Goal: Task Accomplishment & Management: Manage account settings

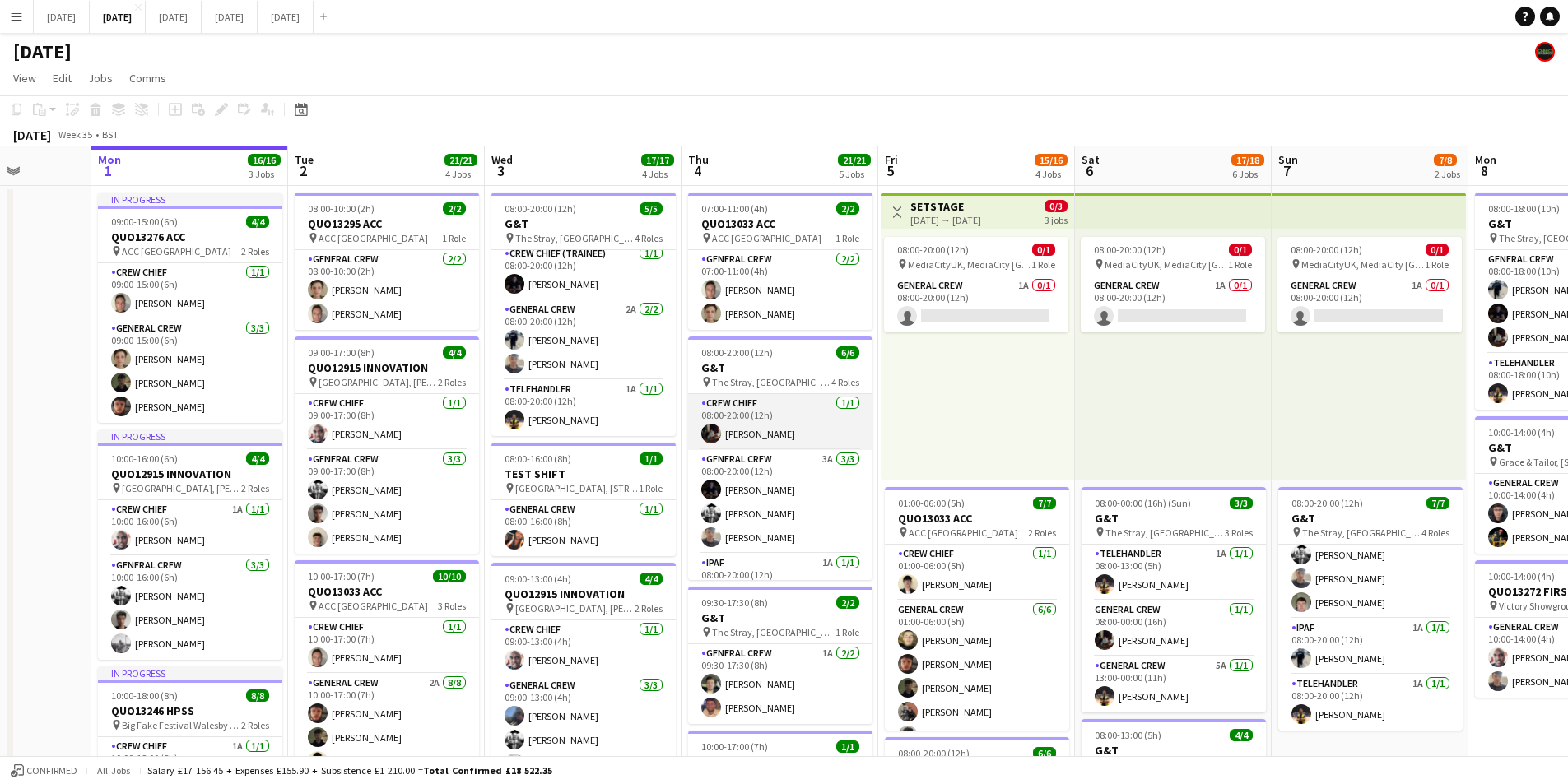
scroll to position [82, 0]
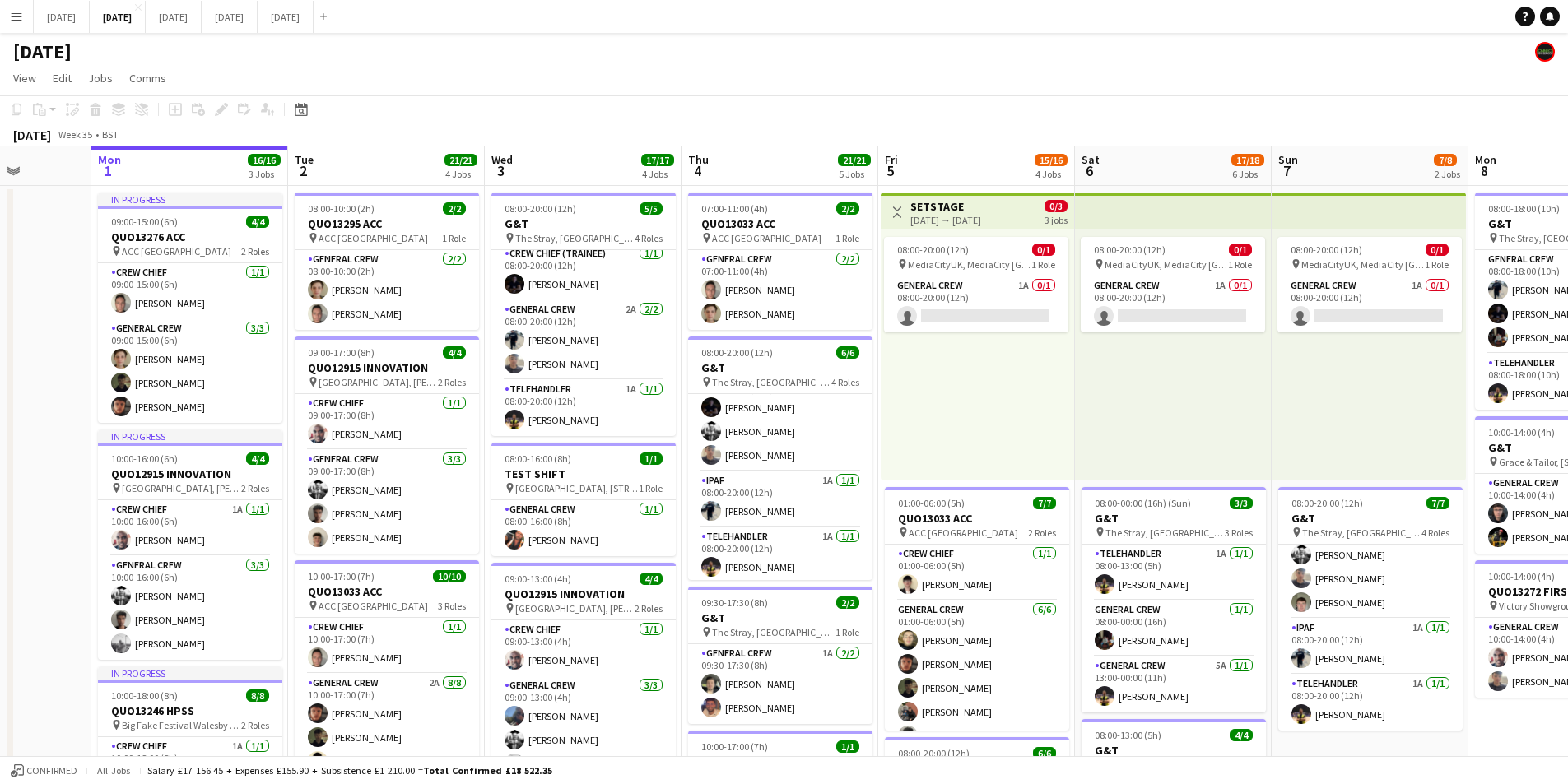
click at [897, 211] on app-icon "Toggle View" at bounding box center [896, 212] width 11 height 11
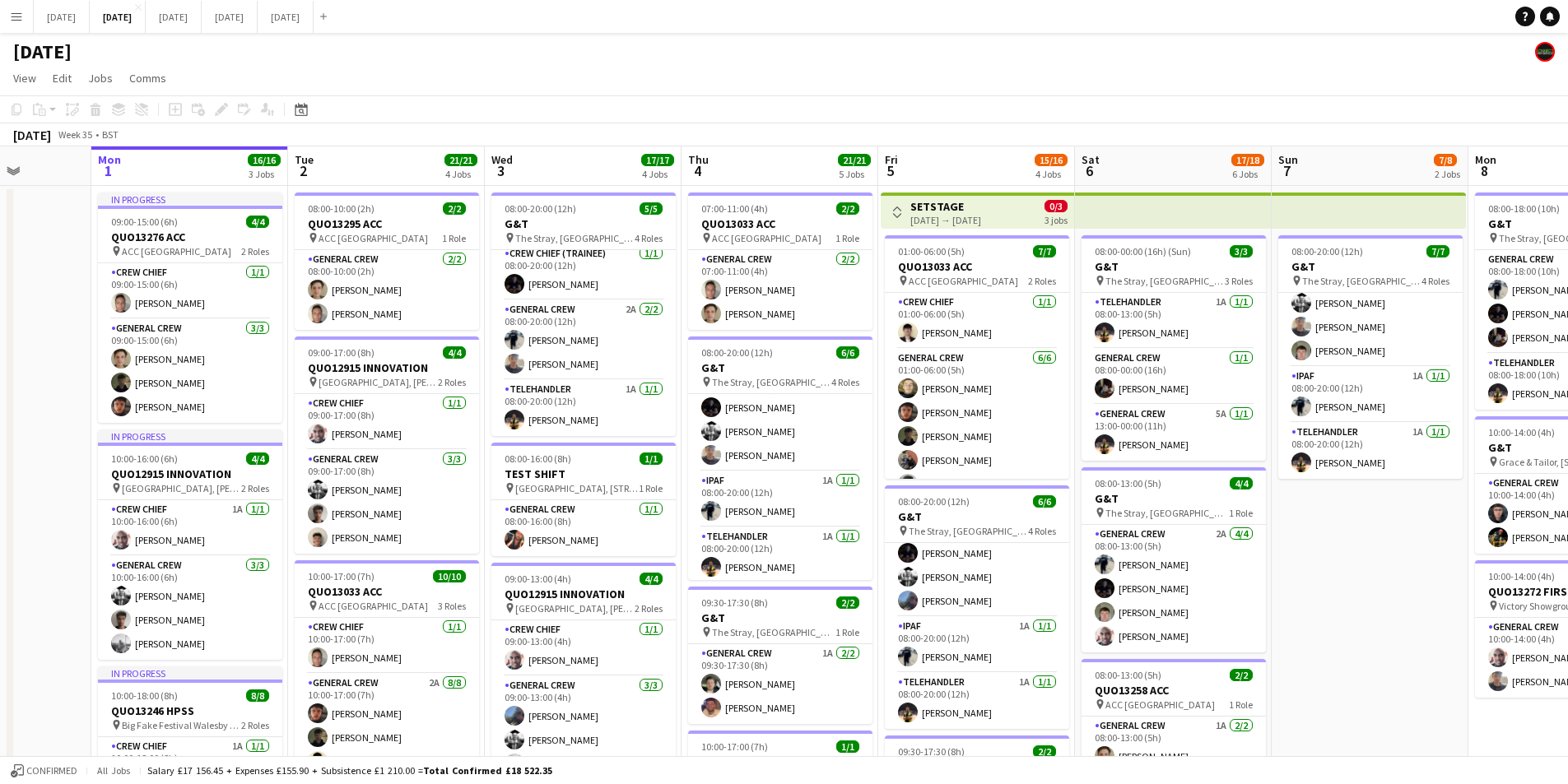
click at [897, 211] on app-icon "Toggle View" at bounding box center [896, 212] width 11 height 11
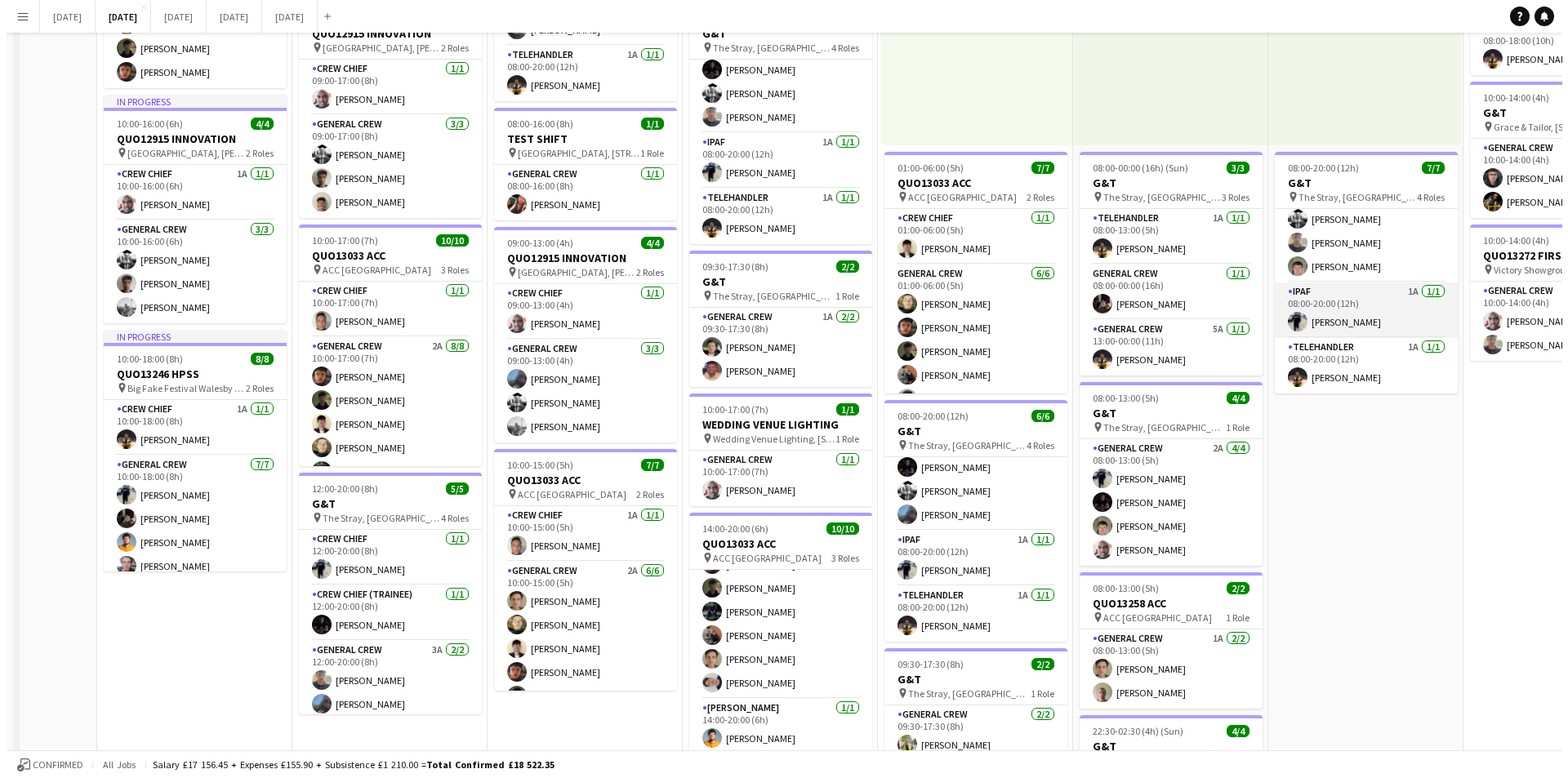
scroll to position [0, 0]
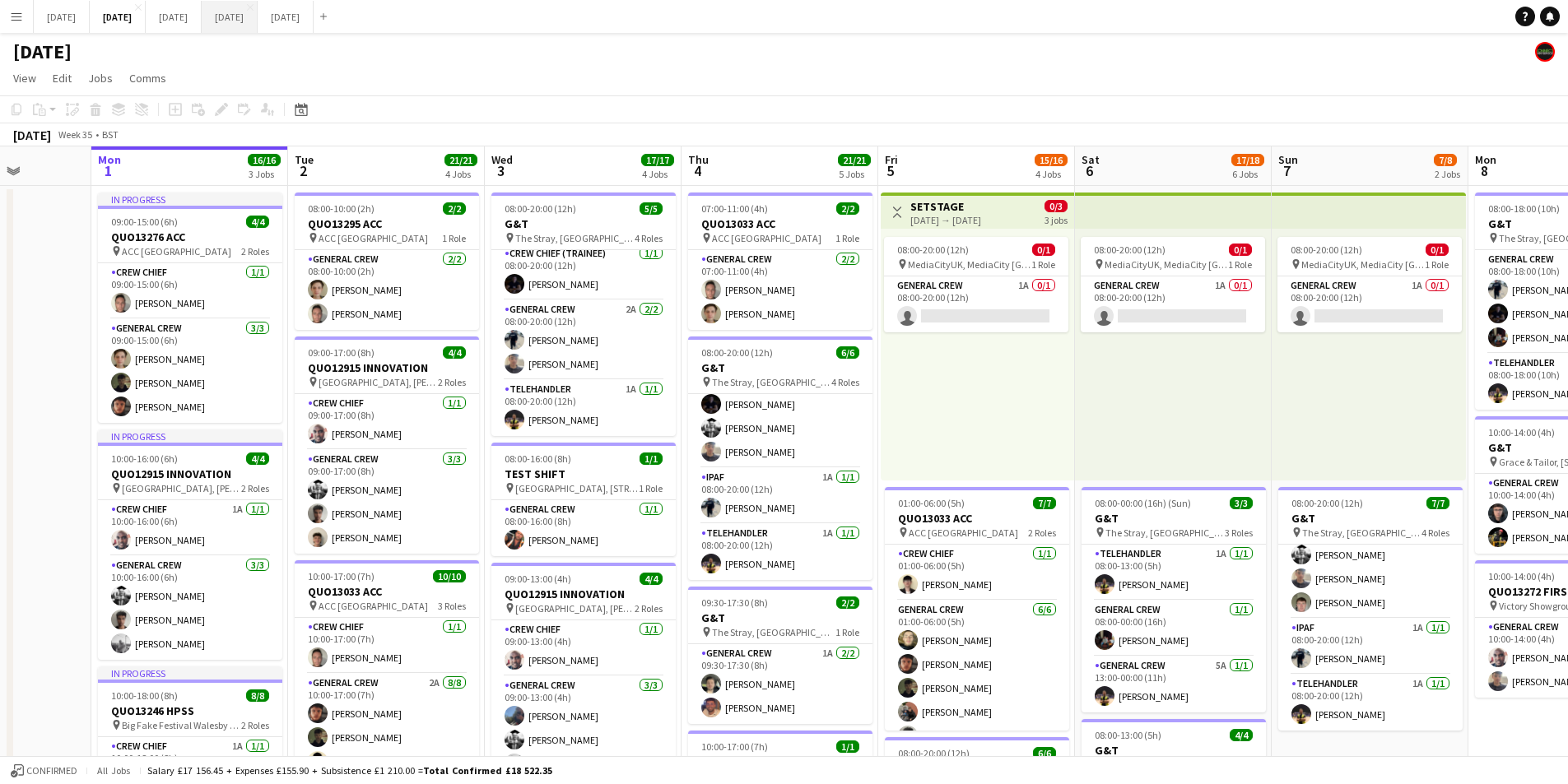
click at [257, 18] on button "[DATE] Close" at bounding box center [230, 16] width 56 height 32
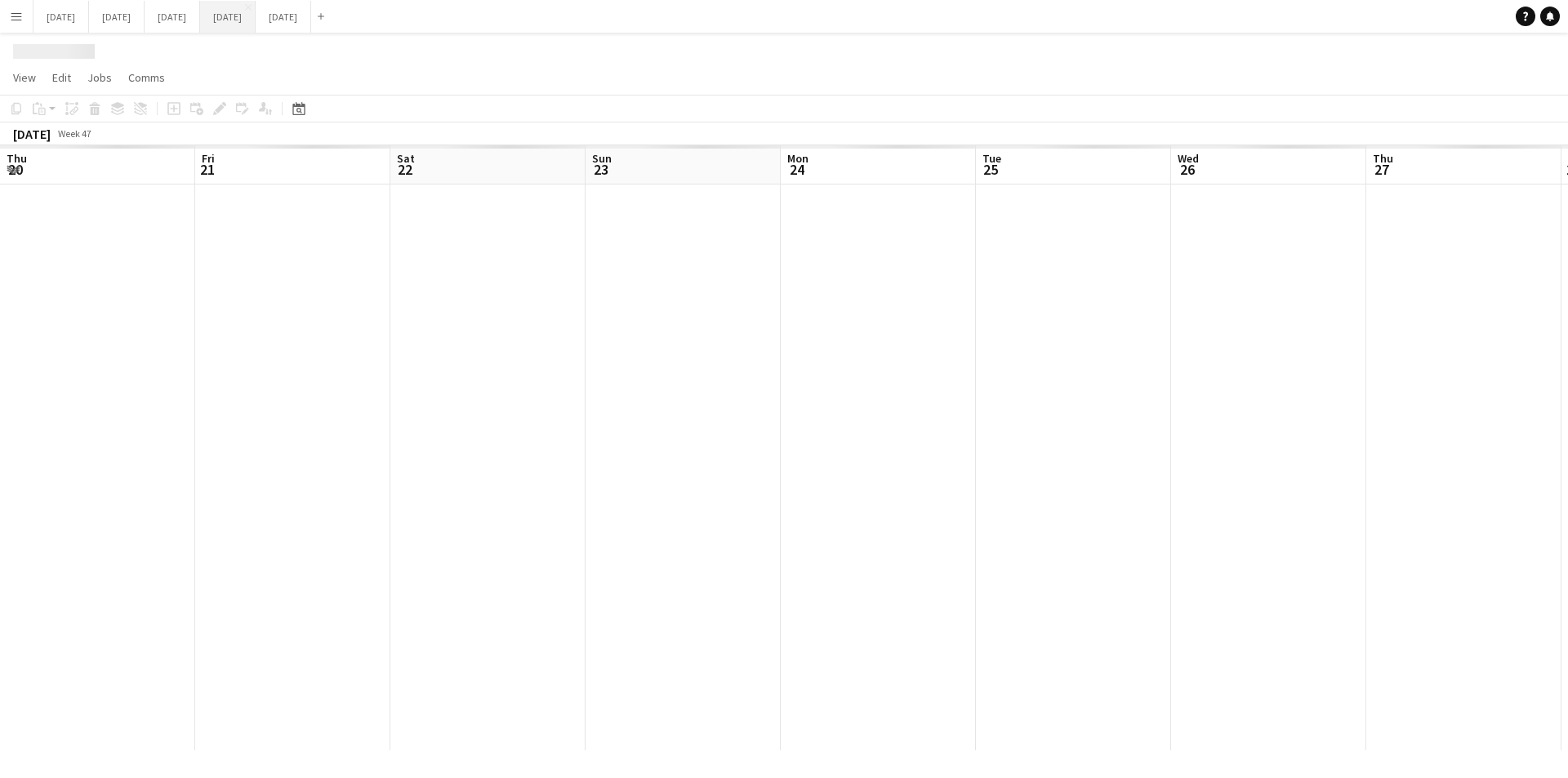
scroll to position [0, 416]
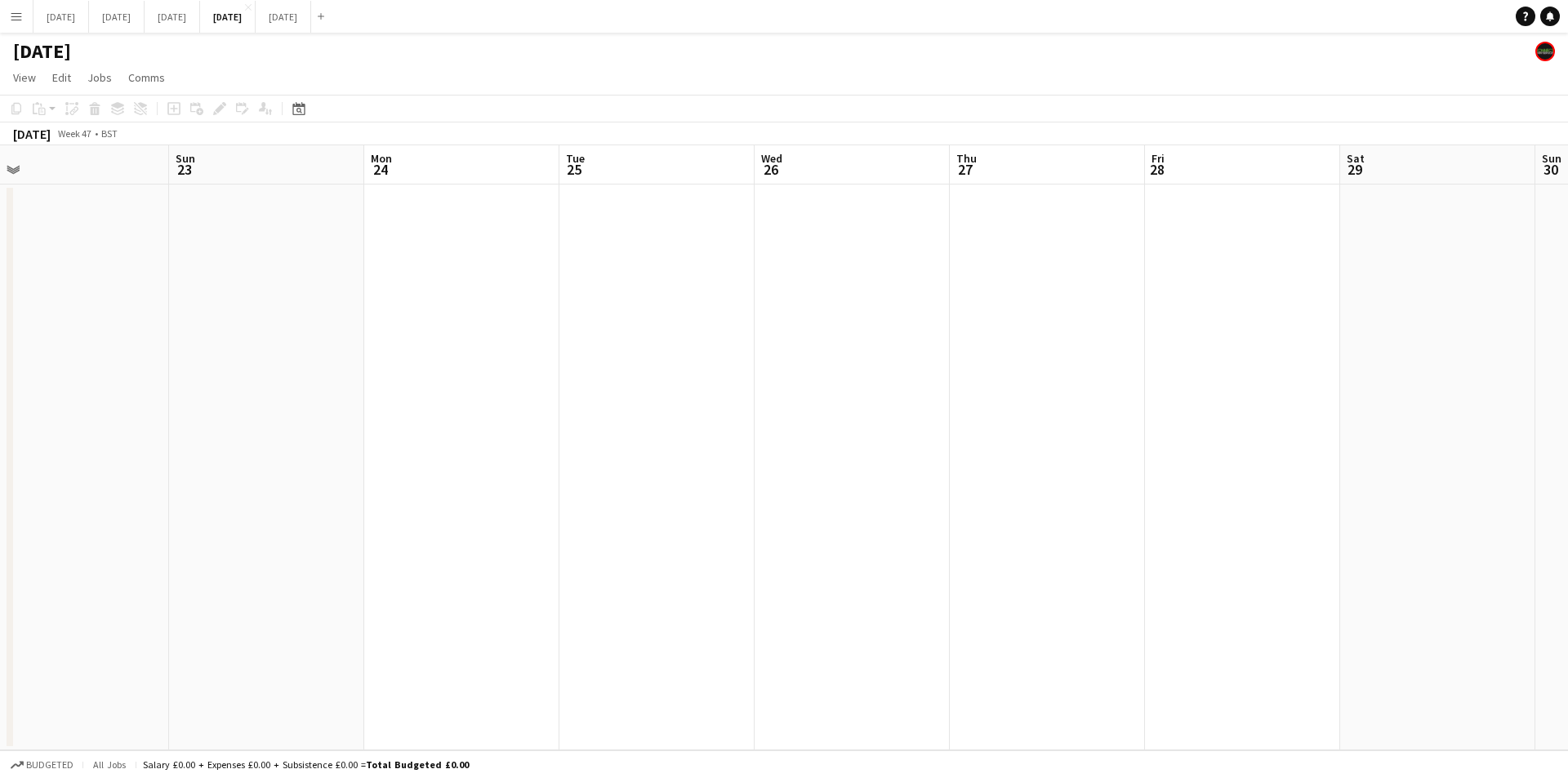
click at [861, 386] on app-date-cell at bounding box center [853, 467] width 195 height 566
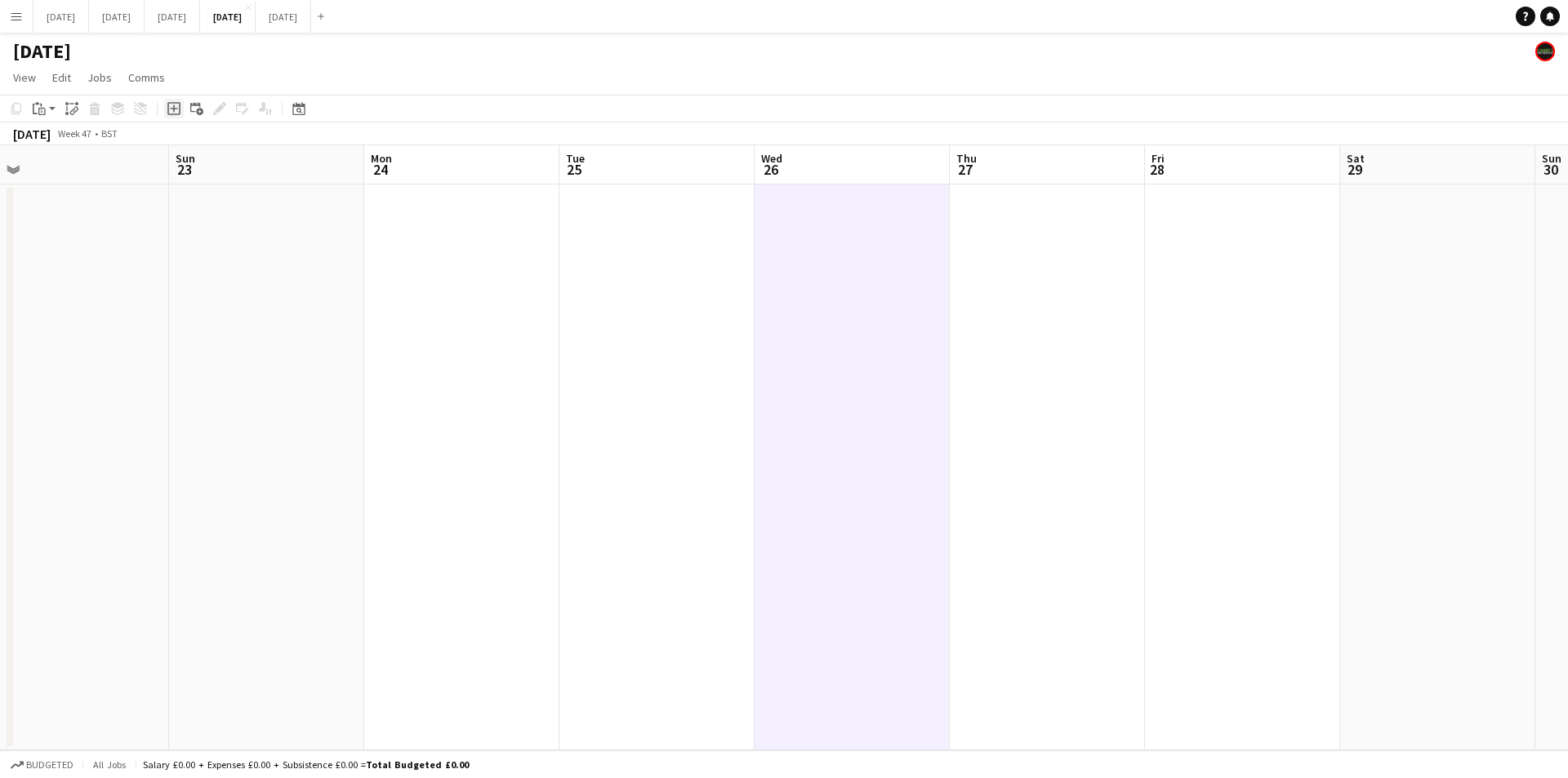
click at [179, 109] on icon "Add job" at bounding box center [173, 108] width 13 height 13
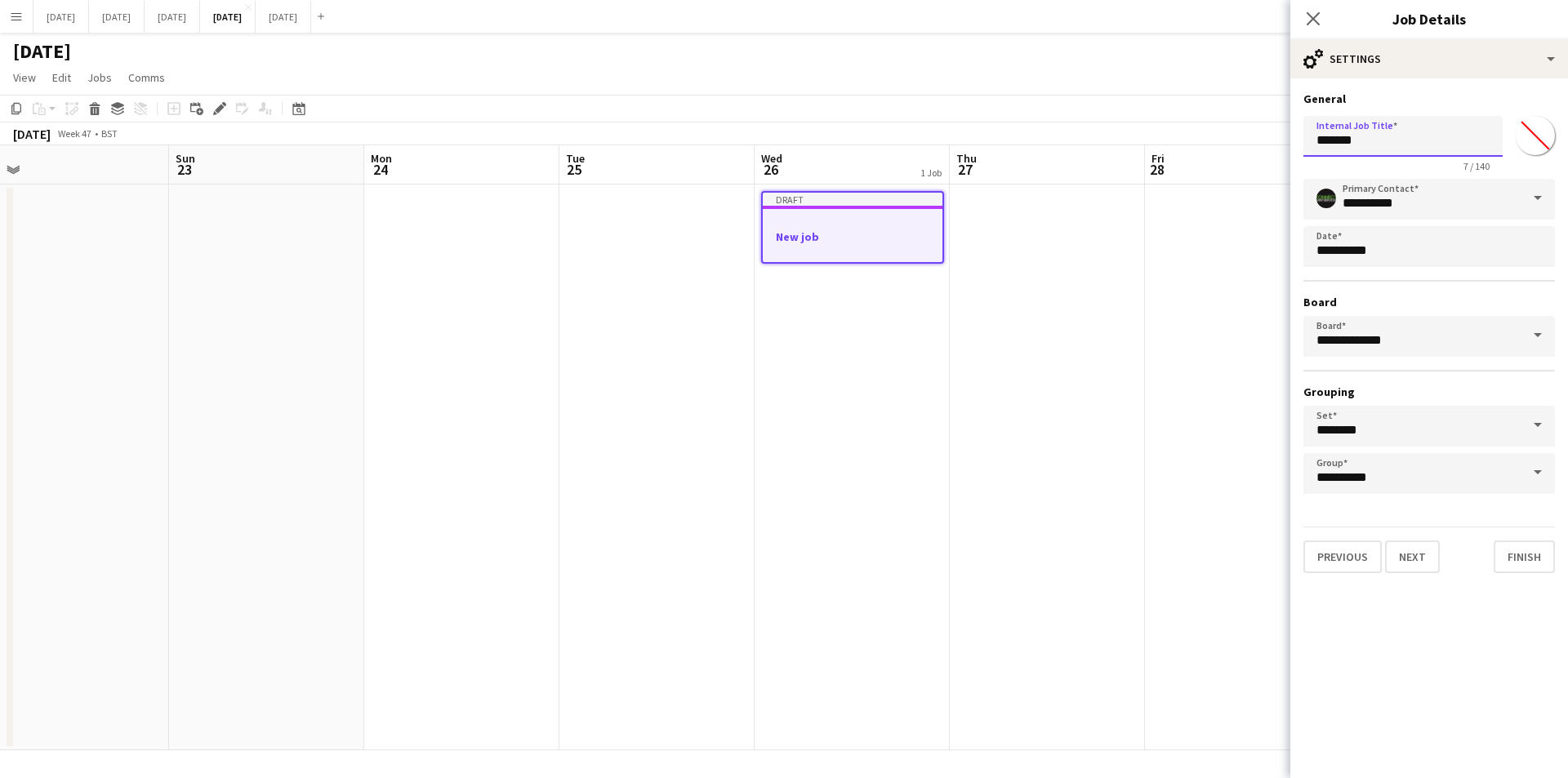
drag, startPoint x: 1384, startPoint y: 143, endPoint x: 1258, endPoint y: 144, distance: 126.0
click at [1258, 144] on body "Menu Boards Boards Boards All jobs Status Workforce Workforce My Workforce Recr…" at bounding box center [784, 389] width 1568 height 778
type input "********"
click at [1408, 564] on button "Next" at bounding box center [1413, 557] width 55 height 33
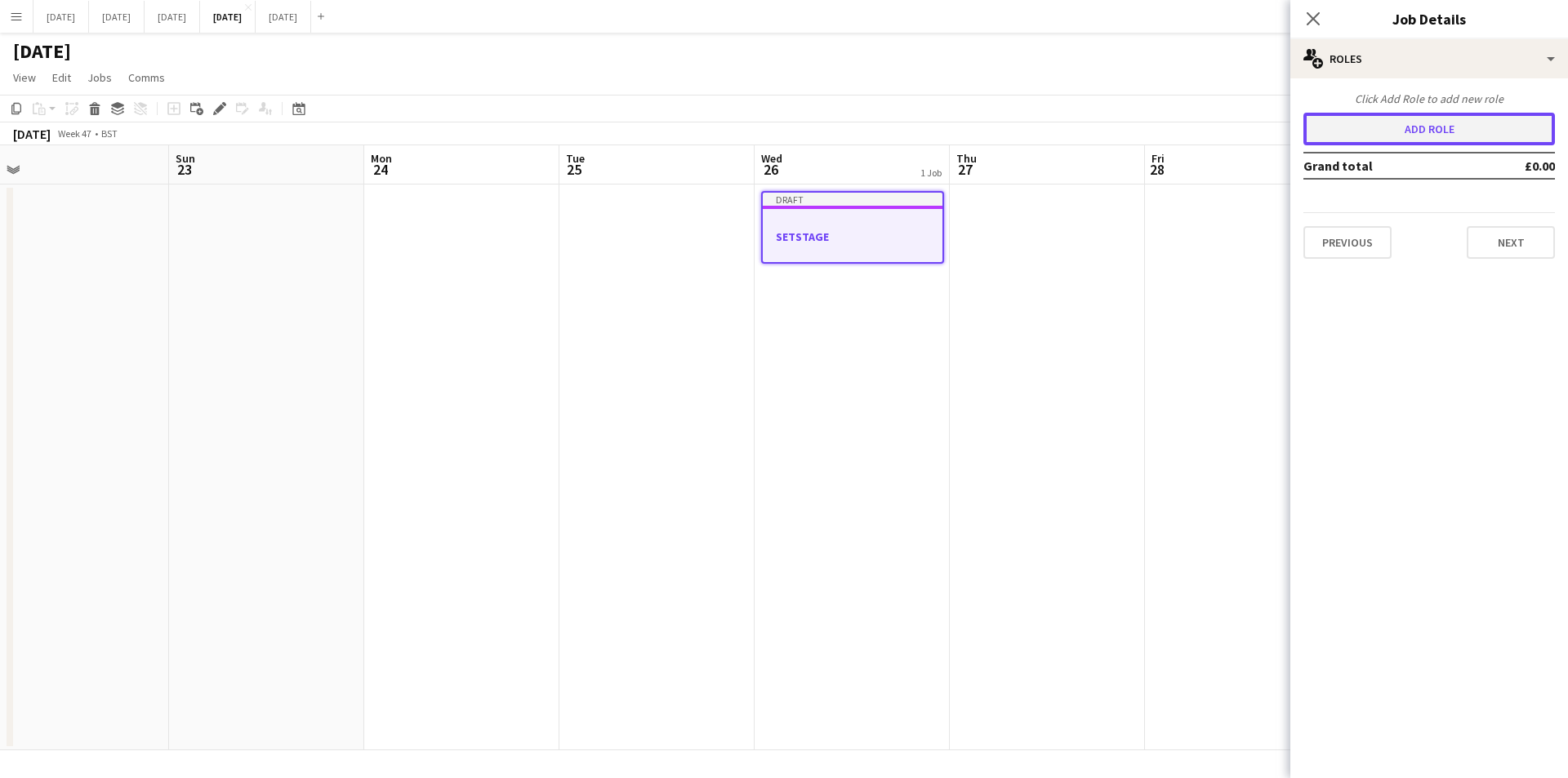
click at [1417, 135] on button "Add role" at bounding box center [1429, 129] width 252 height 33
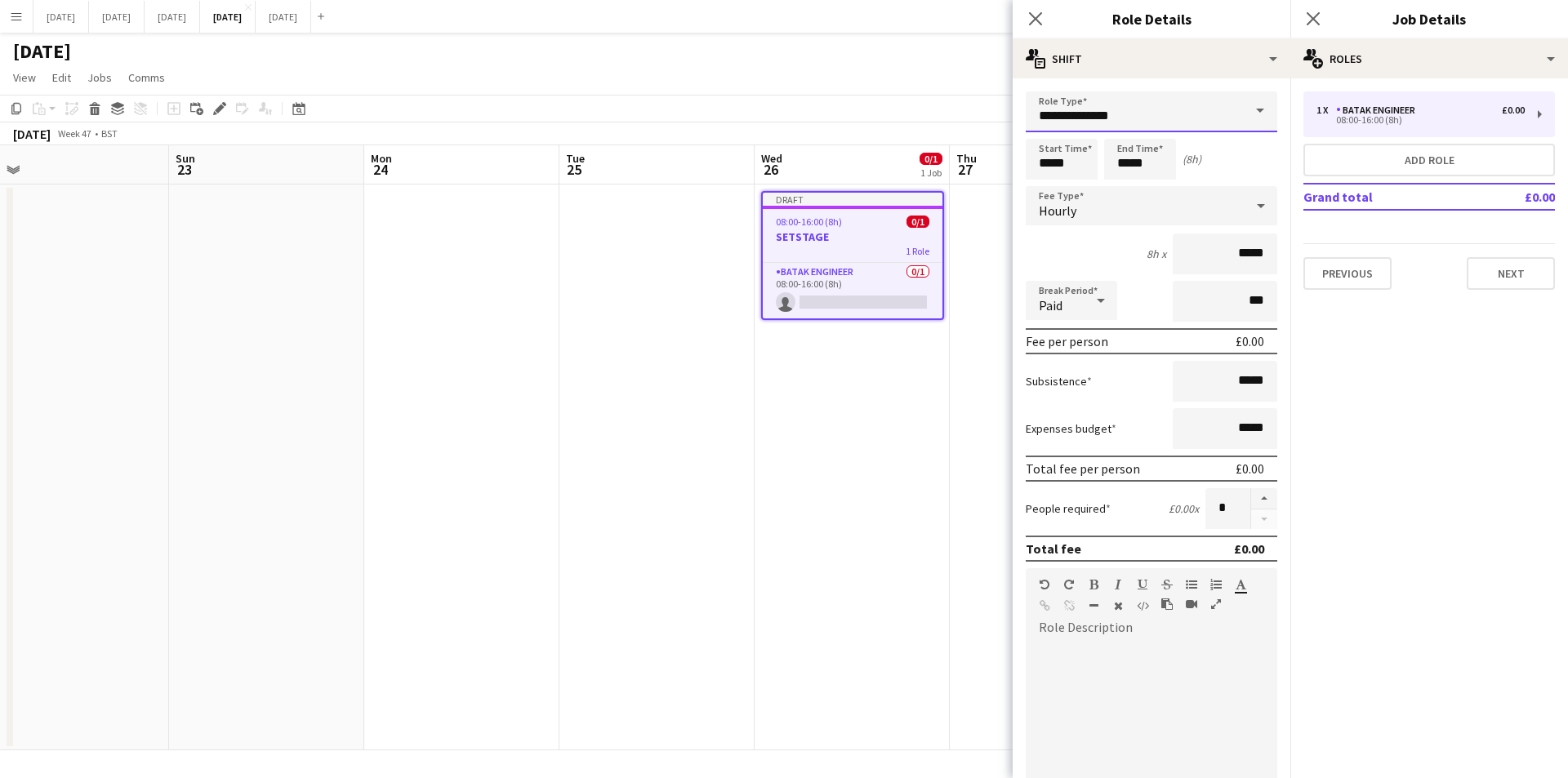
click at [1173, 120] on input "**********" at bounding box center [1152, 112] width 252 height 41
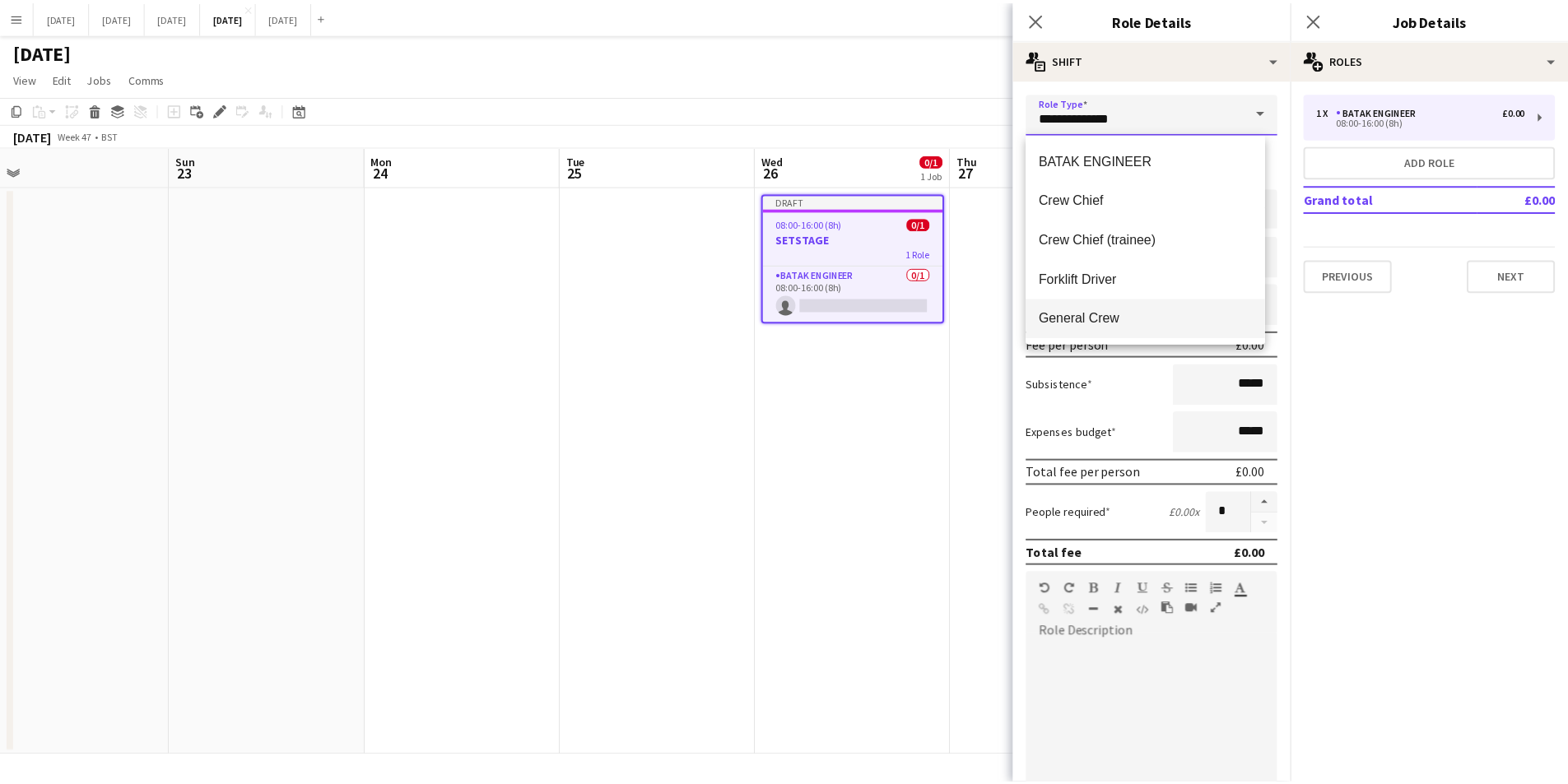
scroll to position [198, 0]
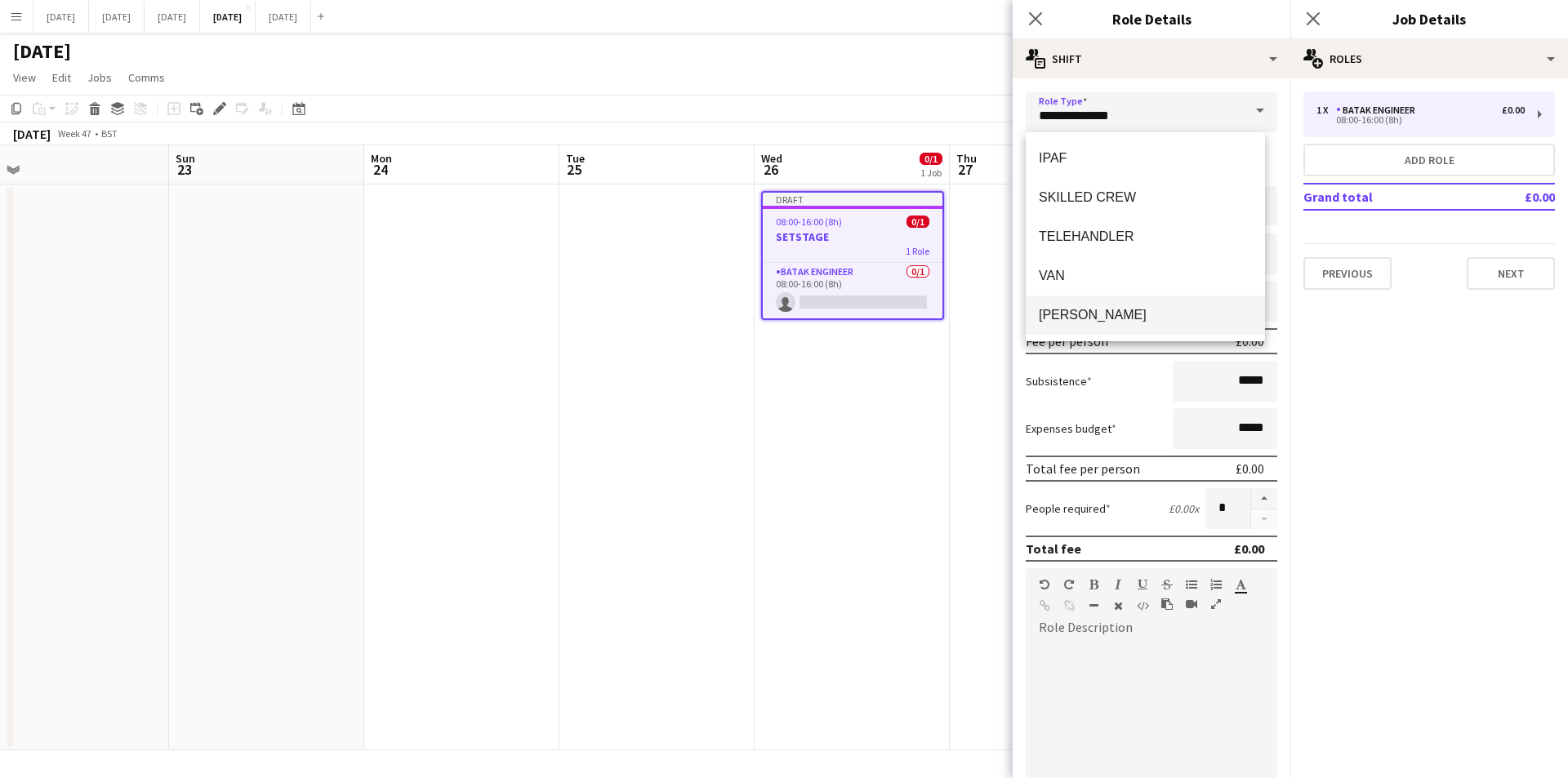
click at [1079, 308] on span "[PERSON_NAME]" at bounding box center [1145, 314] width 213 height 15
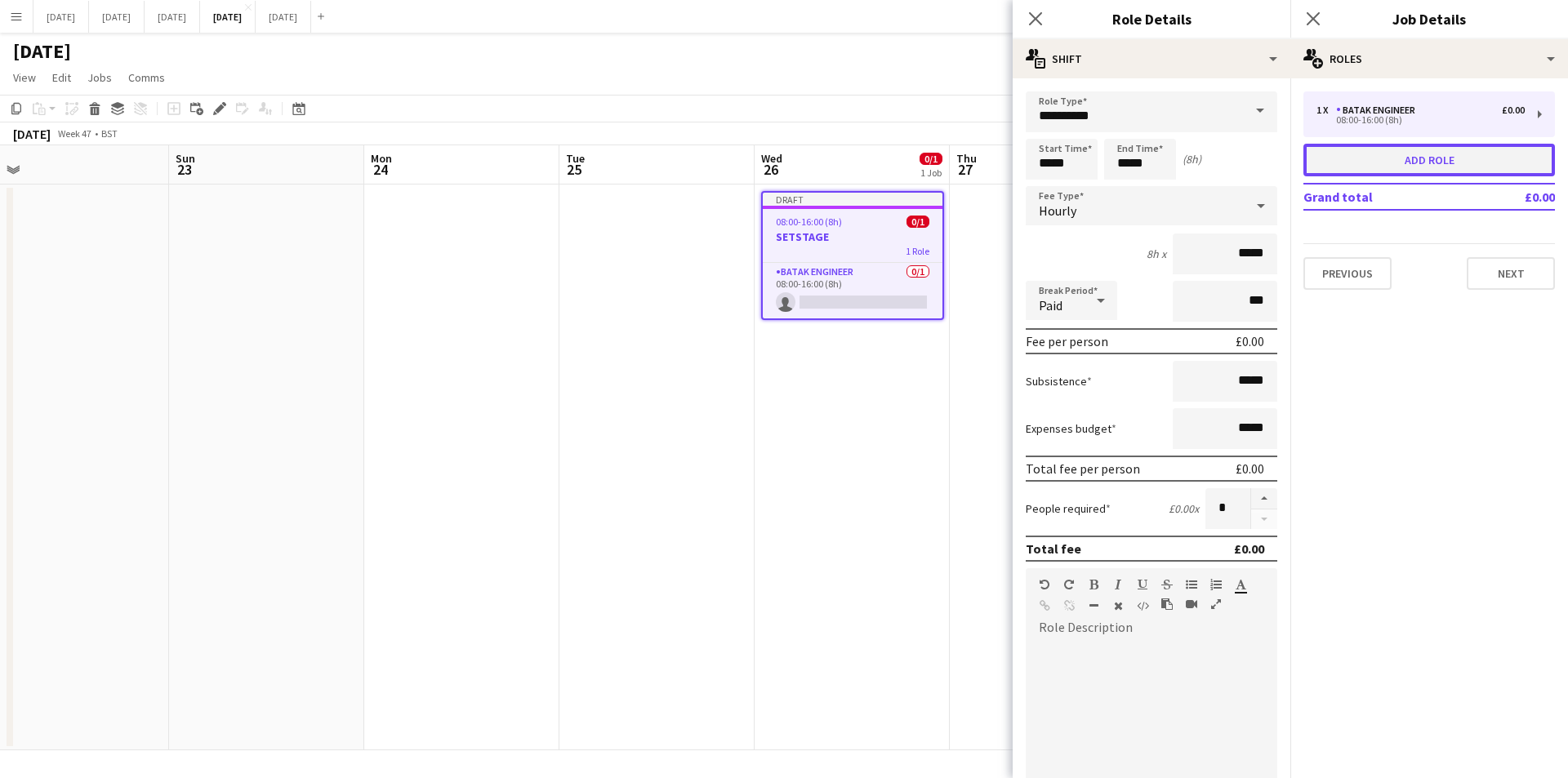
click at [1397, 167] on button "Add role" at bounding box center [1429, 160] width 252 height 33
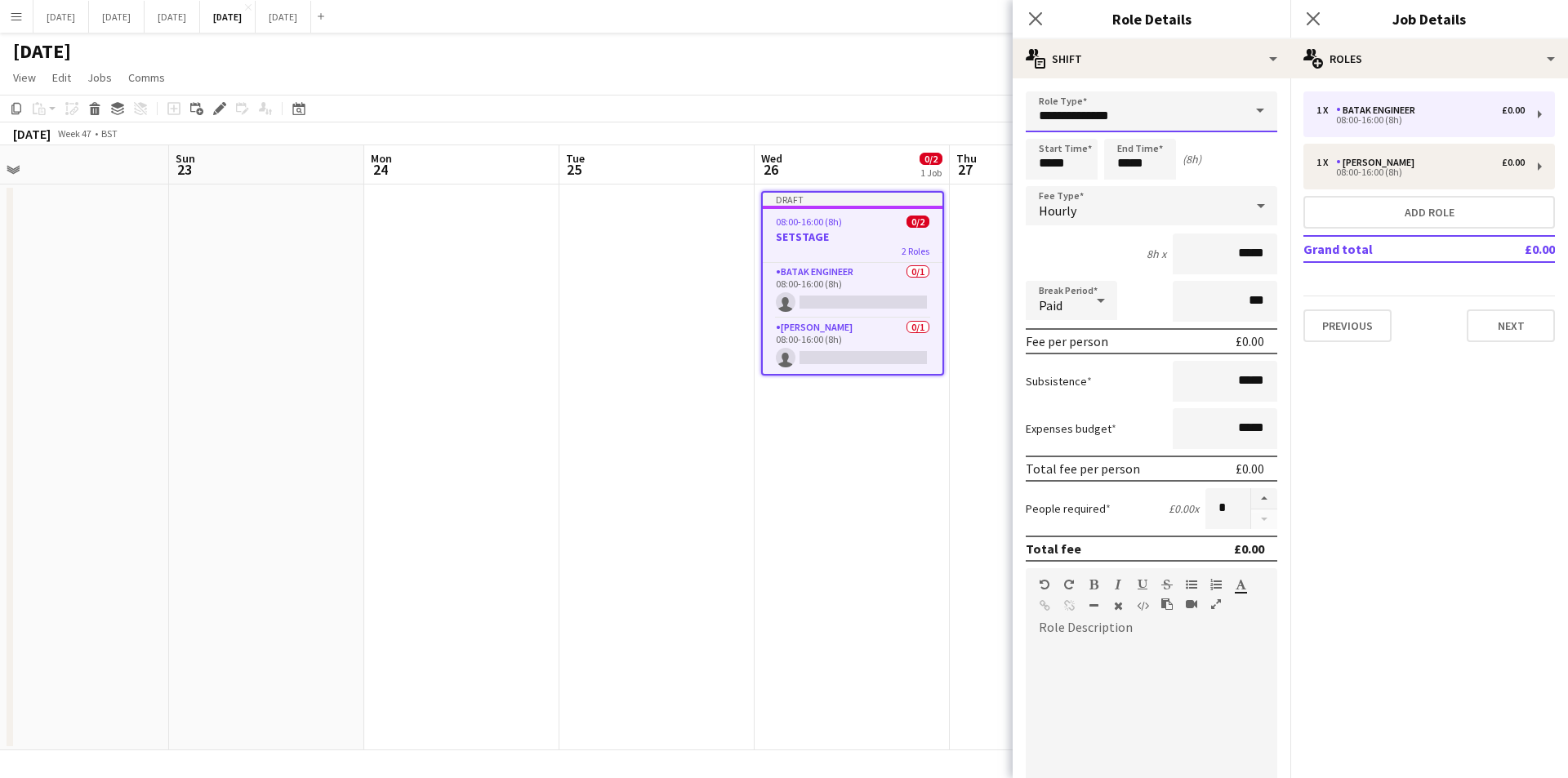
click at [1119, 113] on input "**********" at bounding box center [1152, 112] width 252 height 41
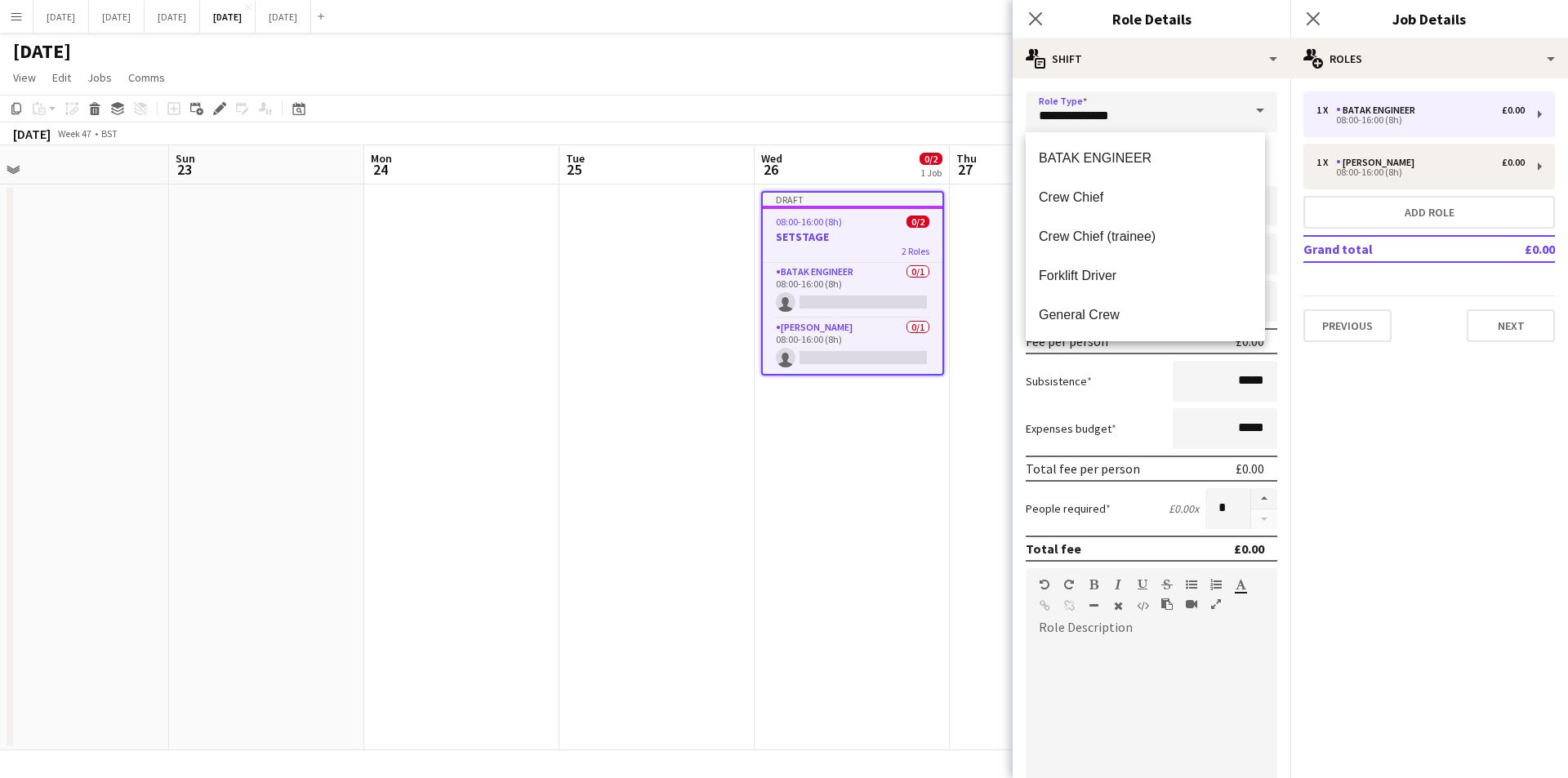
drag, startPoint x: 1080, startPoint y: 321, endPoint x: 1096, endPoint y: 290, distance: 34.9
click at [1080, 319] on span "General Crew" at bounding box center [1145, 314] width 213 height 15
type input "**********"
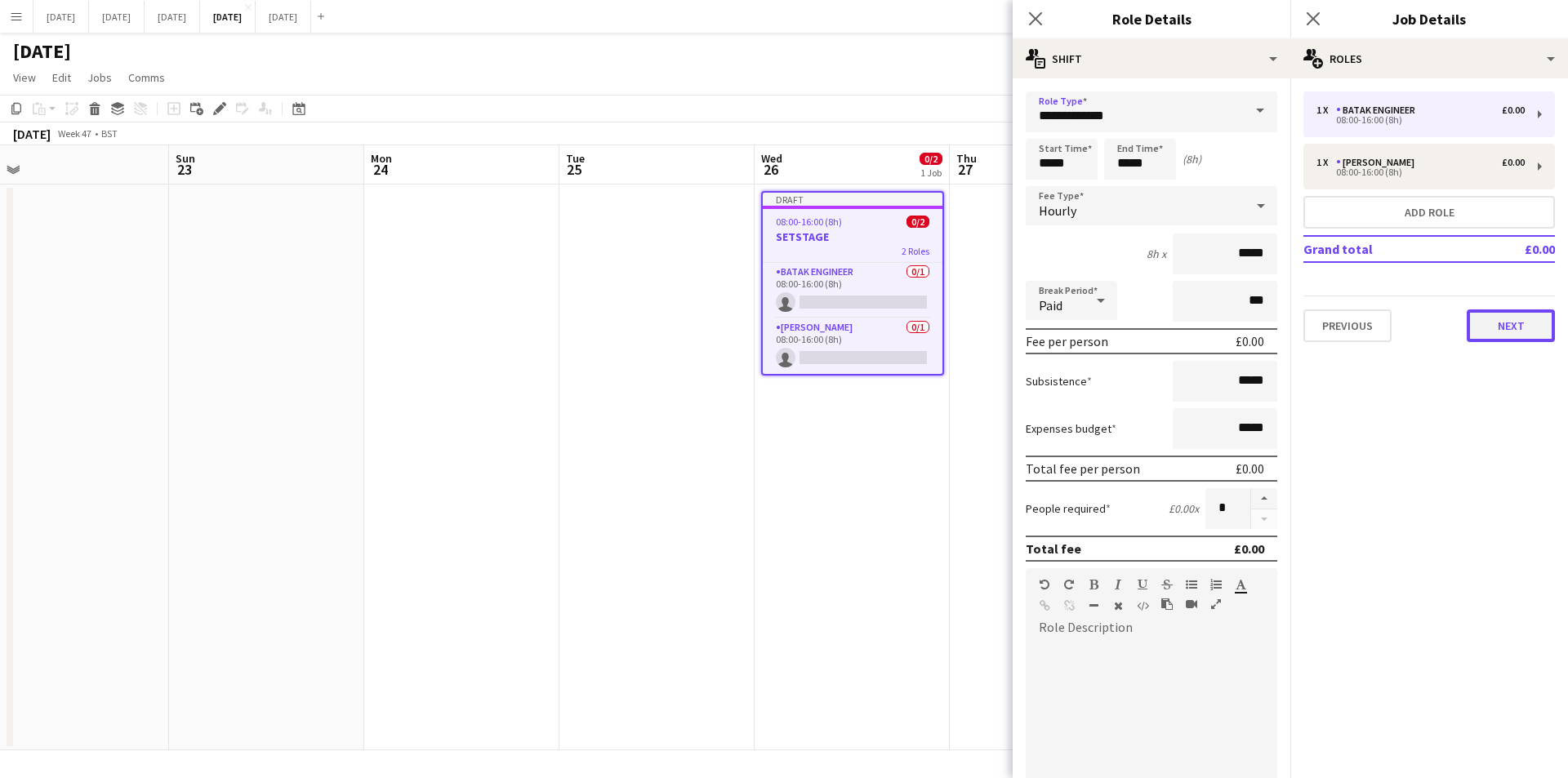
click at [1498, 328] on button "Next" at bounding box center [1511, 326] width 88 height 33
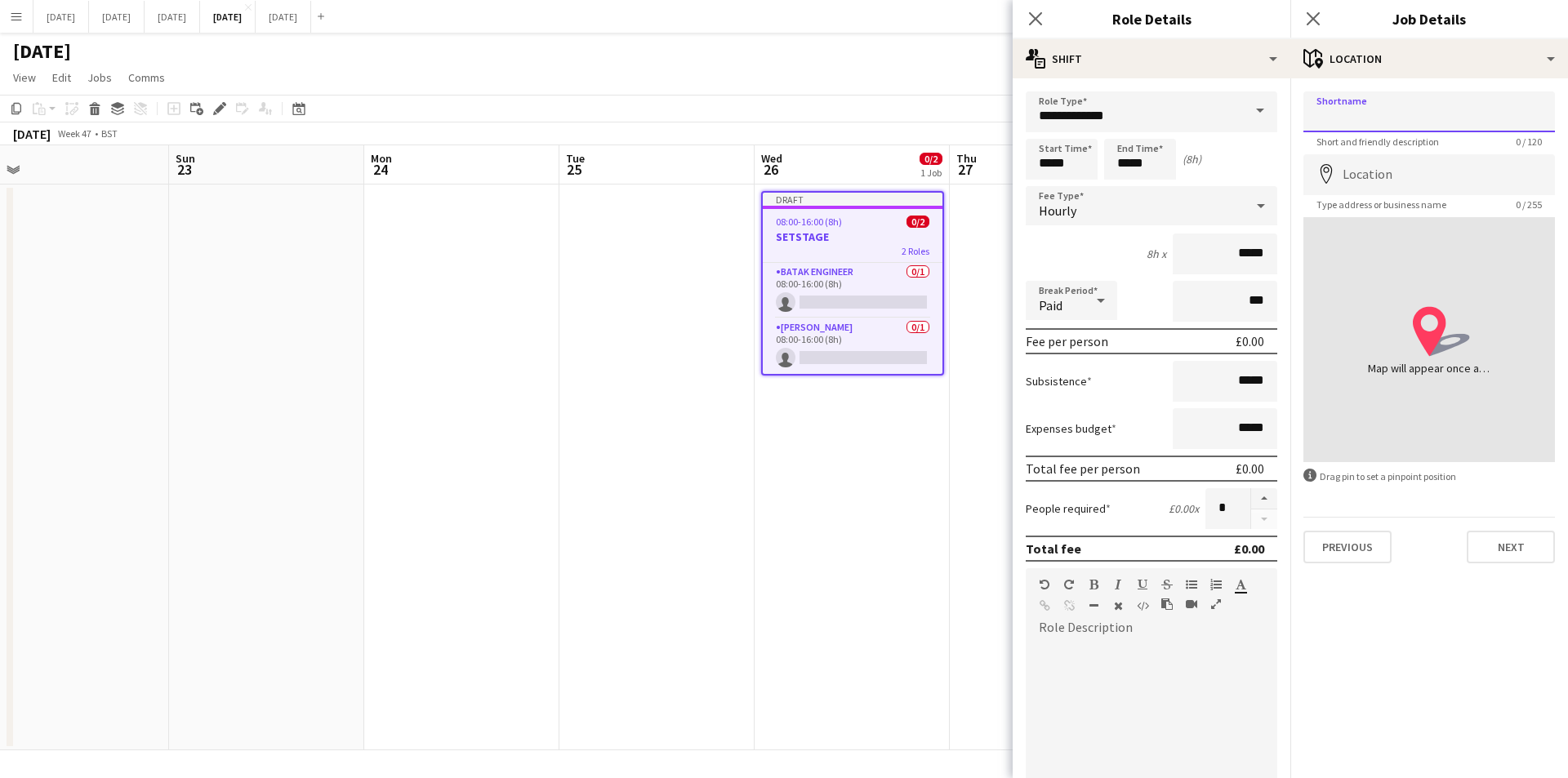
click at [1358, 126] on input "Shortname" at bounding box center [1429, 112] width 252 height 41
click at [1362, 172] on input "Location" at bounding box center [1429, 175] width 252 height 41
type input "**********"
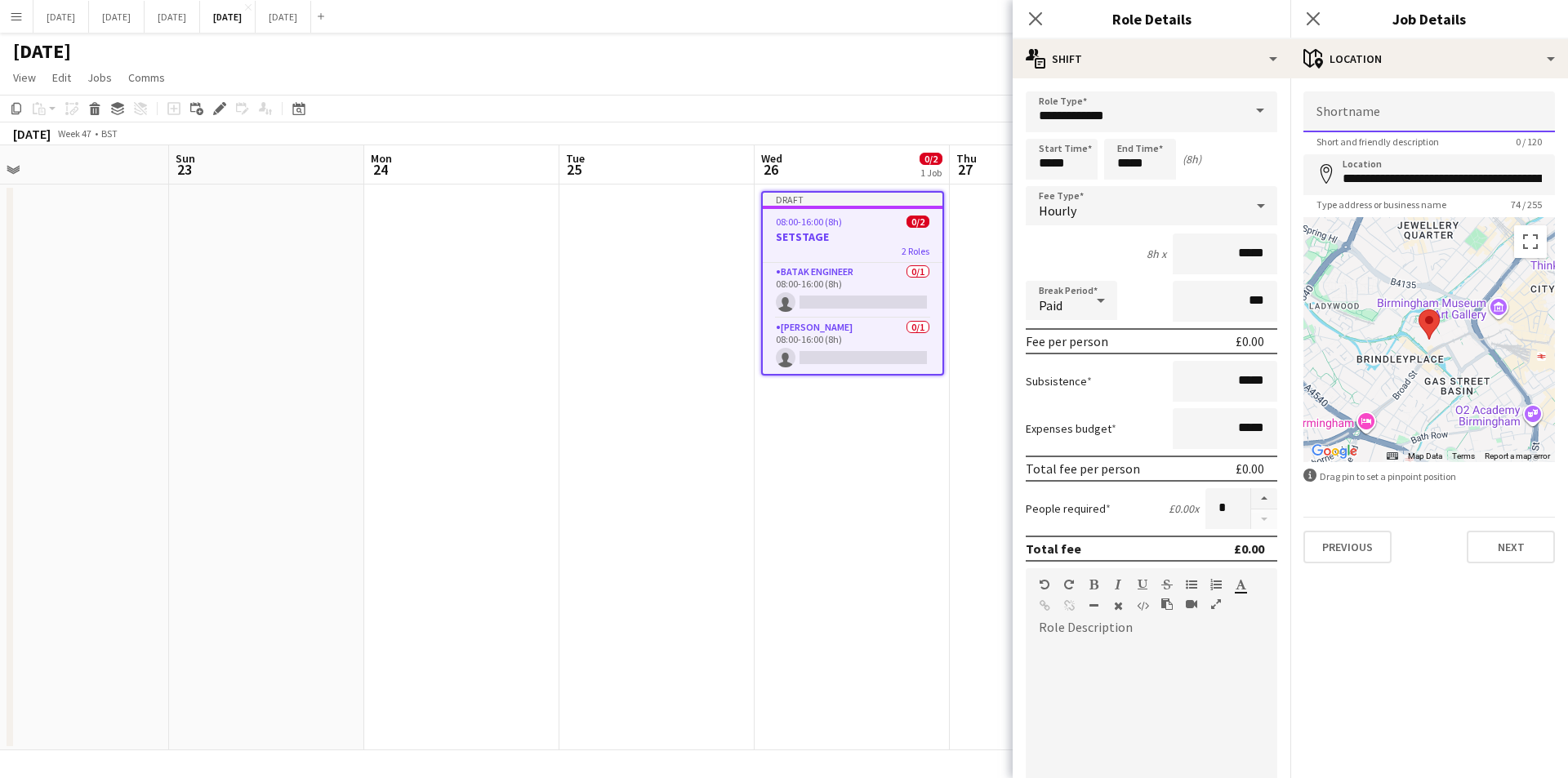
click at [1360, 121] on input "Shortname" at bounding box center [1429, 112] width 252 height 41
drag, startPoint x: 1422, startPoint y: 119, endPoint x: 1273, endPoint y: 121, distance: 149.0
click at [1296, 116] on form "**********" at bounding box center [1429, 327] width 278 height 472
type input "*"
type input "**********"
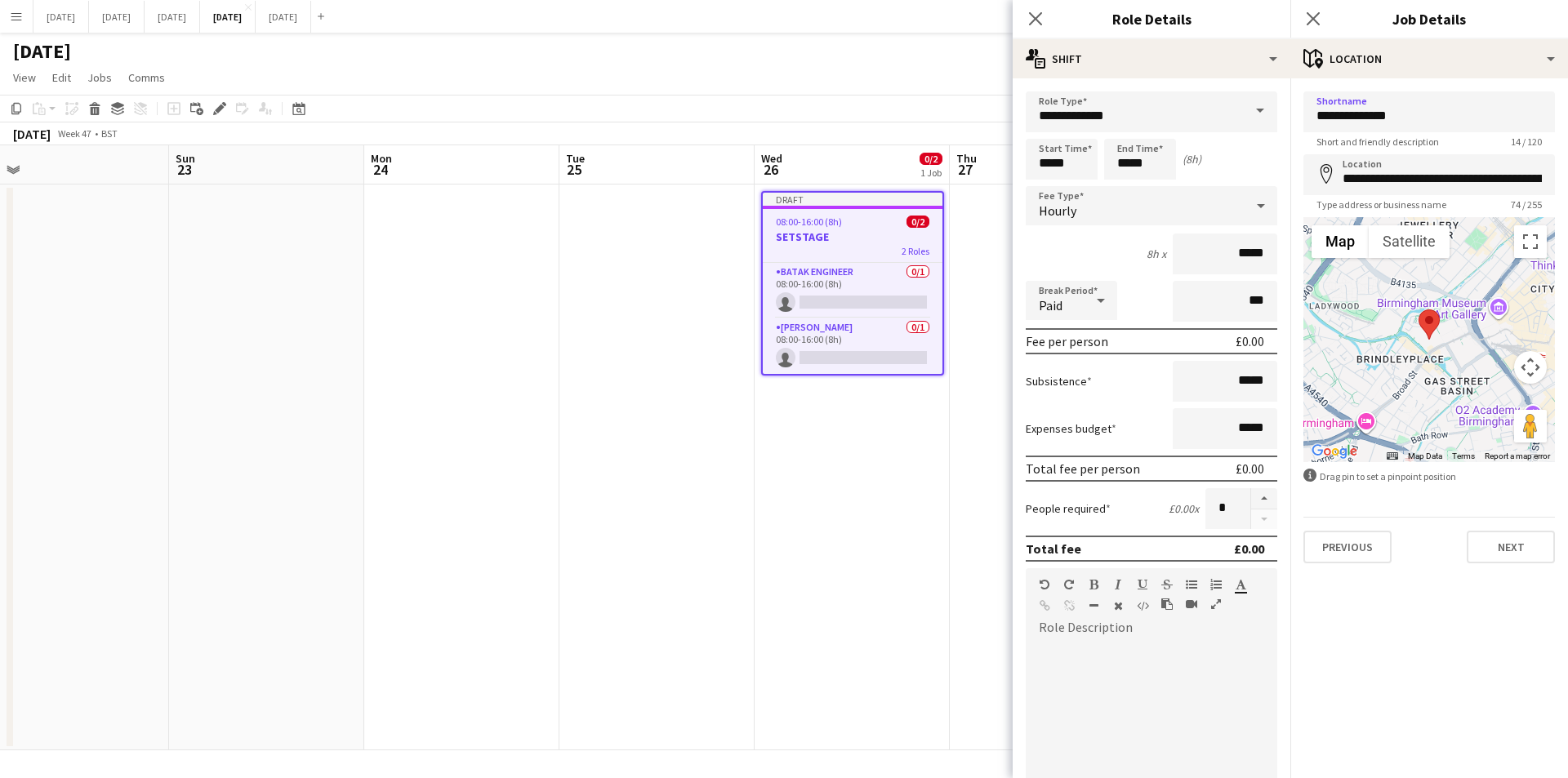
drag, startPoint x: 1036, startPoint y: 16, endPoint x: 1202, endPoint y: 38, distance: 167.5
click at [1038, 16] on icon "Close pop-in" at bounding box center [1035, 18] width 13 height 13
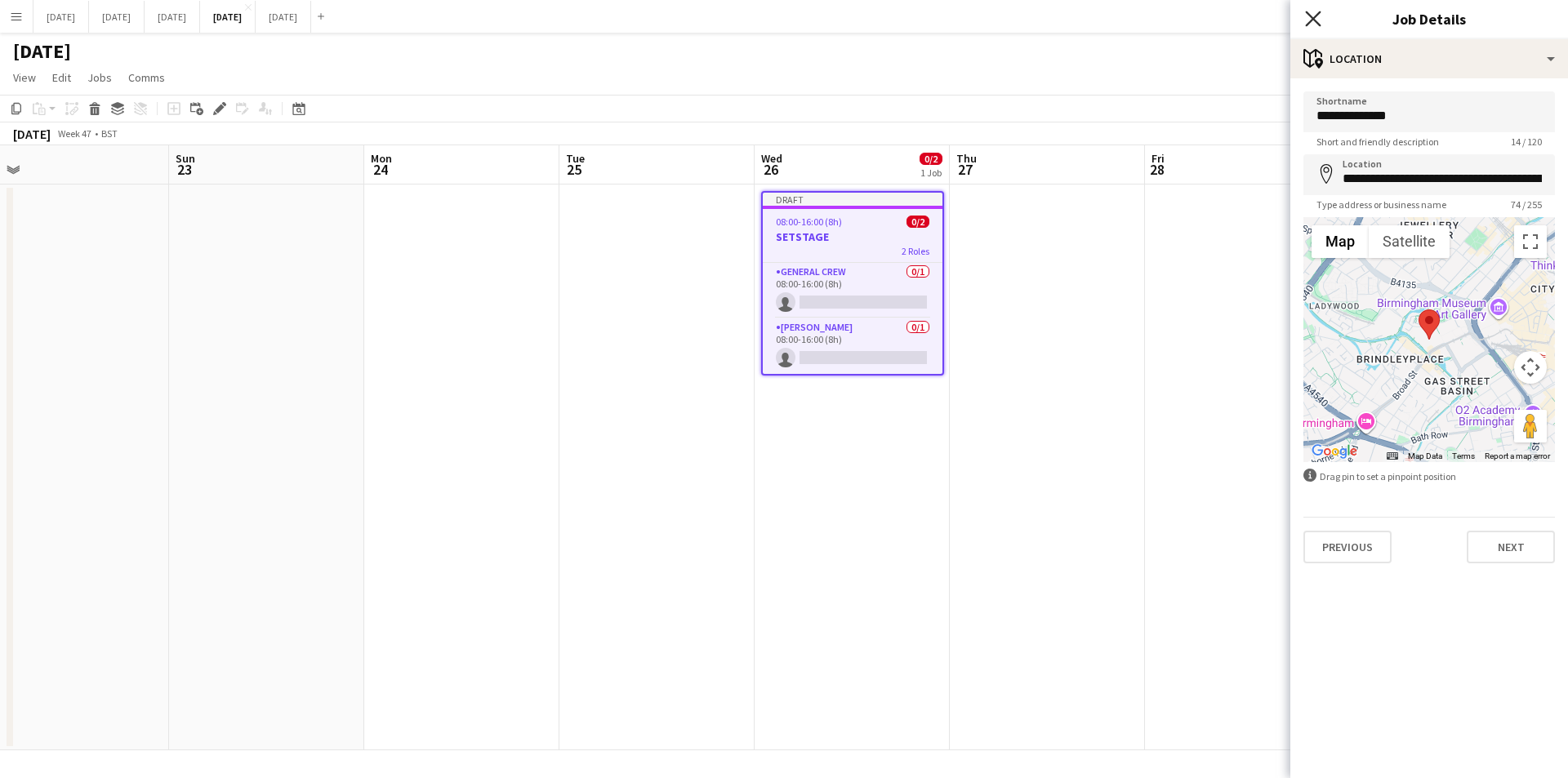
click at [1316, 16] on icon at bounding box center [1313, 18] width 15 height 15
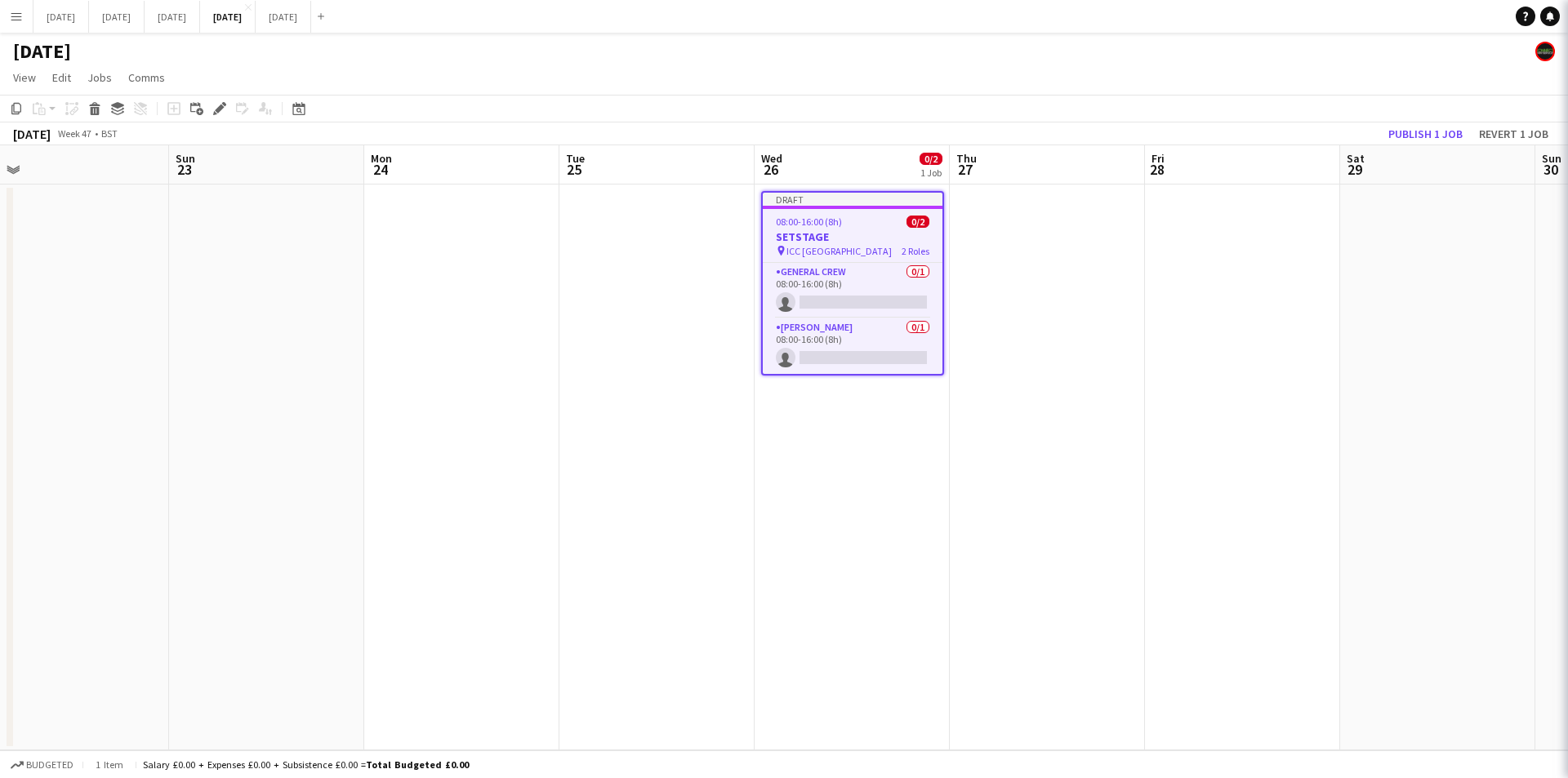
click at [1317, 9] on app-navbar "Menu Boards Boards Boards All jobs Status Workforce Workforce My Workforce Recr…" at bounding box center [784, 16] width 1568 height 33
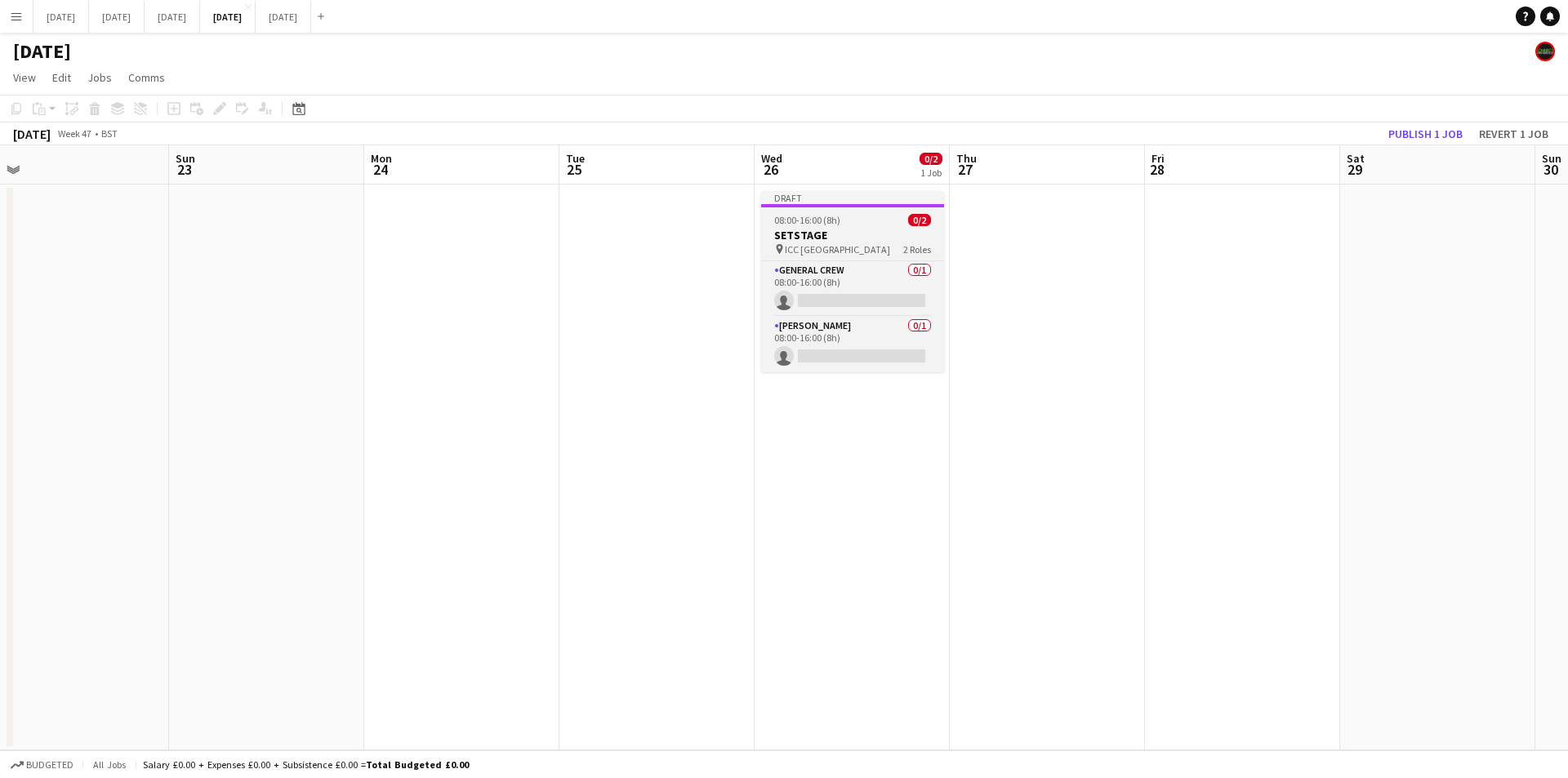
click at [795, 245] on span "ICC [GEOGRAPHIC_DATA]" at bounding box center [837, 249] width 105 height 12
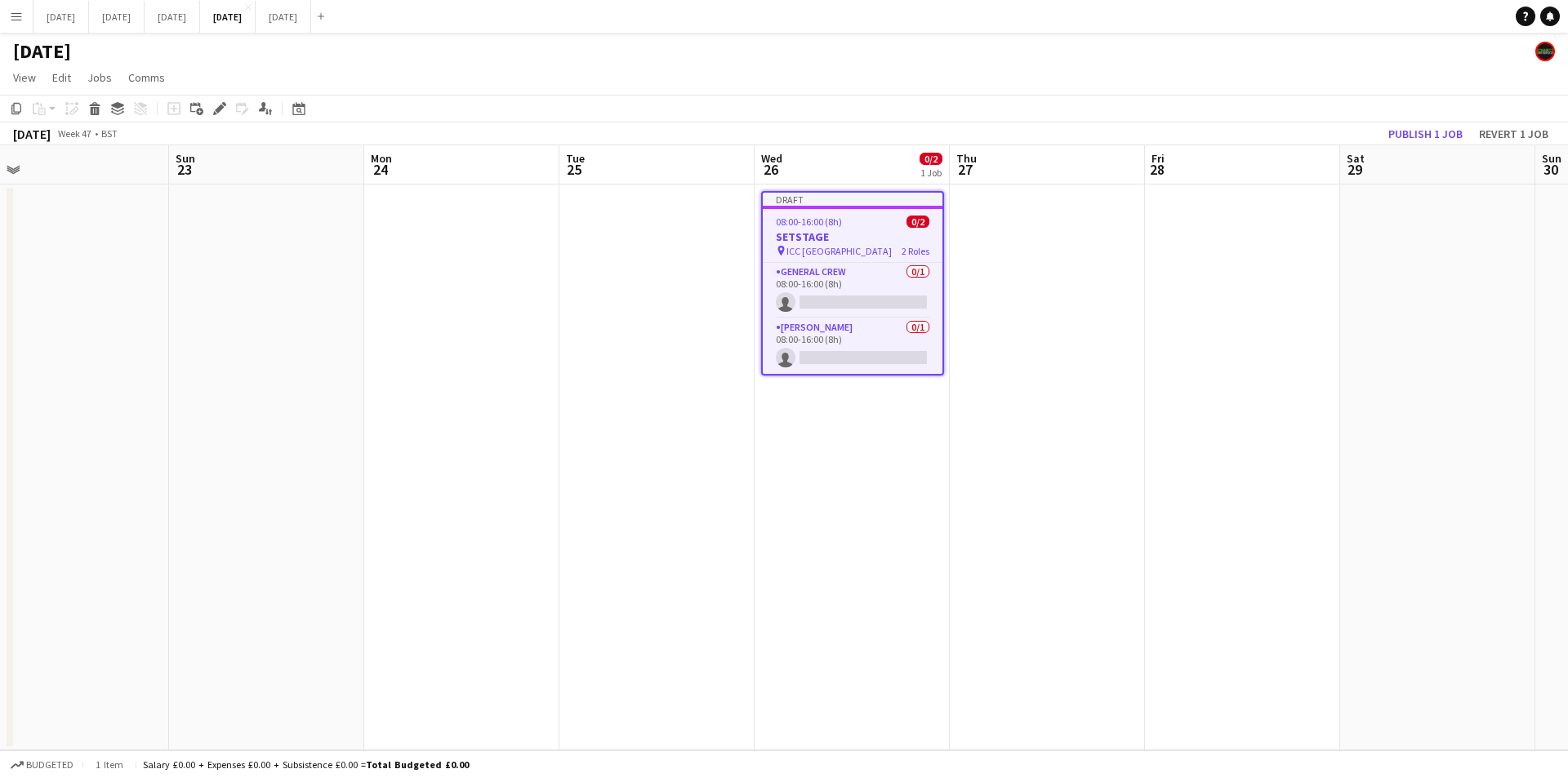
click at [836, 224] on span "08:00-16:00 (8h)" at bounding box center [808, 222] width 66 height 12
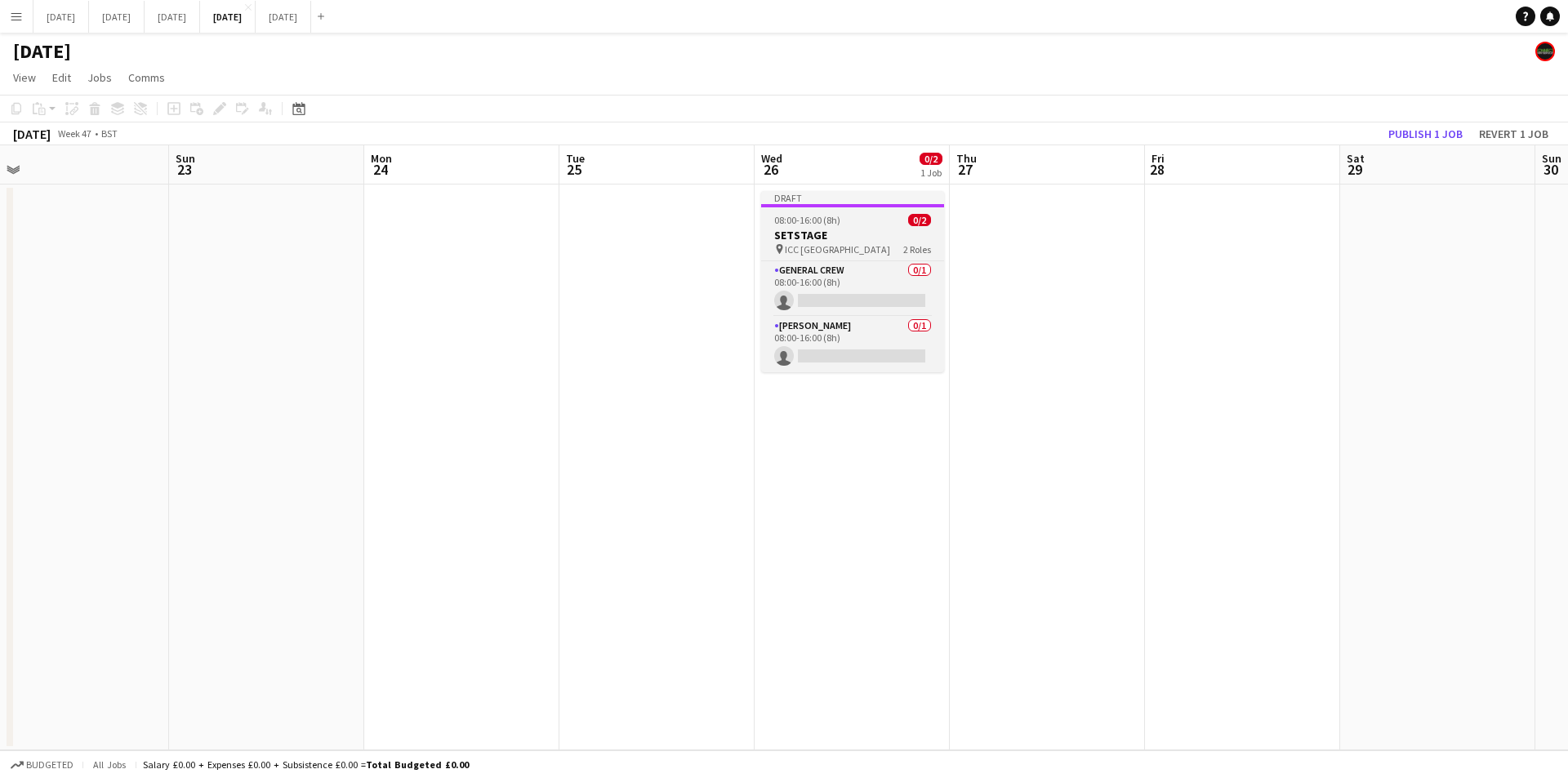
click at [823, 236] on h3 "SETSTAGE" at bounding box center [853, 235] width 183 height 15
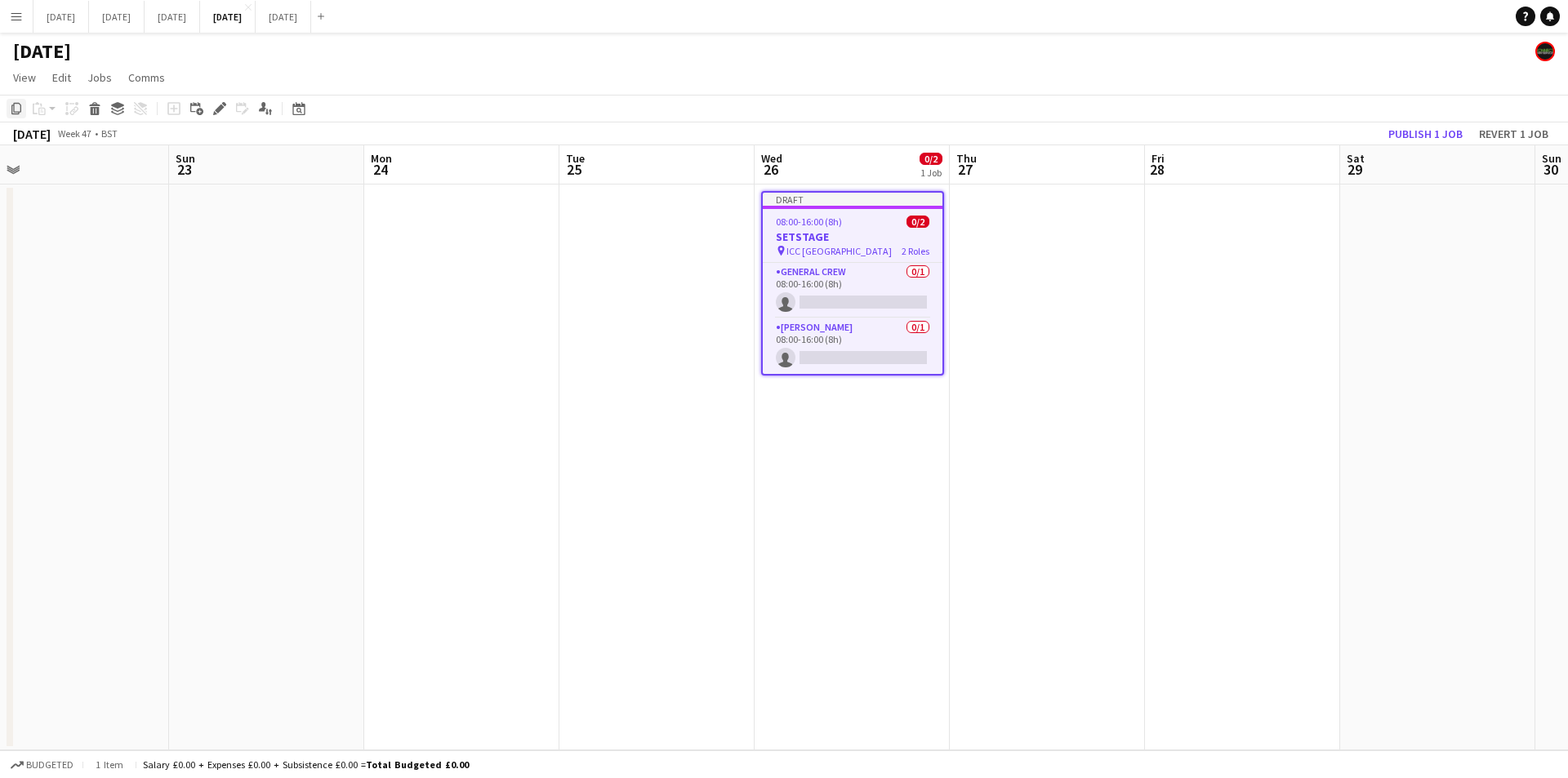
click at [17, 111] on icon "Copy" at bounding box center [15, 108] width 13 height 13
click at [1037, 284] on app-date-cell at bounding box center [1048, 467] width 195 height 566
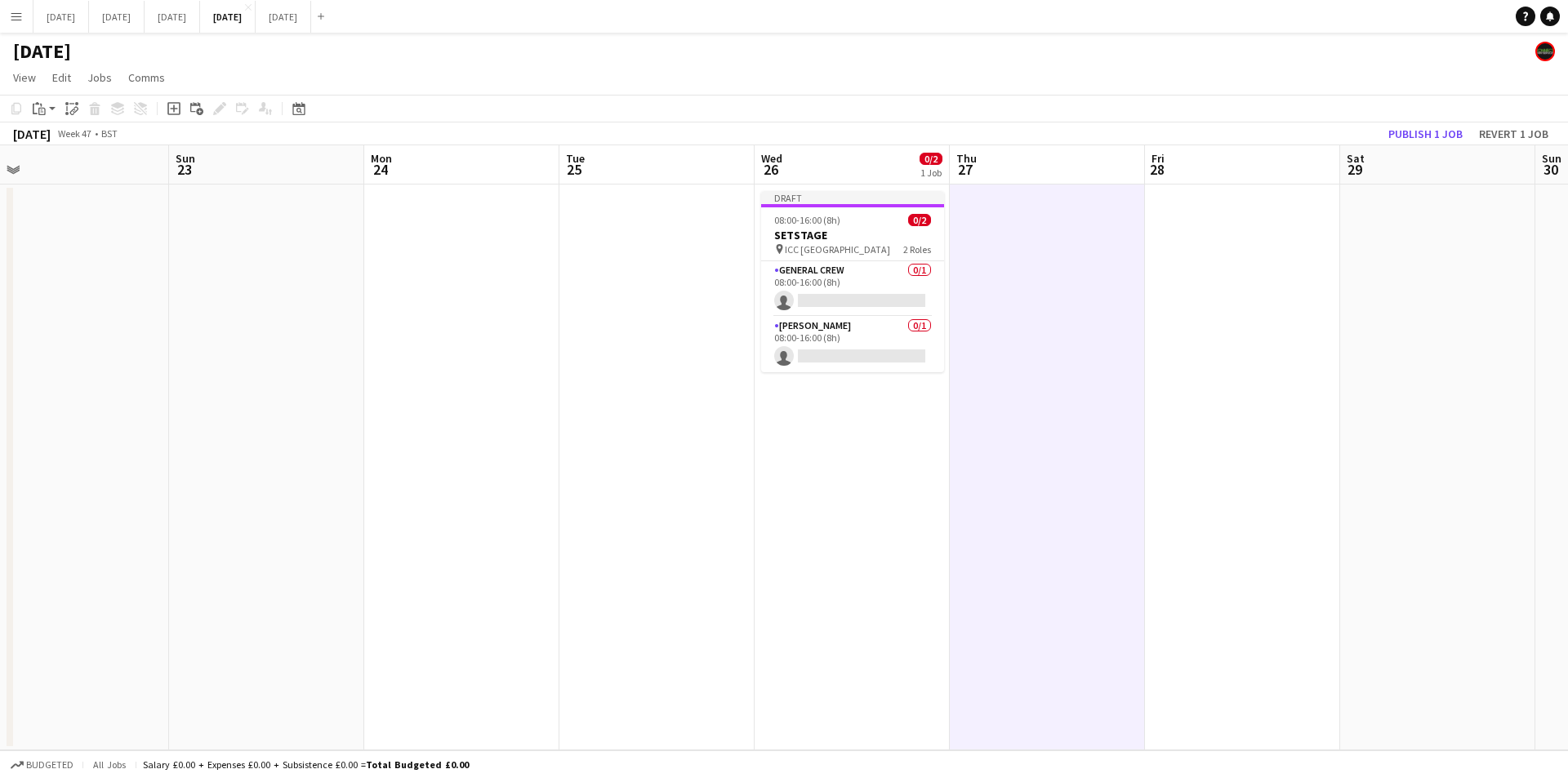
drag, startPoint x: 45, startPoint y: 113, endPoint x: 58, endPoint y: 152, distance: 41.1
click at [46, 113] on div "Paste" at bounding box center [39, 108] width 20 height 20
click at [61, 141] on link "Paste Ctrl+V" at bounding box center [120, 139] width 153 height 15
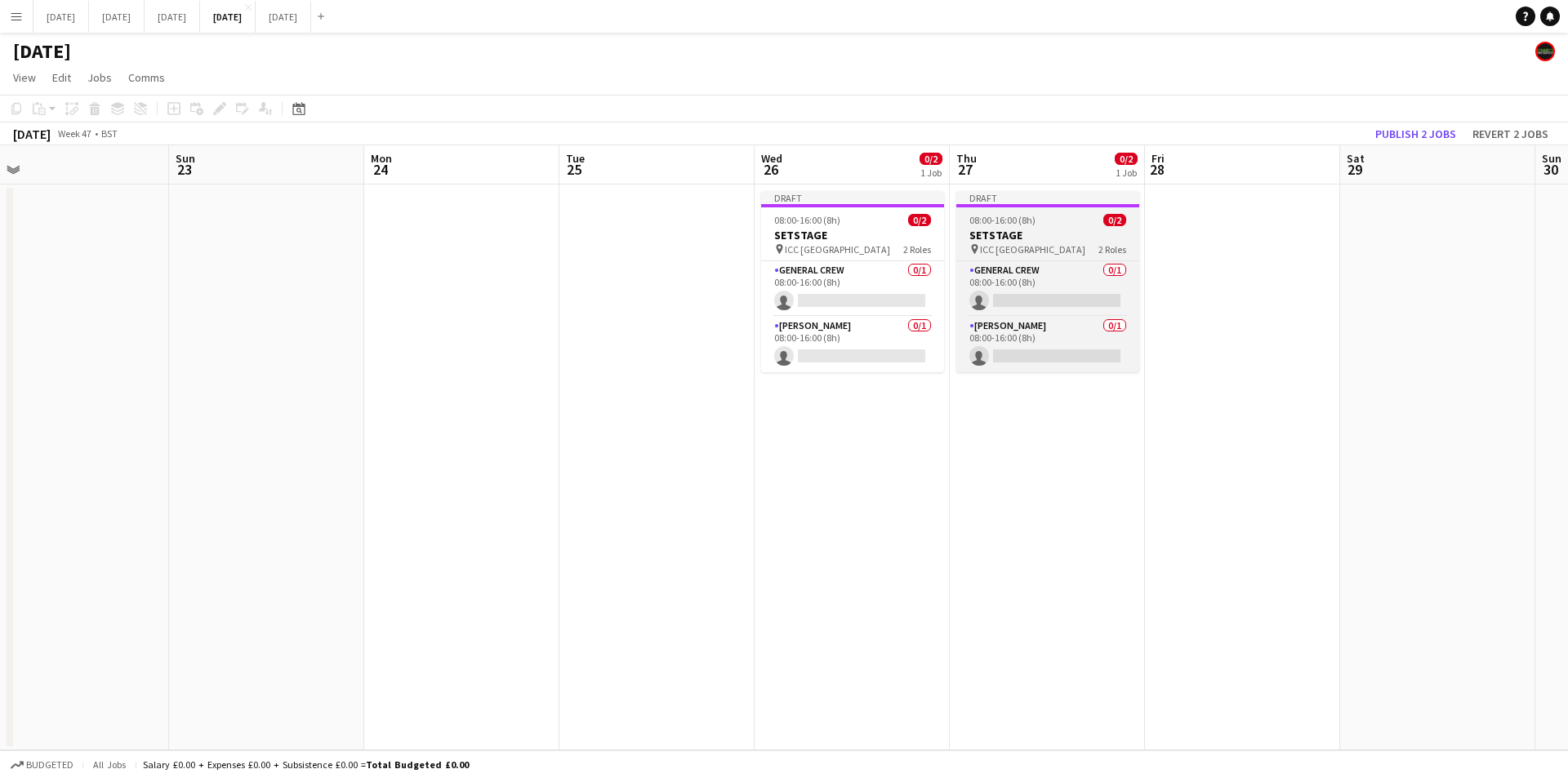
click at [1049, 226] on app-job-card "Draft 08:00-16:00 (8h) 0/2 SETSTAGE pin ICC Birmingham 2 Roles General Crew 0/1…" at bounding box center [1048, 282] width 183 height 182
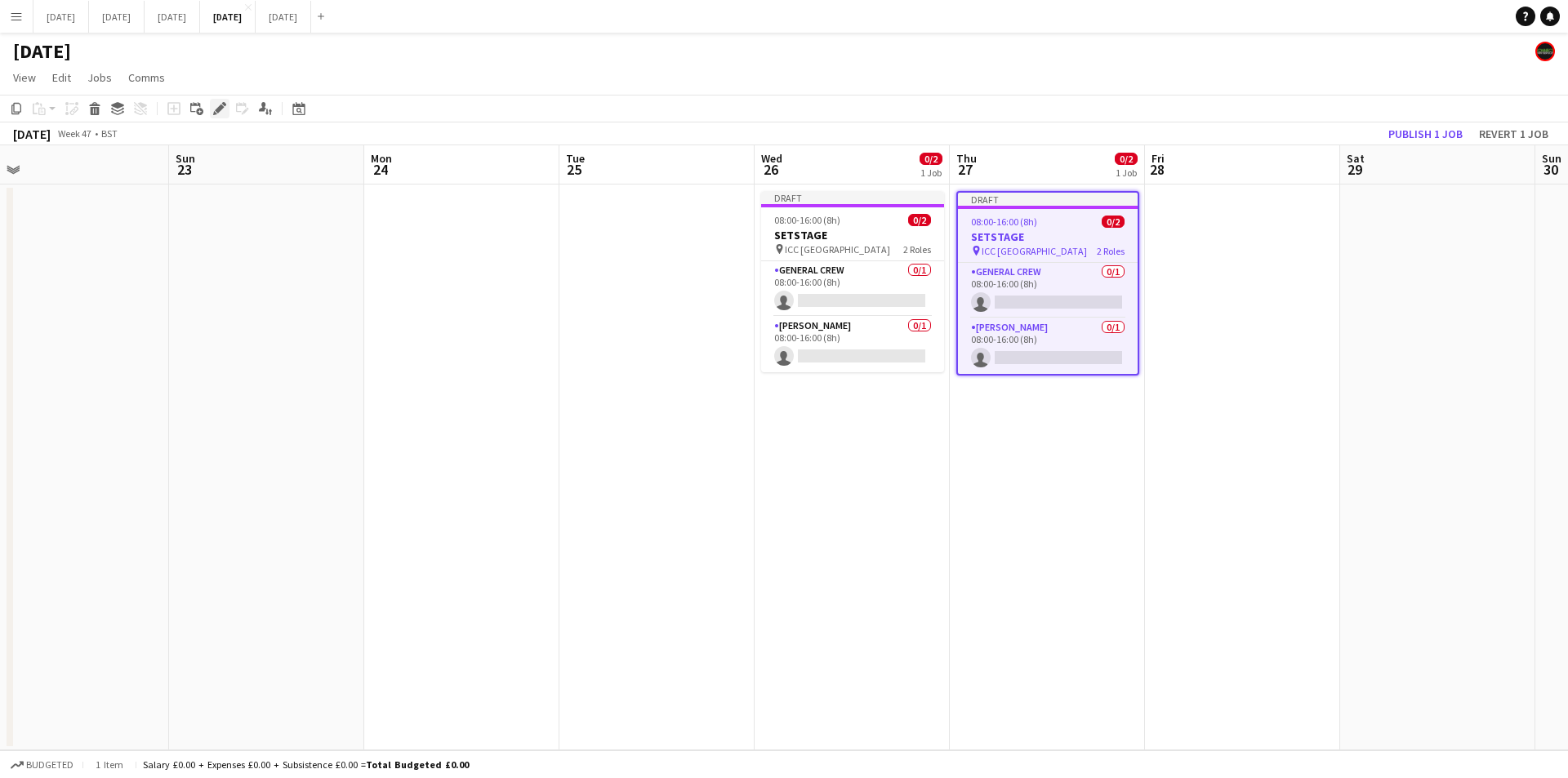
click at [218, 113] on icon "Edit" at bounding box center [219, 108] width 13 height 13
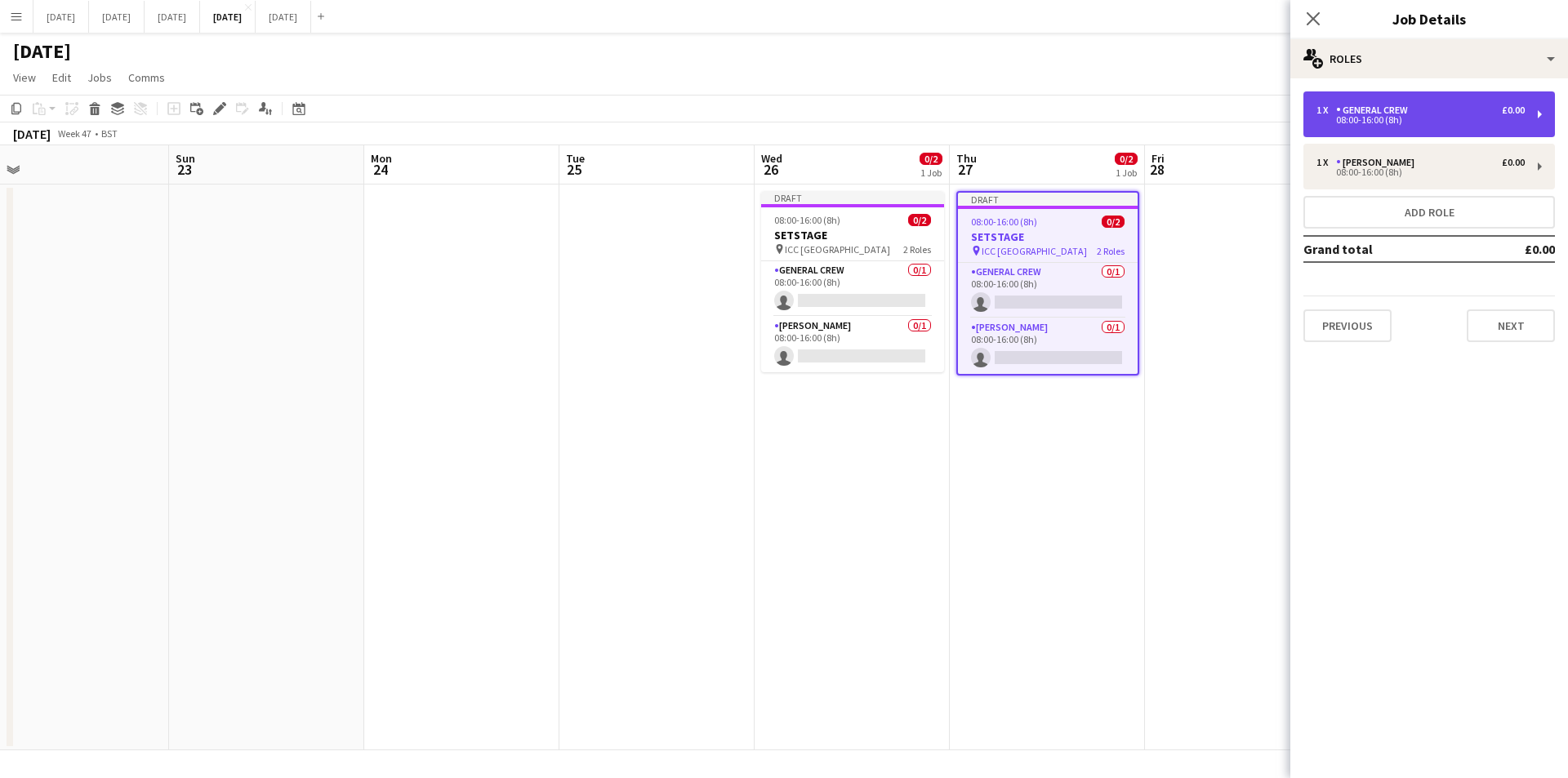
click at [1397, 113] on div "General Crew" at bounding box center [1375, 110] width 79 height 11
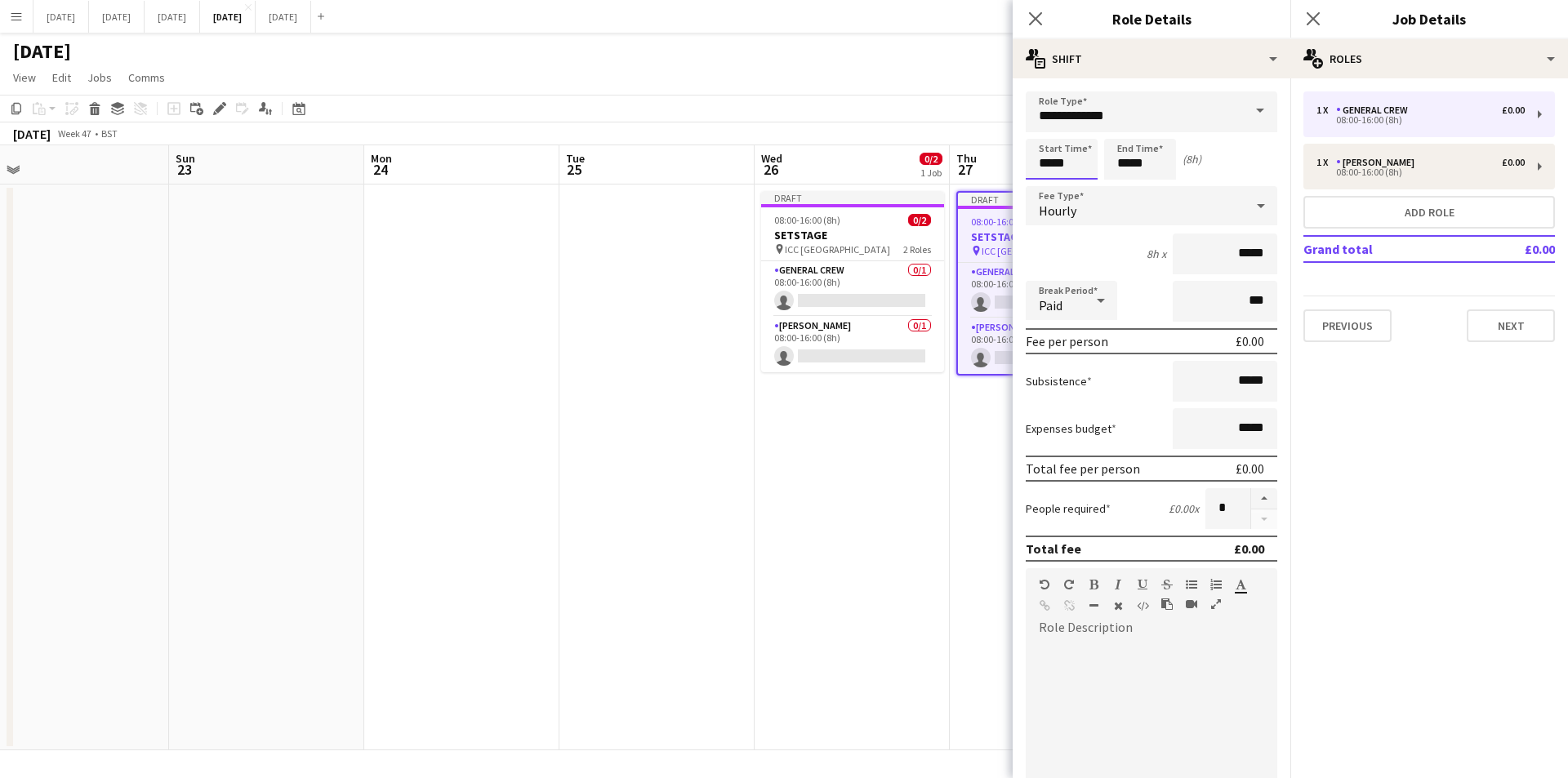
click at [1033, 153] on input "*****" at bounding box center [1062, 159] width 72 height 41
click at [1046, 183] on div at bounding box center [1045, 188] width 33 height 16
click at [1042, 183] on div at bounding box center [1045, 188] width 33 height 16
click at [1047, 132] on div at bounding box center [1045, 130] width 33 height 16
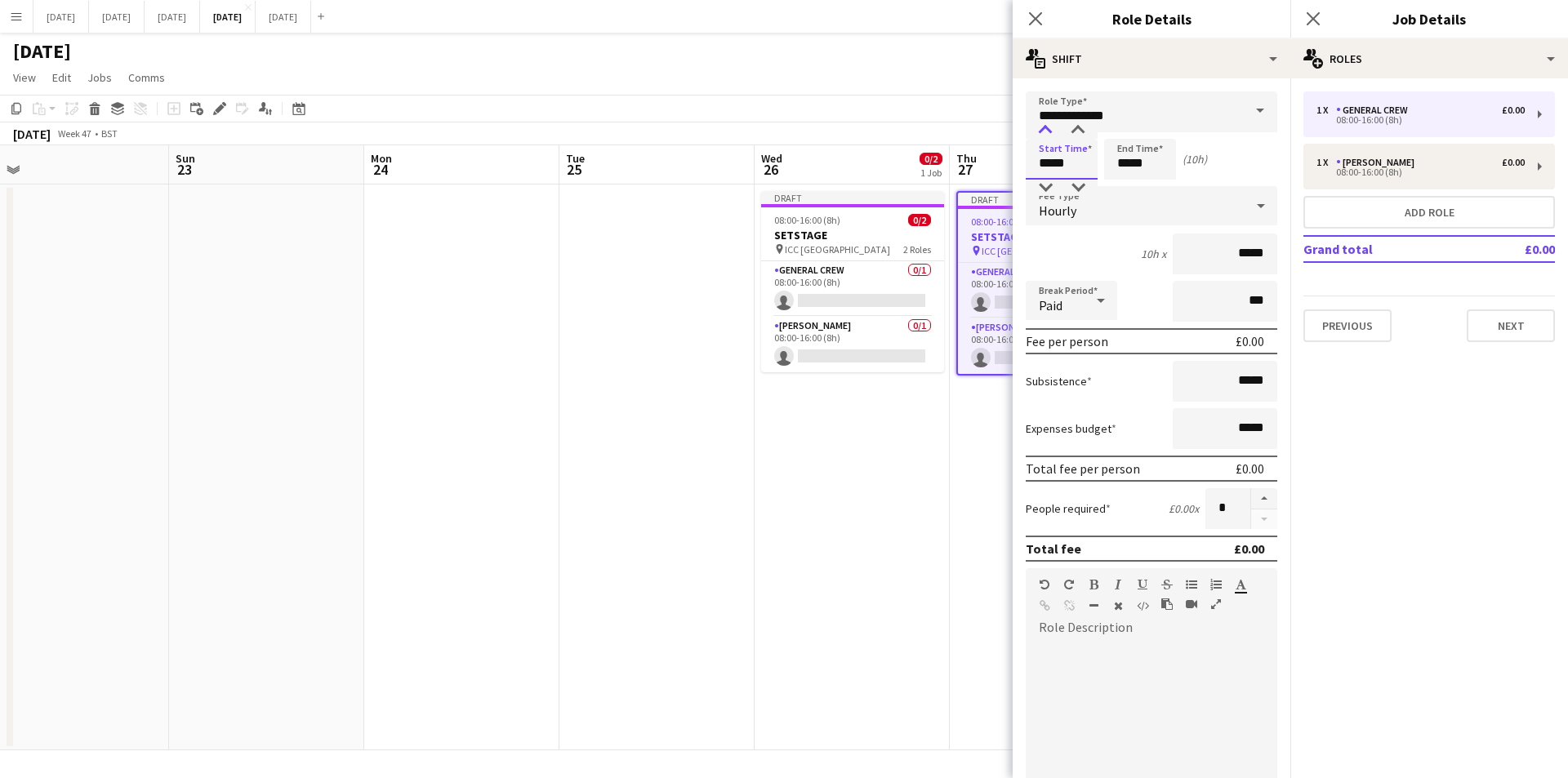
click at [1047, 132] on div at bounding box center [1045, 130] width 33 height 16
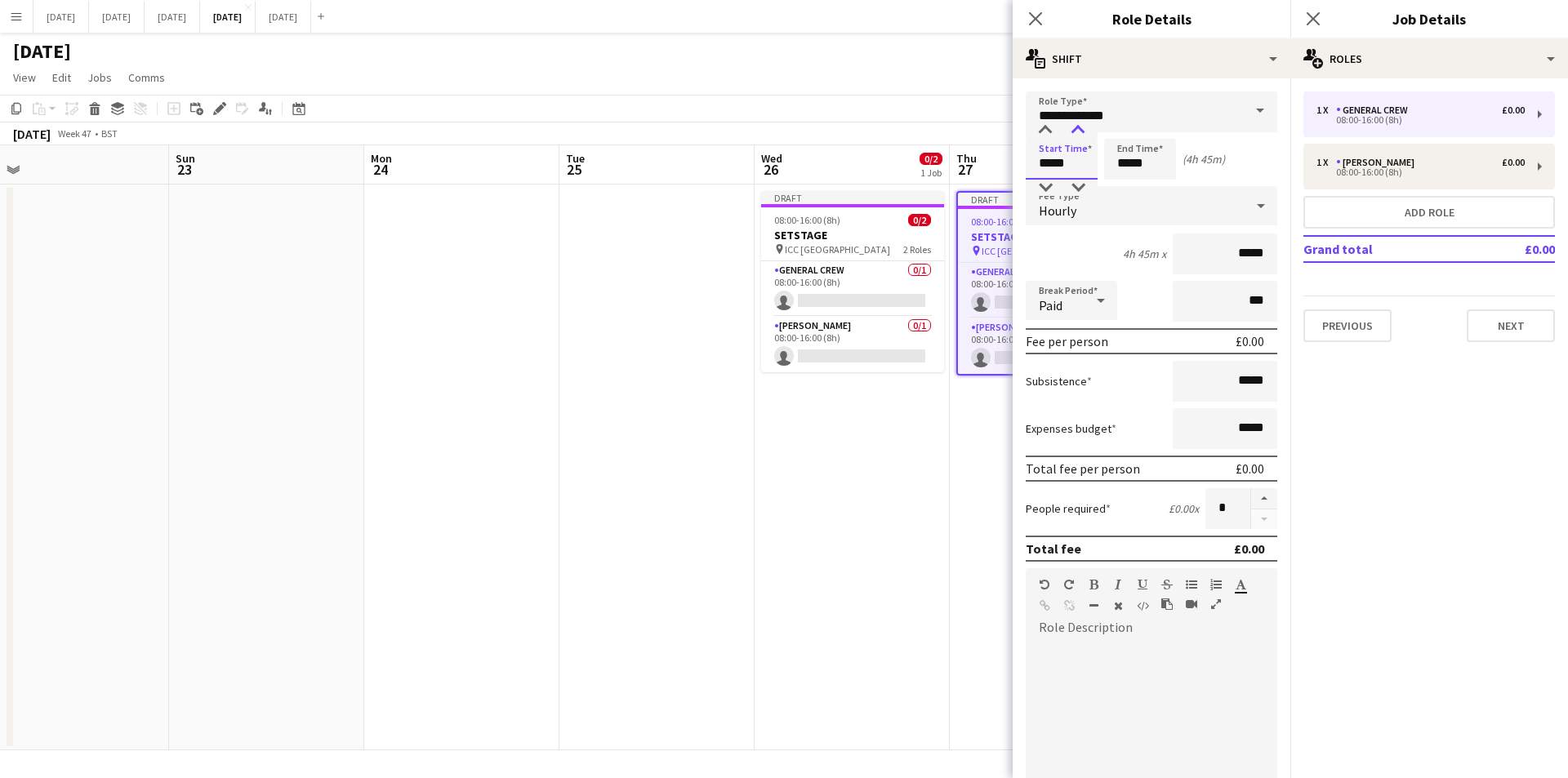
click at [1074, 128] on div at bounding box center [1078, 130] width 33 height 16
type input "*****"
click at [1074, 128] on div at bounding box center [1078, 130] width 33 height 16
click at [1121, 166] on input "*****" at bounding box center [1140, 159] width 72 height 41
click at [1121, 188] on div at bounding box center [1123, 188] width 33 height 16
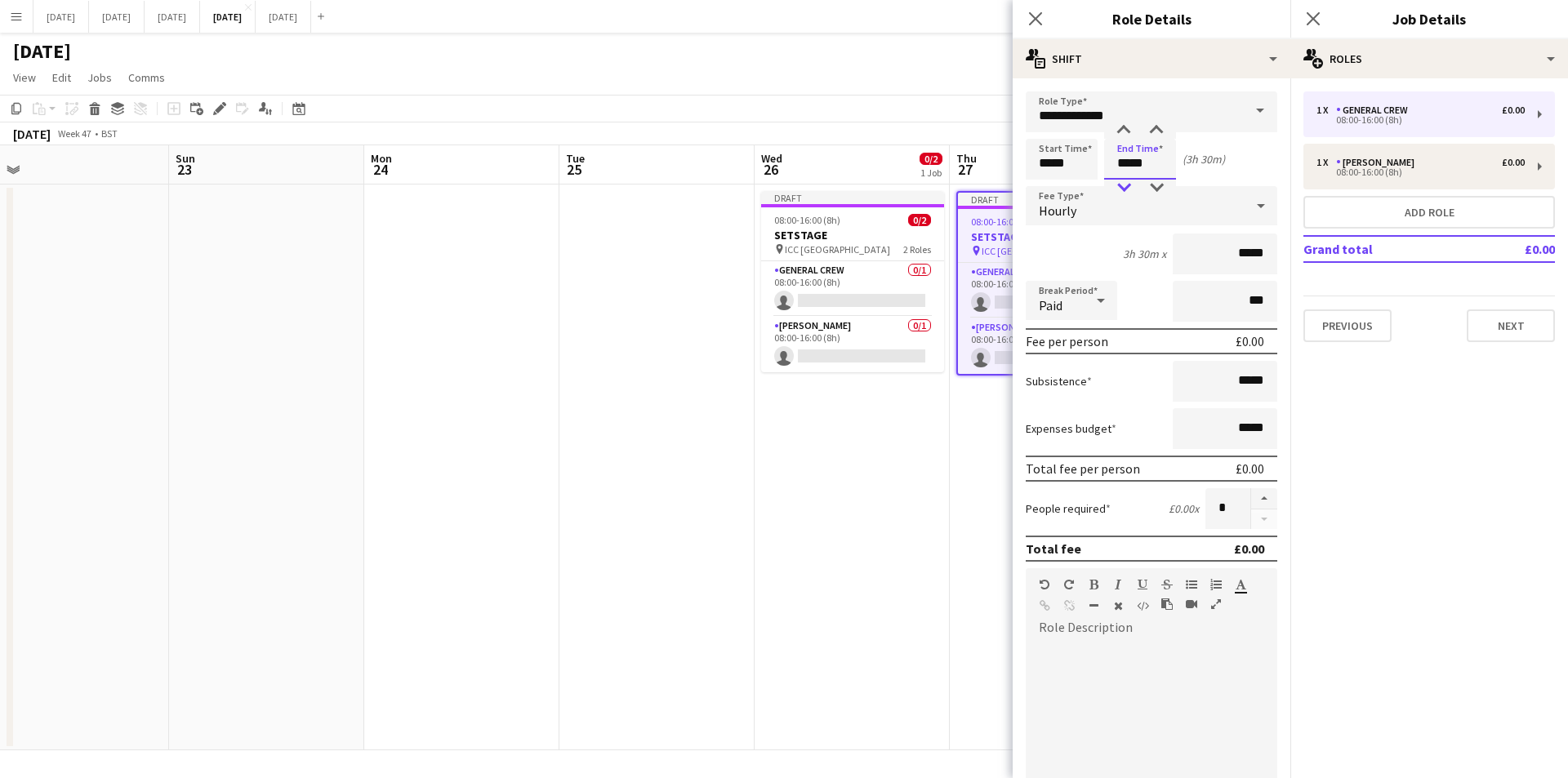
click at [1121, 188] on div at bounding box center [1123, 188] width 33 height 16
click at [1164, 129] on div at bounding box center [1157, 130] width 33 height 16
click at [1123, 123] on div at bounding box center [1123, 130] width 33 height 16
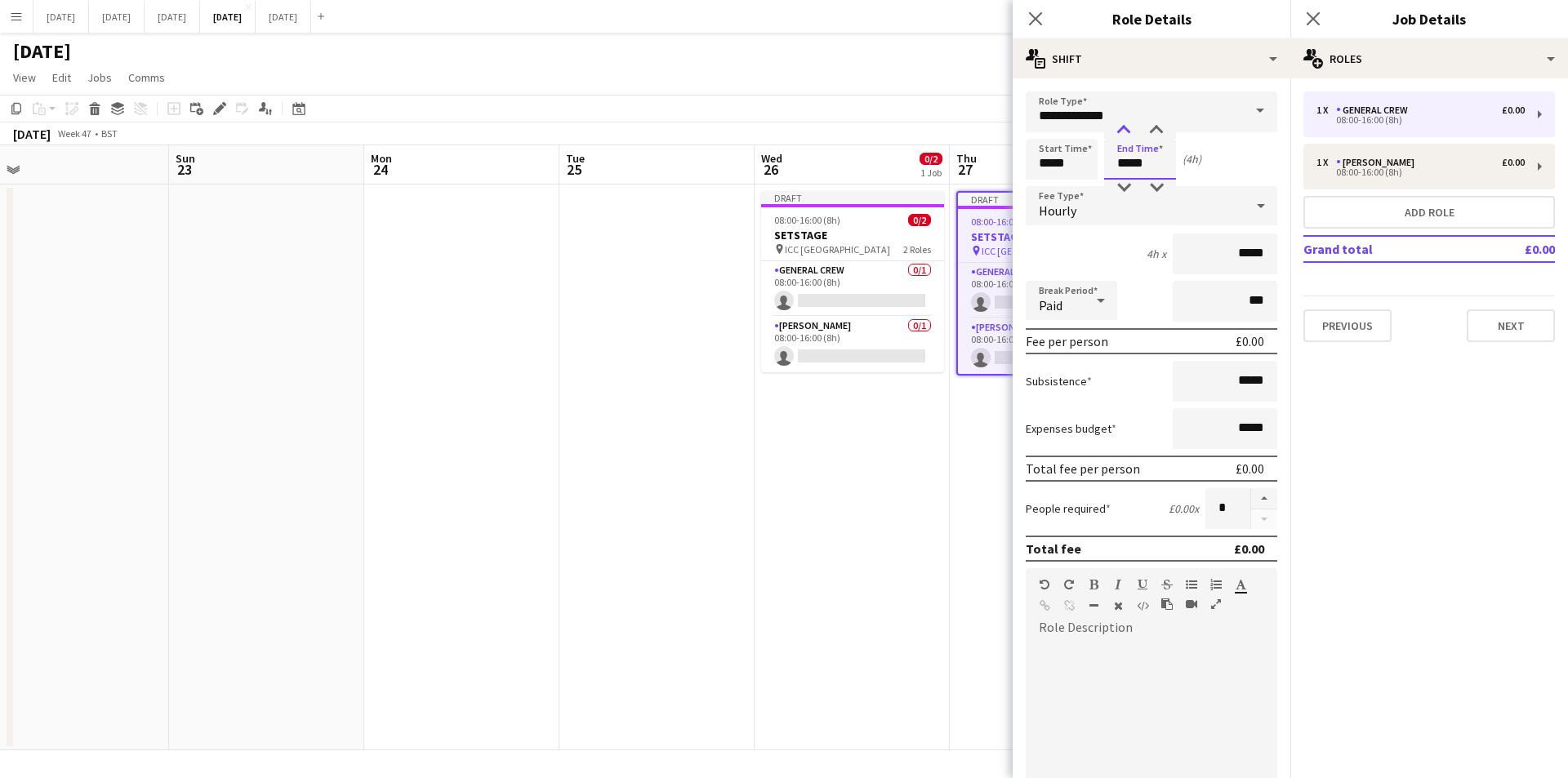
click at [1123, 123] on div at bounding box center [1123, 130] width 33 height 16
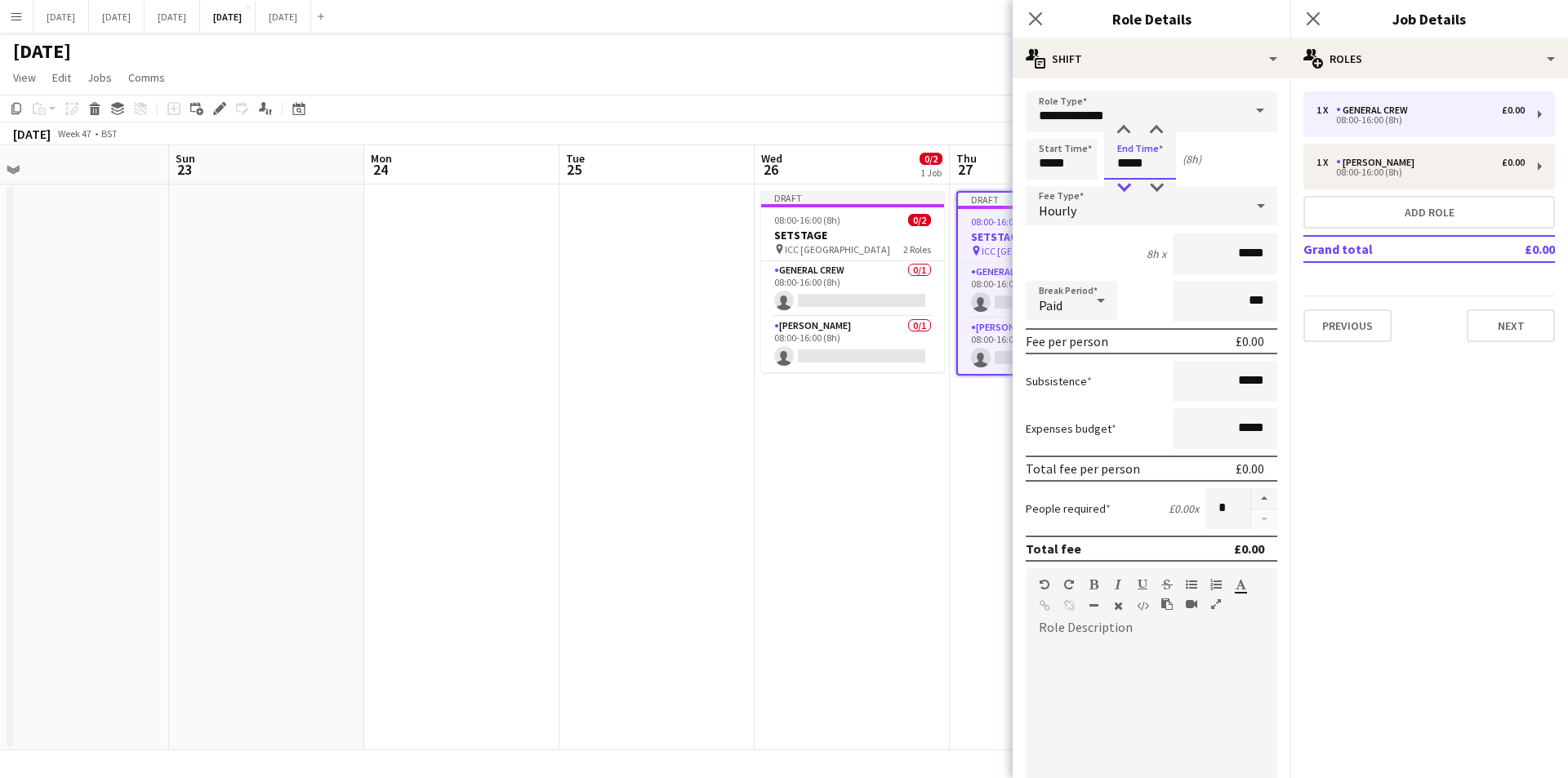
click at [1124, 185] on div at bounding box center [1123, 188] width 33 height 16
type input "*****"
click at [1124, 185] on div at bounding box center [1123, 188] width 33 height 16
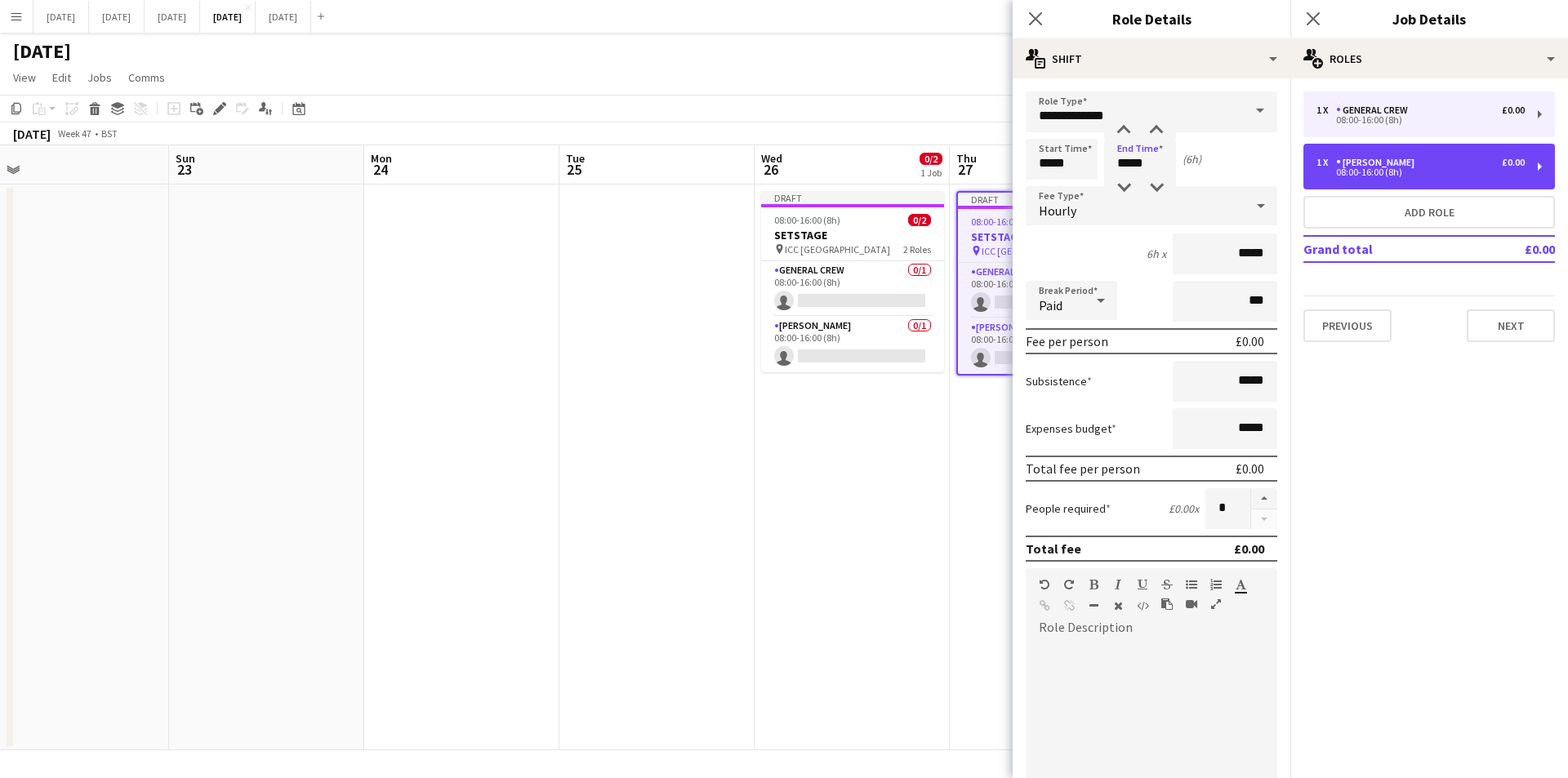
drag, startPoint x: 1356, startPoint y: 165, endPoint x: 1200, endPoint y: 167, distance: 156.0
click at [1358, 165] on div "[PERSON_NAME]" at bounding box center [1378, 162] width 85 height 11
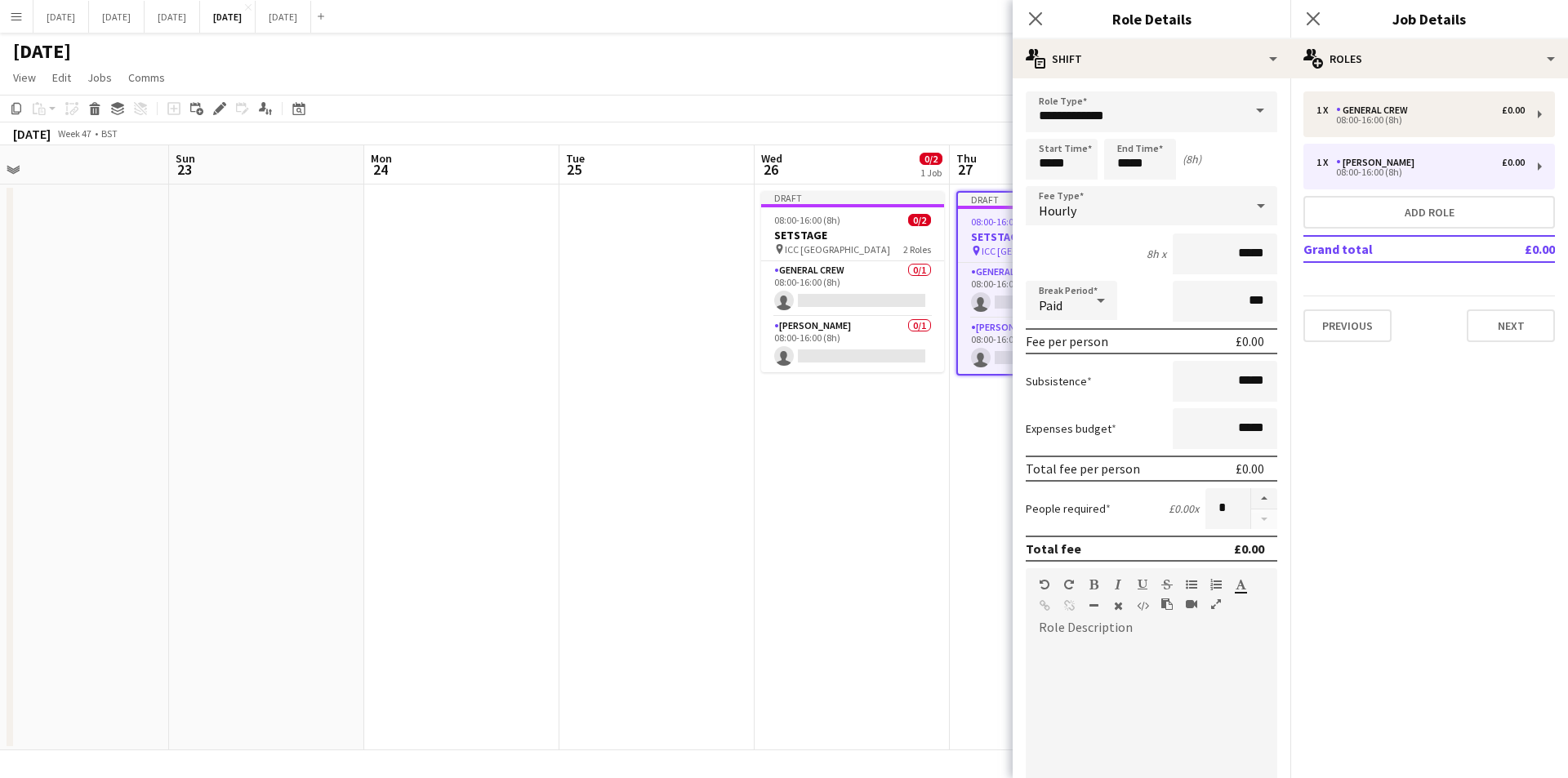
type input "**********"
type input "*****"
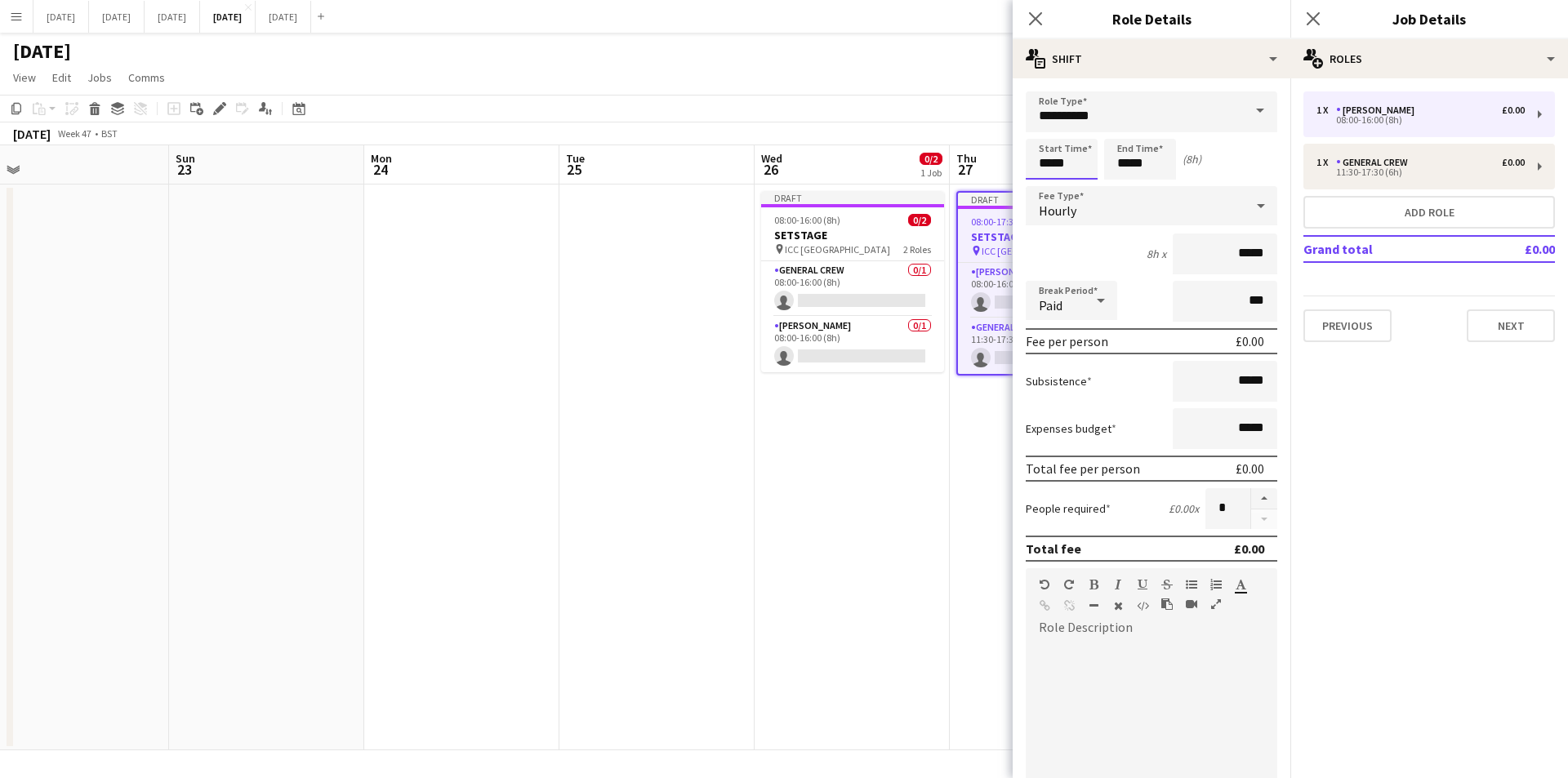
click at [1041, 169] on input "*****" at bounding box center [1062, 159] width 72 height 41
click at [1044, 130] on div at bounding box center [1045, 130] width 33 height 16
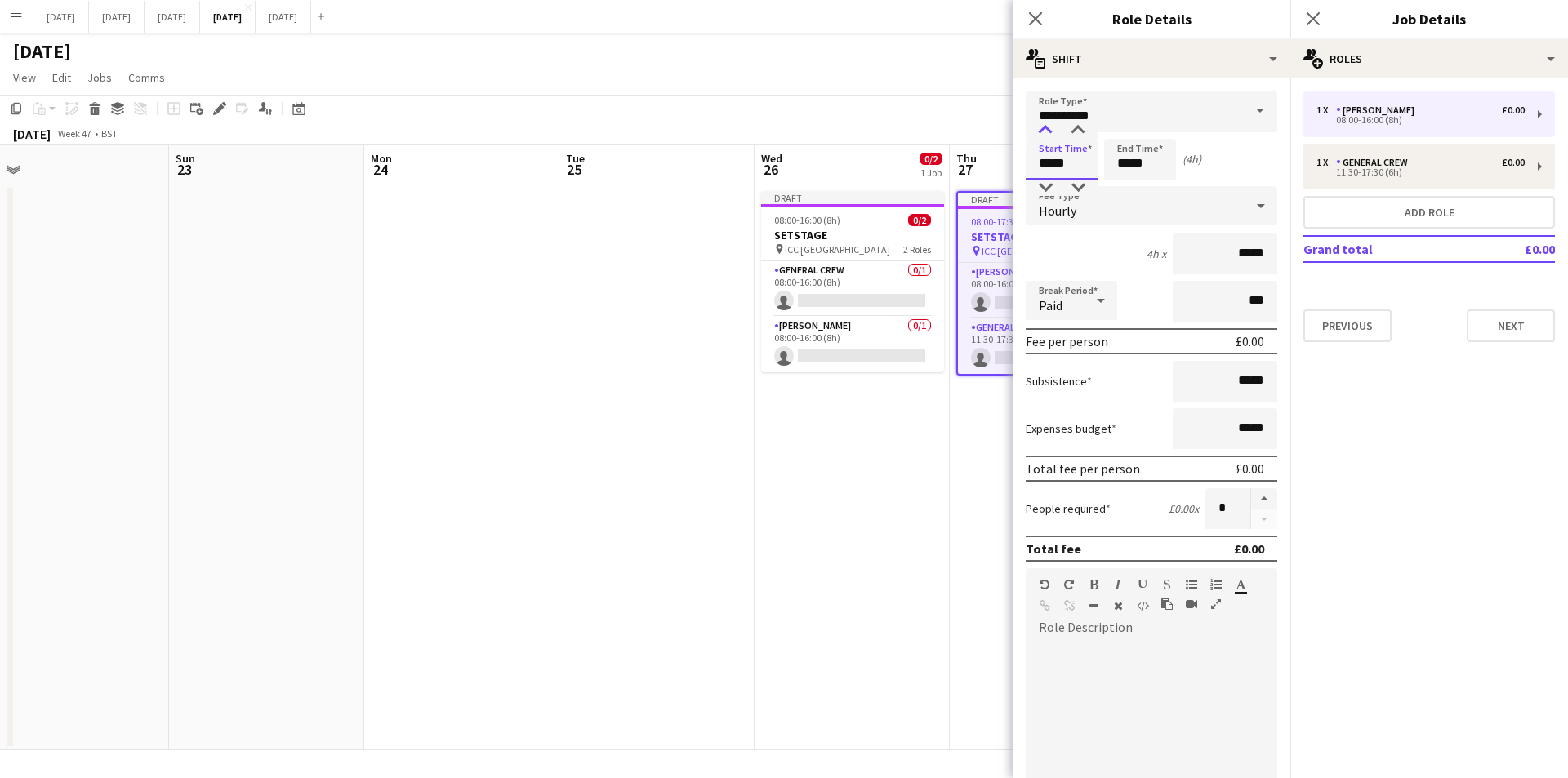
click at [1044, 130] on div at bounding box center [1045, 130] width 33 height 16
click at [1079, 130] on div at bounding box center [1078, 130] width 33 height 16
click at [1044, 183] on div at bounding box center [1045, 188] width 33 height 16
type input "*****"
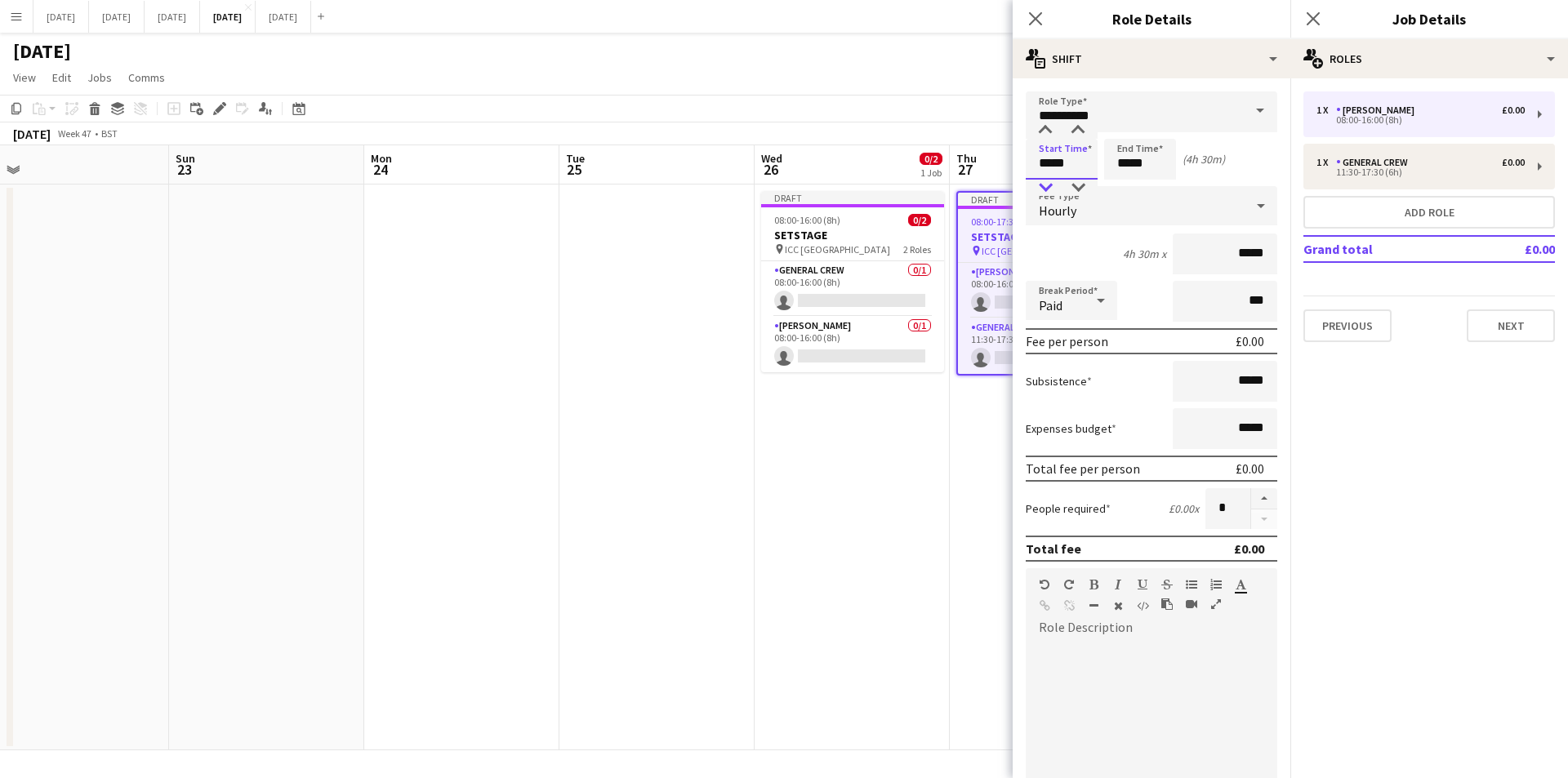
click at [1044, 183] on div at bounding box center [1045, 188] width 33 height 16
click at [1122, 156] on input "*****" at bounding box center [1140, 159] width 72 height 41
click at [1160, 131] on div at bounding box center [1157, 130] width 33 height 16
type input "*****"
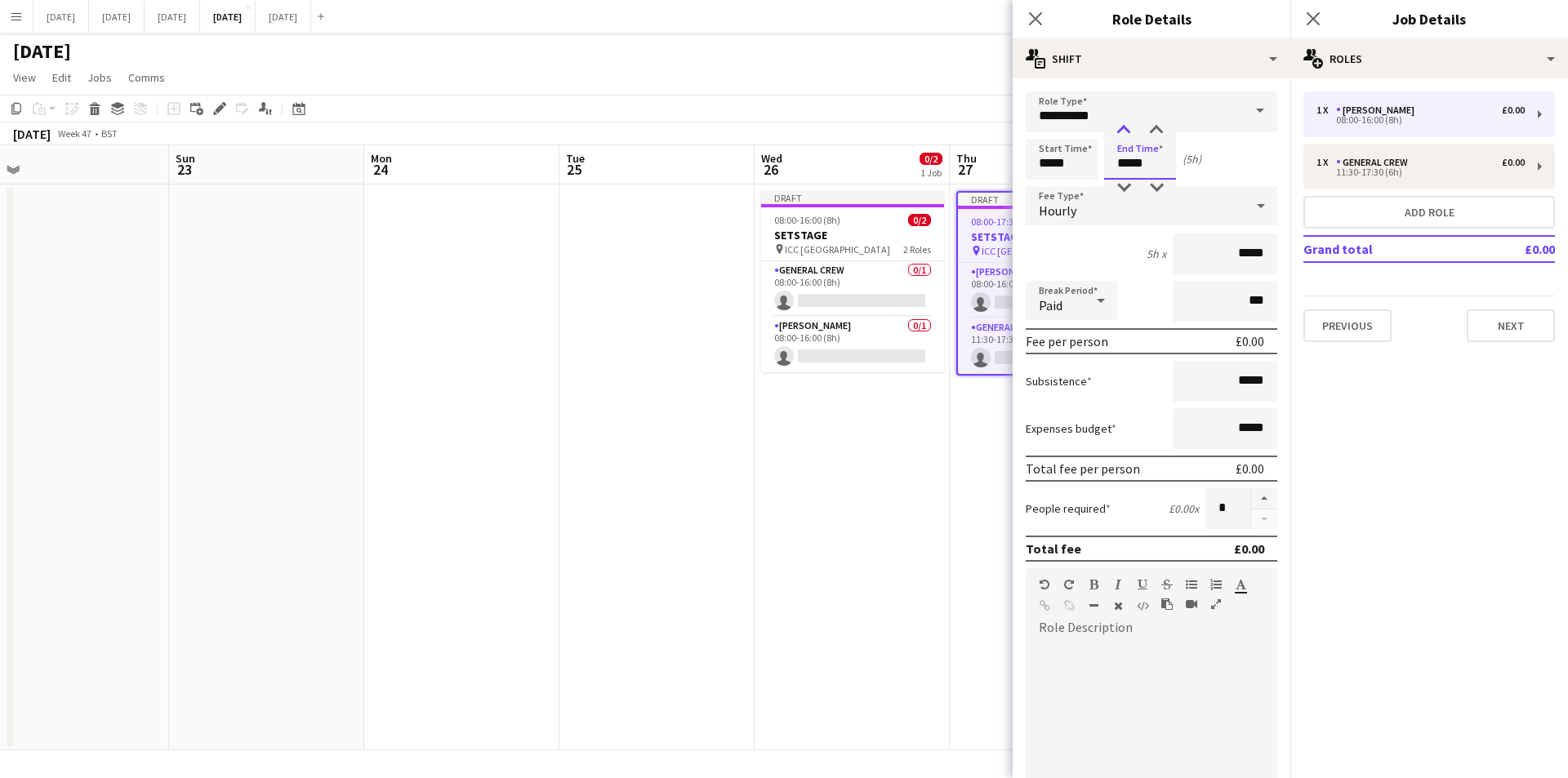
click at [1122, 129] on div at bounding box center [1123, 130] width 33 height 16
click at [1031, 18] on icon "Close pop-in" at bounding box center [1035, 18] width 15 height 15
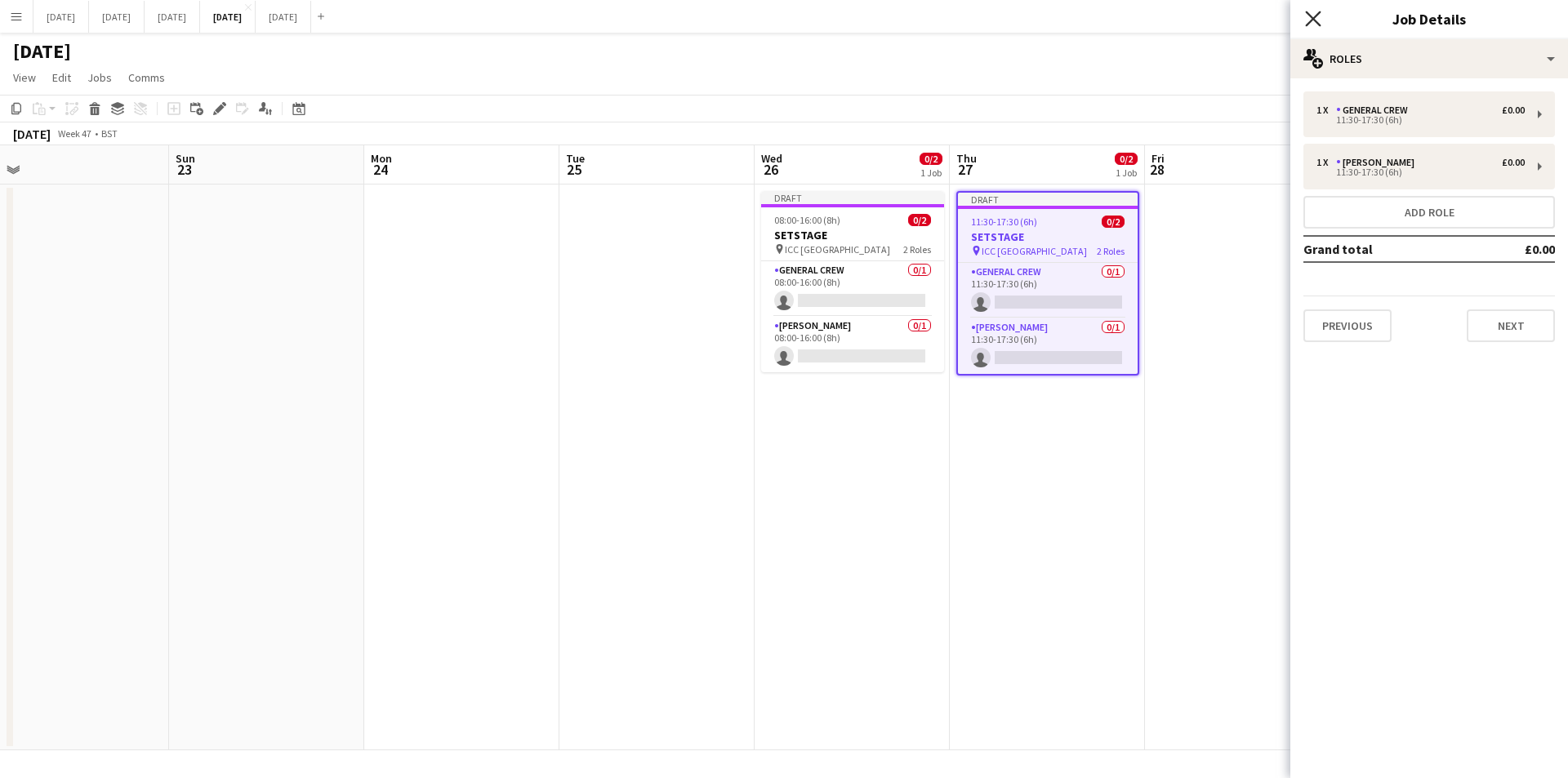
click at [1308, 19] on icon "Close pop-in" at bounding box center [1313, 18] width 15 height 15
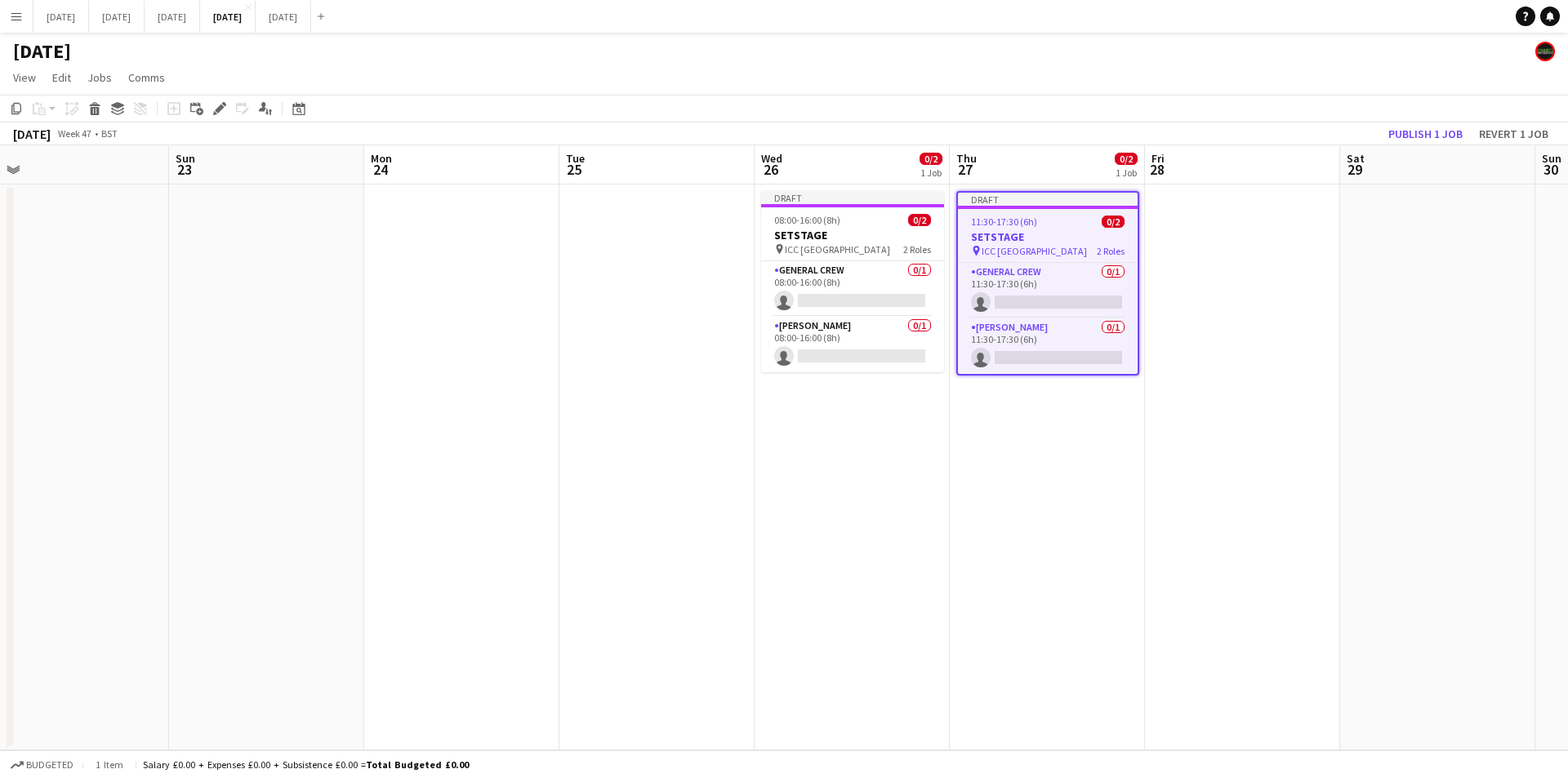
click at [1018, 226] on span "11:30-17:30 (6h)" at bounding box center [1003, 222] width 66 height 12
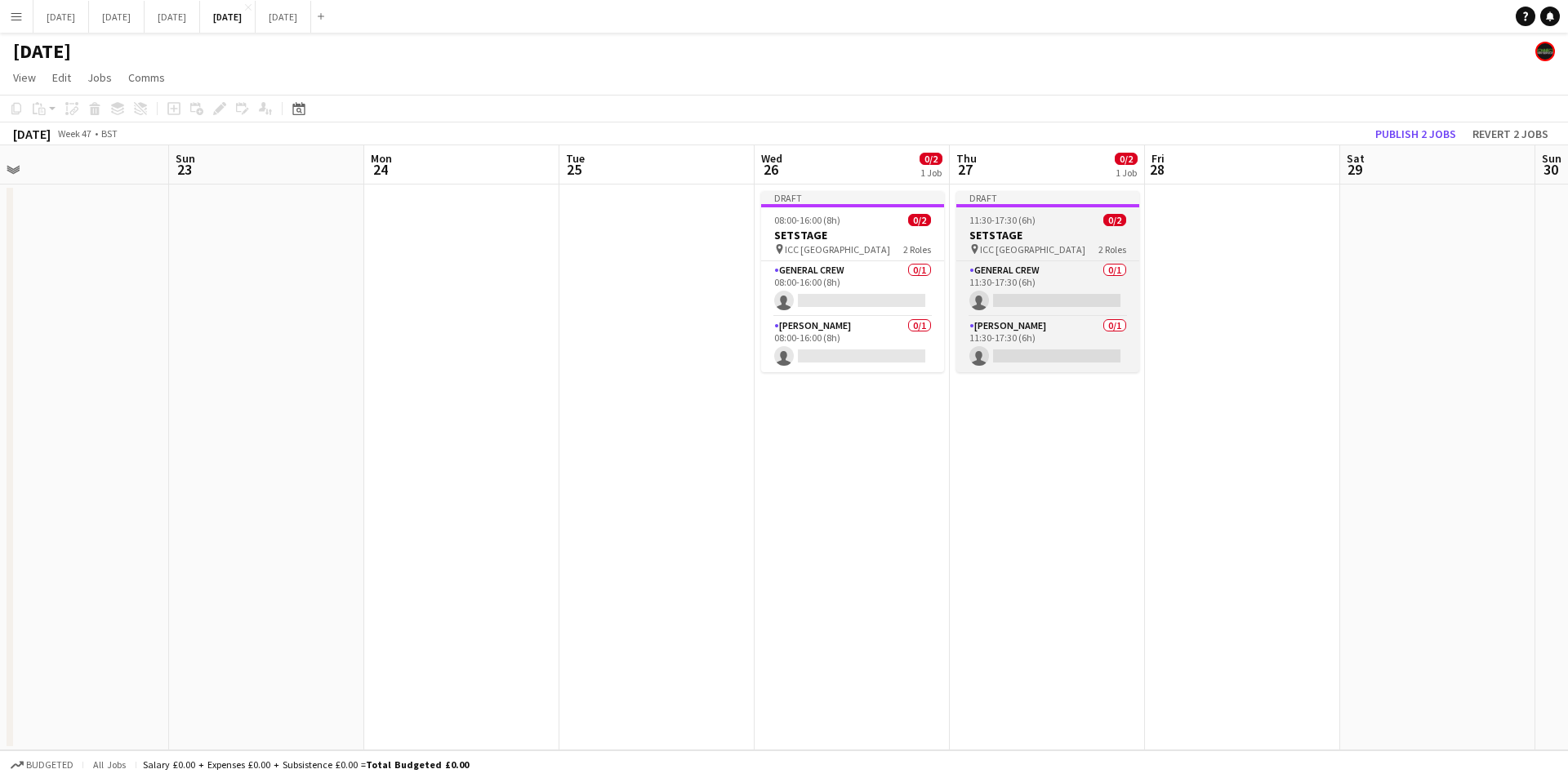
click at [1018, 226] on app-job-card "Draft 11:30-17:30 (6h) 0/2 SETSTAGE pin ICC Birmingham 2 Roles General Crew 0/1…" at bounding box center [1048, 282] width 183 height 182
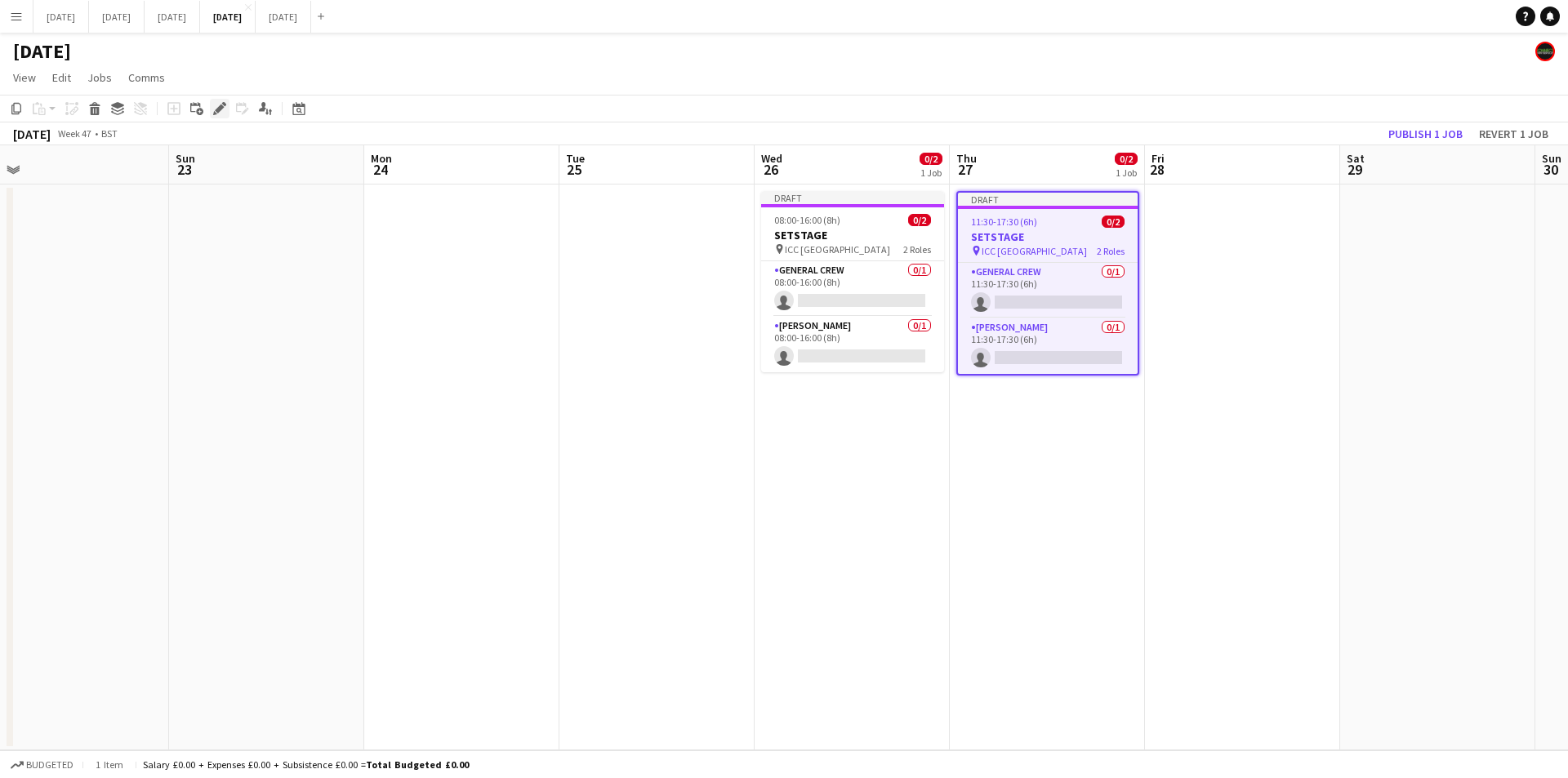
click at [218, 104] on icon "Edit" at bounding box center [219, 108] width 13 height 13
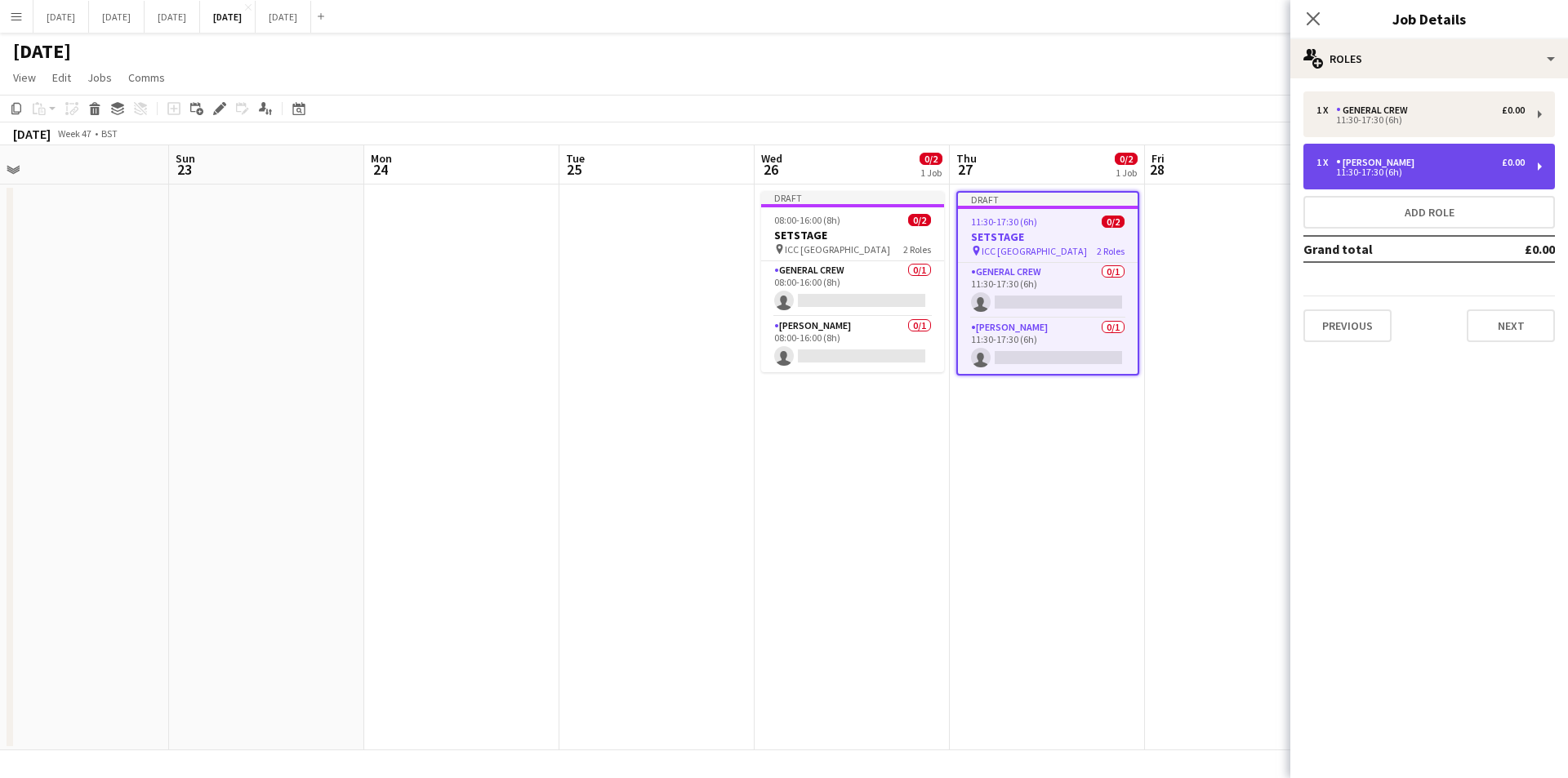
click at [1397, 174] on div "11:30-17:30 (6h)" at bounding box center [1420, 172] width 208 height 9
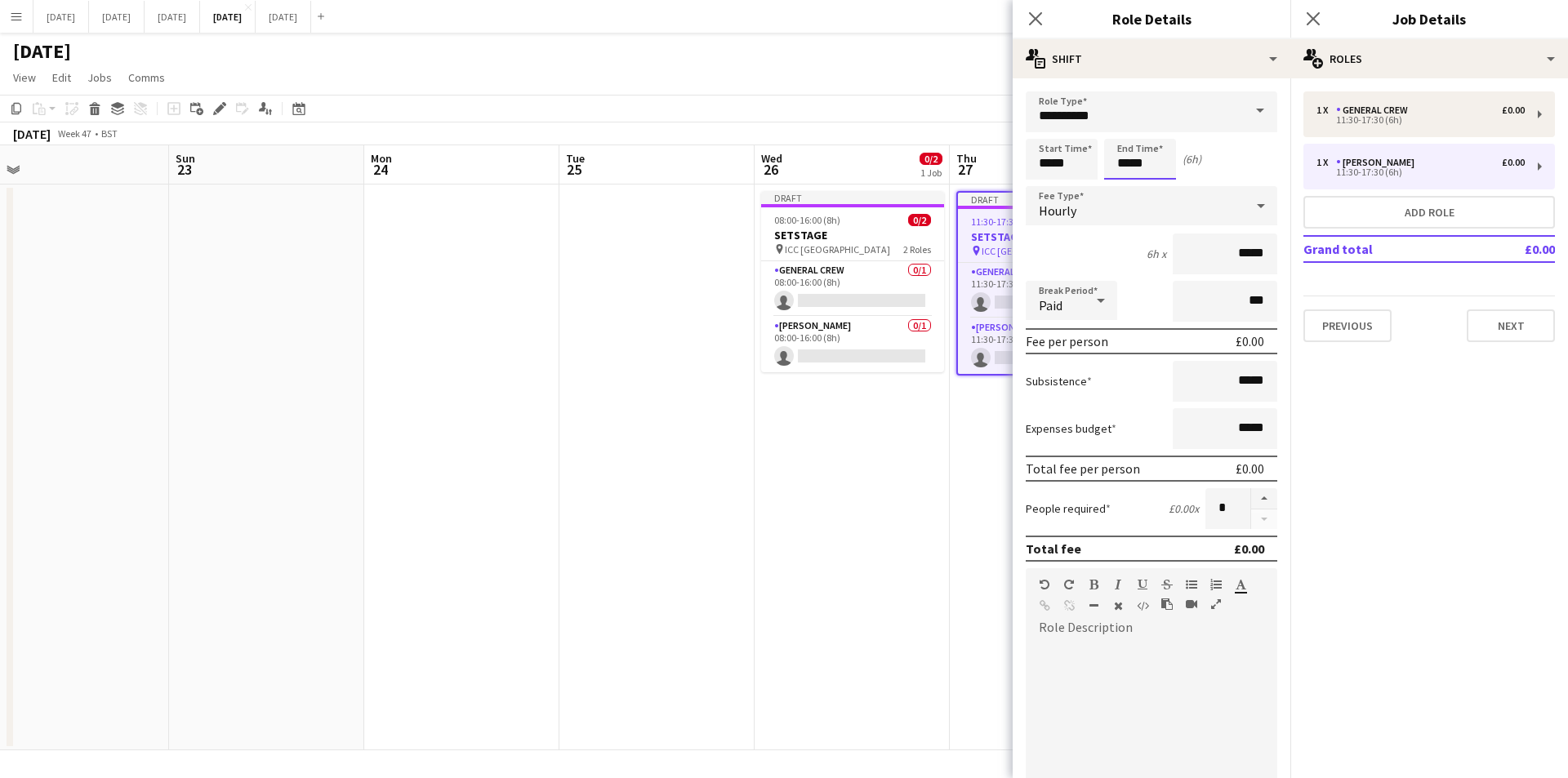
click at [1122, 165] on input "*****" at bounding box center [1140, 159] width 72 height 41
click at [1127, 127] on div at bounding box center [1123, 130] width 33 height 16
type input "*****"
click at [1127, 127] on div at bounding box center [1123, 130] width 33 height 16
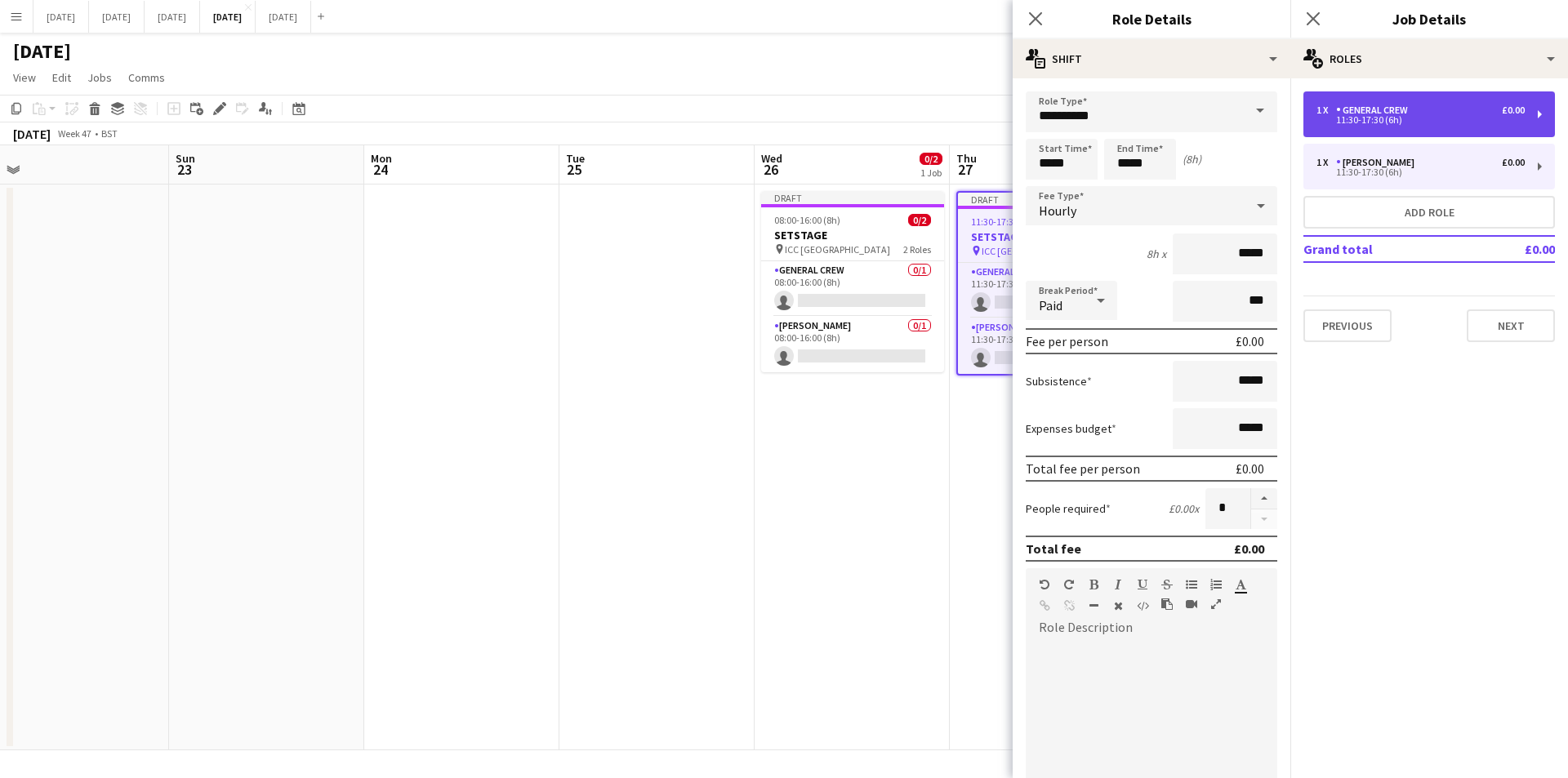
click at [1316, 112] on div "1 x" at bounding box center [1326, 110] width 20 height 11
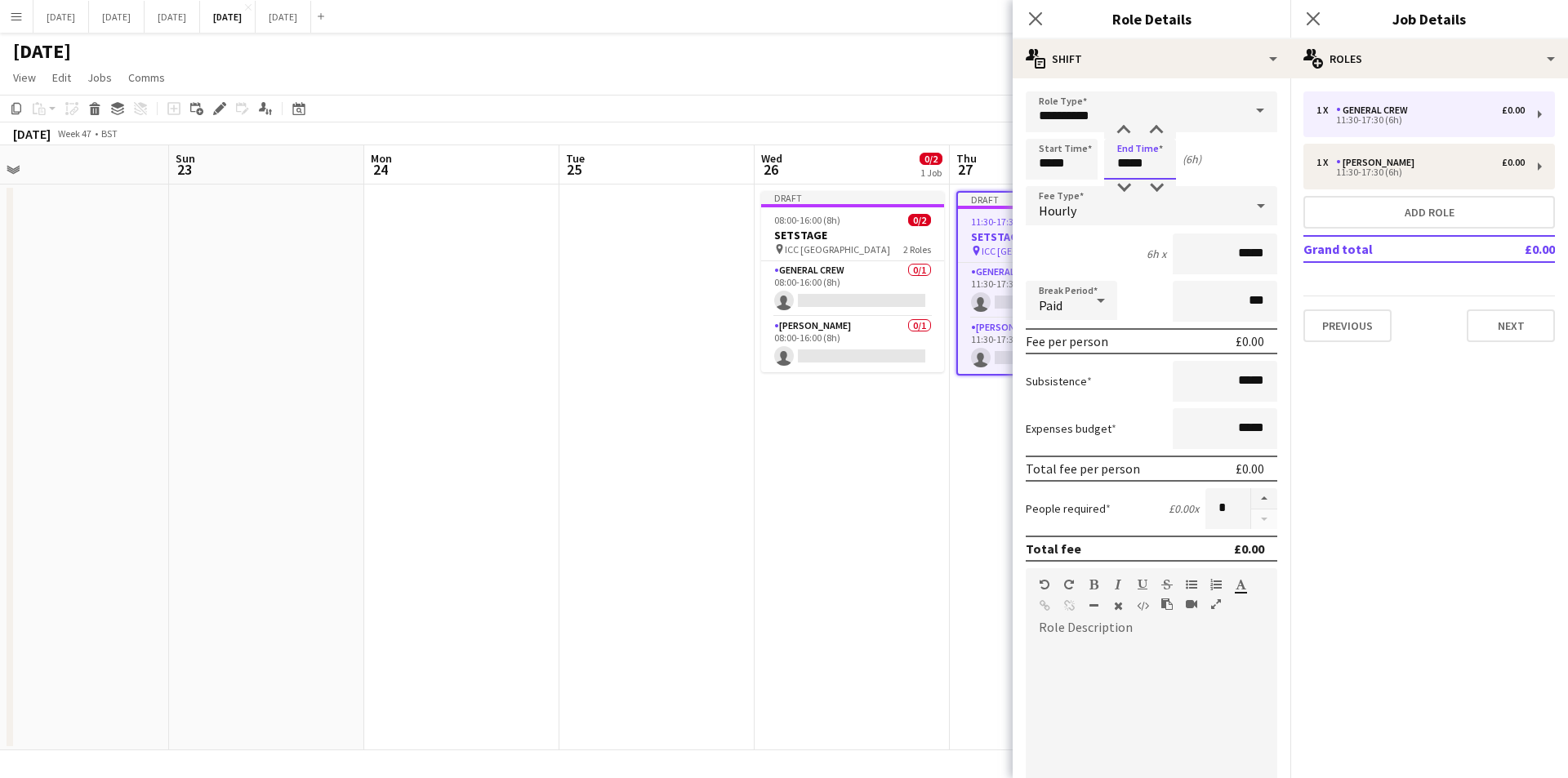
click at [1129, 165] on input "*****" at bounding box center [1140, 159] width 72 height 41
type input "**********"
click at [1129, 125] on div at bounding box center [1123, 130] width 33 height 16
type input "*****"
click at [1129, 125] on div at bounding box center [1123, 130] width 33 height 16
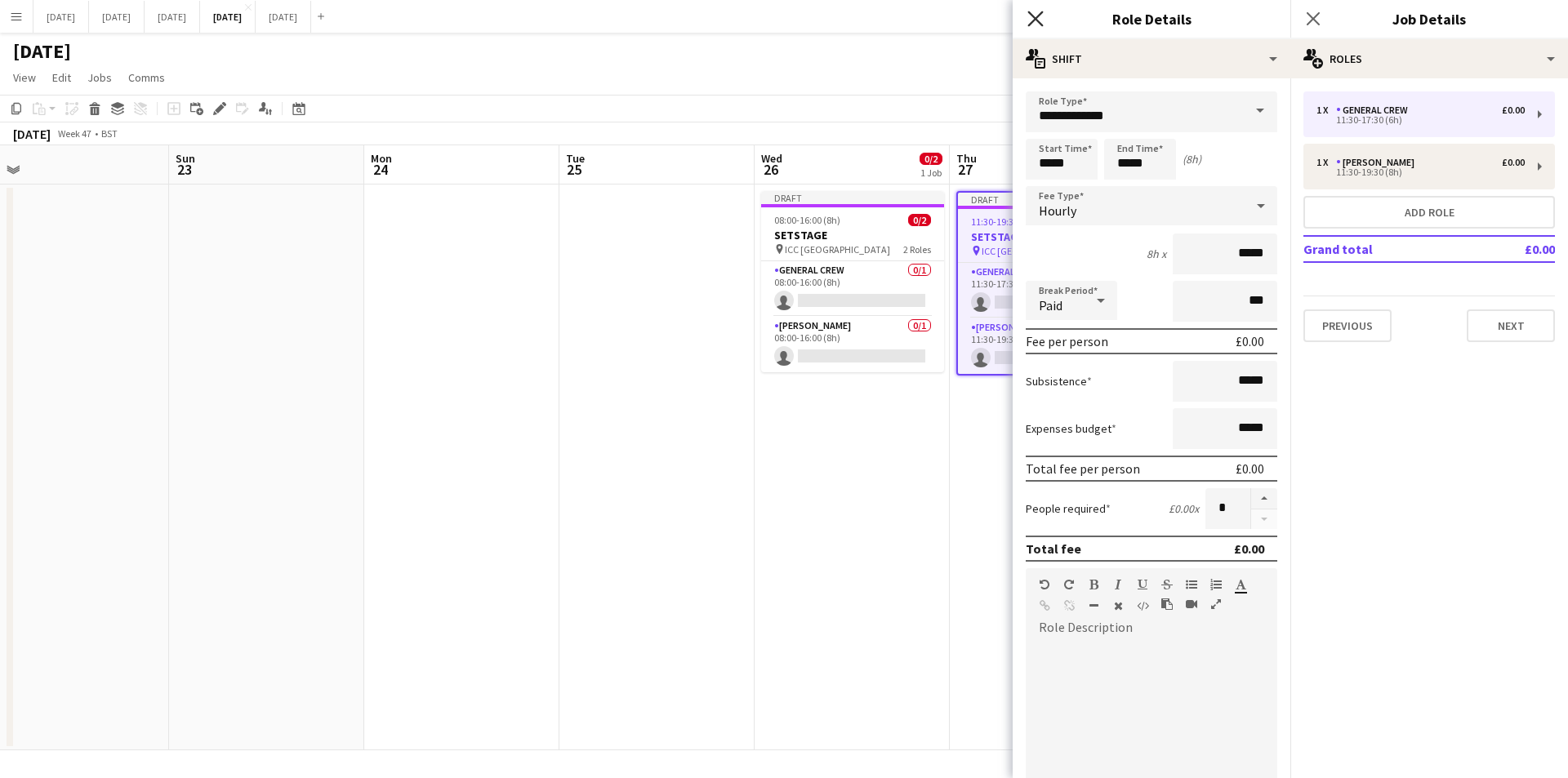
click at [1043, 12] on icon at bounding box center [1035, 18] width 15 height 15
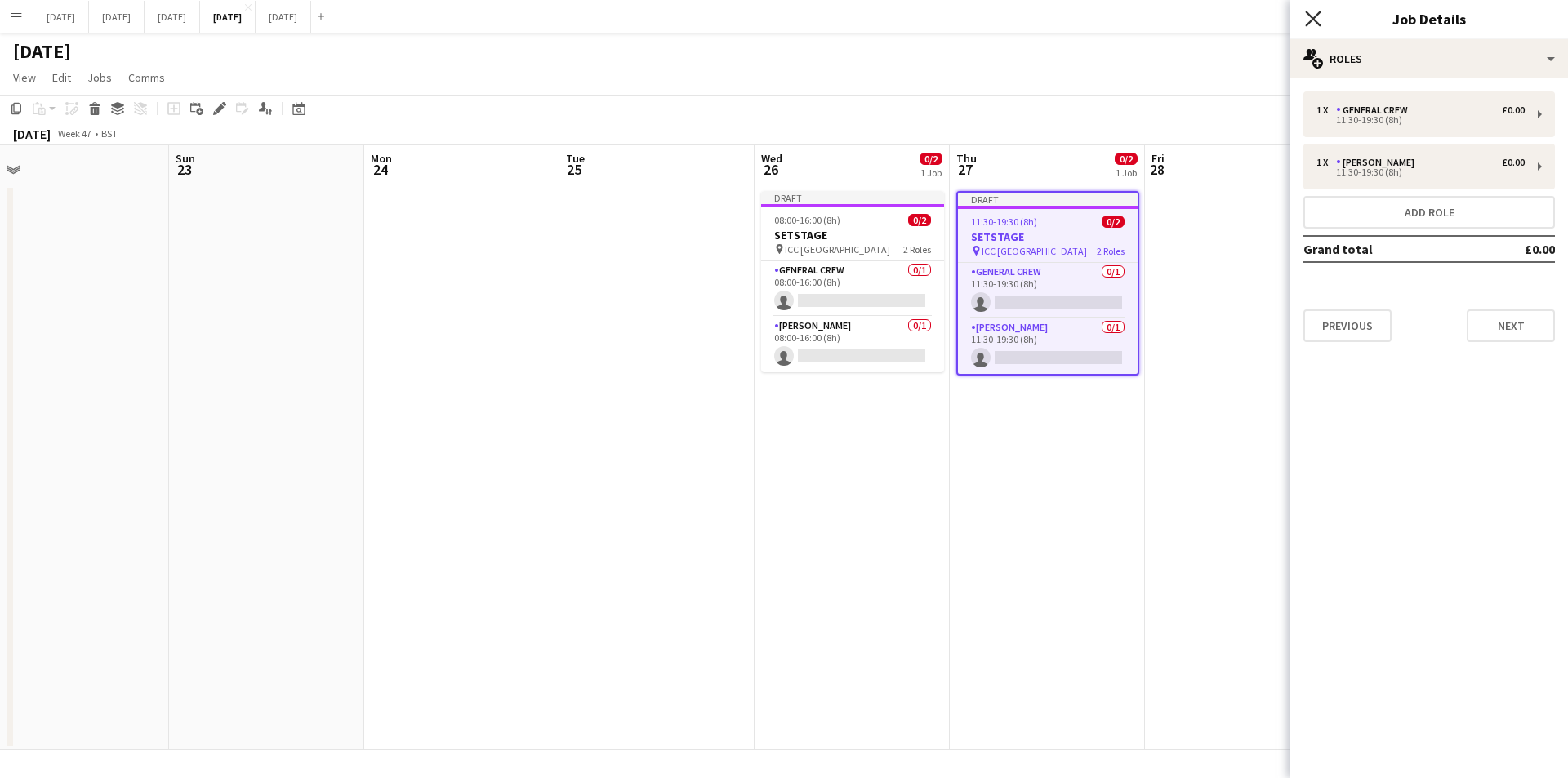
click at [1309, 22] on icon at bounding box center [1313, 18] width 15 height 15
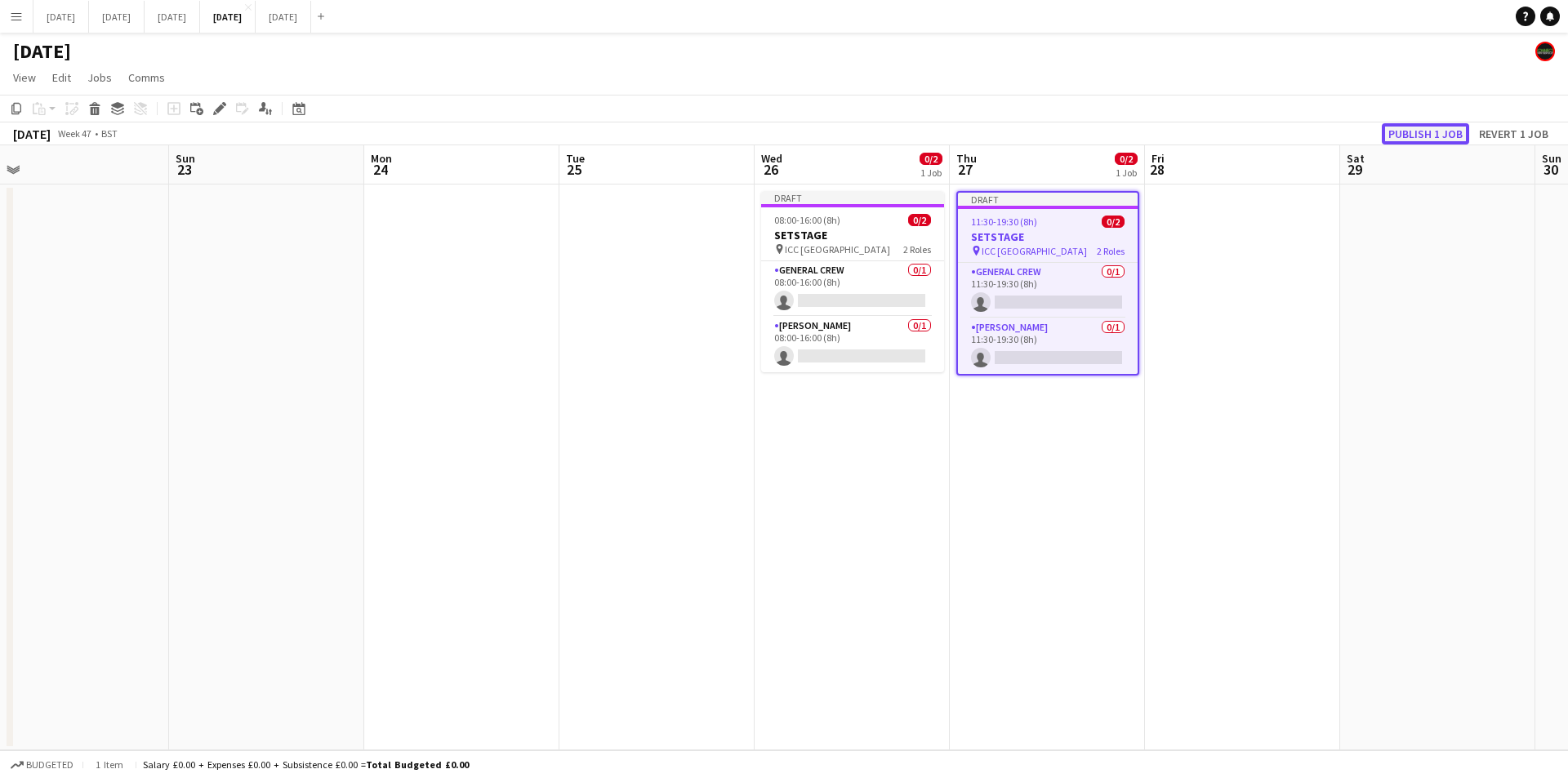
click at [1425, 132] on button "Publish 1 job" at bounding box center [1426, 134] width 87 height 21
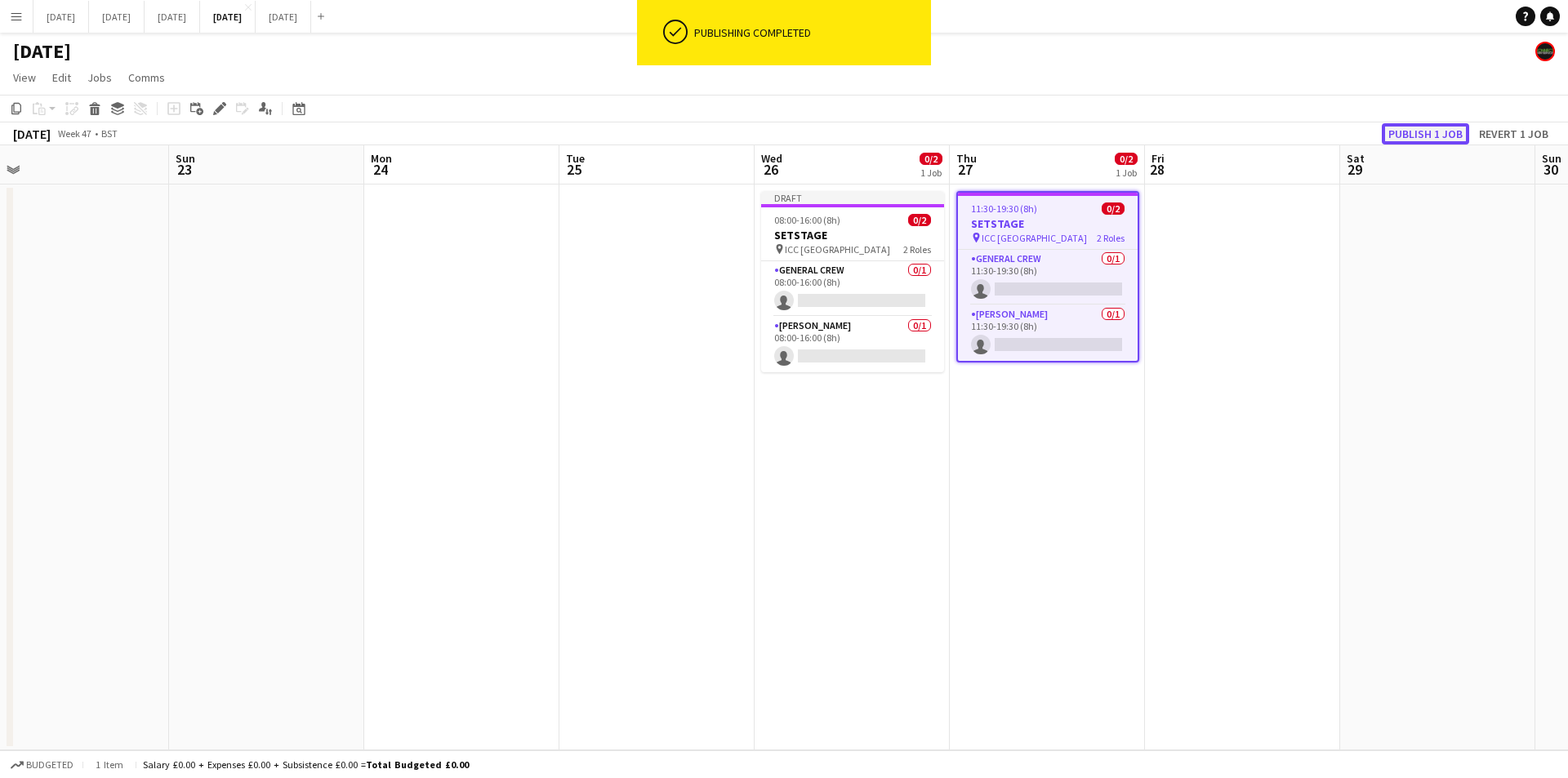
click at [1425, 132] on button "Publish 1 job" at bounding box center [1426, 134] width 87 height 21
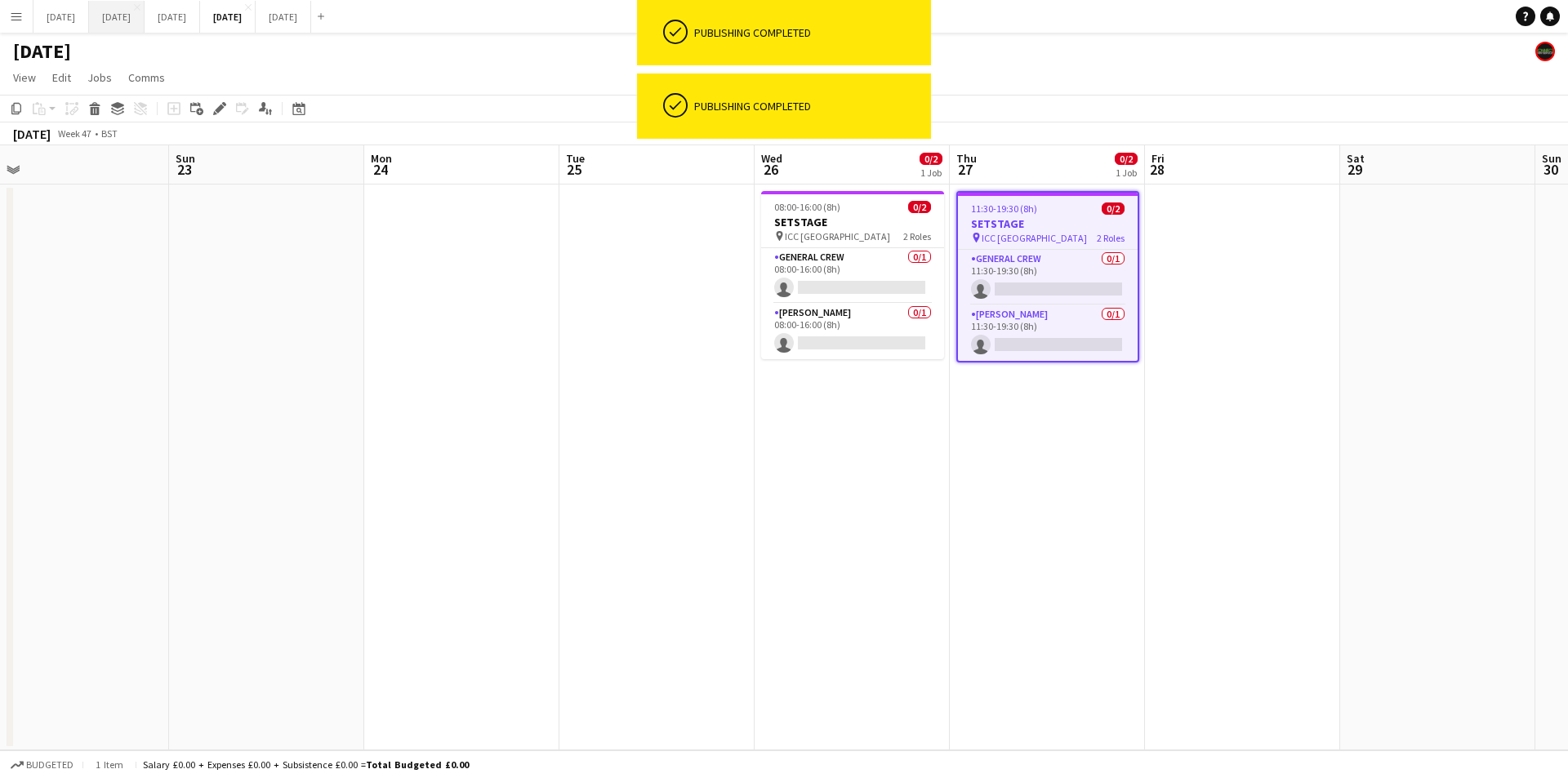
click at [145, 15] on button "[DATE] Close" at bounding box center [117, 16] width 56 height 32
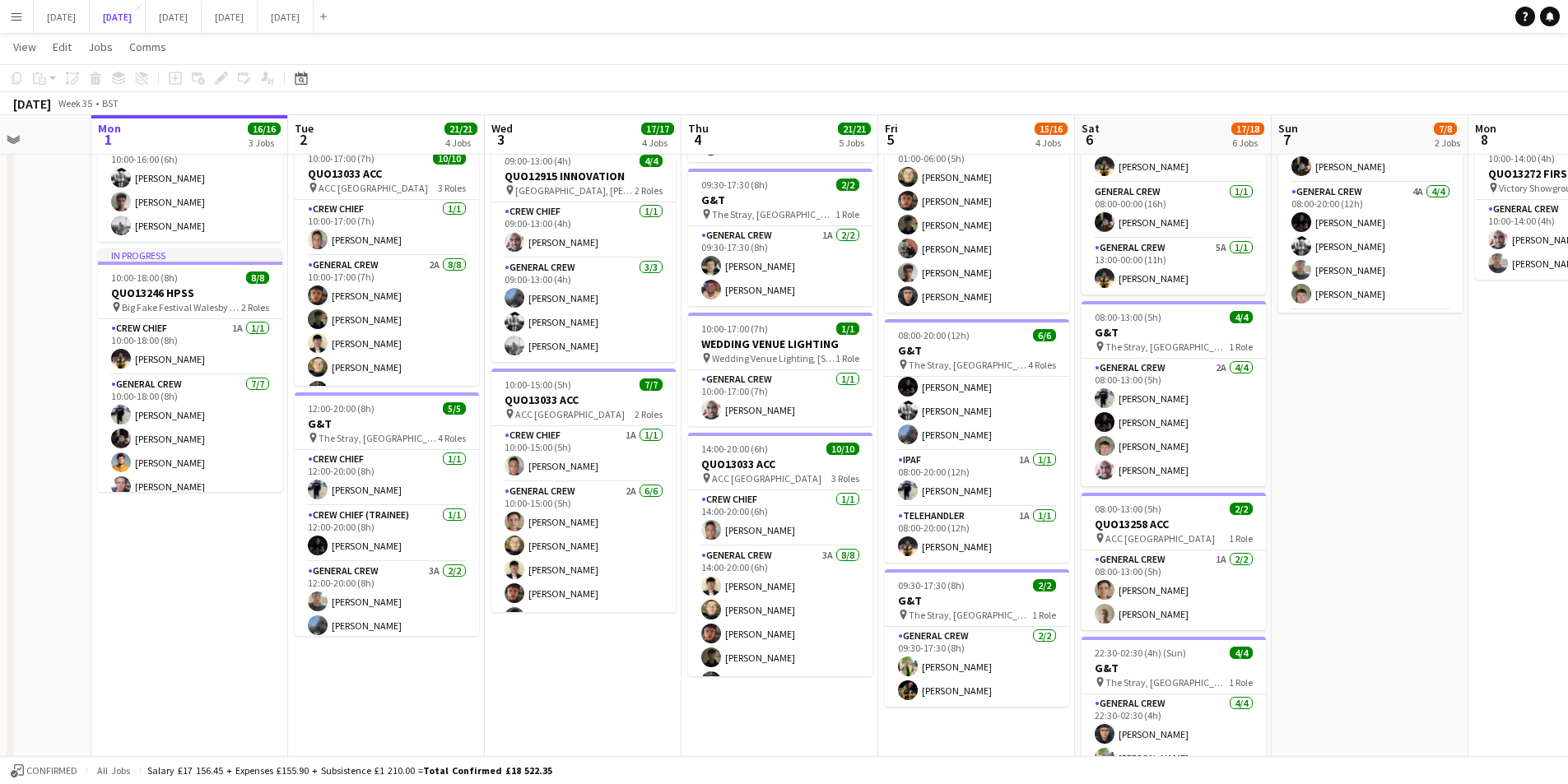
scroll to position [87, 0]
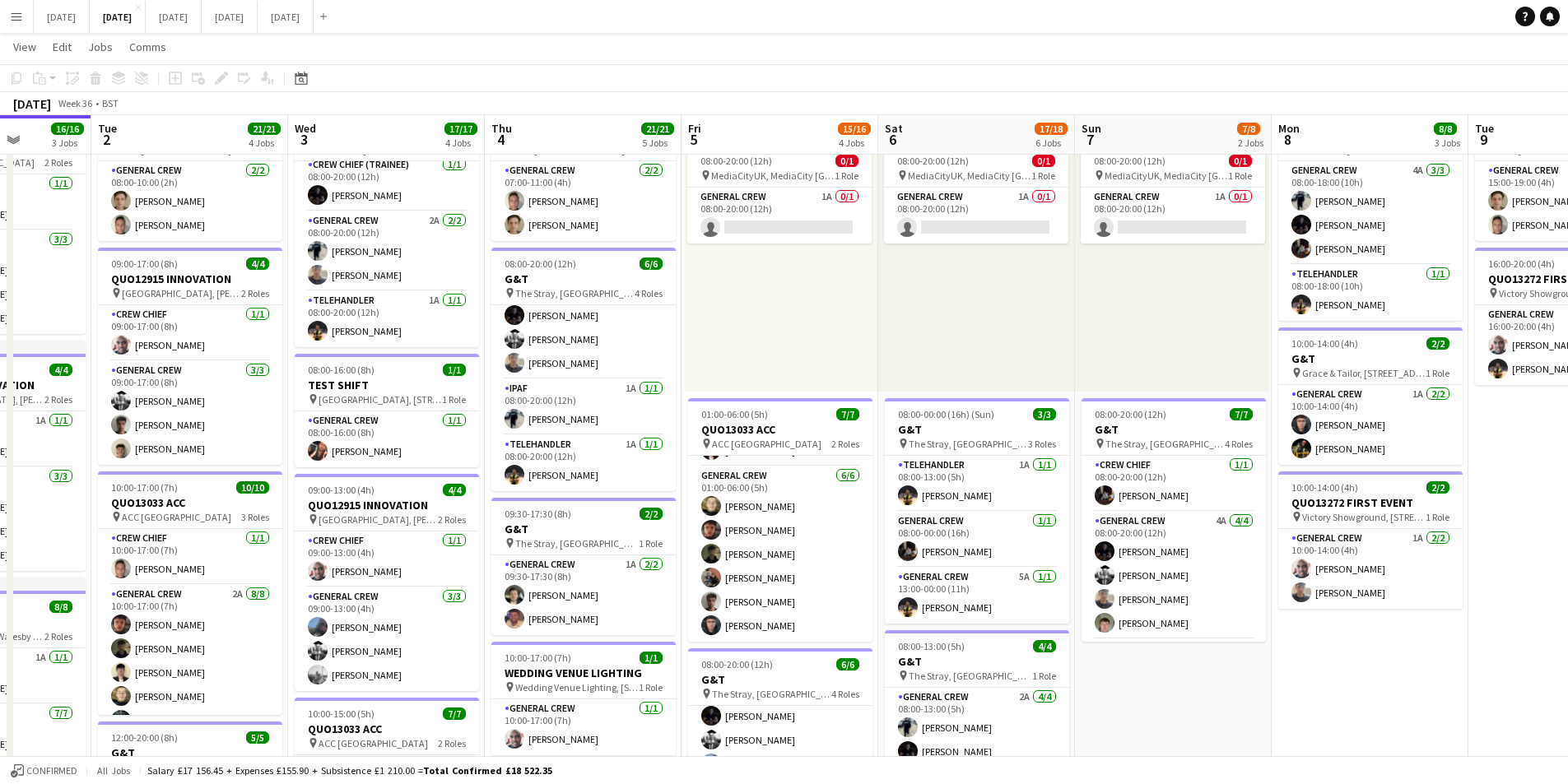
drag, startPoint x: 1406, startPoint y: 687, endPoint x: 1084, endPoint y: 584, distance: 338.1
click at [1046, 651] on app-calendar-viewport "Sat 30 Sun 31 Mon 1 16/16 3 Jobs Tue 2 21/21 4 Jobs Wed 3 17/17 4 Jobs Thu 4 21…" at bounding box center [784, 695] width 1568 height 1438
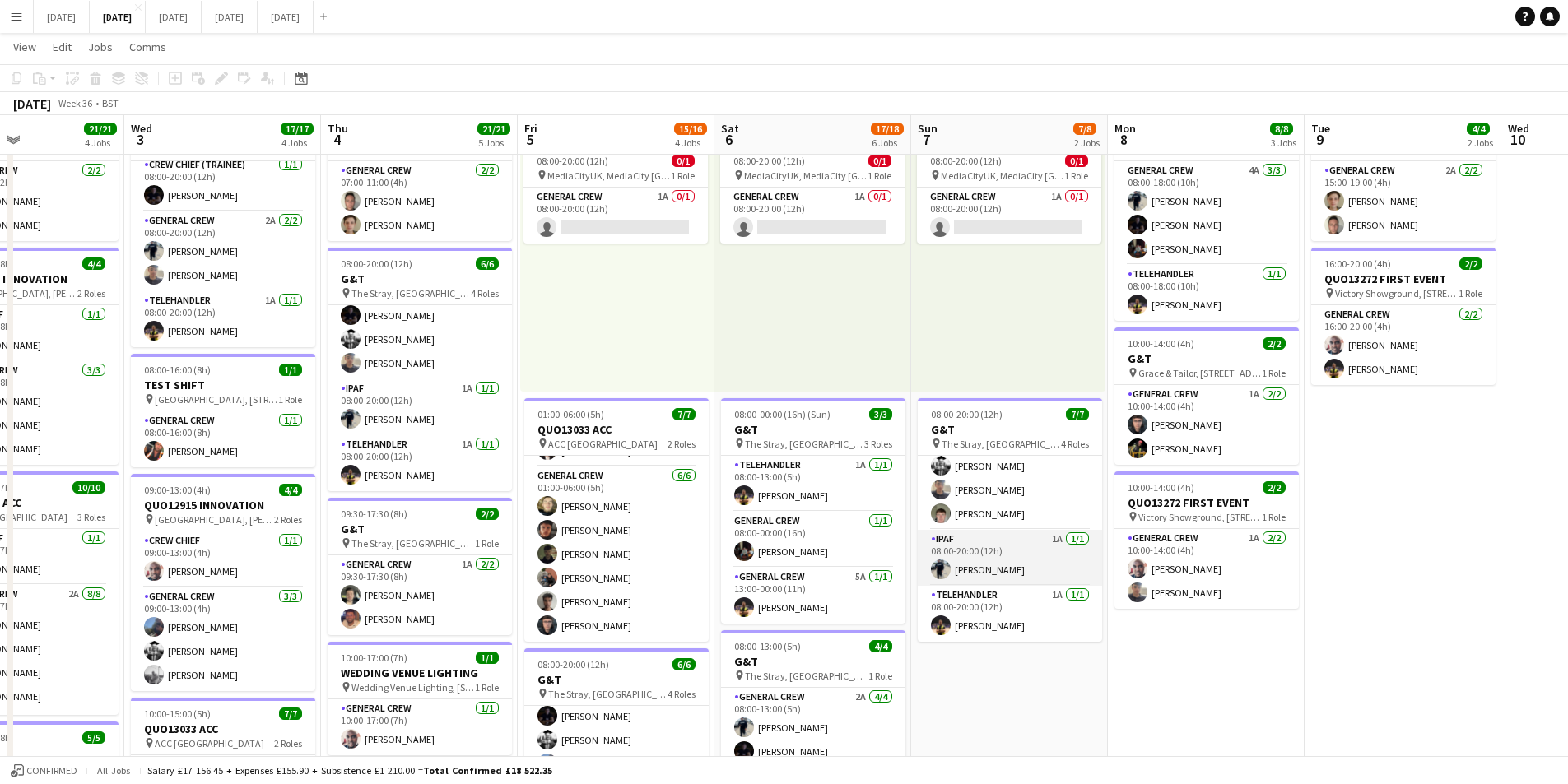
scroll to position [0, 0]
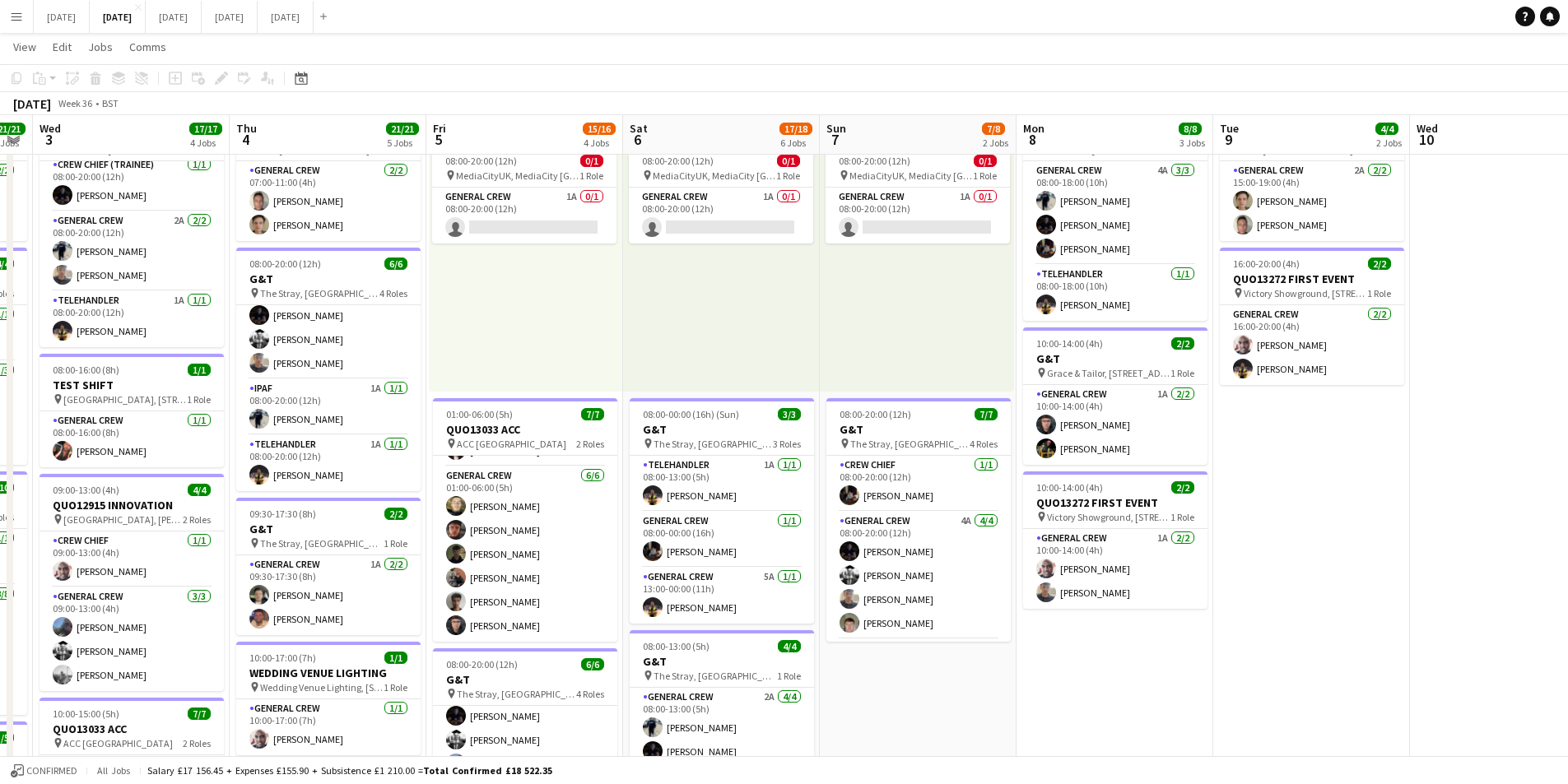
drag, startPoint x: 1179, startPoint y: 625, endPoint x: 1138, endPoint y: 629, distance: 41.2
click at [1138, 629] on app-calendar-viewport "Sun 31 Mon 1 16/16 3 Jobs Tue 2 21/21 4 Jobs Wed 3 17/17 4 Jobs Thu 4 21/21 5 J…" at bounding box center [784, 695] width 1568 height 1438
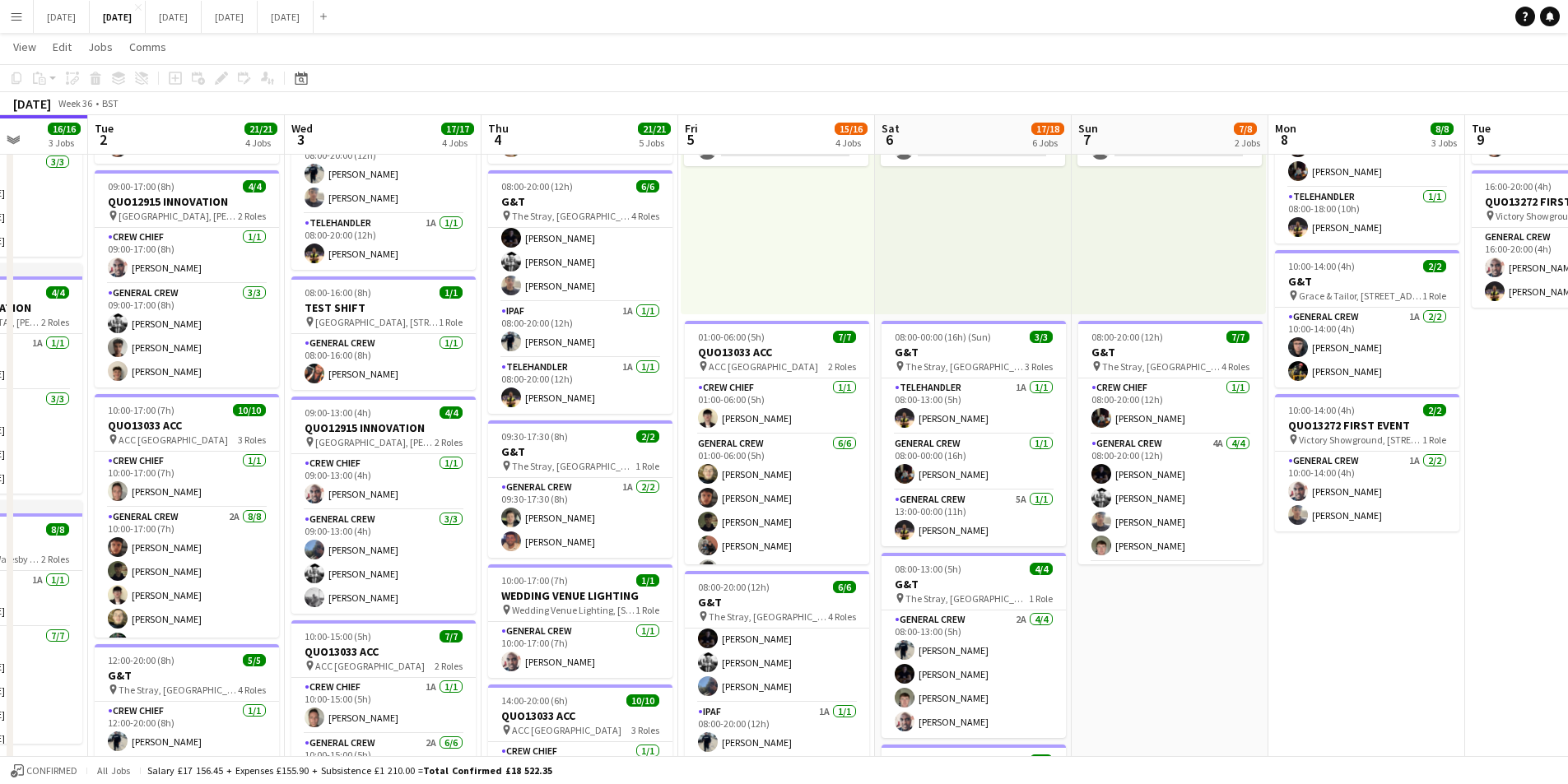
scroll to position [0, 455]
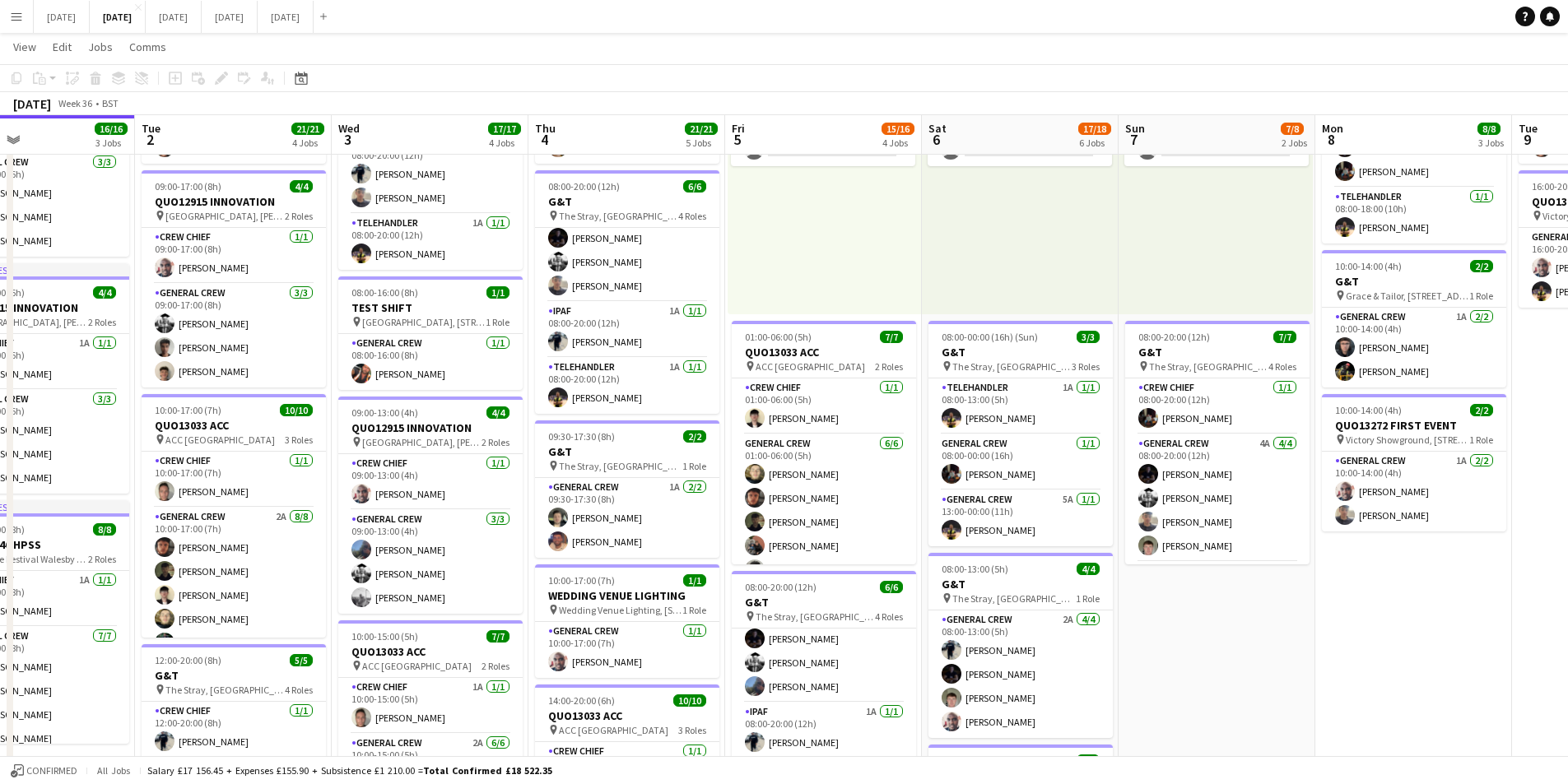
drag, startPoint x: 371, startPoint y: 572, endPoint x: 675, endPoint y: 595, distance: 304.9
click at [675, 595] on app-calendar-viewport "Sat 30 Sun 31 Mon 1 16/16 3 Jobs Tue 2 21/21 4 Jobs Wed 3 17/17 4 Jobs Thu 4 21…" at bounding box center [784, 618] width 1568 height 1438
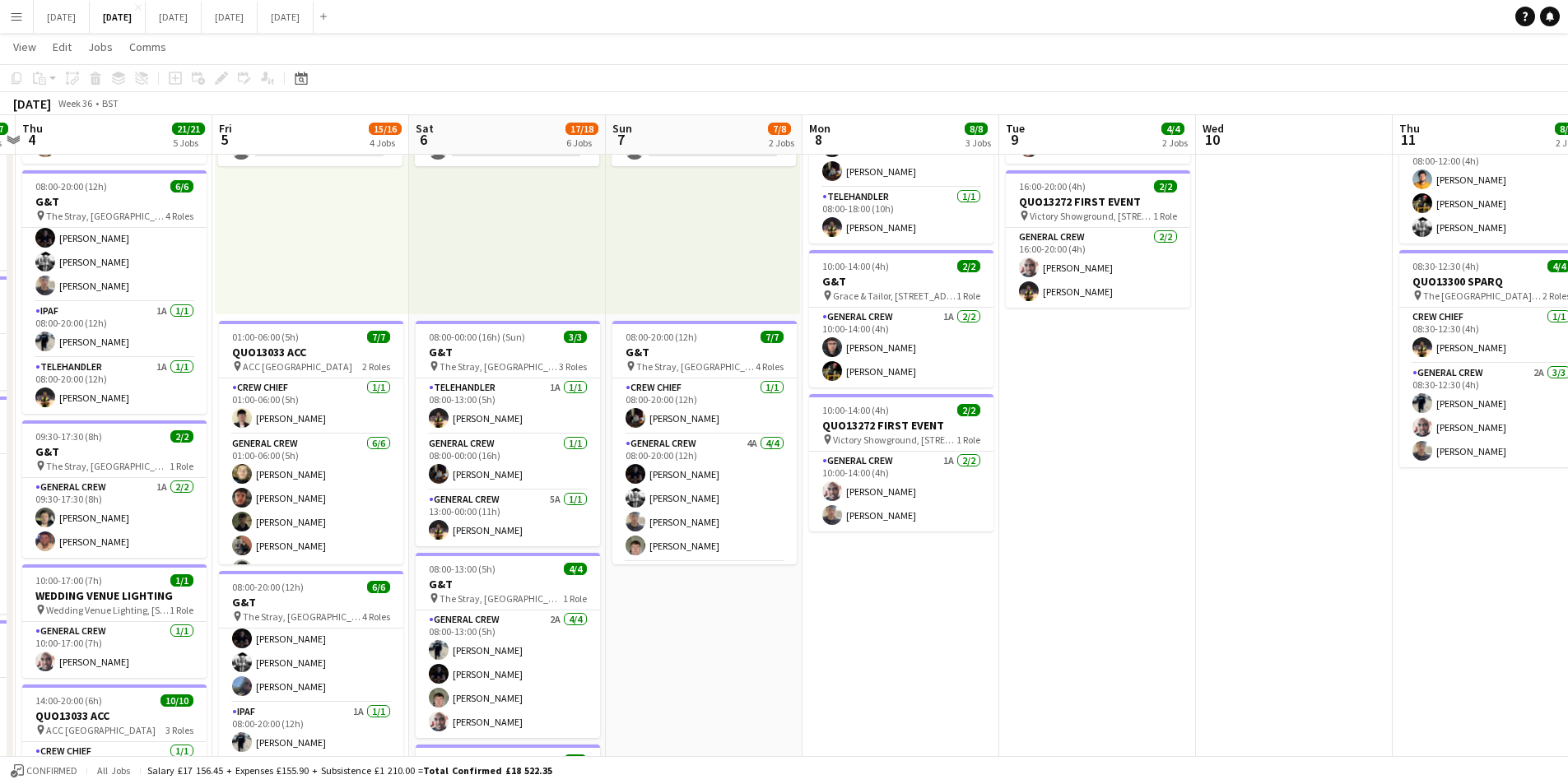
drag, startPoint x: 1279, startPoint y: 608, endPoint x: 1045, endPoint y: 592, distance: 234.5
click at [881, 612] on app-calendar-viewport "Mon 1 16/16 3 Jobs Tue 2 21/21 4 Jobs Wed 3 17/17 4 Jobs Thu 4 21/21 5 Jobs Fri…" at bounding box center [784, 618] width 1568 height 1438
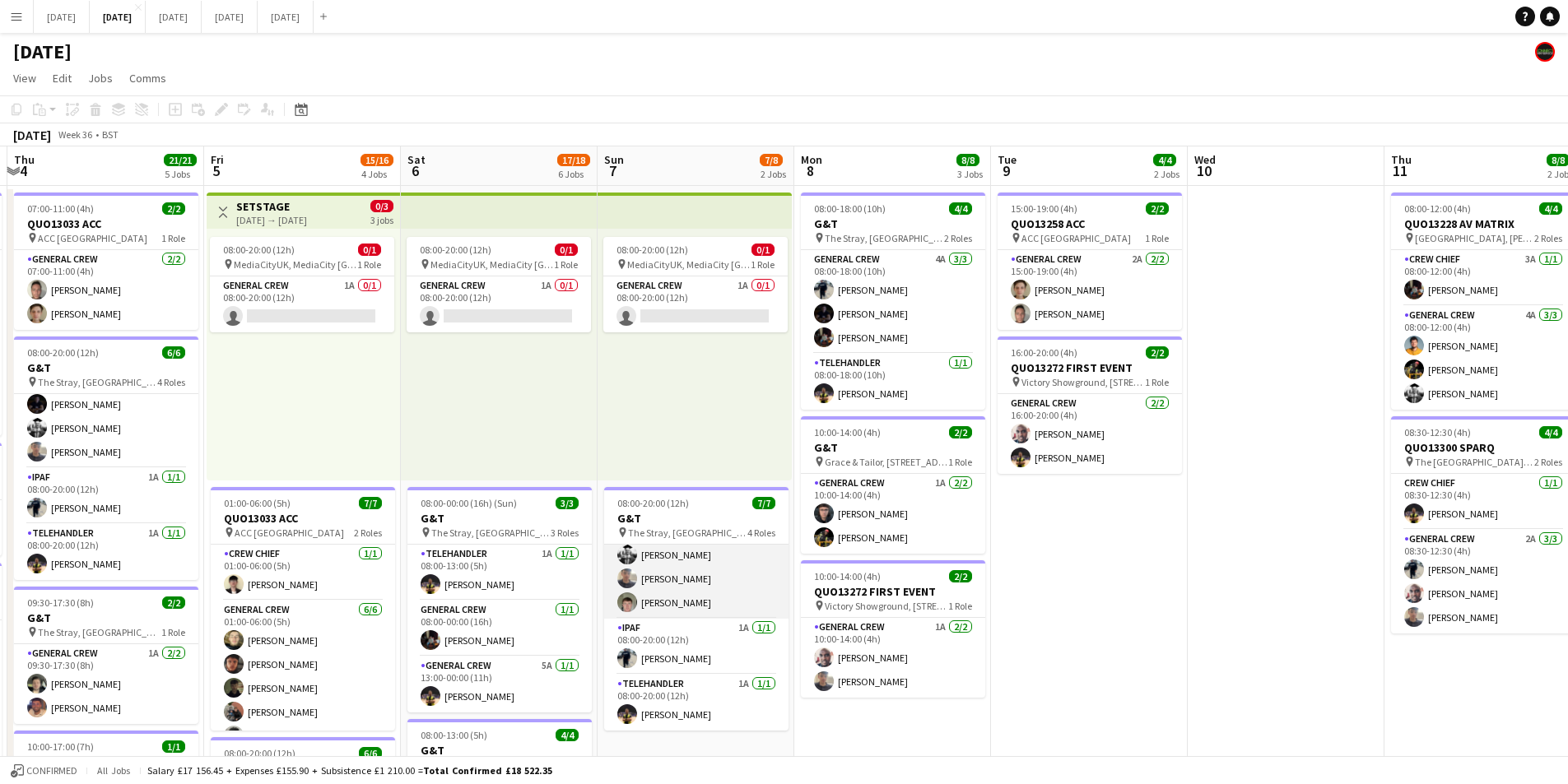
scroll to position [0, 0]
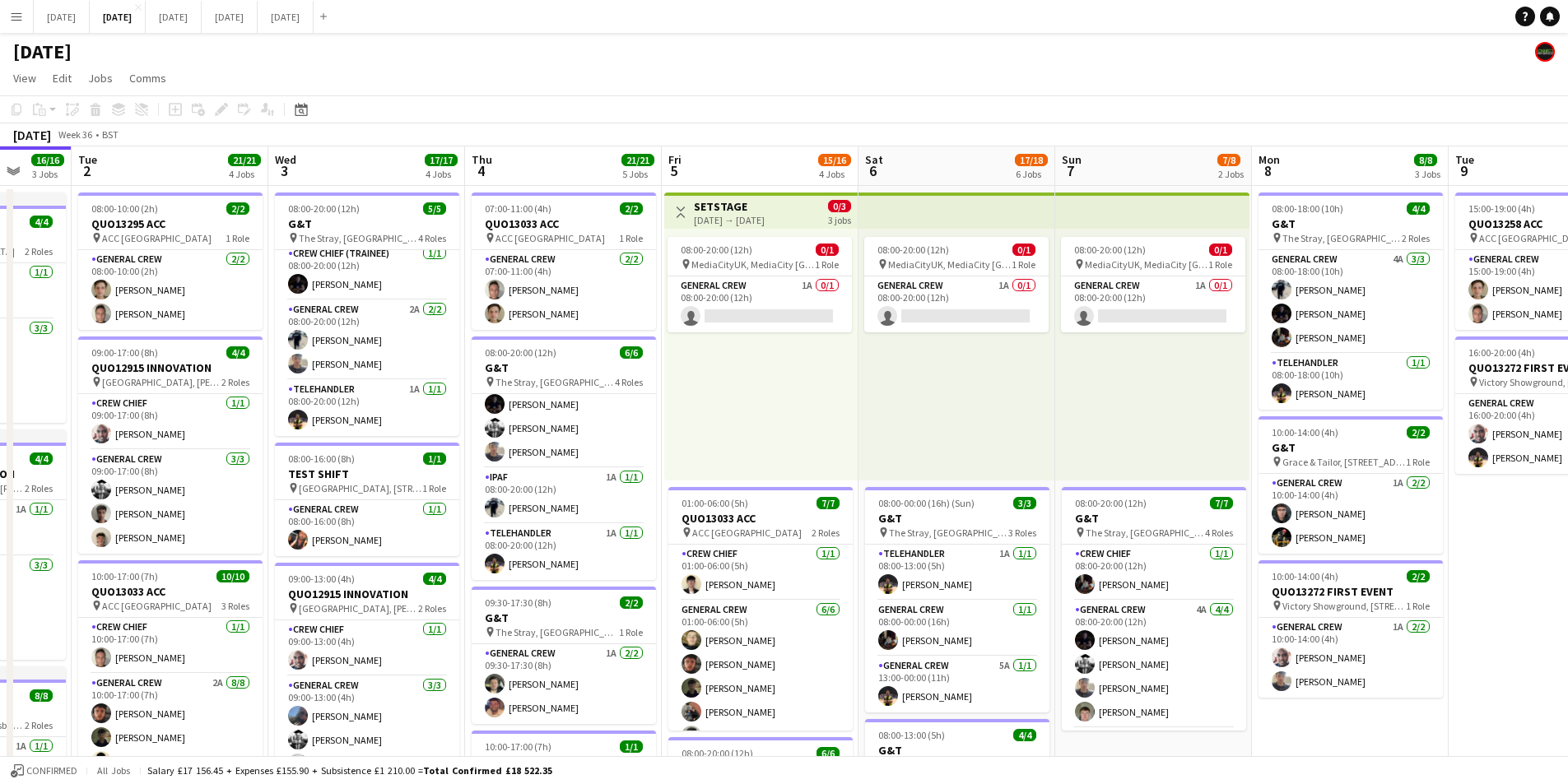
drag, startPoint x: 585, startPoint y: 532, endPoint x: 1025, endPoint y: 574, distance: 442.0
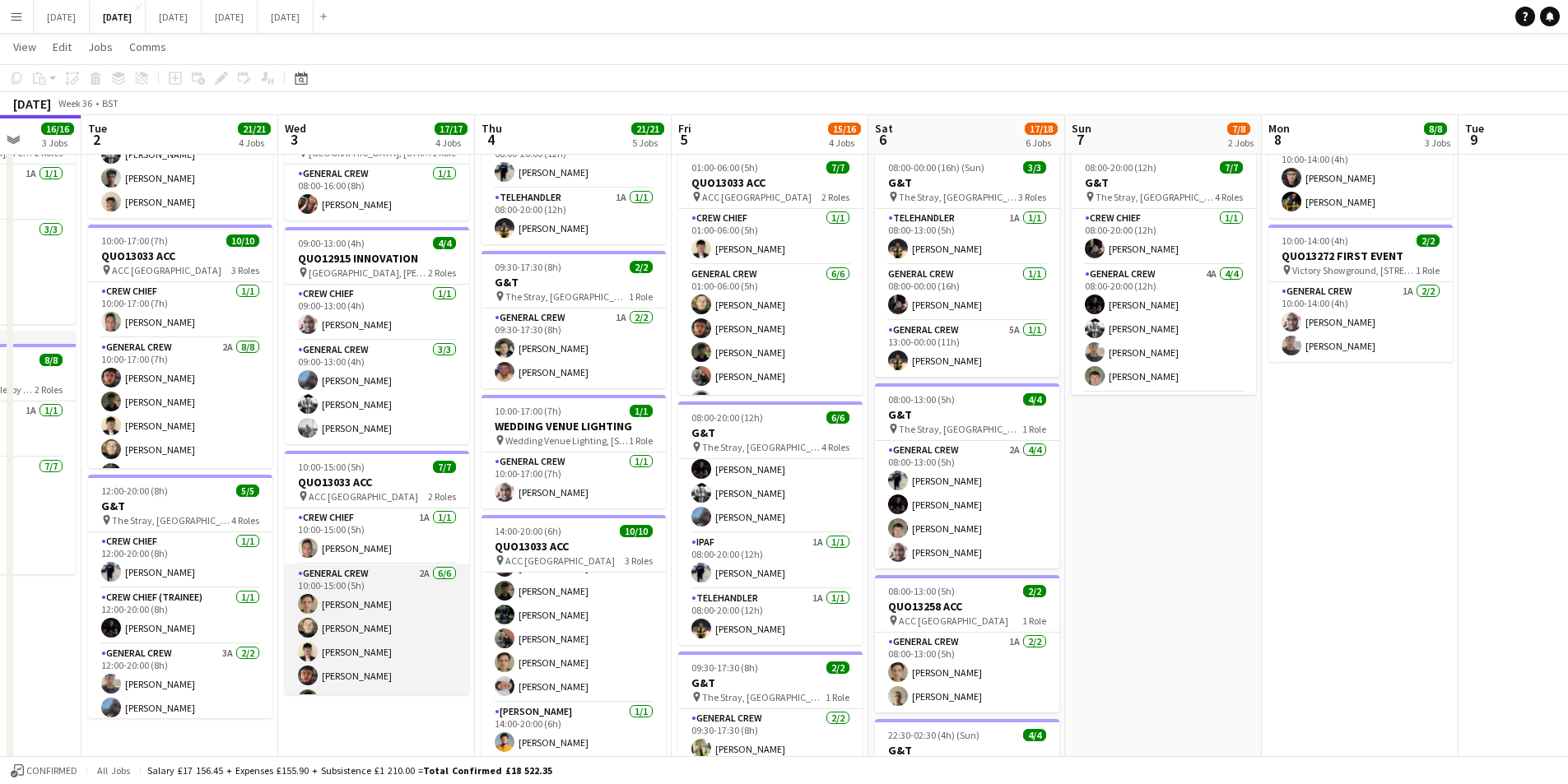
scroll to position [45, 0]
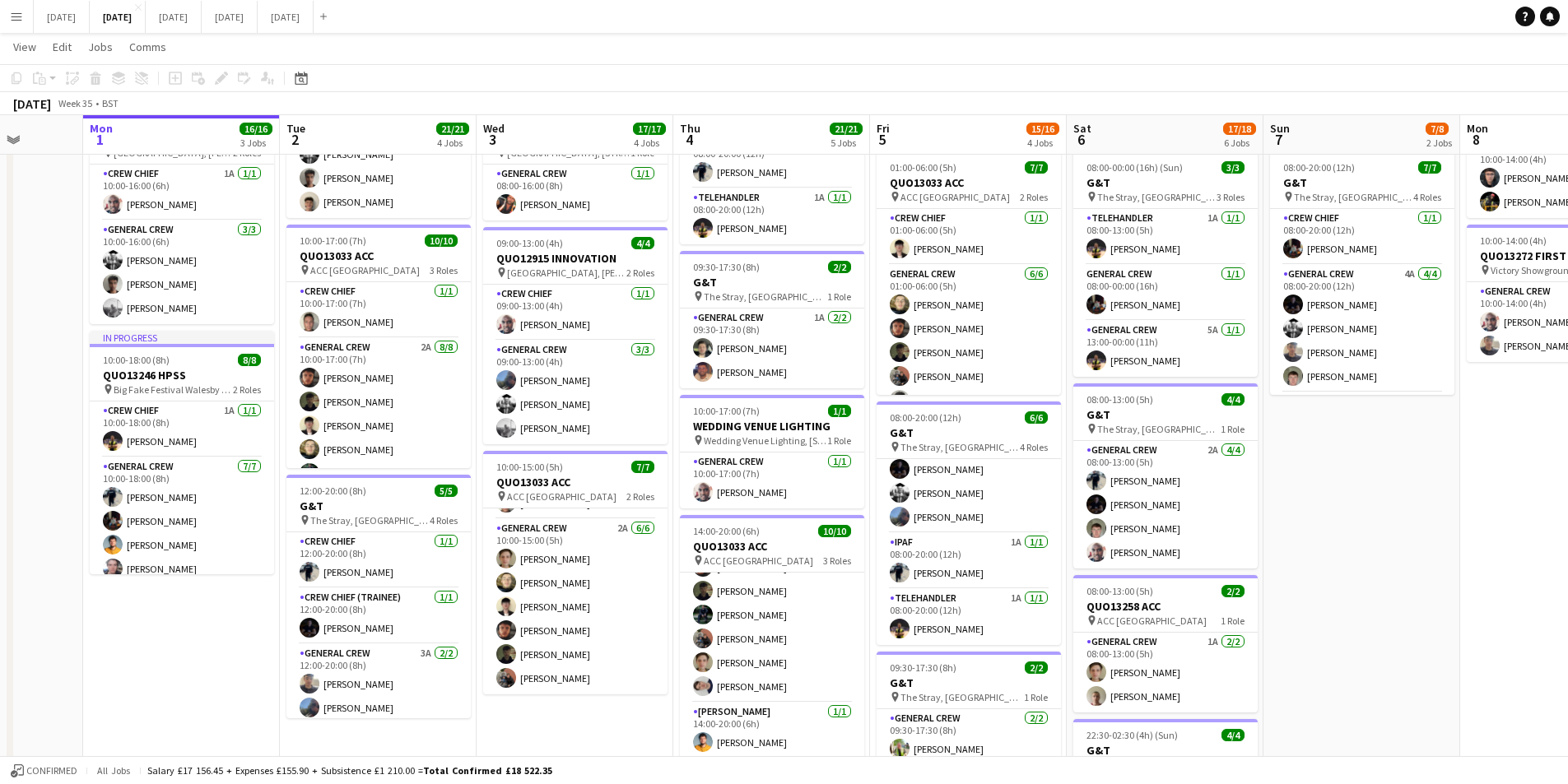
drag, startPoint x: 325, startPoint y: 732, endPoint x: 475, endPoint y: 514, distance: 264.6
click at [536, 733] on app-calendar-viewport "Fri 29 Sat 30 Sun 31 Mon 1 16/16 3 Jobs Tue 2 21/21 4 Jobs Wed 3 17/17 4 Jobs T…" at bounding box center [784, 448] width 1568 height 1438
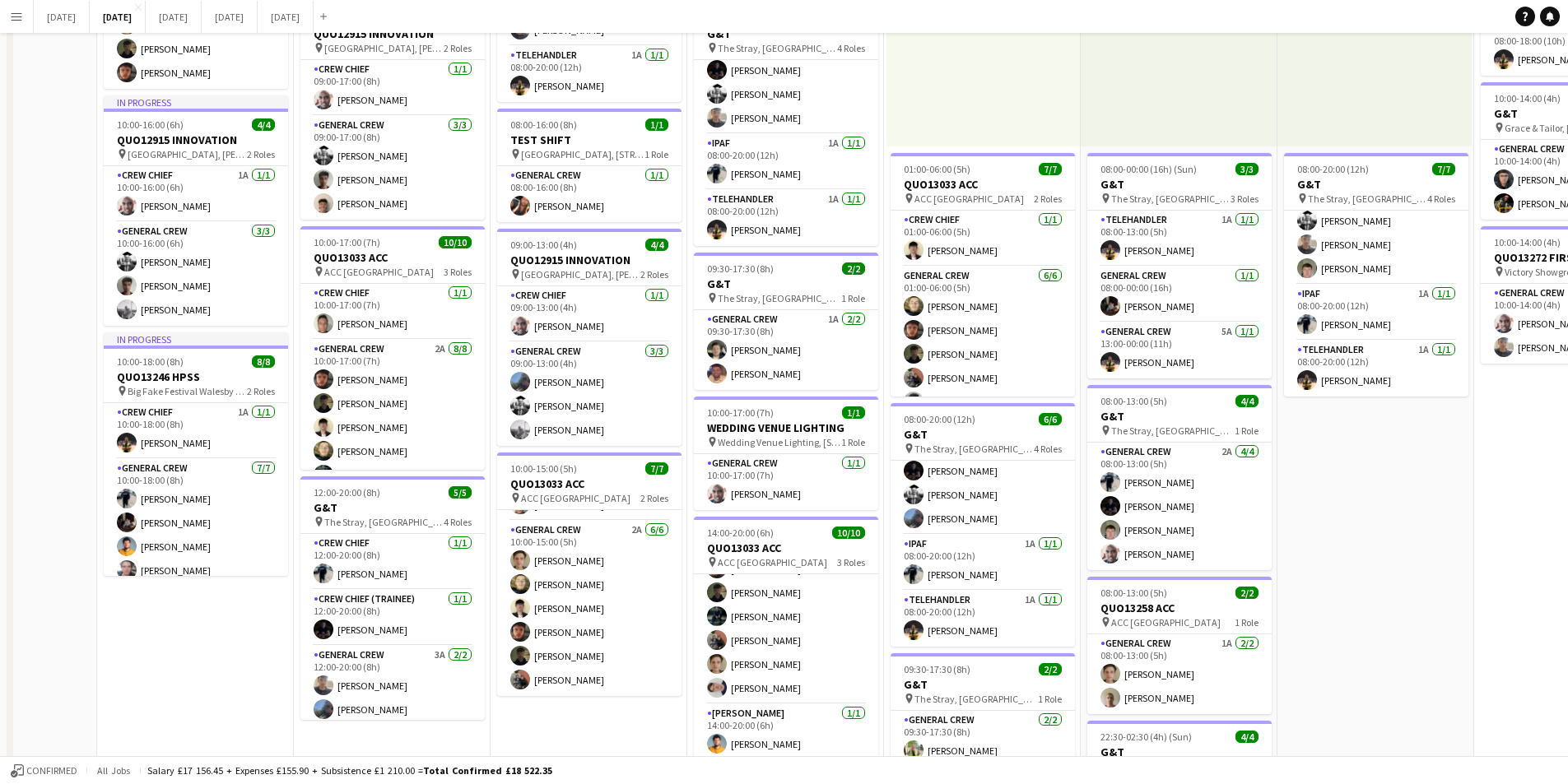
scroll to position [0, 0]
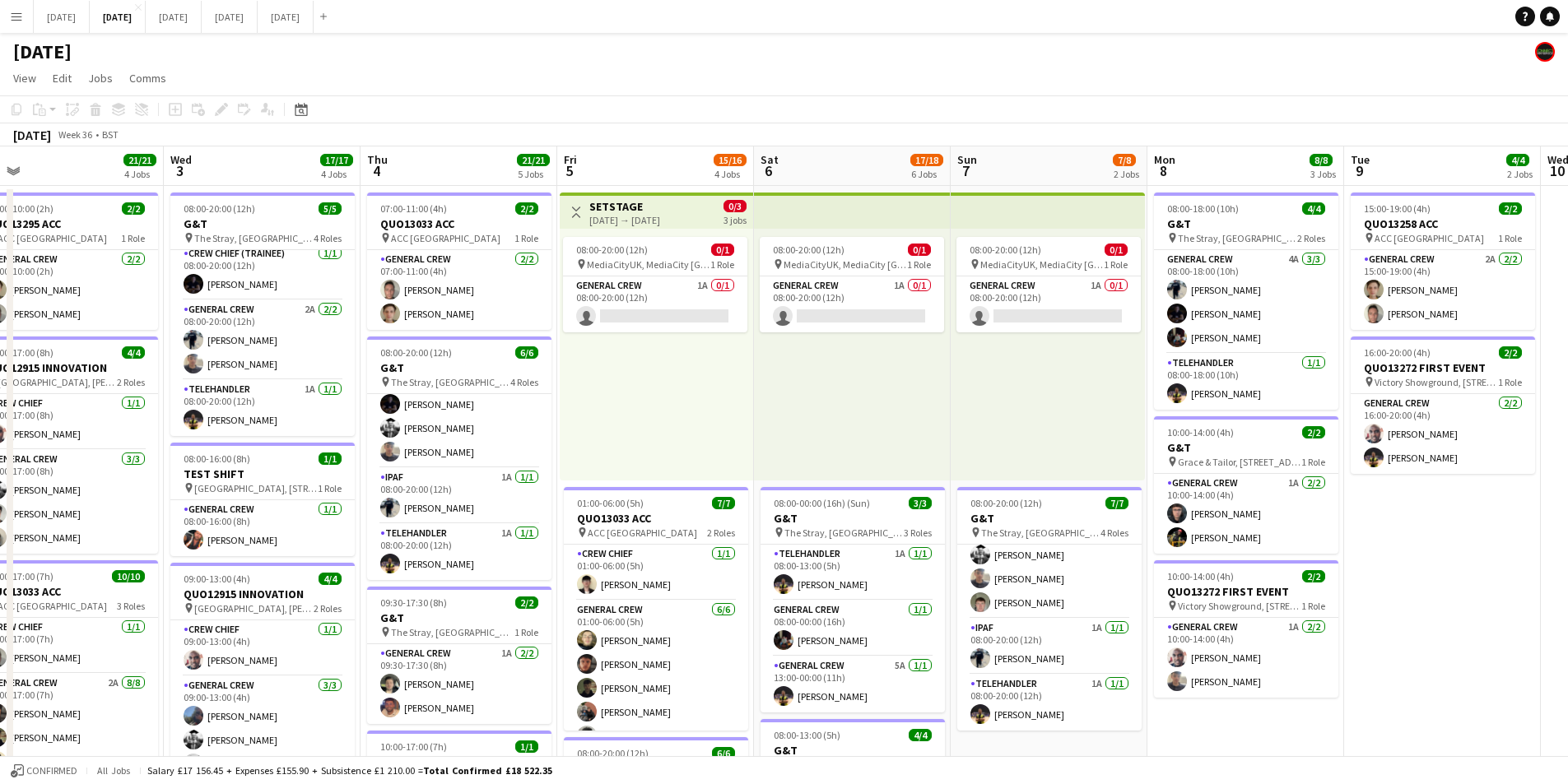
drag, startPoint x: 1300, startPoint y: 451, endPoint x: 817, endPoint y: 421, distance: 483.9
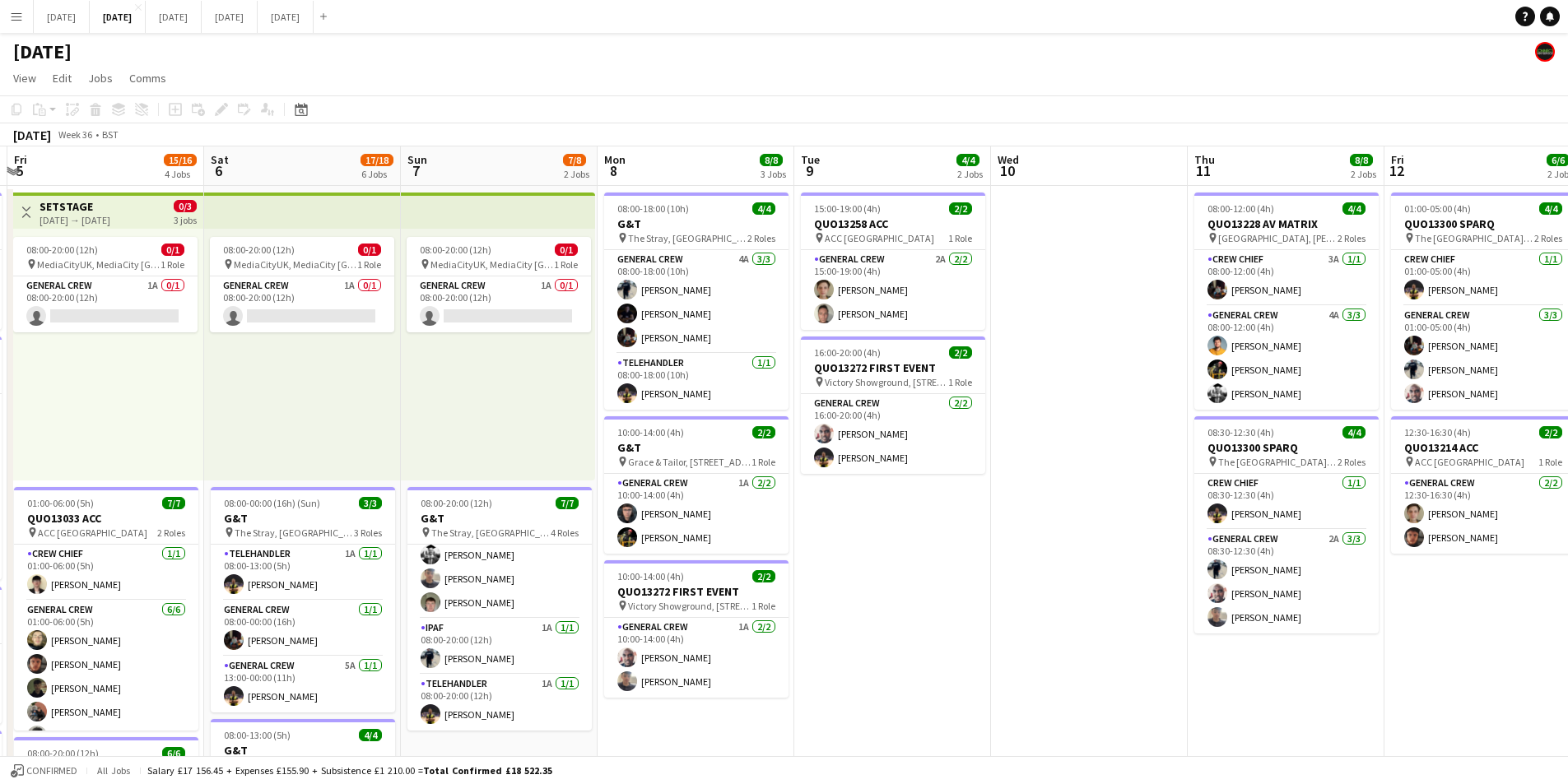
scroll to position [0, 438]
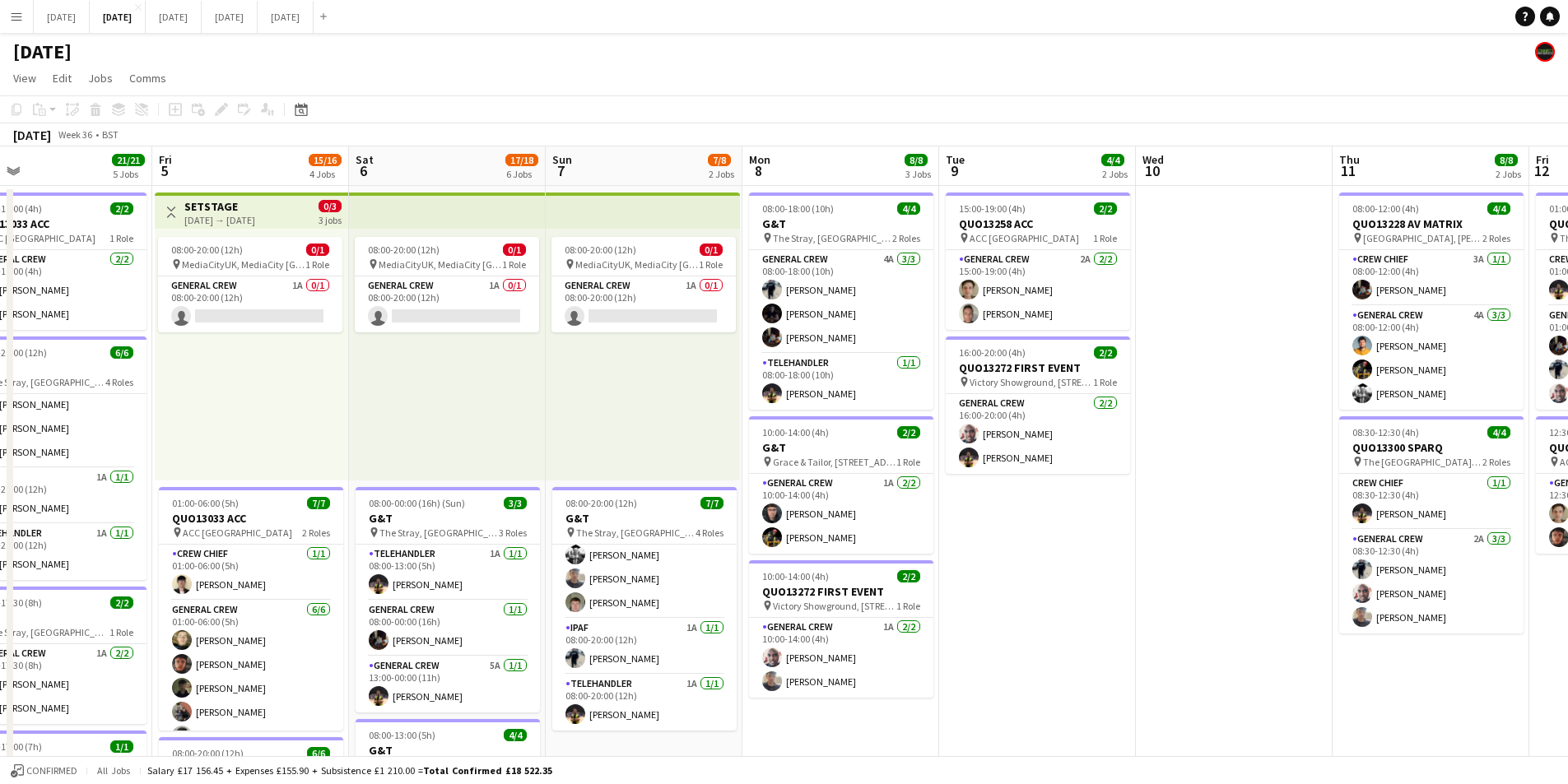
drag, startPoint x: 1336, startPoint y: 512, endPoint x: 1087, endPoint y: 494, distance: 249.6
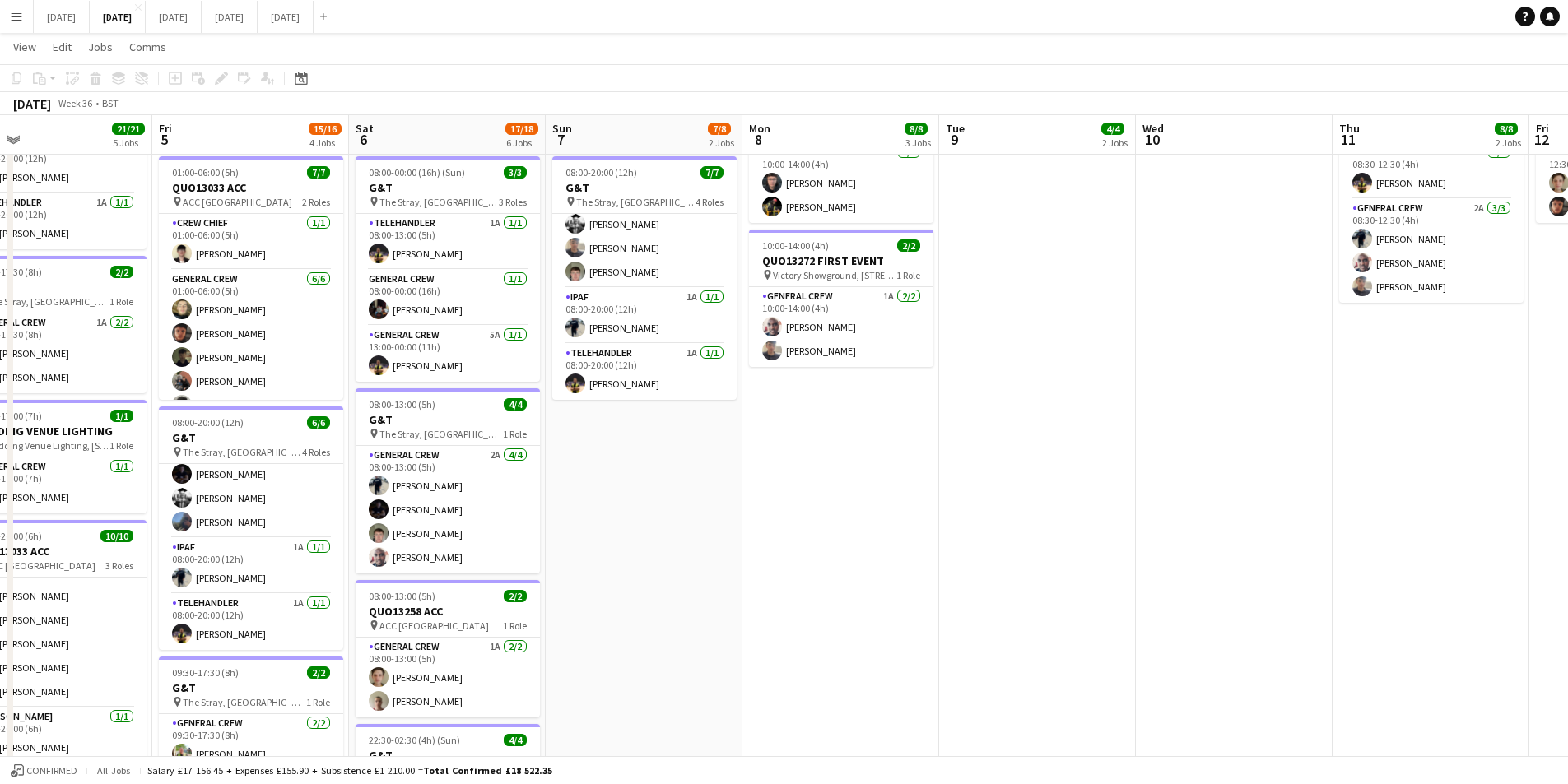
scroll to position [0, 0]
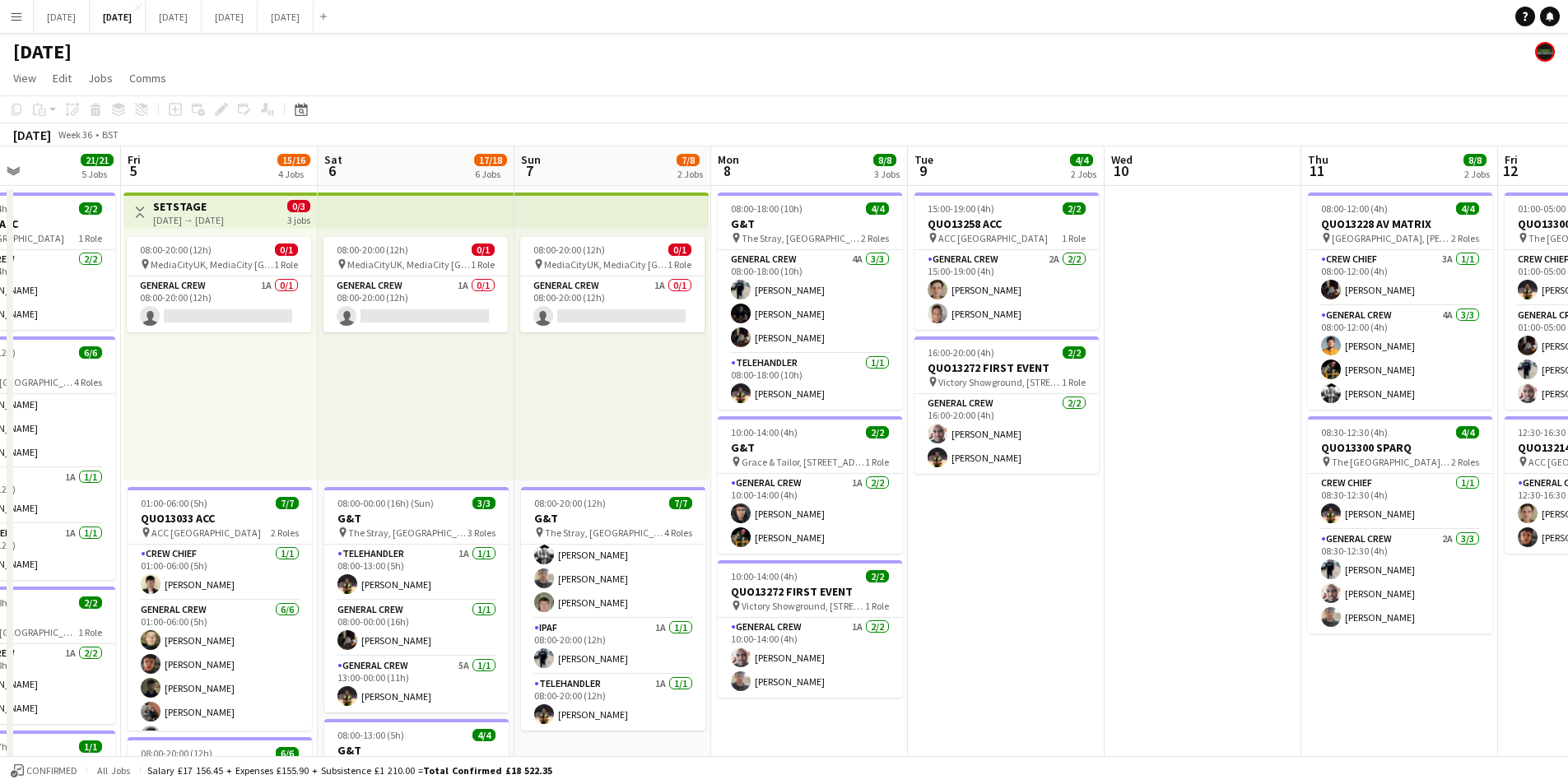
drag, startPoint x: 1124, startPoint y: 559, endPoint x: 928, endPoint y: 587, distance: 198.0
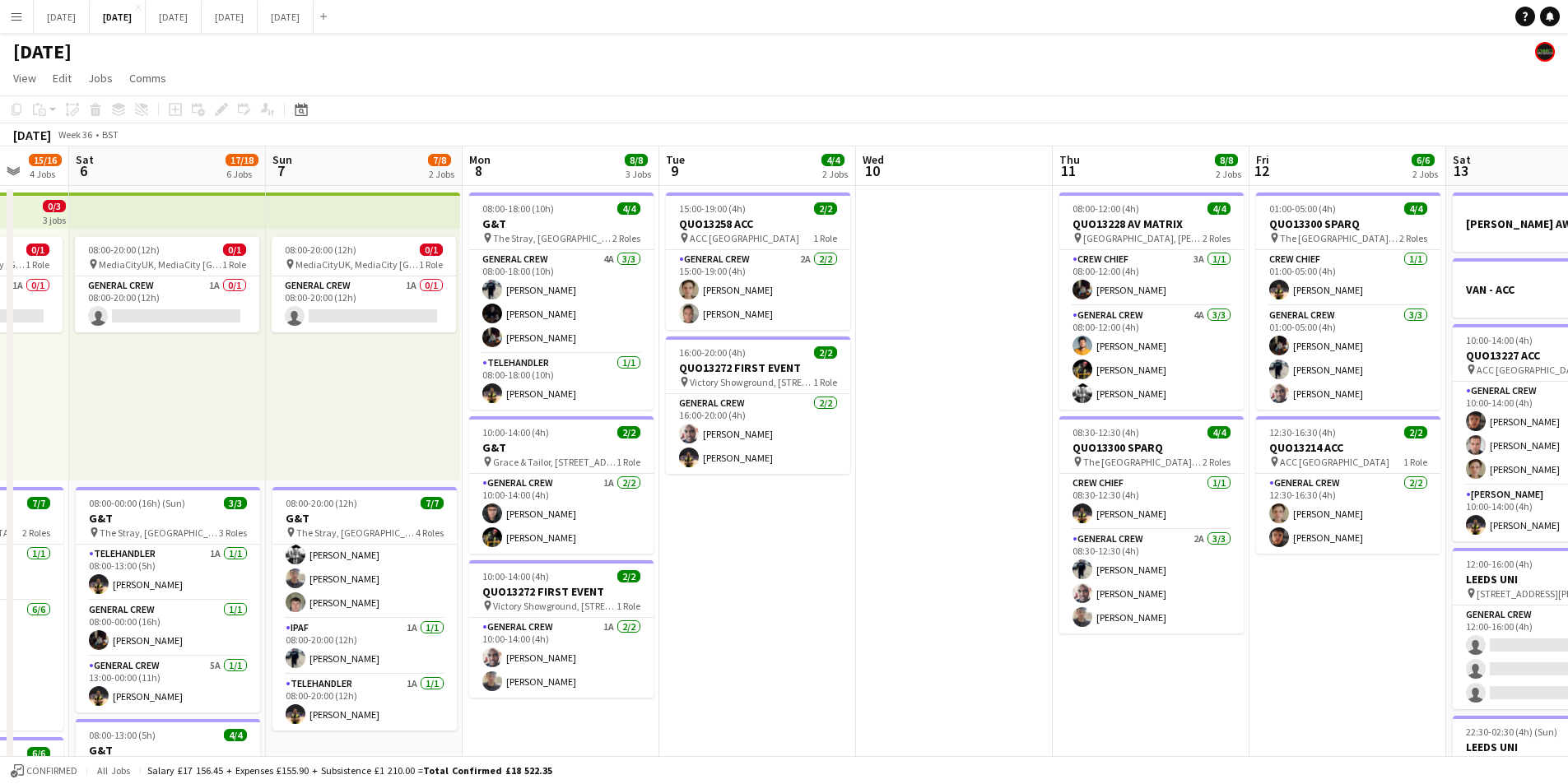
drag, startPoint x: 1040, startPoint y: 606, endPoint x: 732, endPoint y: 536, distance: 315.9
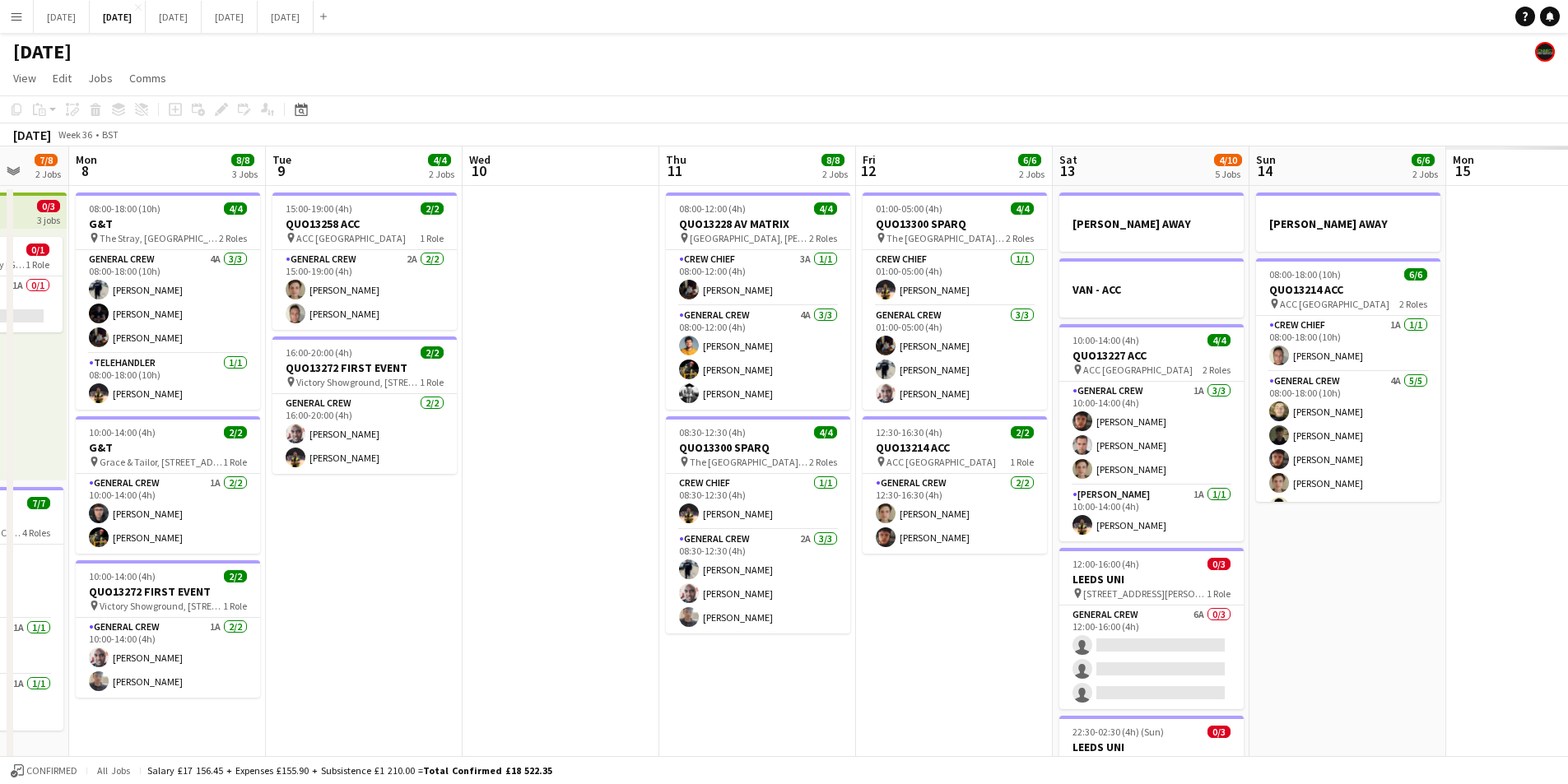
scroll to position [0, 454]
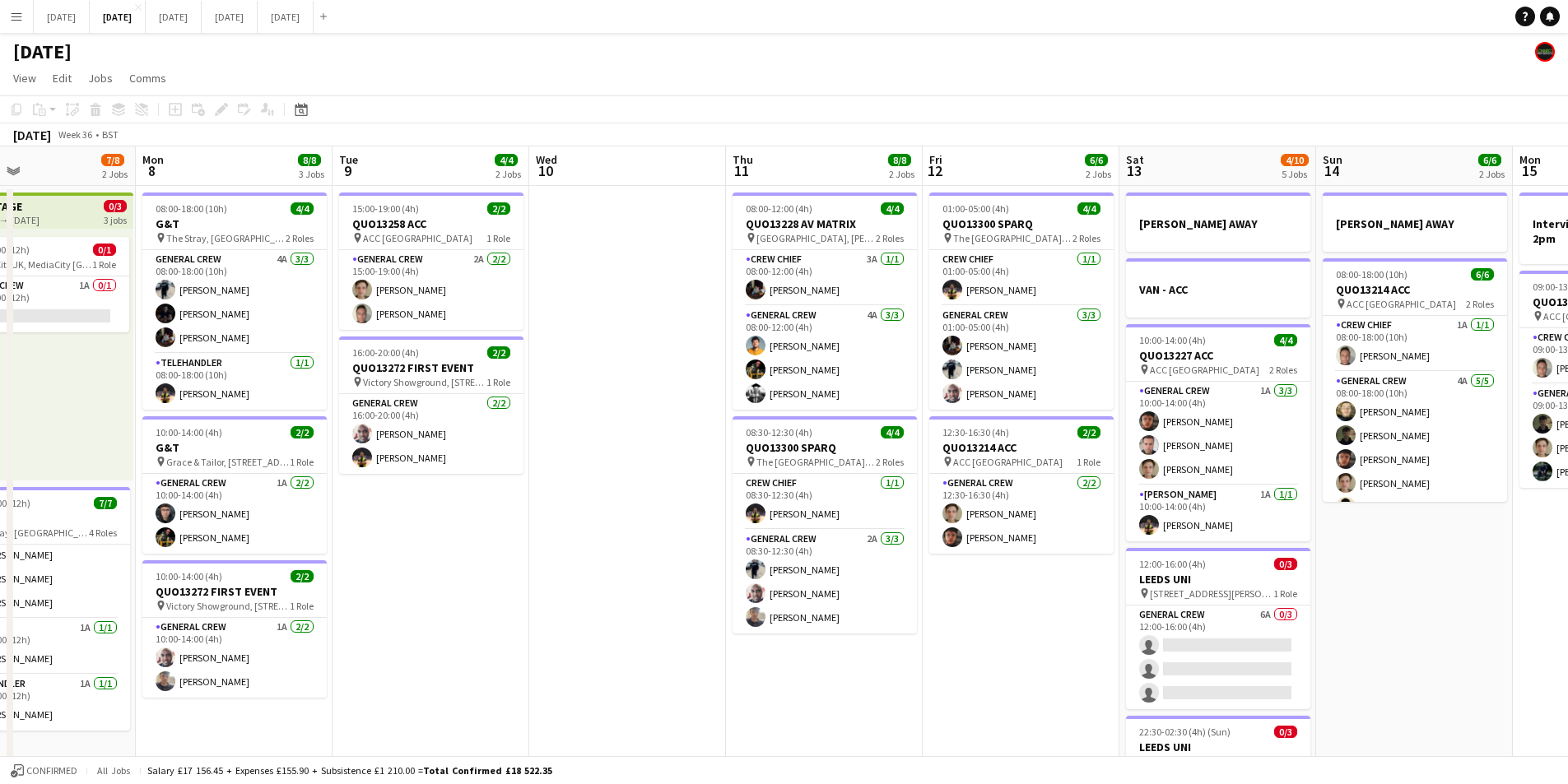
drag, startPoint x: 912, startPoint y: 589, endPoint x: 886, endPoint y: 580, distance: 27.5
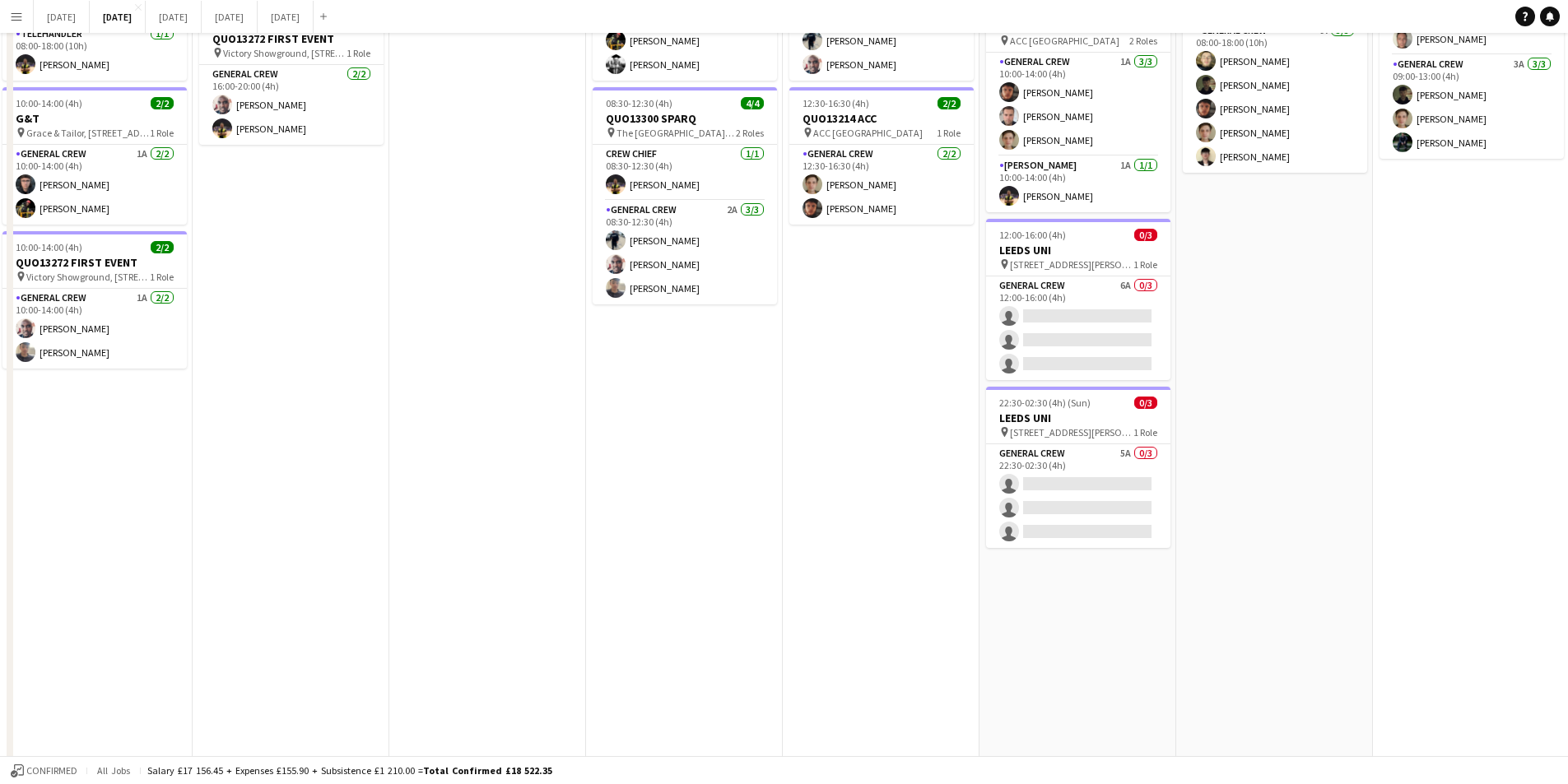
scroll to position [0, 0]
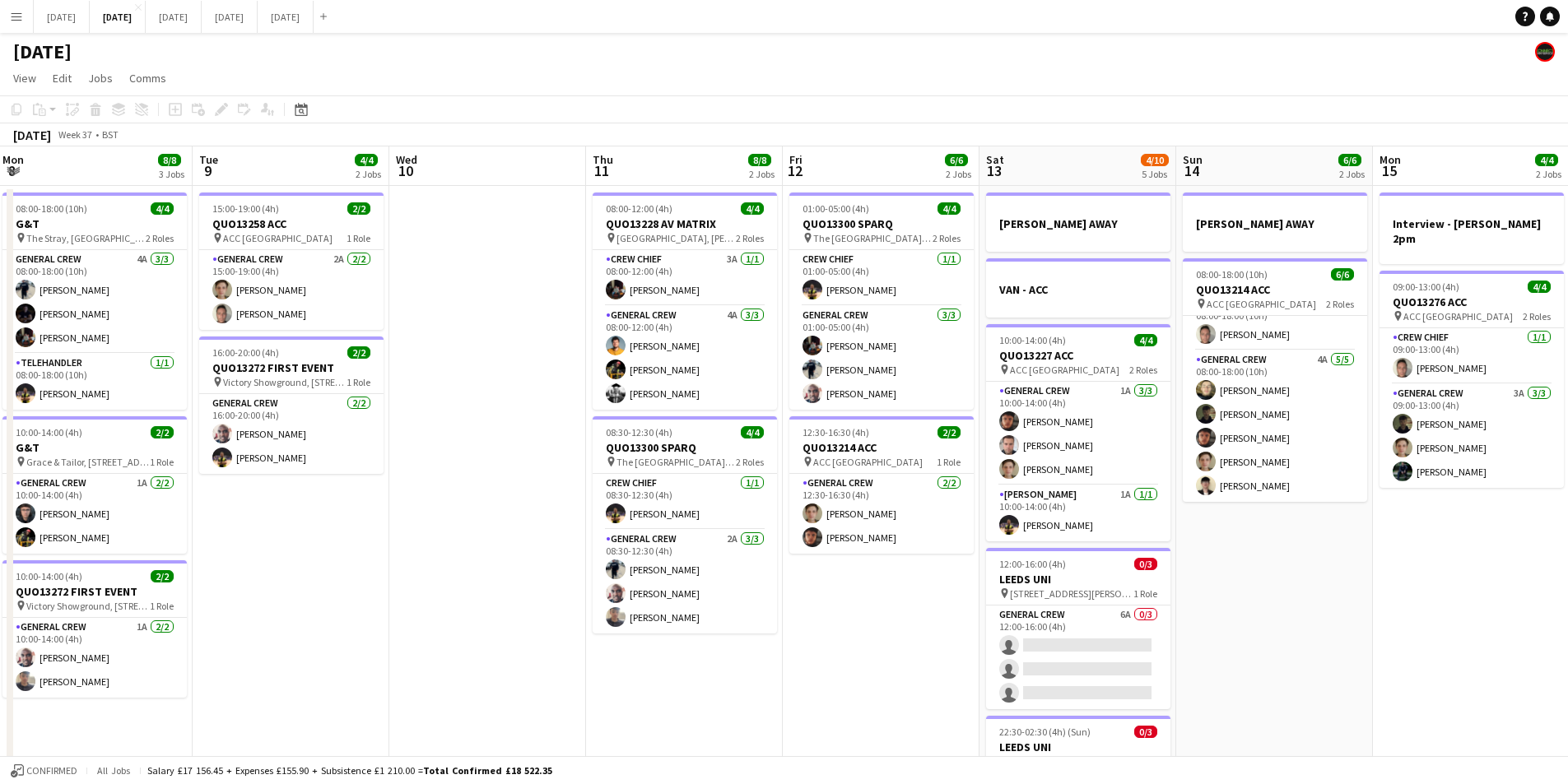
drag, startPoint x: 1217, startPoint y: 565, endPoint x: 1223, endPoint y: 506, distance: 59.3
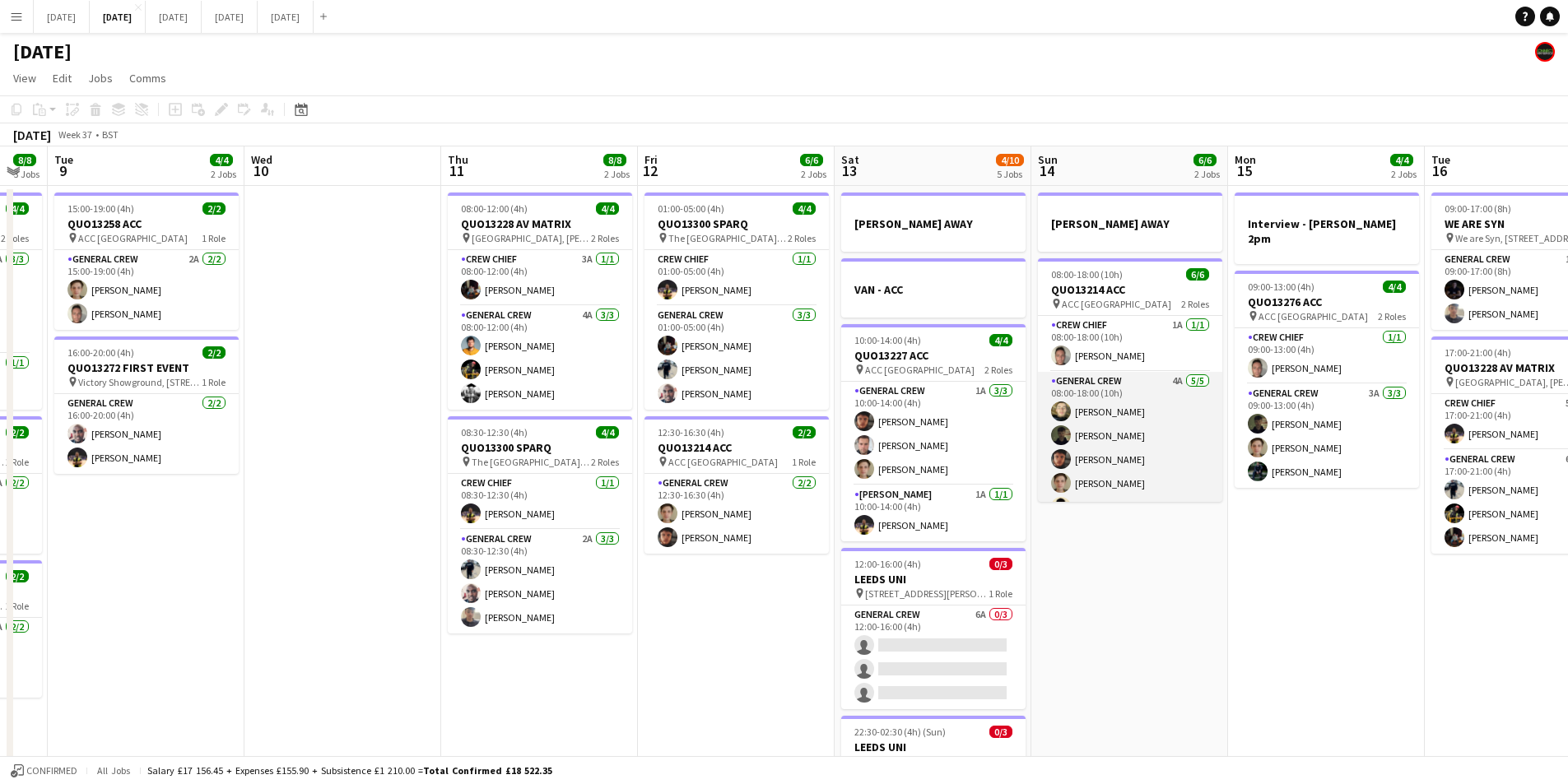
scroll to position [22, 0]
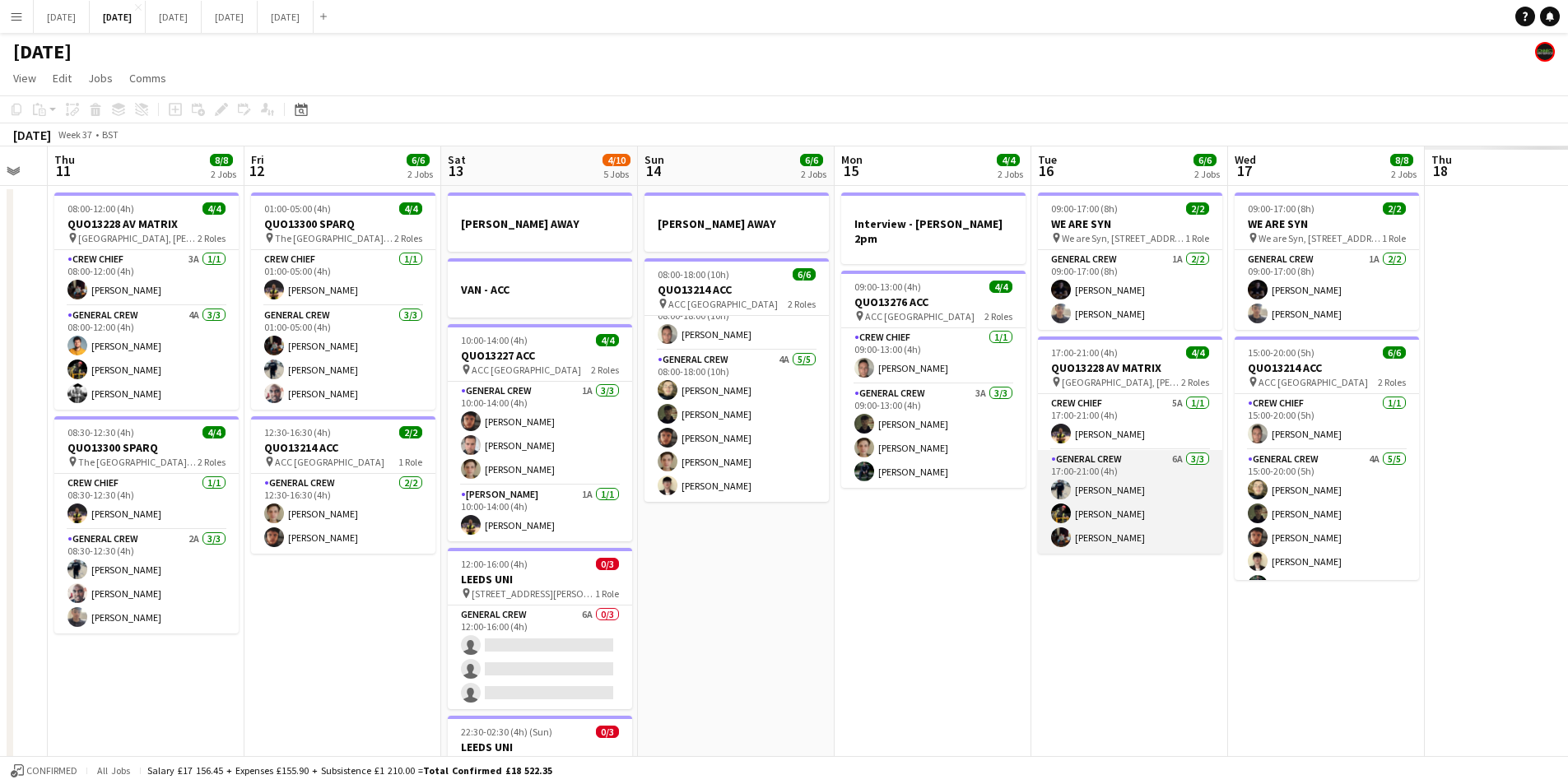
scroll to position [0, 498]
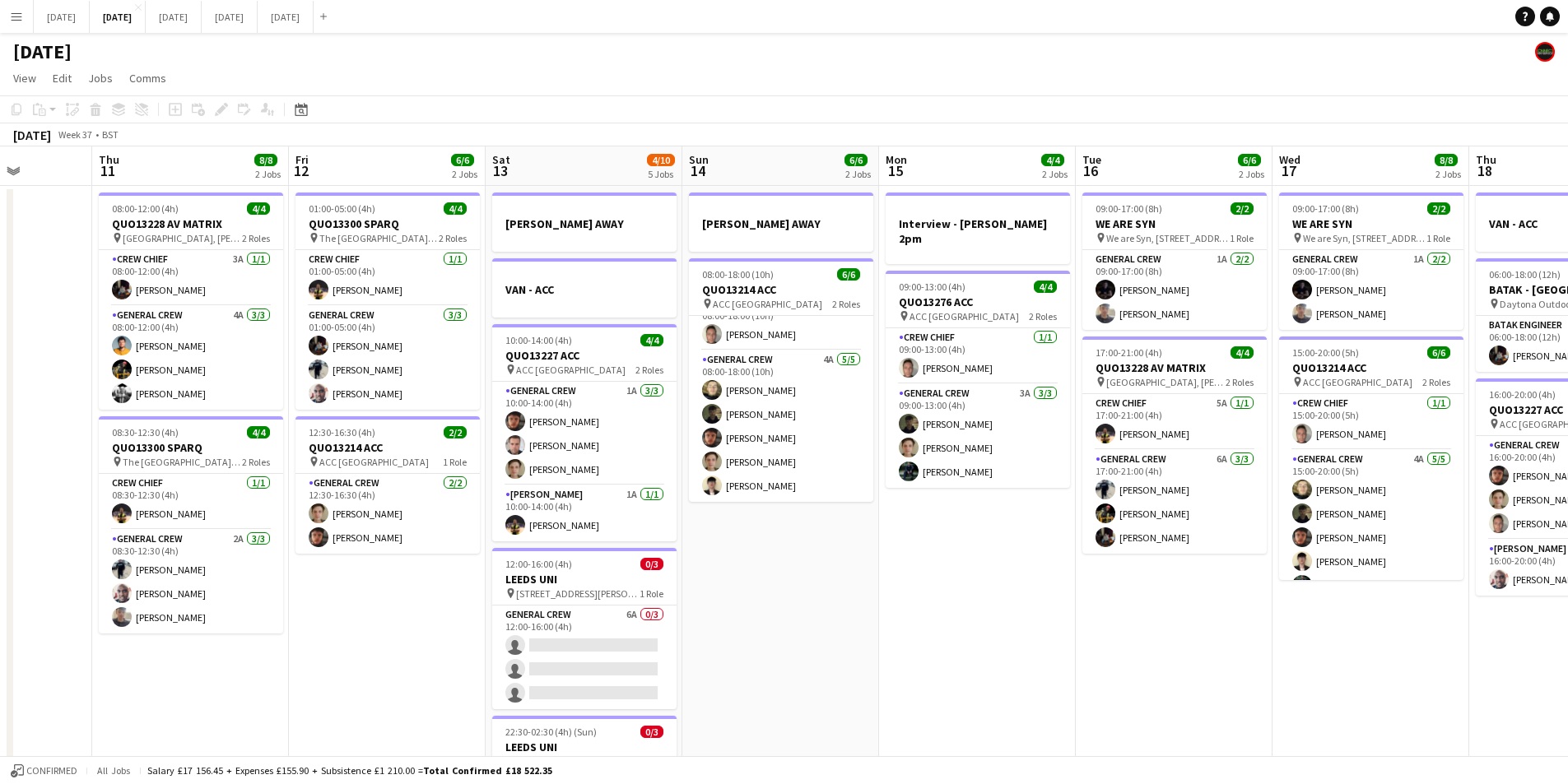
drag, startPoint x: 1241, startPoint y: 608, endPoint x: 1109, endPoint y: 565, distance: 138.8
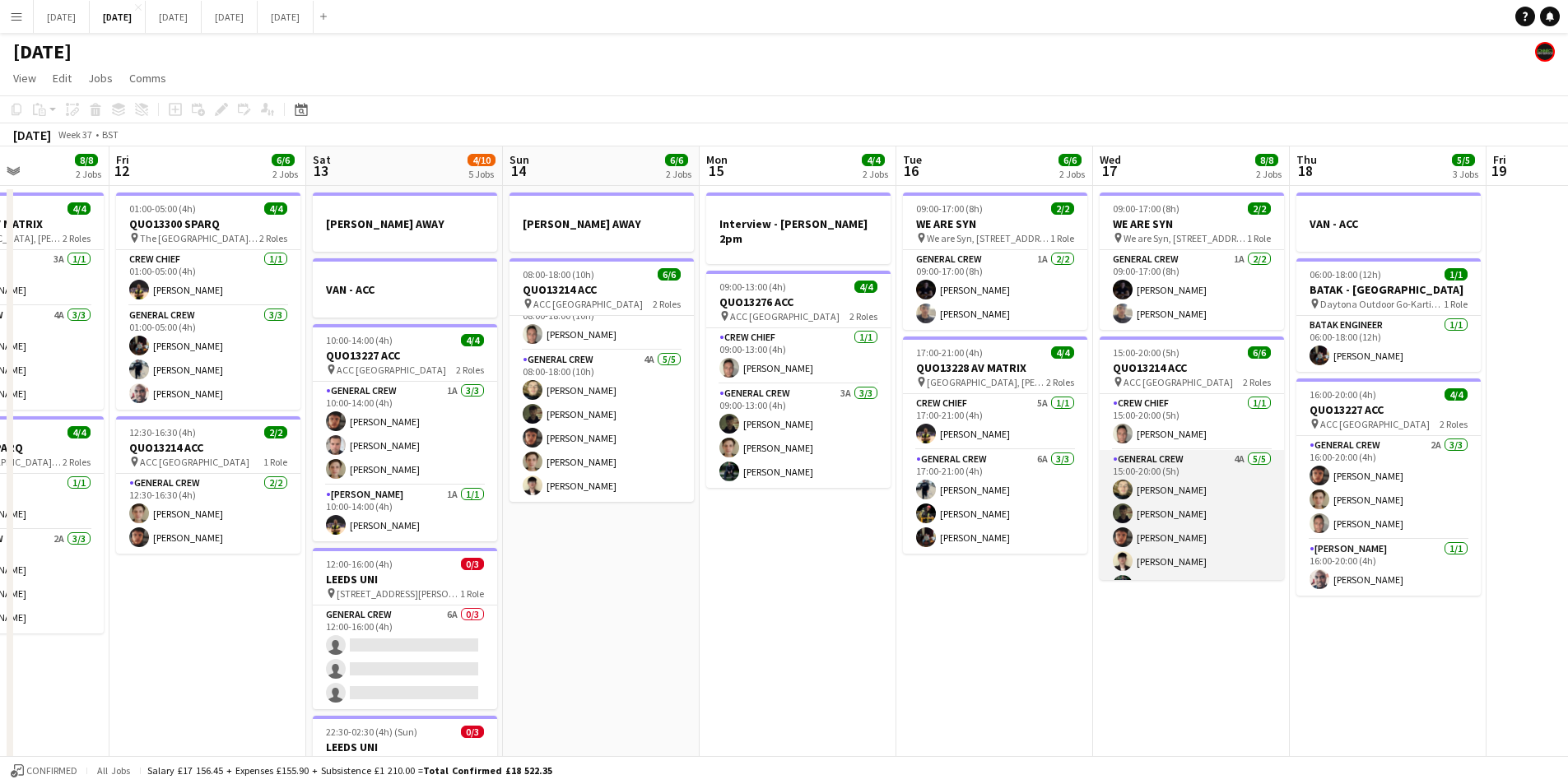
scroll to position [22, 0]
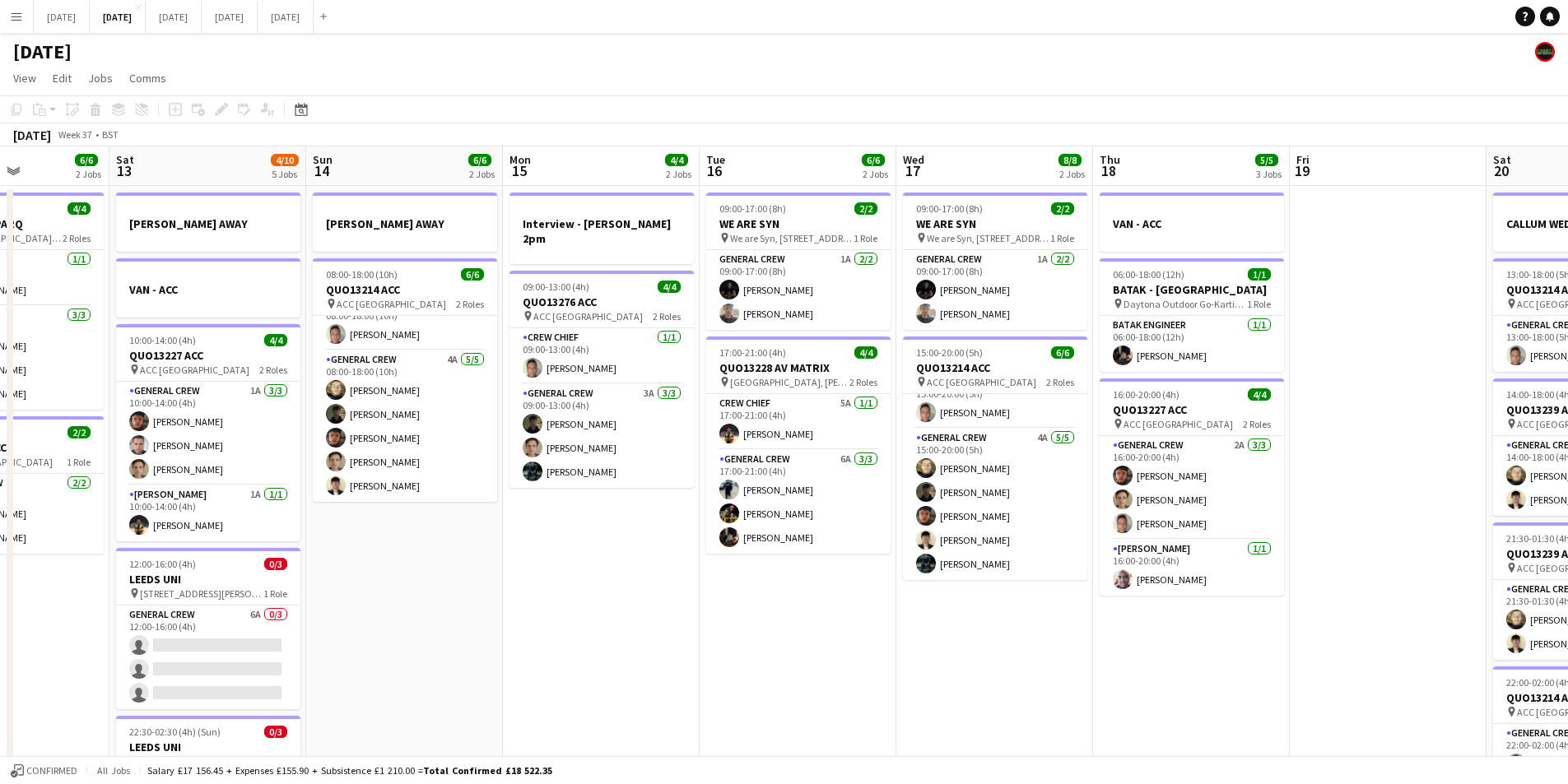
drag, startPoint x: 1115, startPoint y: 597, endPoint x: 1201, endPoint y: 602, distance: 86.1
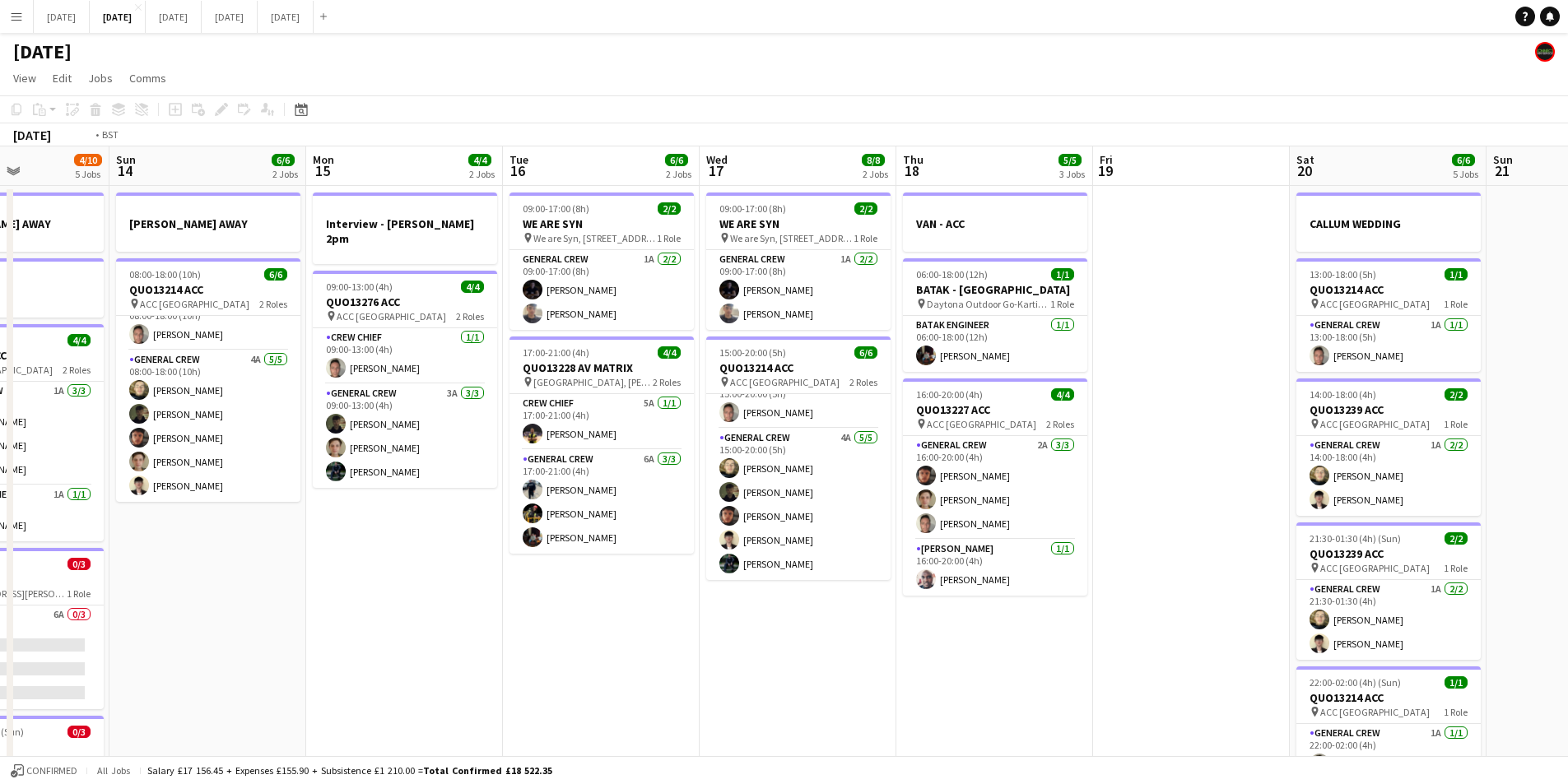
drag, startPoint x: 1210, startPoint y: 612, endPoint x: 813, endPoint y: 559, distance: 400.5
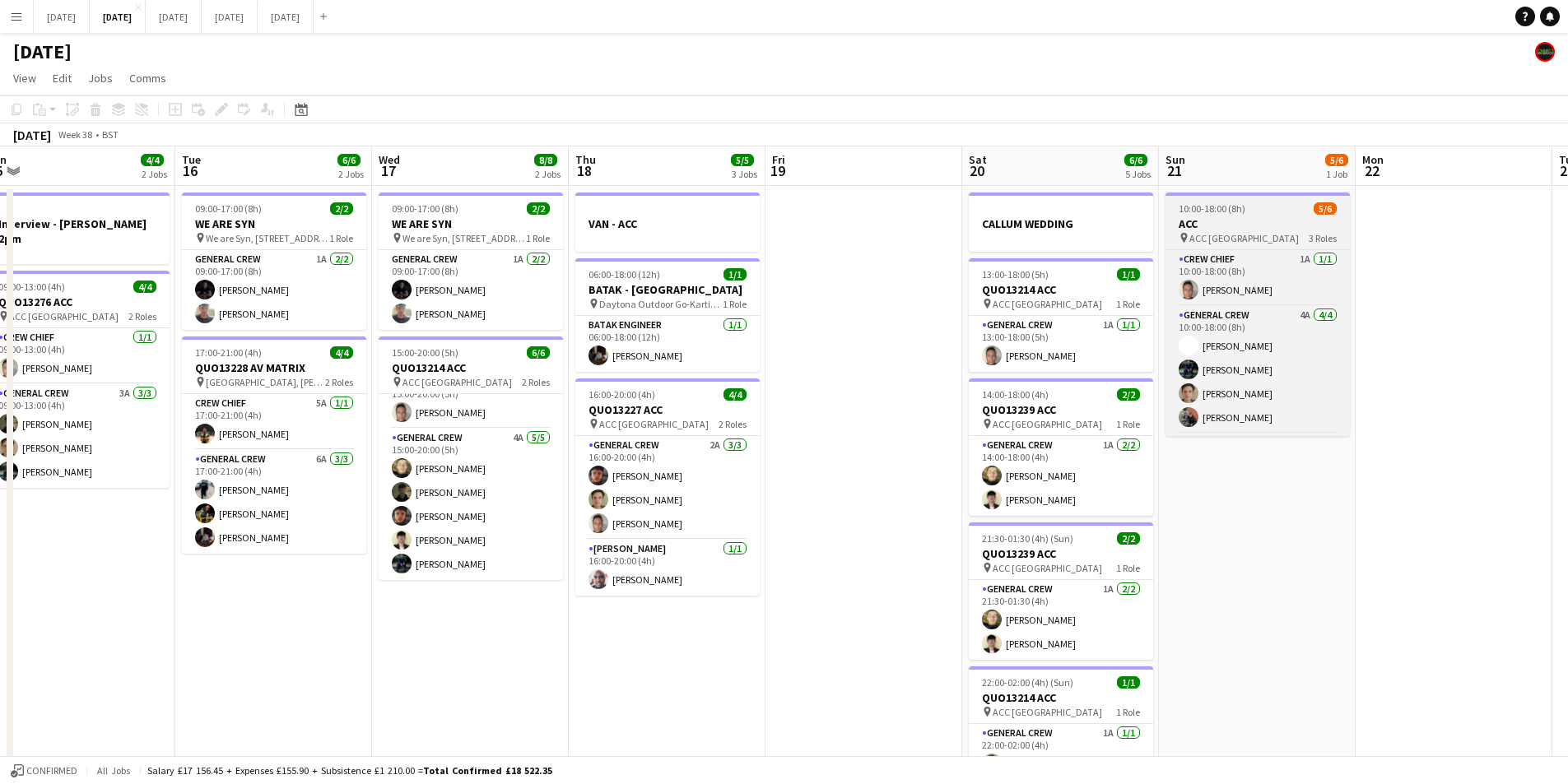
scroll to position [54, 0]
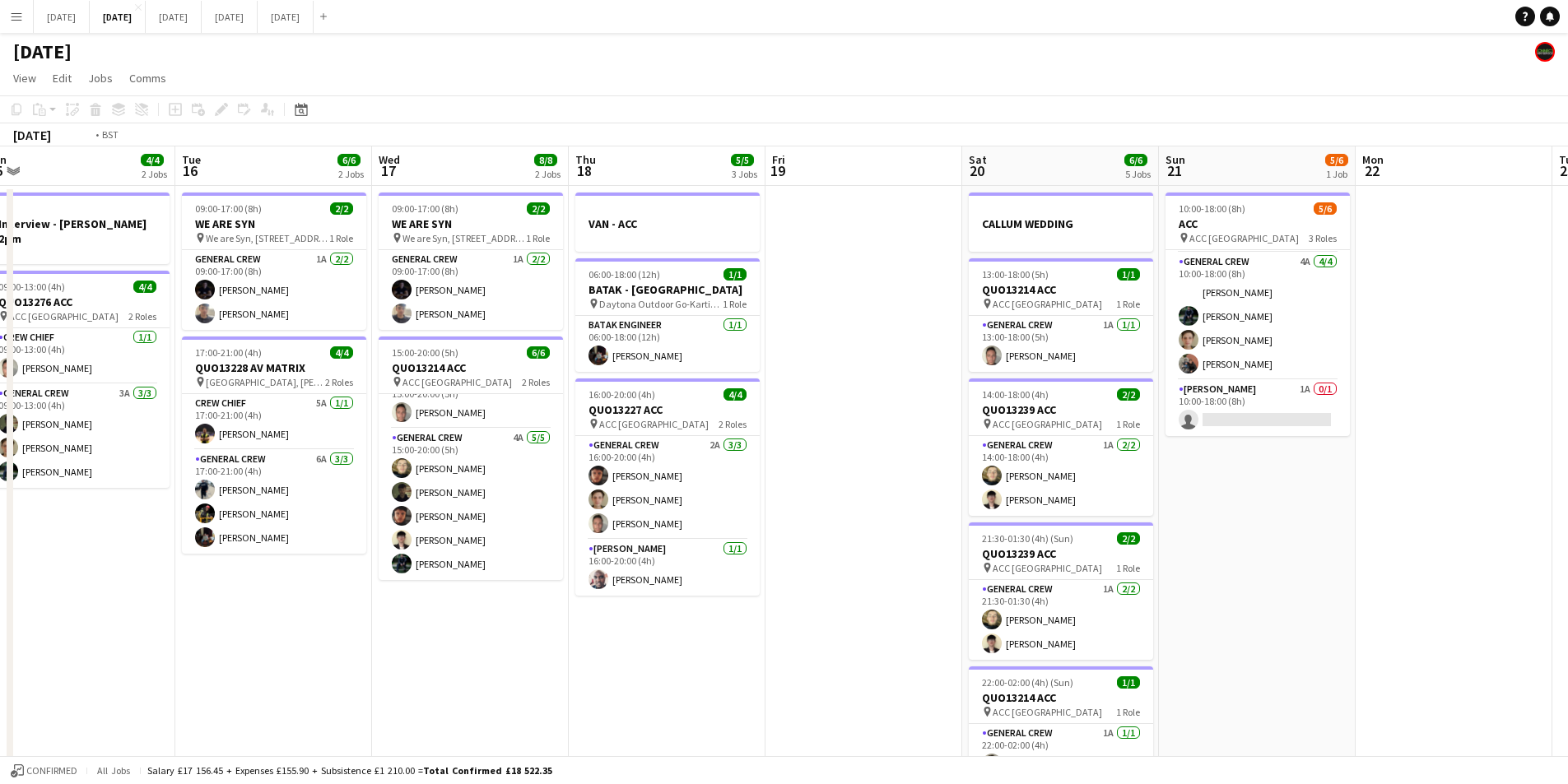
drag, startPoint x: 749, startPoint y: 496, endPoint x: 470, endPoint y: 490, distance: 279.1
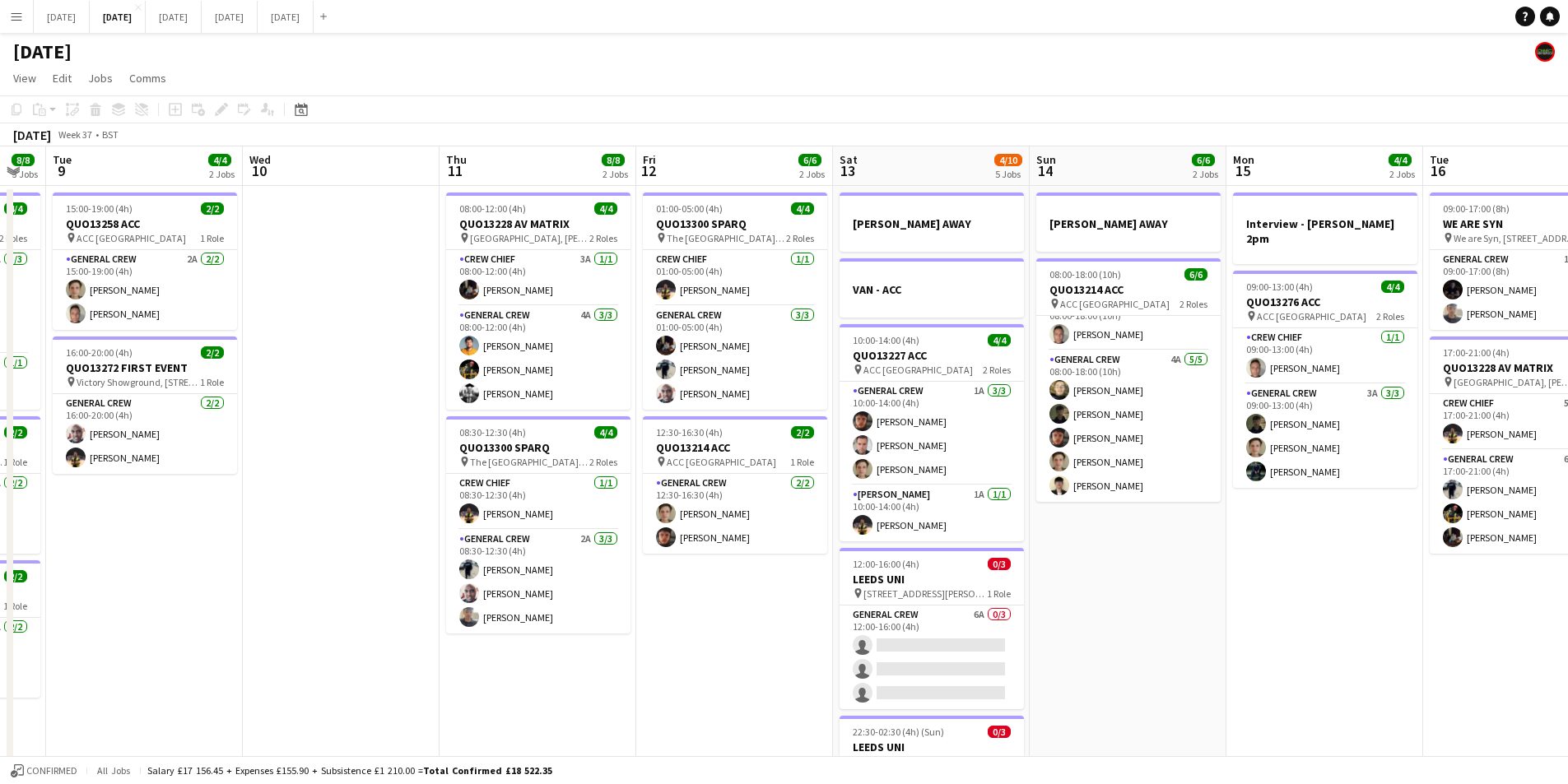
drag, startPoint x: 279, startPoint y: 503, endPoint x: 630, endPoint y: 495, distance: 351.1
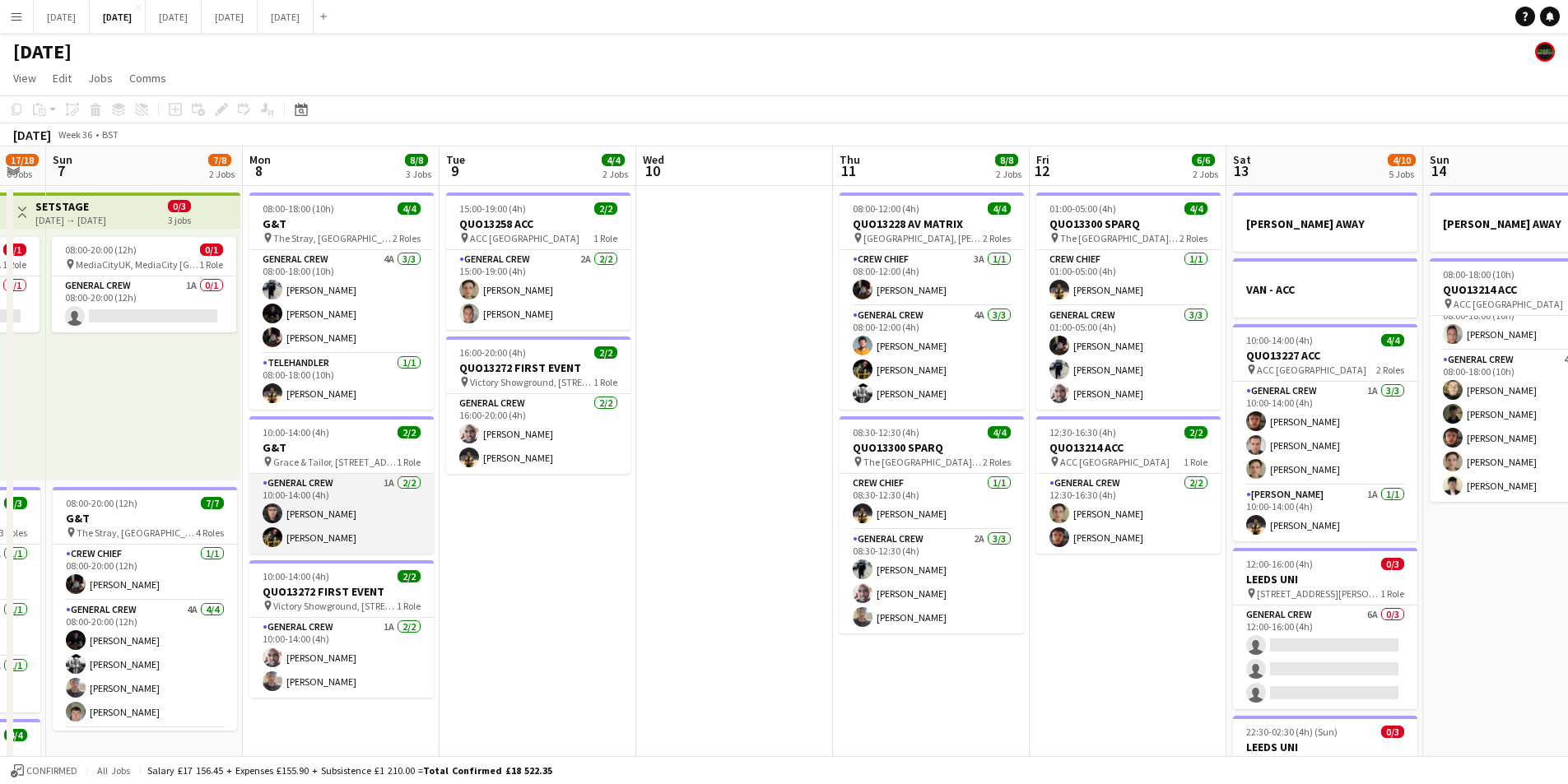
scroll to position [0, 419]
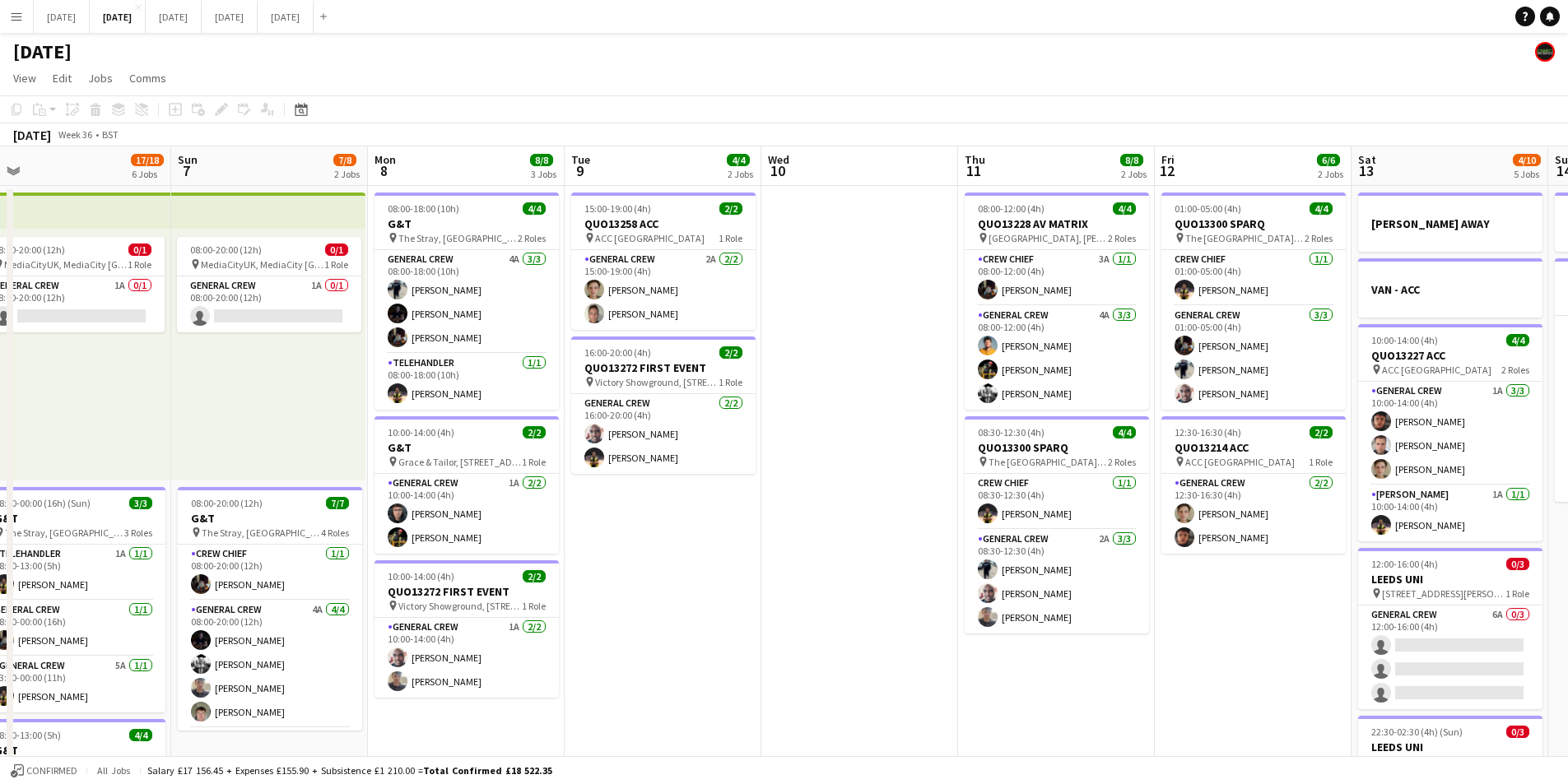
drag, startPoint x: 446, startPoint y: 537, endPoint x: 878, endPoint y: 522, distance: 432.3
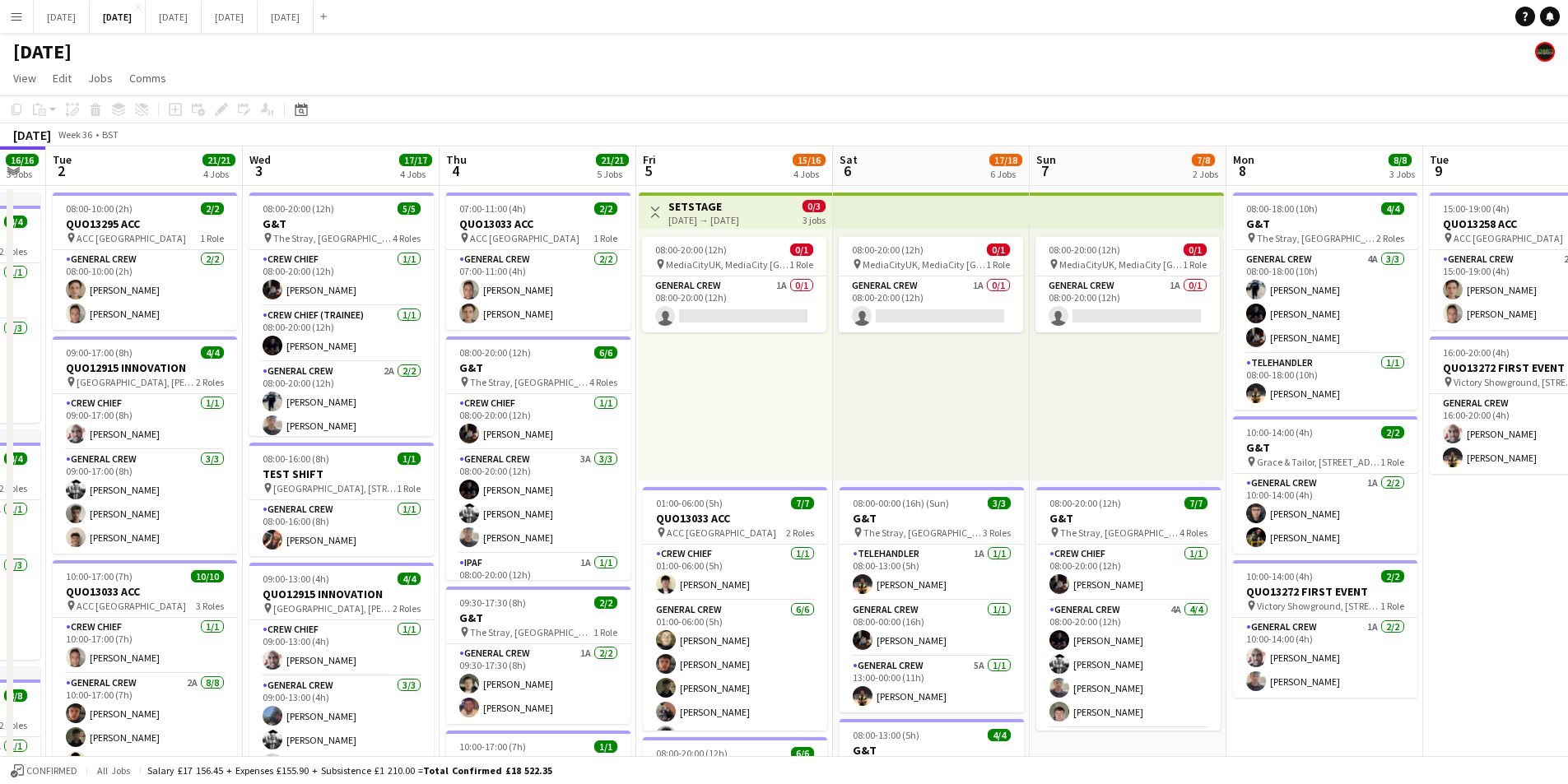
scroll to position [0, 408]
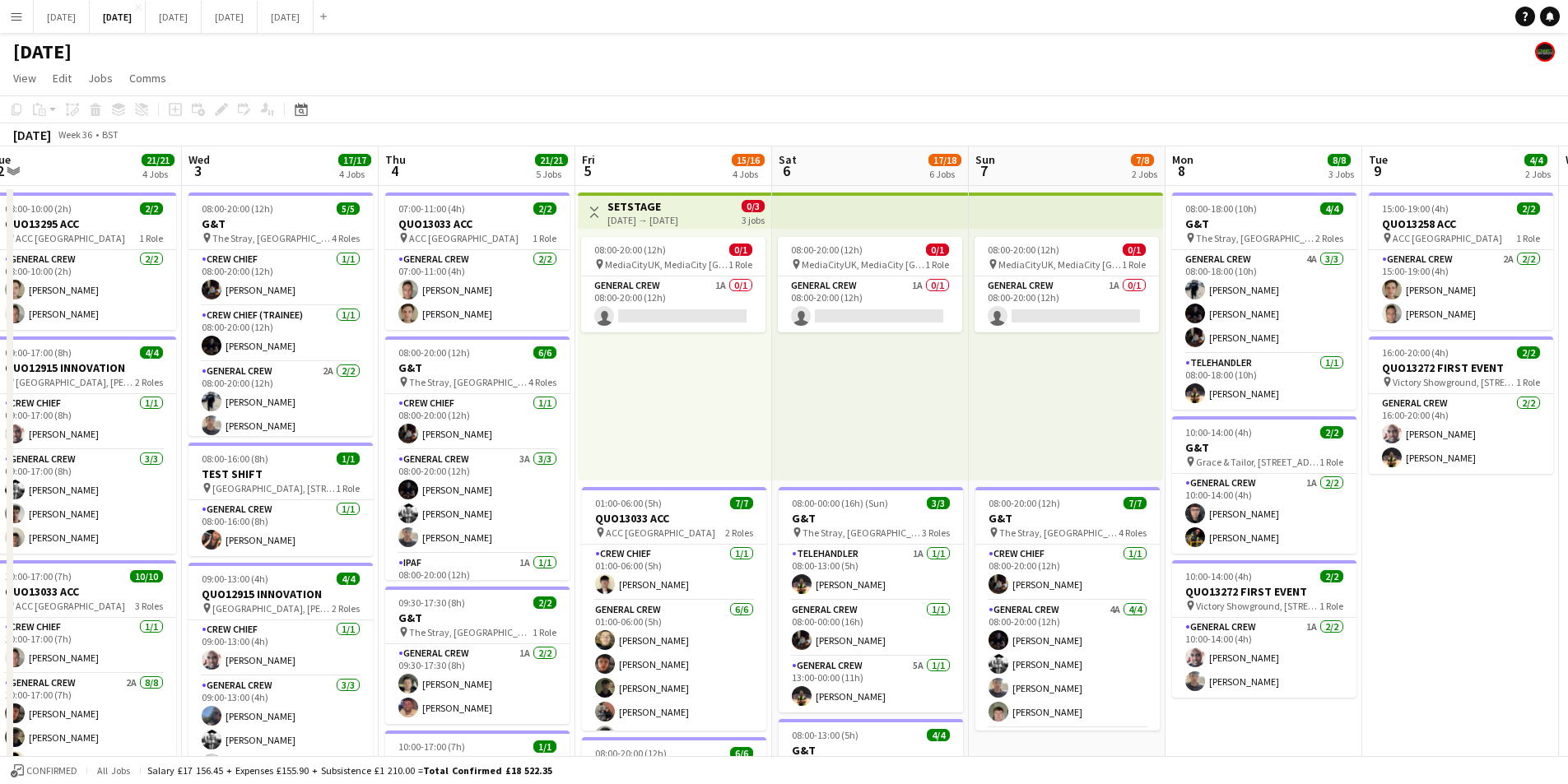
drag, startPoint x: 554, startPoint y: 553, endPoint x: 597, endPoint y: 552, distance: 43.0
drag, startPoint x: 1179, startPoint y: 437, endPoint x: 532, endPoint y: 410, distance: 647.6
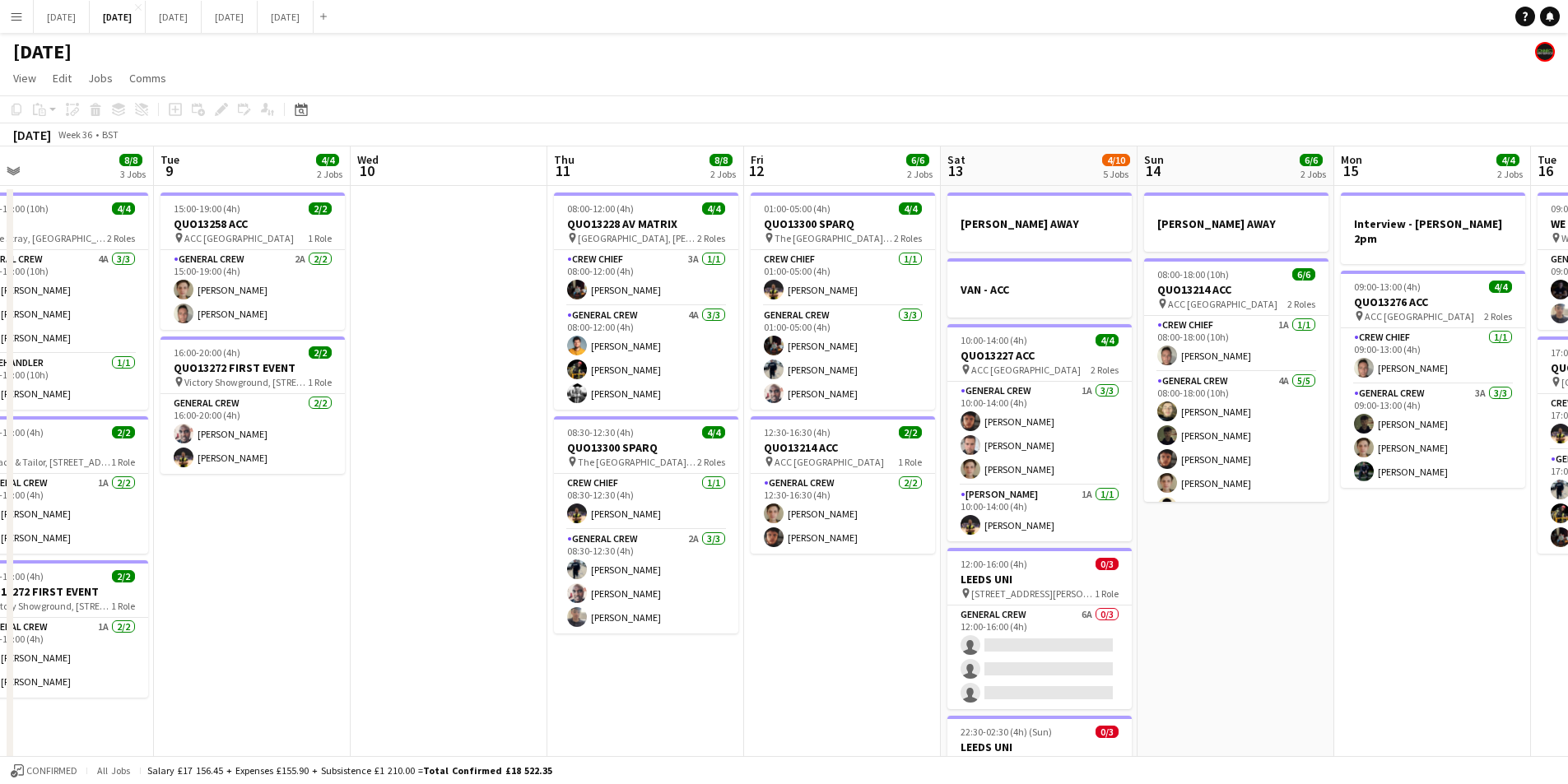
drag, startPoint x: 1134, startPoint y: 522, endPoint x: 799, endPoint y: 460, distance: 340.7
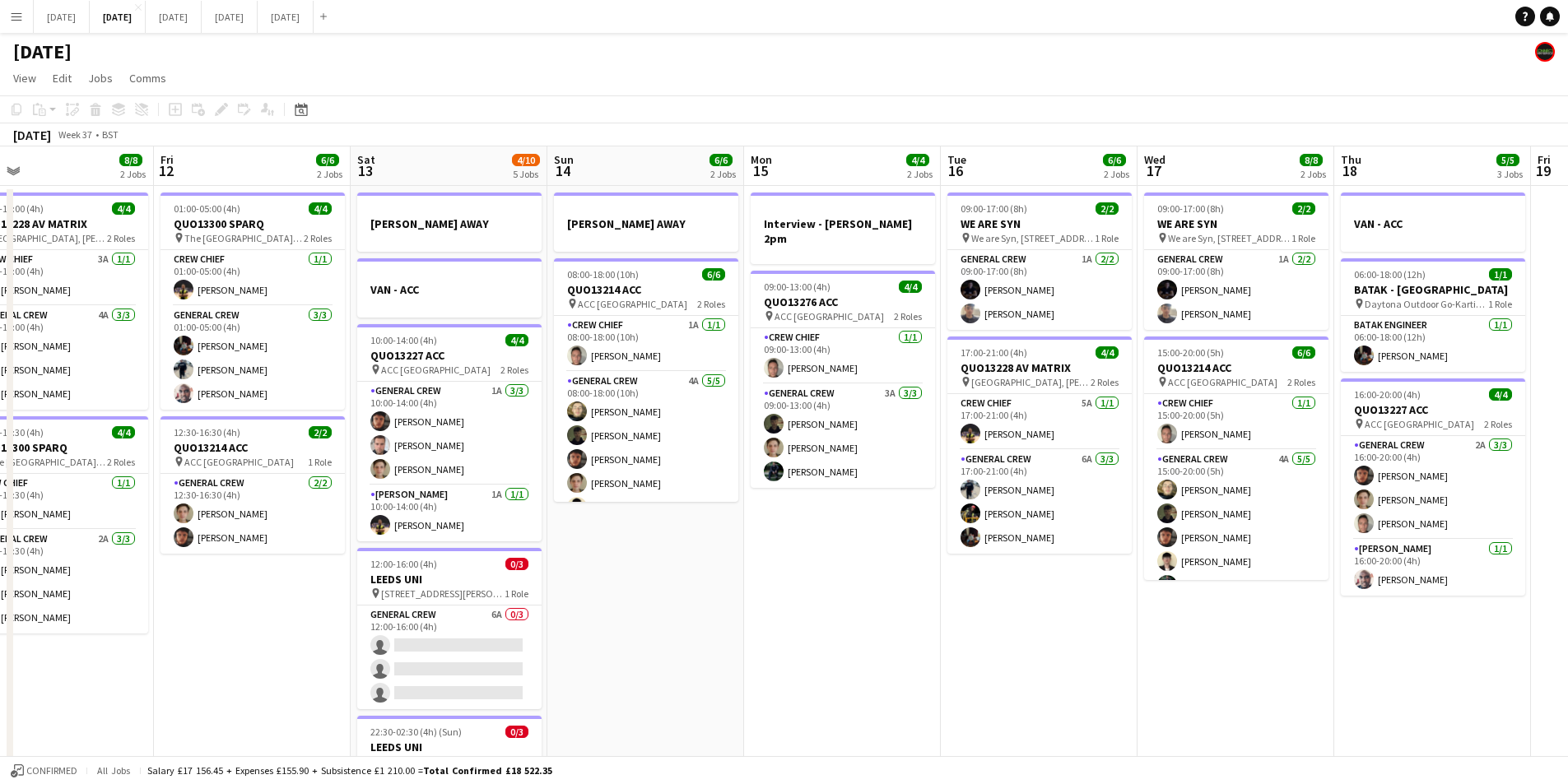
scroll to position [0, 457]
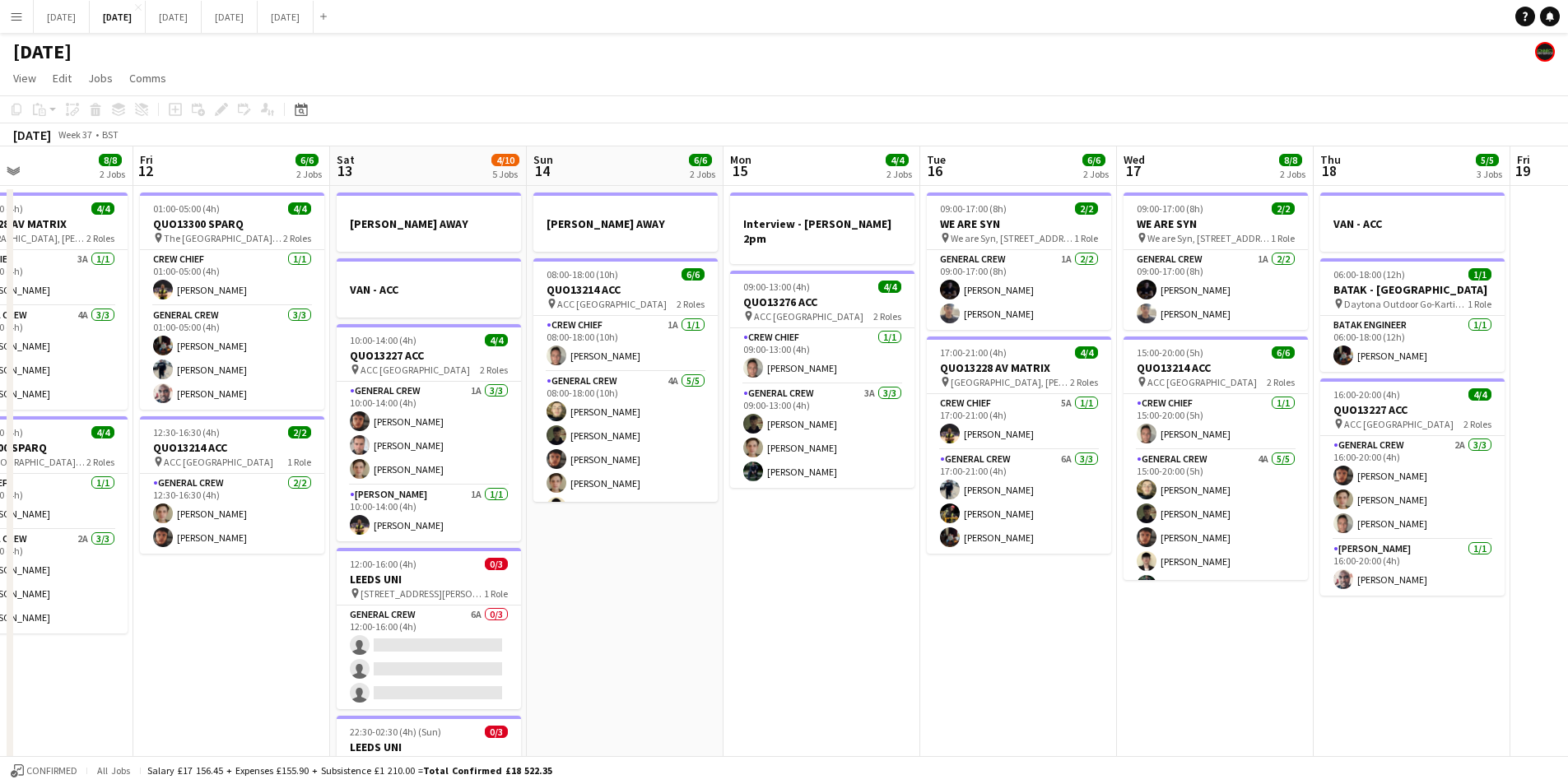
drag, startPoint x: 476, startPoint y: 450, endPoint x: 605, endPoint y: 465, distance: 129.9
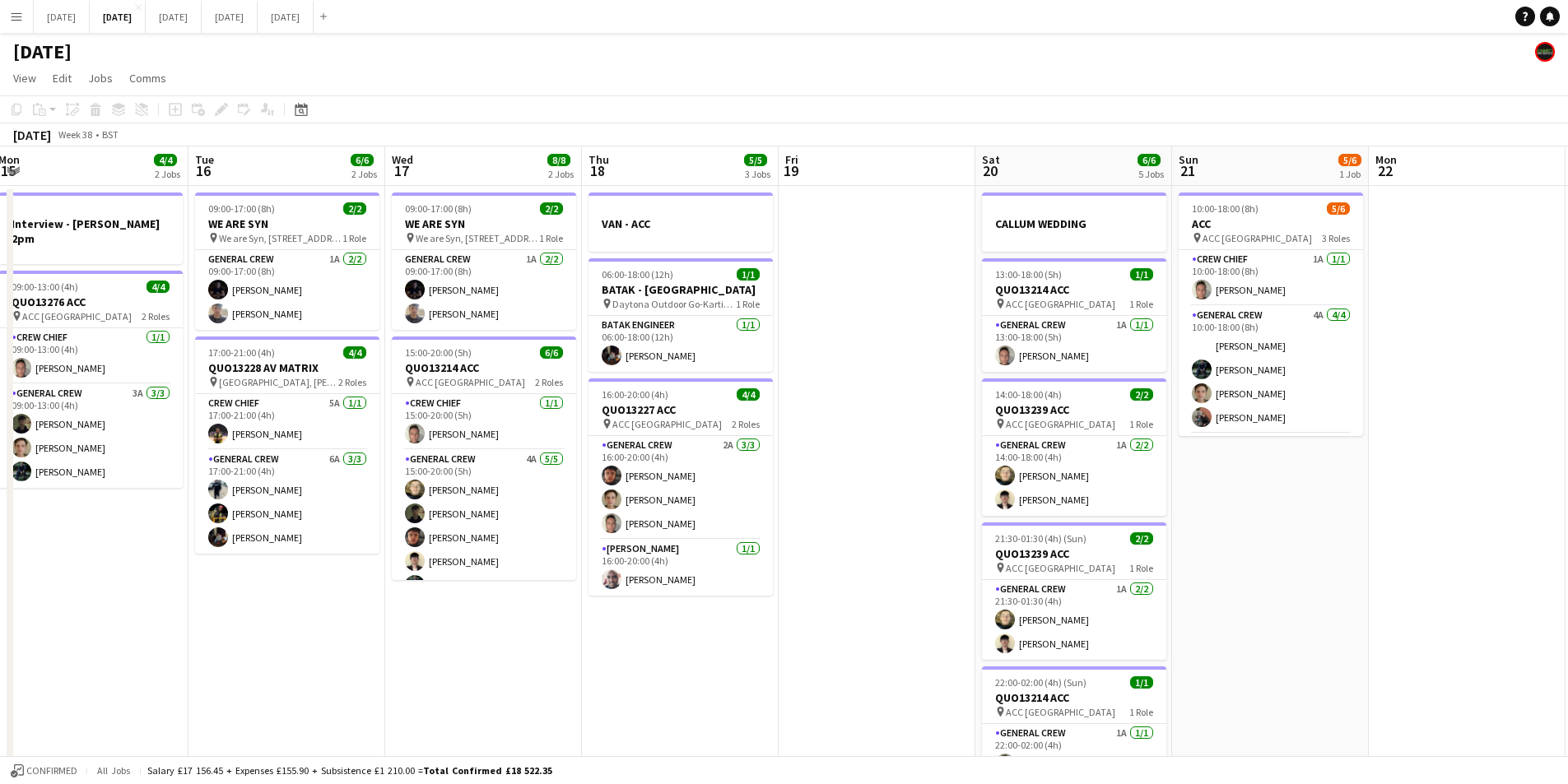
scroll to position [0, 442]
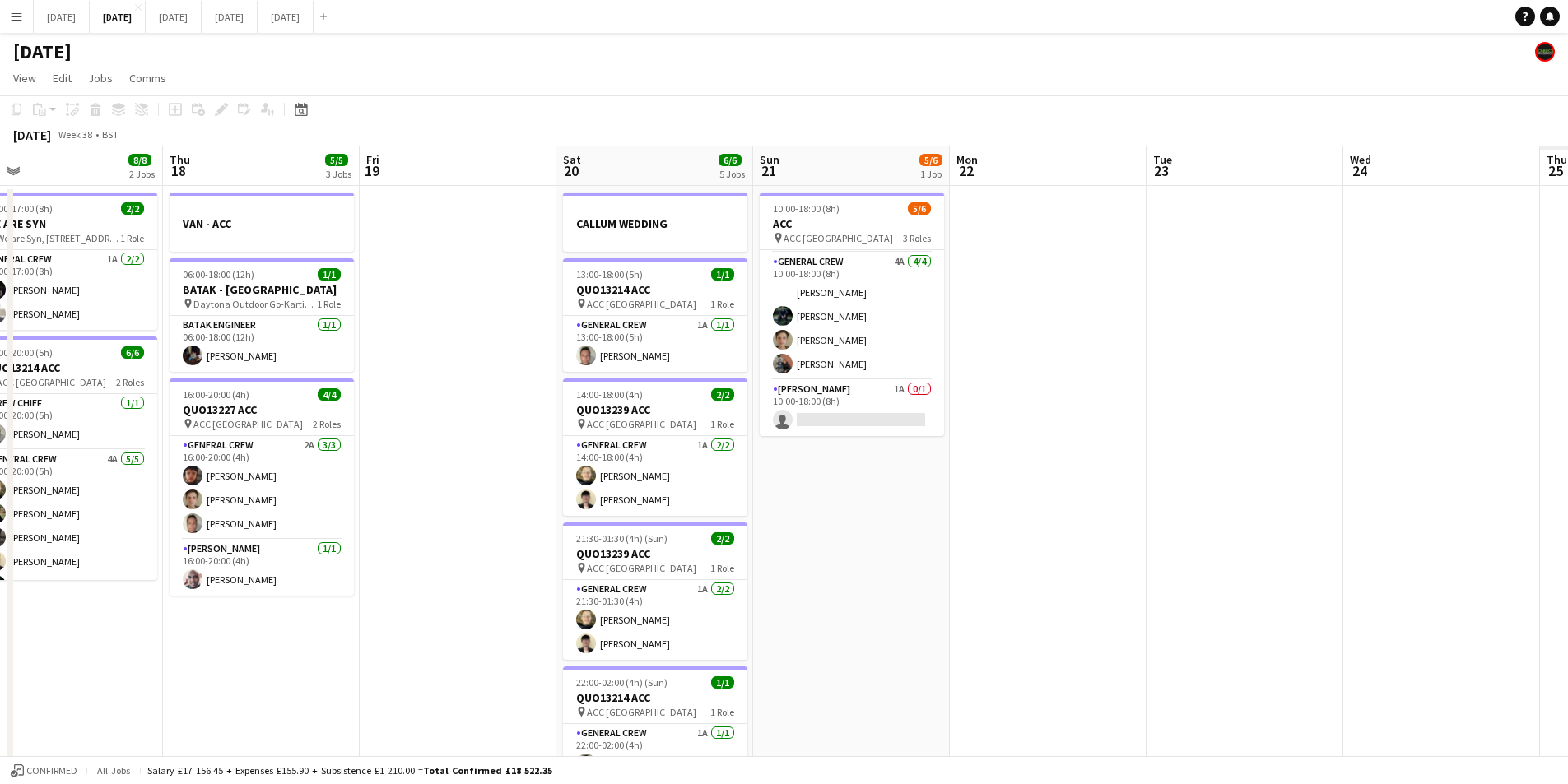
scroll to position [0, 427]
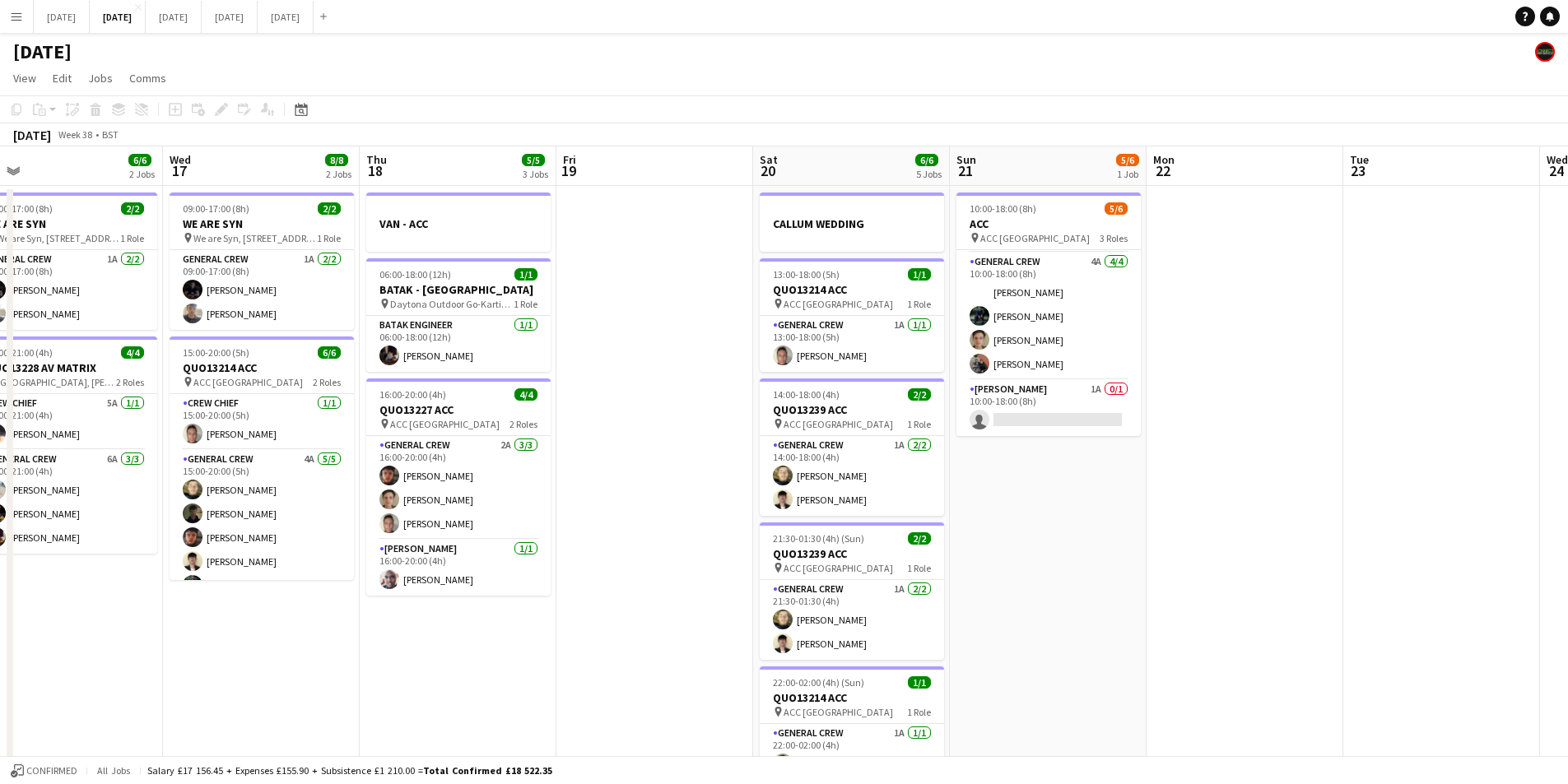
drag, startPoint x: 1212, startPoint y: 514, endPoint x: 1030, endPoint y: 515, distance: 182.0
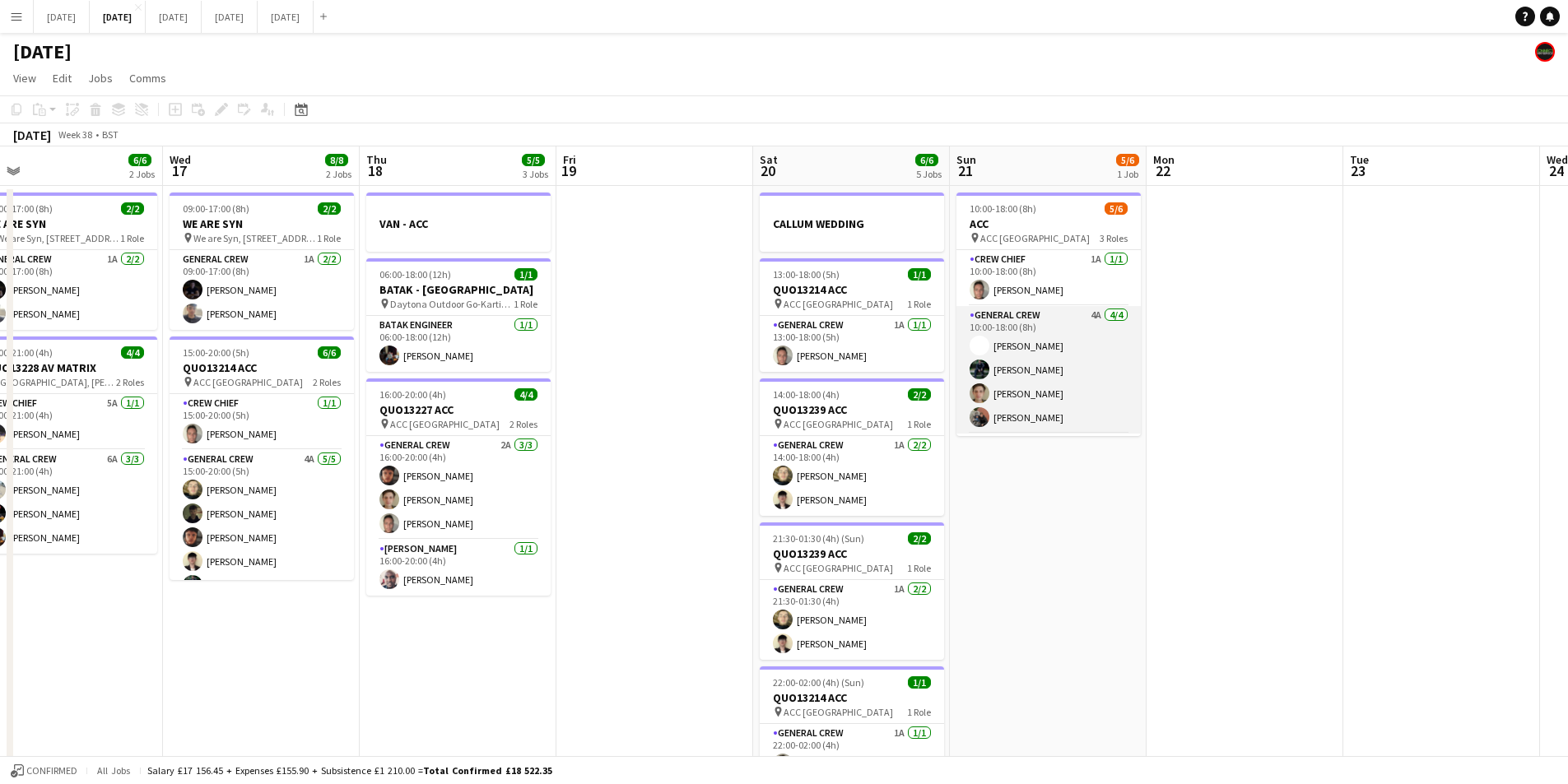
scroll to position [54, 0]
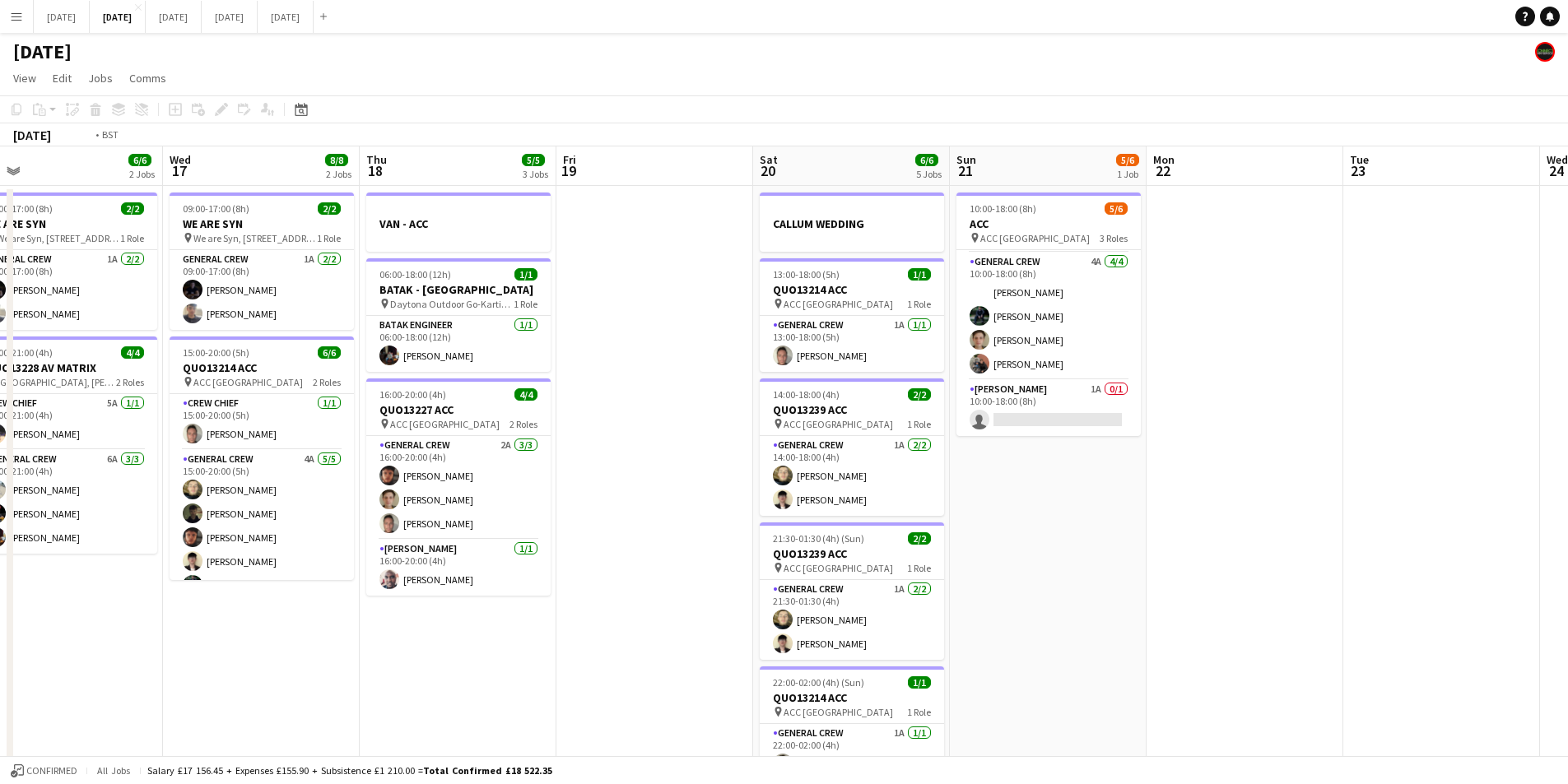
drag, startPoint x: 498, startPoint y: 610, endPoint x: 1293, endPoint y: 560, distance: 796.6
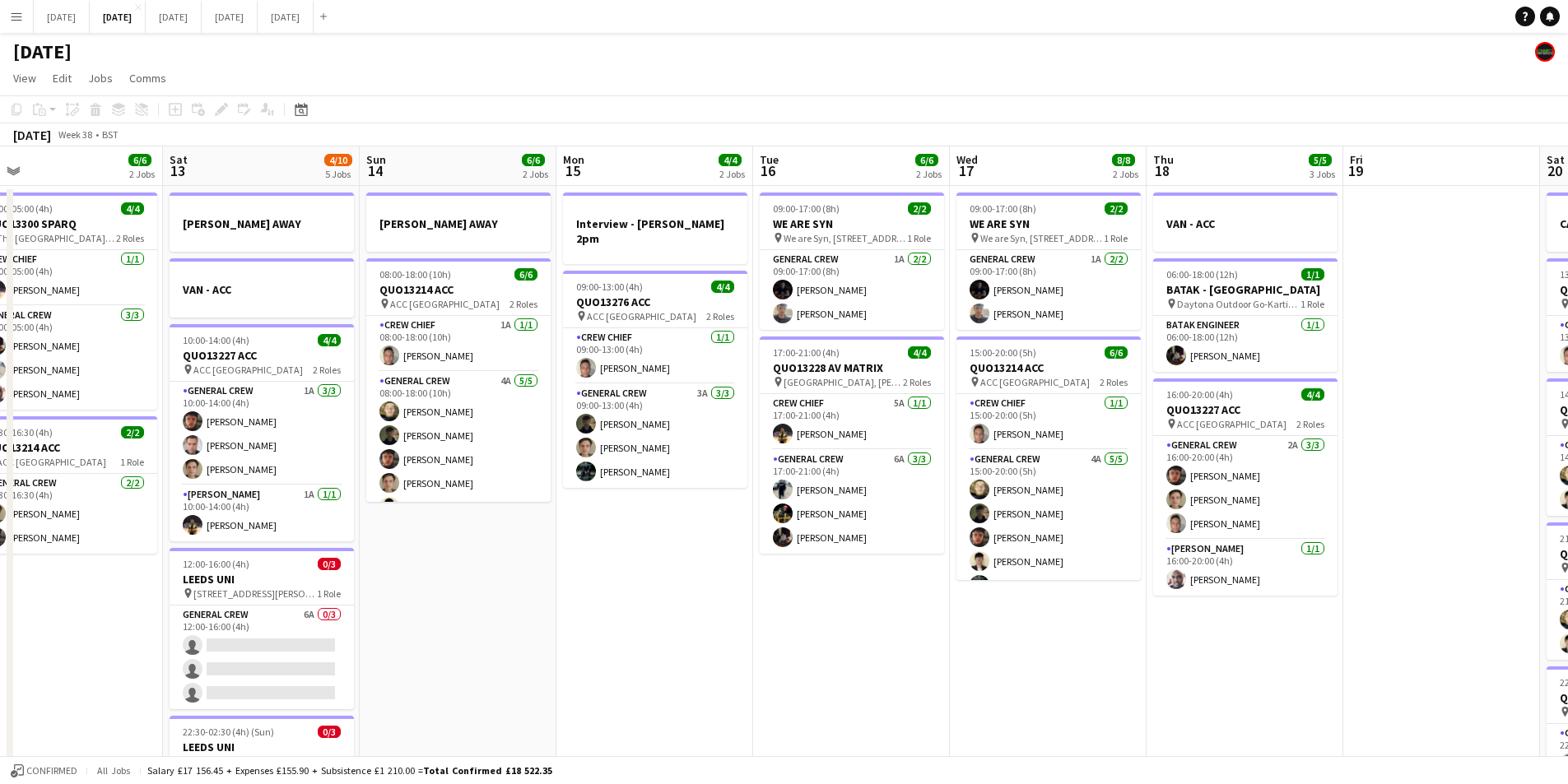
drag, startPoint x: 781, startPoint y: 614, endPoint x: 736, endPoint y: 512, distance: 111.5
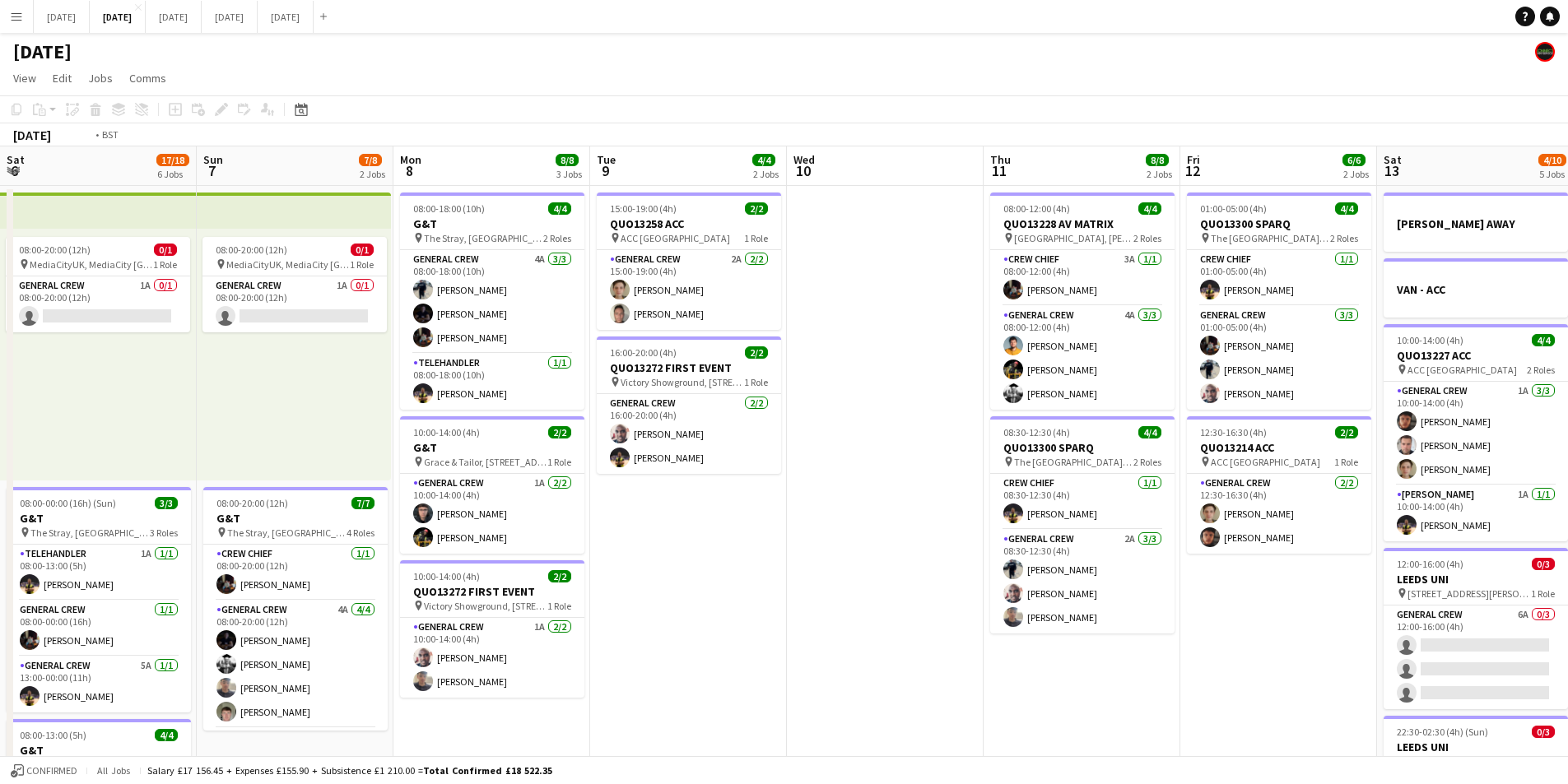
drag, startPoint x: 576, startPoint y: 538, endPoint x: 711, endPoint y: 537, distance: 135.0
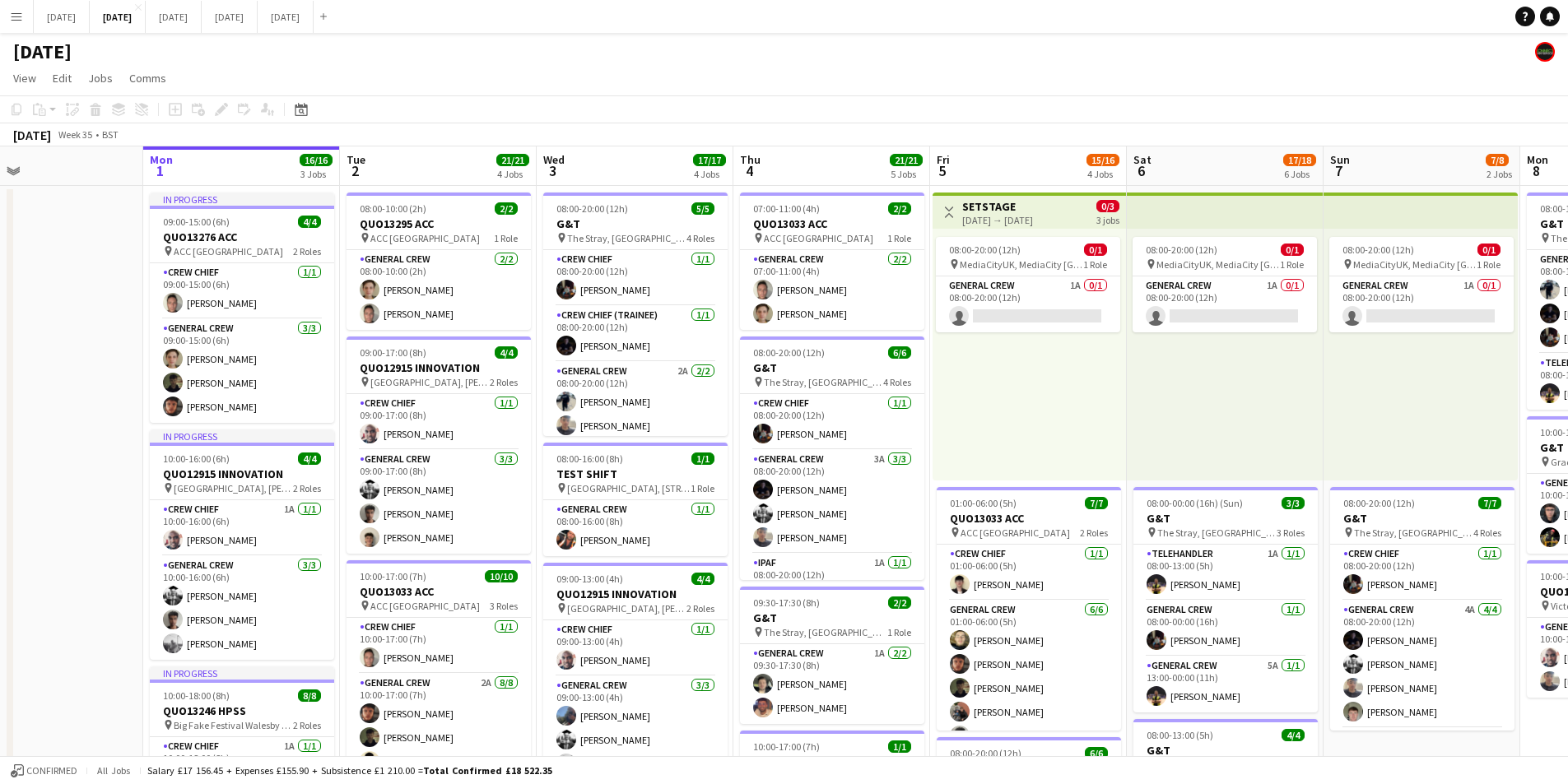
drag, startPoint x: 210, startPoint y: 470, endPoint x: 899, endPoint y: 471, distance: 689.0
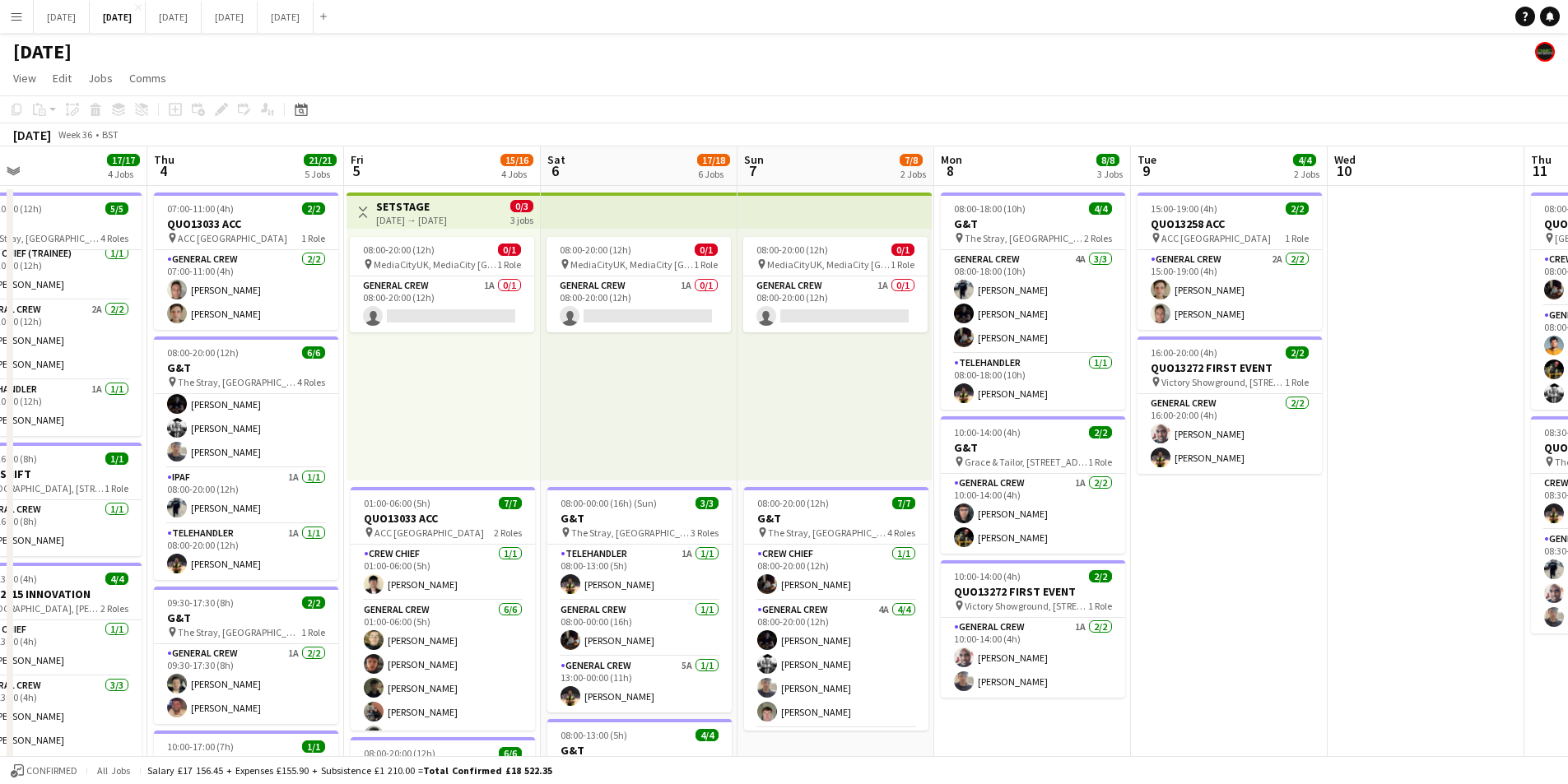
drag, startPoint x: 1291, startPoint y: 591, endPoint x: 860, endPoint y: 541, distance: 433.9
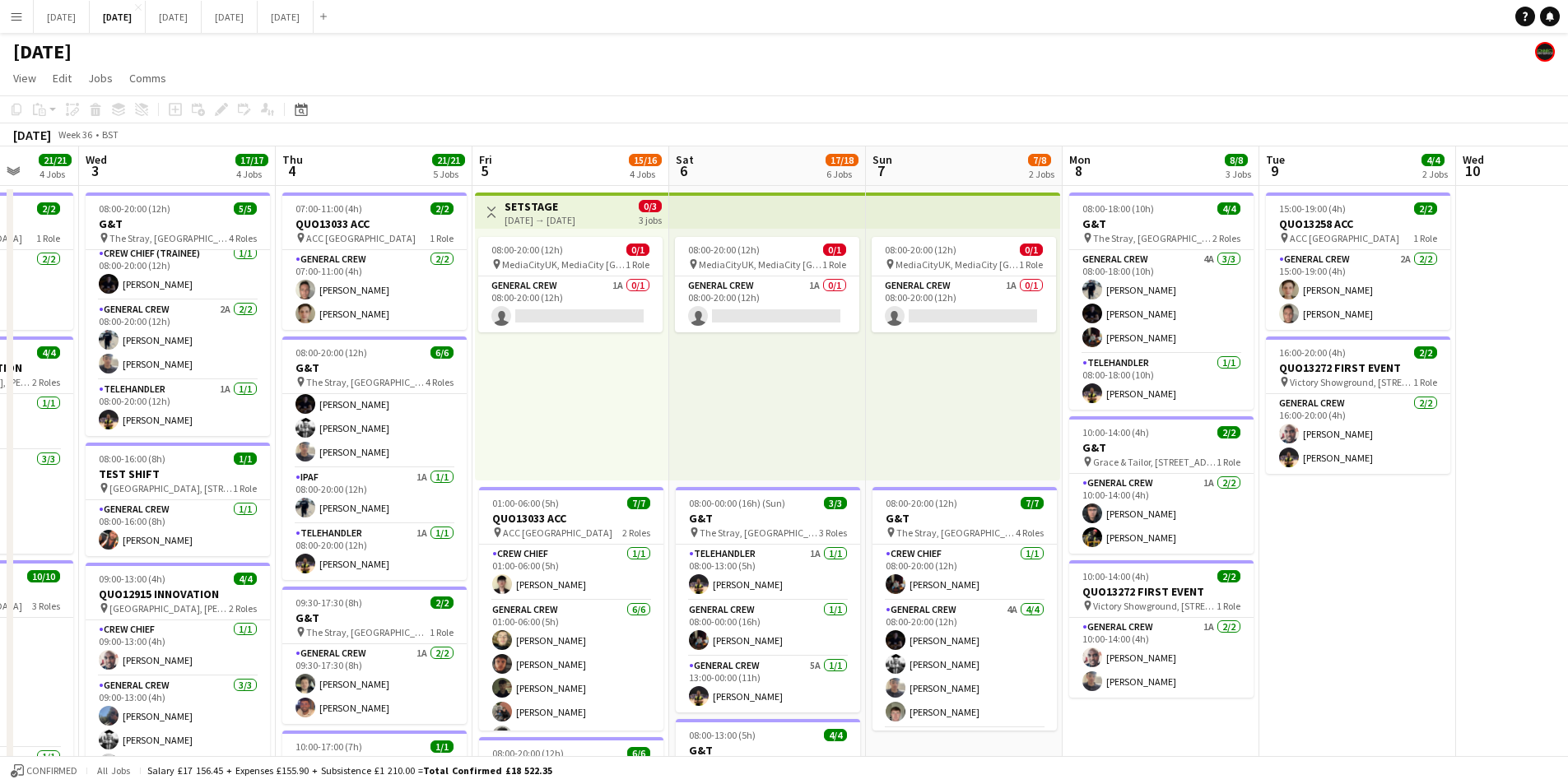
scroll to position [0, 572]
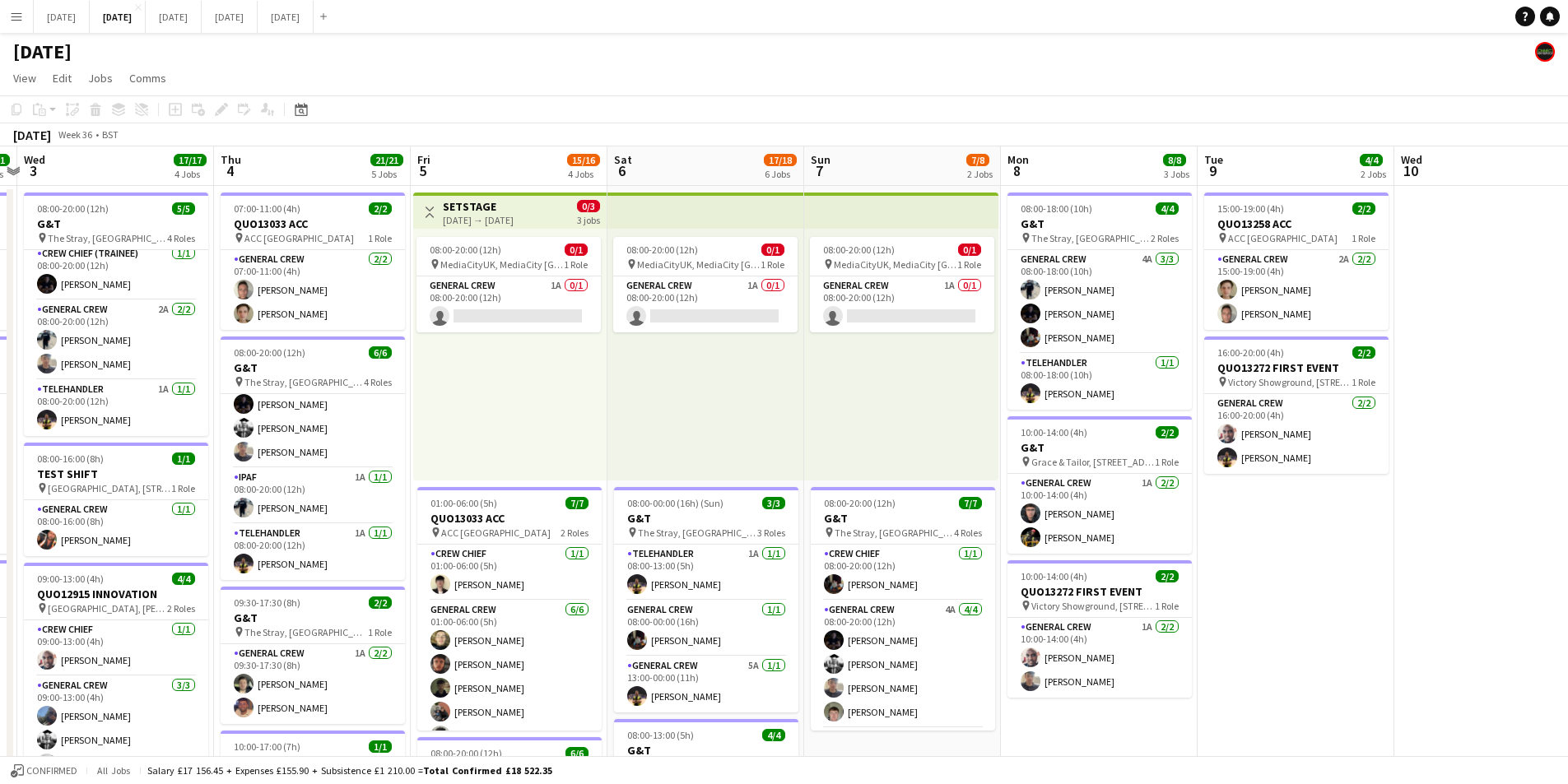
drag, startPoint x: 1318, startPoint y: 582, endPoint x: 1307, endPoint y: 584, distance: 11.2
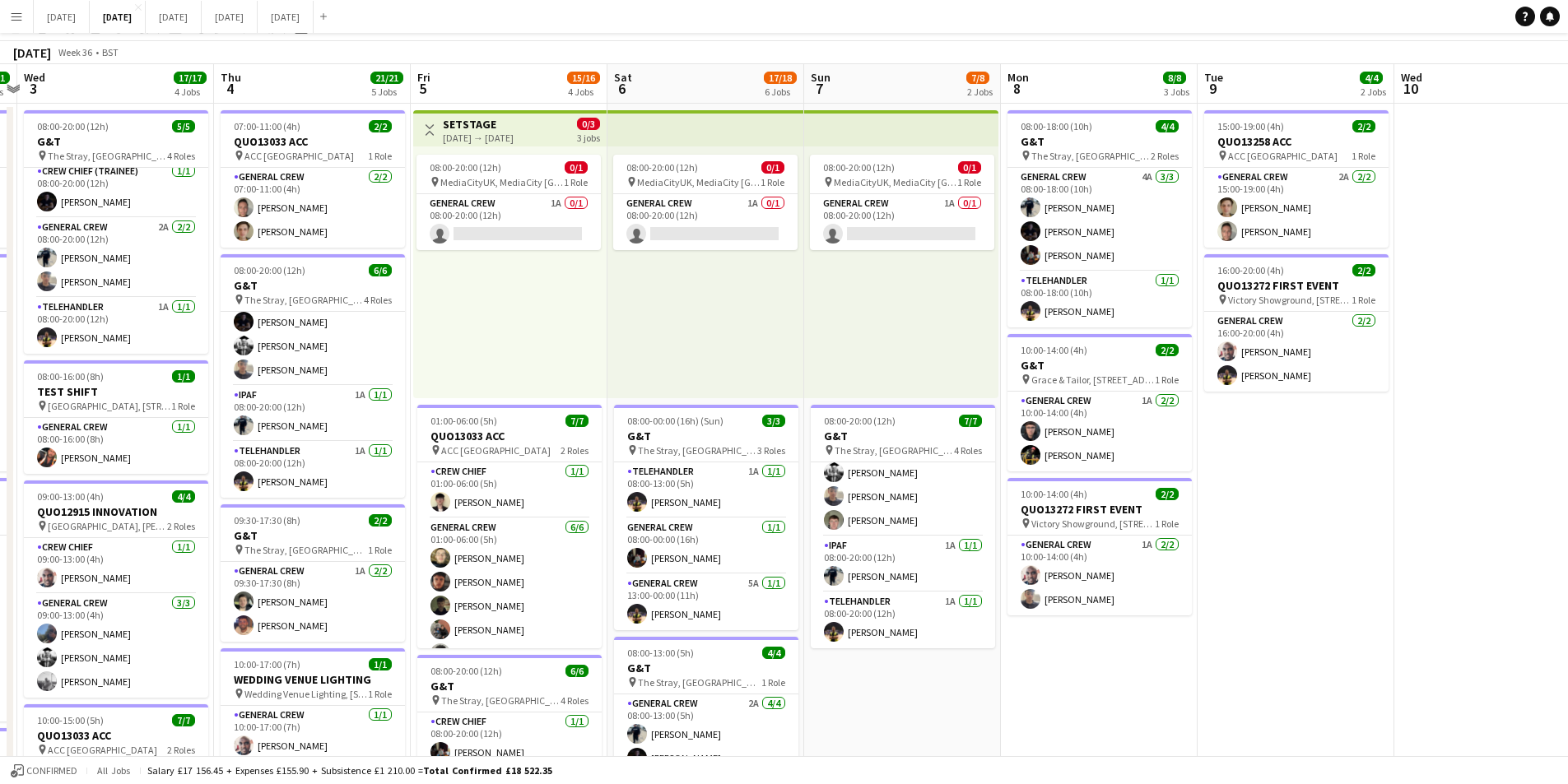
scroll to position [0, 0]
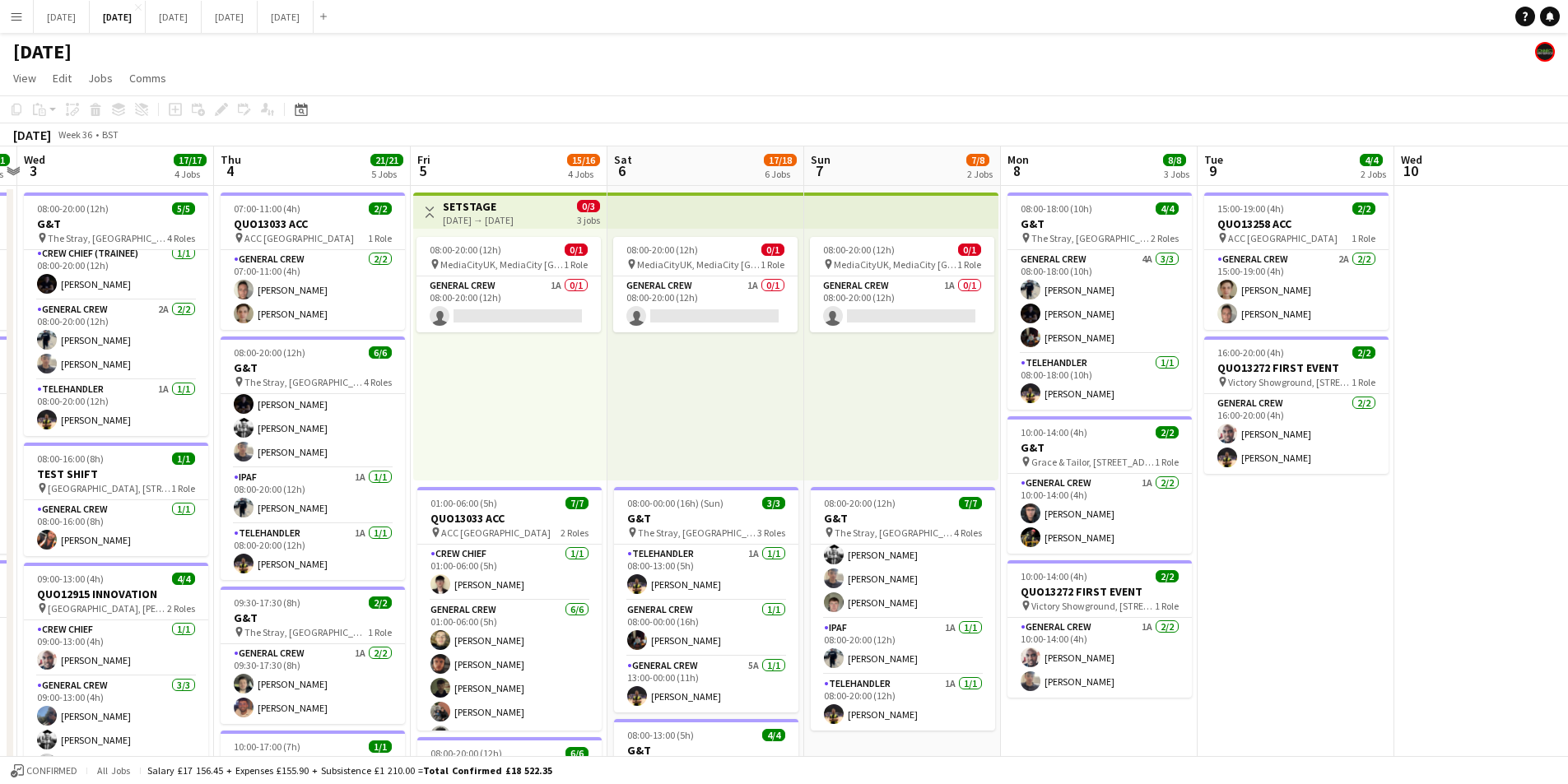
drag, startPoint x: 1238, startPoint y: 566, endPoint x: 1213, endPoint y: 541, distance: 35.4
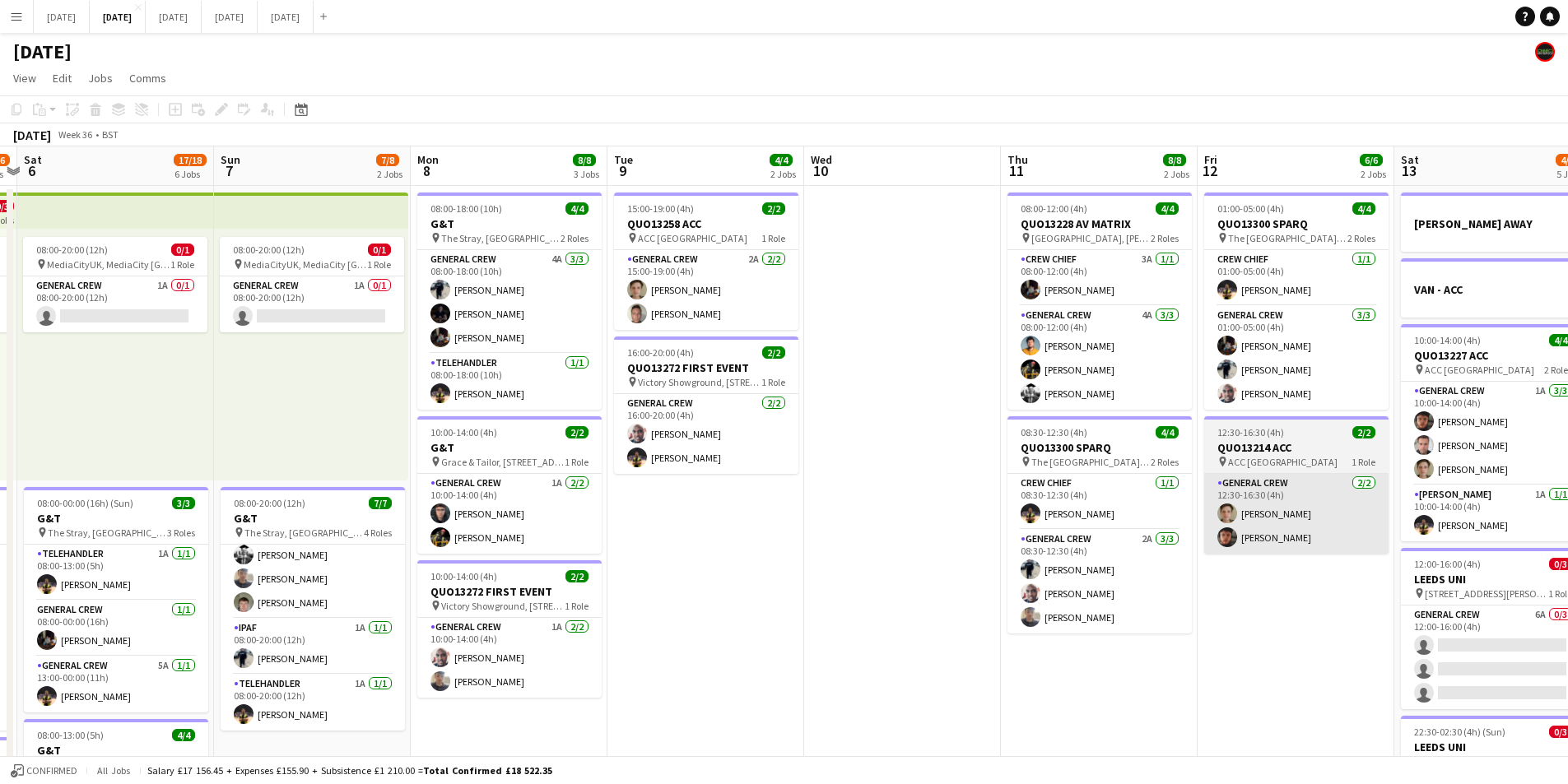
scroll to position [0, 419]
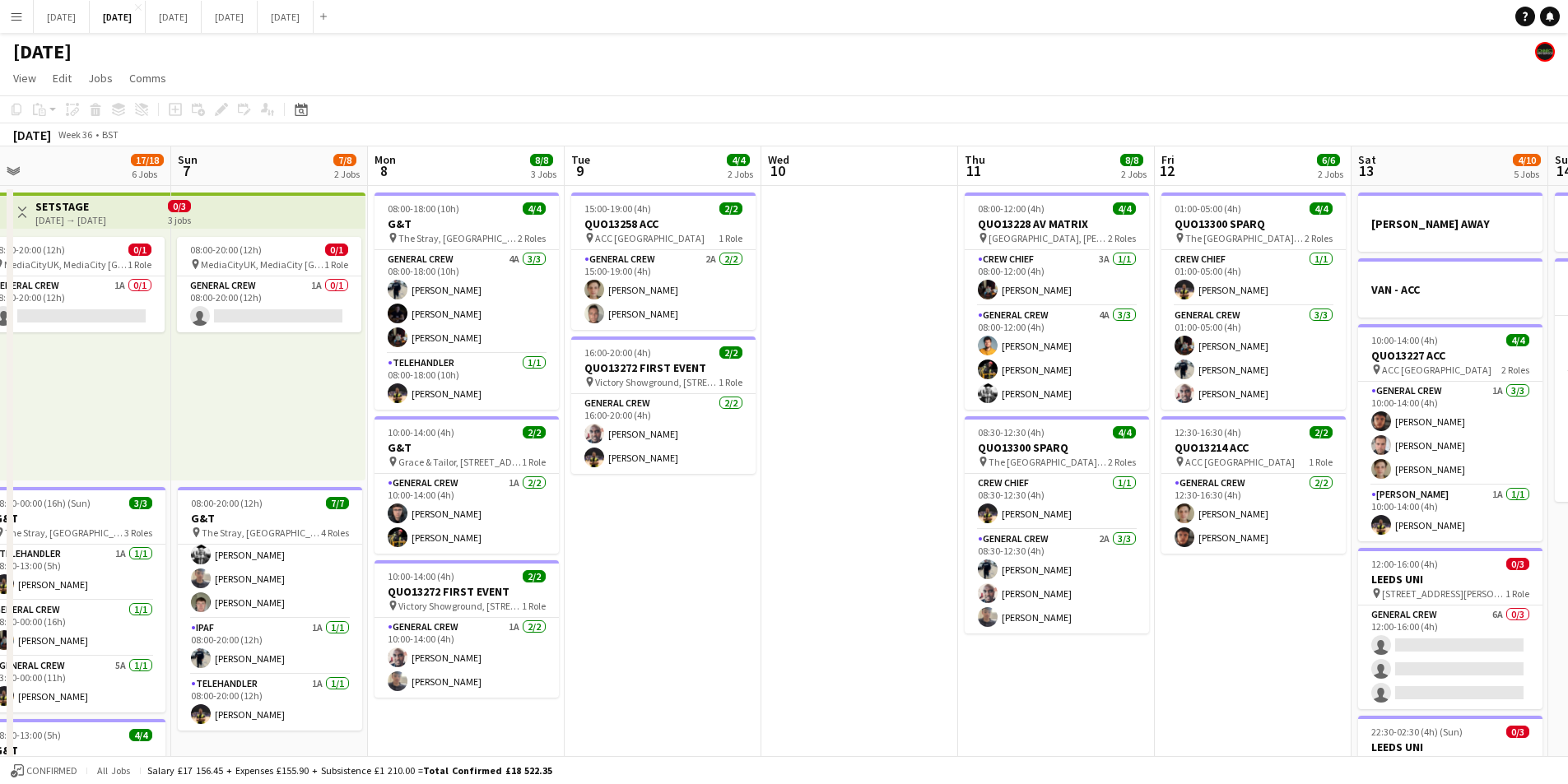
drag, startPoint x: 970, startPoint y: 525, endPoint x: 1170, endPoint y: 490, distance: 203.0
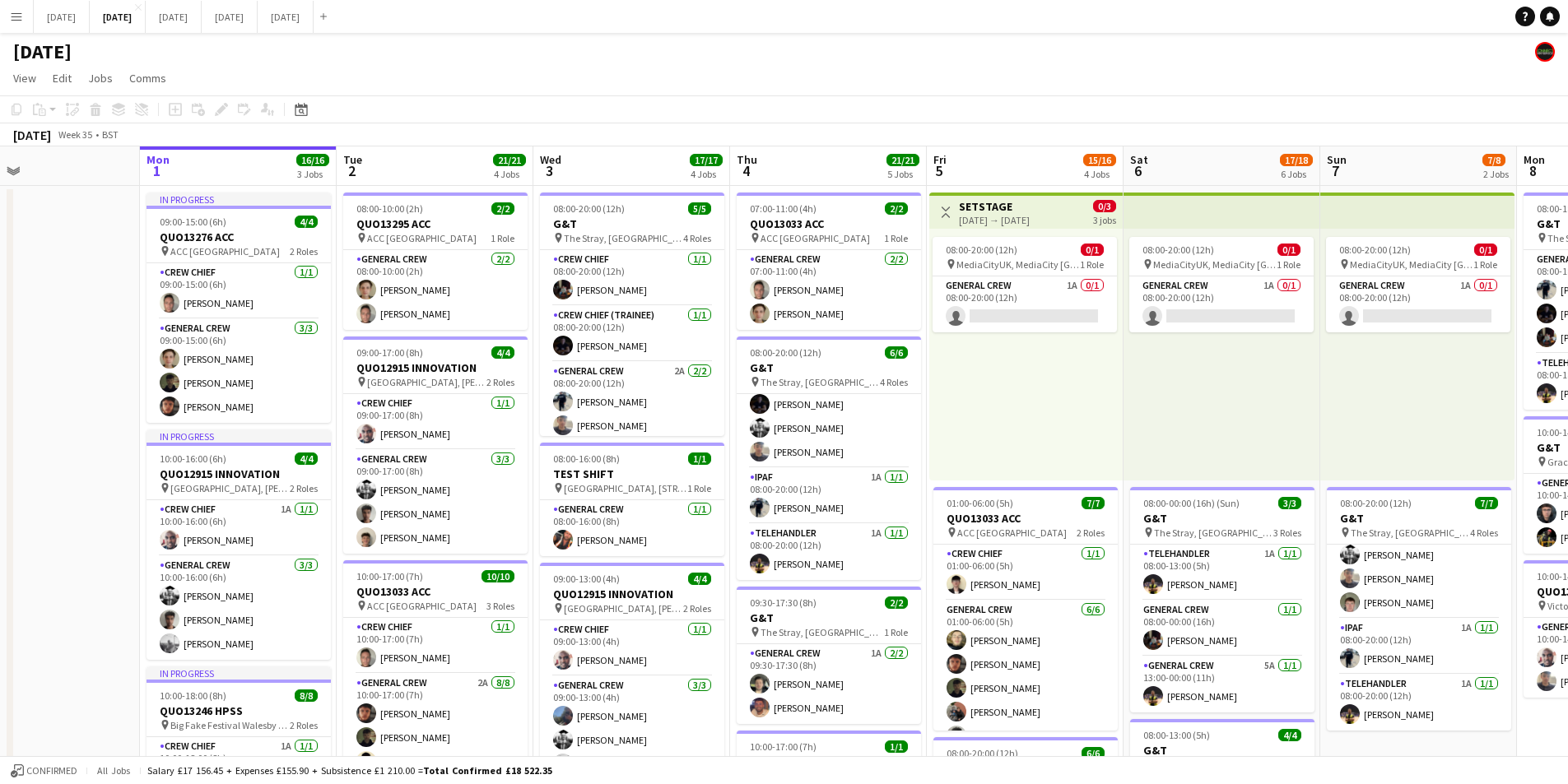
scroll to position [0, 490]
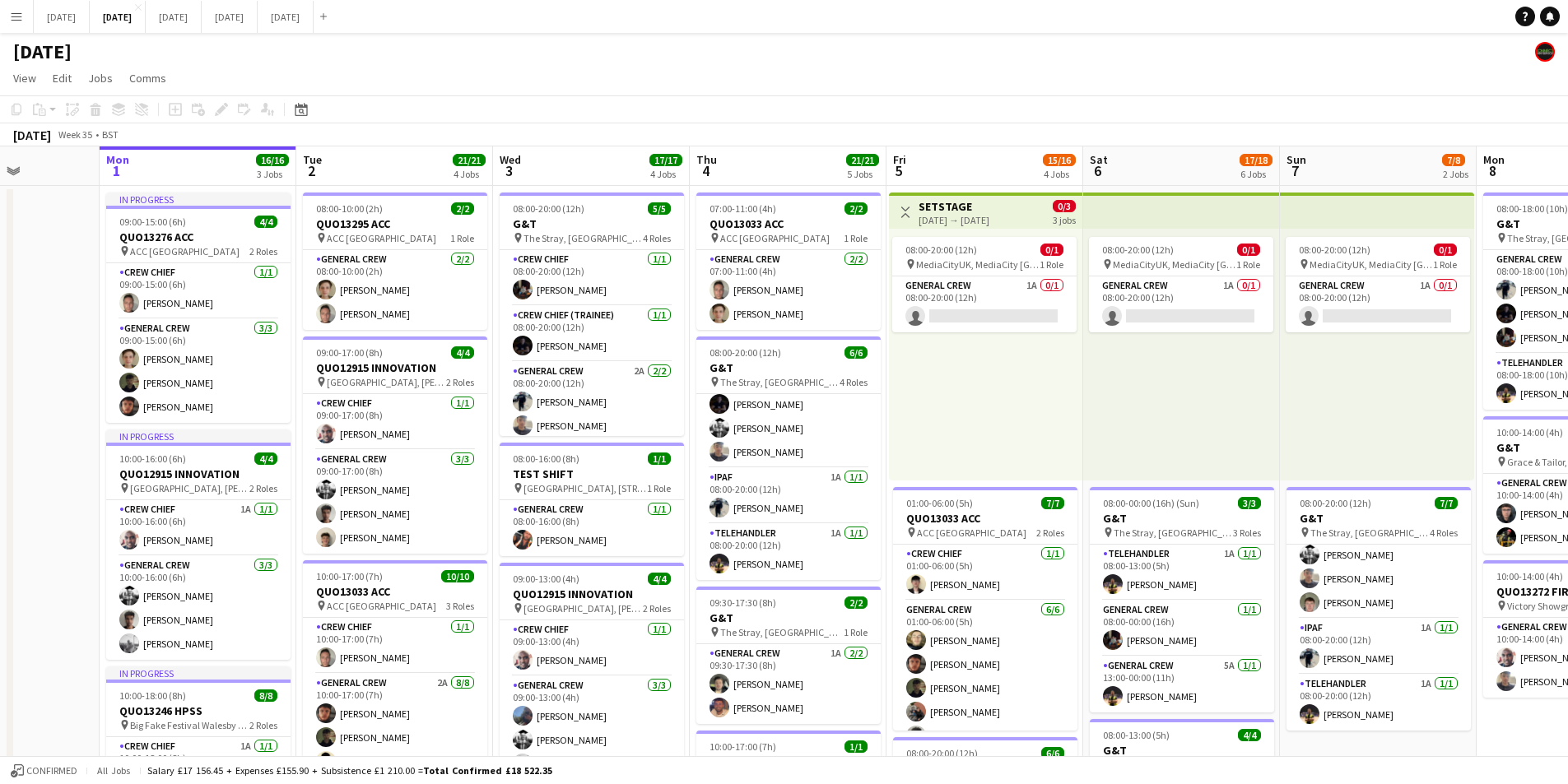
drag, startPoint x: 558, startPoint y: 484, endPoint x: 713, endPoint y: 507, distance: 156.7
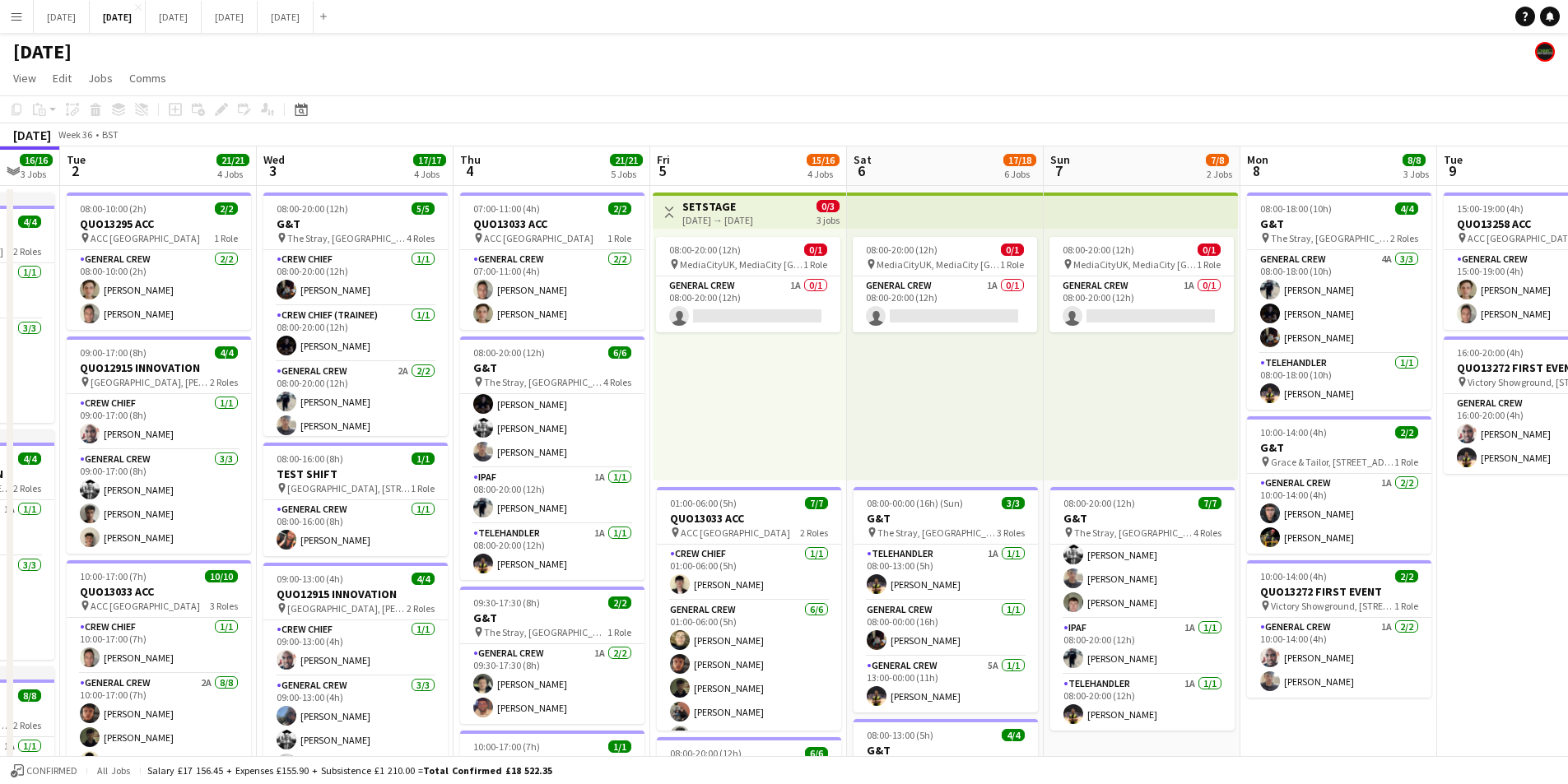
scroll to position [0, 447]
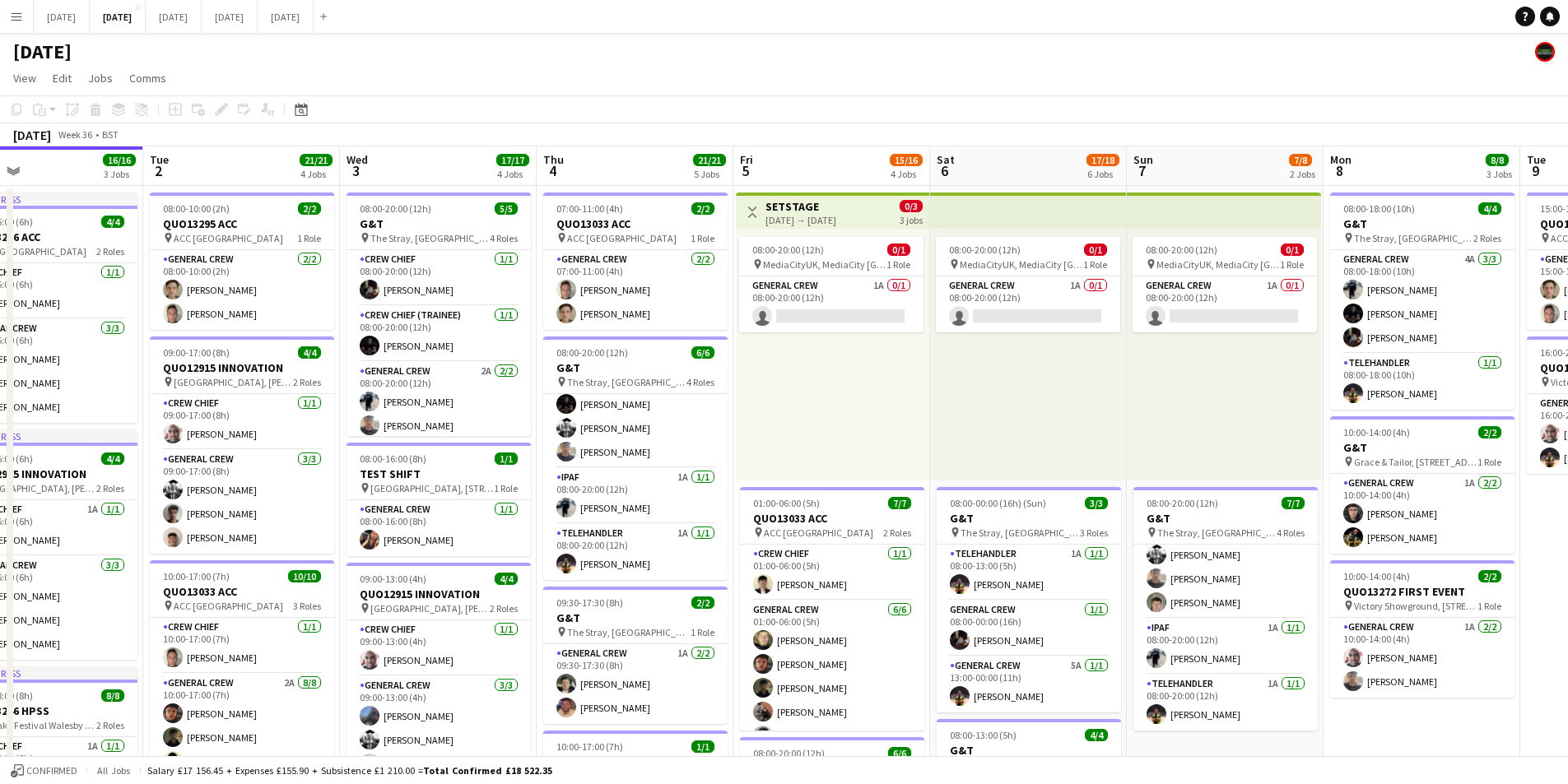
drag, startPoint x: 907, startPoint y: 498, endPoint x: 783, endPoint y: 469, distance: 127.3
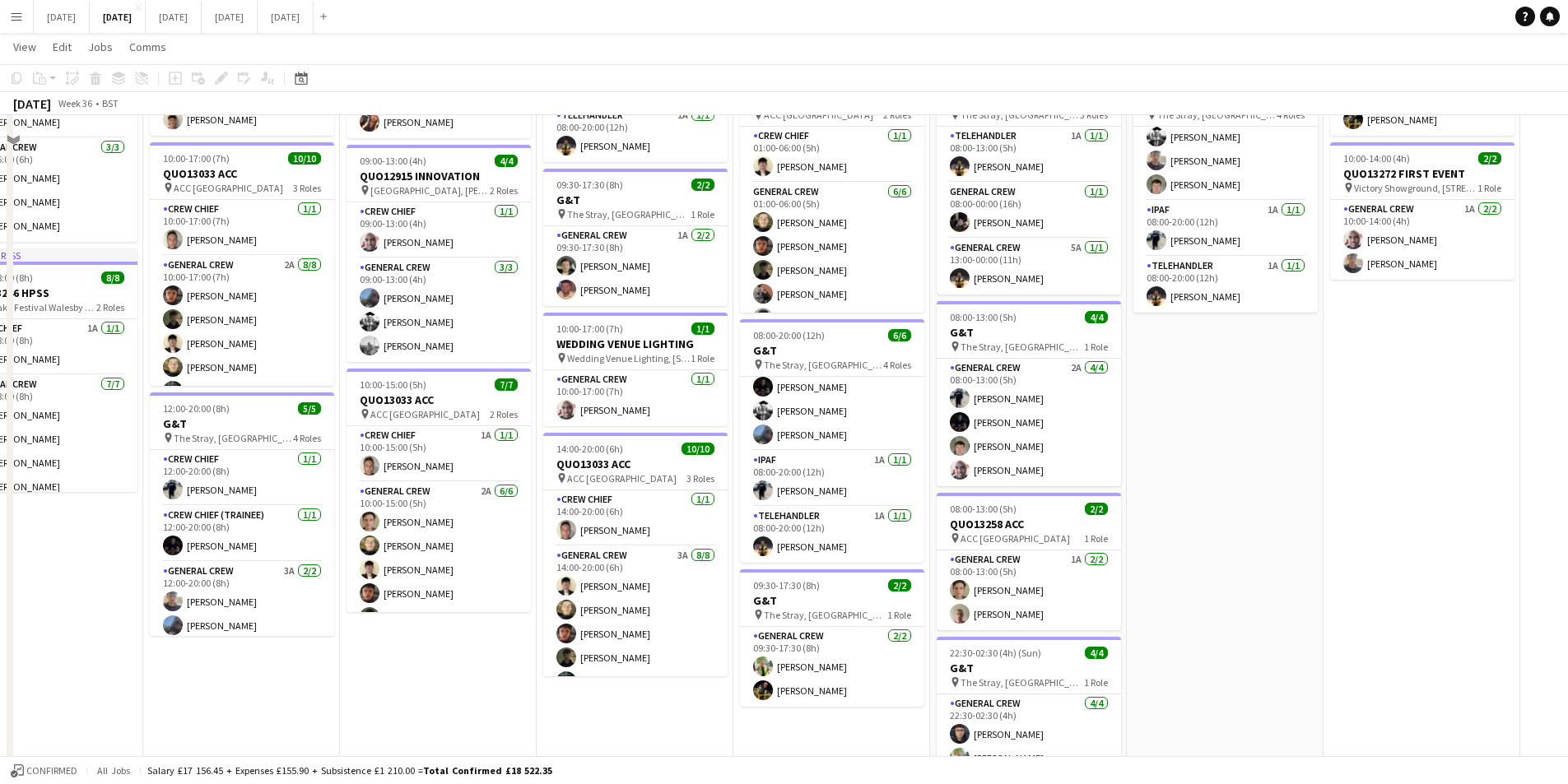
scroll to position [87, 0]
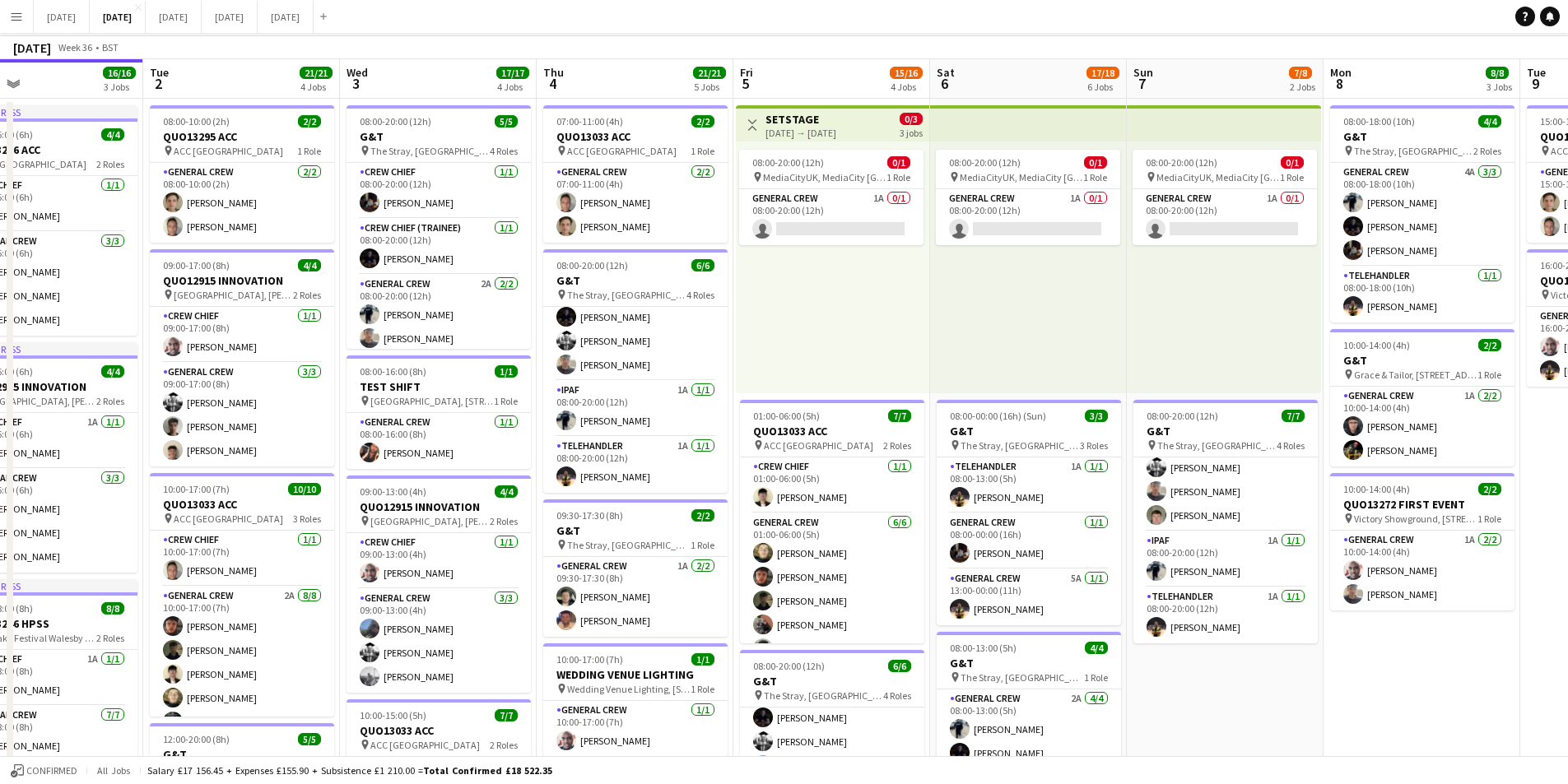
click at [869, 370] on app-calendar-viewport "Sat 30 Sun 31 Mon 1 16/16 3 Jobs Tue 2 21/21 4 Jobs Wed 3 17/17 4 Jobs Thu 4 21…" at bounding box center [784, 738] width 1568 height 1357
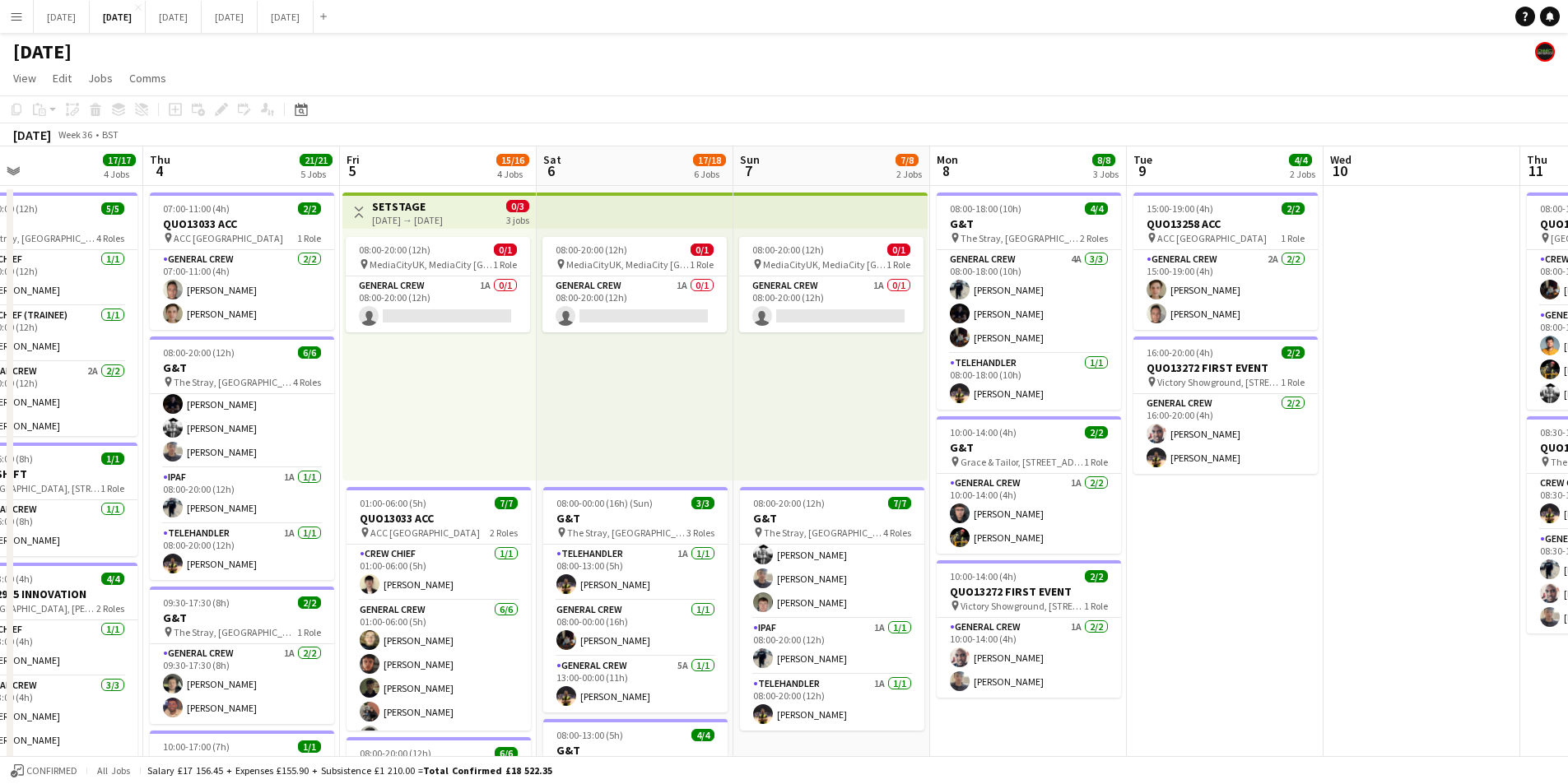
scroll to position [0, 582]
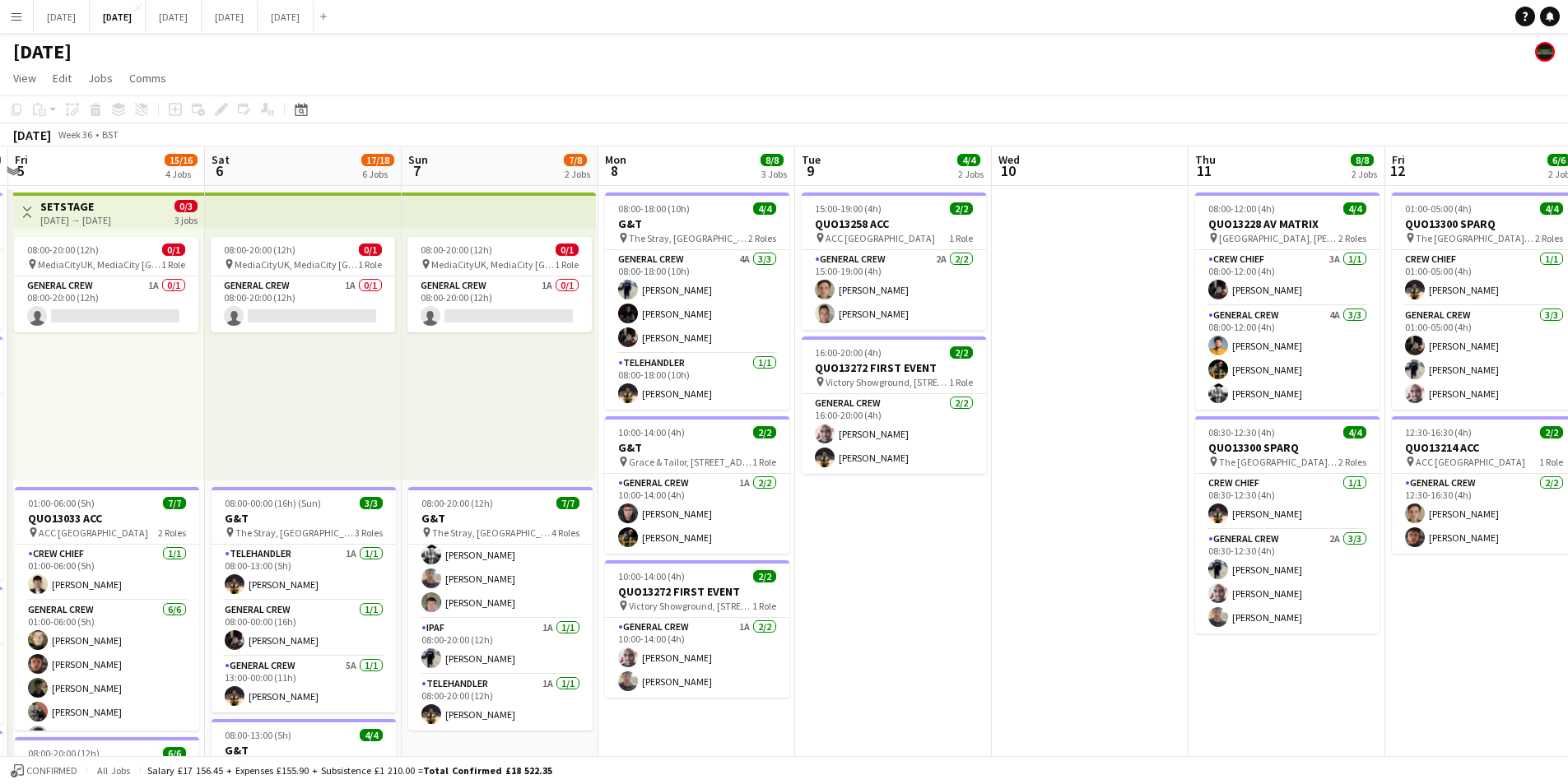
drag, startPoint x: 890, startPoint y: 471, endPoint x: 952, endPoint y: 463, distance: 62.5
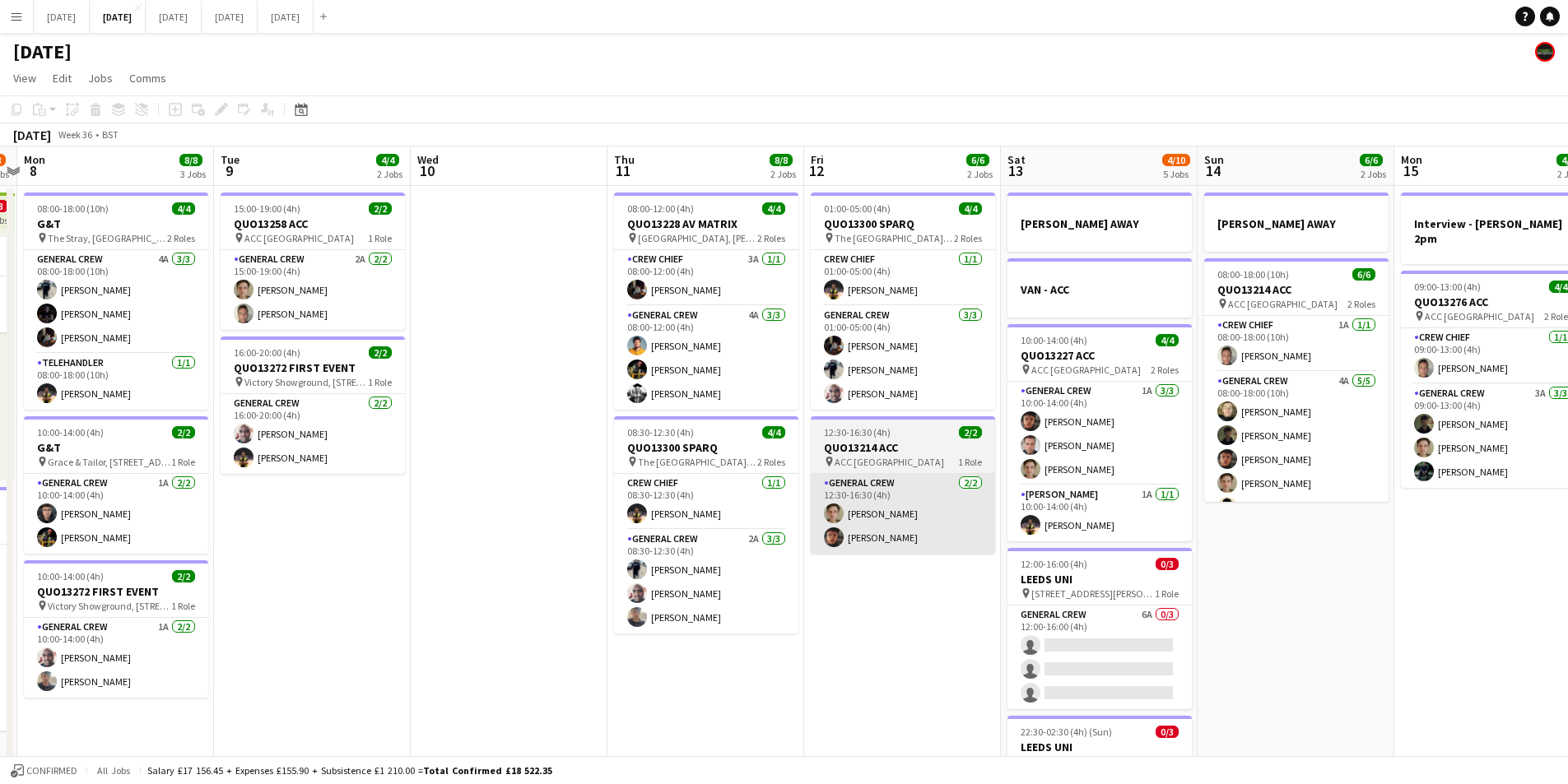
drag, startPoint x: 867, startPoint y: 522, endPoint x: 872, endPoint y: 484, distance: 38.3
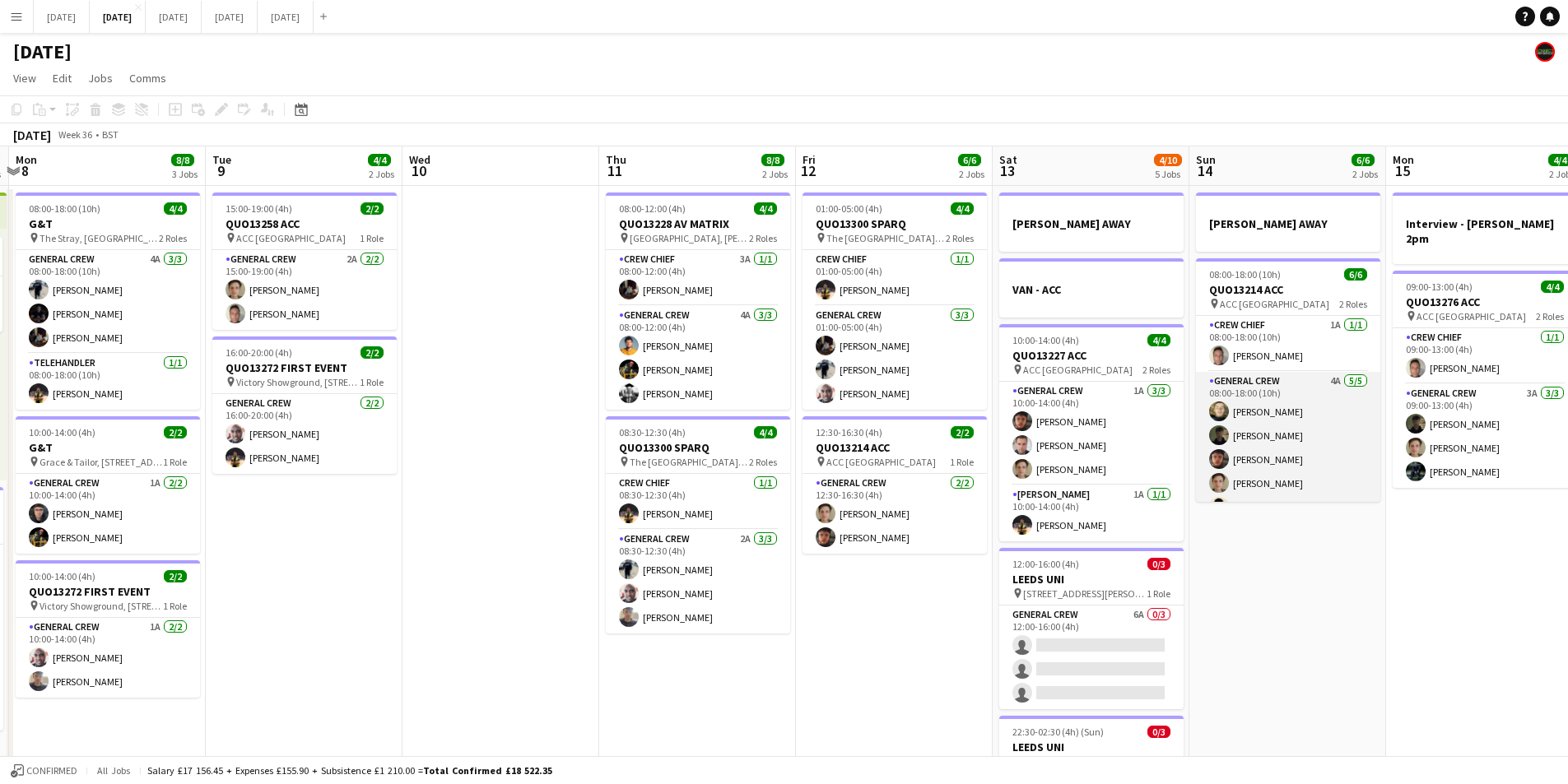
scroll to position [22, 0]
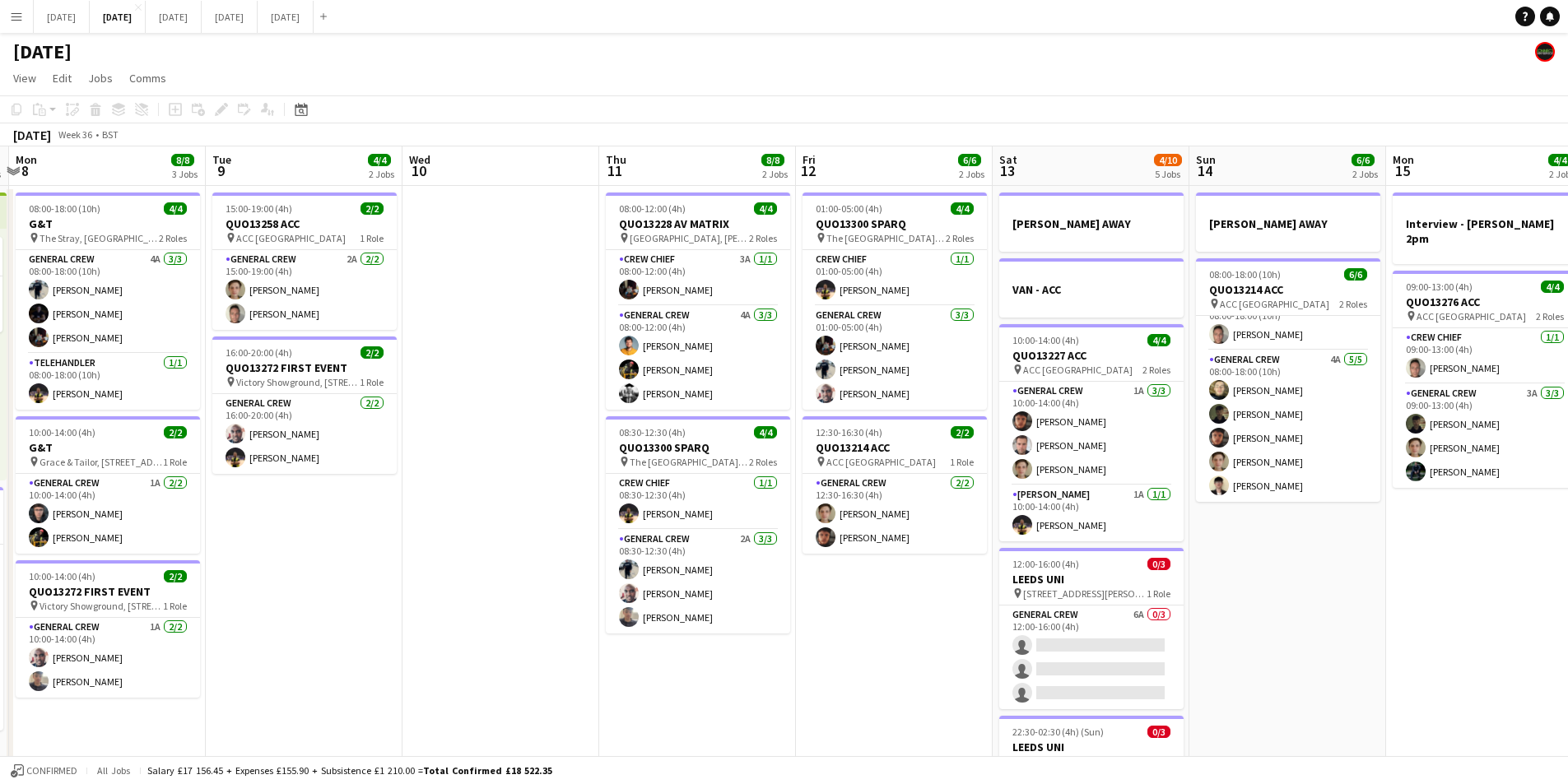
drag, startPoint x: 648, startPoint y: 498, endPoint x: 895, endPoint y: 436, distance: 254.7
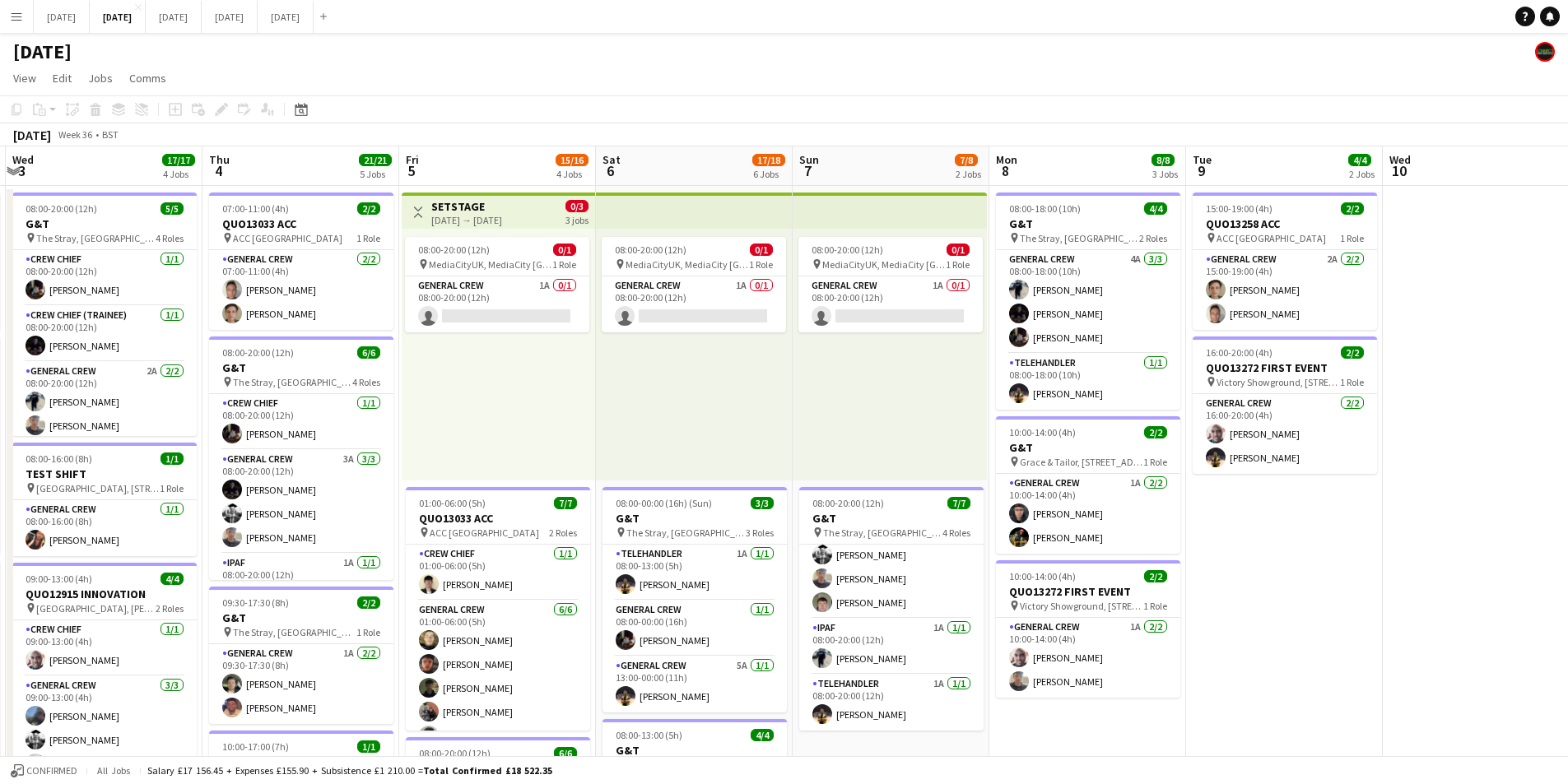
drag, startPoint x: 406, startPoint y: 466, endPoint x: 623, endPoint y: 401, distance: 226.5
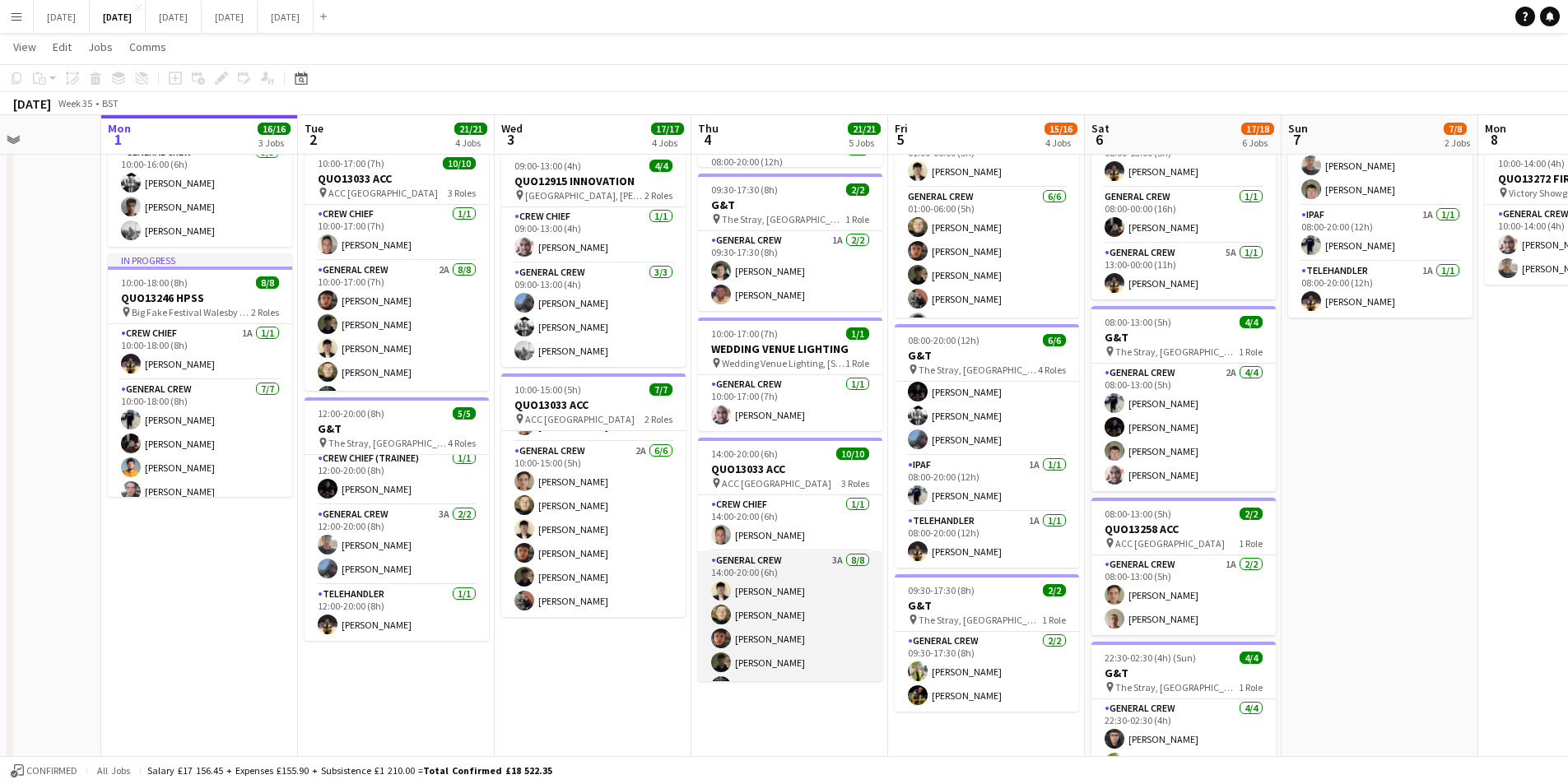
scroll to position [149, 0]
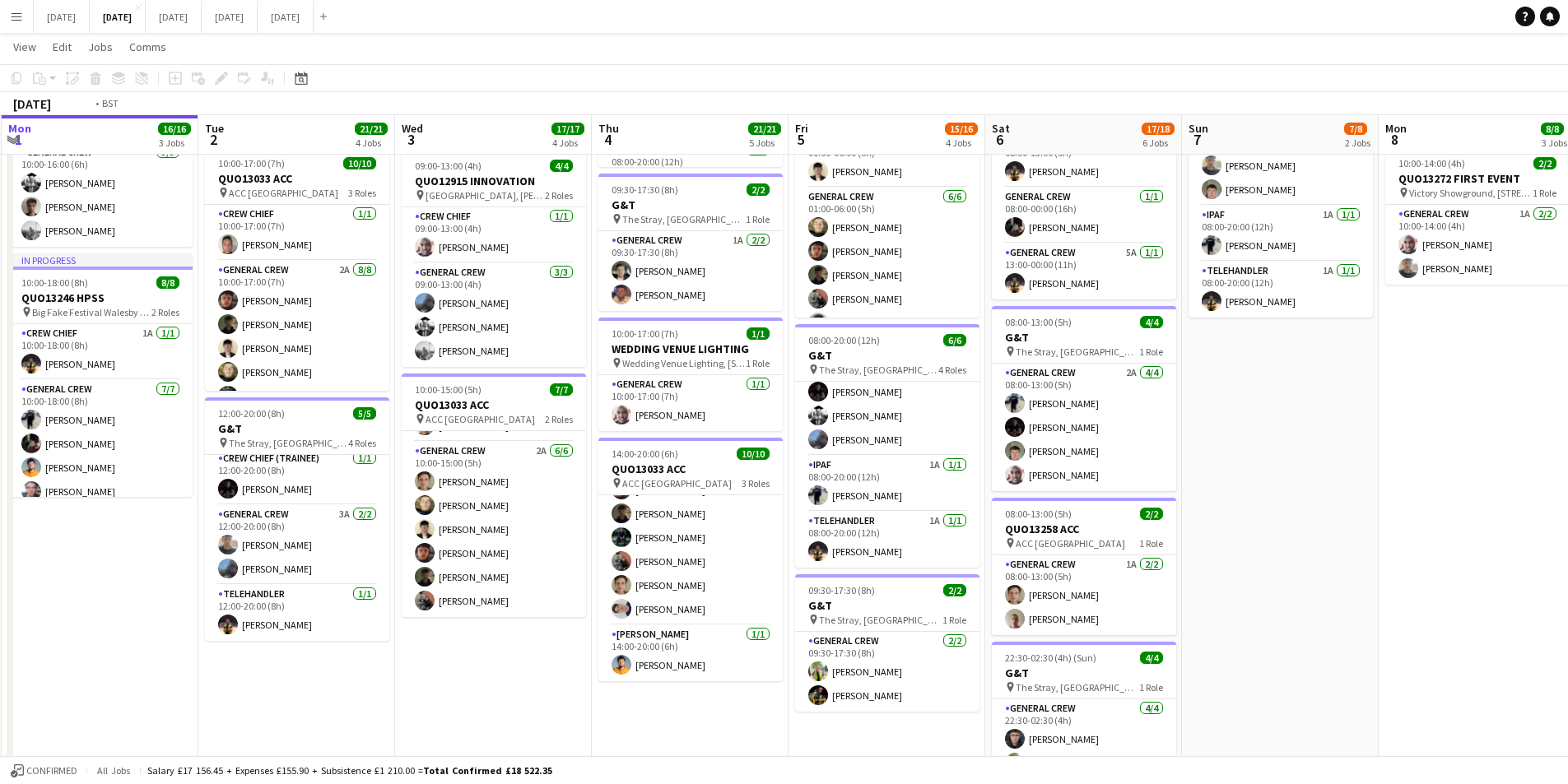
drag, startPoint x: 775, startPoint y: 699, endPoint x: 465, endPoint y: 667, distance: 311.6
click at [442, 692] on app-calendar-viewport "Fri 29 Sat 30 Sun 31 Mon 1 16/16 3 Jobs Tue 2 21/21 4 Jobs Wed 3 17/17 4 Jobs T…" at bounding box center [784, 371] width 1568 height 1438
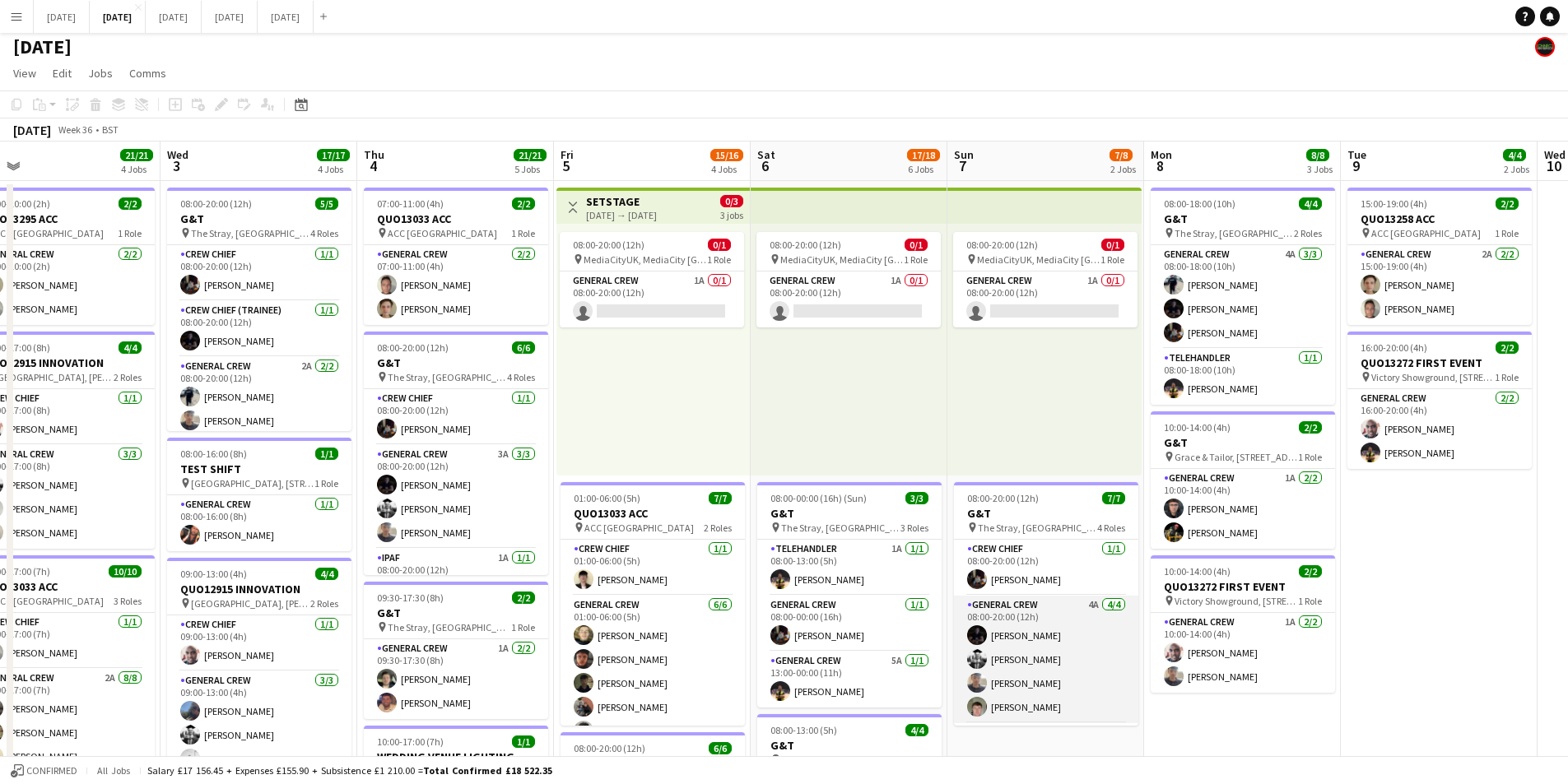
scroll to position [110, 0]
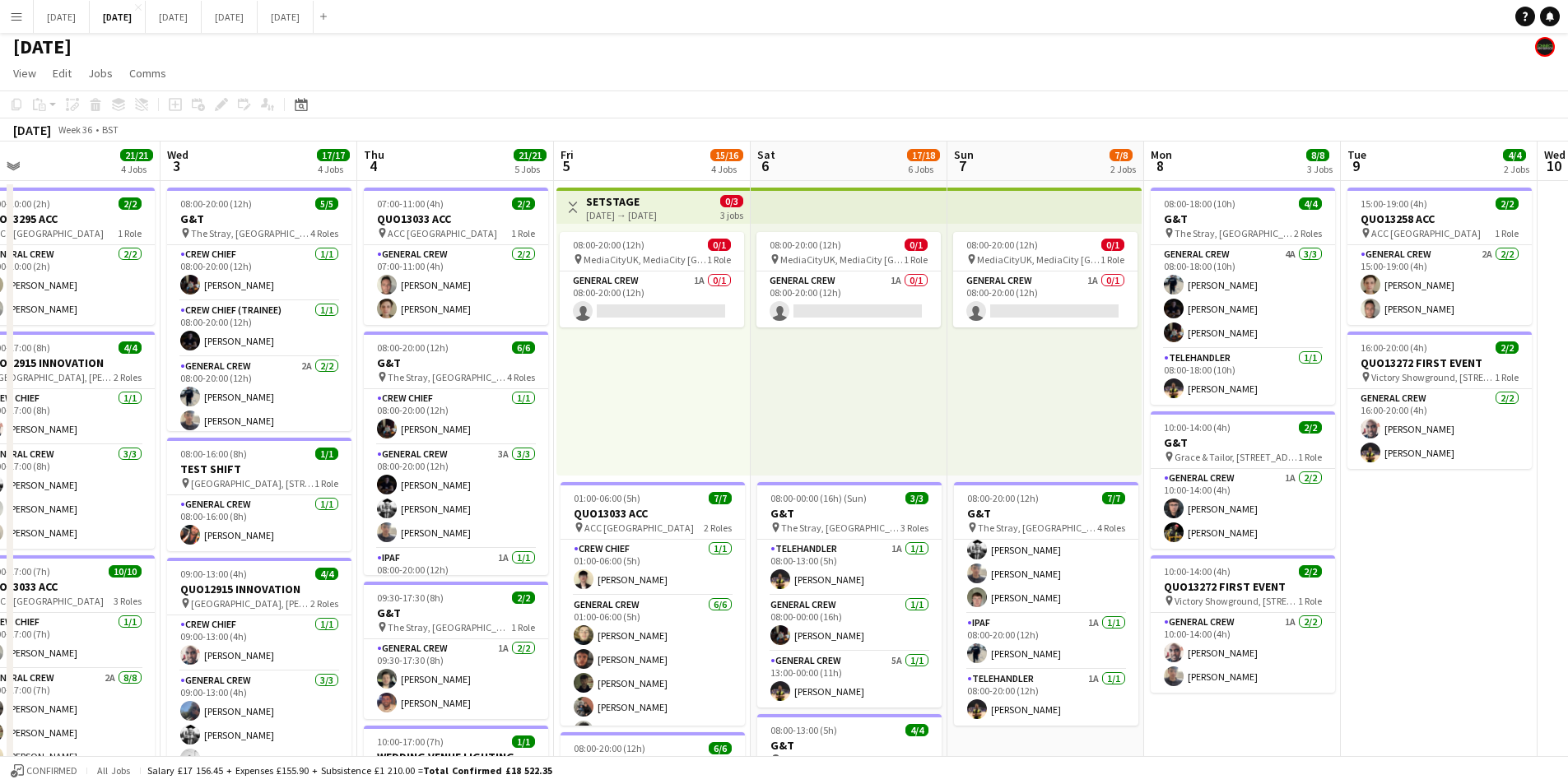
drag, startPoint x: 1413, startPoint y: 552, endPoint x: 1200, endPoint y: 534, distance: 213.8
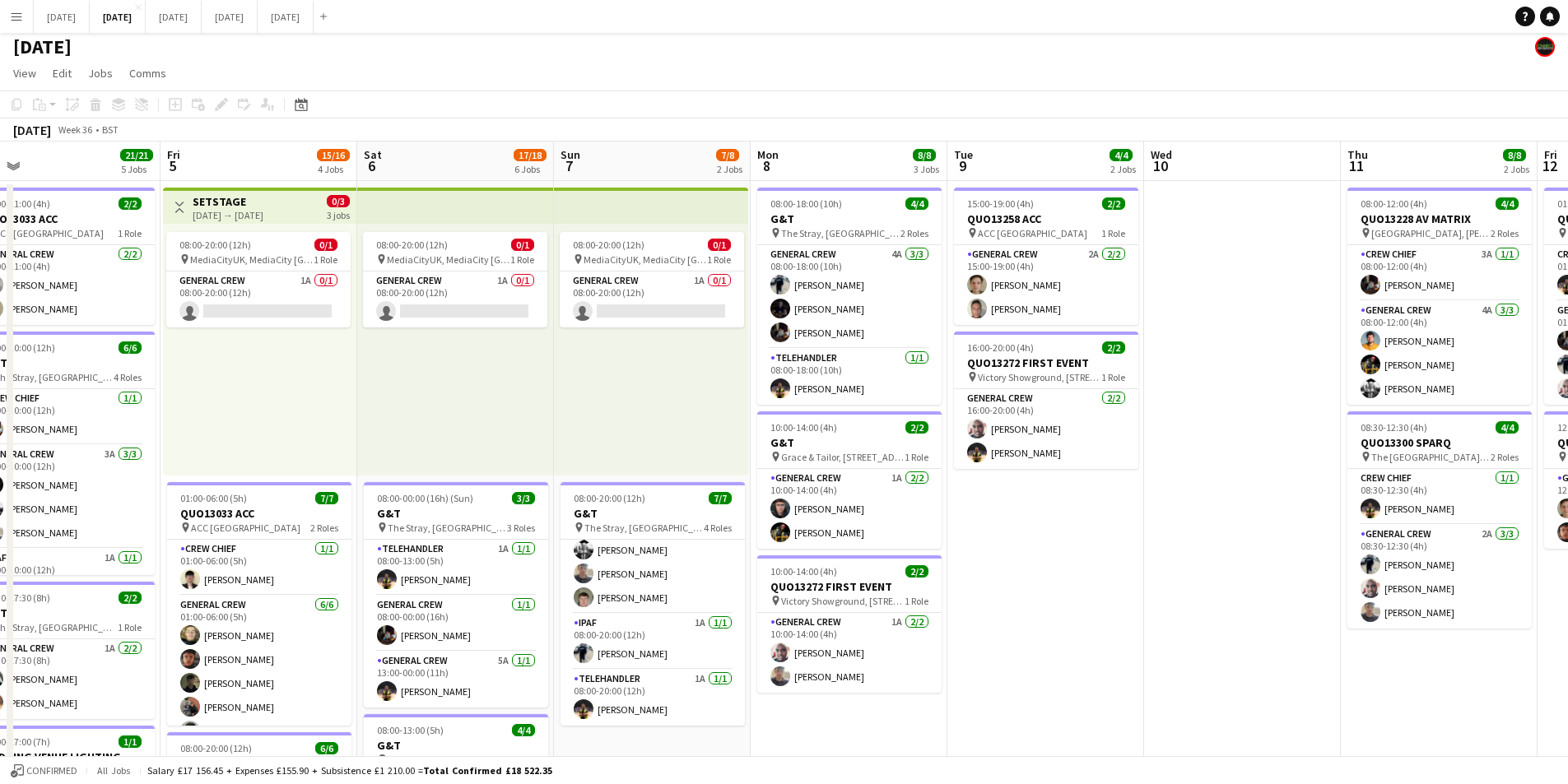
scroll to position [0, 448]
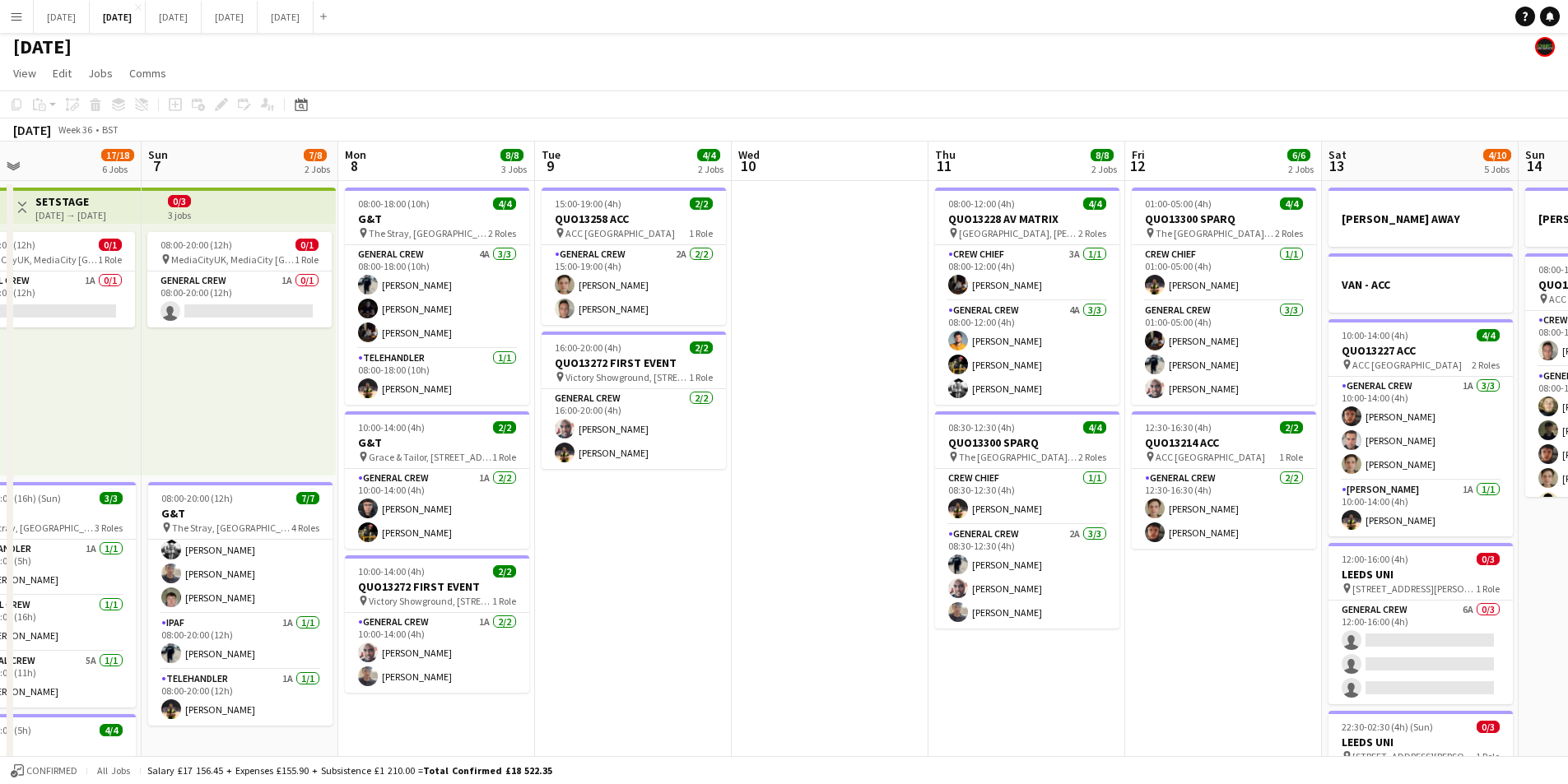
scroll to position [0, 499]
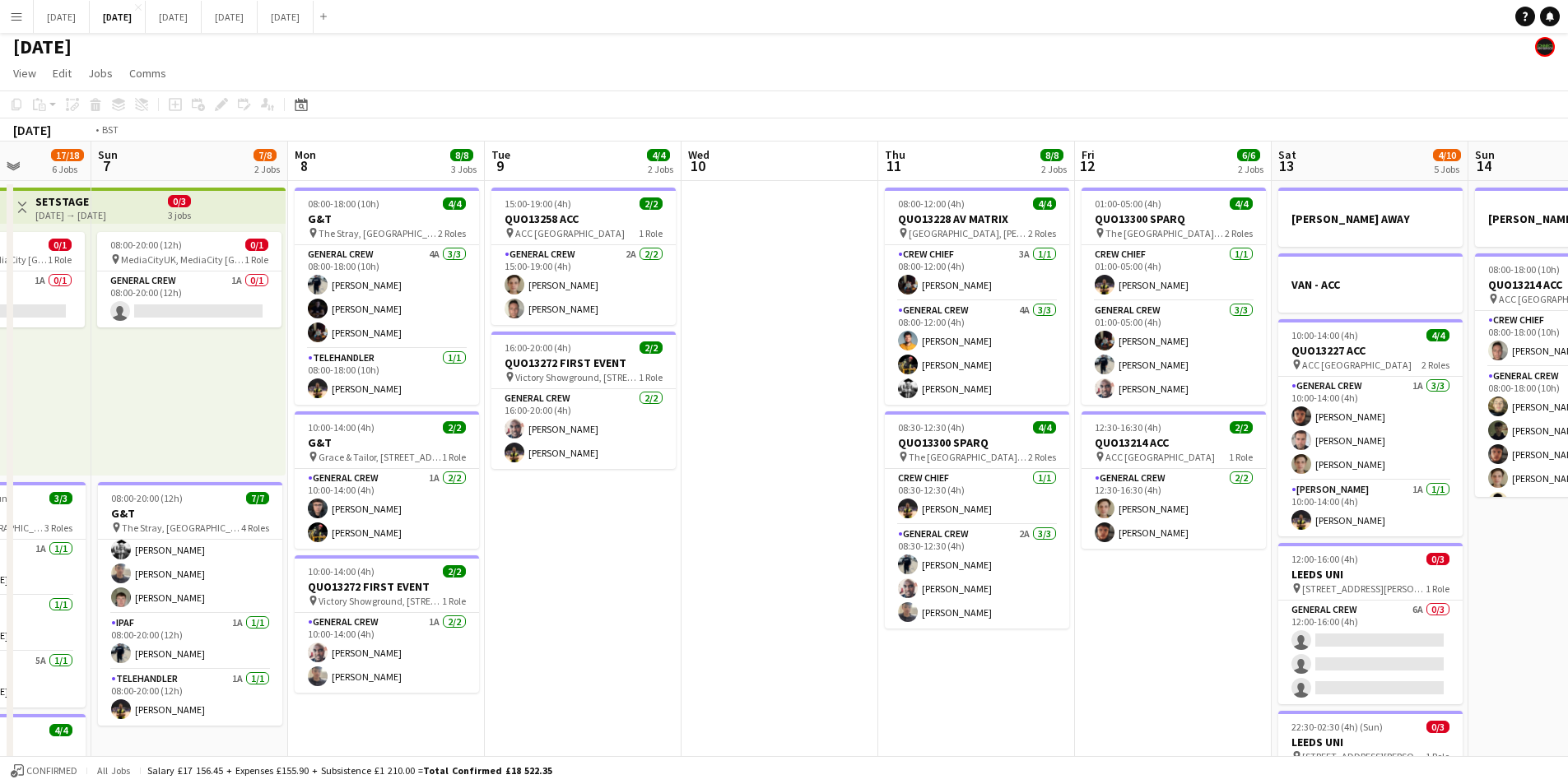
drag, startPoint x: 1176, startPoint y: 644, endPoint x: 844, endPoint y: 629, distance: 332.3
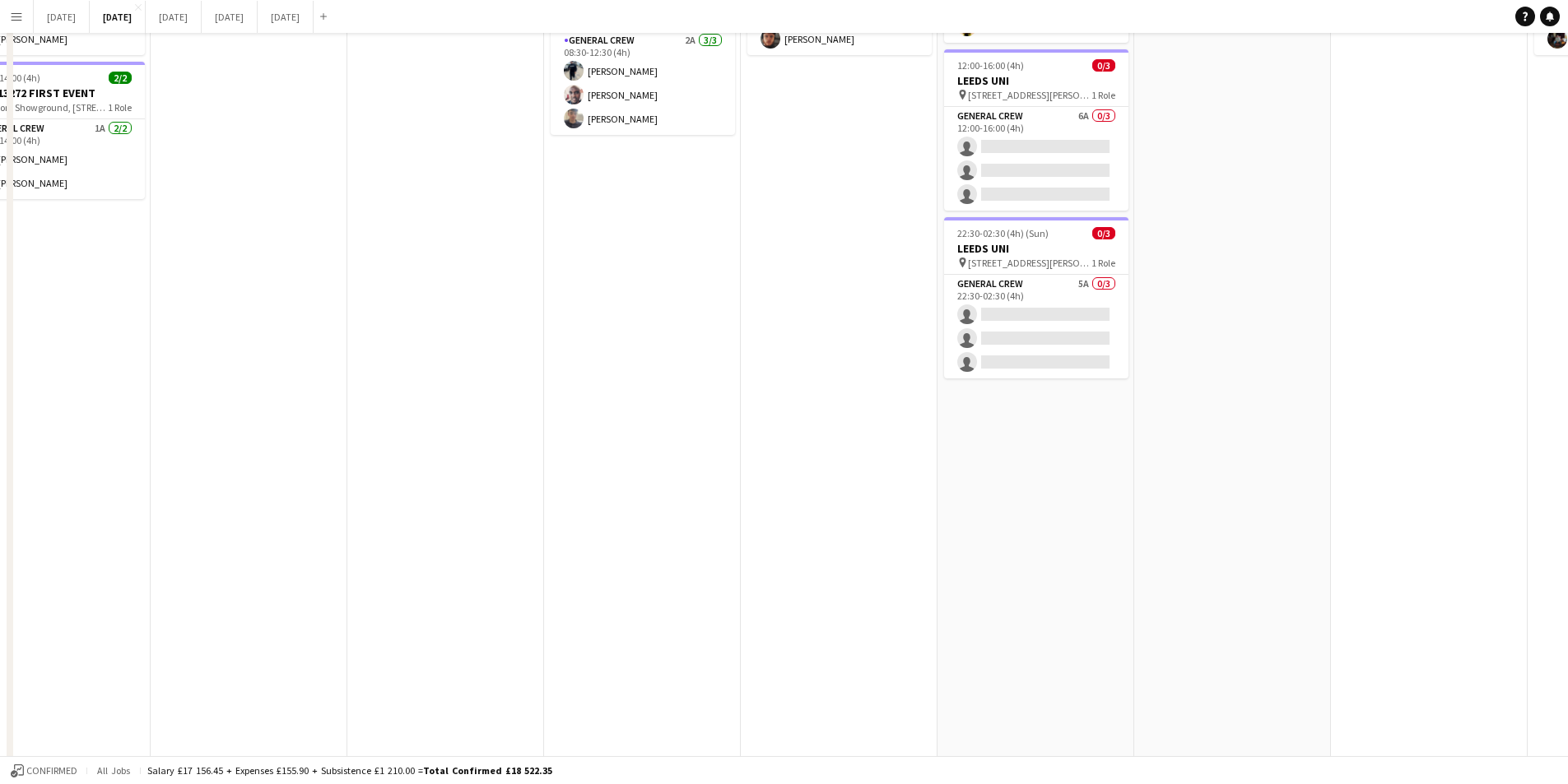
scroll to position [0, 0]
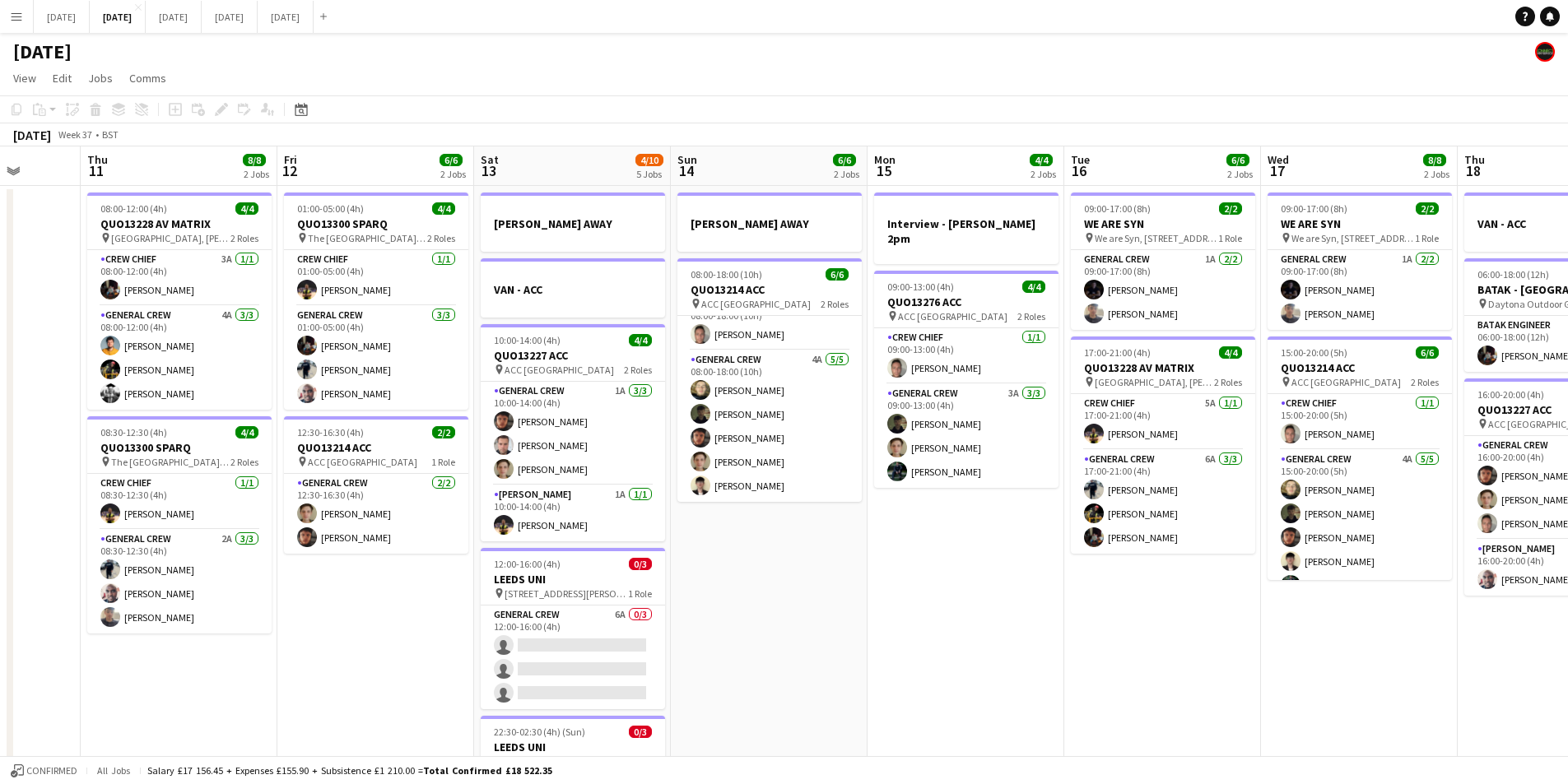
drag, startPoint x: 1366, startPoint y: 620, endPoint x: 1047, endPoint y: 661, distance: 321.6
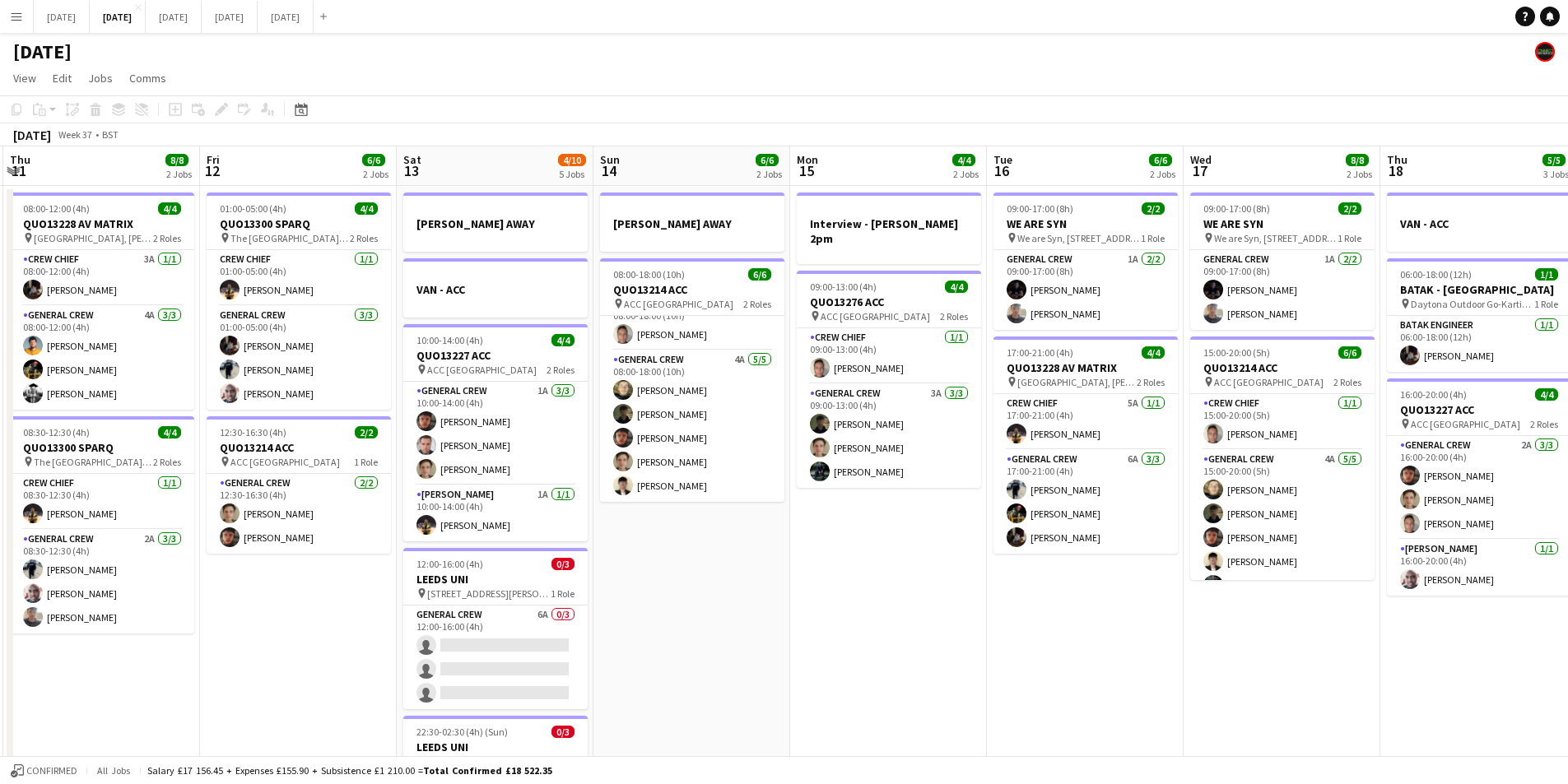
drag, startPoint x: 1181, startPoint y: 658, endPoint x: 572, endPoint y: 610, distance: 610.9
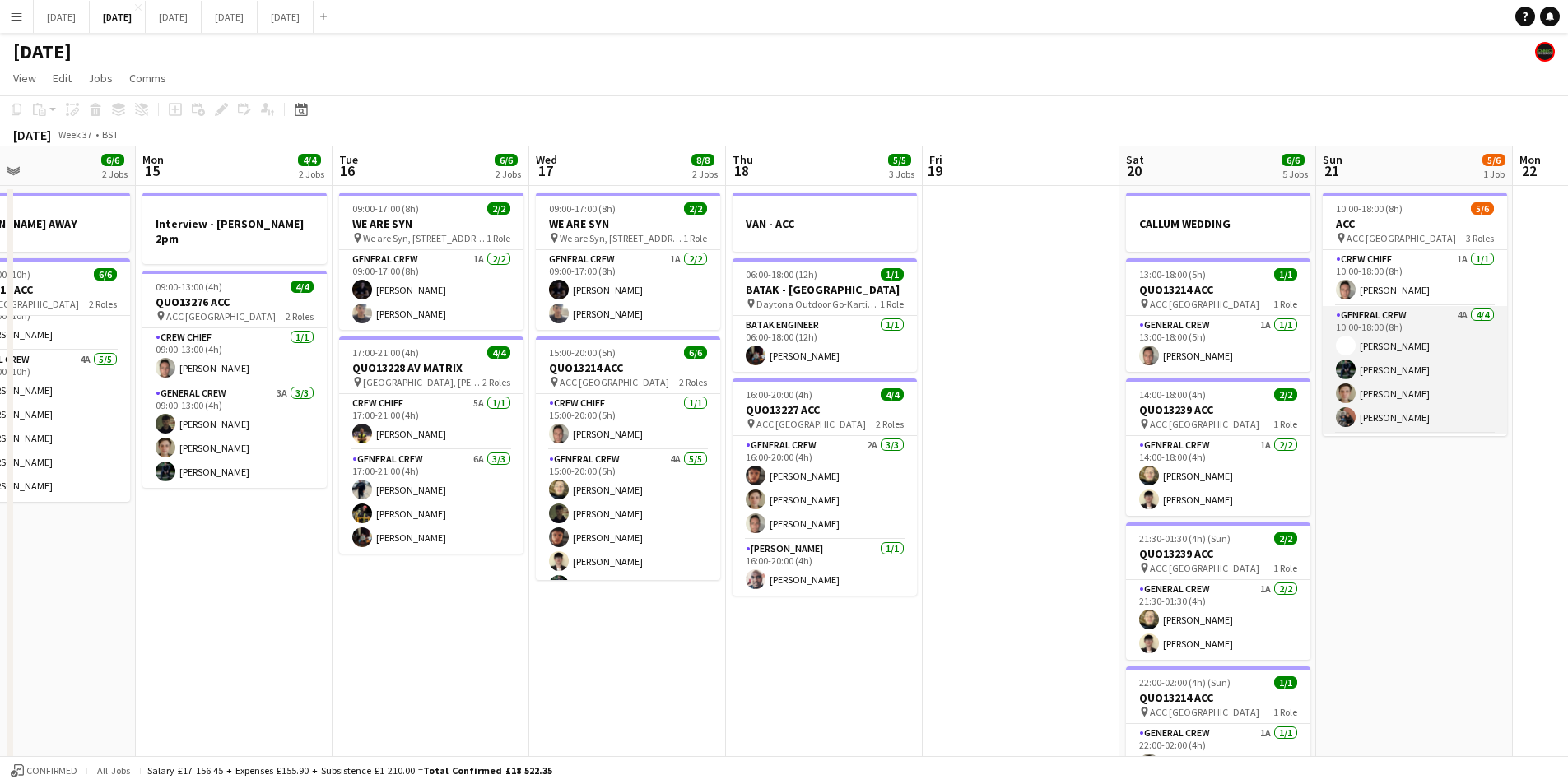
scroll to position [54, 0]
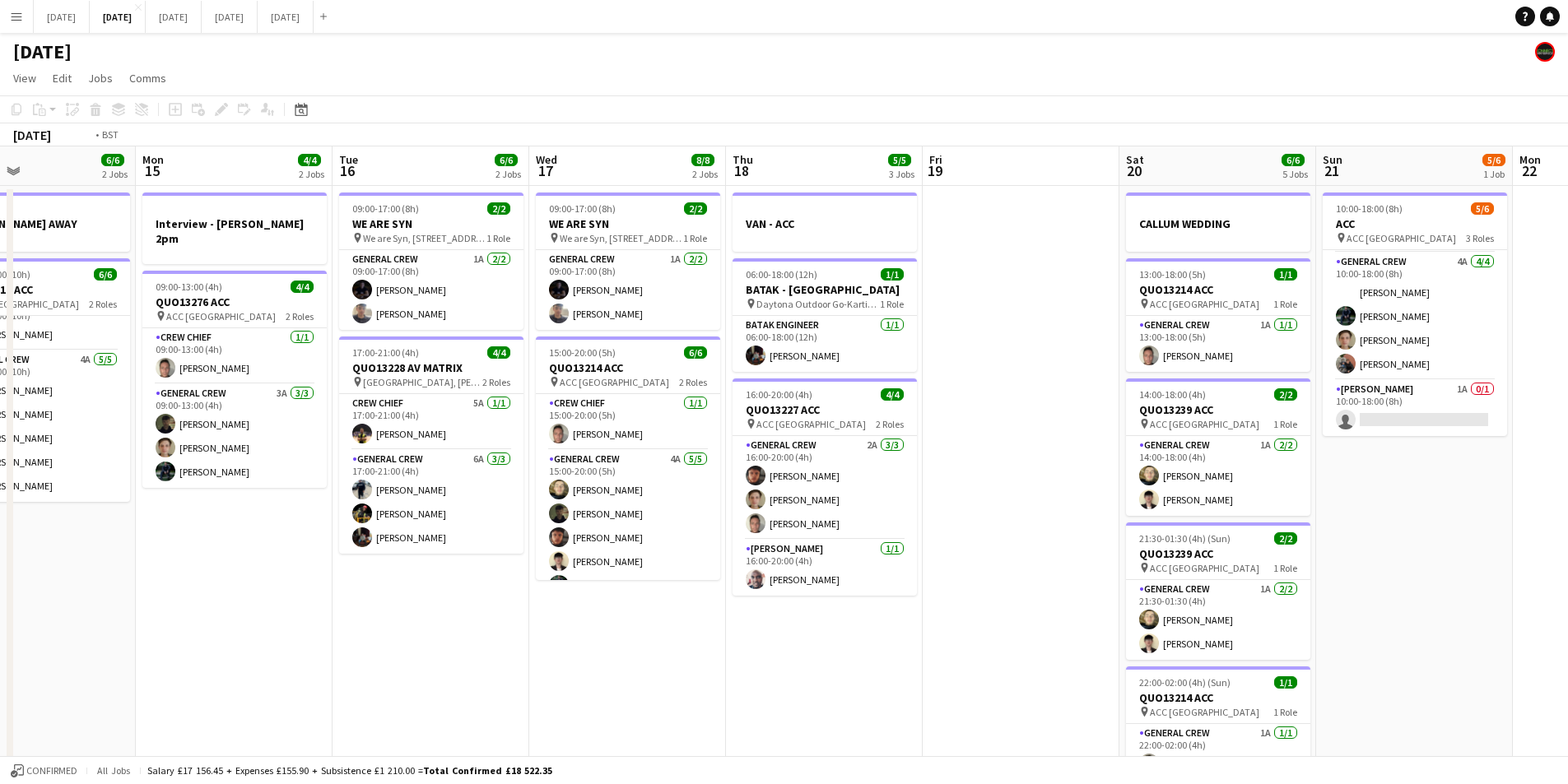
drag, startPoint x: 1103, startPoint y: 540, endPoint x: 136, endPoint y: 325, distance: 990.6
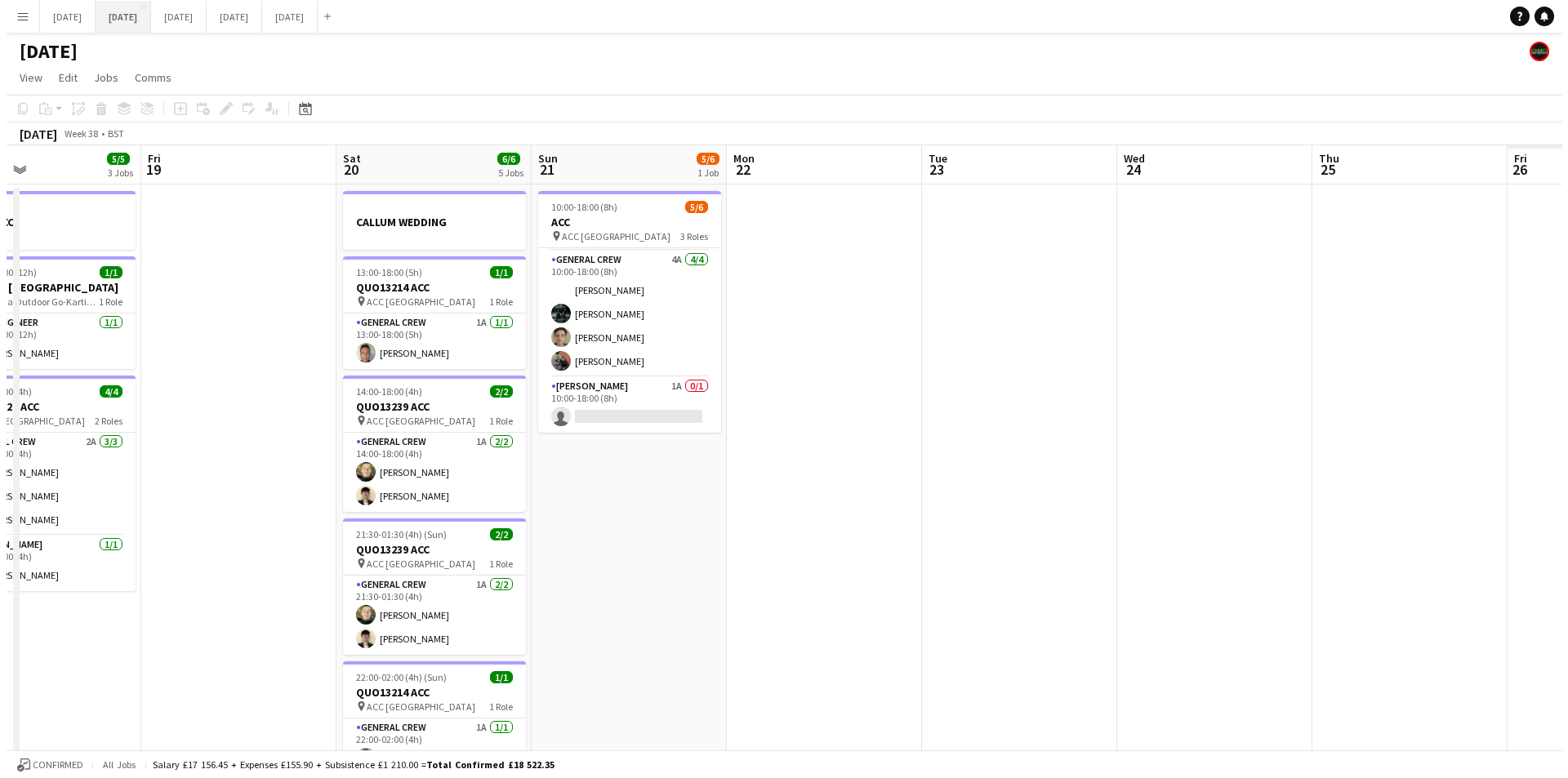
scroll to position [0, 477]
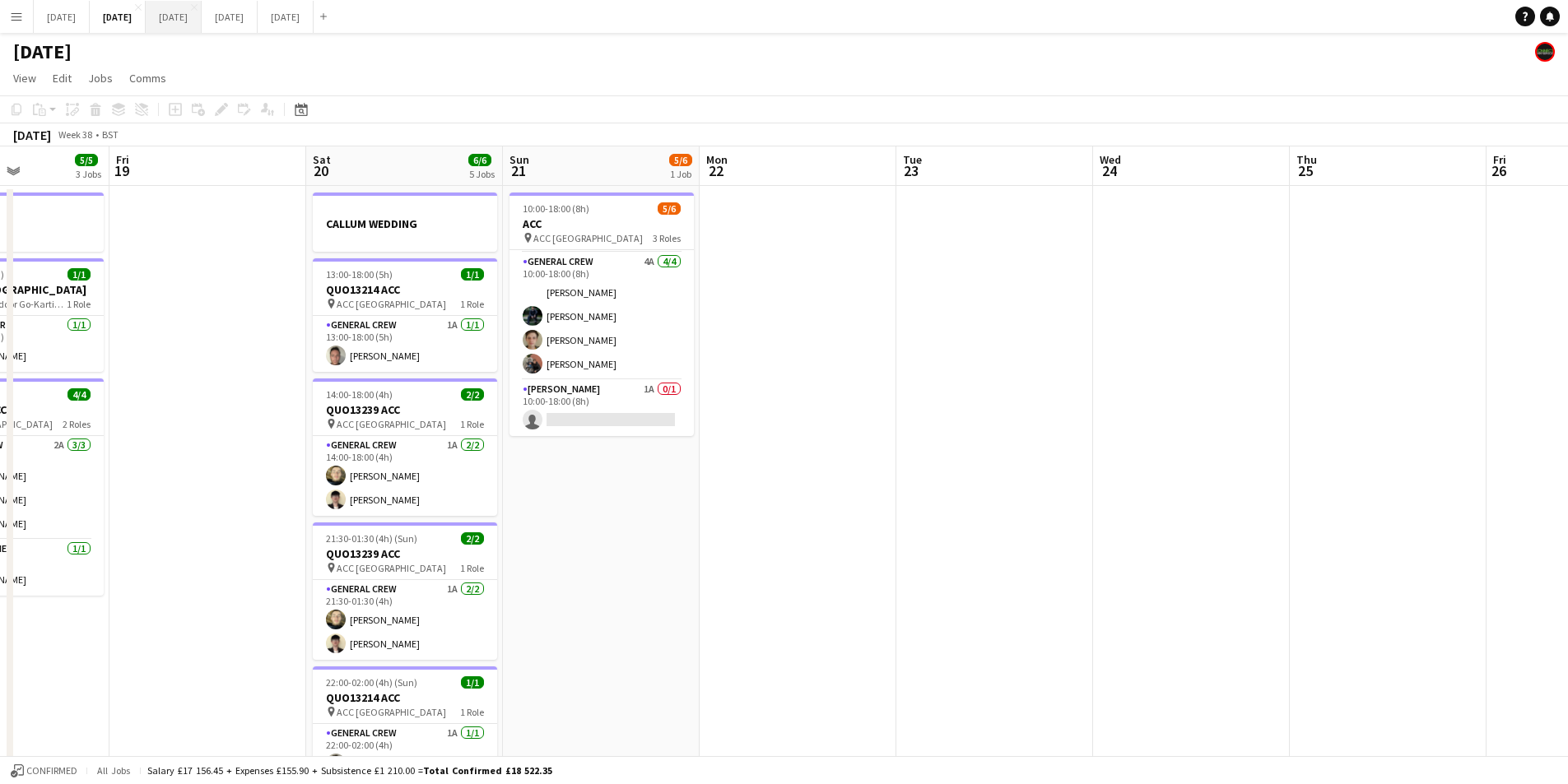
click at [202, 14] on button "[DATE] Close" at bounding box center [174, 16] width 56 height 32
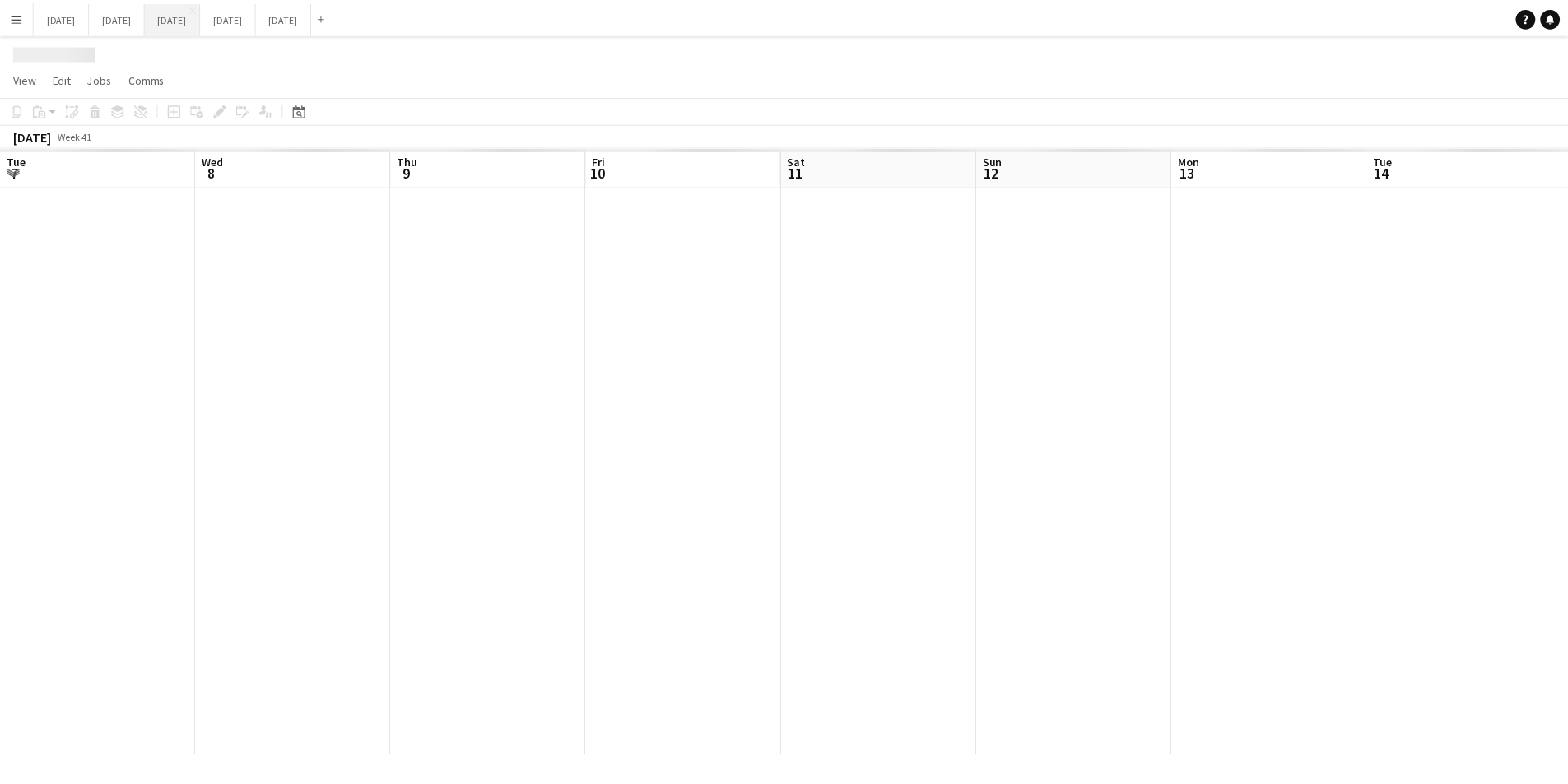
scroll to position [0, 415]
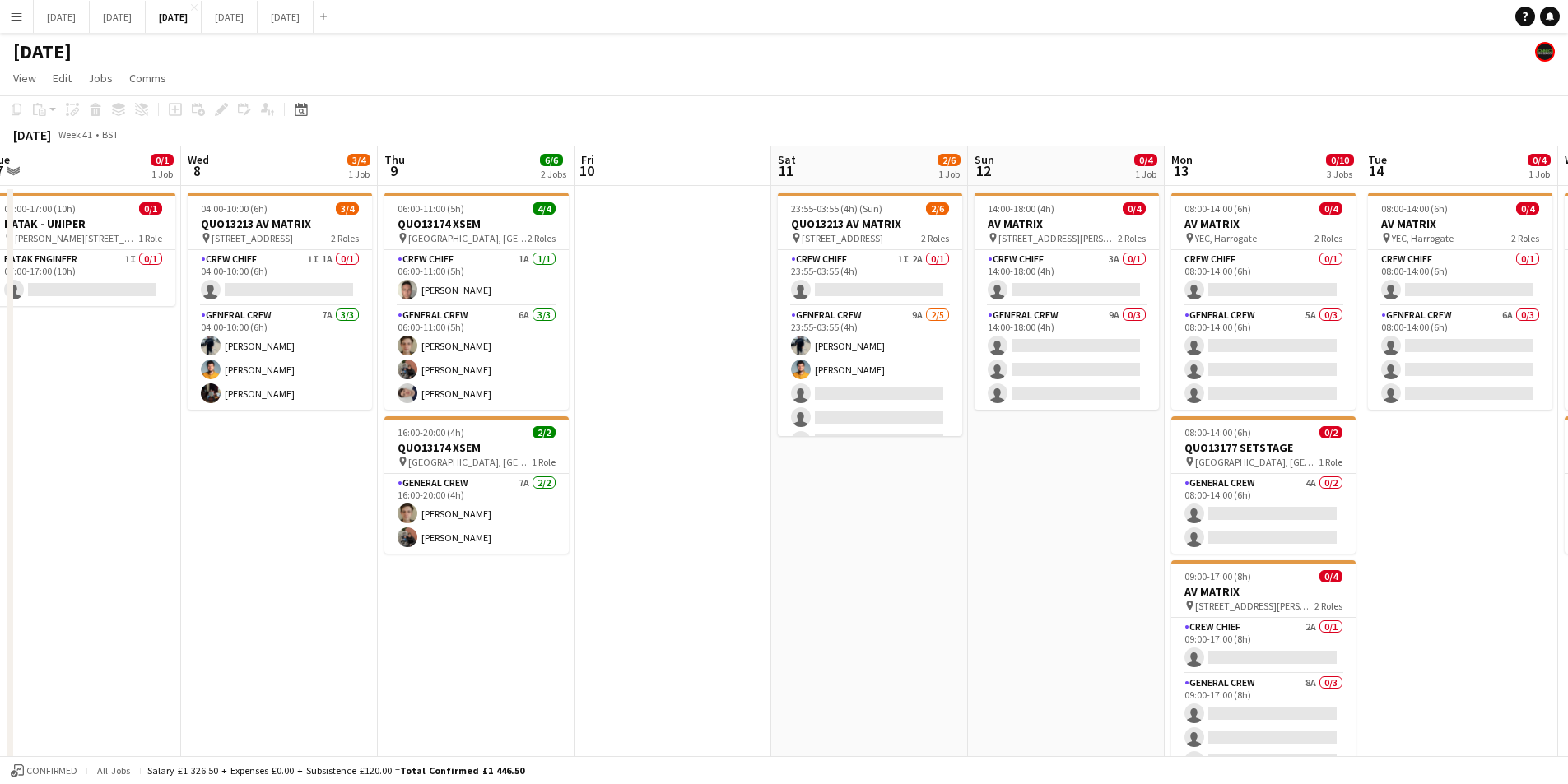
drag, startPoint x: 478, startPoint y: 599, endPoint x: 1031, endPoint y: 593, distance: 553.0
click at [1031, 593] on app-calendar-viewport "Sun 5 Mon 6 Tue 7 0/1 1 Job Wed 8 3/4 1 Job Thu 9 6/6 2 Jobs Fri 10 Sat 11 2/6 …" at bounding box center [784, 626] width 1568 height 958
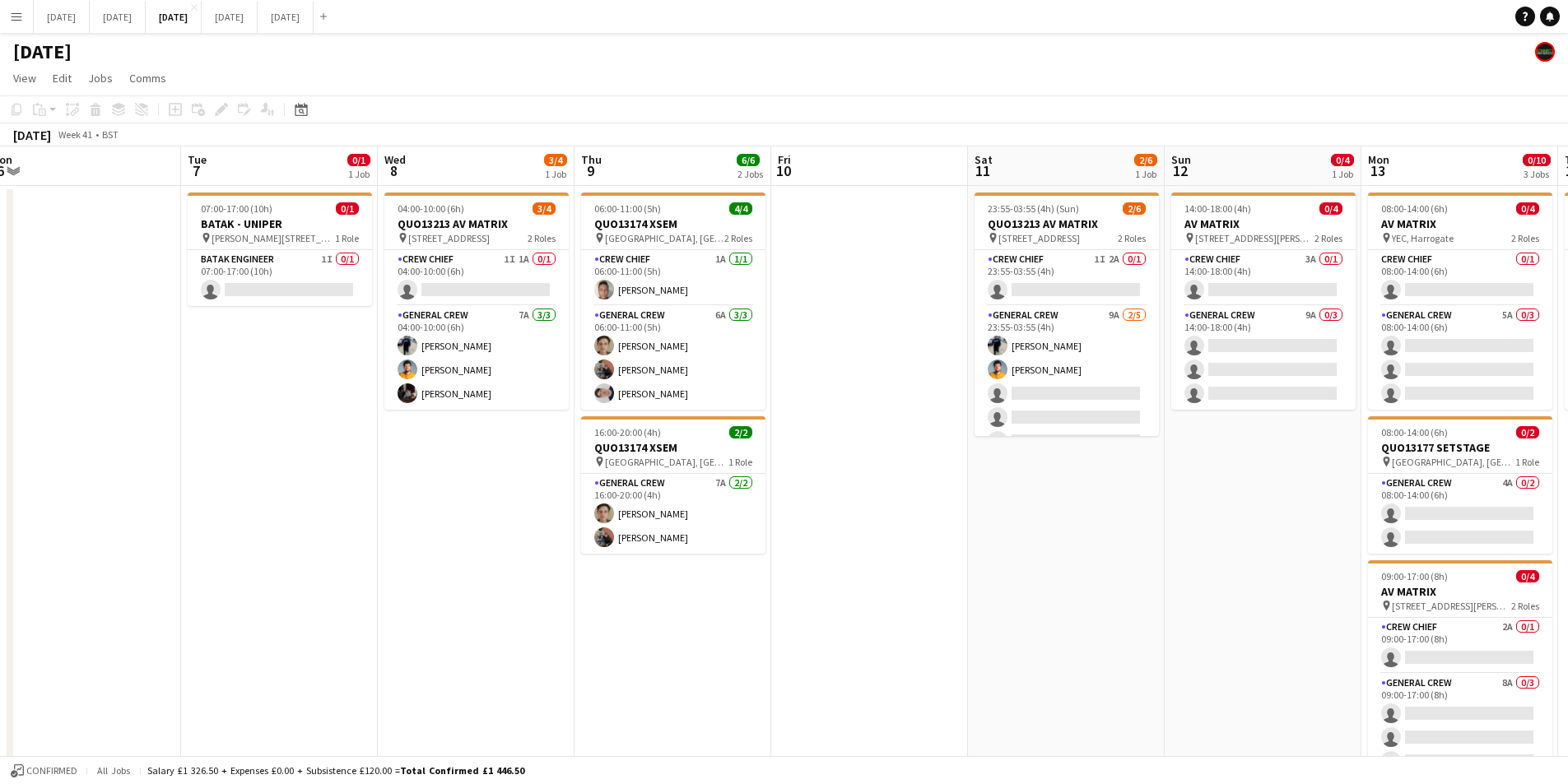
scroll to position [0, 452]
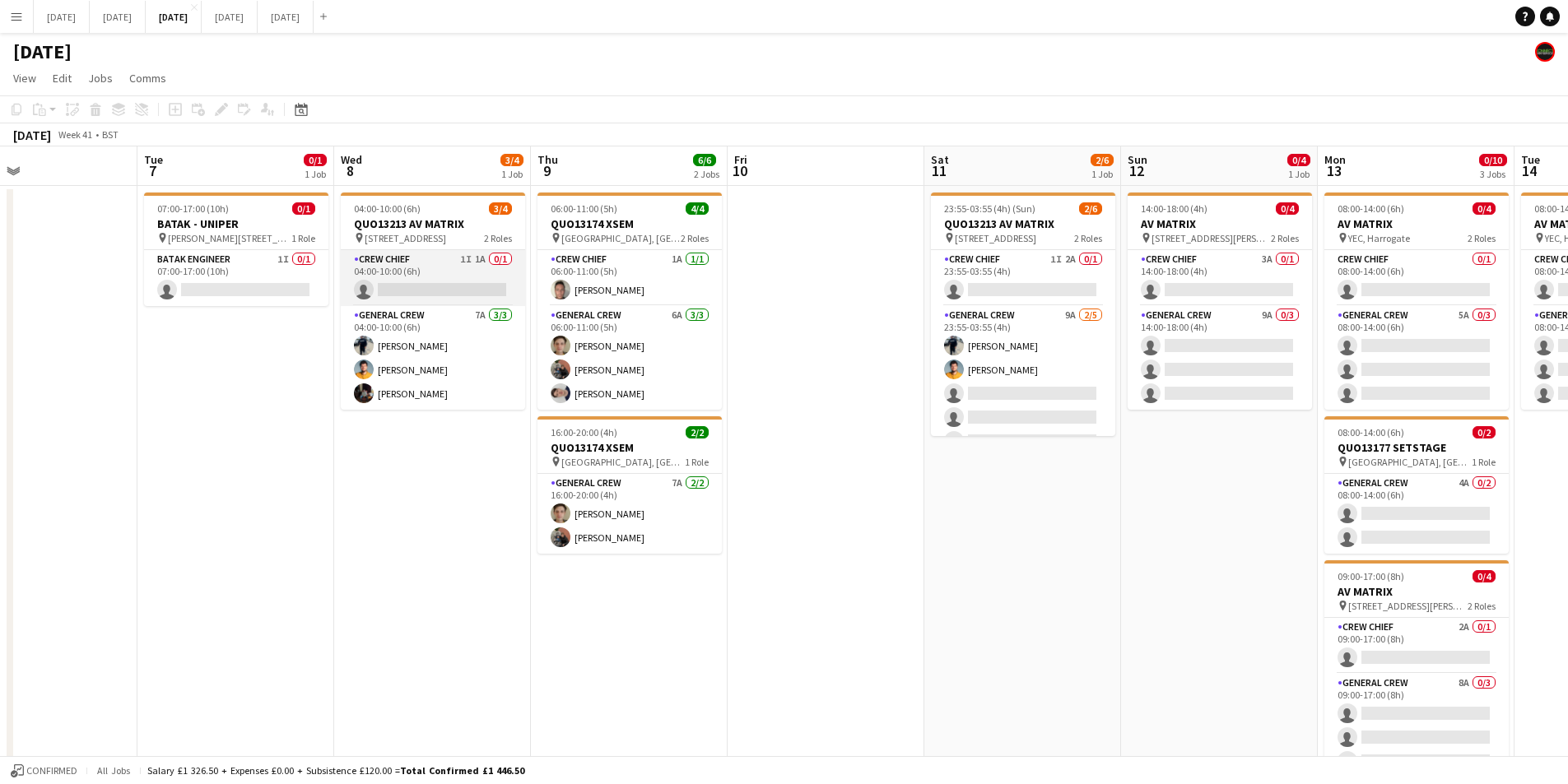
click at [431, 278] on app-card-role "Crew Chief 1I 1A 0/1 04:00-10:00 (6h) single-neutral-actions" at bounding box center [433, 278] width 185 height 56
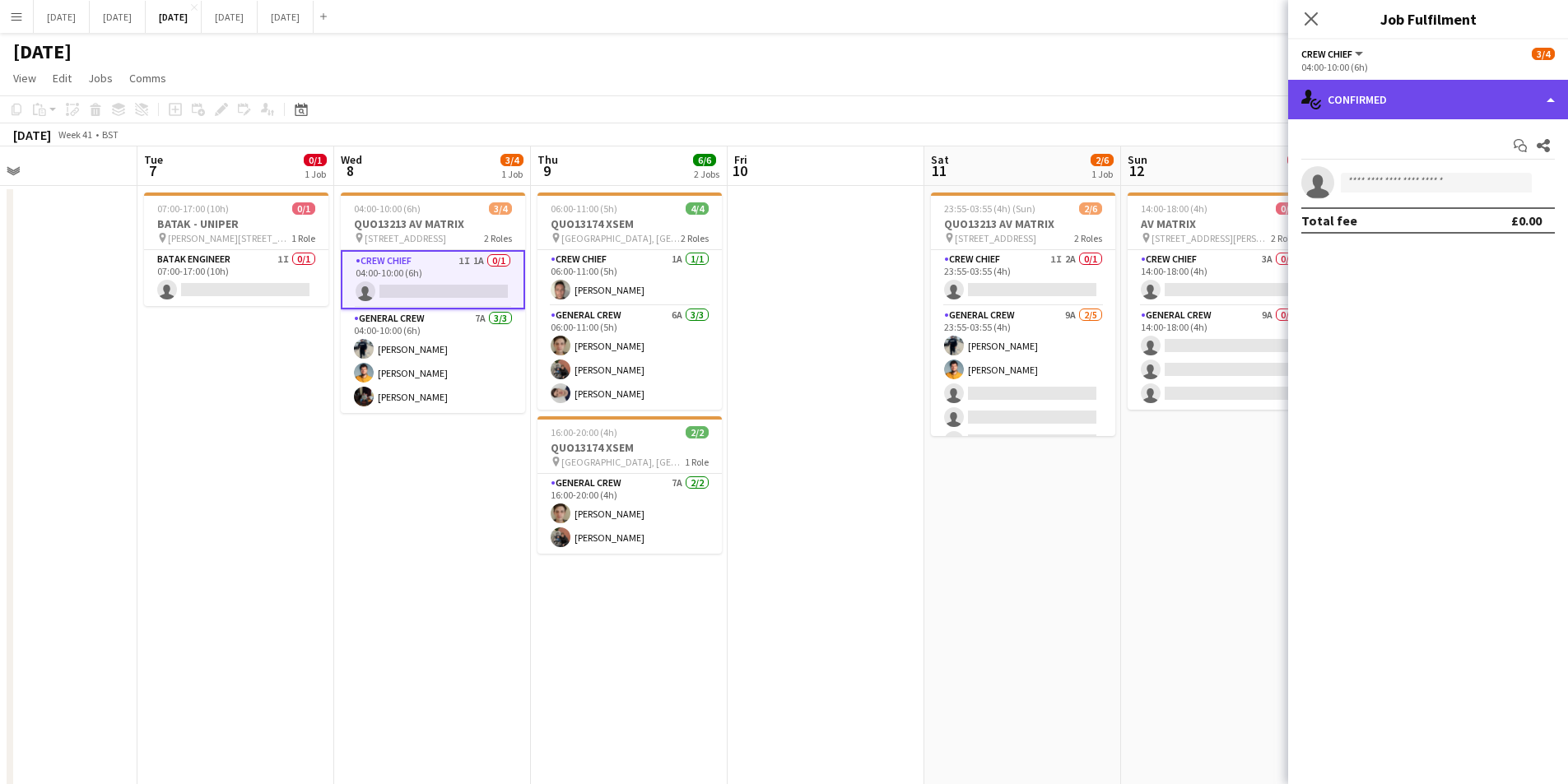
click at [1409, 104] on div "single-neutral-actions-check-2 Confirmed" at bounding box center [1428, 99] width 280 height 40
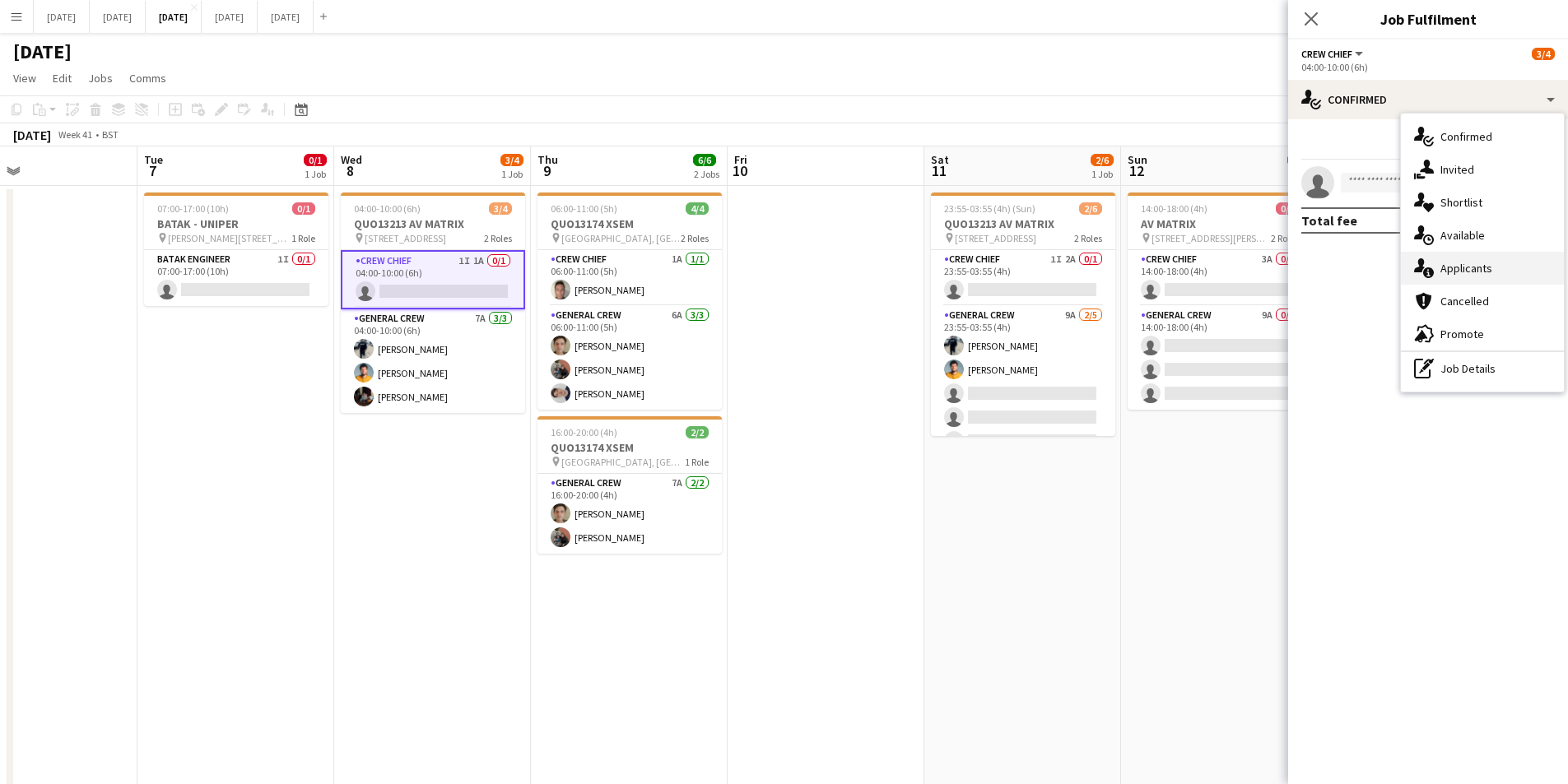
click at [1495, 261] on div "single-neutral-actions-information Applicants" at bounding box center [1482, 269] width 163 height 33
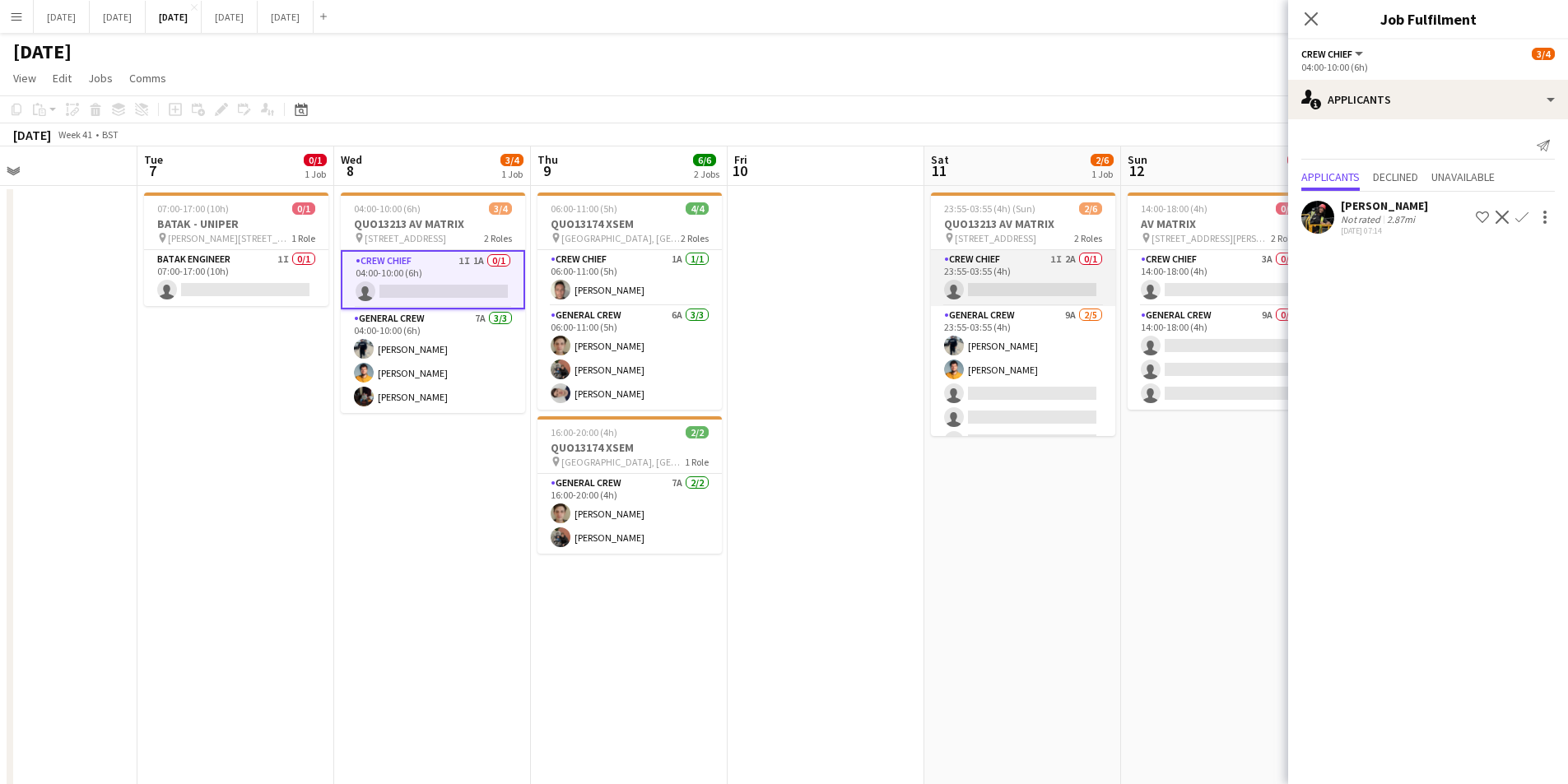
click at [1028, 281] on app-card-role "Crew Chief 1I 2A 0/1 23:55-03:55 (4h) single-neutral-actions" at bounding box center [1023, 278] width 185 height 56
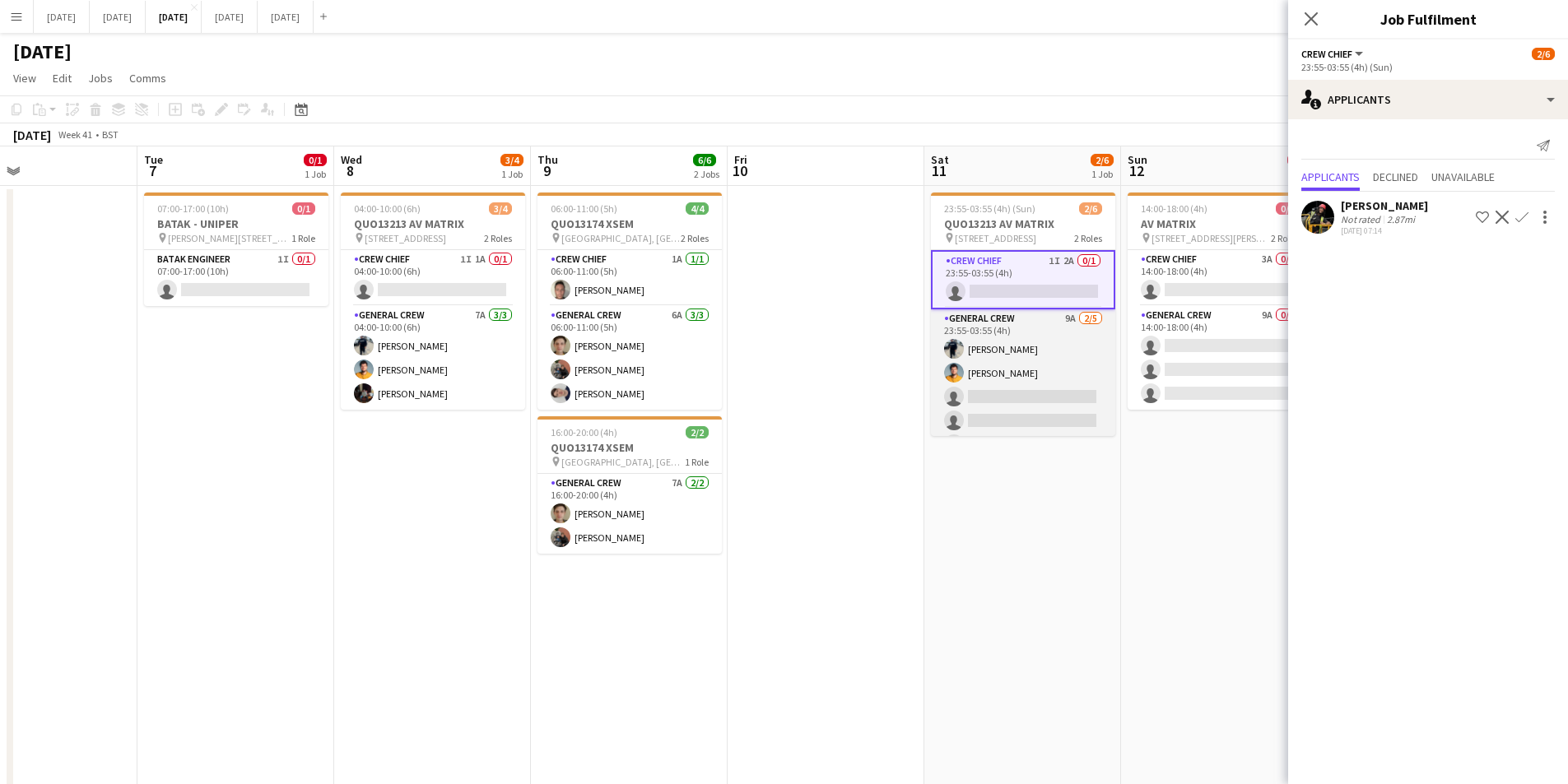
click at [1025, 400] on app-card-role "General Crew 9A [DATE] 23:55-03:55 (4h) [PERSON_NAME] [PERSON_NAME] single-neut…" at bounding box center [1023, 384] width 185 height 151
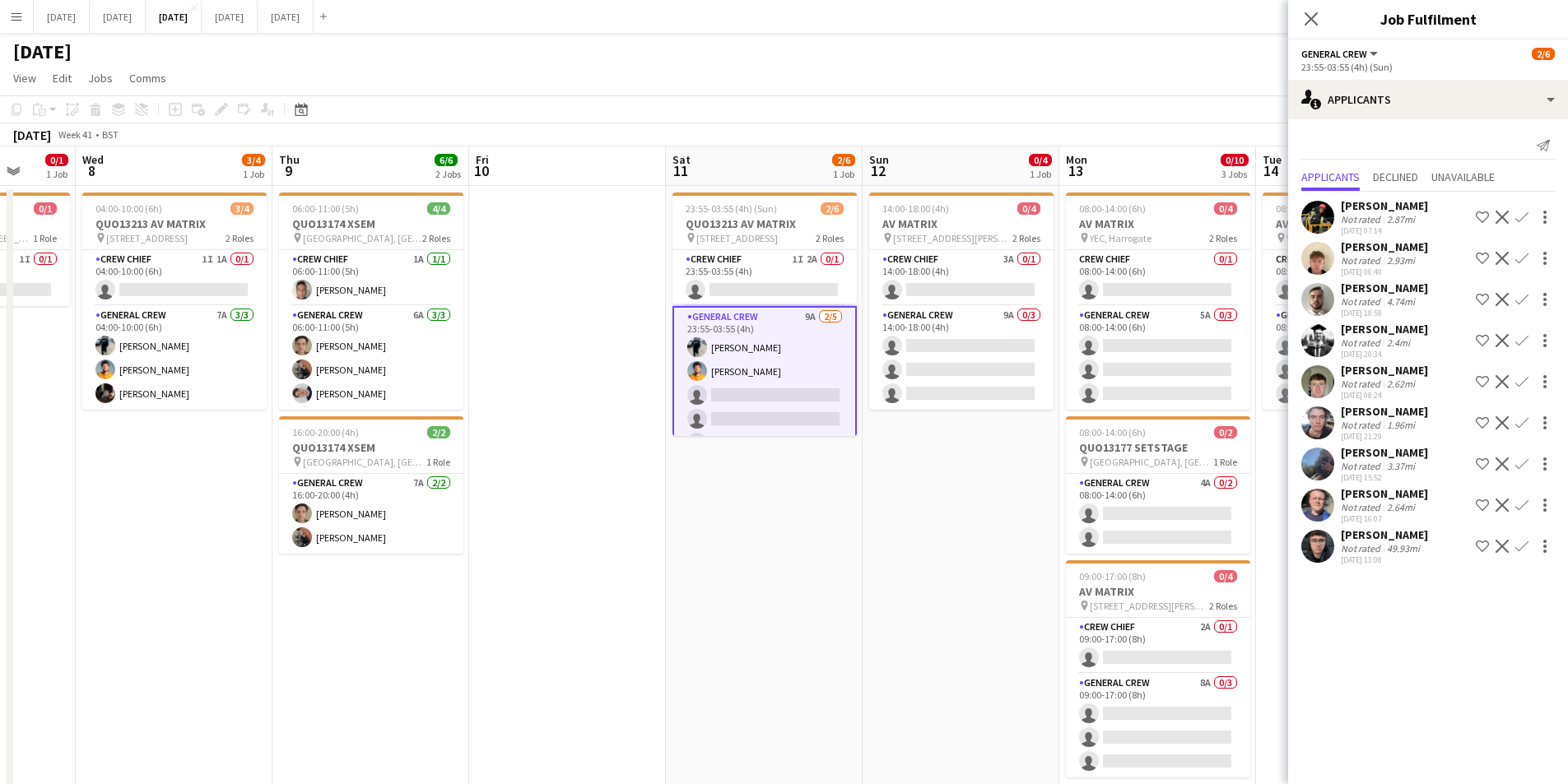
scroll to position [0, 470]
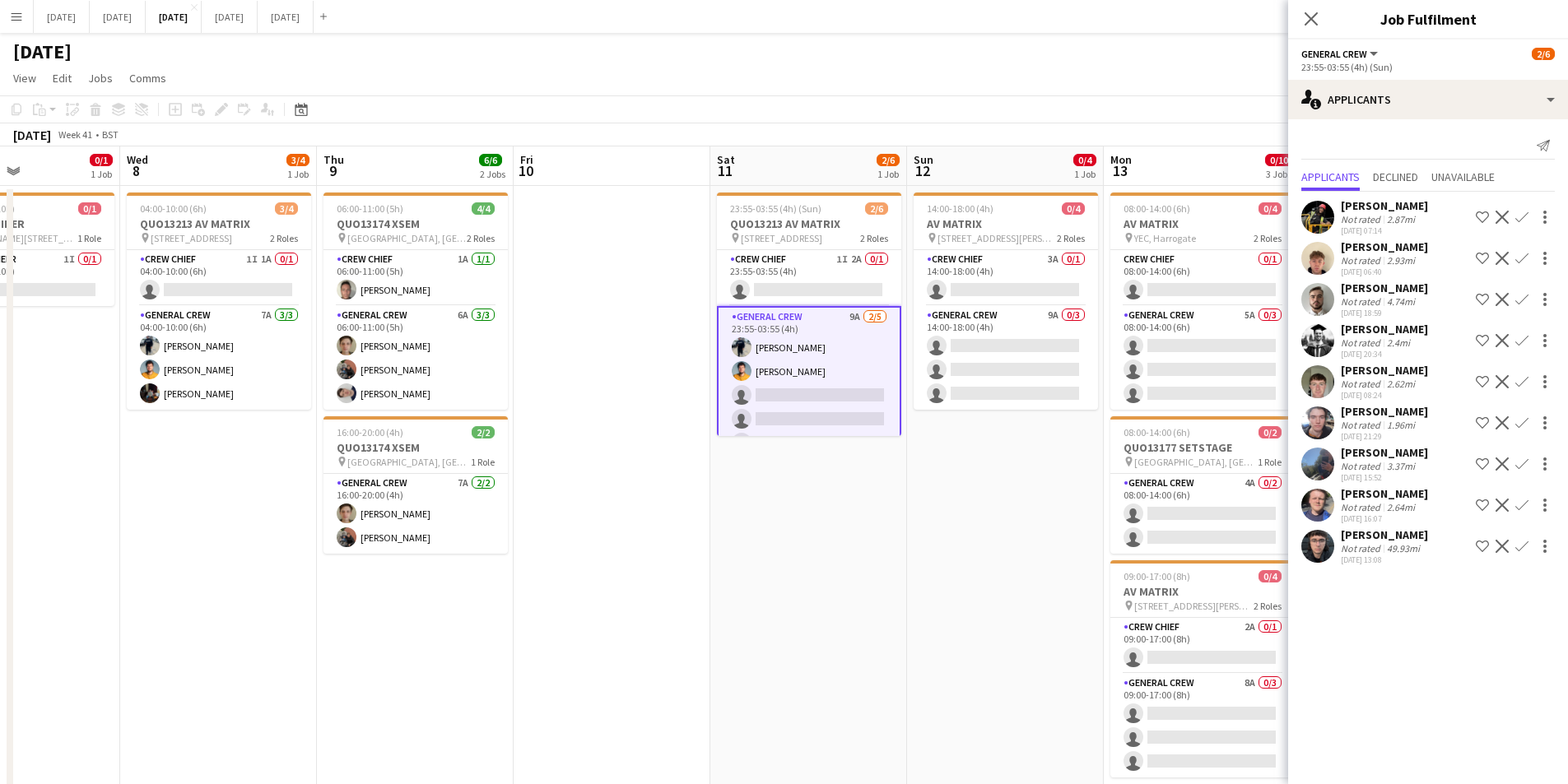
drag, startPoint x: 1034, startPoint y: 538, endPoint x: 822, endPoint y: 520, distance: 212.8
click at [822, 520] on app-calendar-viewport "Sun 5 Mon 6 Tue 7 0/1 1 Job Wed 8 3/4 1 Job Thu 9 6/6 2 Jobs Fri 10 Sat 11 2/6 …" at bounding box center [784, 626] width 1568 height 958
click at [1003, 344] on app-card-role "General Crew 9A 0/3 14:00-18:00 (4h) single-neutral-actions single-neutral-acti…" at bounding box center [1006, 358] width 185 height 104
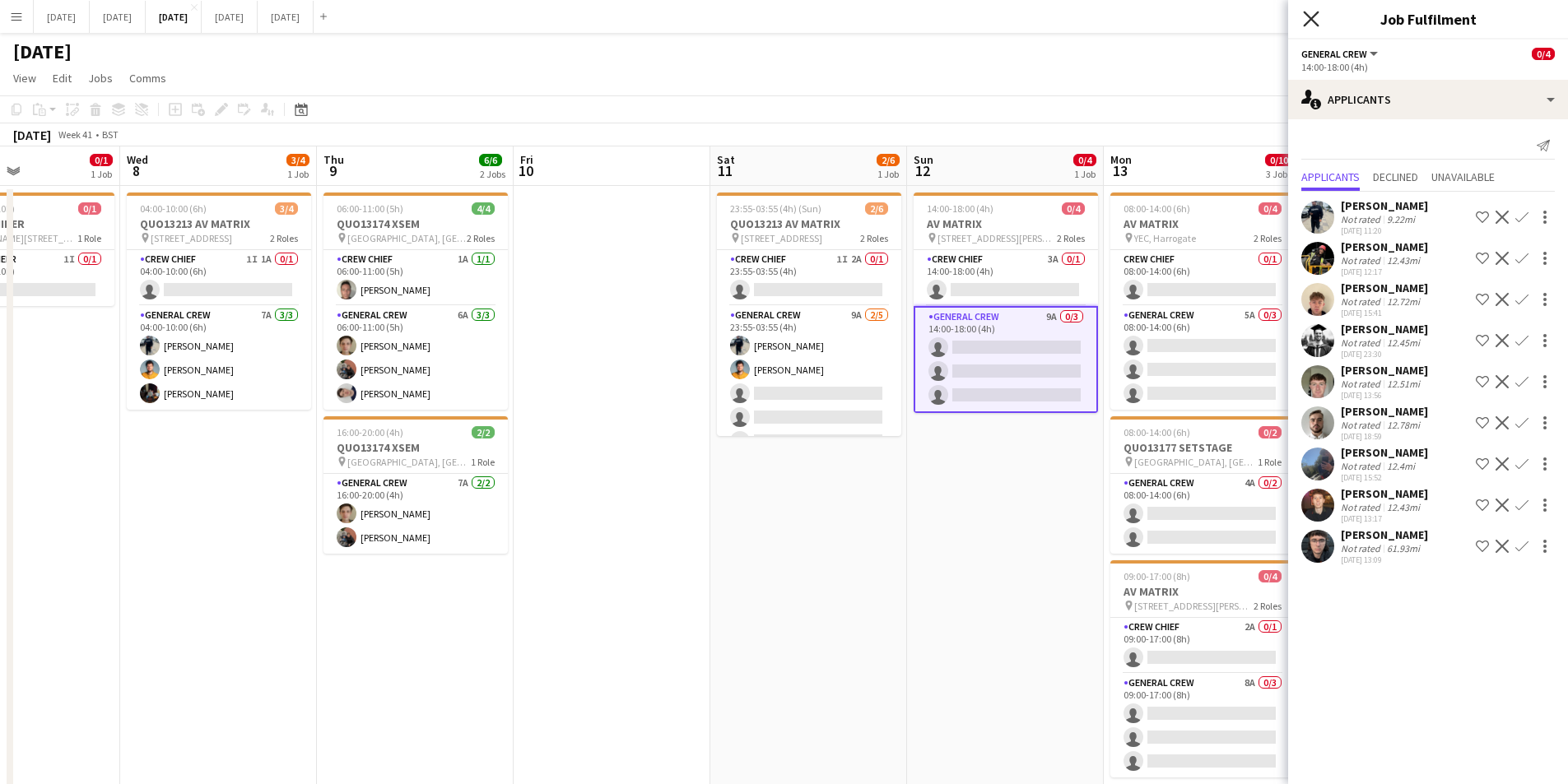
click at [1309, 23] on icon "Close pop-in" at bounding box center [1311, 18] width 16 height 16
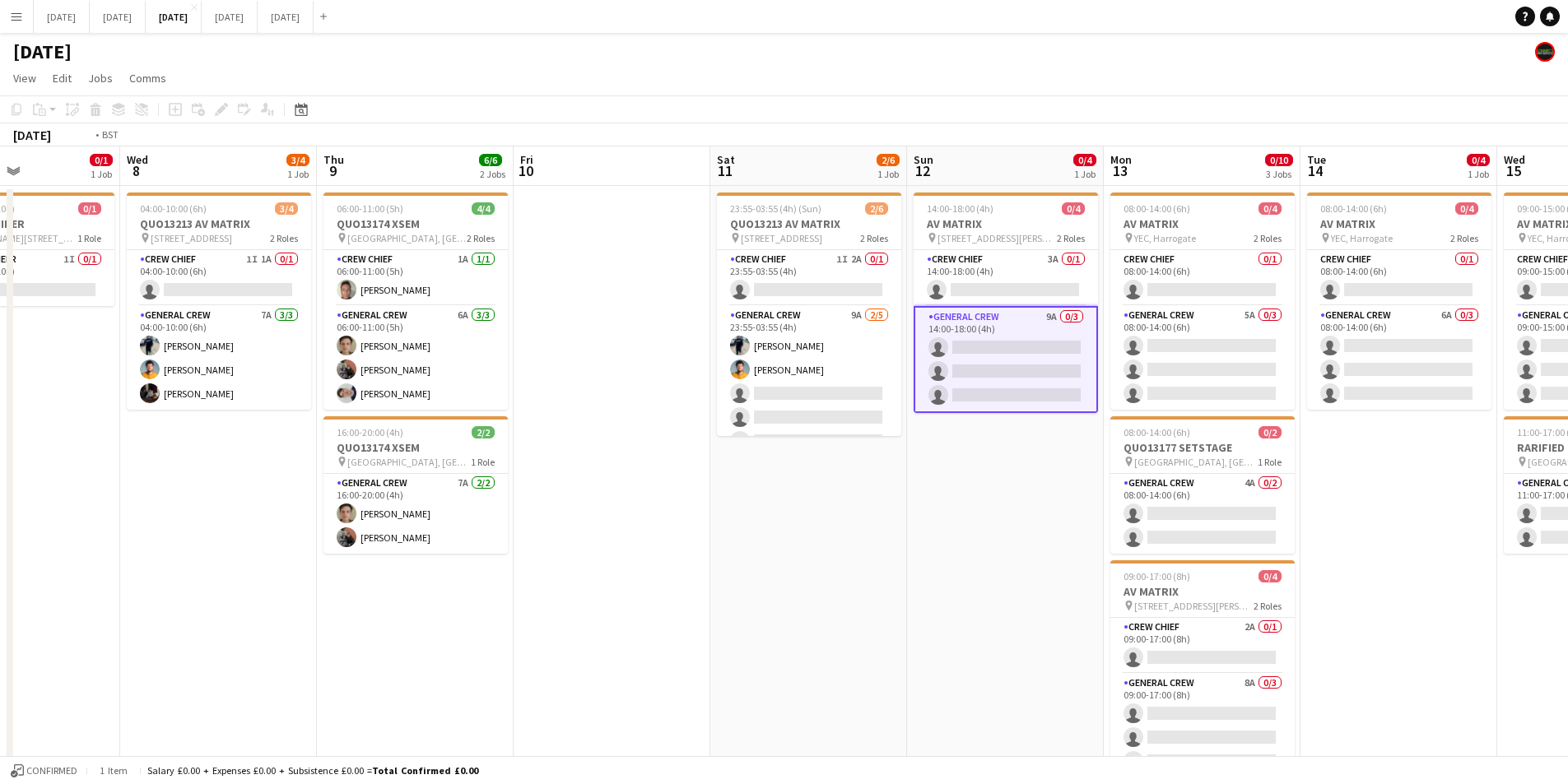
drag, startPoint x: 938, startPoint y: 465, endPoint x: 1002, endPoint y: 446, distance: 66.8
click at [1001, 447] on app-calendar-viewport "Sun 5 Mon 6 Tue 7 0/1 1 Job Wed 8 3/4 1 Job Thu 9 6/6 2 Jobs Fri 10 Sat 11 2/6 …" at bounding box center [784, 626] width 1568 height 958
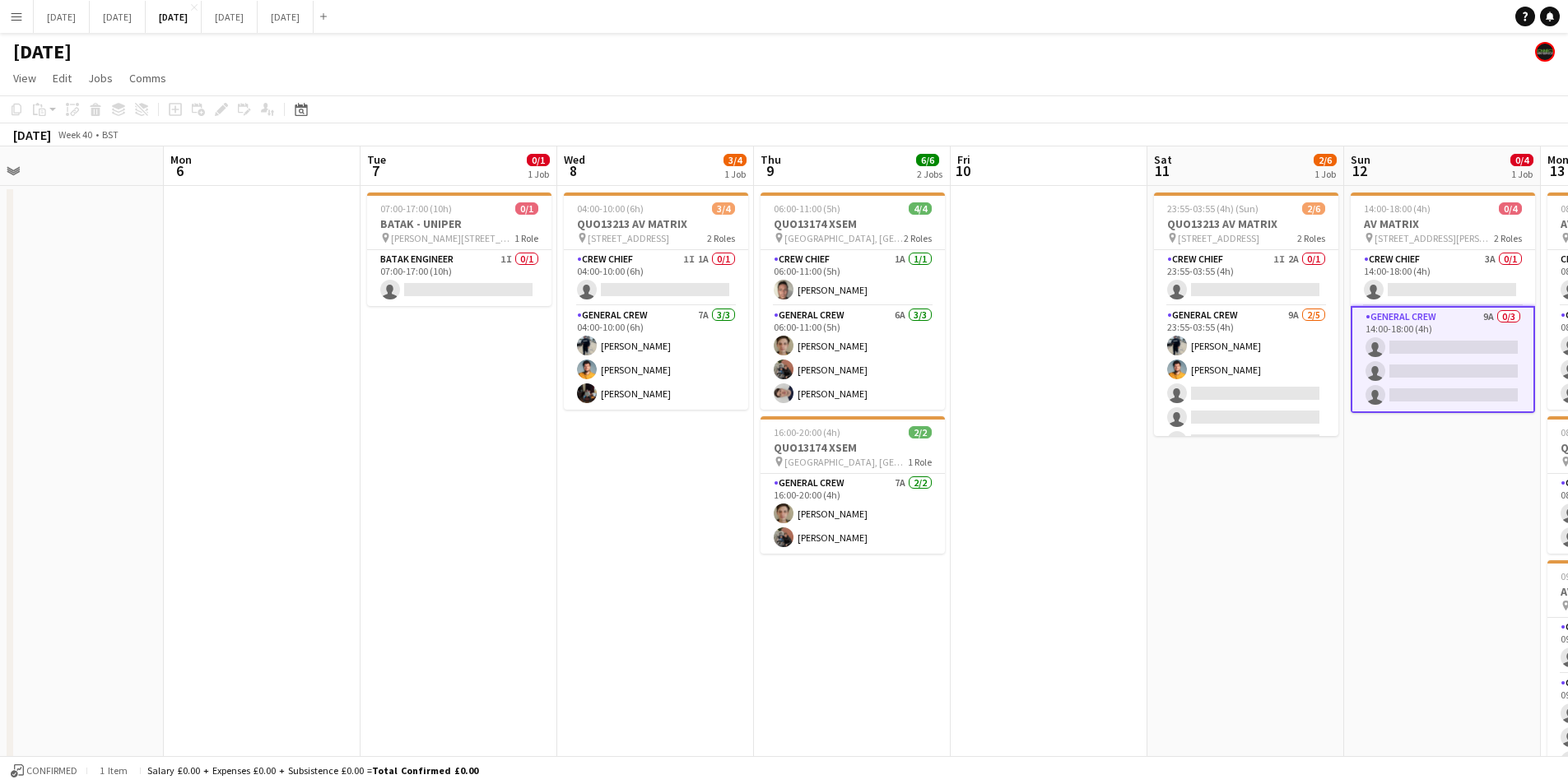
click at [500, 440] on app-calendar-viewport "Fri 3 Sat 4 Sun 5 Mon 6 Tue 7 0/1 1 Job Wed 8 3/4 1 Job Thu 9 6/6 2 Jobs Fri 10…" at bounding box center [784, 626] width 1568 height 958
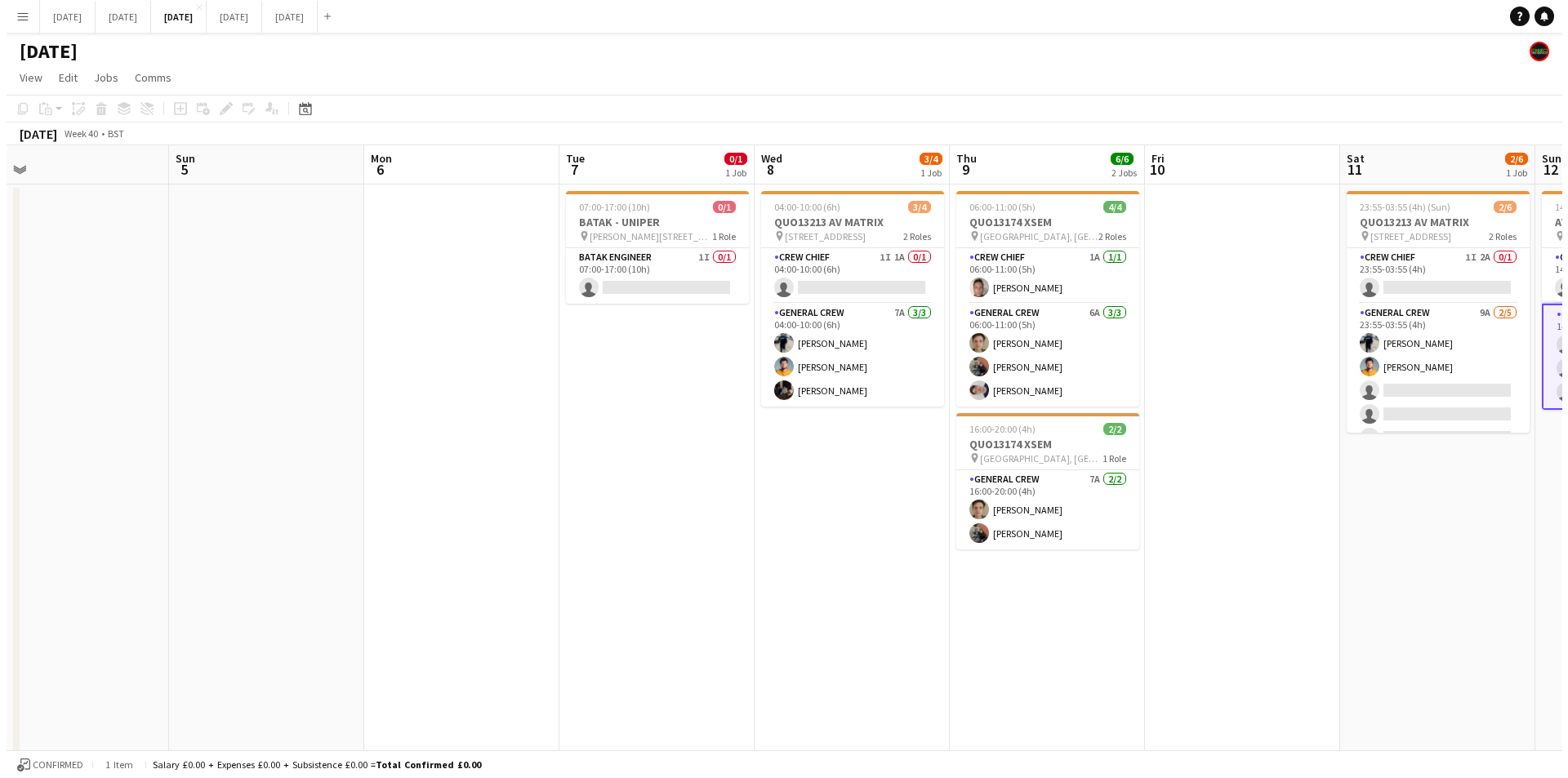
scroll to position [0, 435]
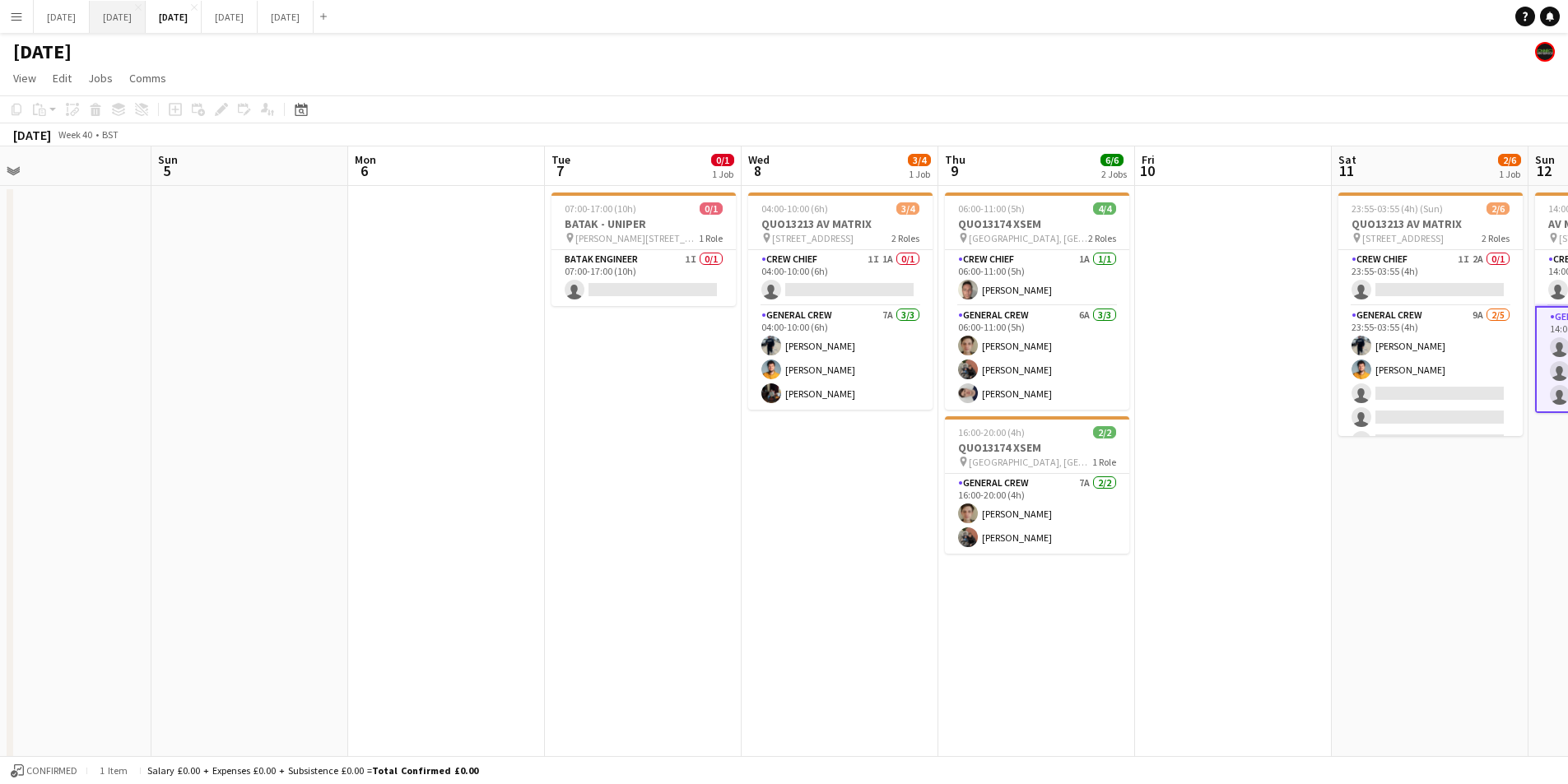
click at [146, 16] on button "[DATE] Close" at bounding box center [117, 16] width 56 height 32
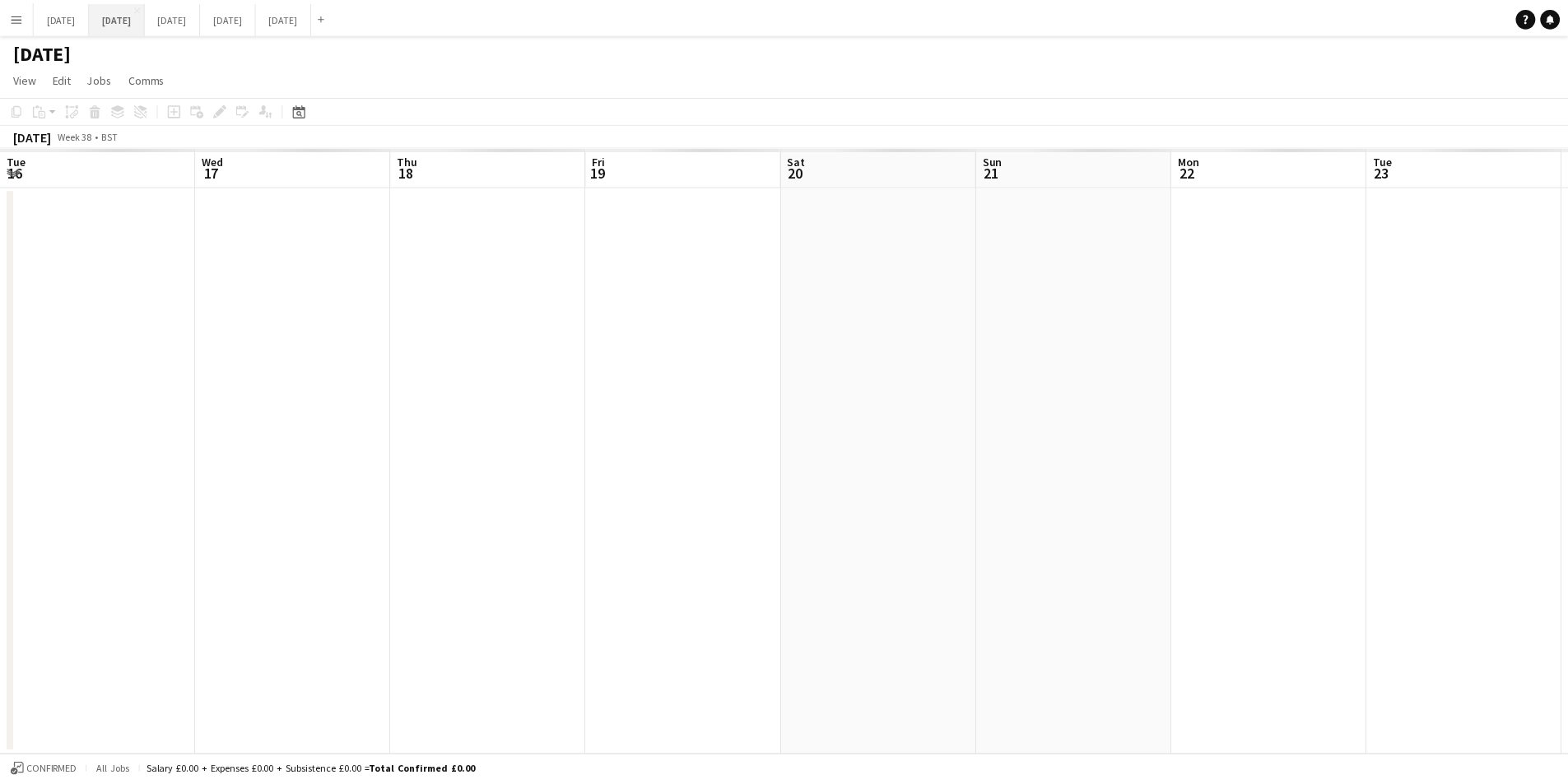
scroll to position [0, 481]
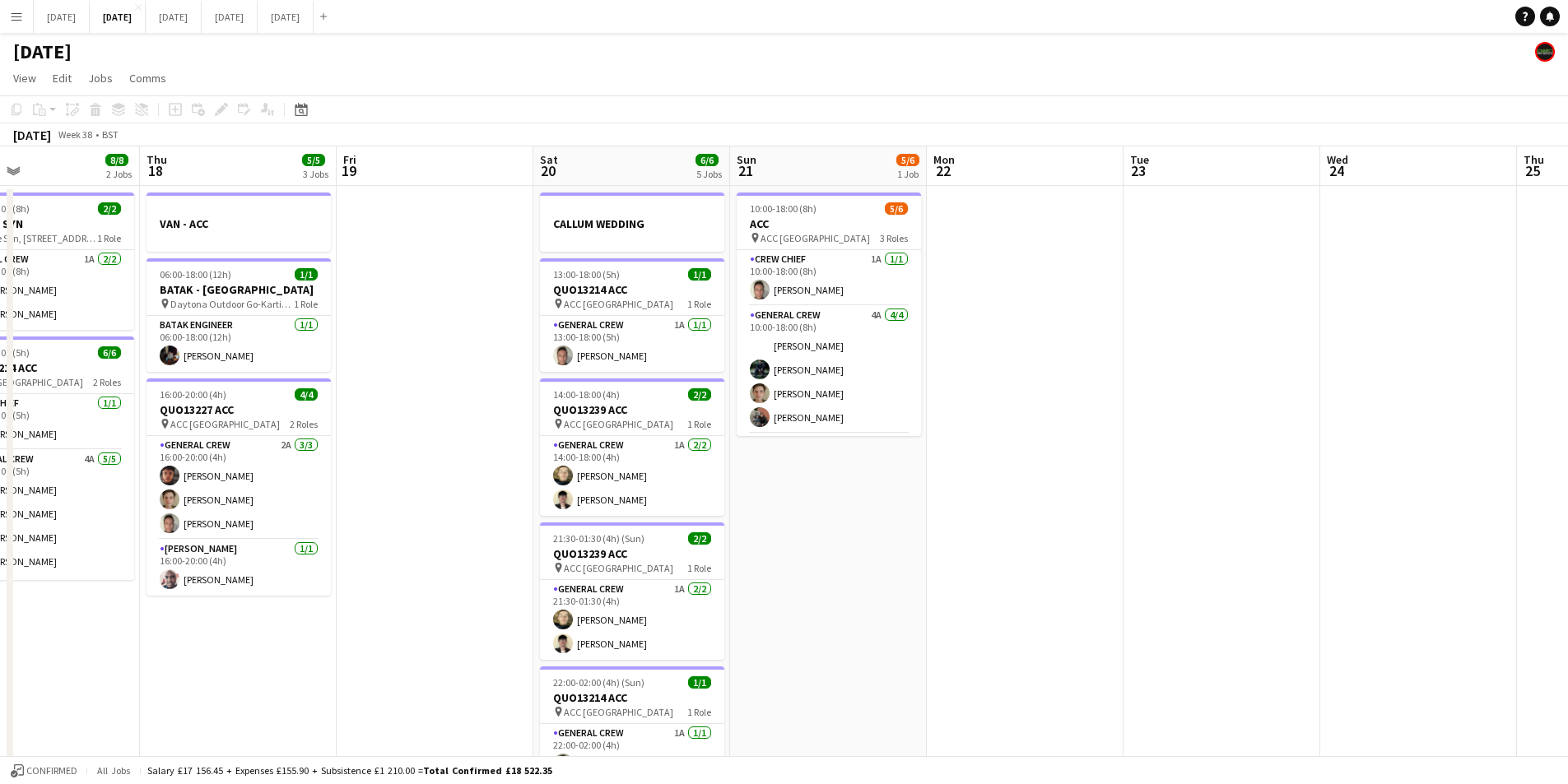
drag, startPoint x: 595, startPoint y: 503, endPoint x: 935, endPoint y: 449, distance: 344.3
click at [953, 466] on app-calendar-viewport "Tue 16 6/6 2 Jobs Wed 17 8/8 2 Jobs Thu 18 5/5 3 Jobs Fri 19 Sat 20 6/6 5 Jobs …" at bounding box center [784, 483] width 1568 height 672
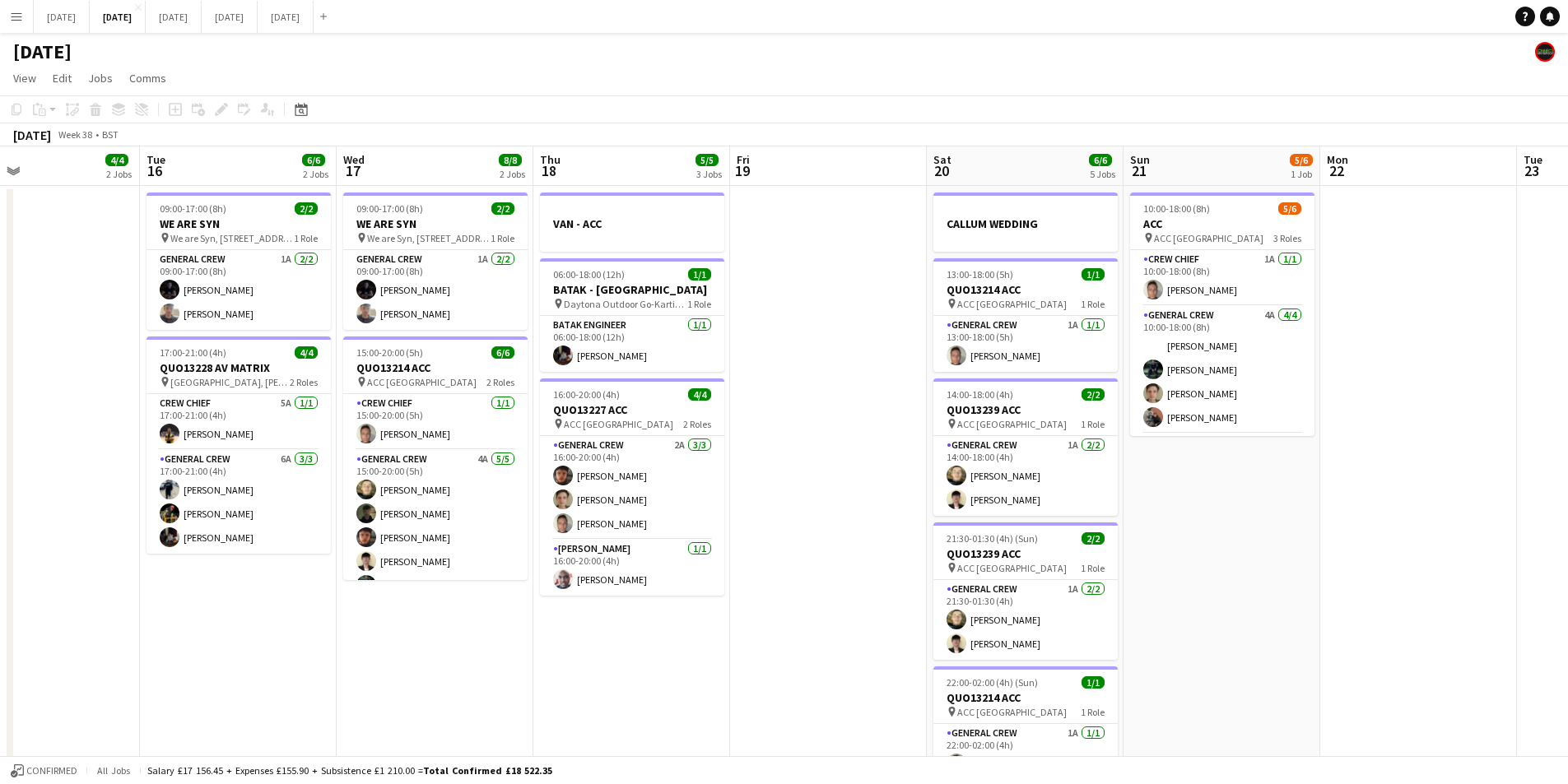
scroll to position [0, 347]
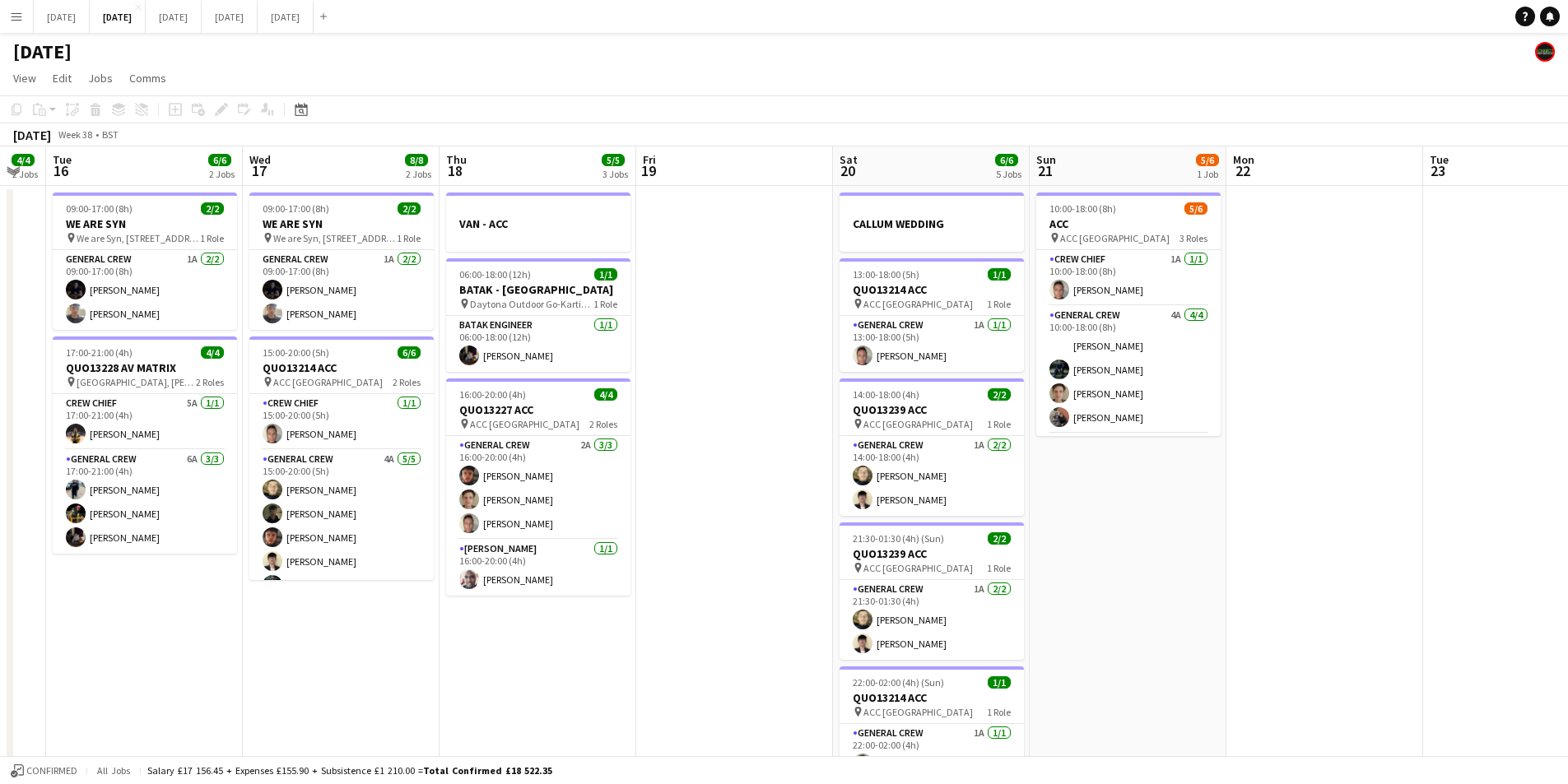
drag, startPoint x: 576, startPoint y: 545, endPoint x: 470, endPoint y: 548, distance: 106.0
click at [852, 518] on app-calendar-viewport "Sun 14 Mon 15 4/4 2 Jobs Tue 16 6/6 2 Jobs Wed 17 8/8 2 Jobs Thu 18 5/5 3 Jobs …" at bounding box center [784, 483] width 1568 height 672
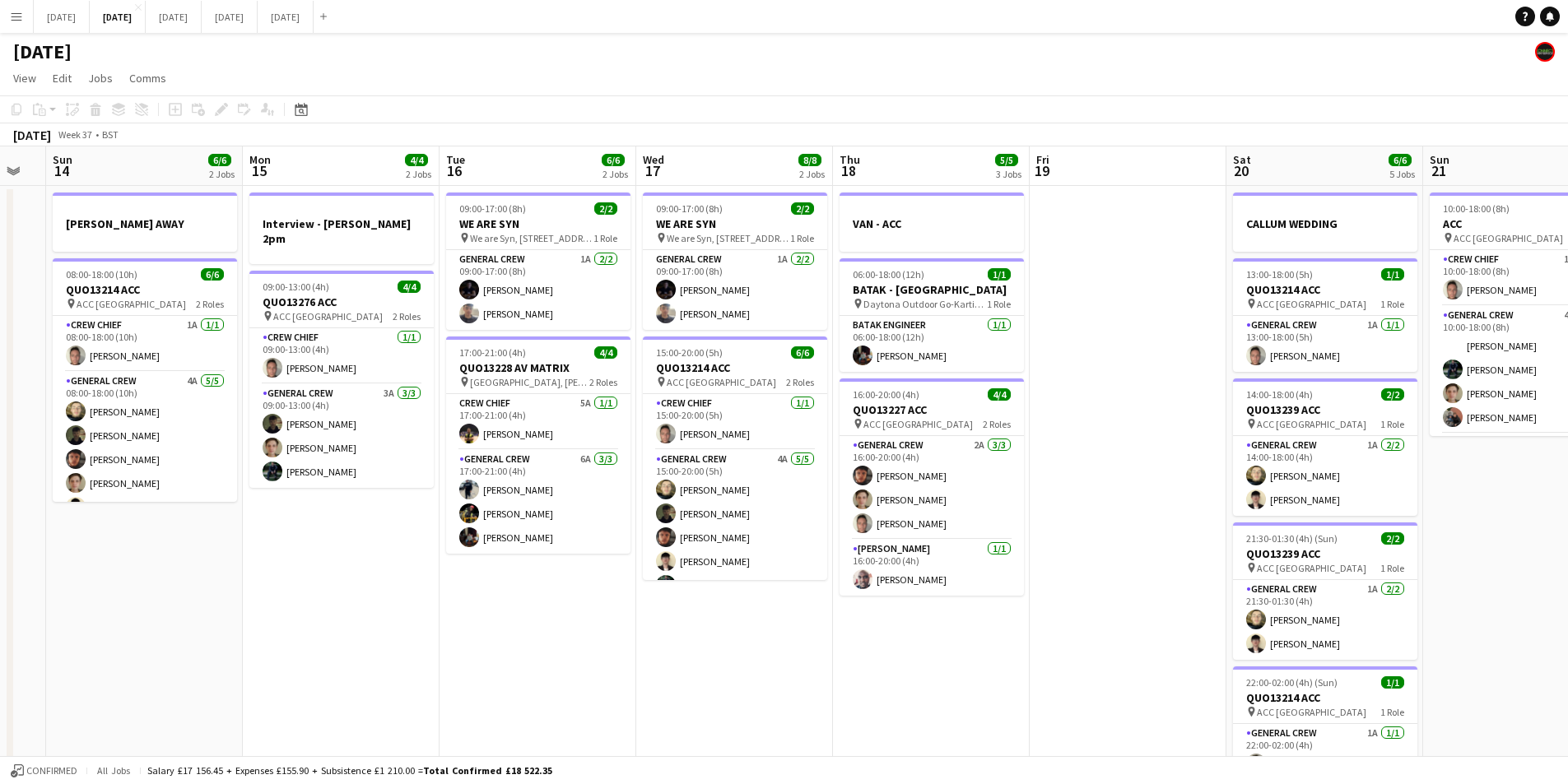
drag, startPoint x: 405, startPoint y: 599, endPoint x: 673, endPoint y: 571, distance: 269.5
click at [735, 569] on app-calendar-viewport "Fri 12 Sat 13 Sun 14 6/6 2 Jobs Mon 15 4/4 2 Jobs Tue 16 6/6 2 Jobs Wed 17 8/8 …" at bounding box center [784, 483] width 1568 height 672
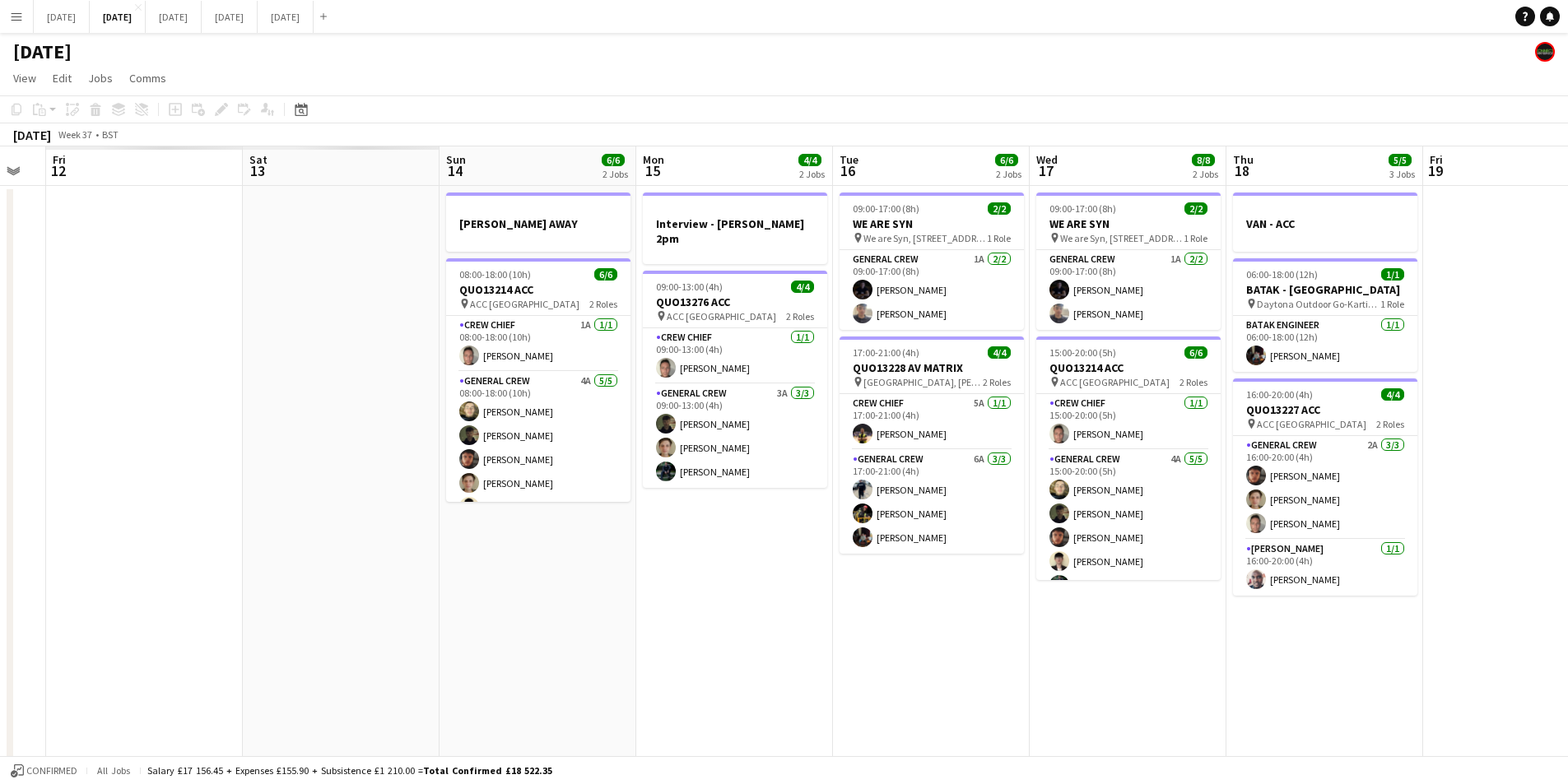
scroll to position [0, 415]
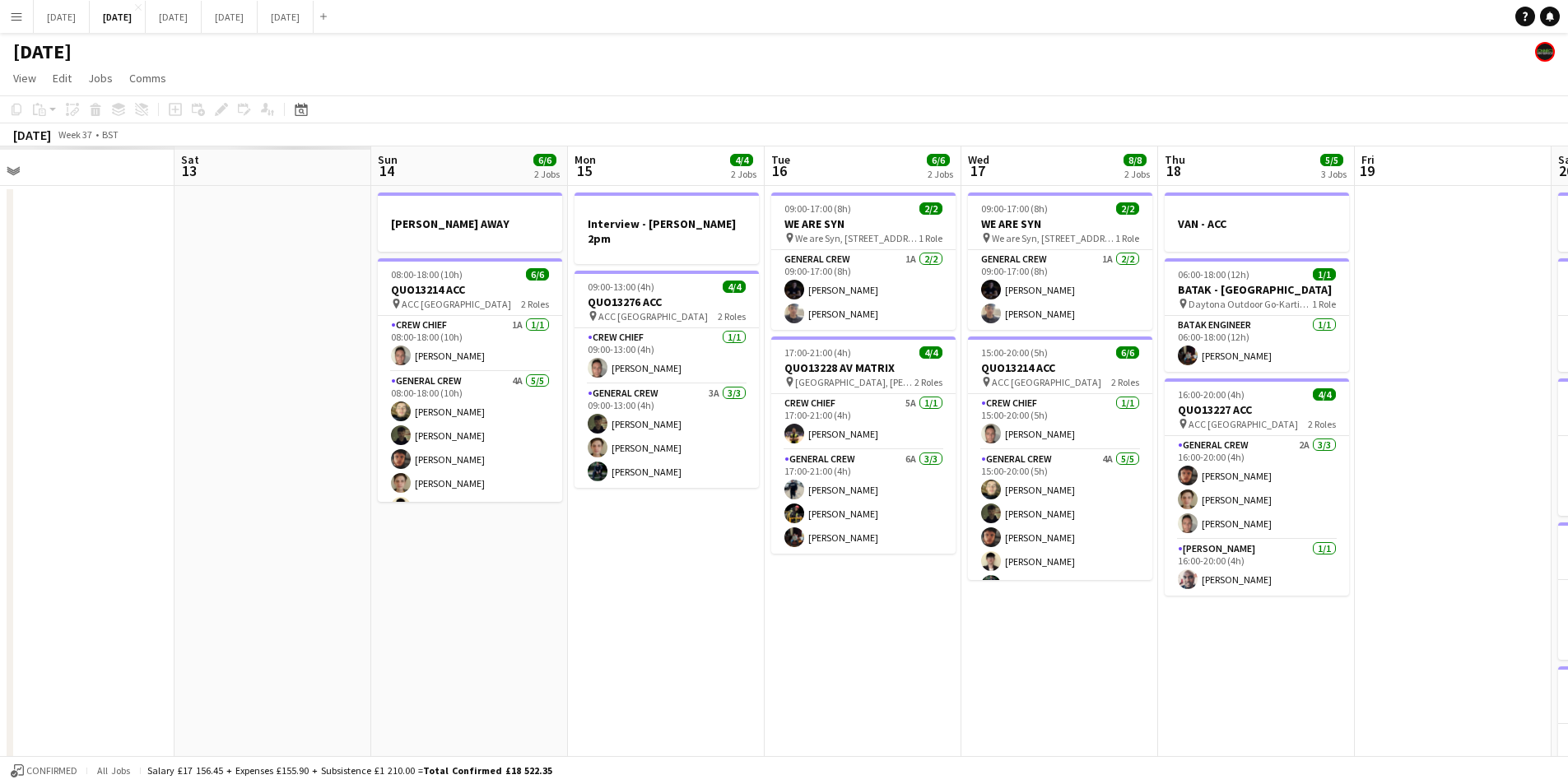
drag, startPoint x: 350, startPoint y: 598, endPoint x: 914, endPoint y: 570, distance: 564.7
click at [906, 573] on app-calendar-viewport "Wed 10 Thu 11 Fri 12 Sat 13 Sun 14 6/6 2 Jobs Mon 15 4/4 2 Jobs Tue 16 6/6 2 Jo…" at bounding box center [784, 483] width 1568 height 672
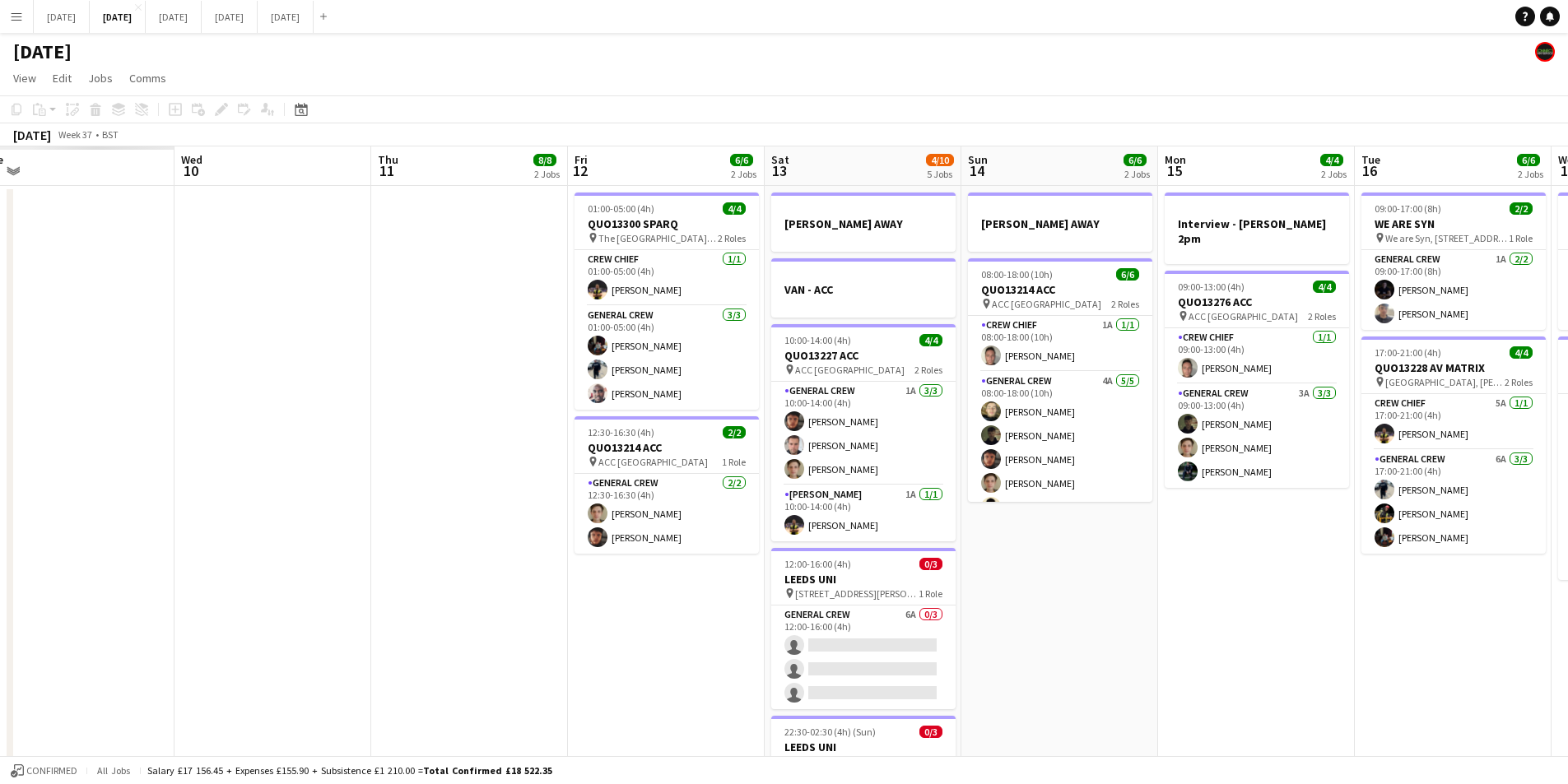
scroll to position [0, 294]
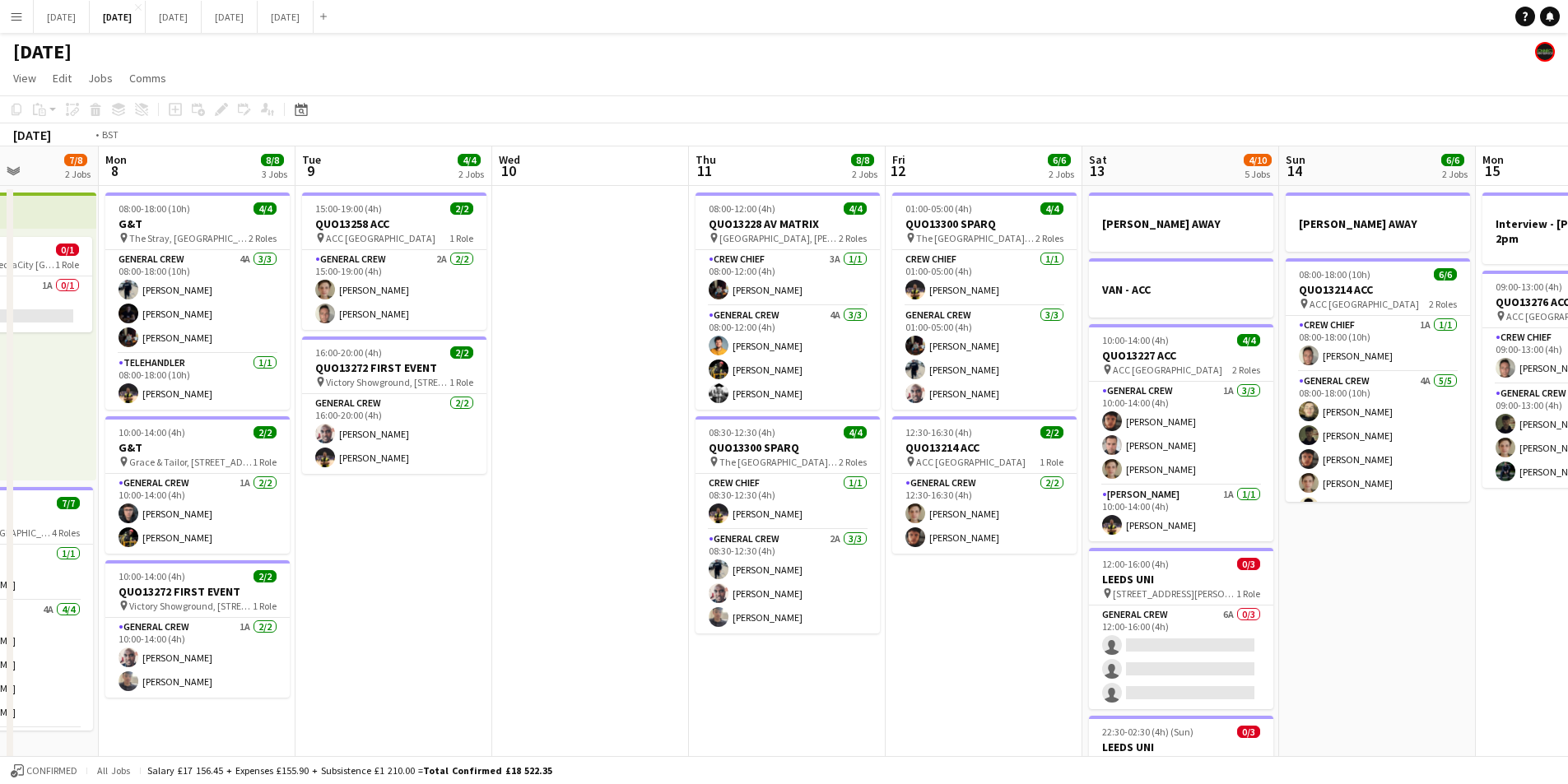
drag, startPoint x: 646, startPoint y: 553, endPoint x: 708, endPoint y: 548, distance: 62.2
click at [1116, 556] on app-calendar-viewport "Sat 6 17/18 6 Jobs Sun 7 7/8 2 Jobs Mon 8 8/8 3 Jobs Tue 9 4/4 2 Jobs Wed 10 Th…" at bounding box center [784, 530] width 1568 height 768
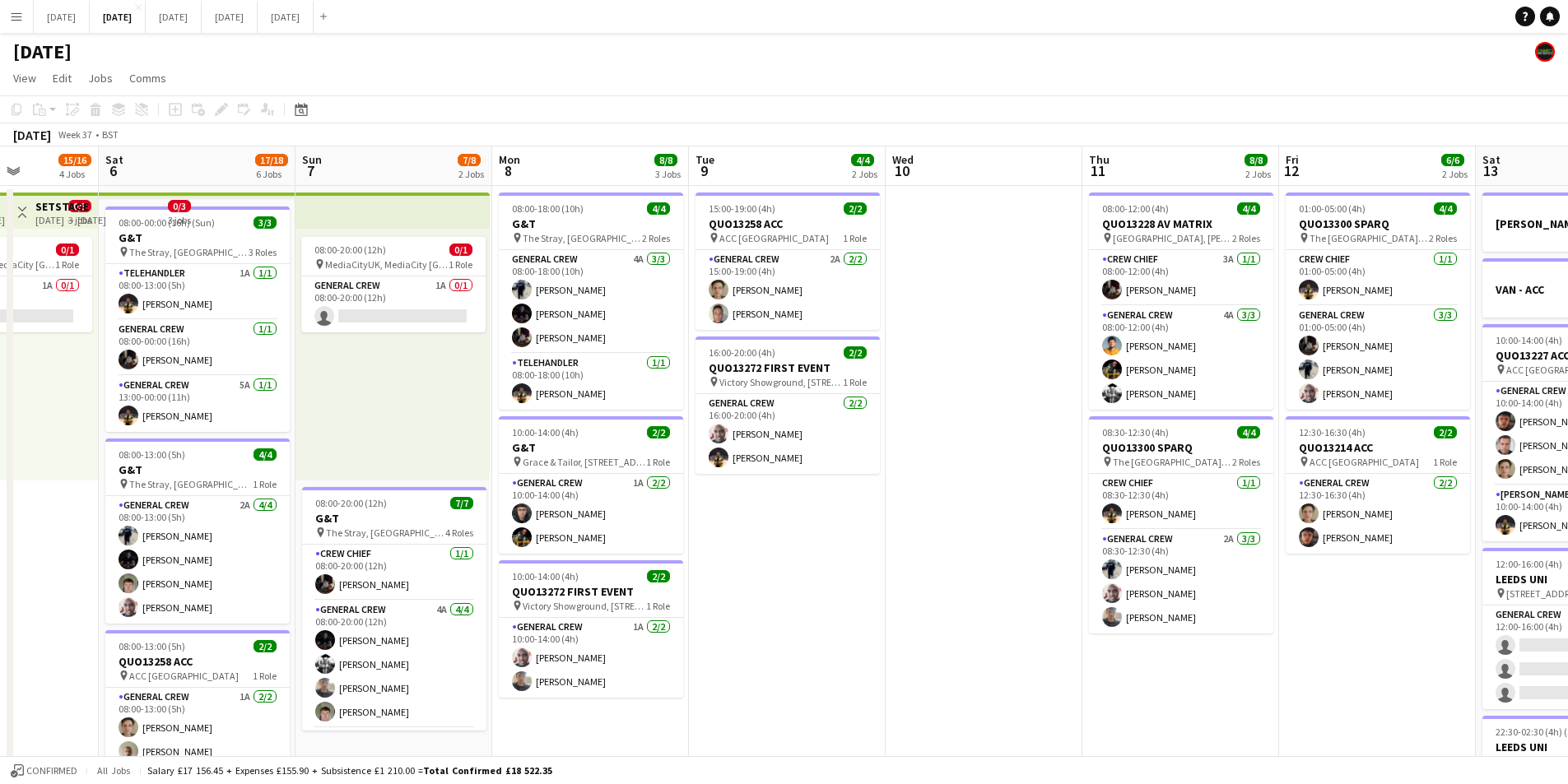
scroll to position [0, 413]
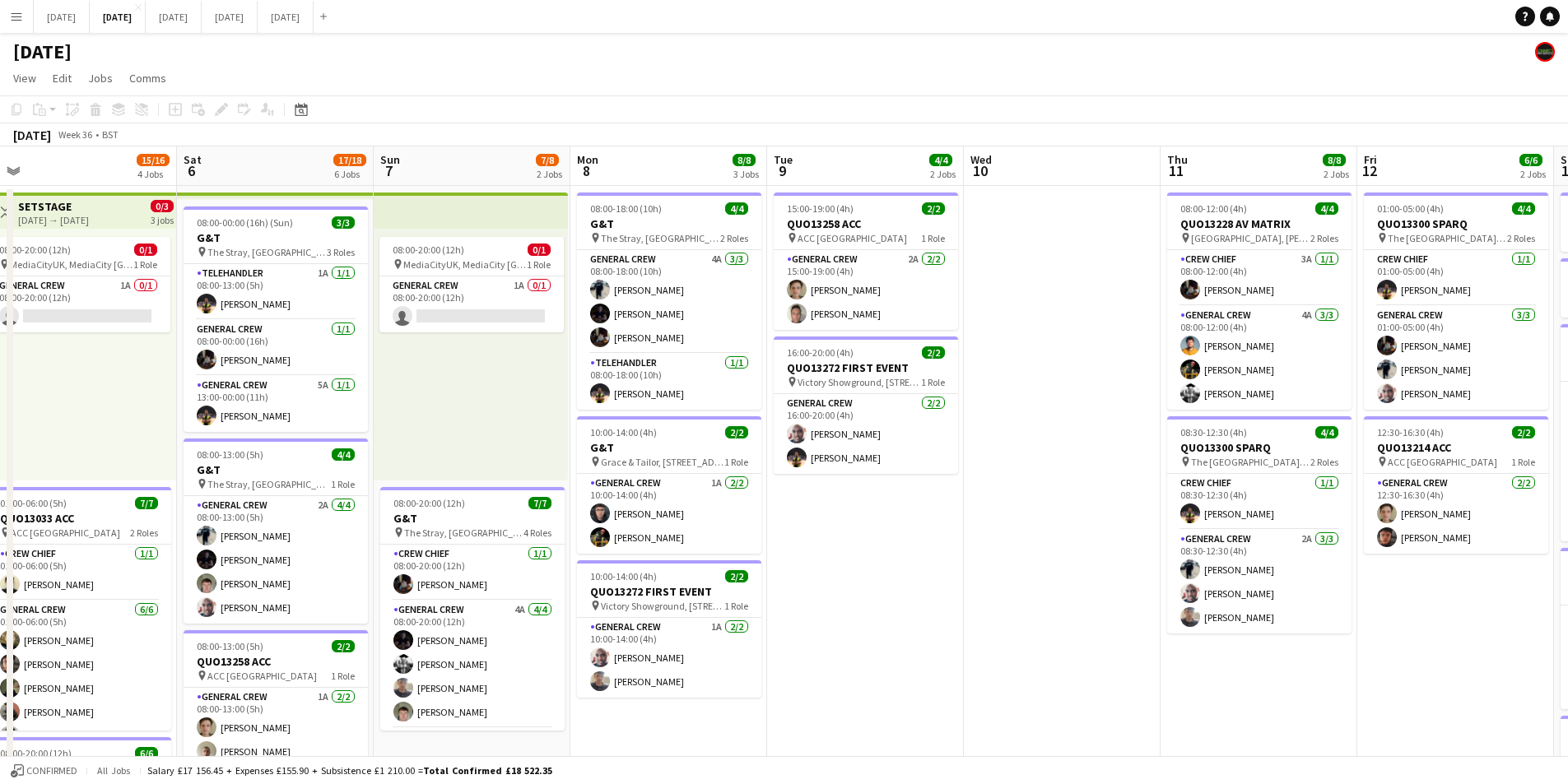
drag, startPoint x: 662, startPoint y: 578, endPoint x: 973, endPoint y: 571, distance: 311.1
click at [966, 572] on app-calendar-viewport "Wed 3 Thu 4 Fri 5 15/16 4 Jobs Sat 6 17/18 6 Jobs Sun 7 7/8 2 Jobs Mon 8 8/8 3 …" at bounding box center [784, 653] width 1568 height 1013
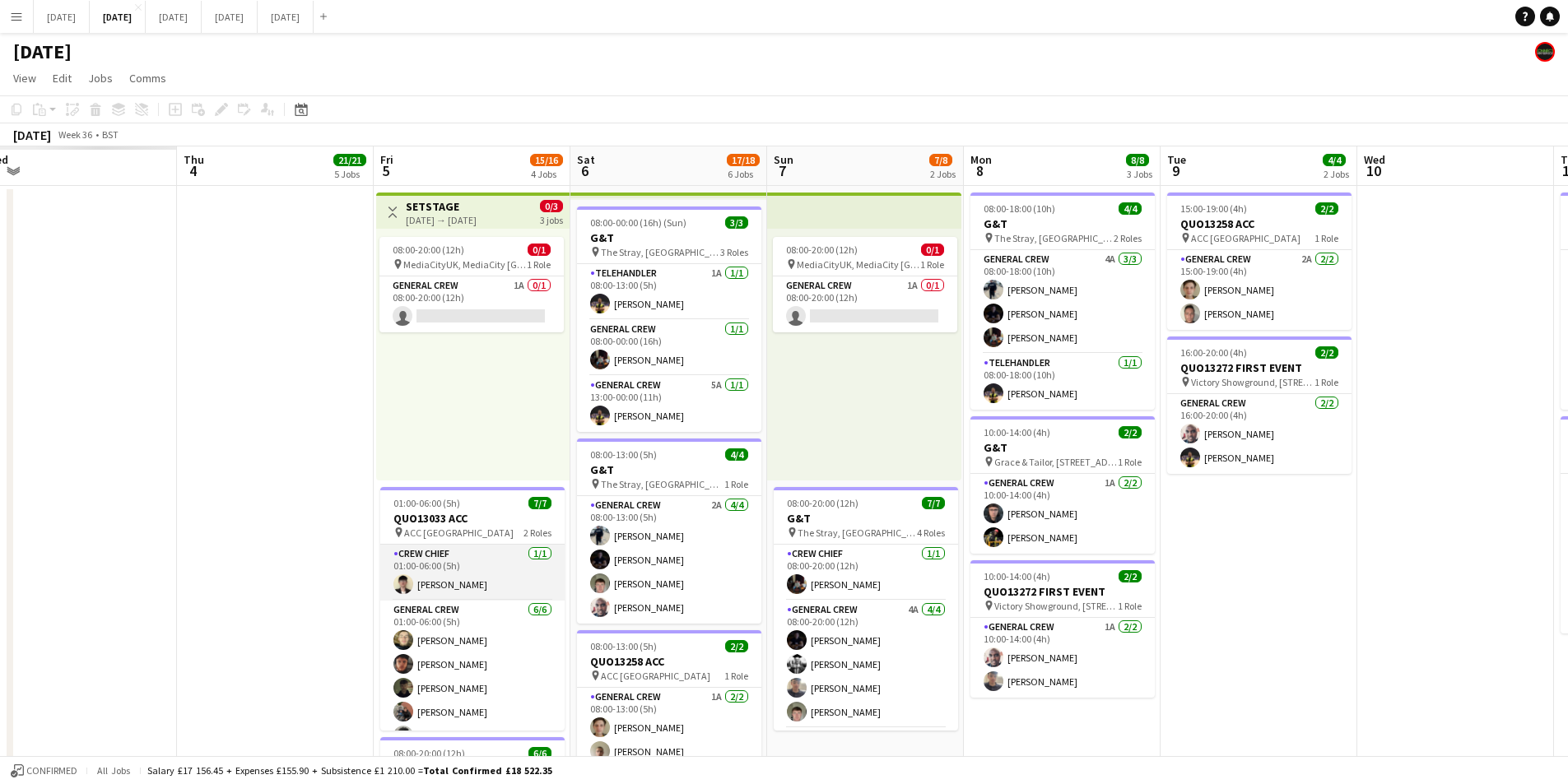
scroll to position [0, 536]
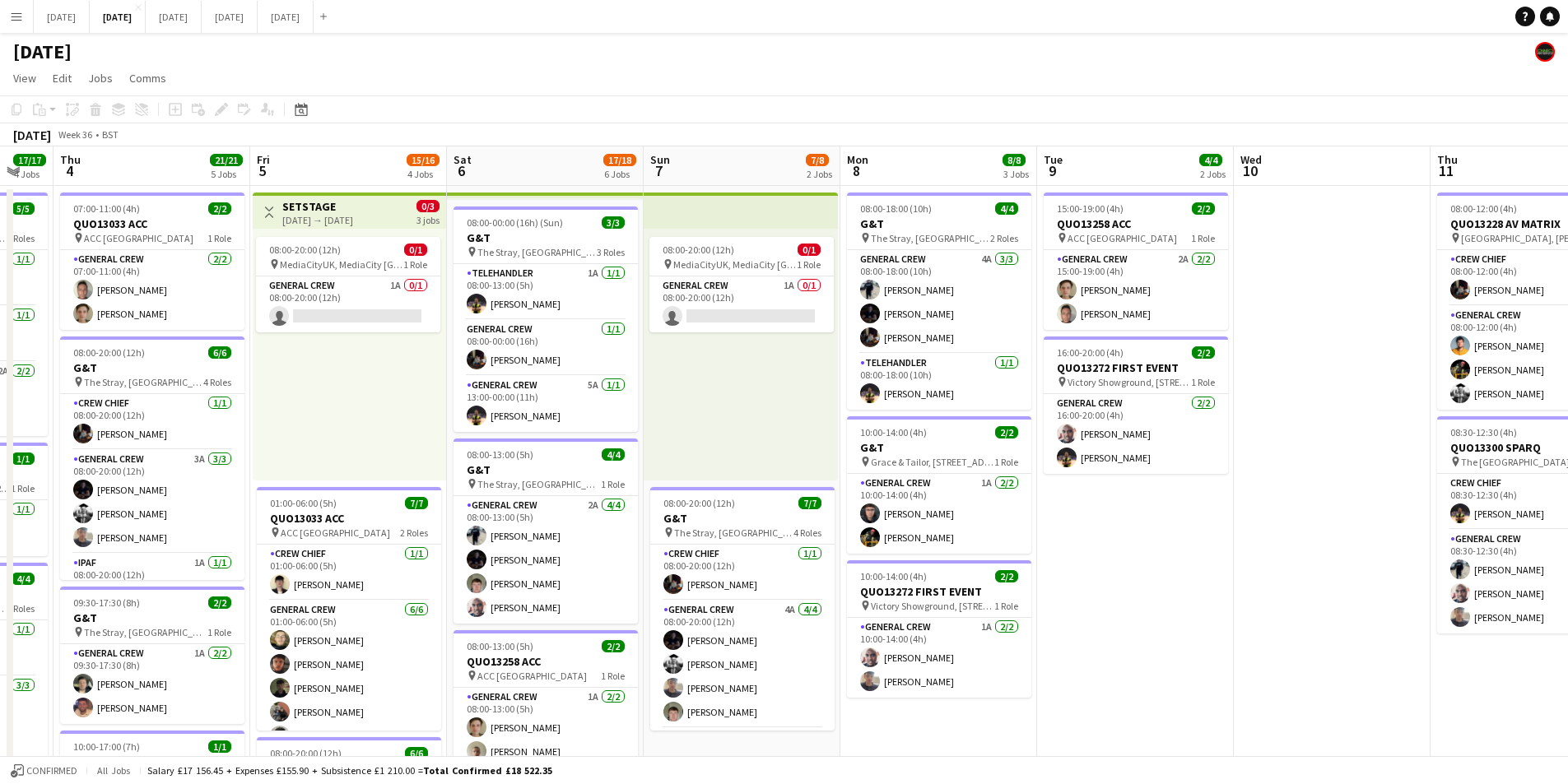
click at [265, 213] on app-icon "Toggle View" at bounding box center [269, 212] width 11 height 11
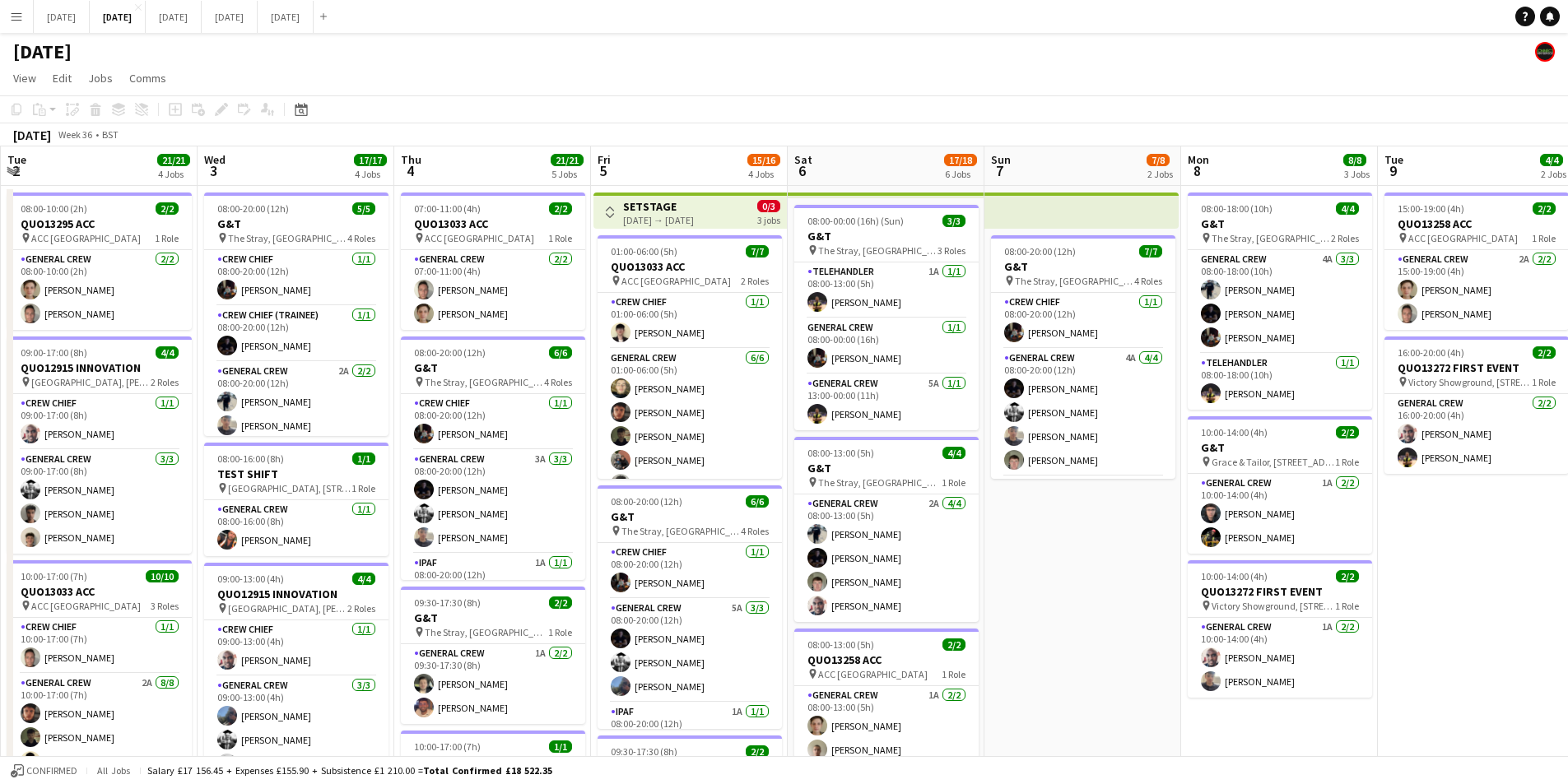
scroll to position [0, 340]
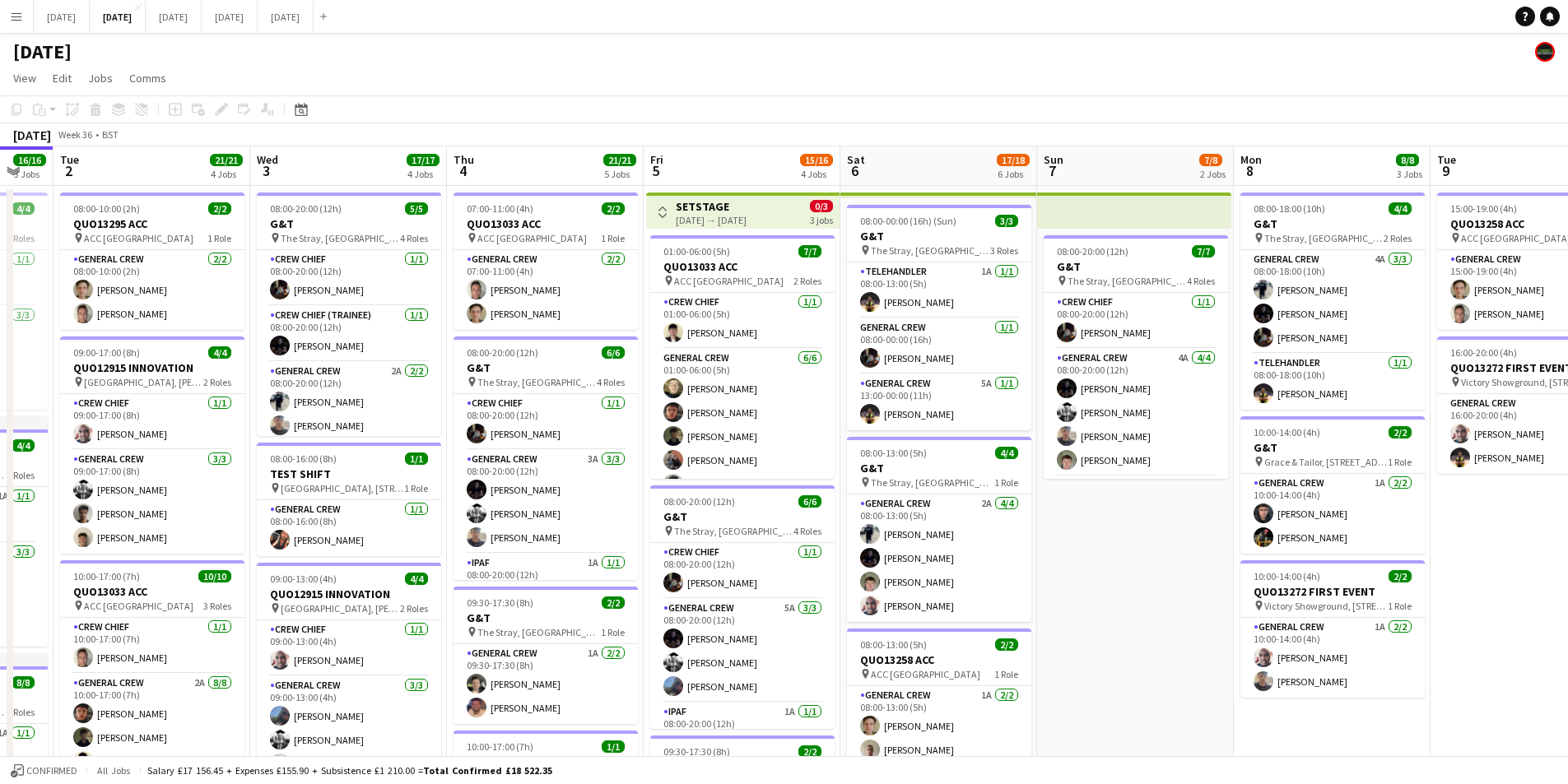
drag, startPoint x: 457, startPoint y: 453, endPoint x: 850, endPoint y: 469, distance: 393.3
click at [850, 469] on app-calendar-viewport "Sun 31 Mon 1 16/16 3 Jobs Tue 2 21/21 4 Jobs Wed 3 17/17 4 Jobs Thu 4 21/21 5 J…" at bounding box center [784, 647] width 1568 height 1000
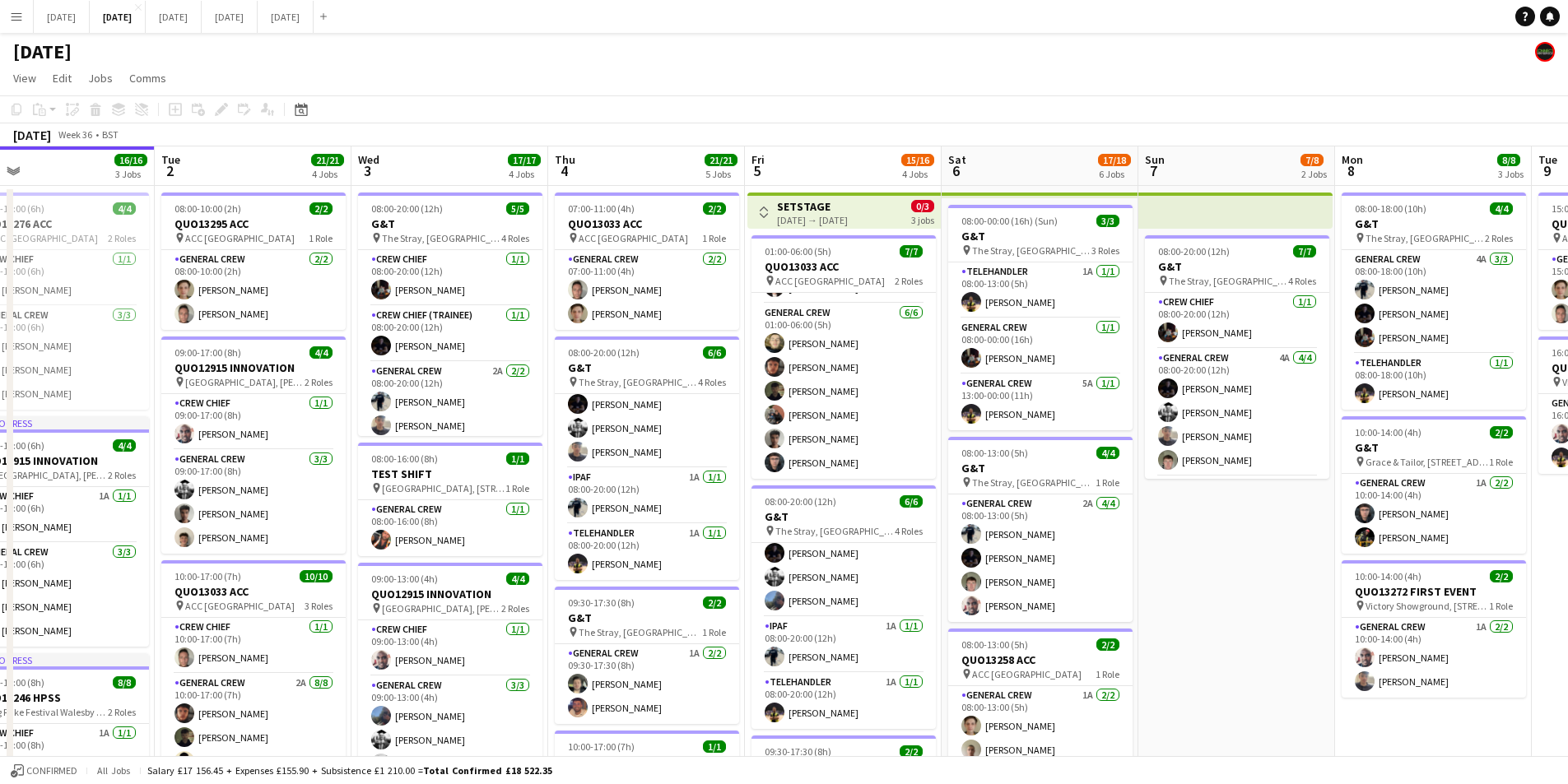
scroll to position [0, 429]
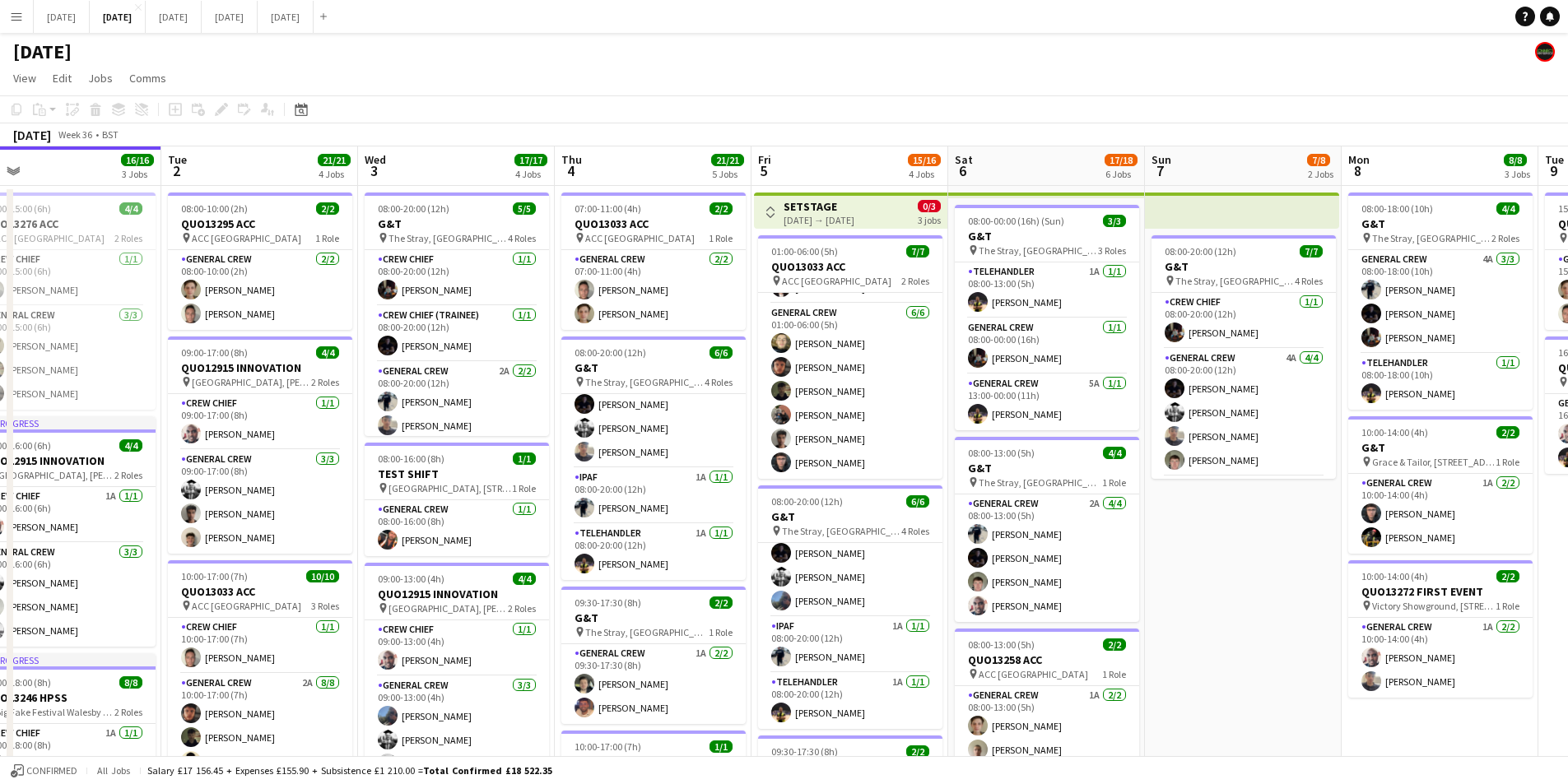
drag, startPoint x: 441, startPoint y: 459, endPoint x: 549, endPoint y: 487, distance: 111.6
click at [549, 487] on app-calendar-viewport "Sat 30 Sun 31 Mon 1 16/16 3 Jobs Tue 2 21/21 4 Jobs Wed 3 17/17 4 Jobs Thu 4 21…" at bounding box center [784, 647] width 1568 height 1000
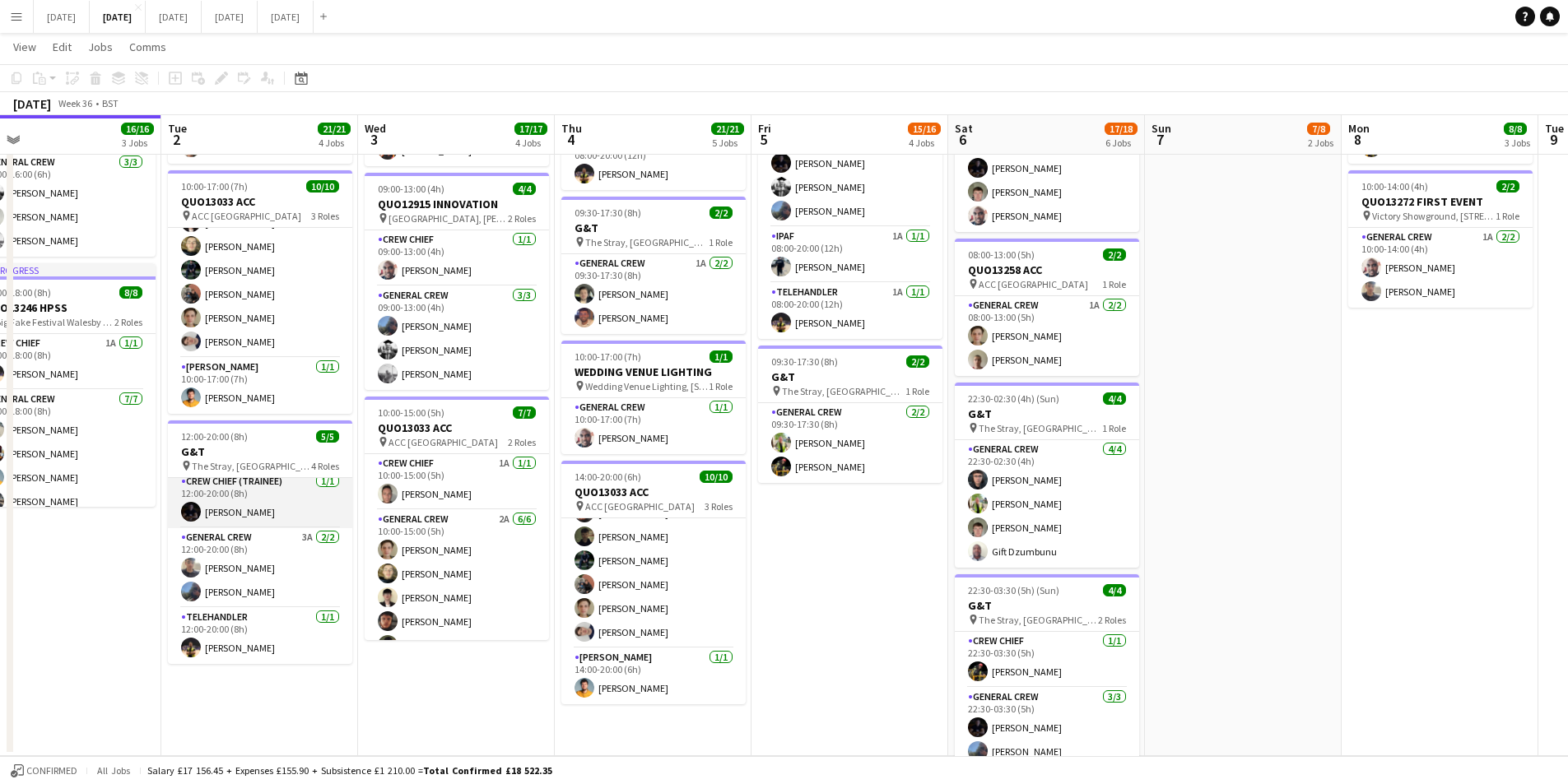
scroll to position [0, 0]
drag, startPoint x: 19, startPoint y: 561, endPoint x: 181, endPoint y: 570, distance: 162.2
click at [180, 571] on app-calendar-viewport "Sat 30 Sun 31 Mon 1 16/16 3 Jobs Tue 2 21/21 4 Jobs Wed 3 17/17 4 Jobs Thu 4 21…" at bounding box center [784, 215] width 1568 height 1080
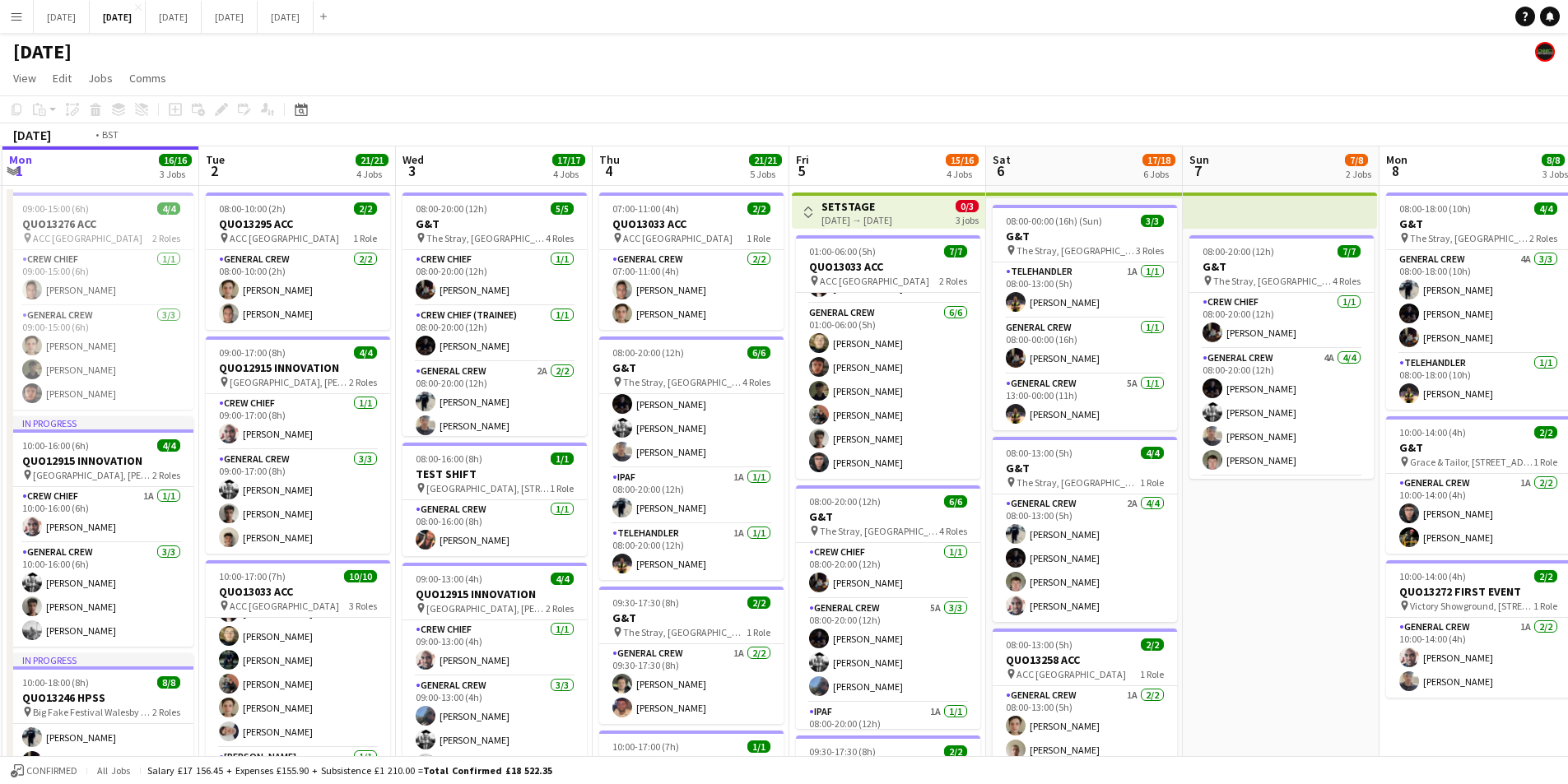
scroll to position [0, 538]
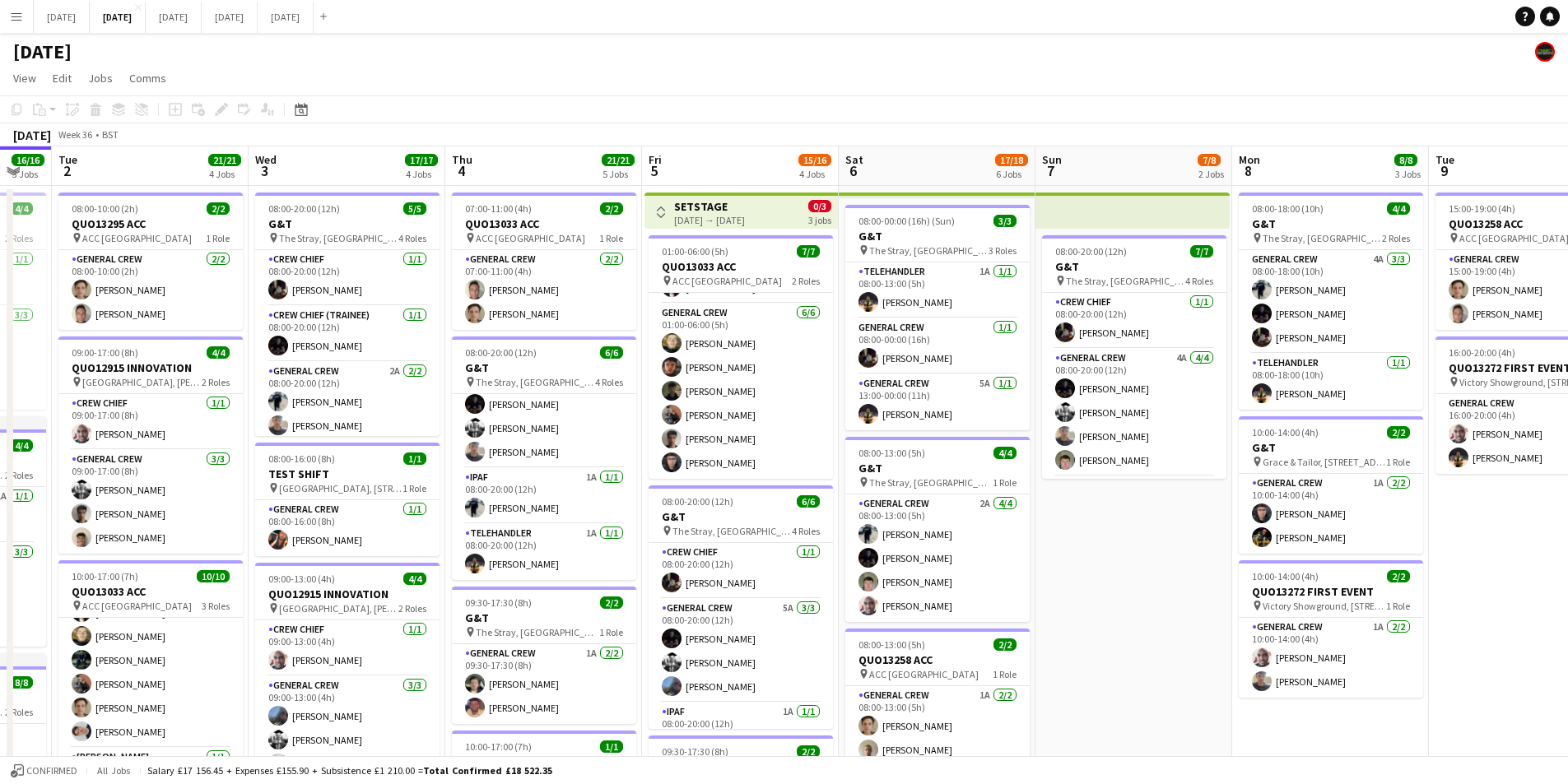
drag, startPoint x: 1418, startPoint y: 594, endPoint x: 1147, endPoint y: 564, distance: 272.7
click at [1147, 564] on app-calendar-viewport "Sat 30 Sun 31 Mon 1 16/16 3 Jobs Tue 2 21/21 4 Jobs Wed 3 17/17 4 Jobs Thu 4 21…" at bounding box center [784, 647] width 1568 height 1000
click at [660, 210] on app-icon "Toggle View" at bounding box center [661, 212] width 11 height 11
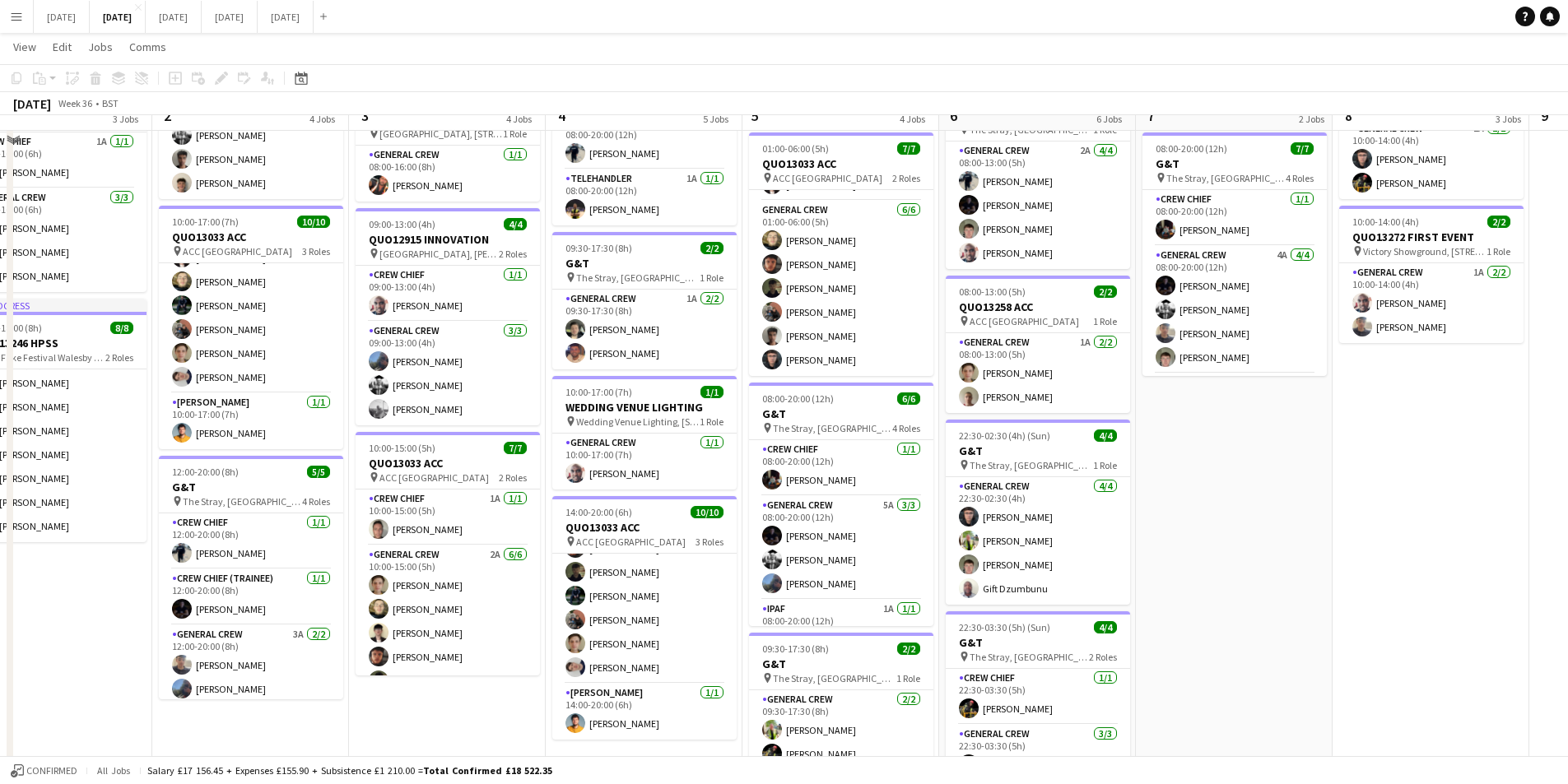
scroll to position [24, 395]
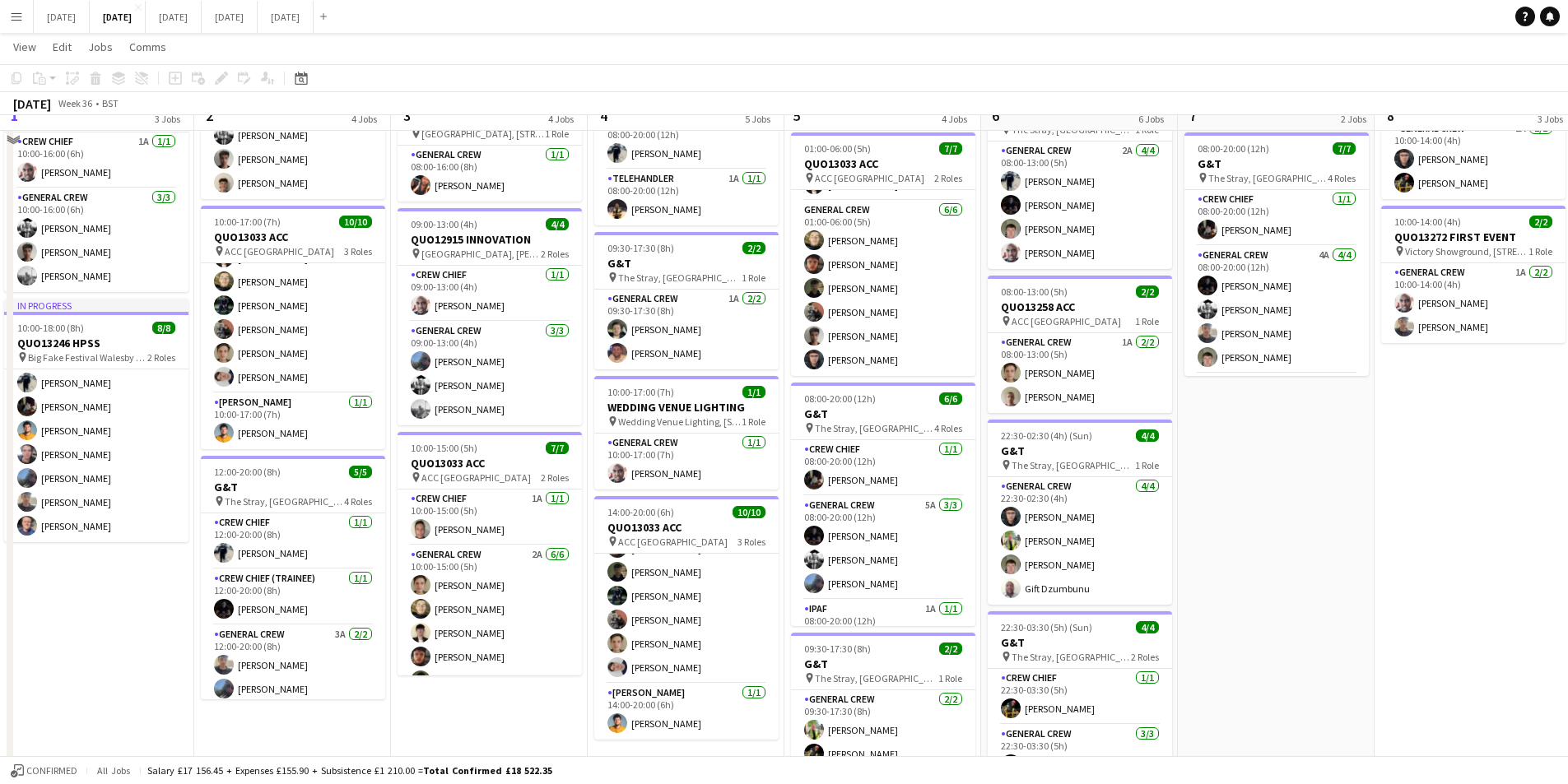
drag, startPoint x: 1316, startPoint y: 529, endPoint x: 1458, endPoint y: 539, distance: 142.4
click at [1458, 539] on app-calendar-viewport "Sat 30 Sun 31 Mon 1 16/16 3 Jobs Tue 2 21/21 4 Jobs Wed 3 17/17 4 Jobs Thu 4 21…" at bounding box center [784, 281] width 1568 height 1094
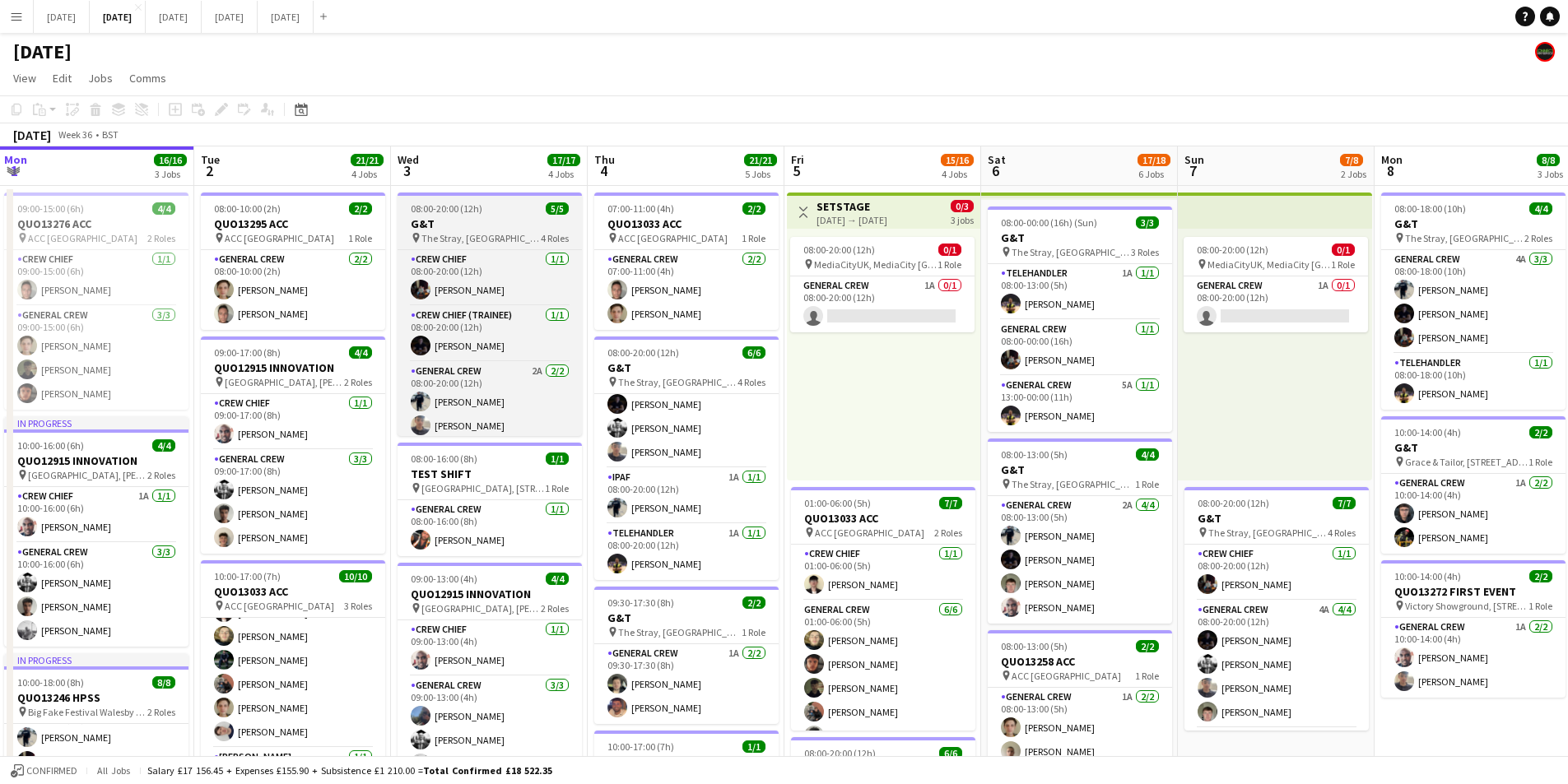
scroll to position [61, 0]
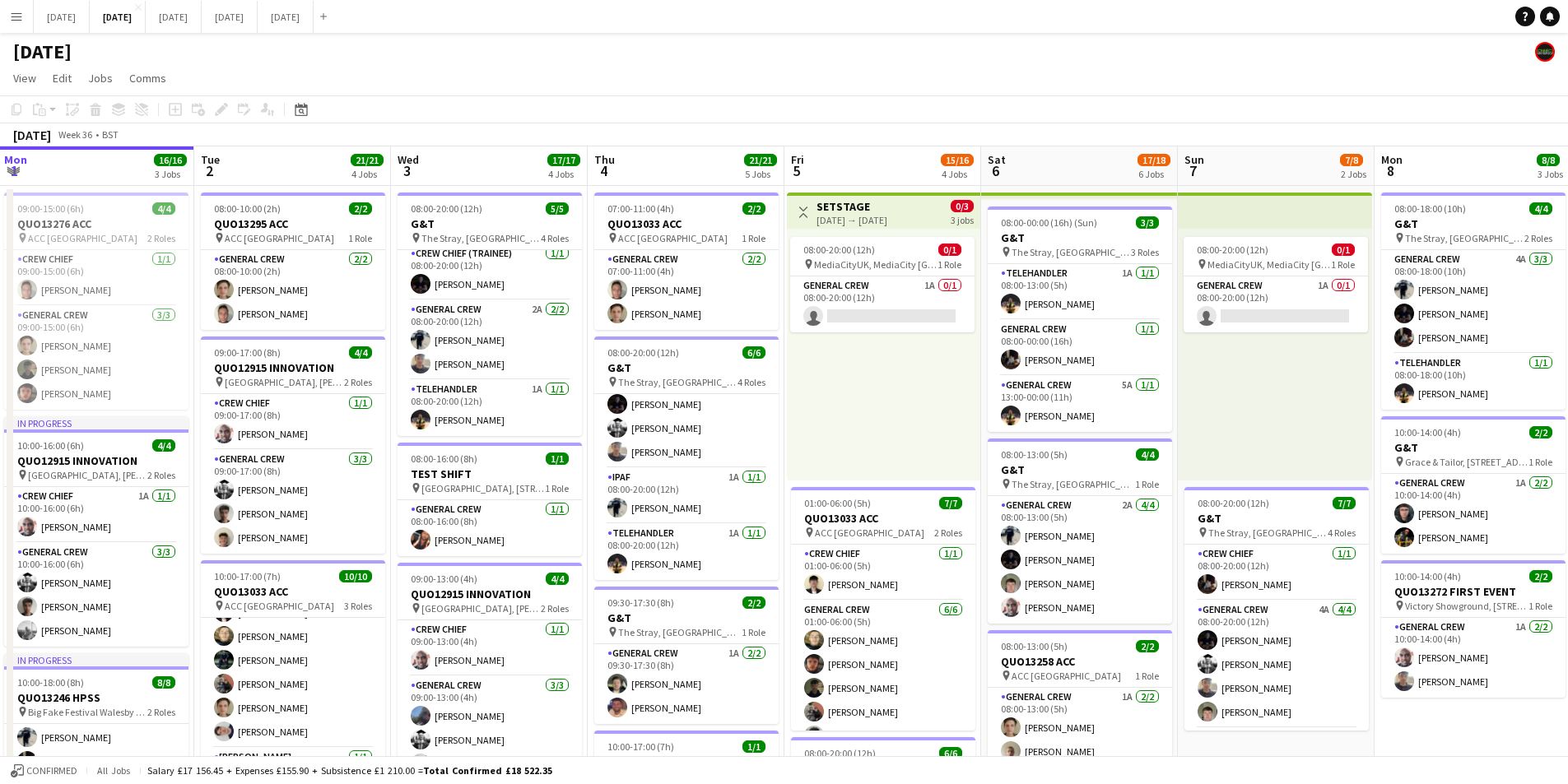
drag, startPoint x: 672, startPoint y: 611, endPoint x: 267, endPoint y: 166, distance: 601.7
click at [672, 610] on h3 "G&T" at bounding box center [686, 617] width 185 height 15
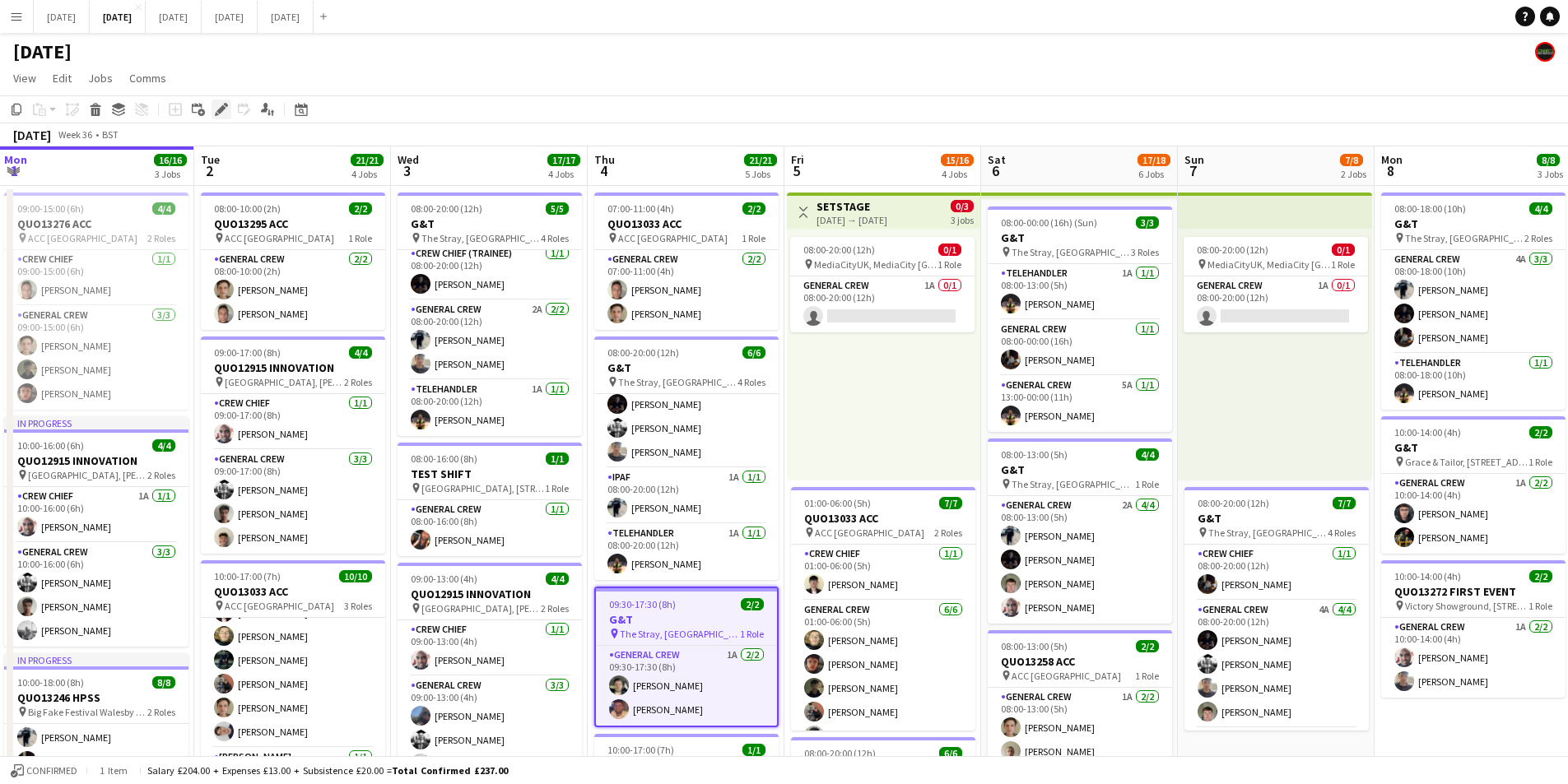
click at [212, 102] on div "Edit" at bounding box center [221, 109] width 20 height 20
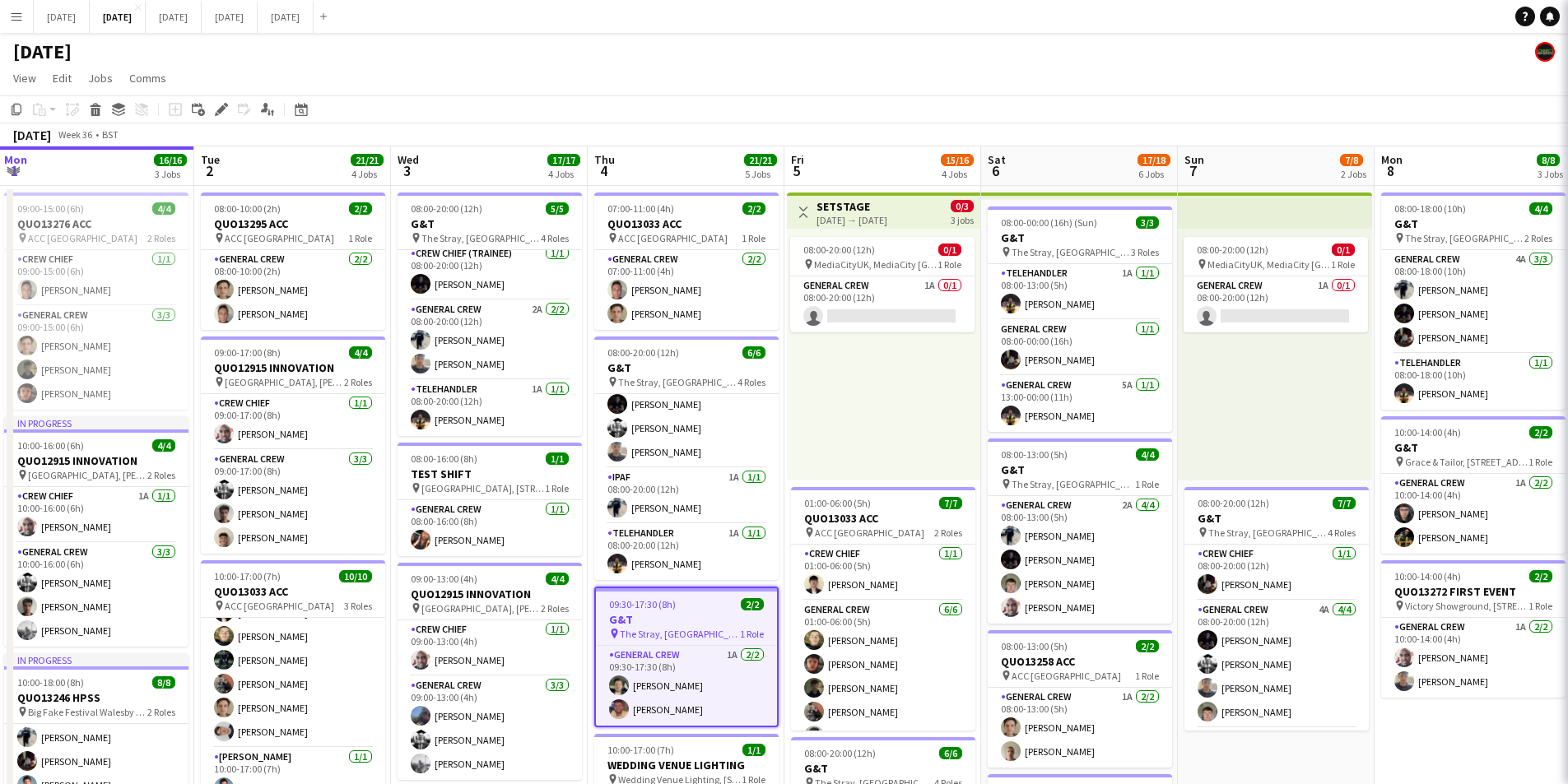
type input "***"
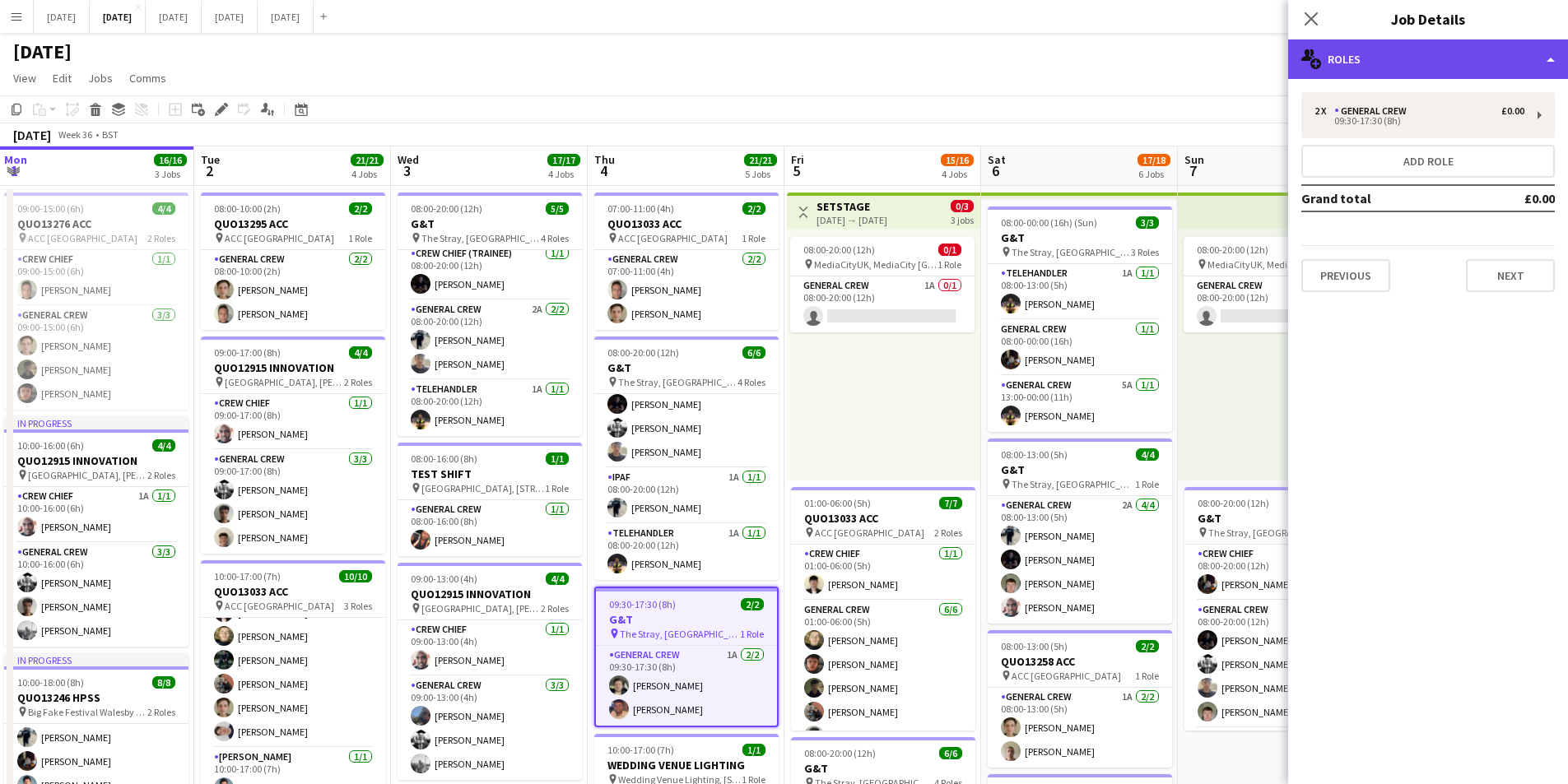
click at [1443, 70] on div "multiple-users-add Roles" at bounding box center [1428, 60] width 280 height 40
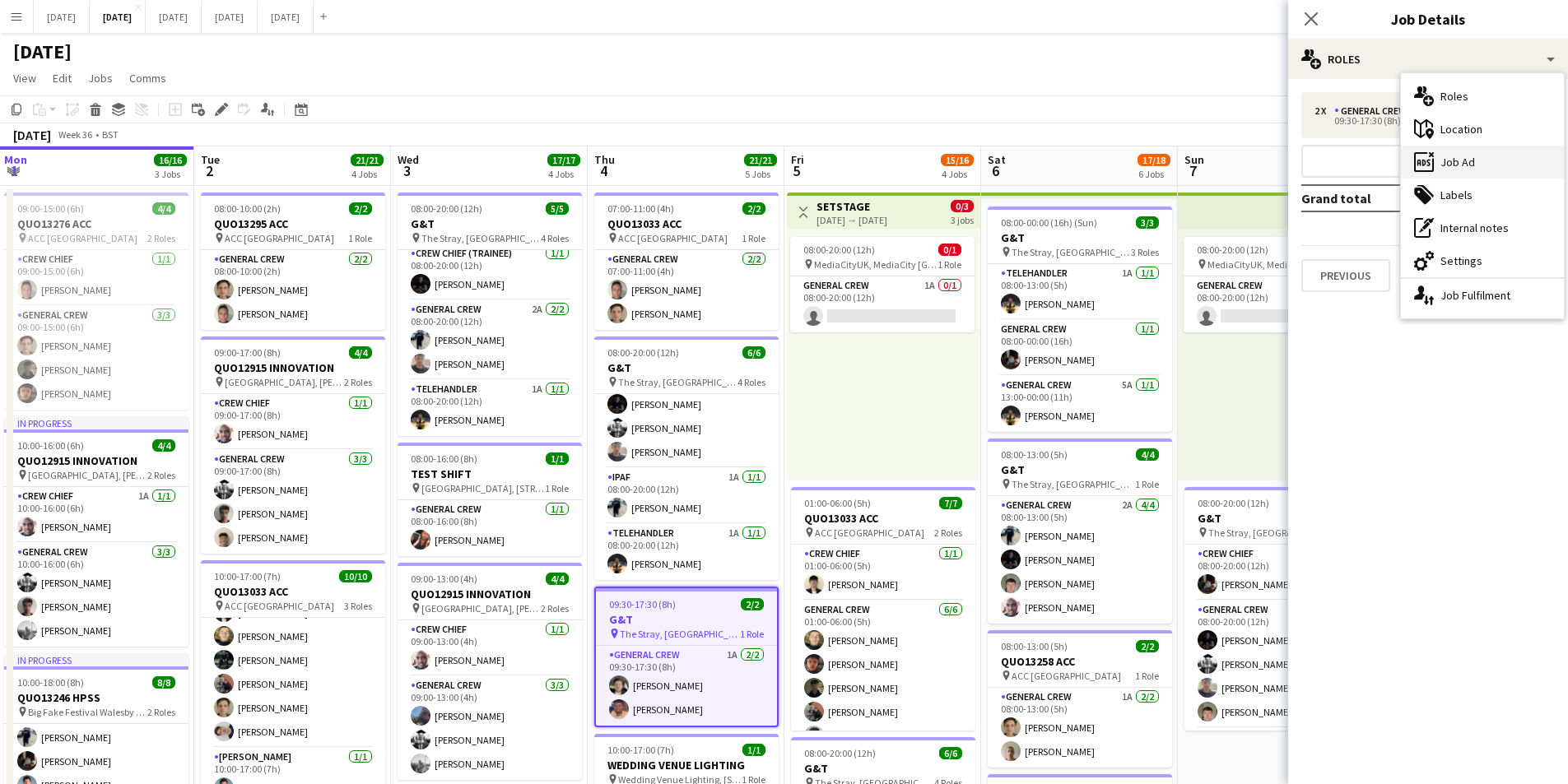
click at [1469, 161] on div "ads-window Job Ad" at bounding box center [1482, 162] width 163 height 33
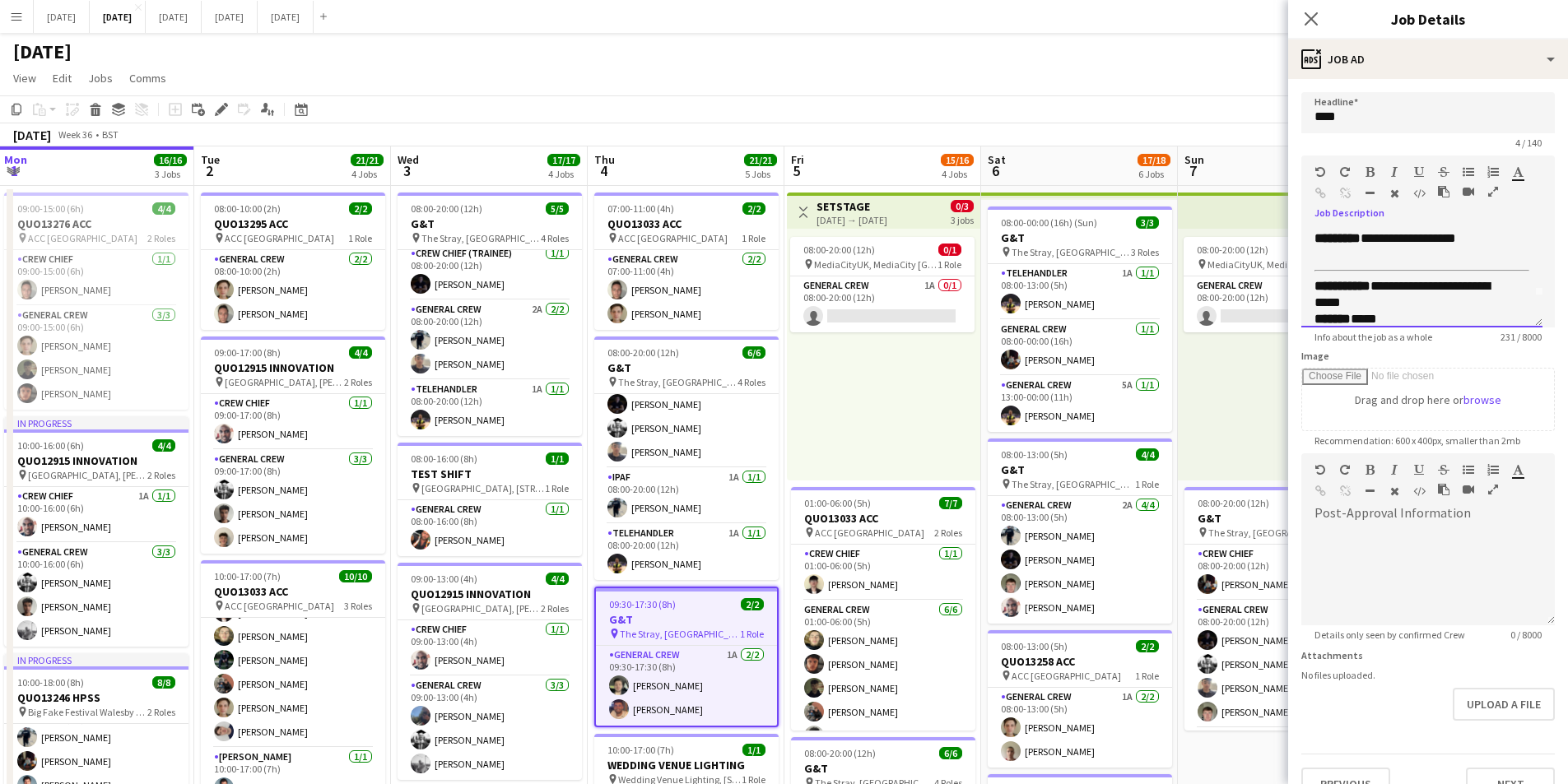
scroll to position [39, 0]
drag, startPoint x: 1439, startPoint y: 281, endPoint x: 1381, endPoint y: 277, distance: 58.1
click at [1380, 280] on div "**********" at bounding box center [1415, 288] width 202 height 33
drag, startPoint x: 1414, startPoint y: 281, endPoint x: 1388, endPoint y: 270, distance: 28.2
click at [1383, 274] on div "**********" at bounding box center [1415, 288] width 202 height 33
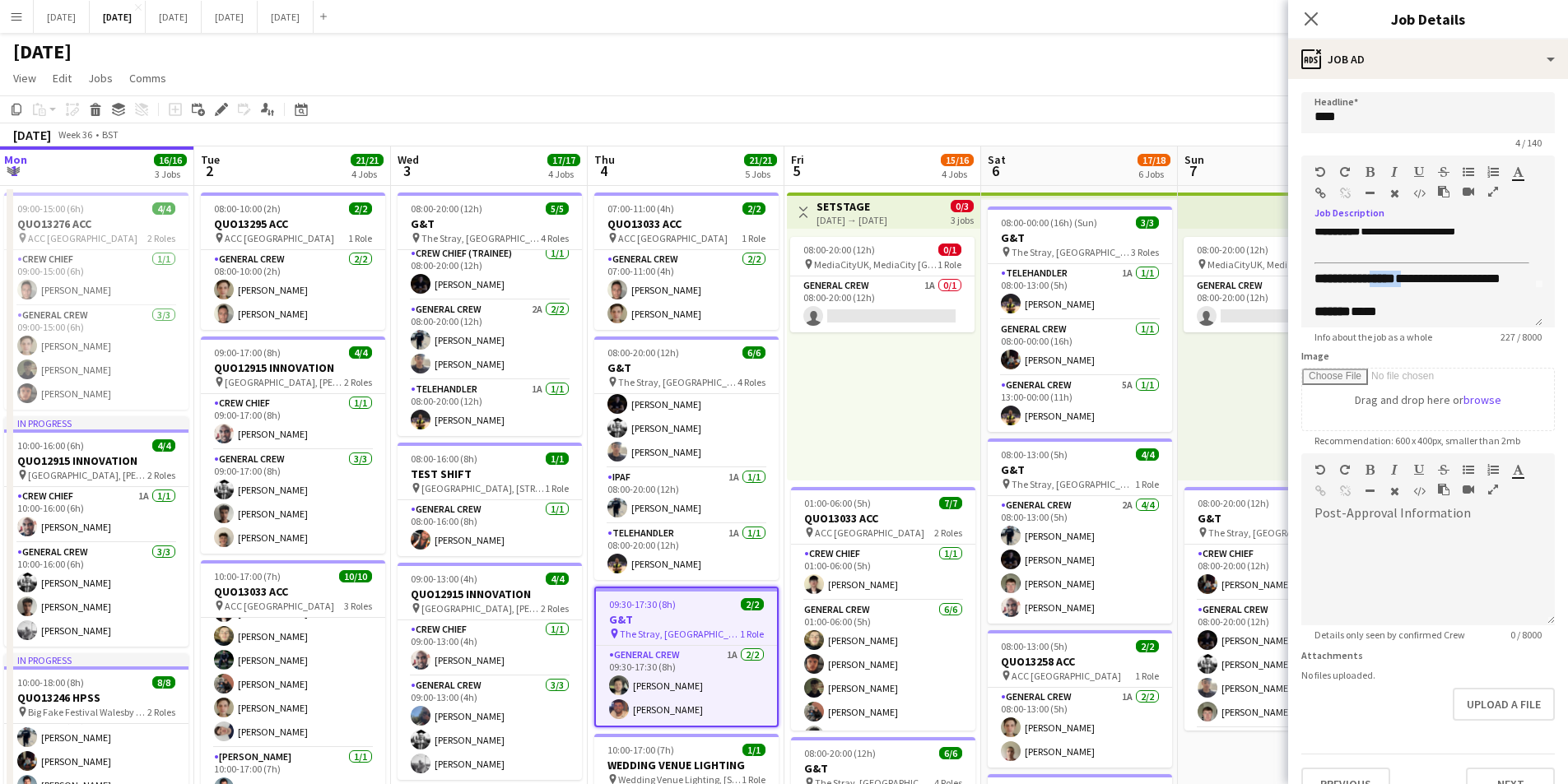
click at [1369, 174] on icon "button" at bounding box center [1369, 172] width 9 height 11
click at [1436, 304] on div "******* ****" at bounding box center [1421, 312] width 215 height 16
drag, startPoint x: 1402, startPoint y: 281, endPoint x: 1384, endPoint y: 278, distance: 18.2
click at [1384, 278] on b "*****" at bounding box center [1383, 278] width 28 height 12
click at [1366, 169] on icon "button" at bounding box center [1369, 172] width 9 height 11
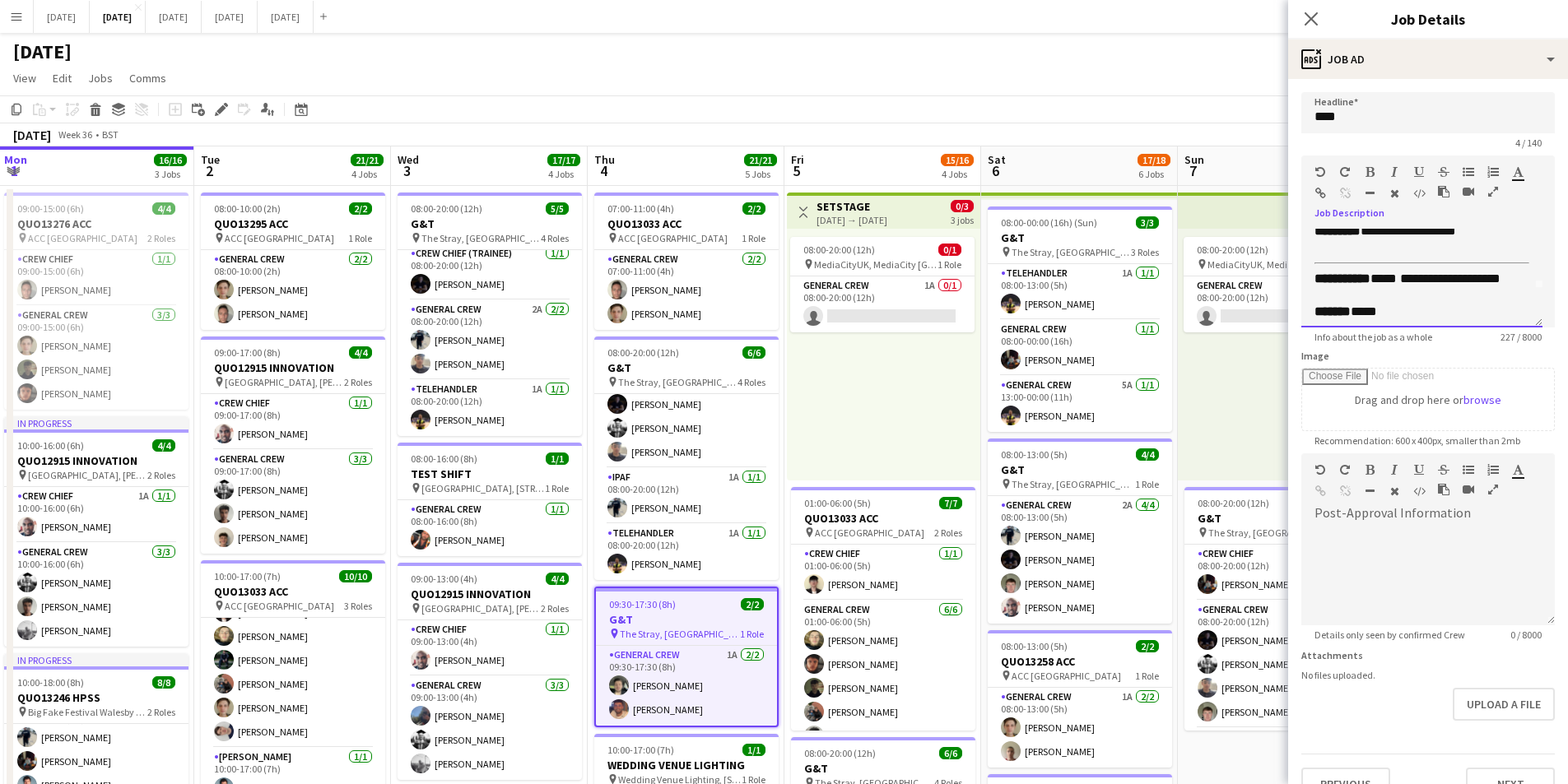
click at [1454, 295] on div "**********" at bounding box center [1415, 288] width 202 height 33
click at [1400, 276] on b at bounding box center [1398, 278] width 3 height 12
drag, startPoint x: 1337, startPoint y: 293, endPoint x: 1381, endPoint y: 275, distance: 47.5
click at [1381, 275] on div "**********" at bounding box center [1415, 288] width 202 height 33
copy div "**********"
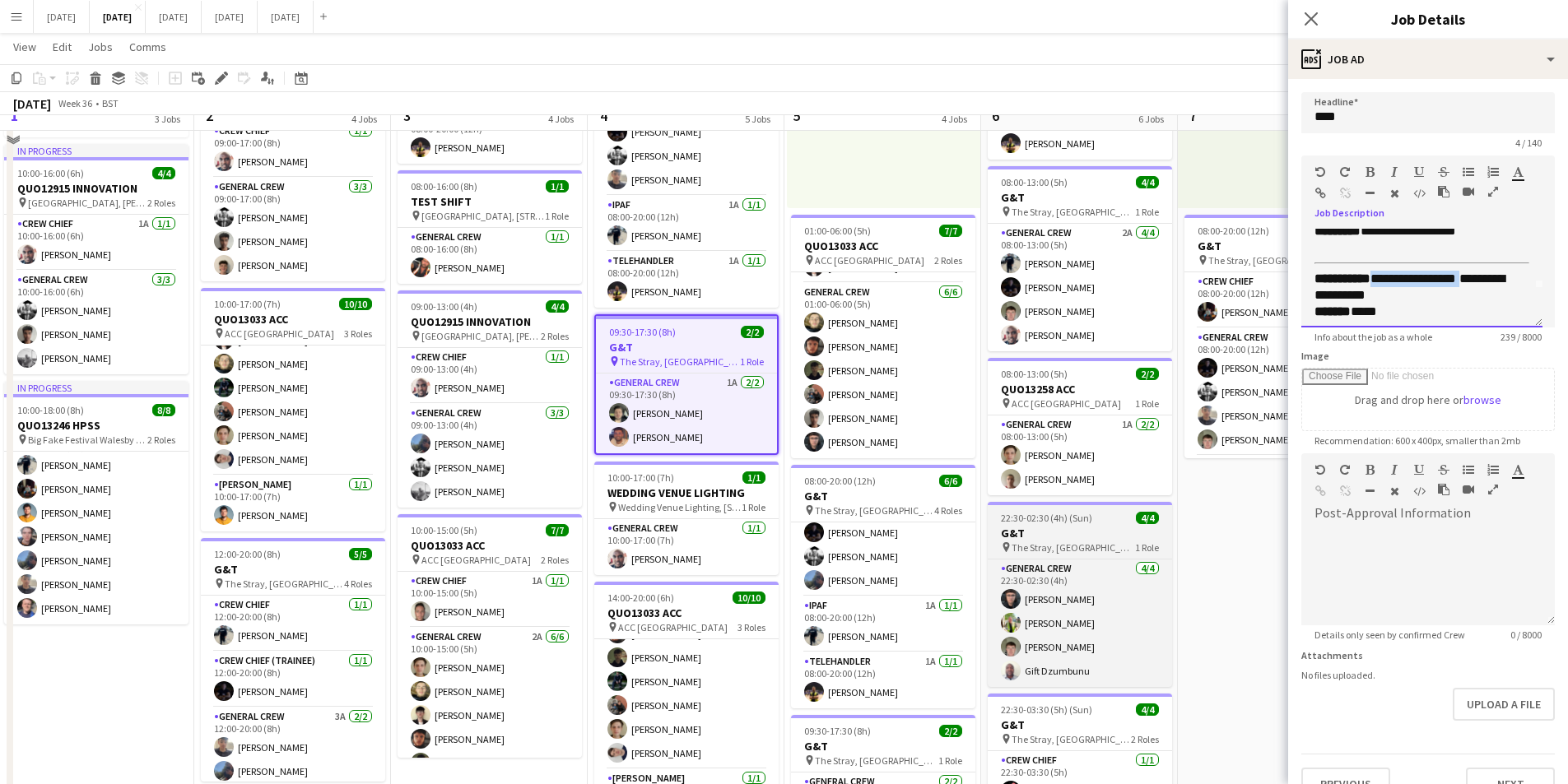
scroll to position [401, 0]
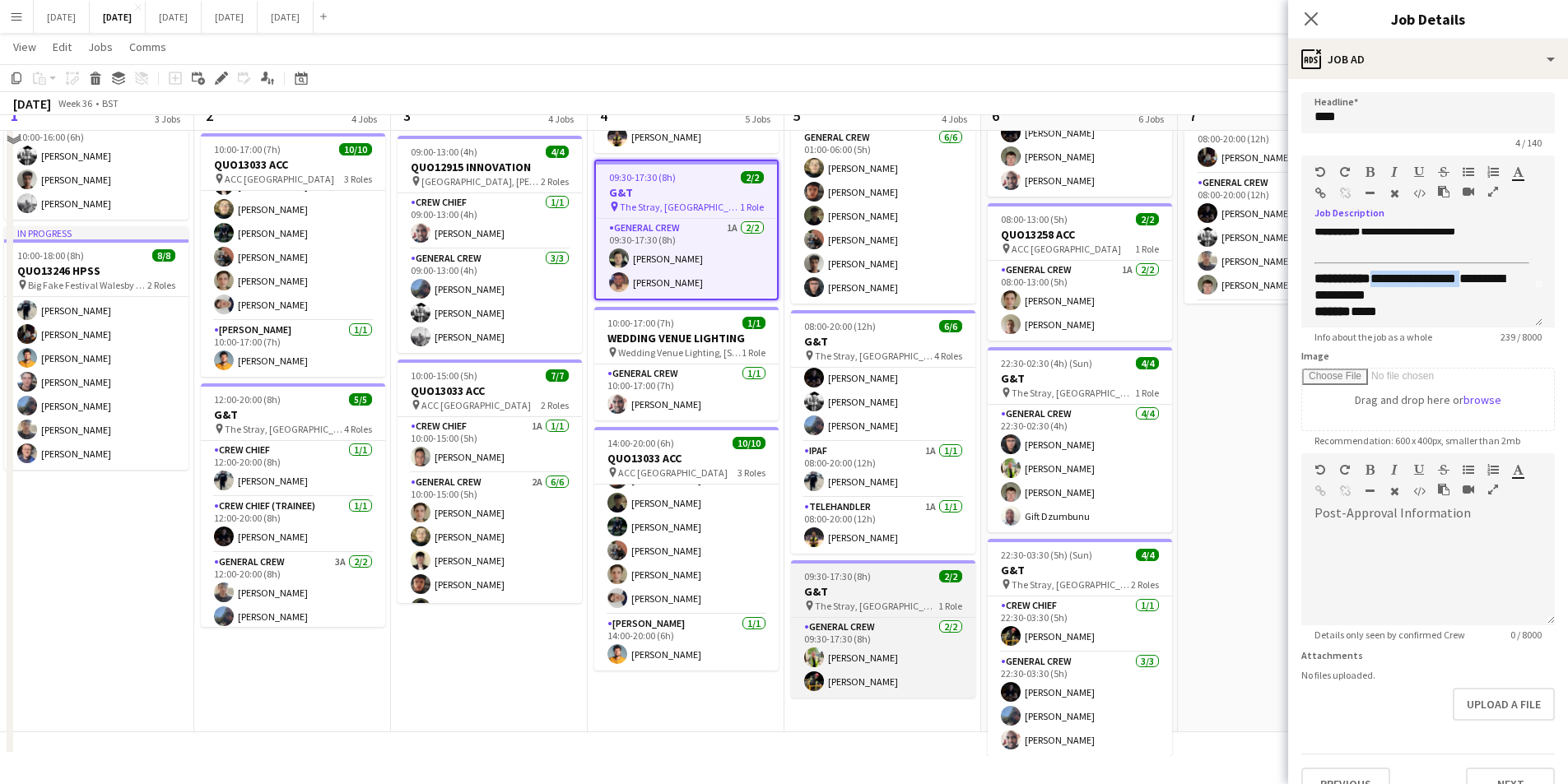
click at [890, 591] on h3 "G&T" at bounding box center [883, 591] width 185 height 15
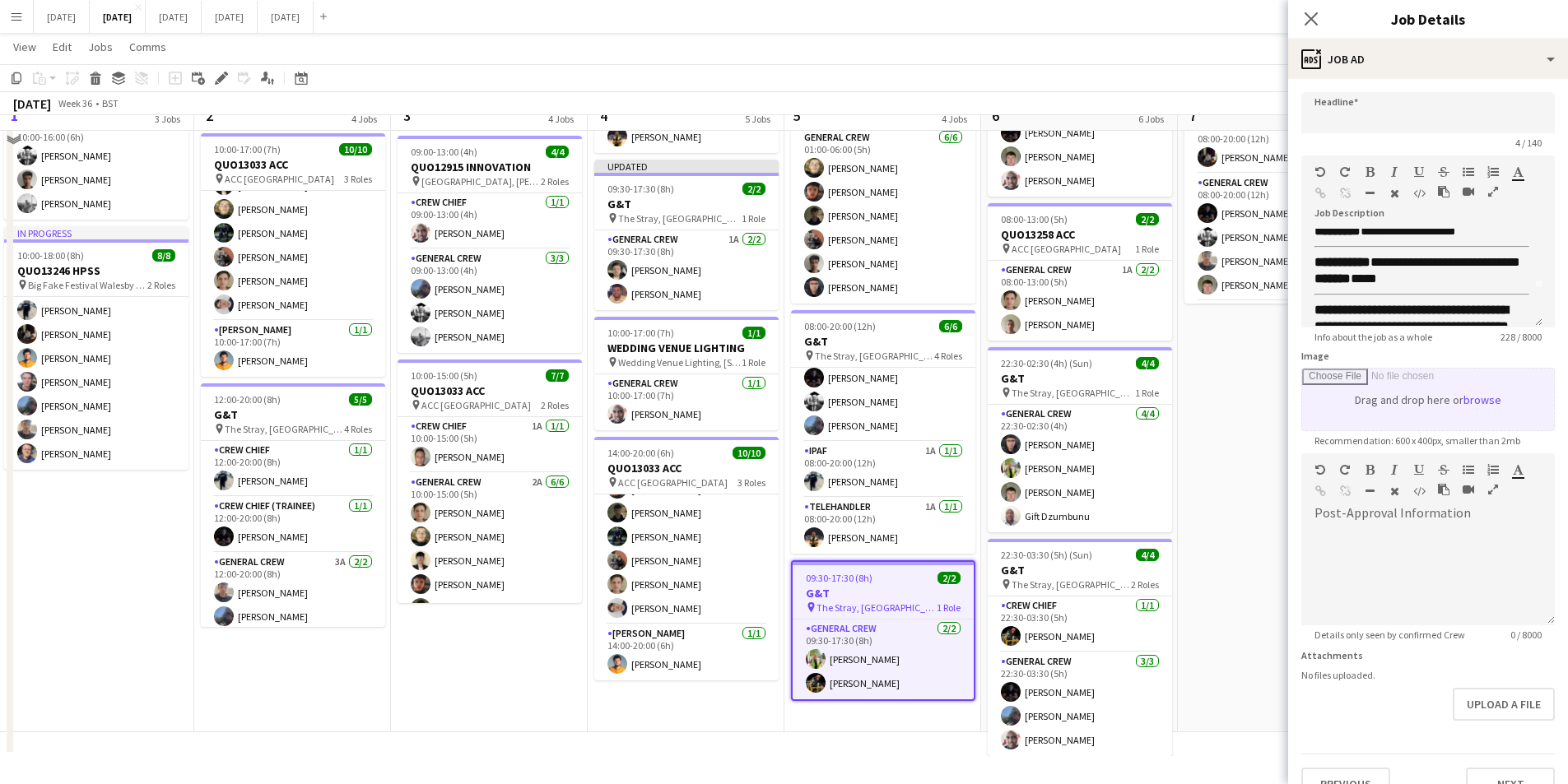
type input "***"
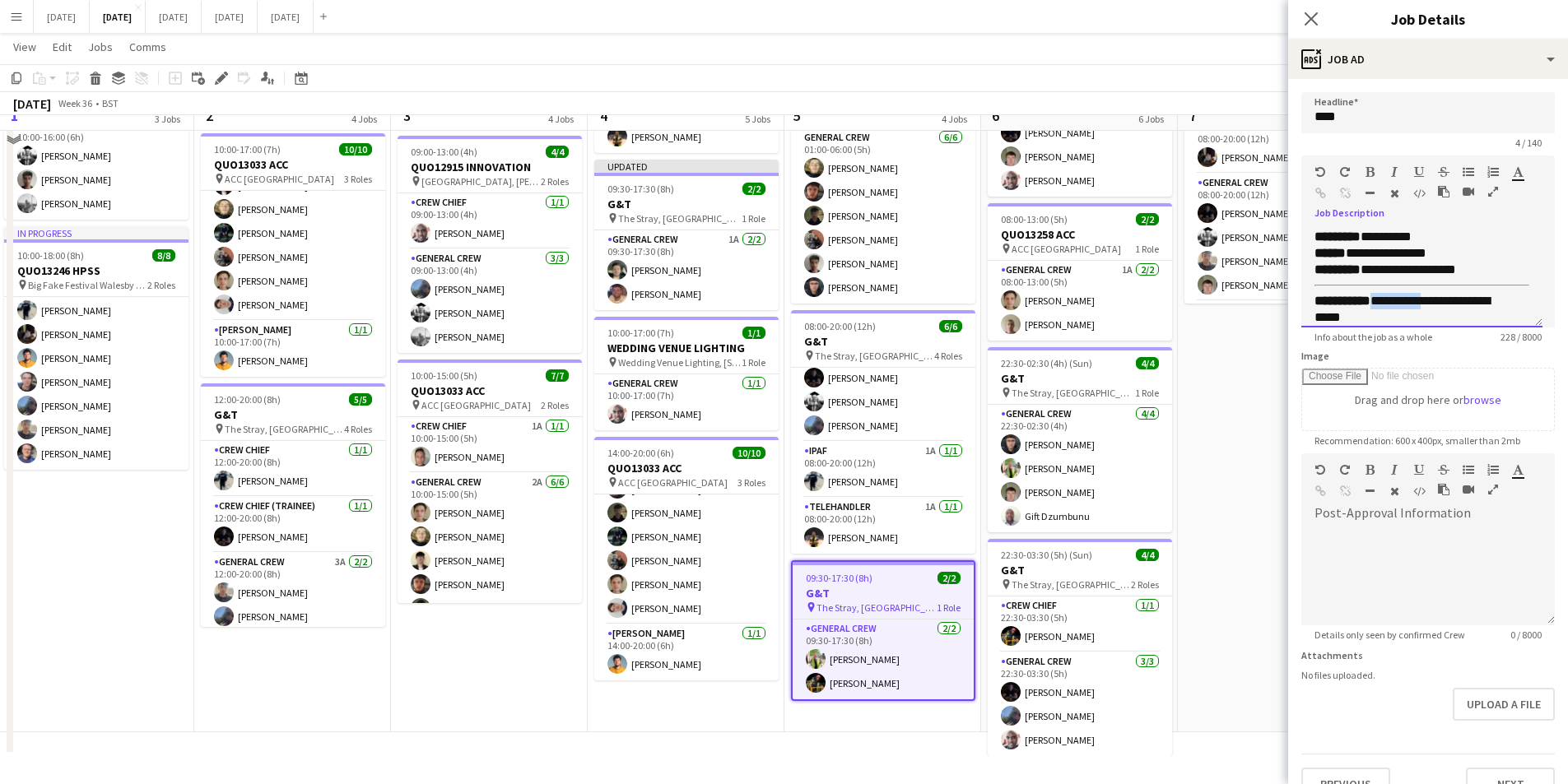
drag, startPoint x: 1443, startPoint y: 302, endPoint x: 1386, endPoint y: 301, distance: 57.0
click at [1386, 301] on div "**********" at bounding box center [1415, 309] width 202 height 33
click at [1306, 9] on app-icon "Close pop-in" at bounding box center [1312, 20] width 24 height 24
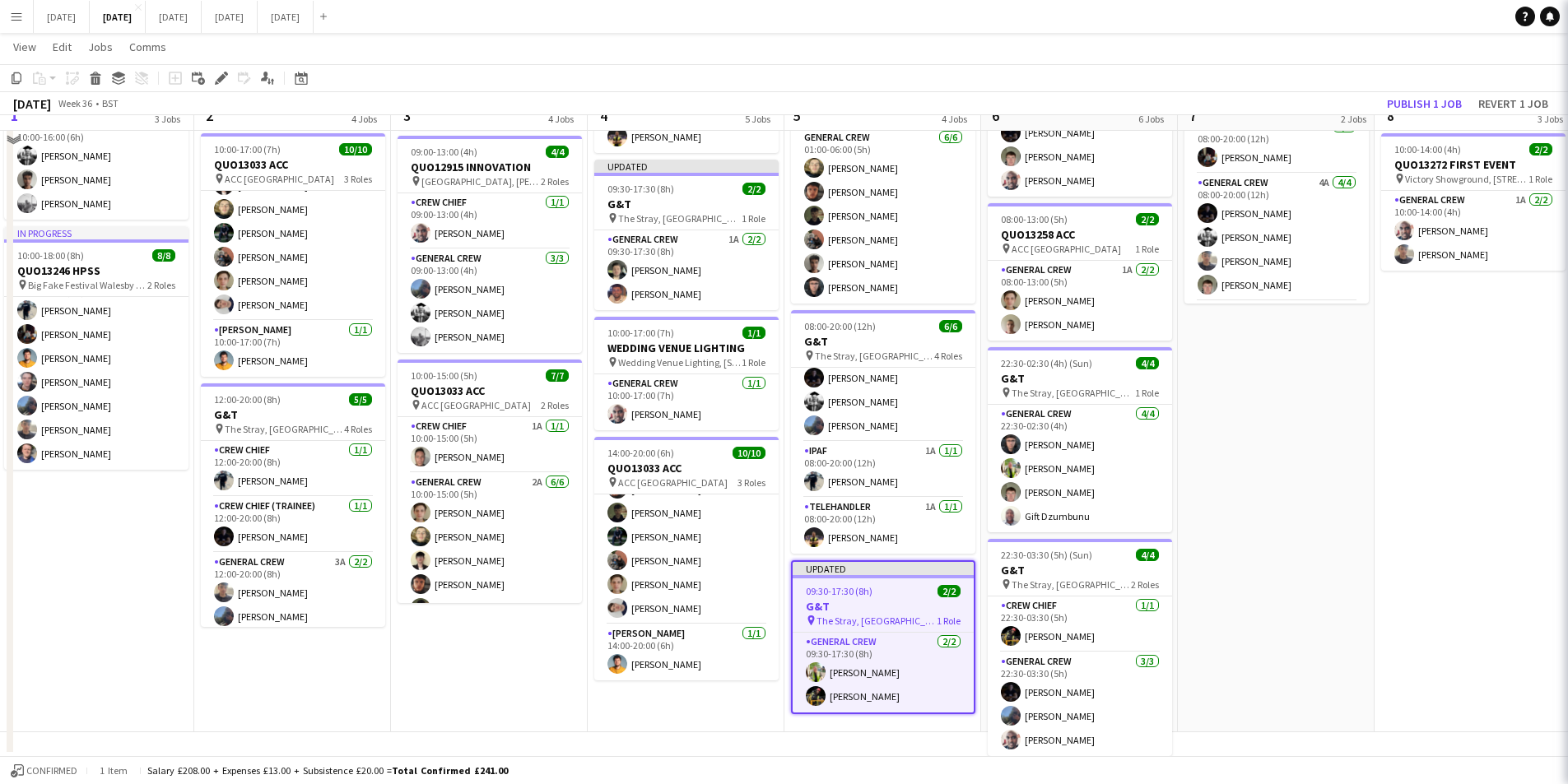
click at [1307, 16] on body "Menu Boards Boards Boards All jobs Status Workforce Workforce My Workforce Recr…" at bounding box center [784, 191] width 1568 height 1185
click at [1413, 100] on button "Publish 1 job" at bounding box center [1424, 104] width 88 height 22
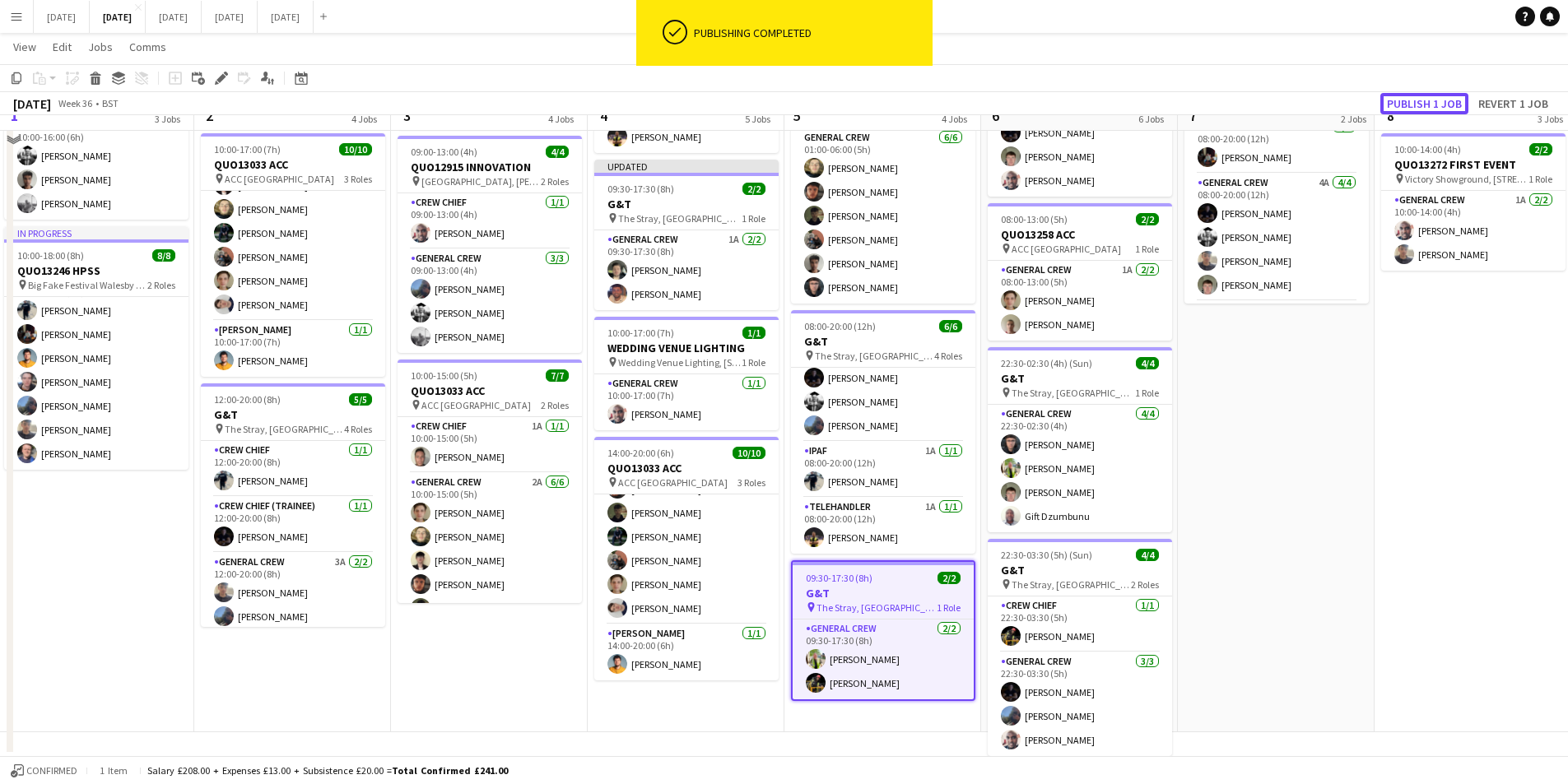
click at [1415, 99] on button "Publish 1 job" at bounding box center [1424, 104] width 88 height 22
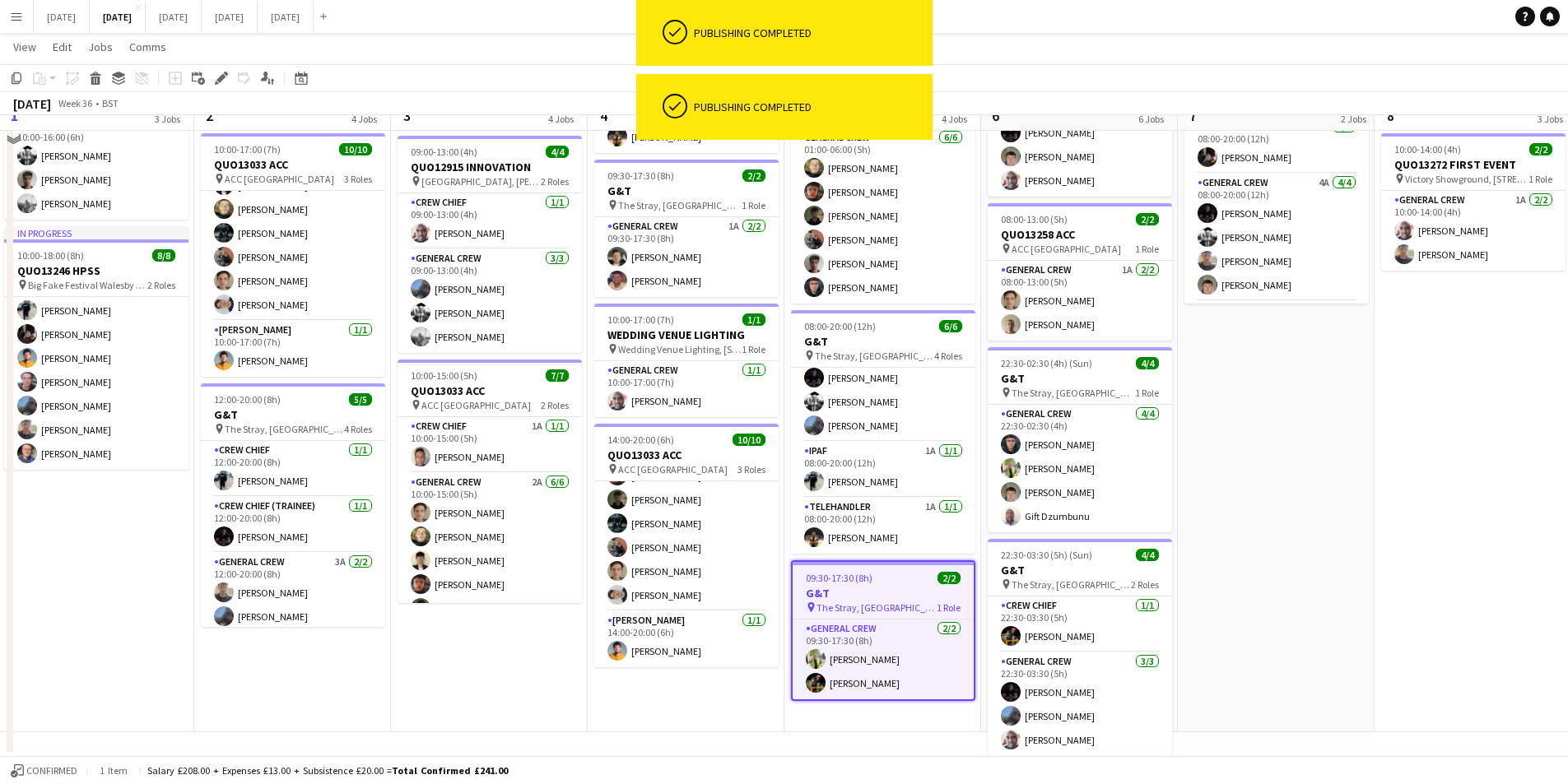
click at [1080, 376] on h3 "G&T" at bounding box center [1080, 378] width 185 height 15
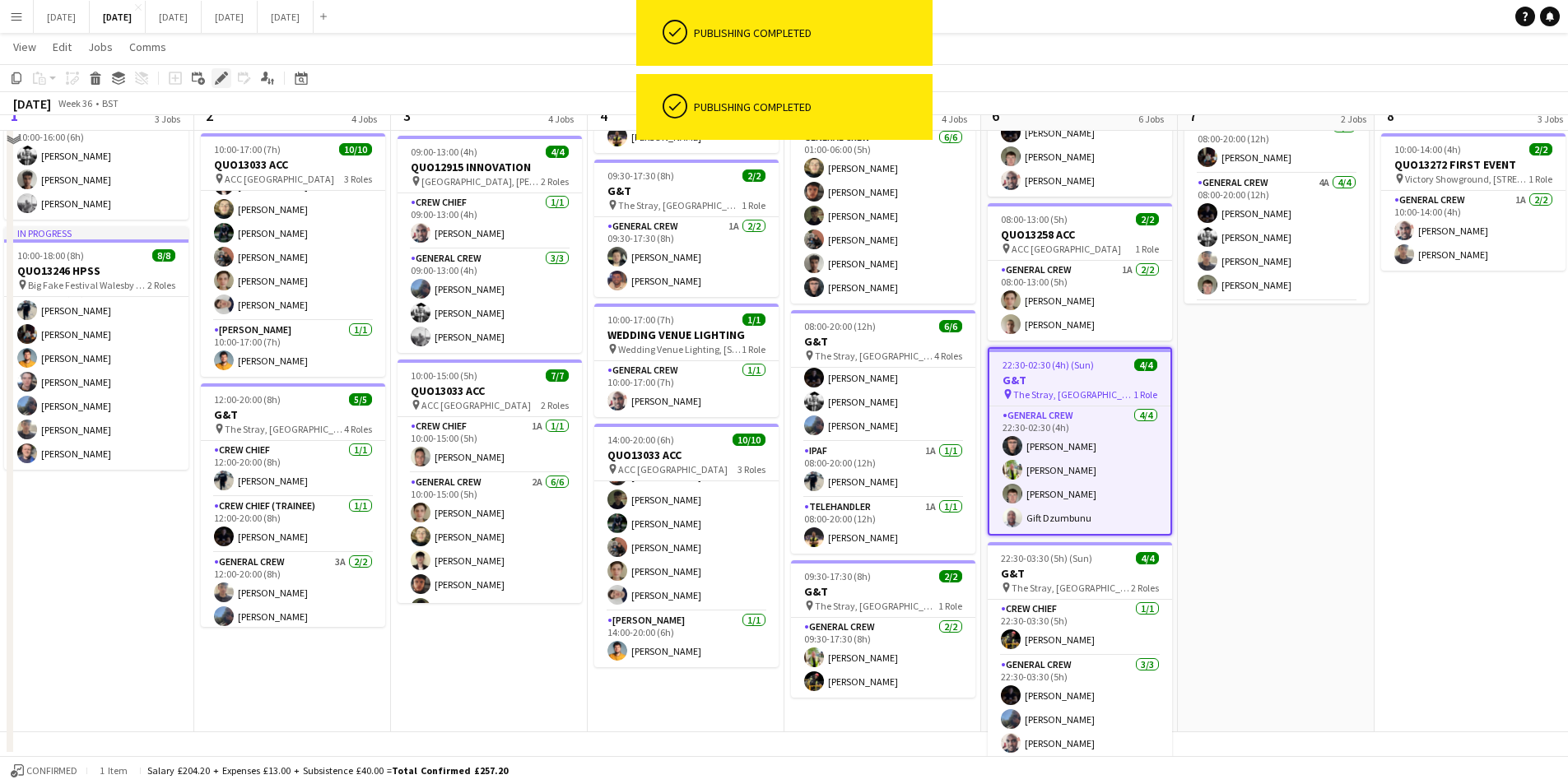
click at [224, 79] on icon at bounding box center [221, 79] width 9 height 9
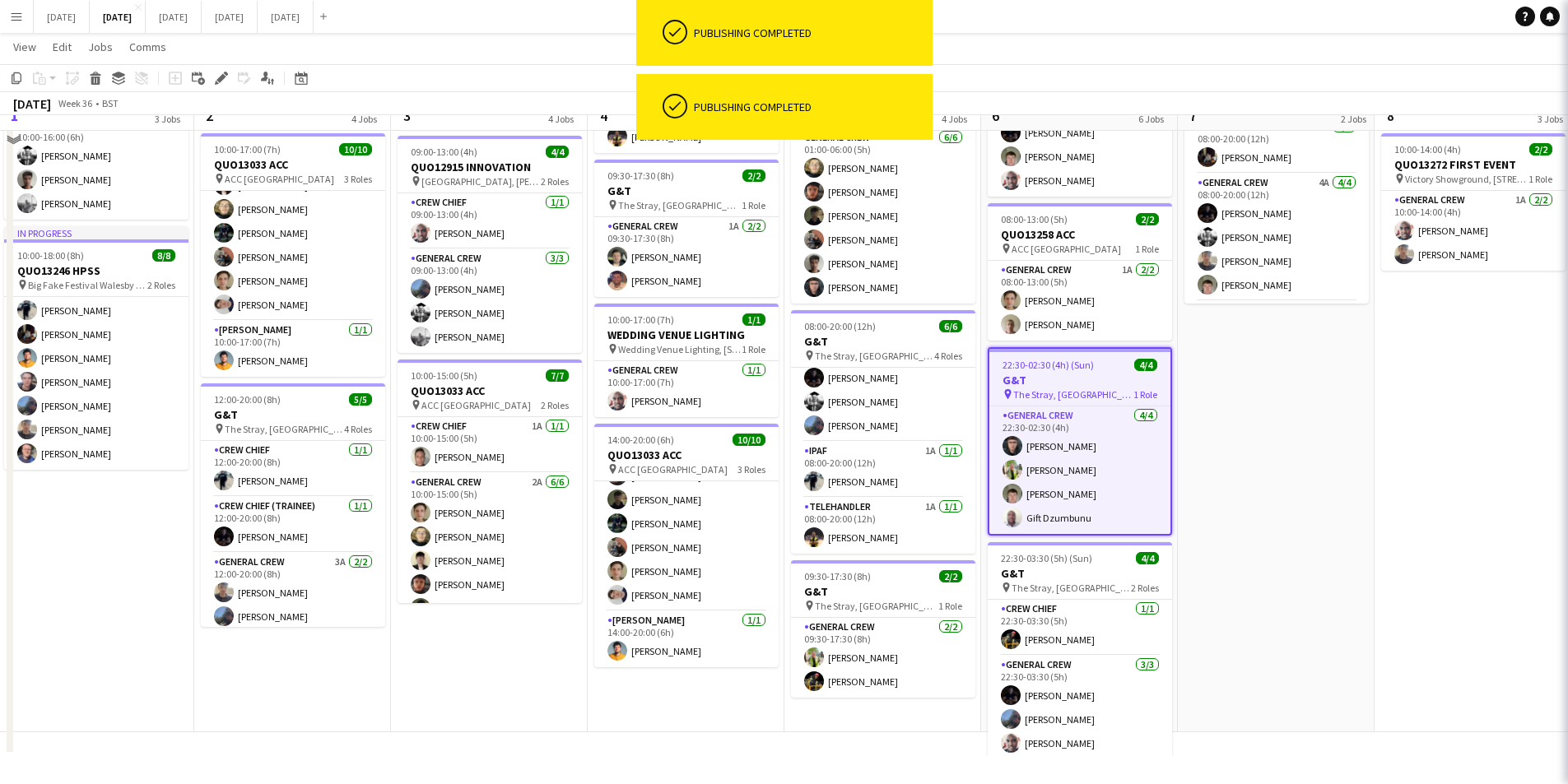
type input "***"
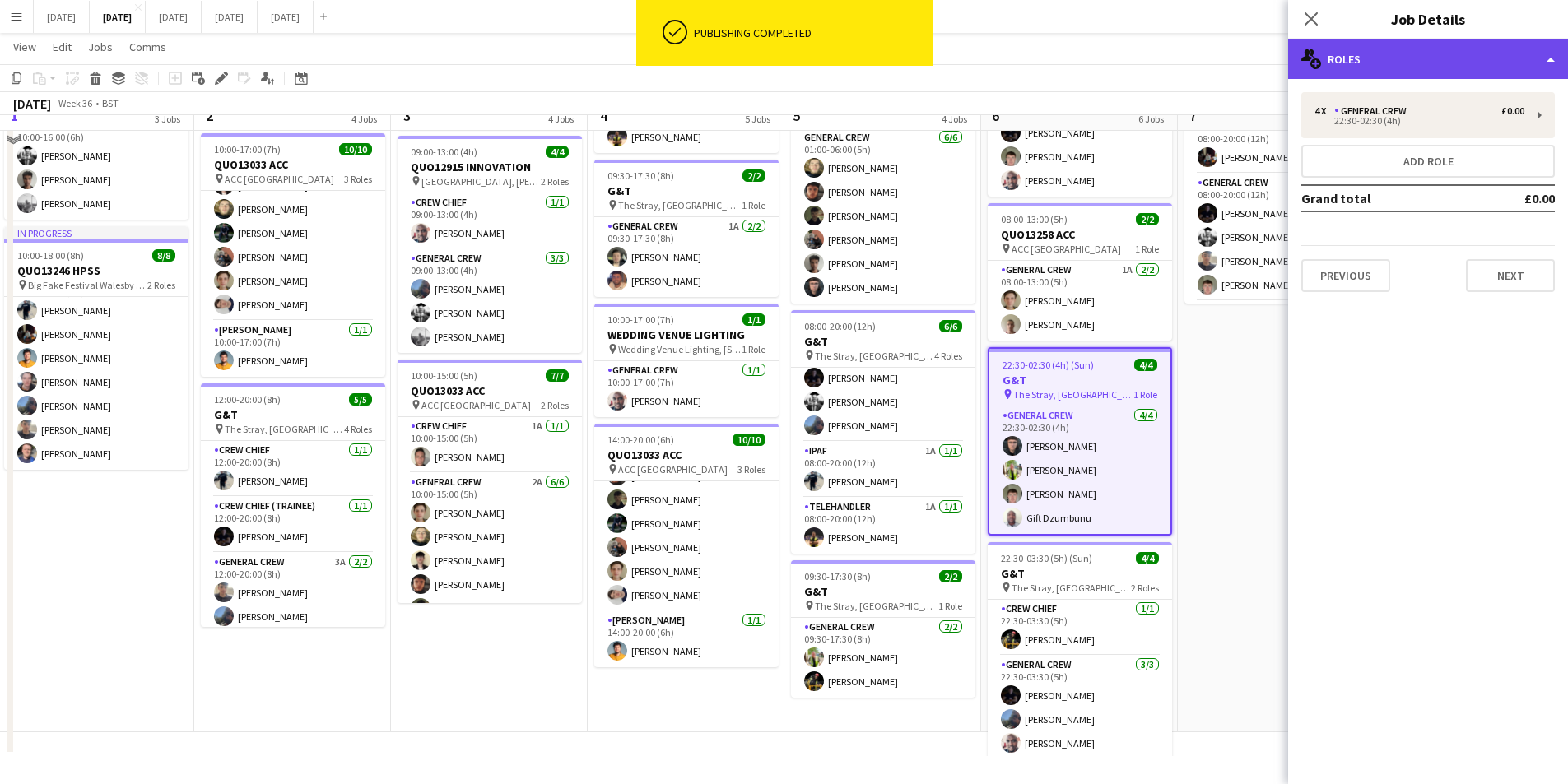
click at [1458, 61] on div "multiple-users-add Roles" at bounding box center [1428, 60] width 280 height 40
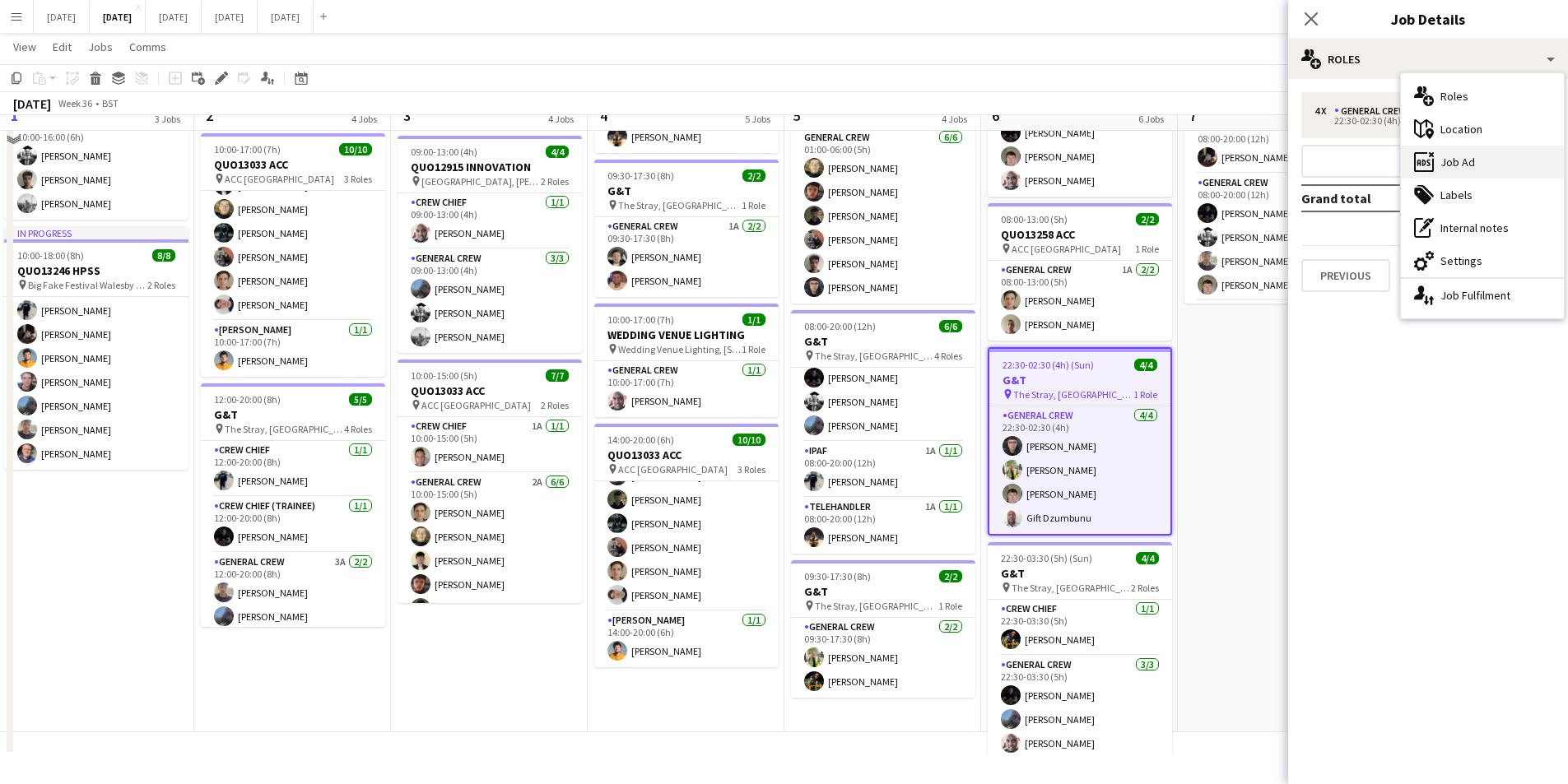
click at [1494, 164] on div "ads-window Job Ad" at bounding box center [1482, 162] width 163 height 33
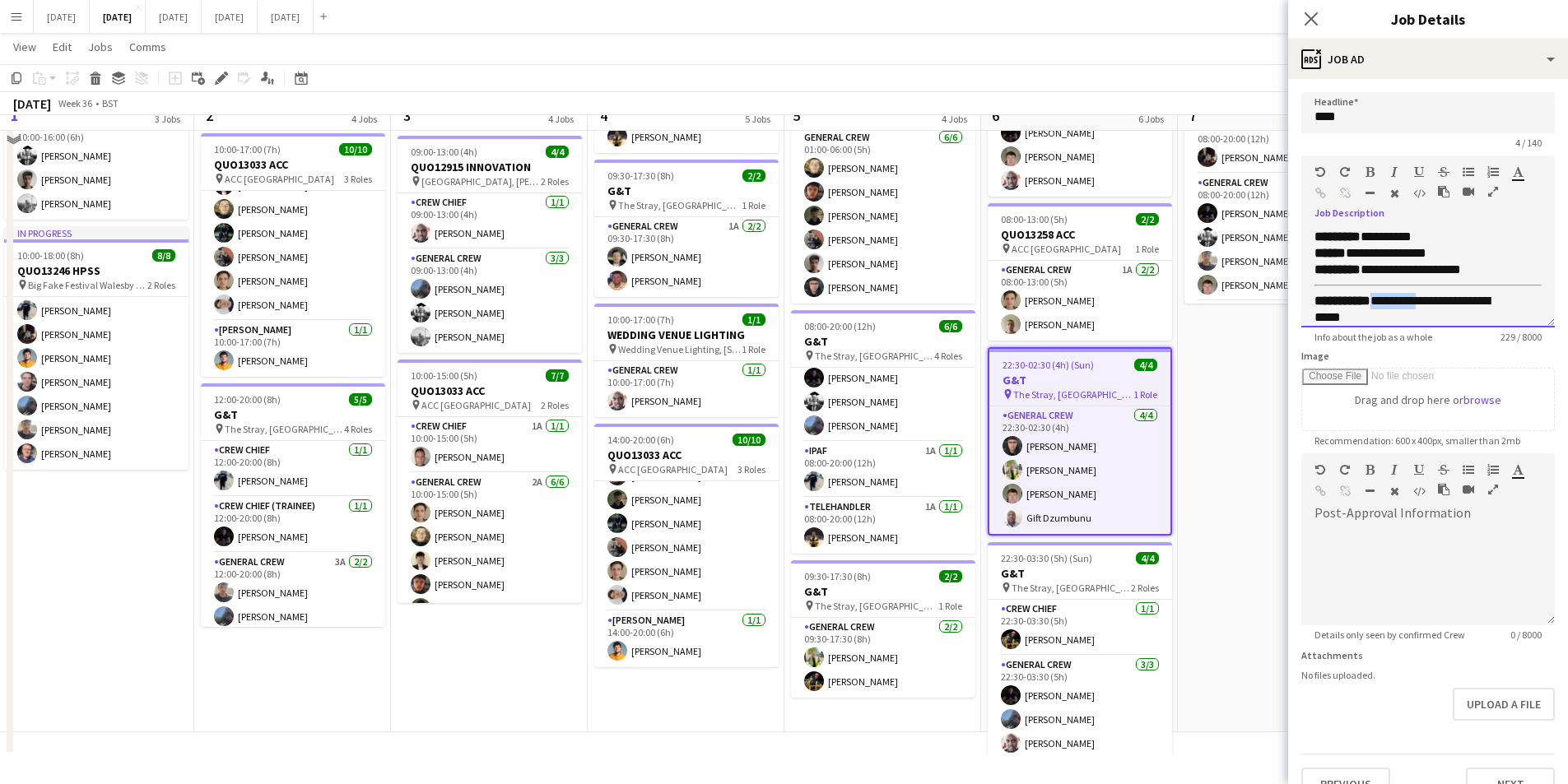
drag, startPoint x: 1440, startPoint y: 305, endPoint x: 1384, endPoint y: 296, distance: 56.7
click at [1384, 296] on div "**********" at bounding box center [1415, 309] width 202 height 33
paste div
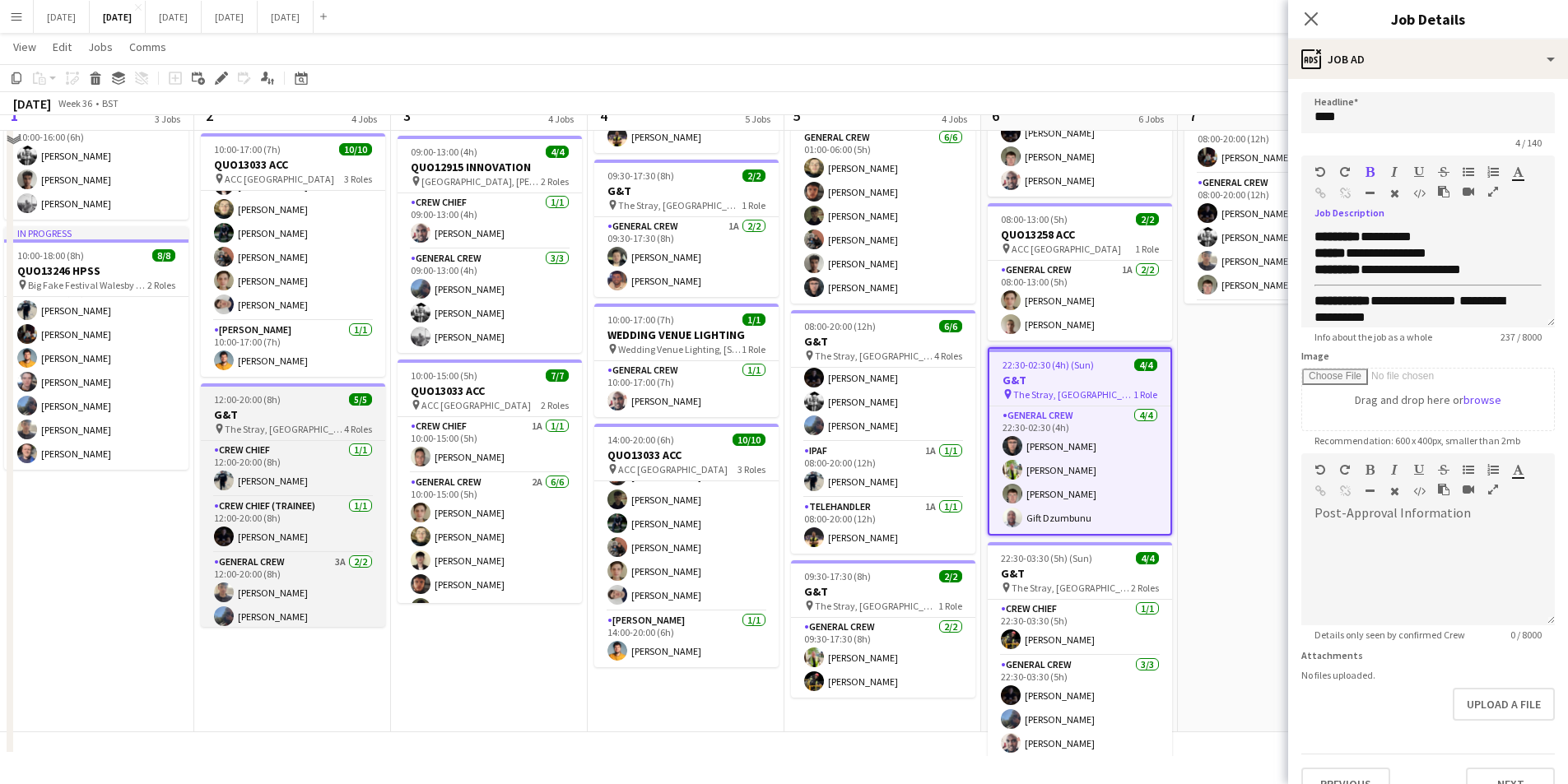
click at [292, 413] on h3 "G&T" at bounding box center [294, 414] width 185 height 15
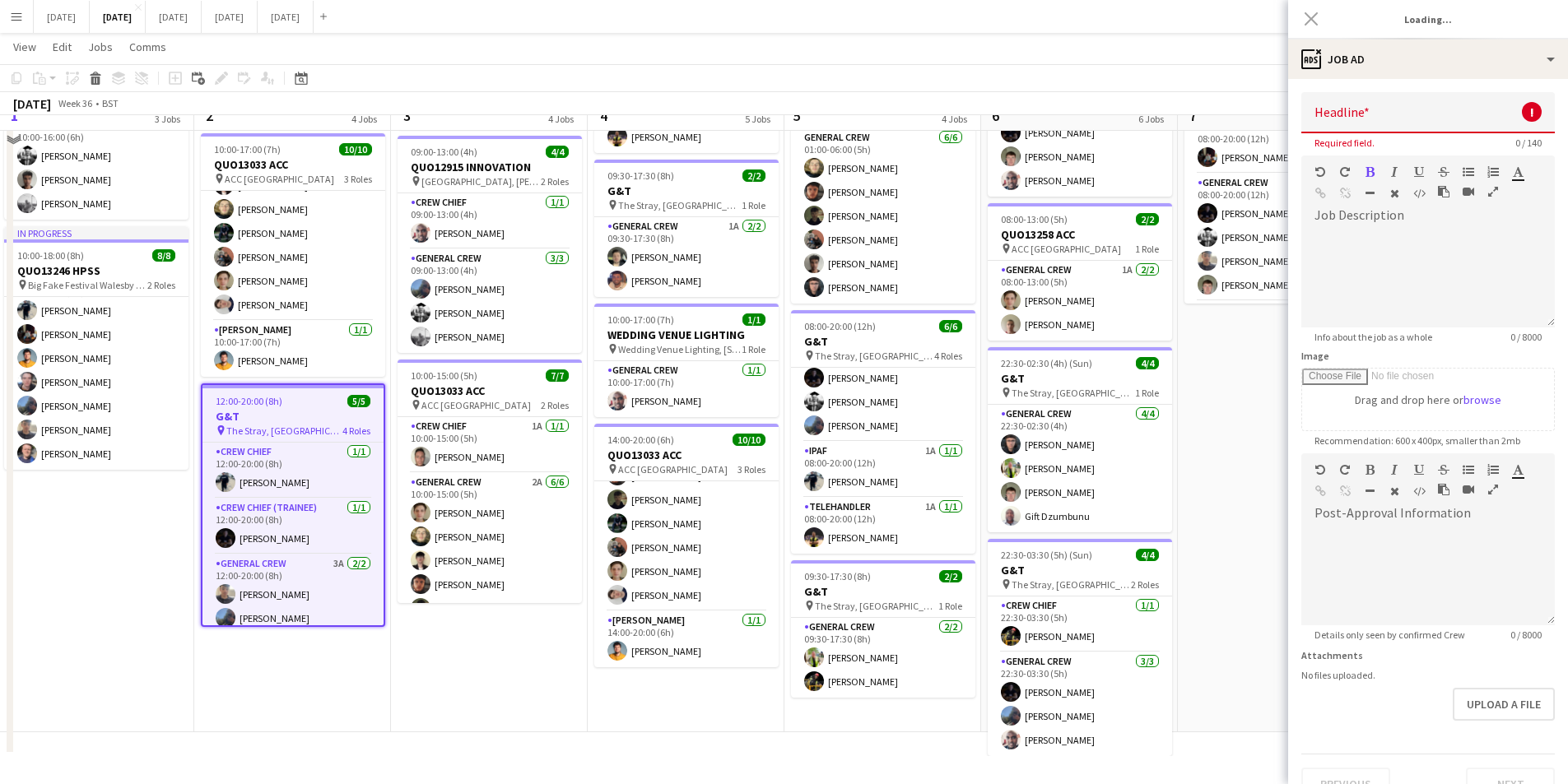
type input "***"
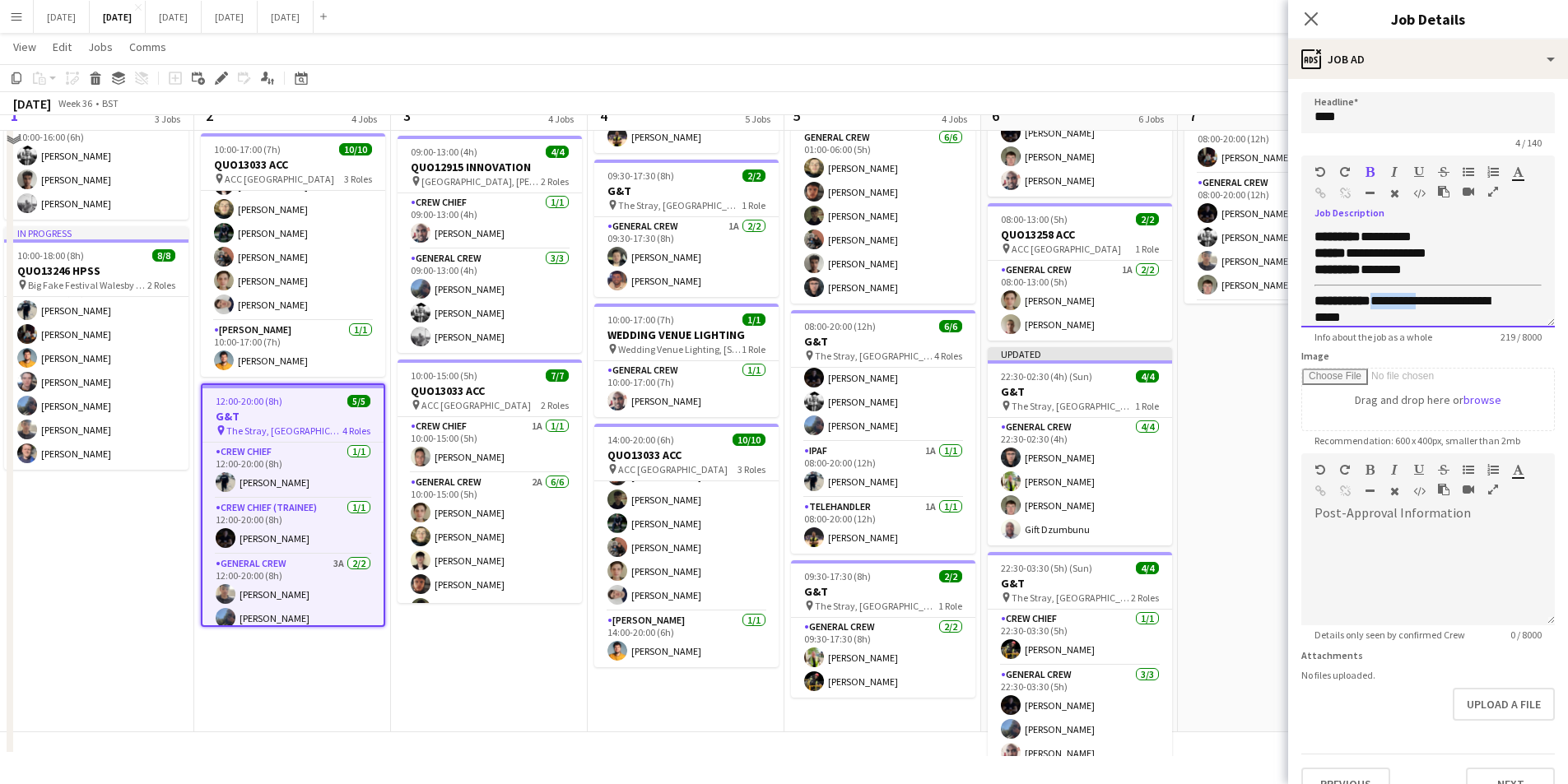
drag, startPoint x: 1442, startPoint y: 302, endPoint x: 1385, endPoint y: 299, distance: 57.1
click at [1385, 299] on div "**********" at bounding box center [1415, 309] width 202 height 33
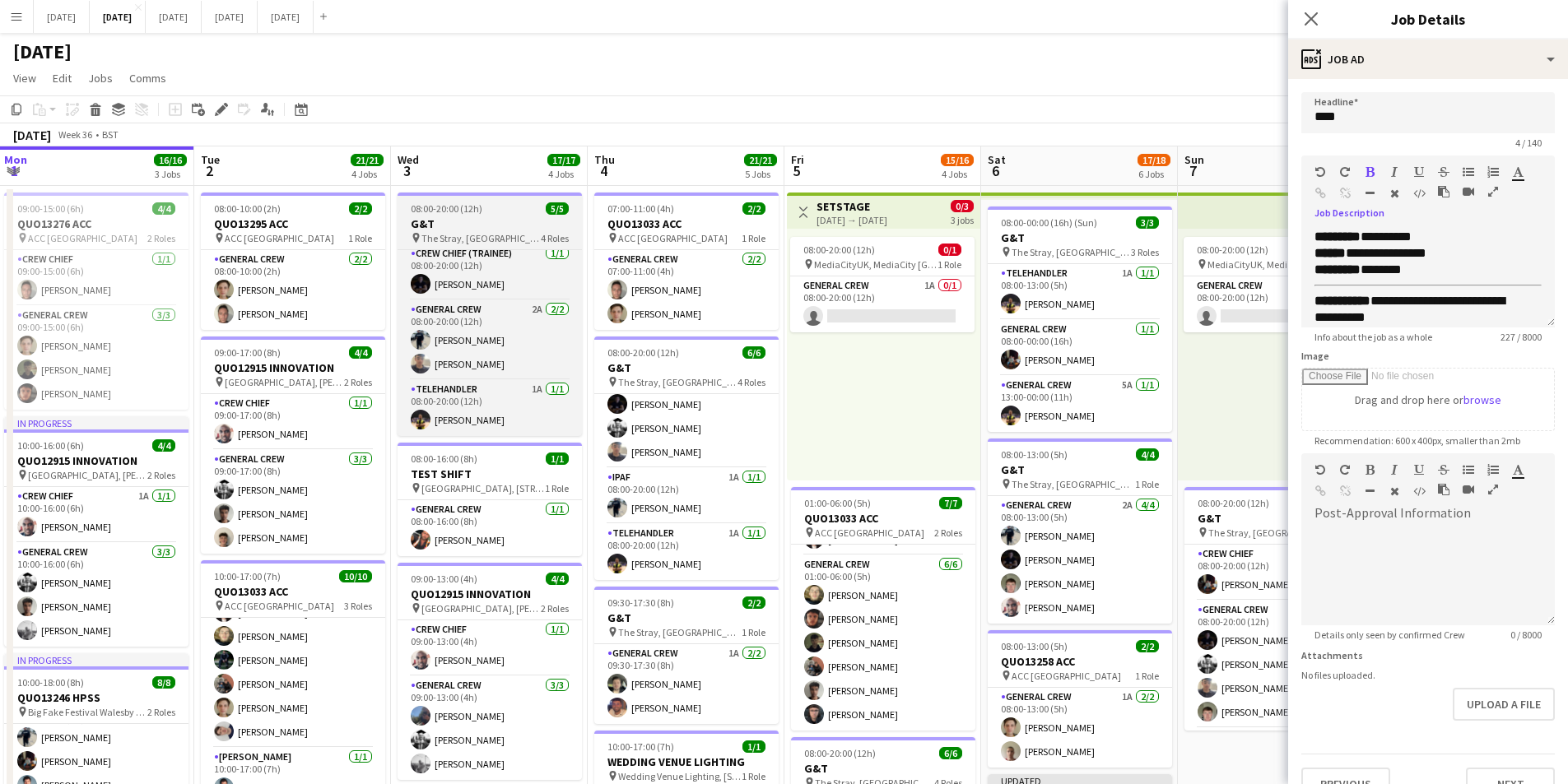
click at [495, 212] on div "08:00-20:00 (12h) 5/5" at bounding box center [490, 208] width 185 height 12
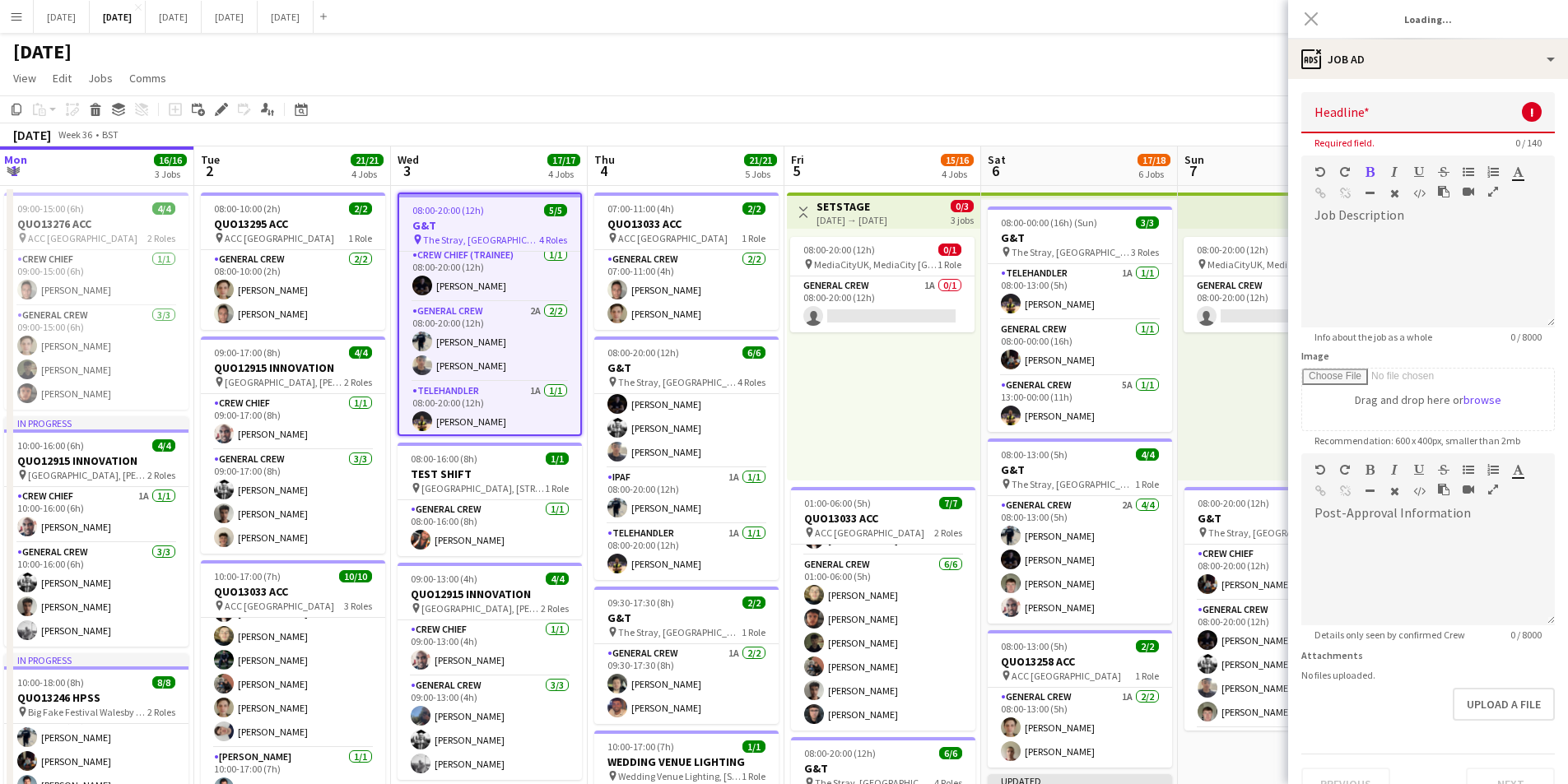
type input "***"
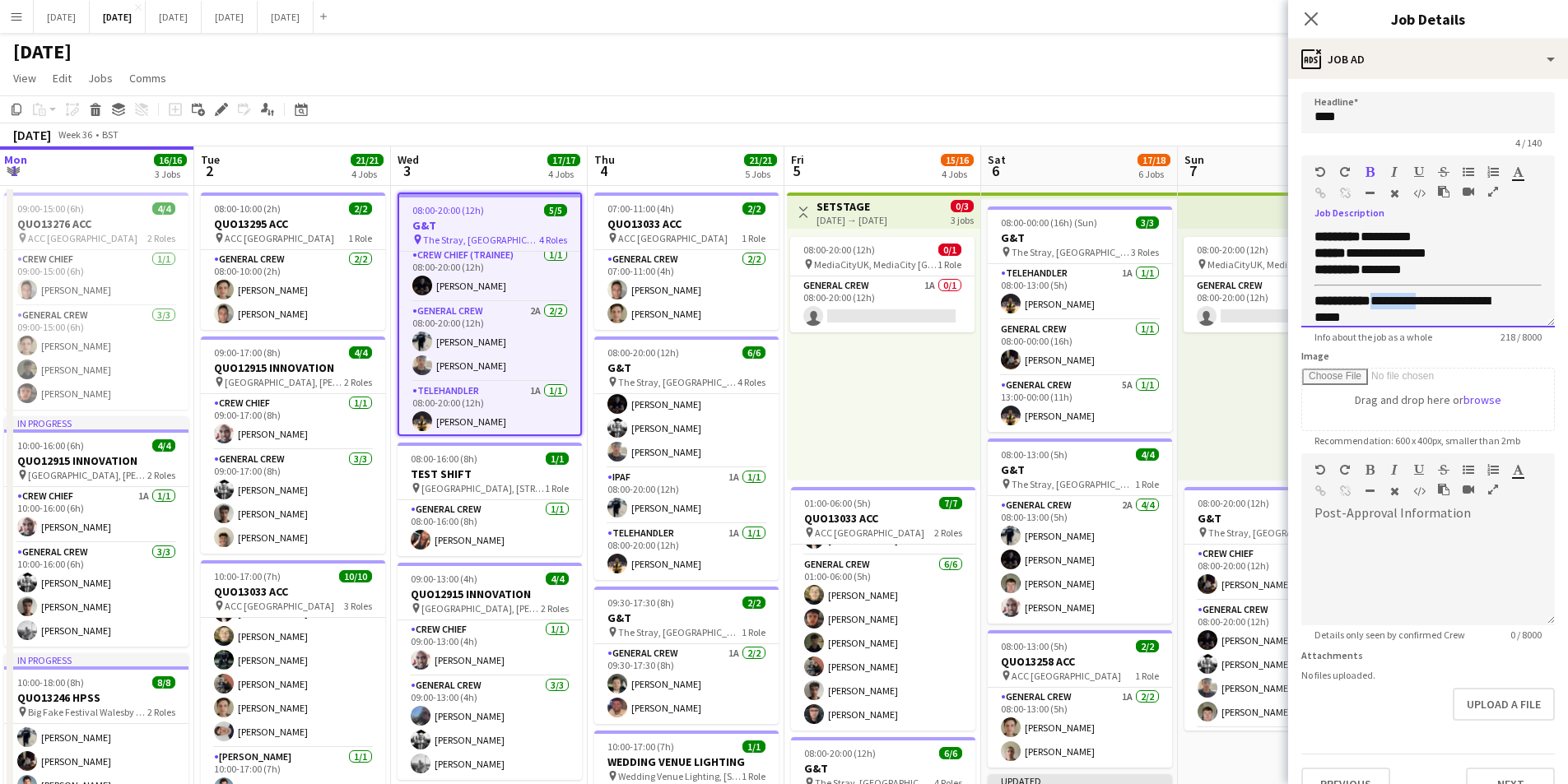
drag, startPoint x: 1438, startPoint y: 302, endPoint x: 1385, endPoint y: 302, distance: 53.0
click at [1385, 302] on div "**********" at bounding box center [1415, 309] width 202 height 33
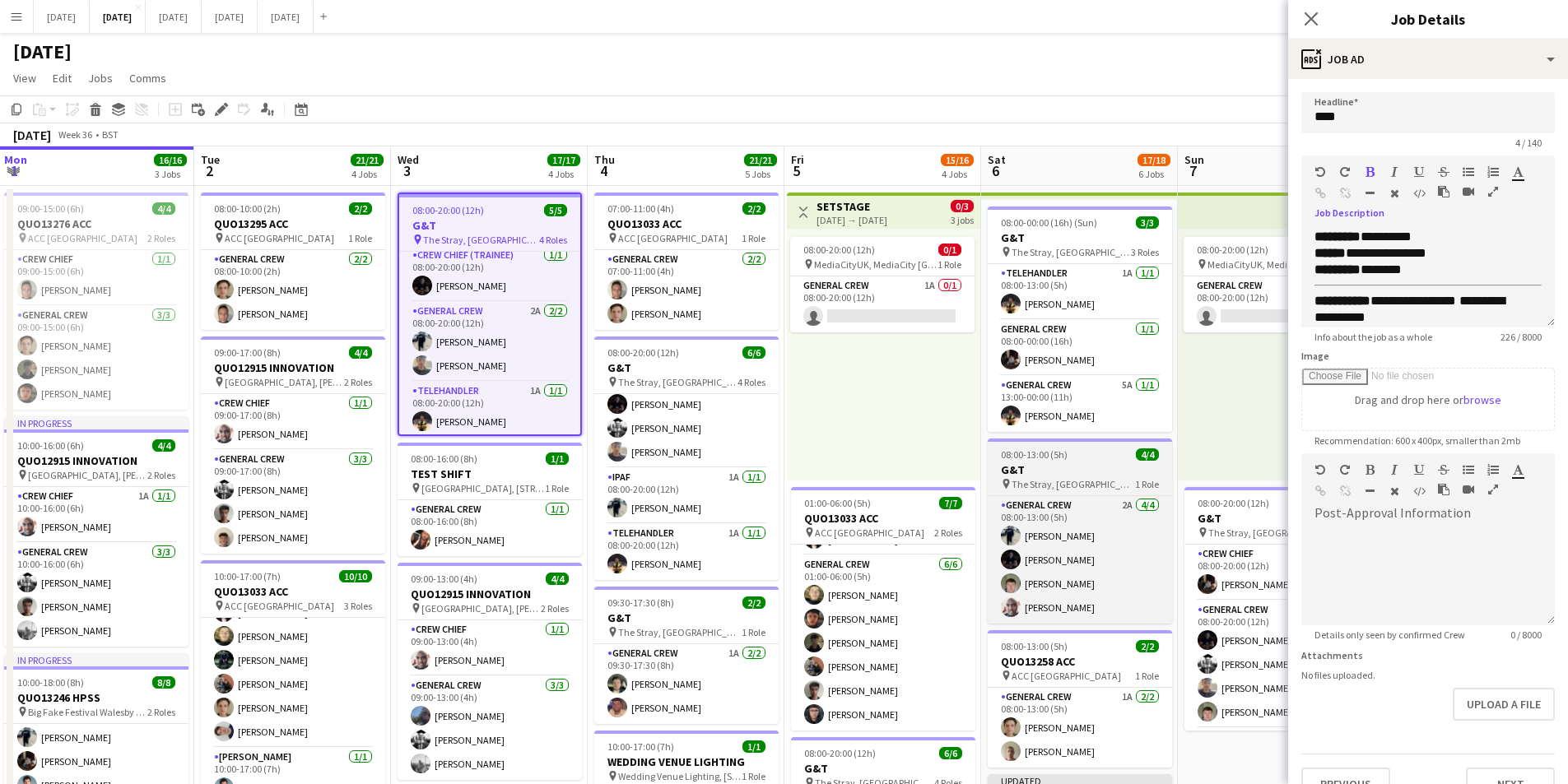
click at [1070, 467] on h3 "G&T" at bounding box center [1080, 470] width 185 height 15
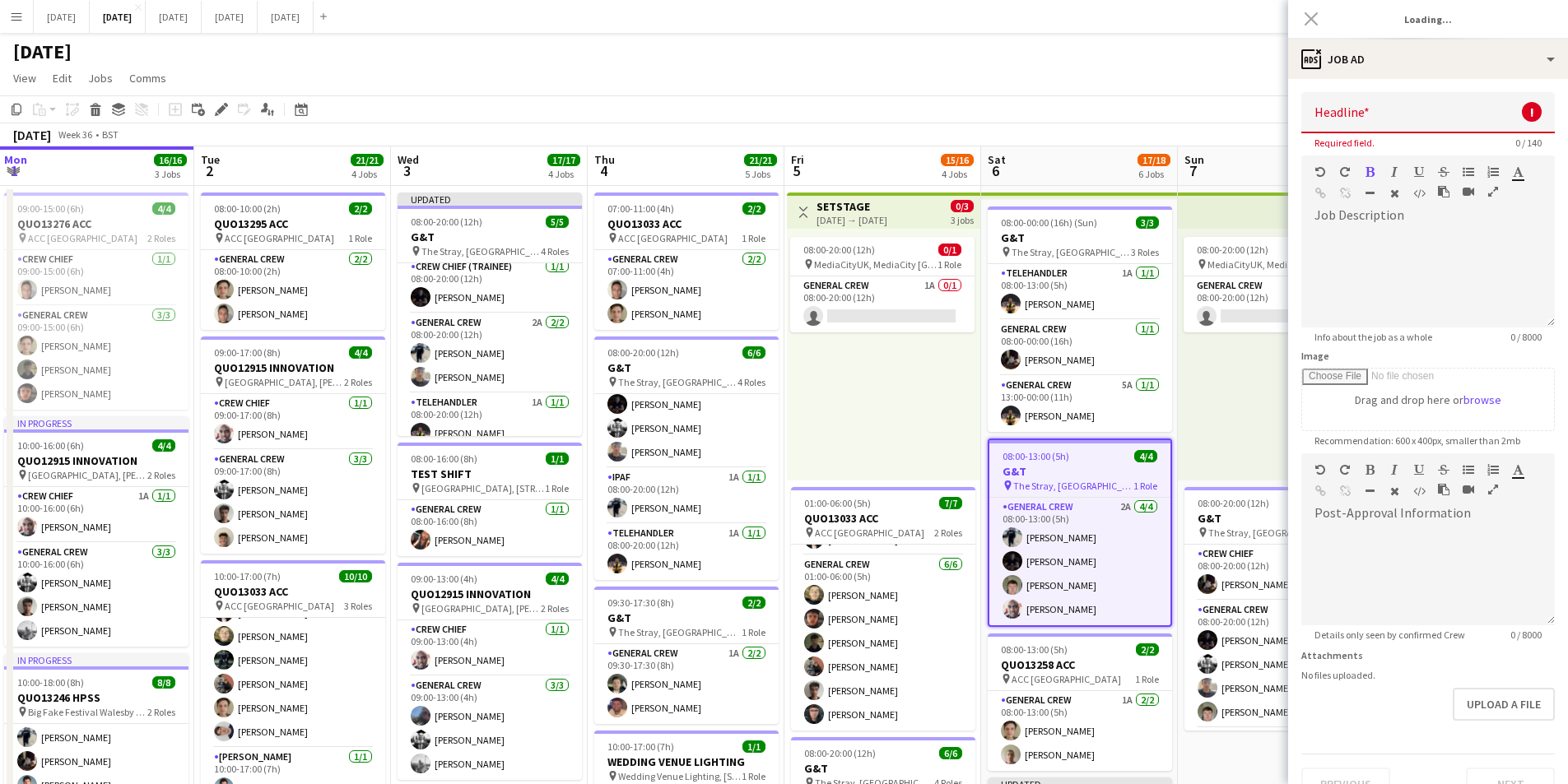
type input "***"
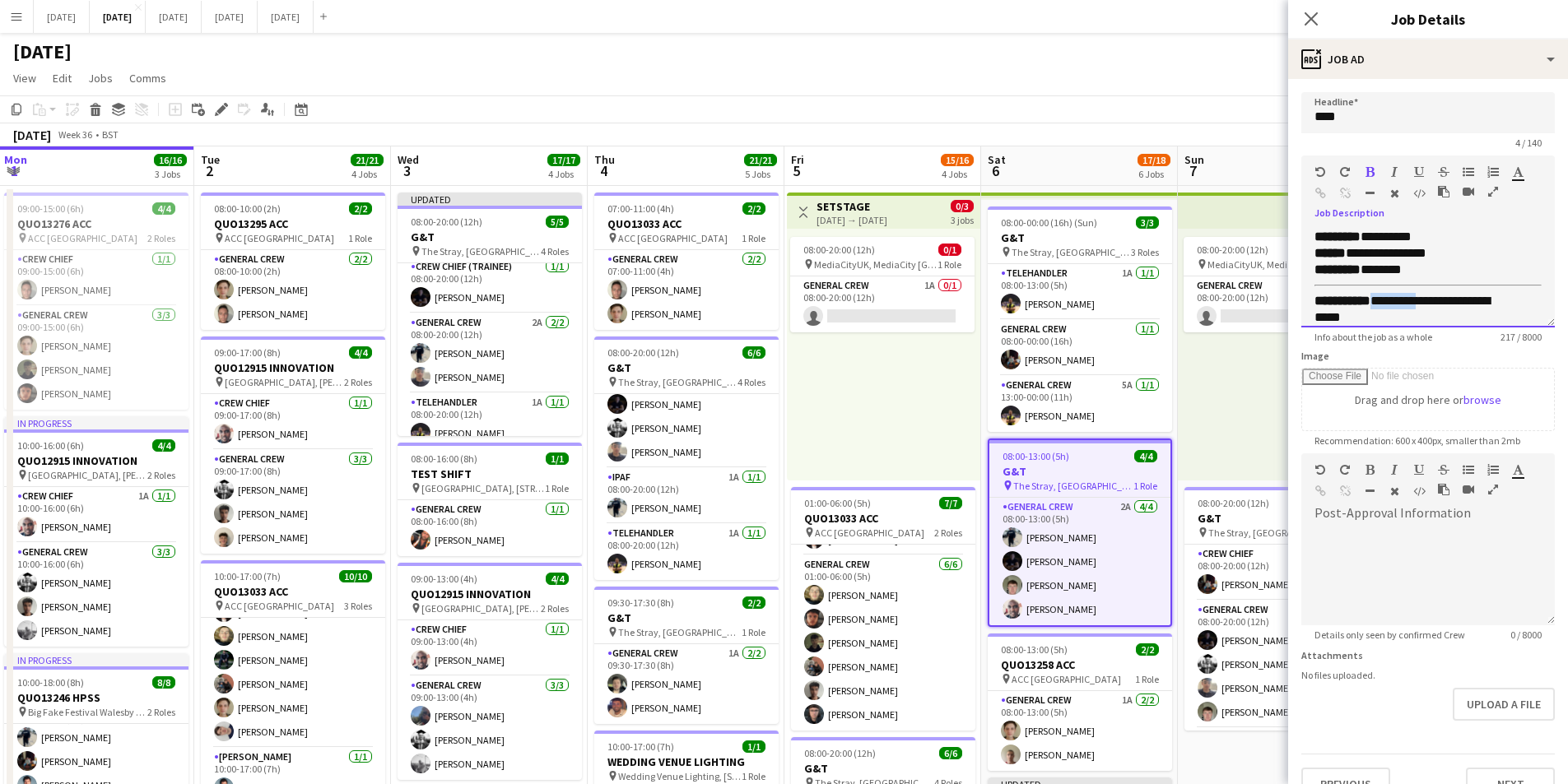
drag, startPoint x: 1438, startPoint y: 300, endPoint x: 1385, endPoint y: 301, distance: 53.0
click at [1385, 301] on div "**********" at bounding box center [1415, 309] width 202 height 33
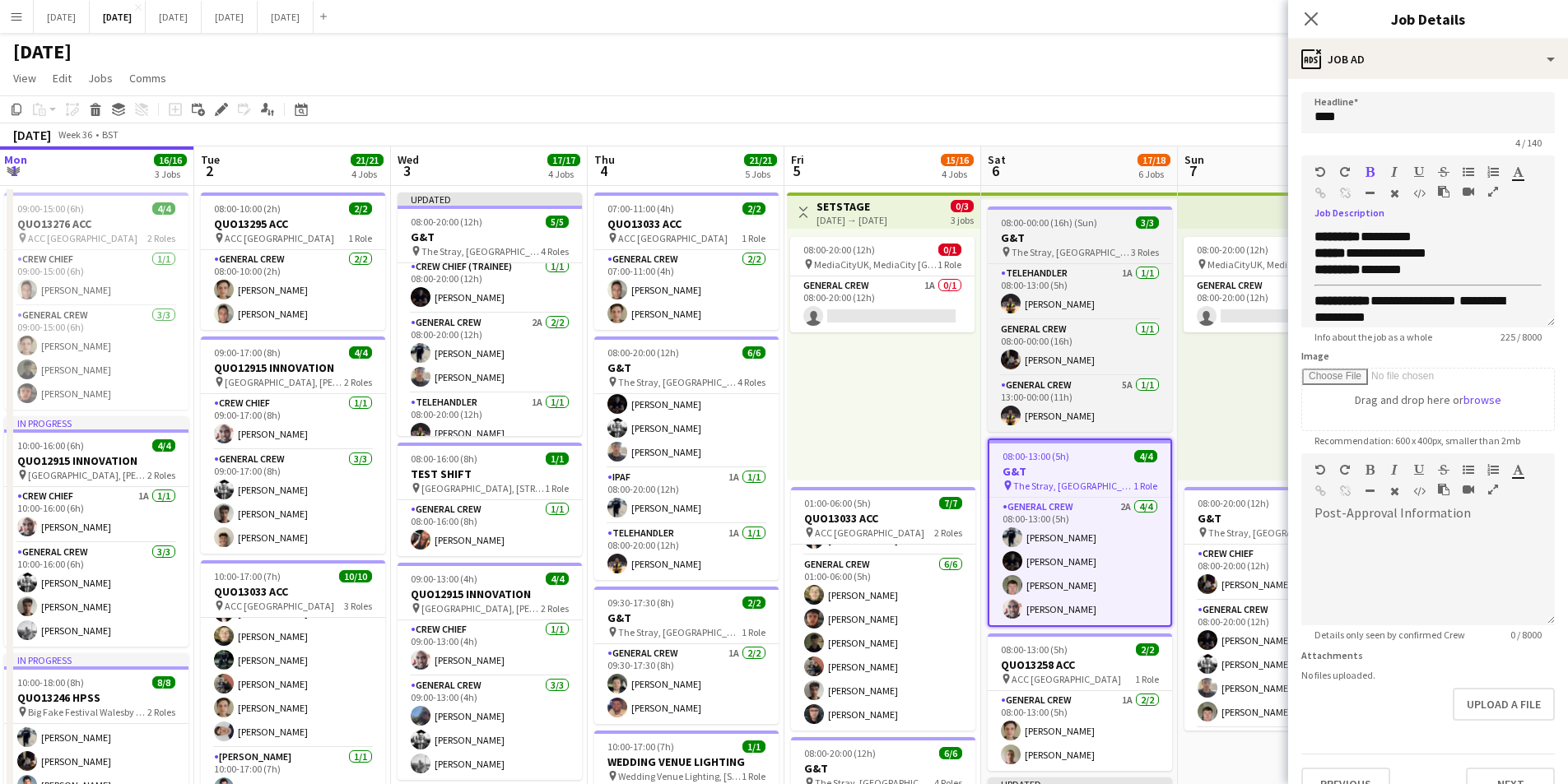
click at [1063, 225] on span "08:00-00:00 (16h) (Sun)" at bounding box center [1049, 223] width 97 height 12
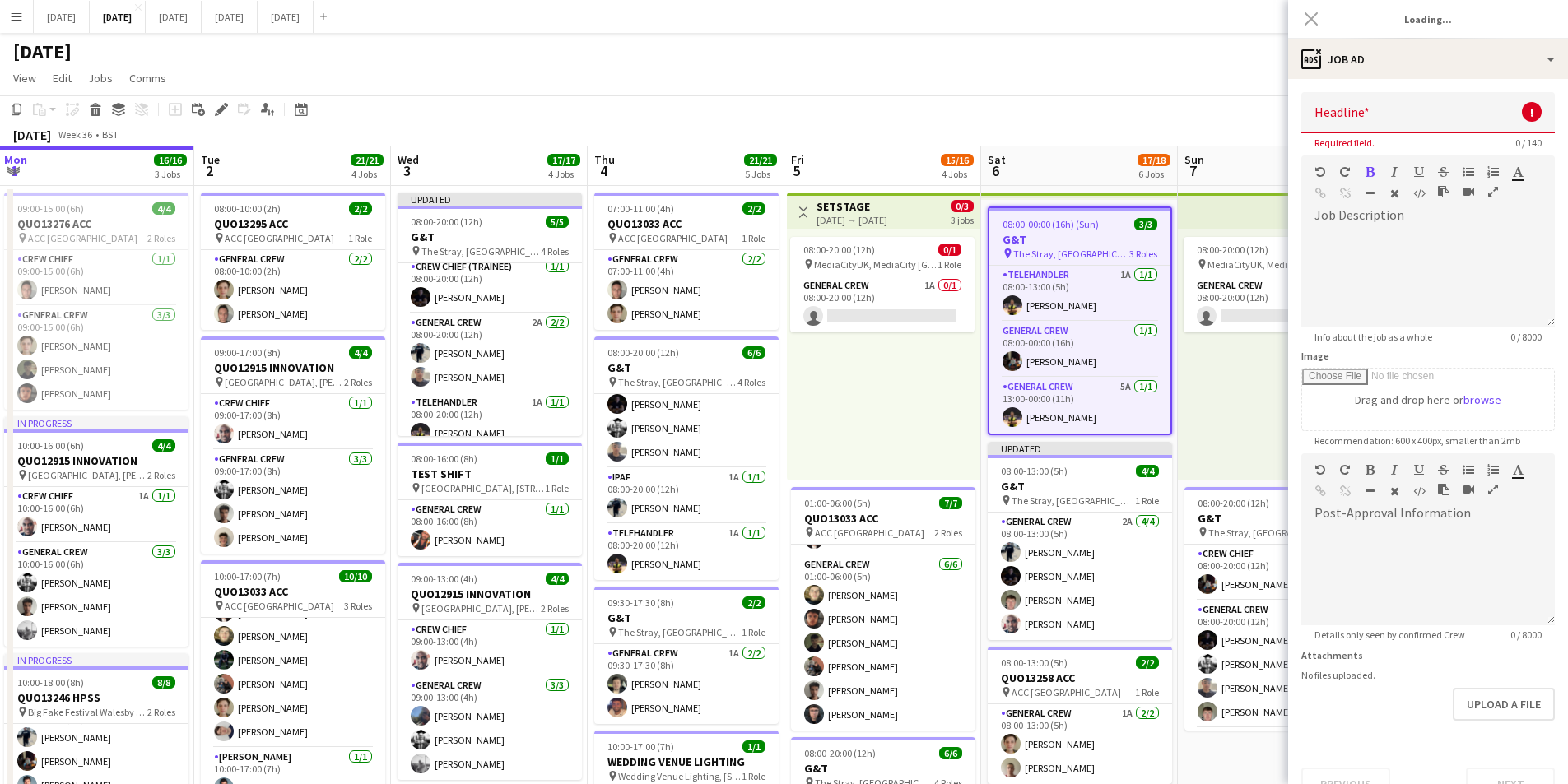
type input "***"
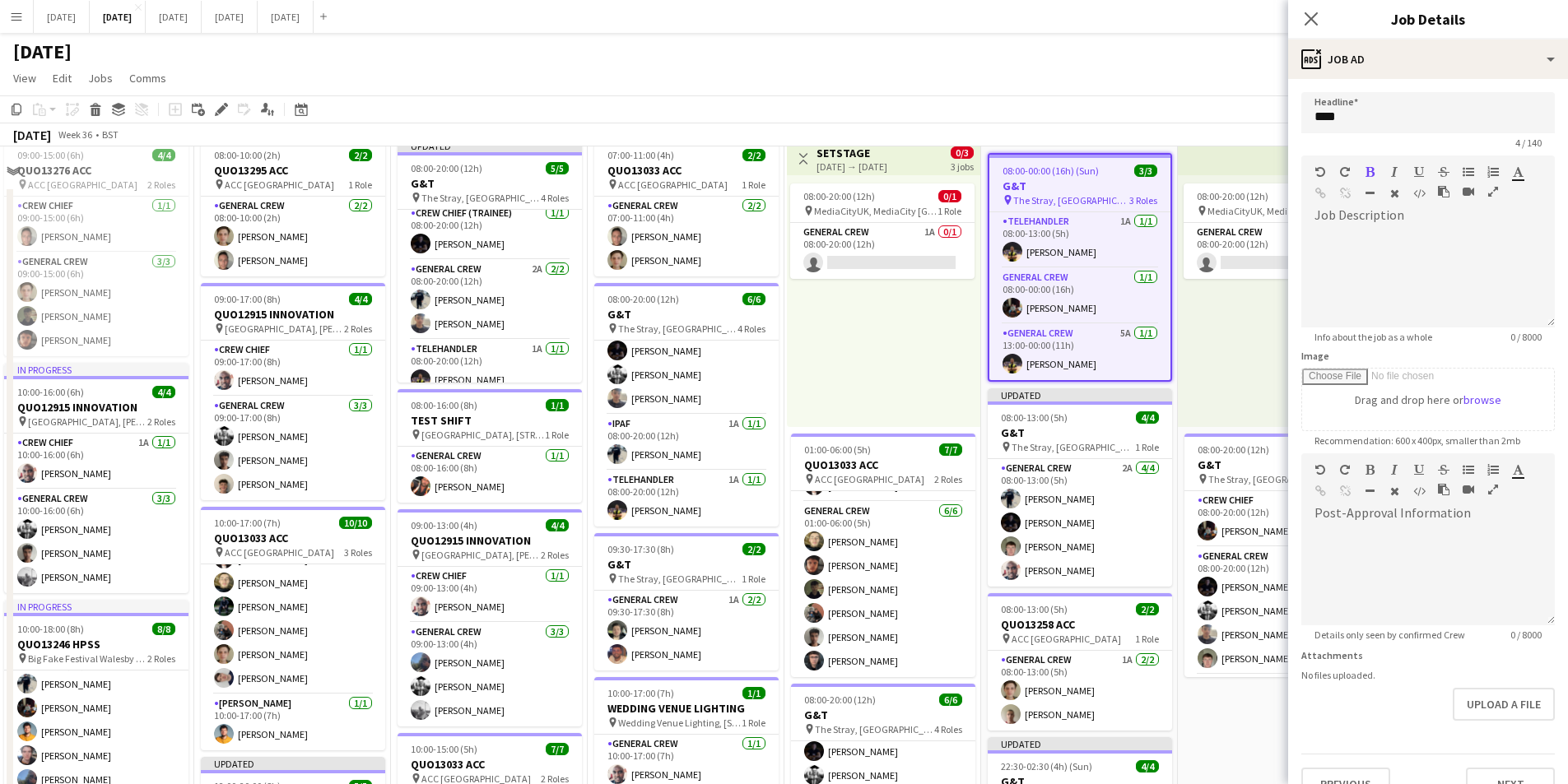
scroll to position [54, 538]
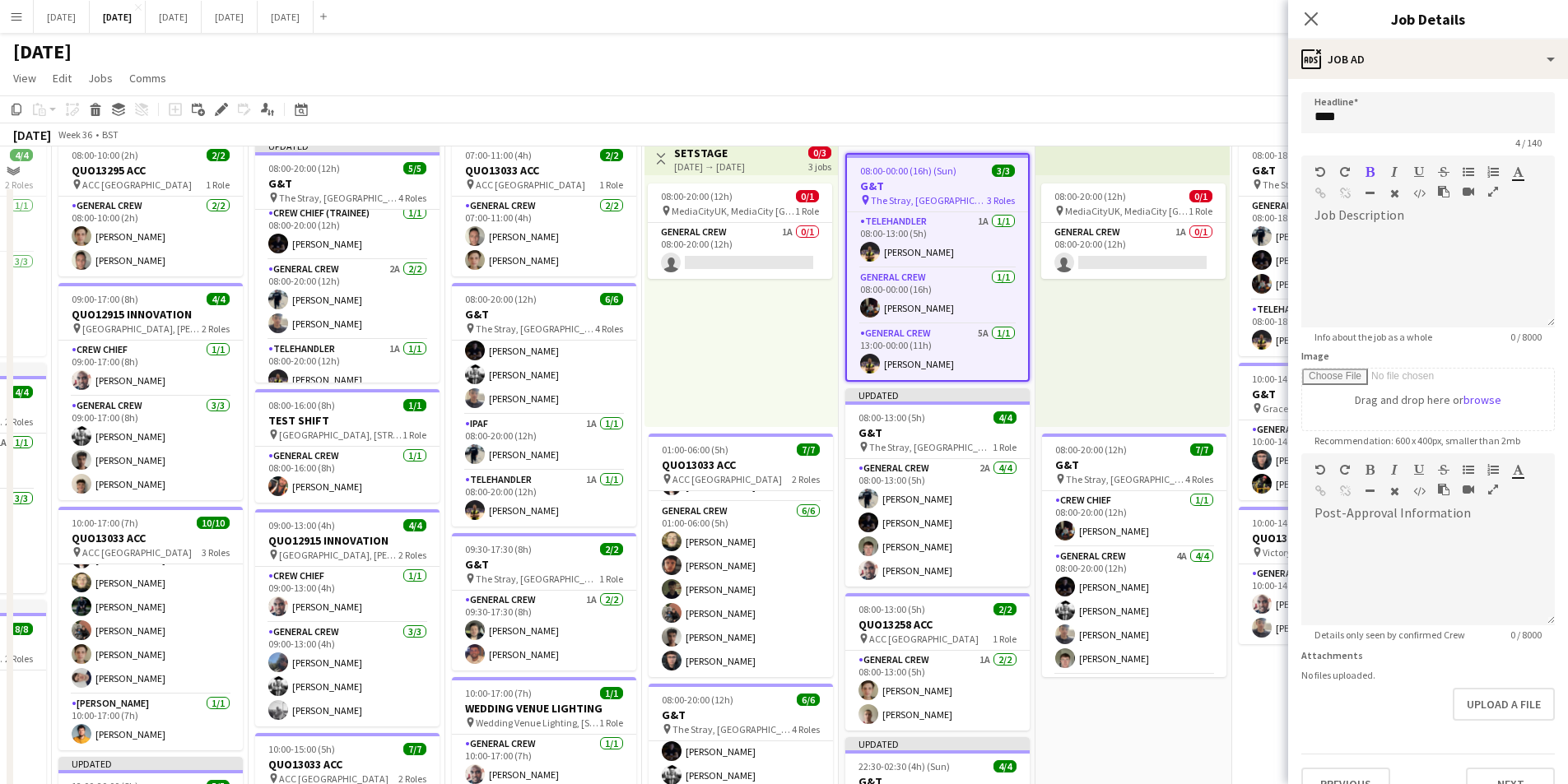
drag, startPoint x: 1077, startPoint y: 468, endPoint x: 1032, endPoint y: 465, distance: 45.1
click at [1032, 465] on app-calendar-viewport "Sat 30 Sun 31 Mon 1 16/16 3 Jobs Tue 2 21/21 4 Jobs Wed 3 17/17 4 Jobs Thu 4 21…" at bounding box center [784, 653] width 1568 height 1013
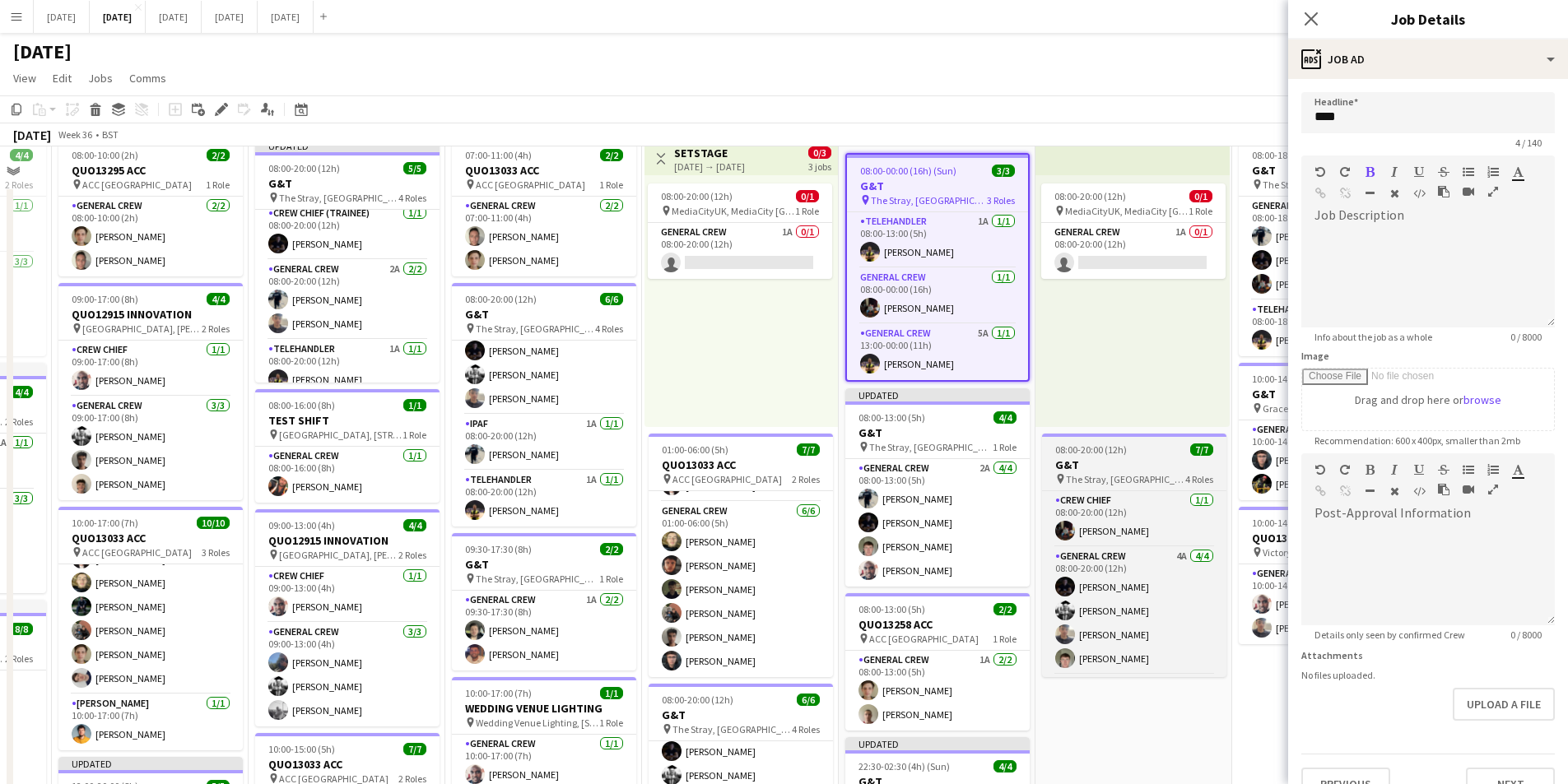
click at [1113, 463] on h3 "G&T" at bounding box center [1135, 465] width 185 height 15
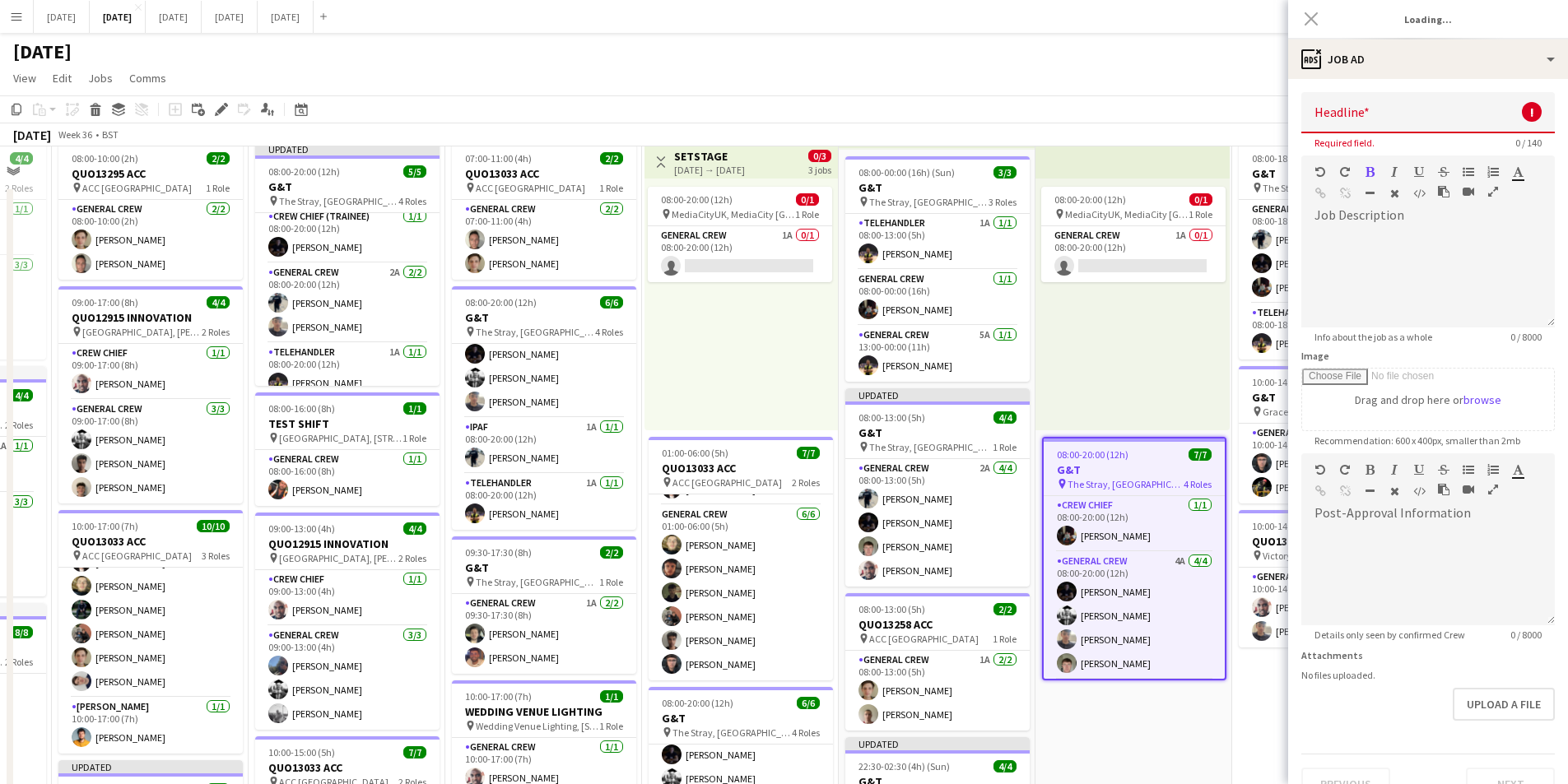
scroll to position [50, 538]
type input "***"
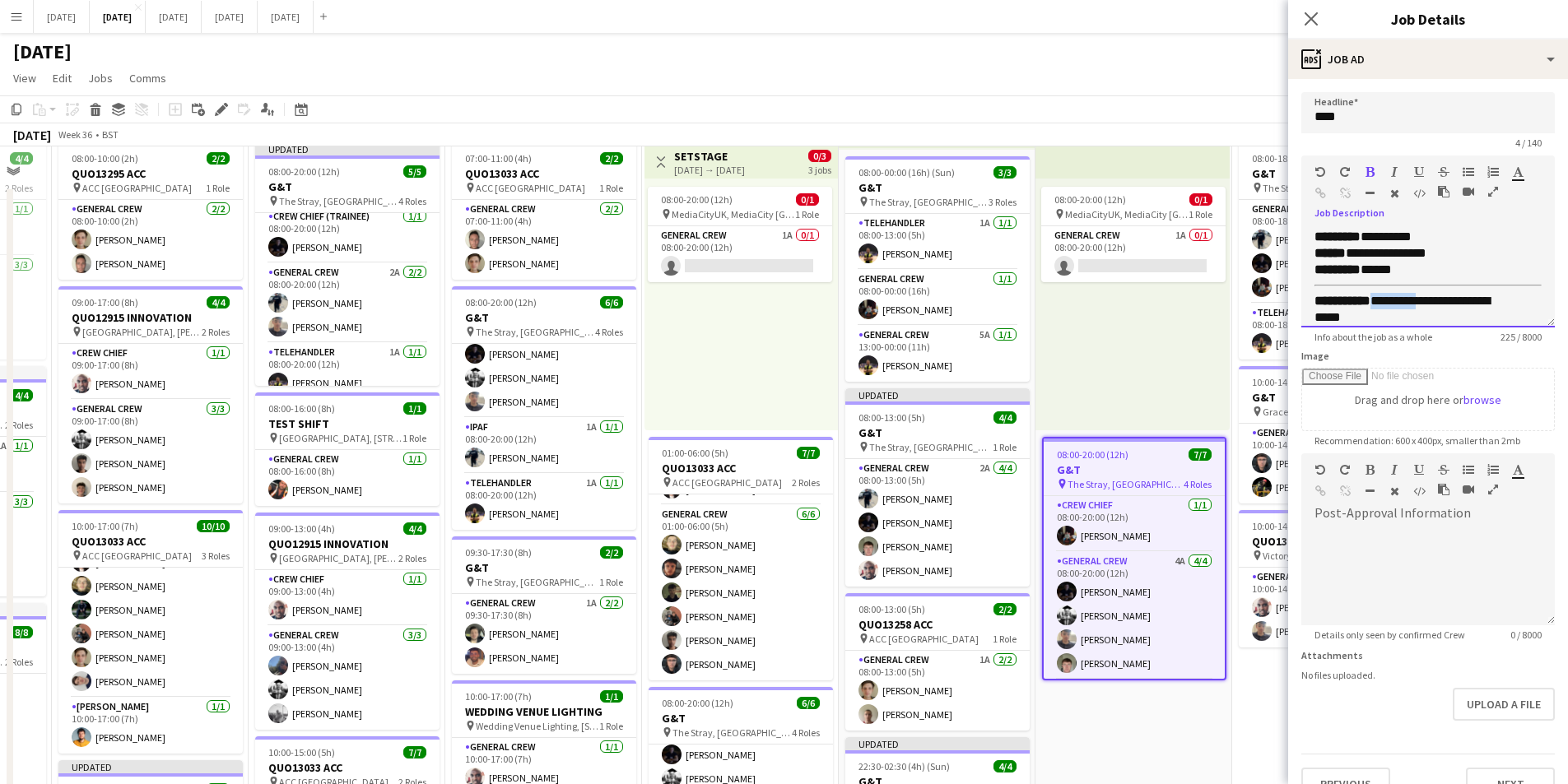
click at [1386, 297] on div "**********" at bounding box center [1415, 309] width 202 height 33
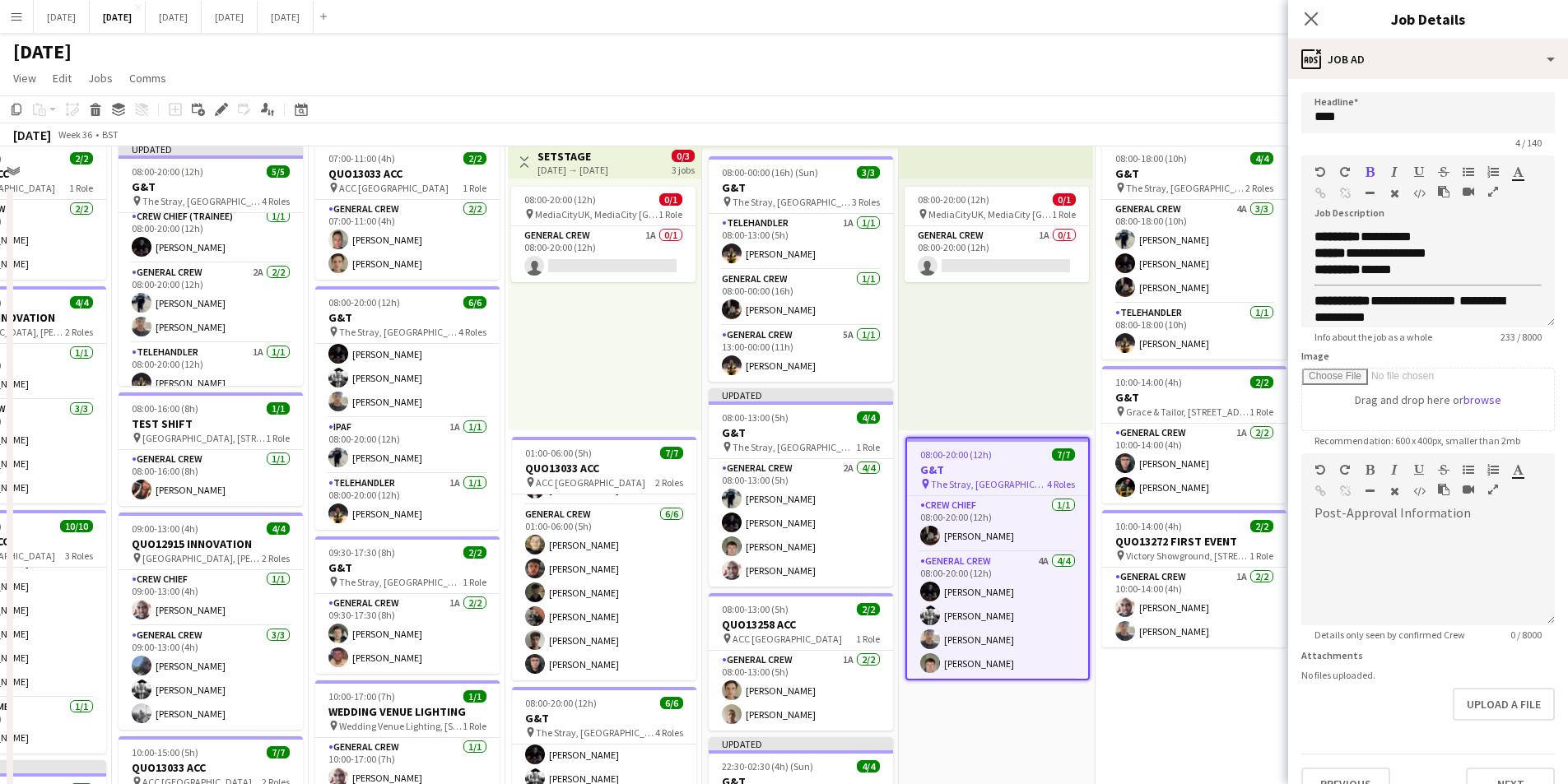
drag, startPoint x: 1118, startPoint y: 290, endPoint x: 1055, endPoint y: 284, distance: 63.3
click at [1055, 284] on app-calendar-viewport "Sun 31 Mon 1 16/16 3 Jobs Tue 2 21/21 4 Jobs Wed 3 17/17 4 Jobs Thu 4 21/21 5 J…" at bounding box center [784, 653] width 1568 height 1013
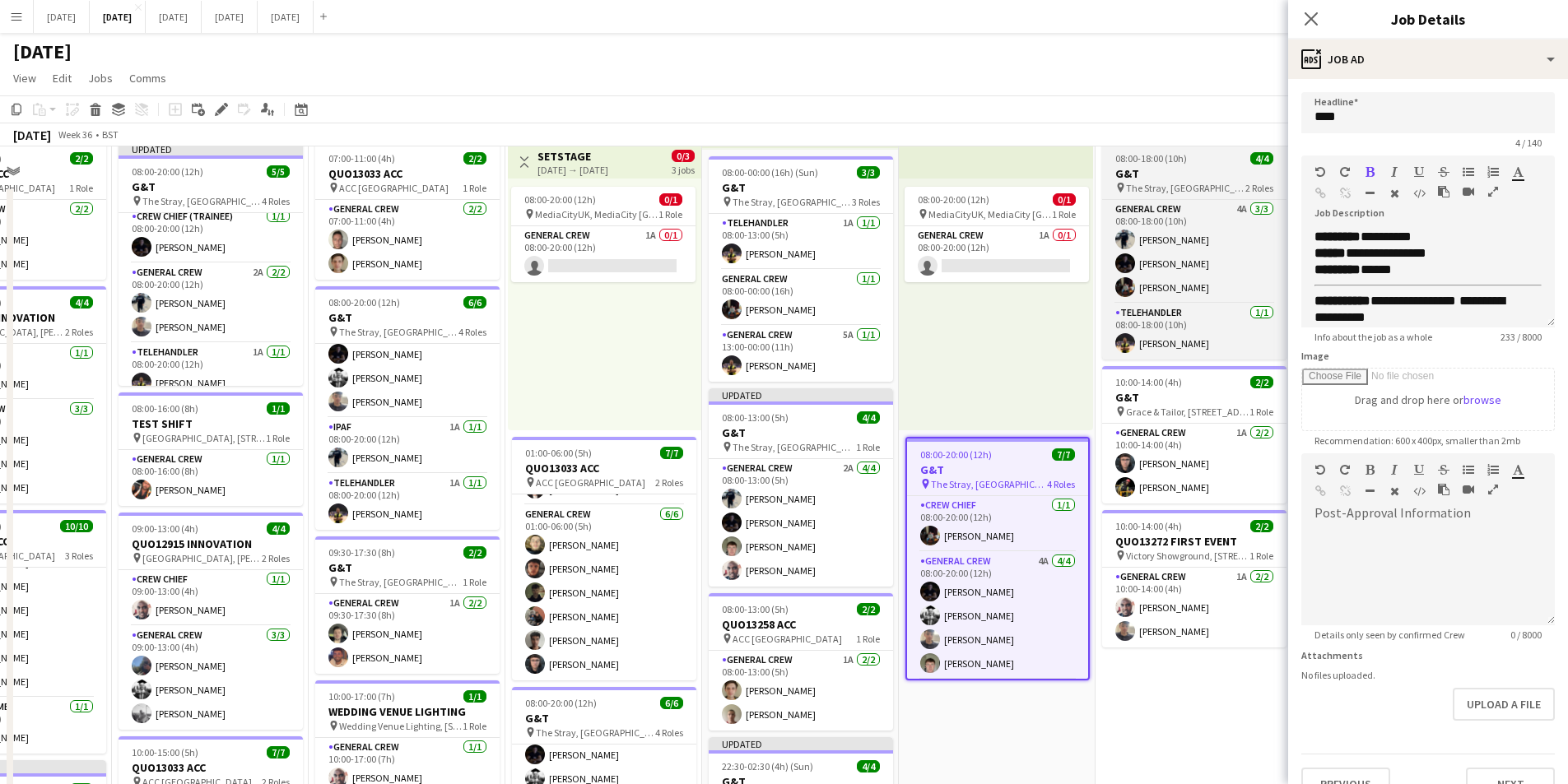
scroll to position [50, 479]
click at [1179, 162] on span "08:00-18:00 (10h)" at bounding box center [1150, 158] width 72 height 12
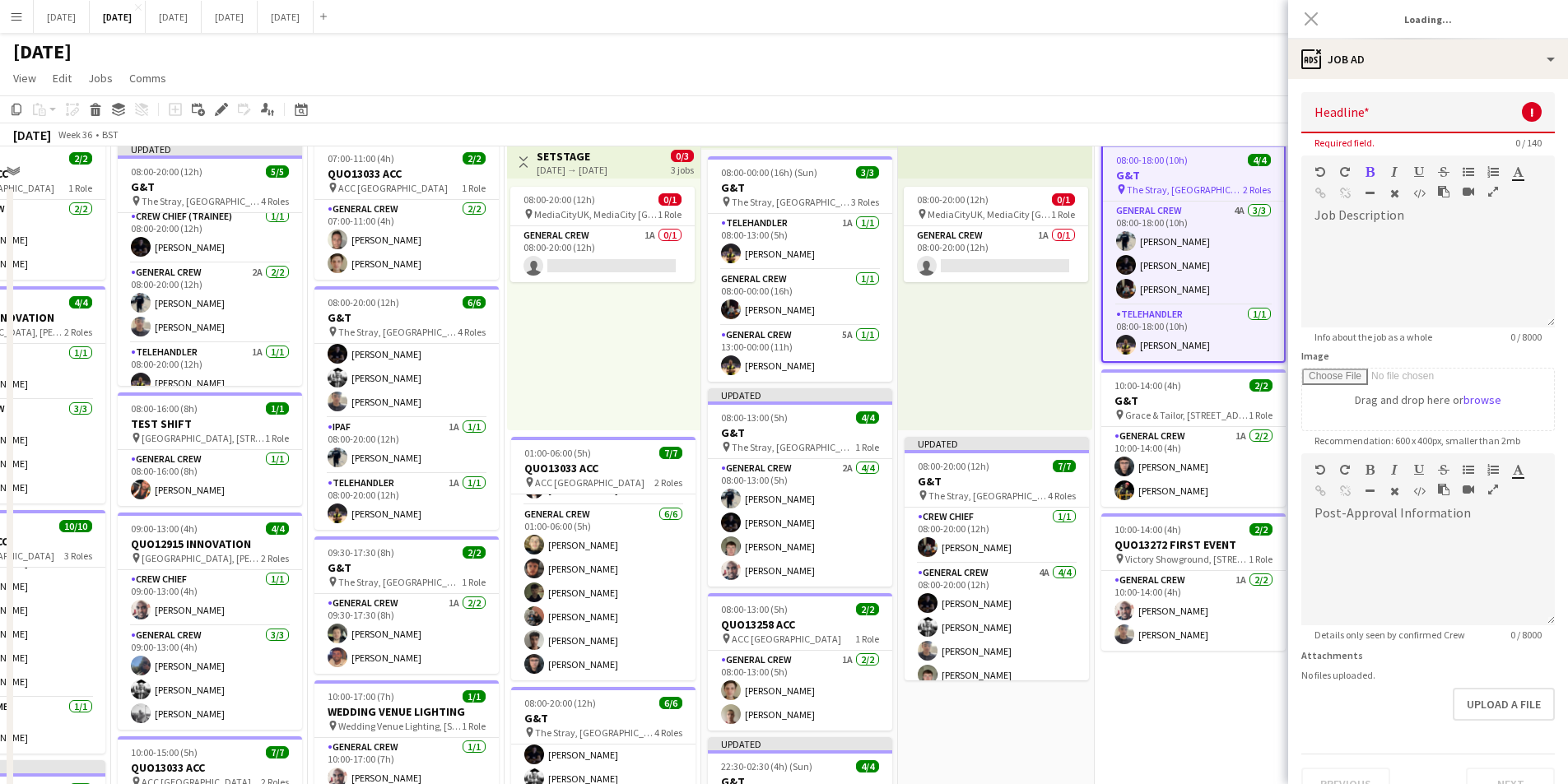
type input "***"
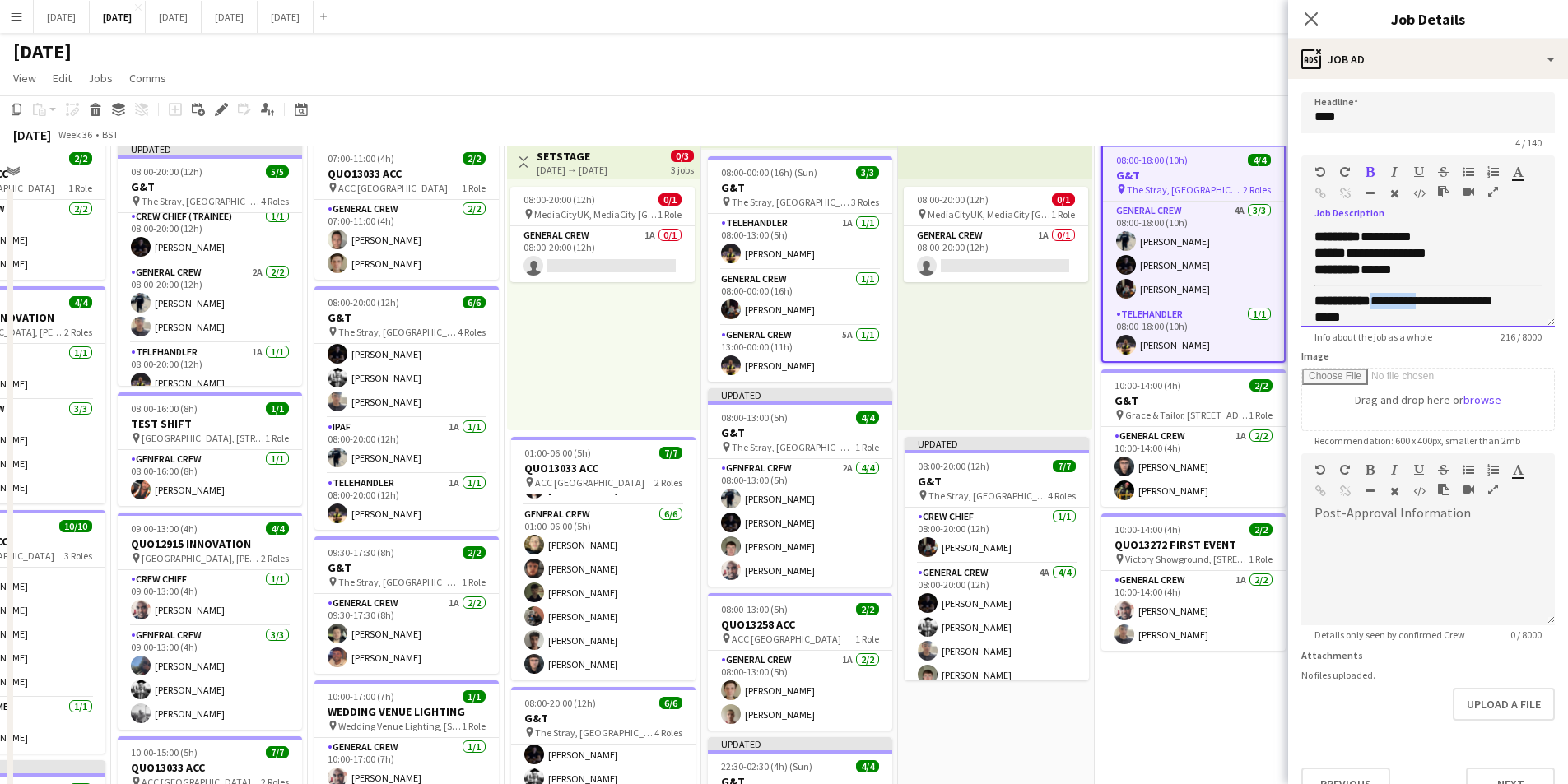
drag, startPoint x: 1438, startPoint y: 300, endPoint x: 1385, endPoint y: 300, distance: 53.0
click at [1385, 300] on div "**********" at bounding box center [1415, 309] width 202 height 33
drag, startPoint x: 1308, startPoint y: 18, endPoint x: 1371, endPoint y: 63, distance: 77.4
click at [1309, 18] on icon "Close pop-in" at bounding box center [1311, 18] width 13 height 13
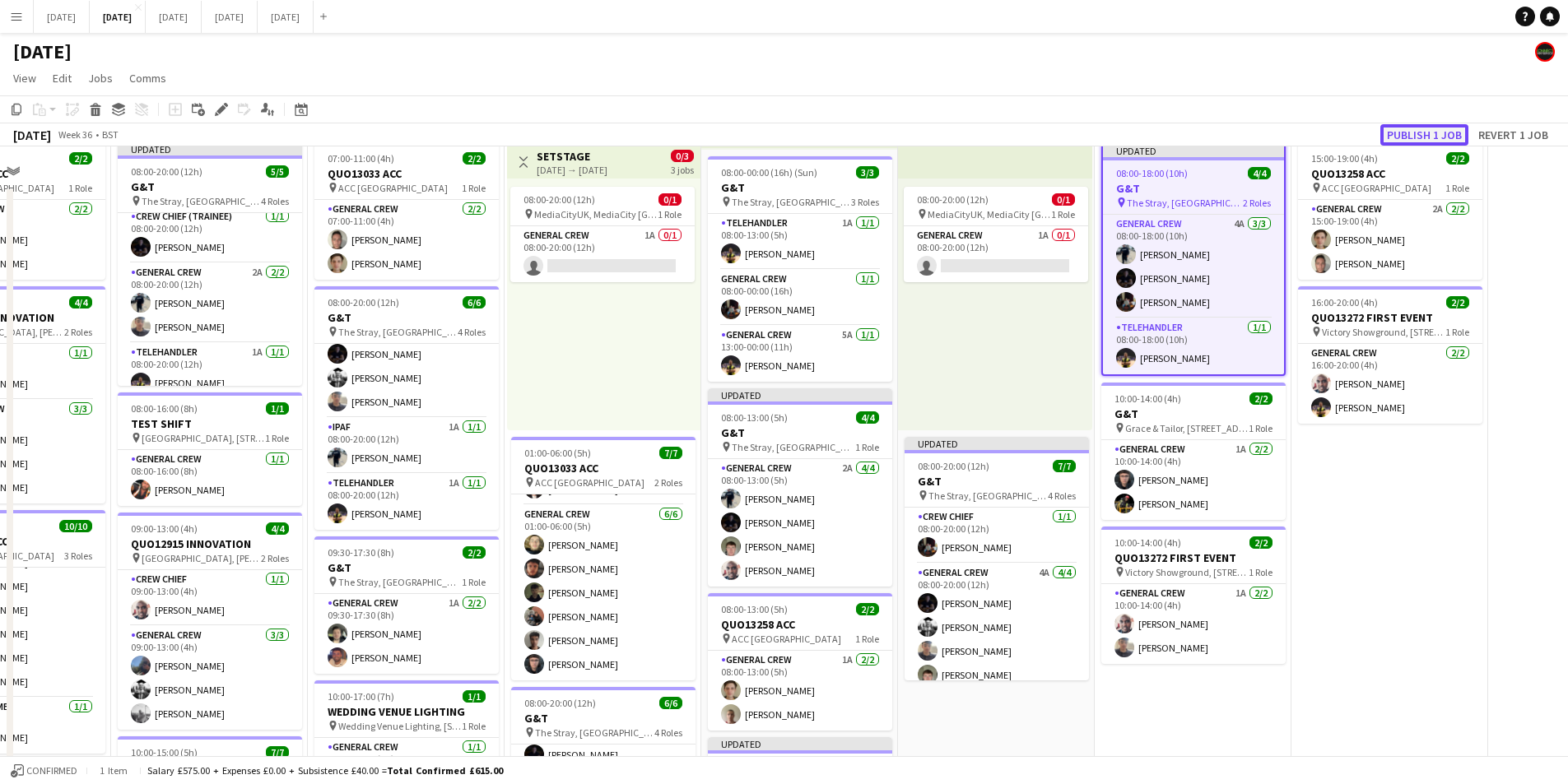
click at [1419, 137] on button "Publish 1 job" at bounding box center [1424, 135] width 88 height 22
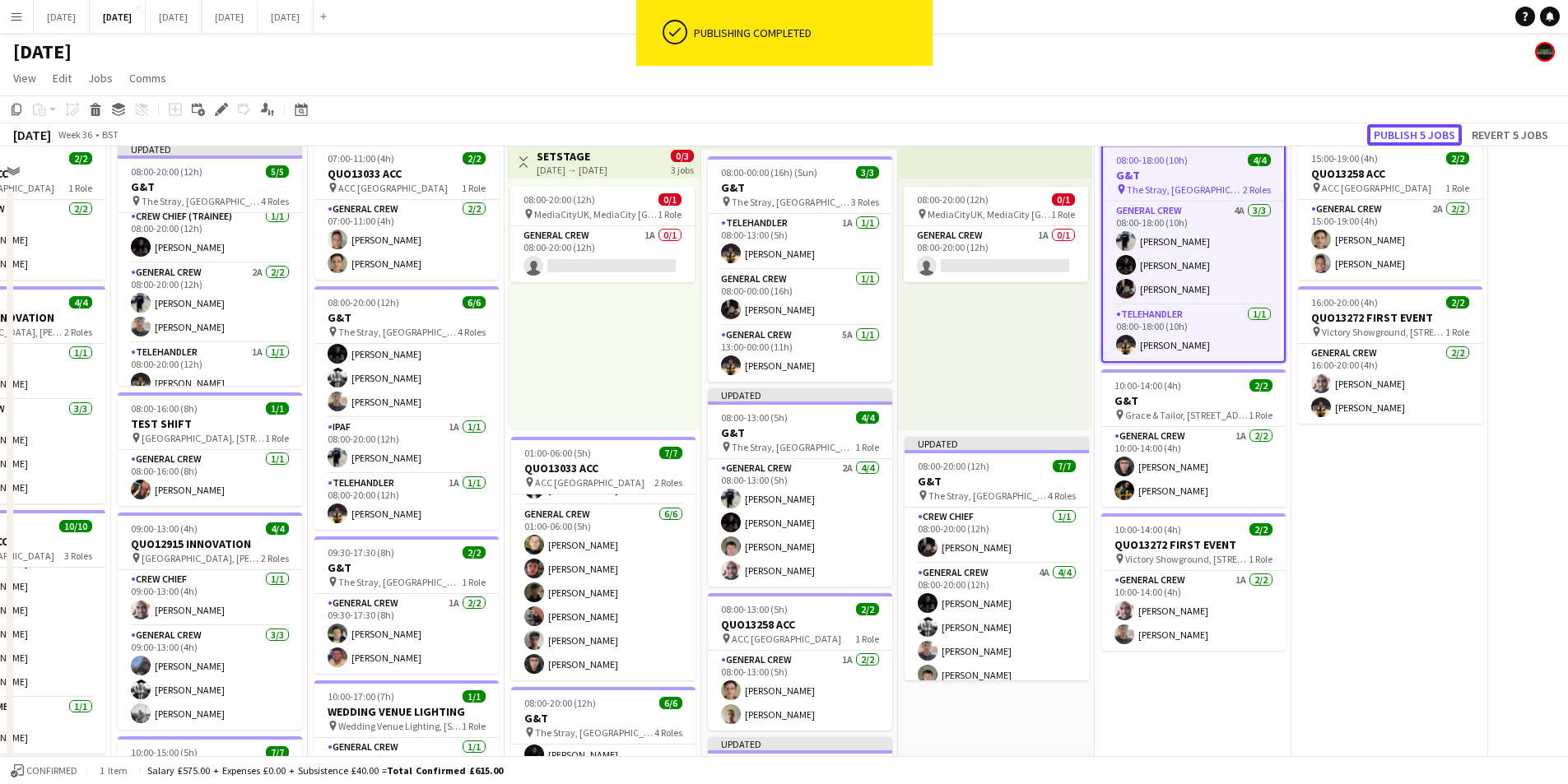
click at [1419, 135] on button "Publish 5 jobs" at bounding box center [1414, 135] width 95 height 22
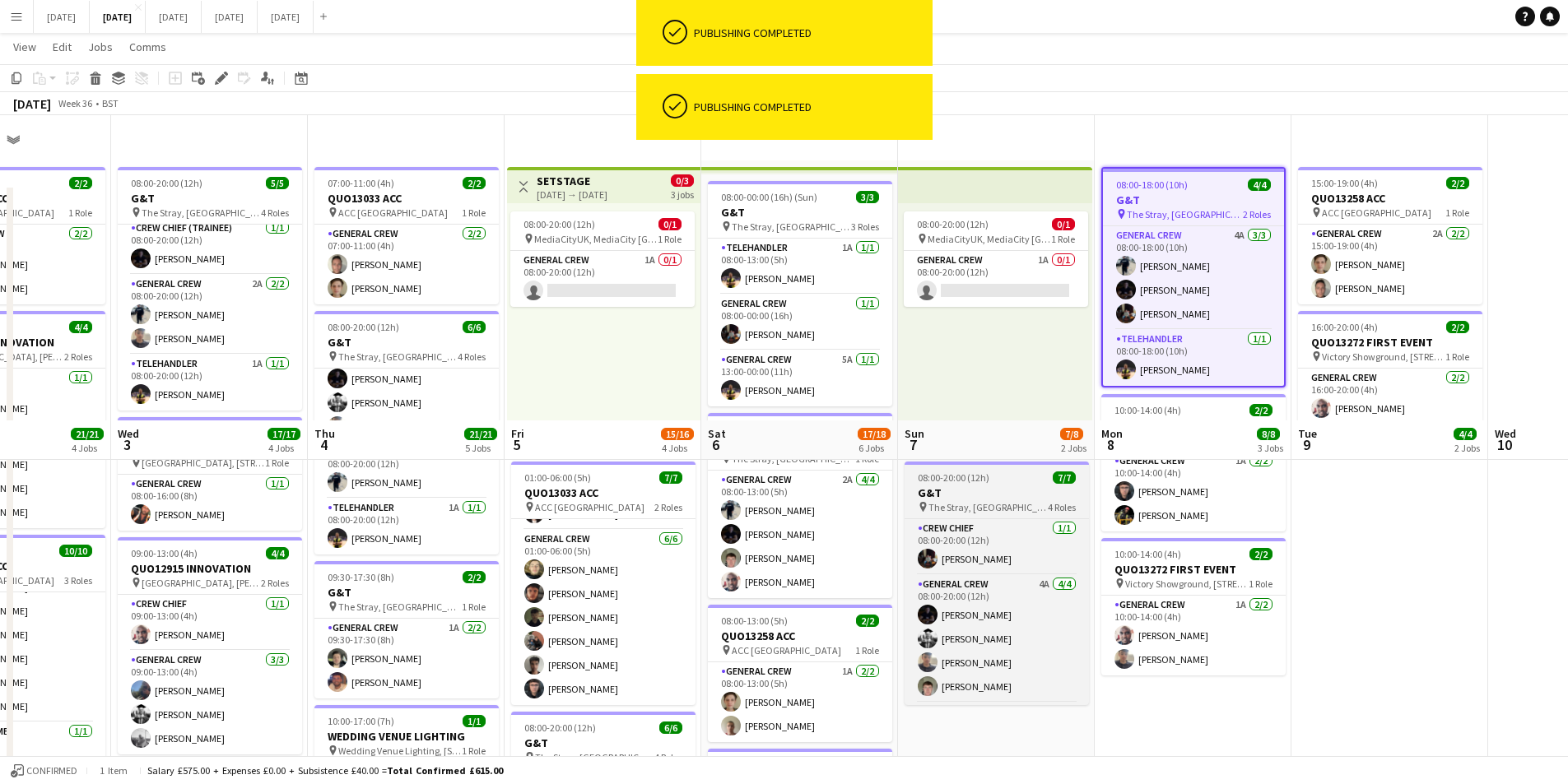
scroll to position [24, 479]
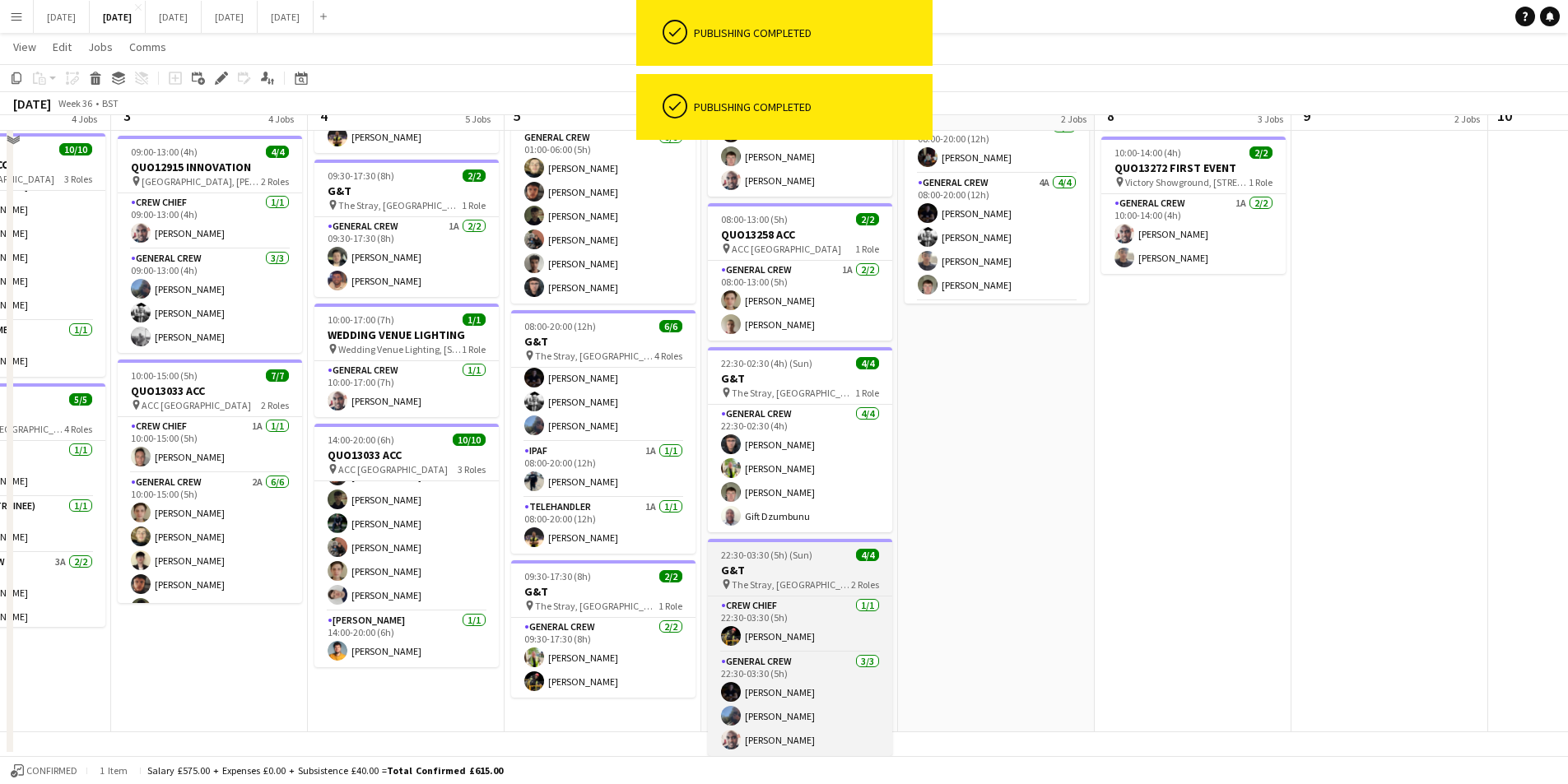
click at [811, 558] on div "22:30-03:30 (5h) (Sun) 4/4" at bounding box center [800, 555] width 185 height 12
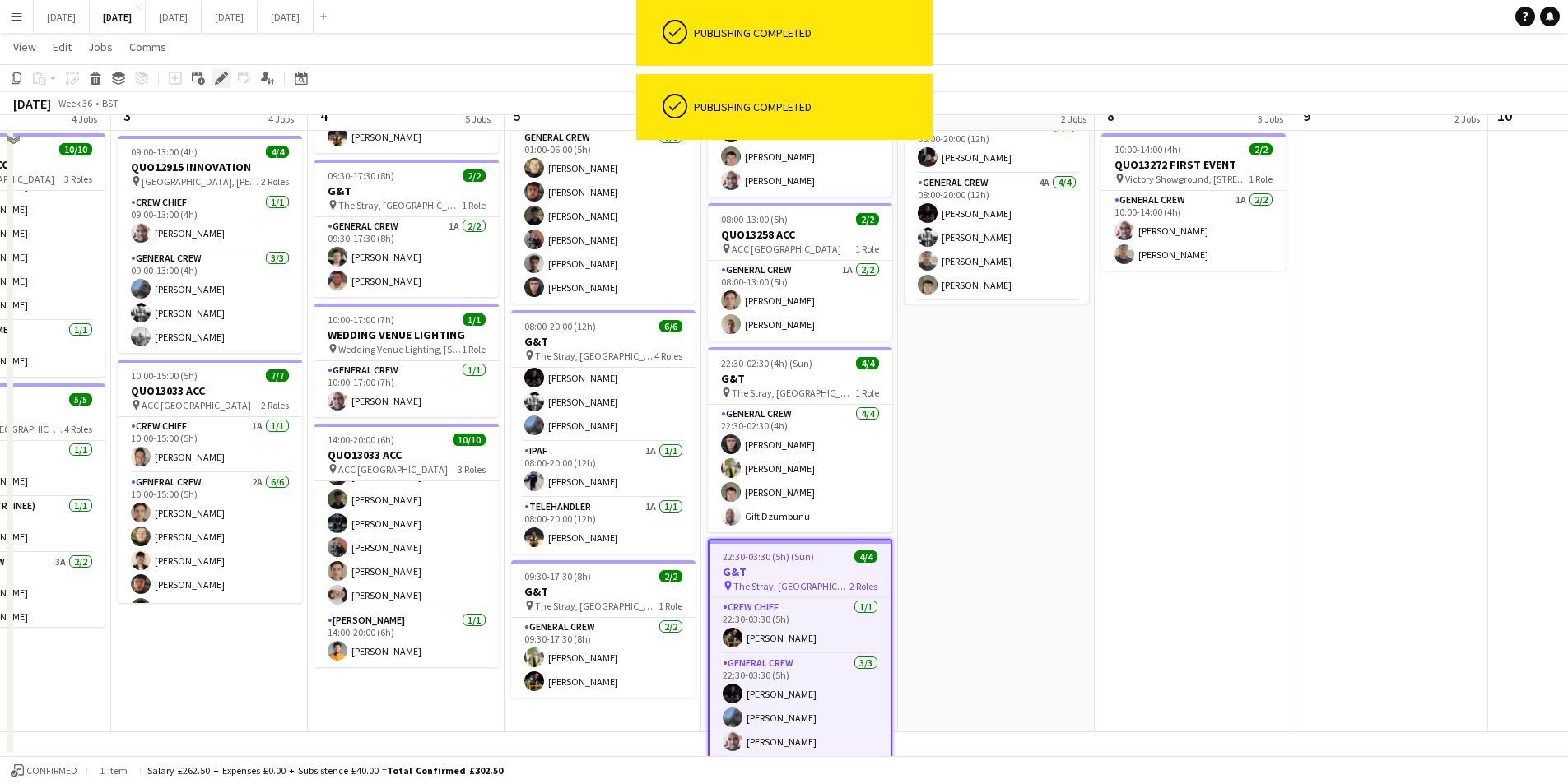
click at [227, 76] on icon "Edit" at bounding box center [221, 78] width 13 height 13
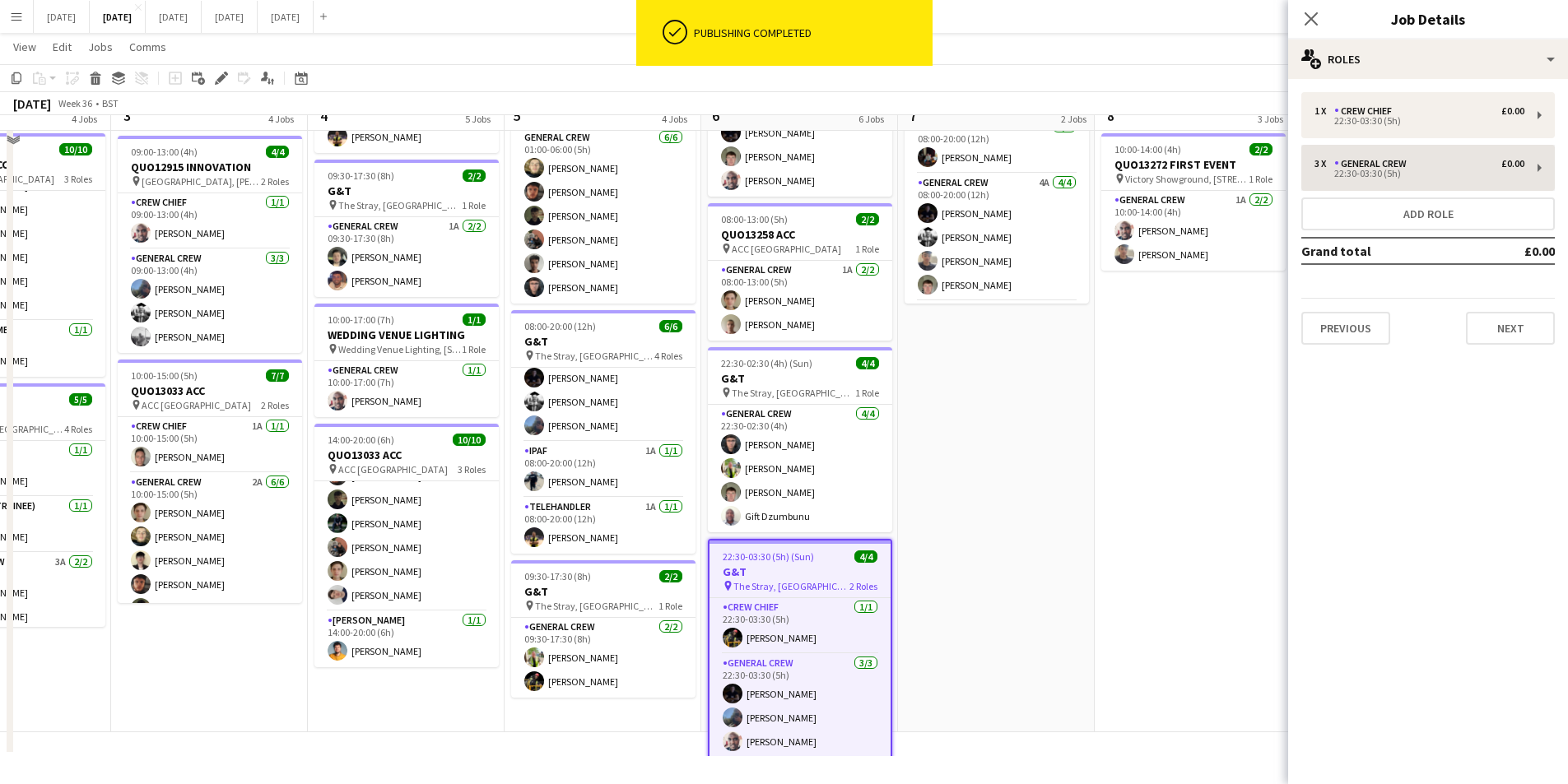
type input "***"
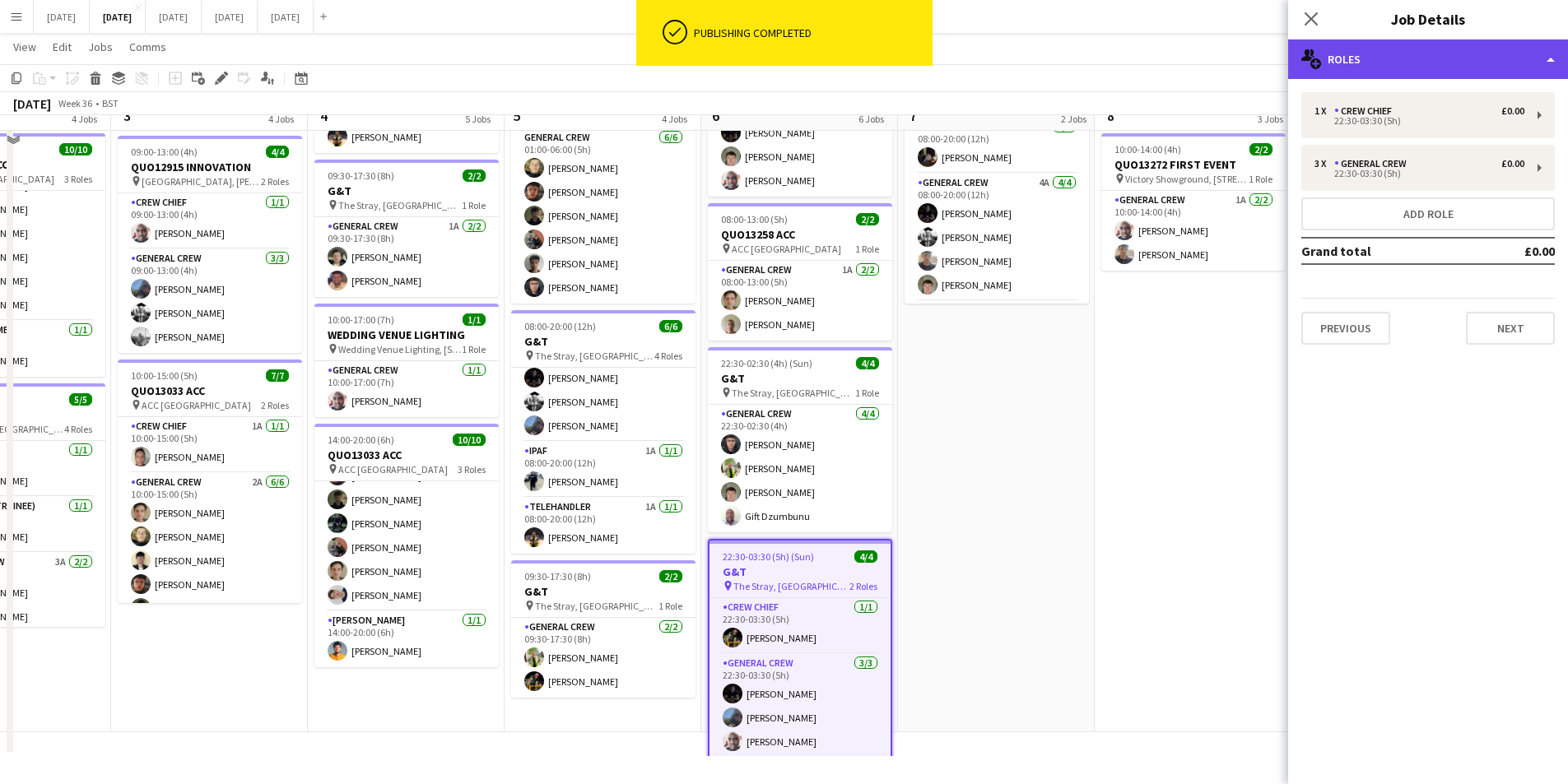
click at [1447, 73] on div "multiple-users-add Roles" at bounding box center [1428, 60] width 280 height 40
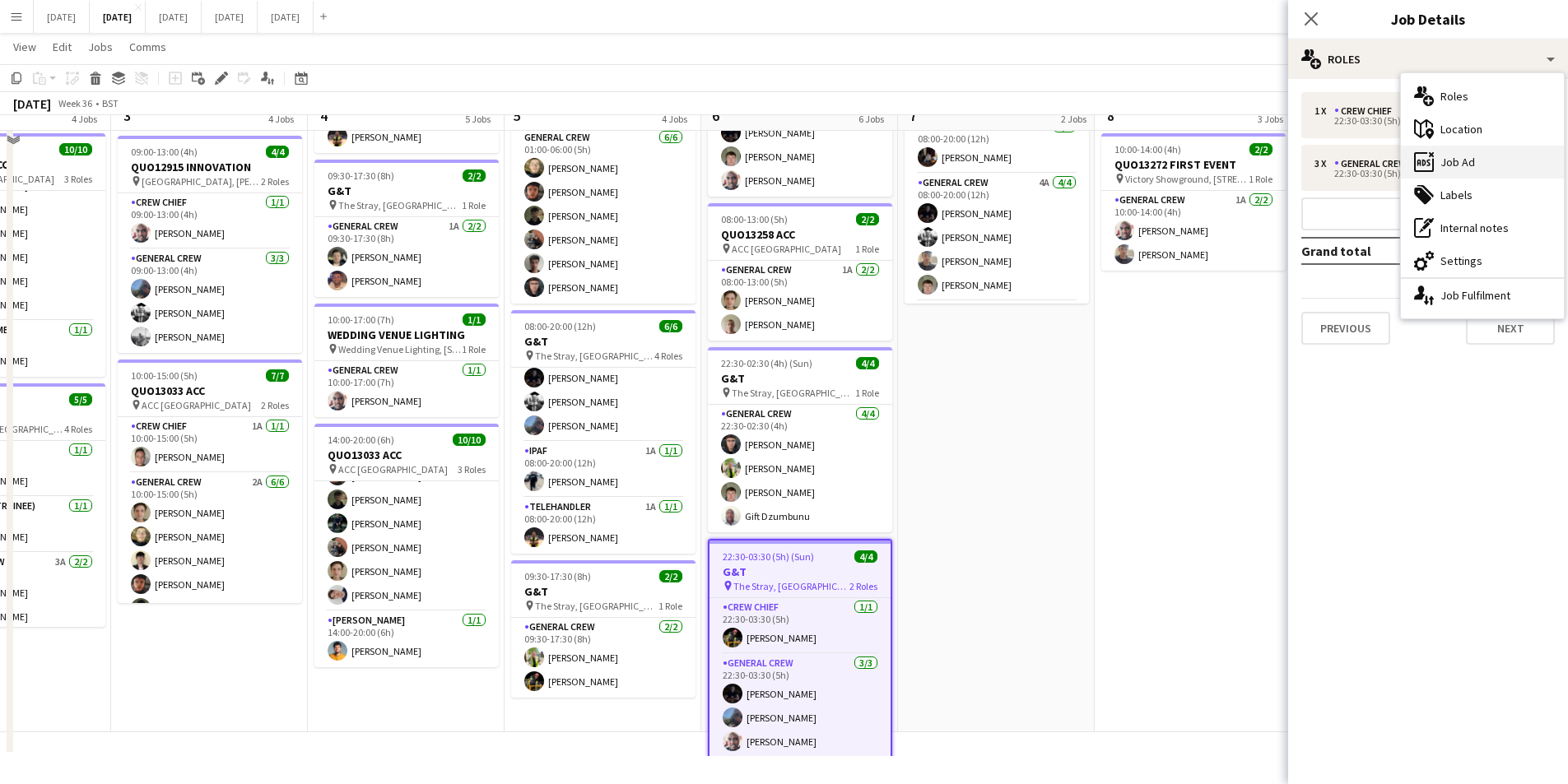
click at [1486, 167] on div "ads-window Job Ad" at bounding box center [1482, 162] width 163 height 33
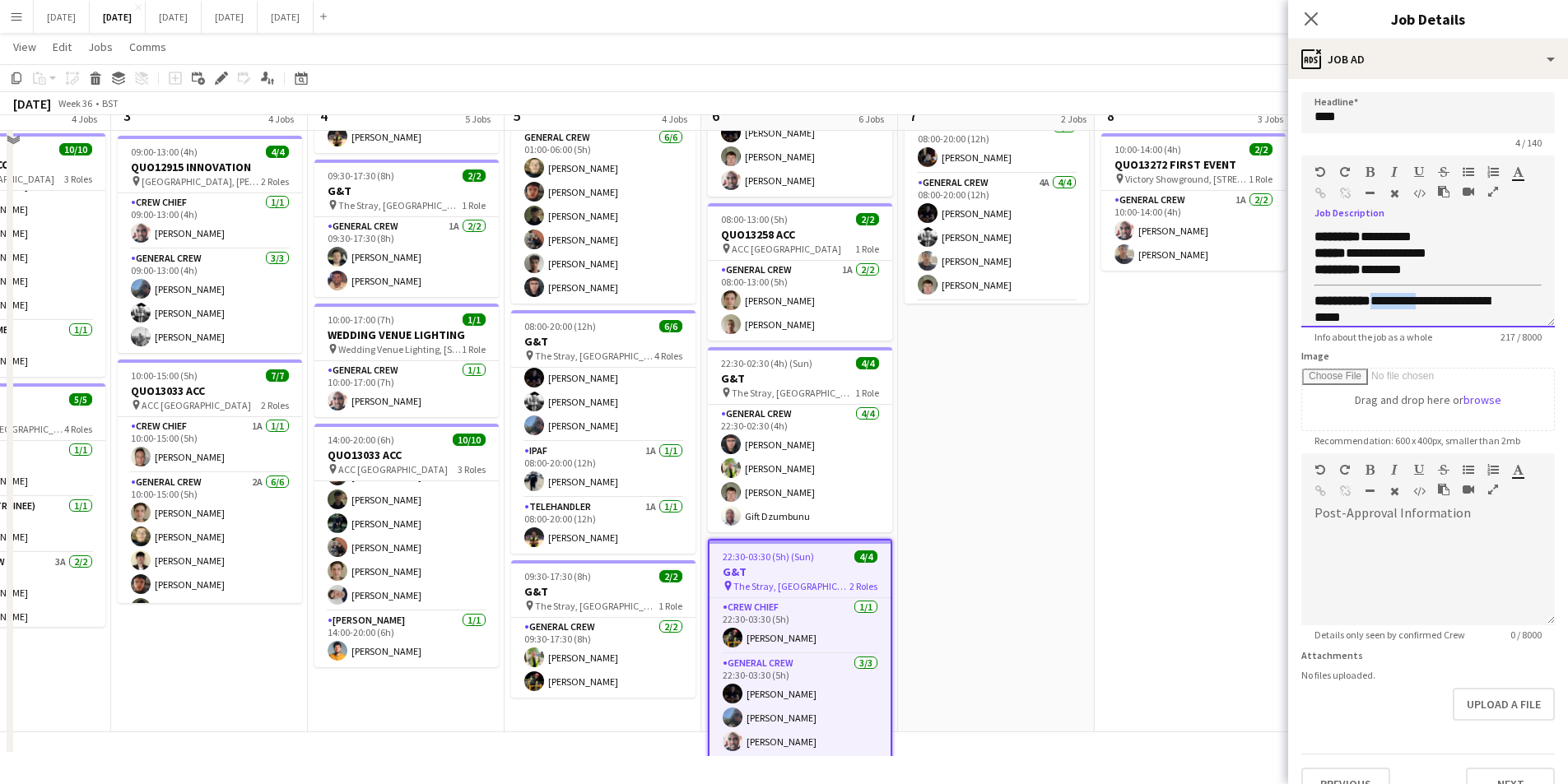
drag, startPoint x: 1442, startPoint y: 303, endPoint x: 1386, endPoint y: 294, distance: 56.7
click at [1386, 294] on div "**********" at bounding box center [1415, 309] width 202 height 33
paste div
click at [1317, 17] on icon "Close pop-in" at bounding box center [1311, 18] width 16 height 16
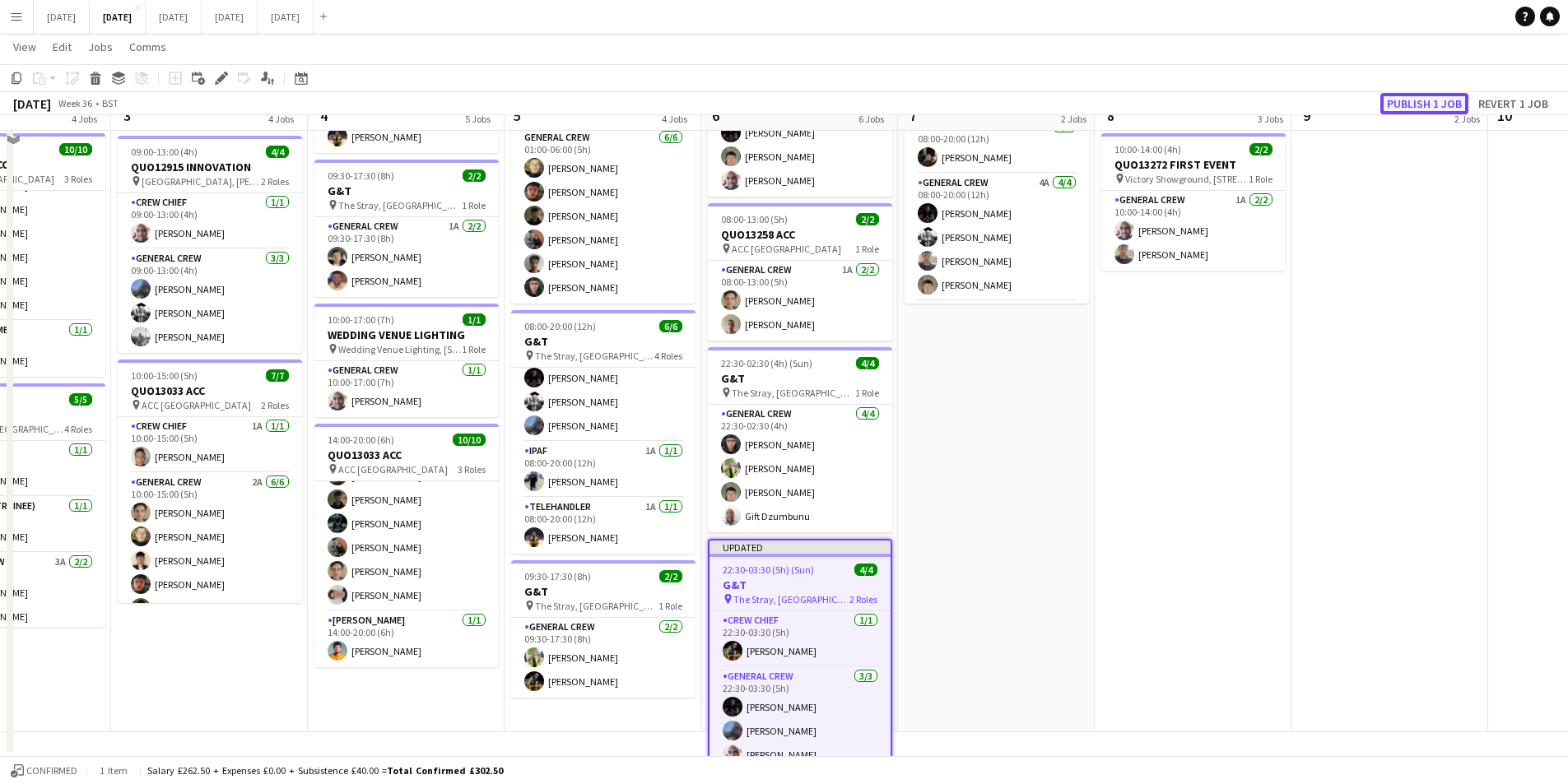
click at [1439, 98] on button "Publish 1 job" at bounding box center [1424, 104] width 88 height 22
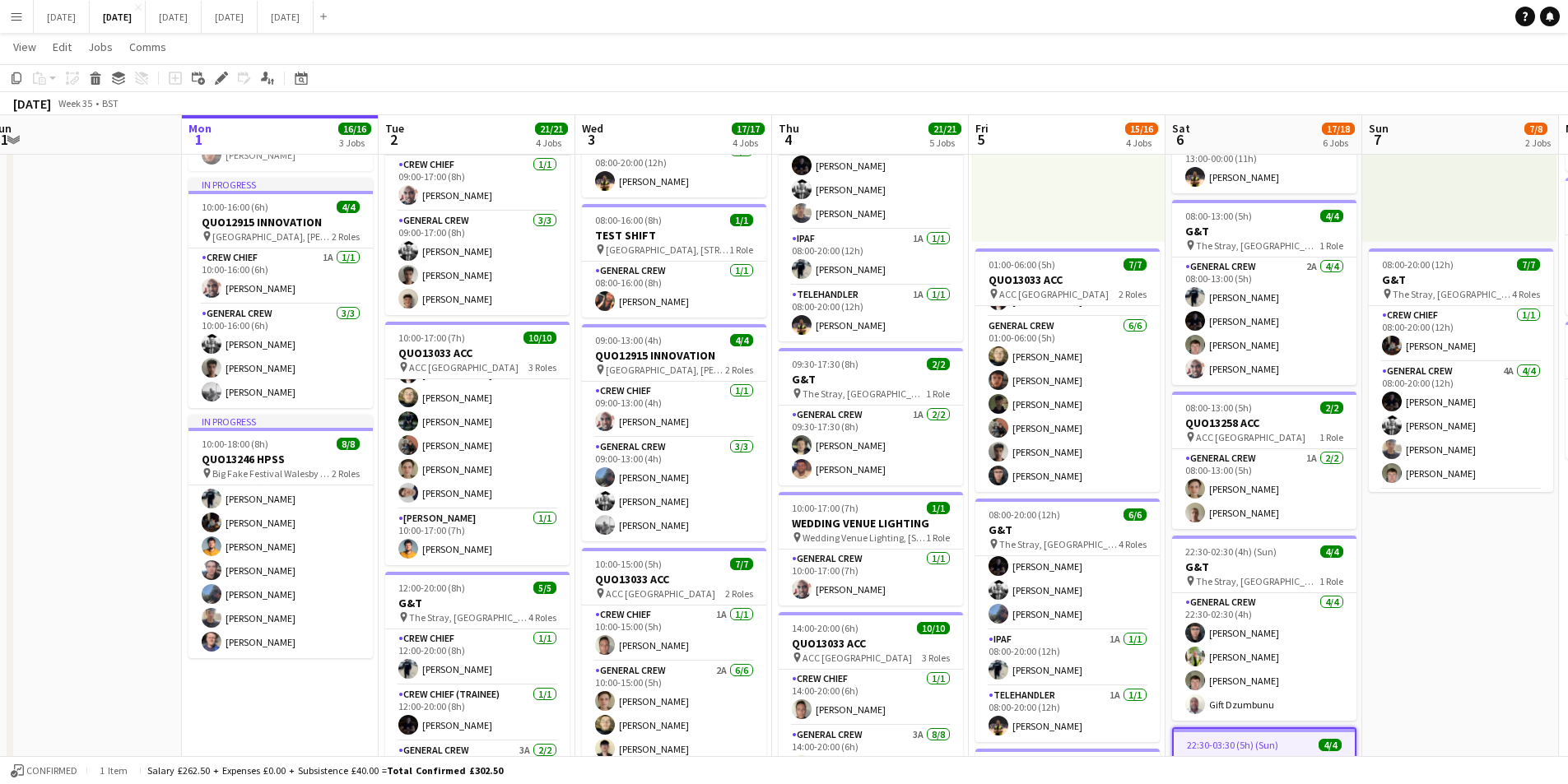
scroll to position [0, 499]
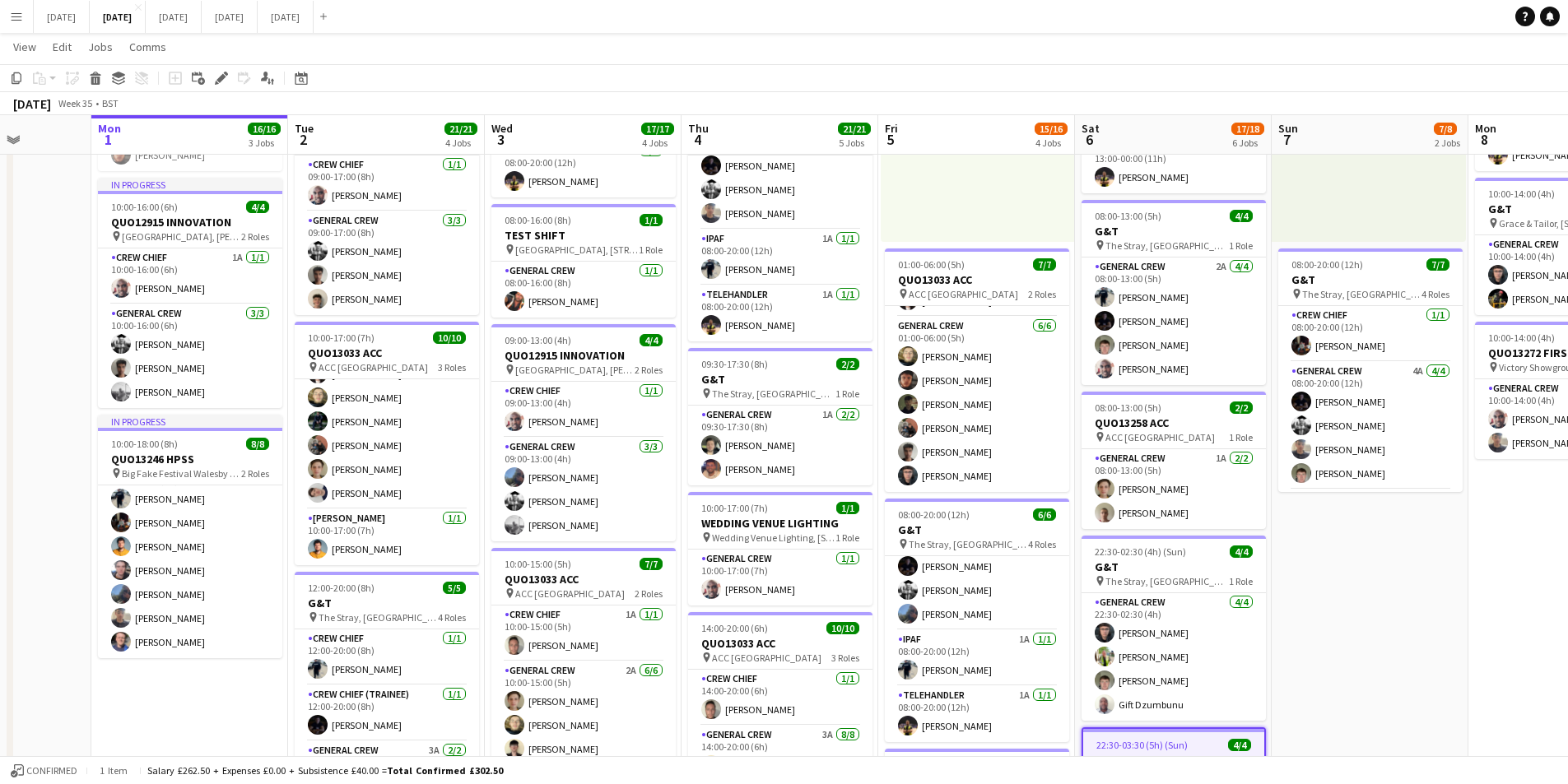
drag, startPoint x: 345, startPoint y: 592, endPoint x: 683, endPoint y: 597, distance: 338.0
click at [683, 597] on app-calendar-viewport "Fri 29 Sat 30 Sun 31 Mon 1 16/16 3 Jobs Tue 2 21/21 4 Jobs Wed 3 17/17 4 Jobs T…" at bounding box center [784, 374] width 1568 height 1094
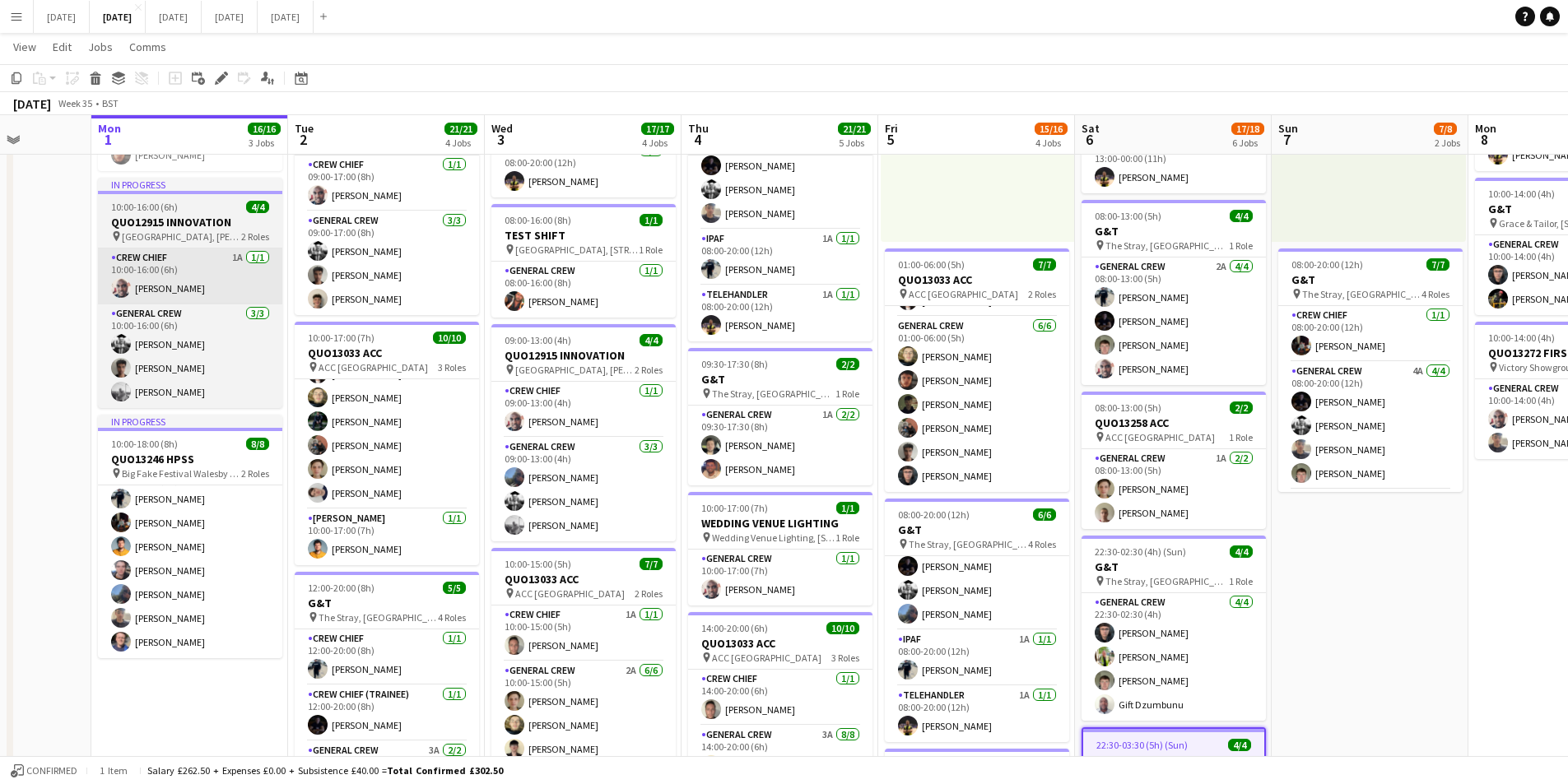
click at [345, 590] on span "12:00-20:00 (8h)" at bounding box center [340, 588] width 66 height 12
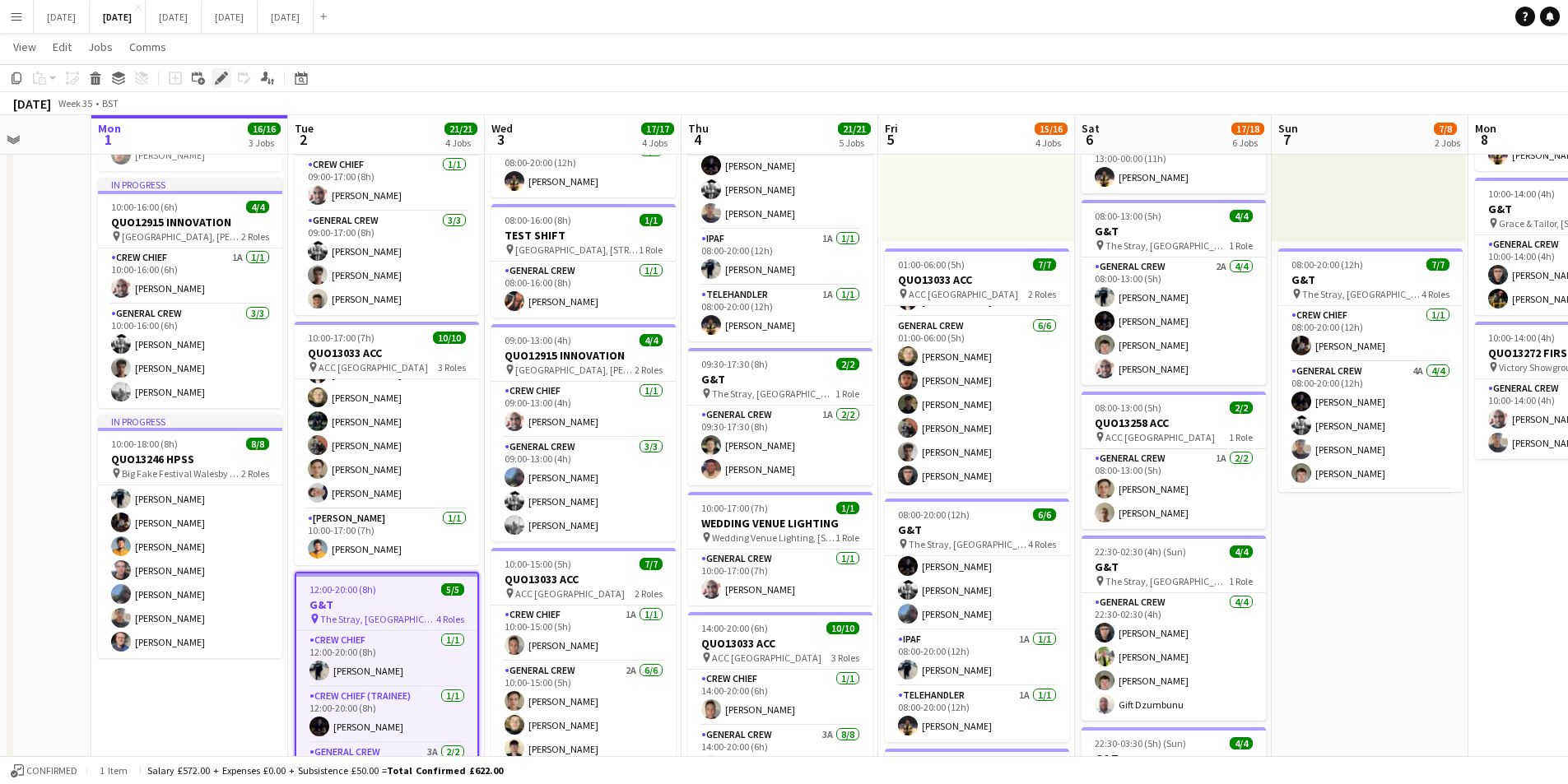
click at [219, 73] on icon "Edit" at bounding box center [221, 78] width 13 height 13
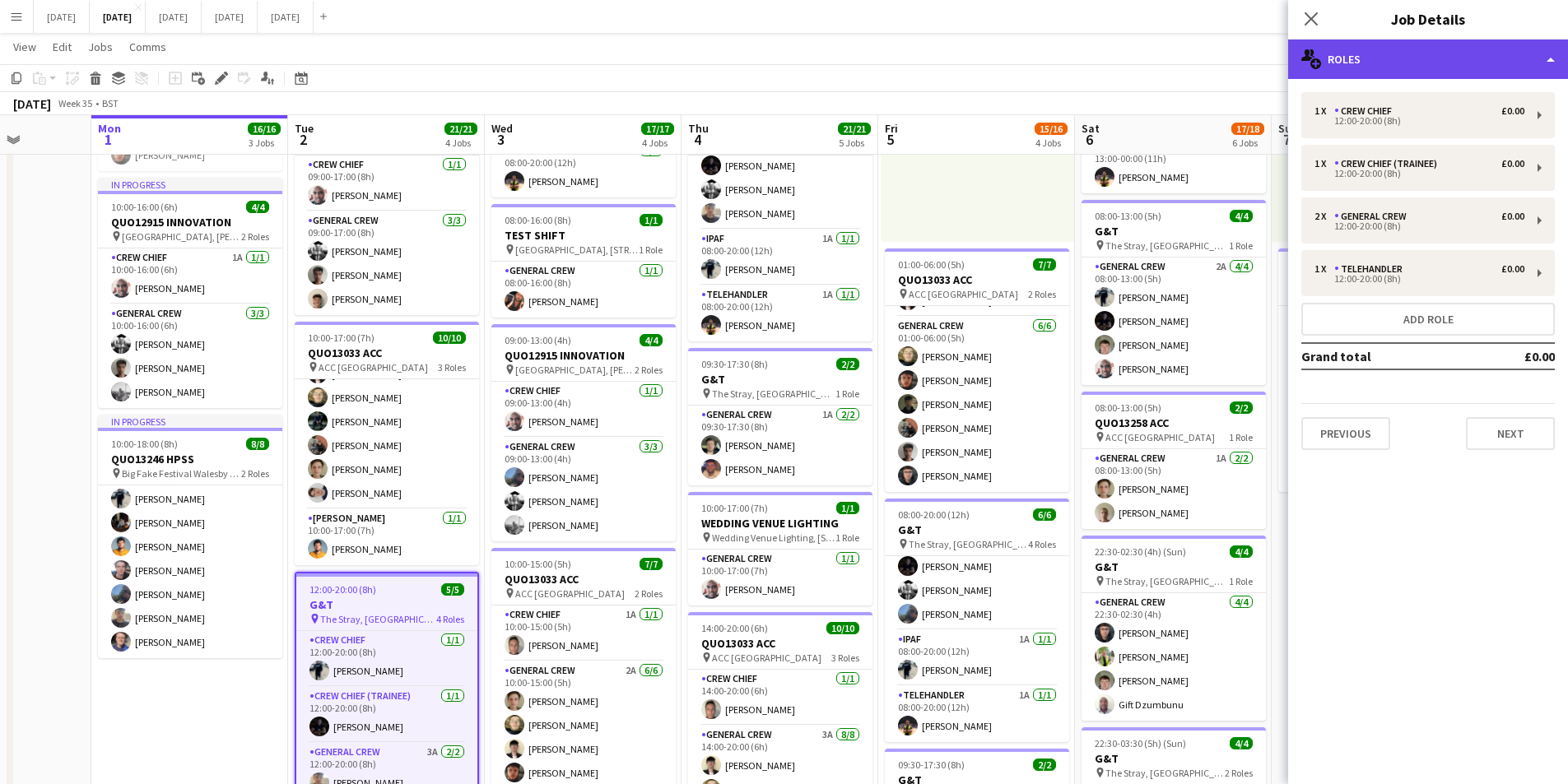
click at [1474, 54] on div "multiple-users-add Roles" at bounding box center [1428, 60] width 280 height 40
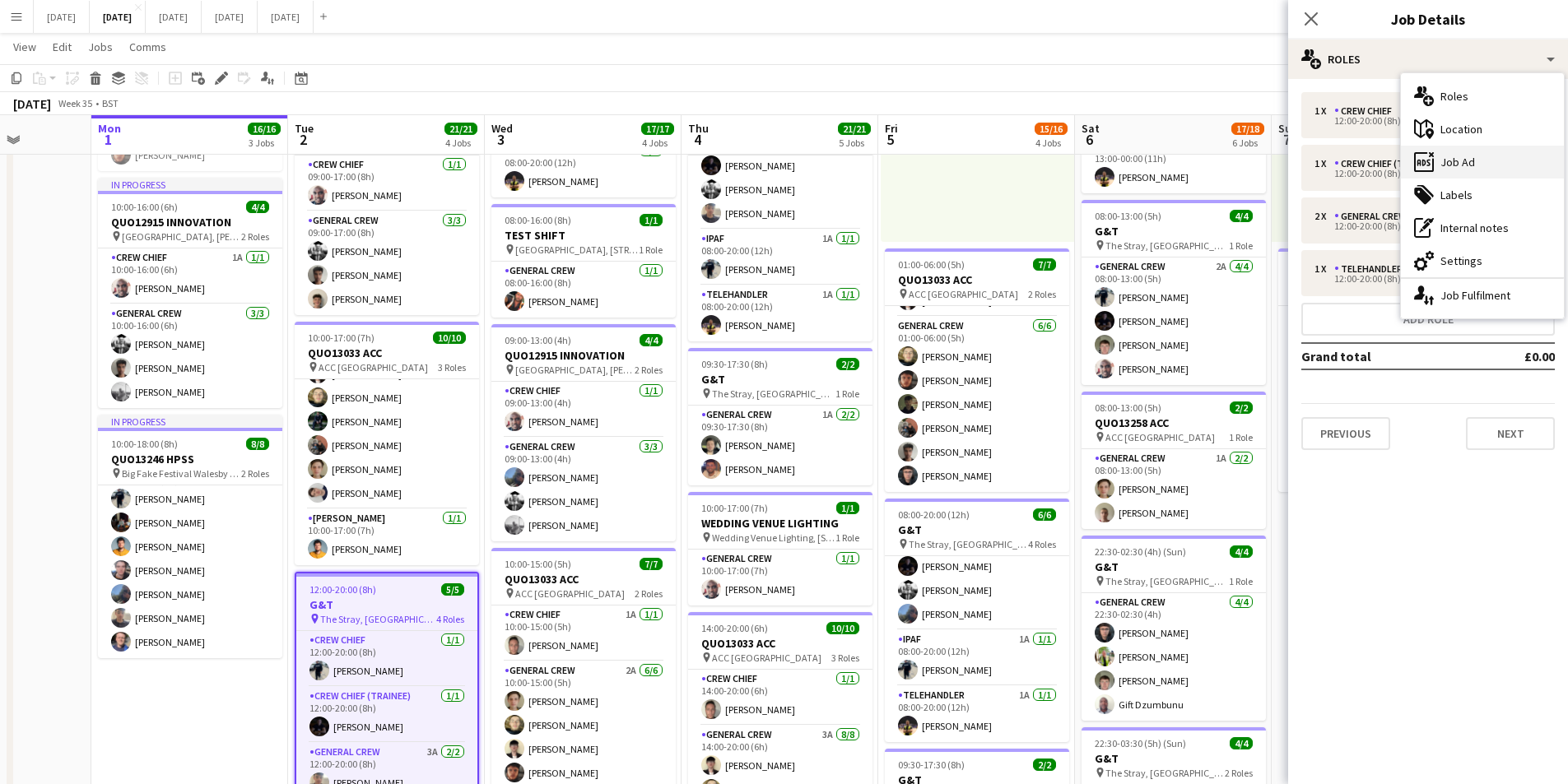
click at [1489, 152] on div "ads-window Job Ad" at bounding box center [1482, 162] width 163 height 33
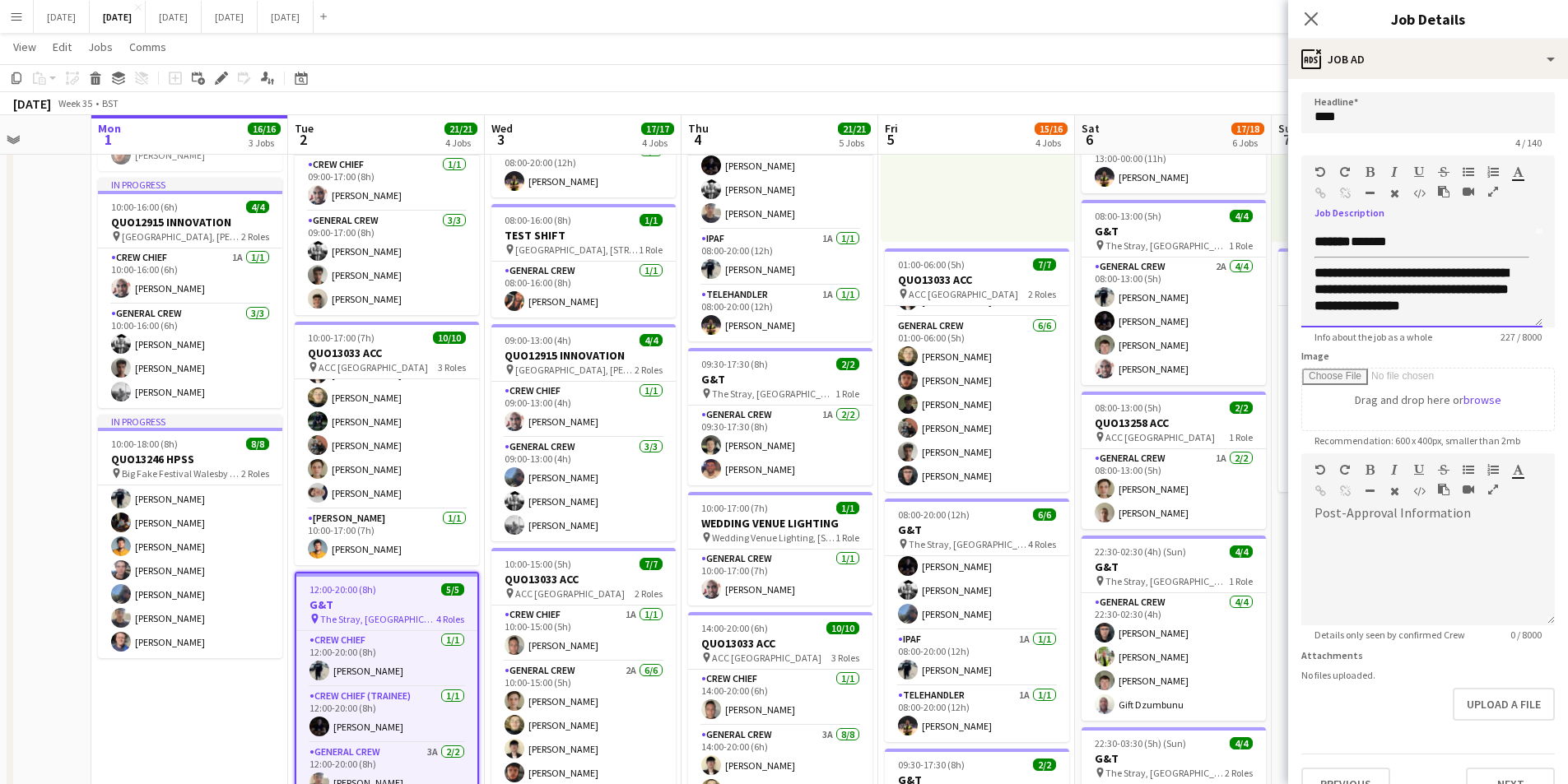
scroll to position [0, 0]
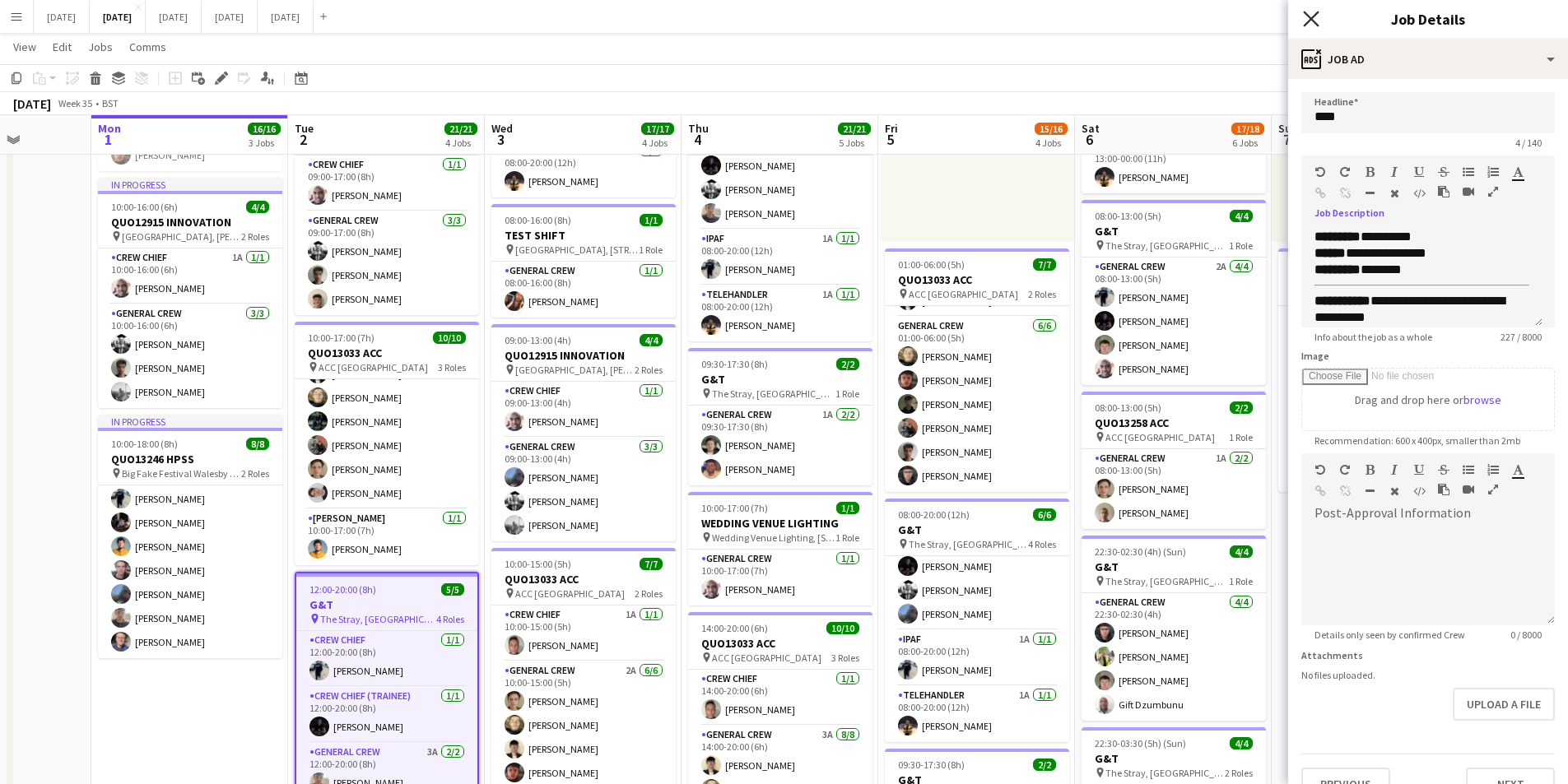
click at [1311, 13] on icon "Close pop-in" at bounding box center [1311, 18] width 16 height 16
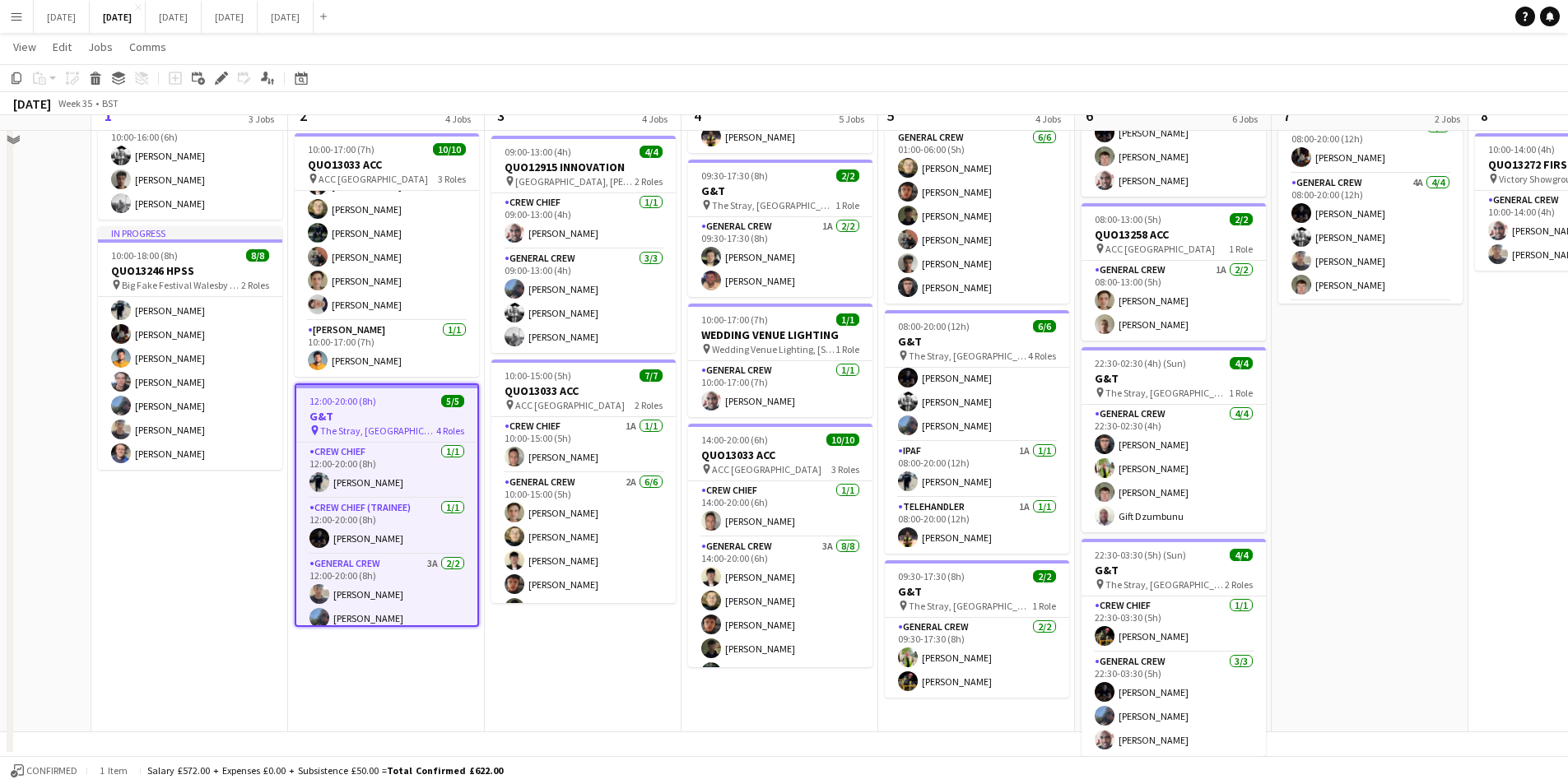
scroll to position [0, 499]
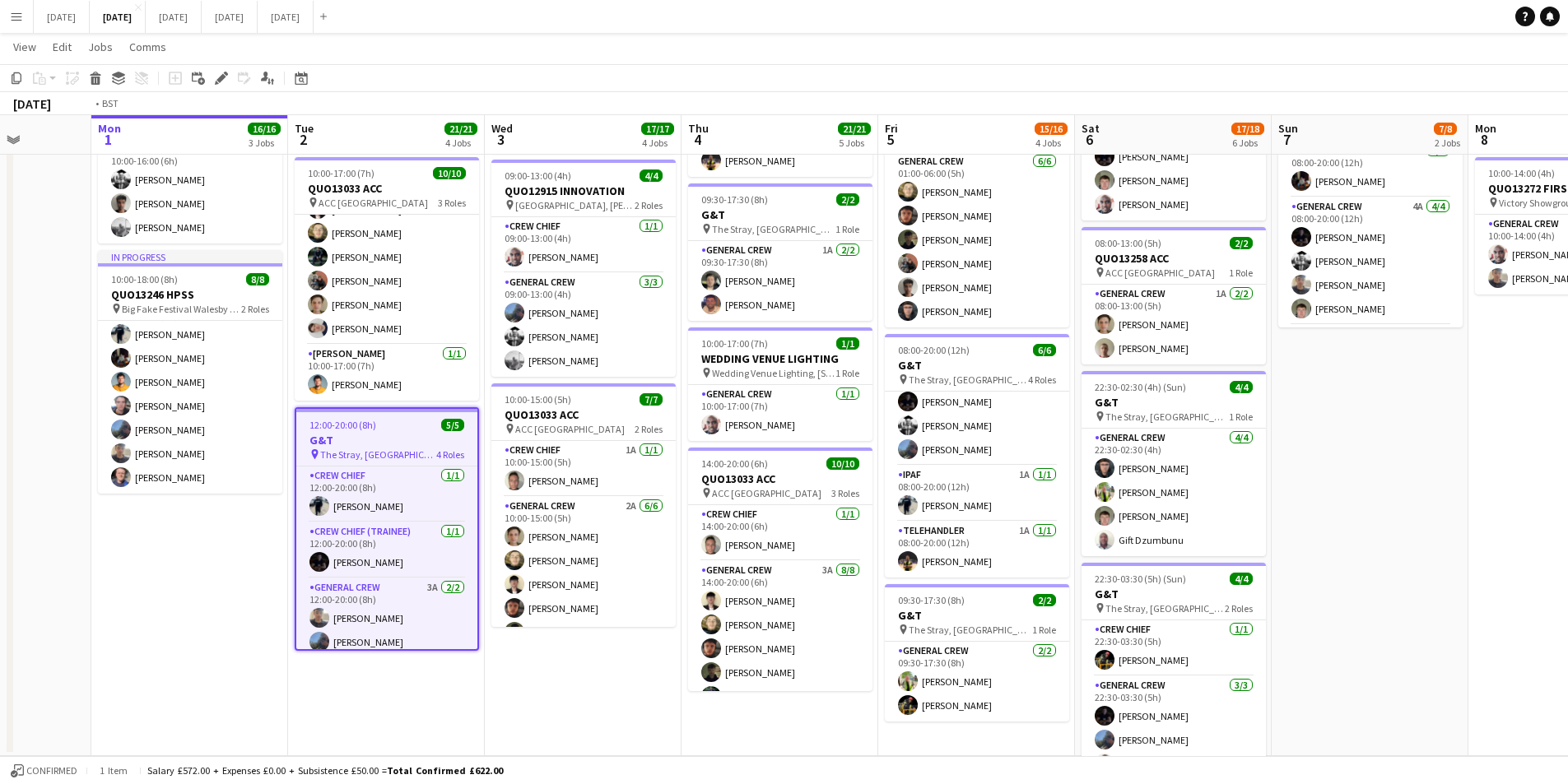
drag, startPoint x: 1218, startPoint y: 523, endPoint x: 1189, endPoint y: 515, distance: 30.1
click at [1100, 503] on app-calendar-viewport "Fri 29 Sat 30 Sun 31 Mon 1 16/16 3 Jobs Tue 2 21/21 4 Jobs Wed 3 17/17 4 Jobs T…" at bounding box center [784, 209] width 1568 height 1094
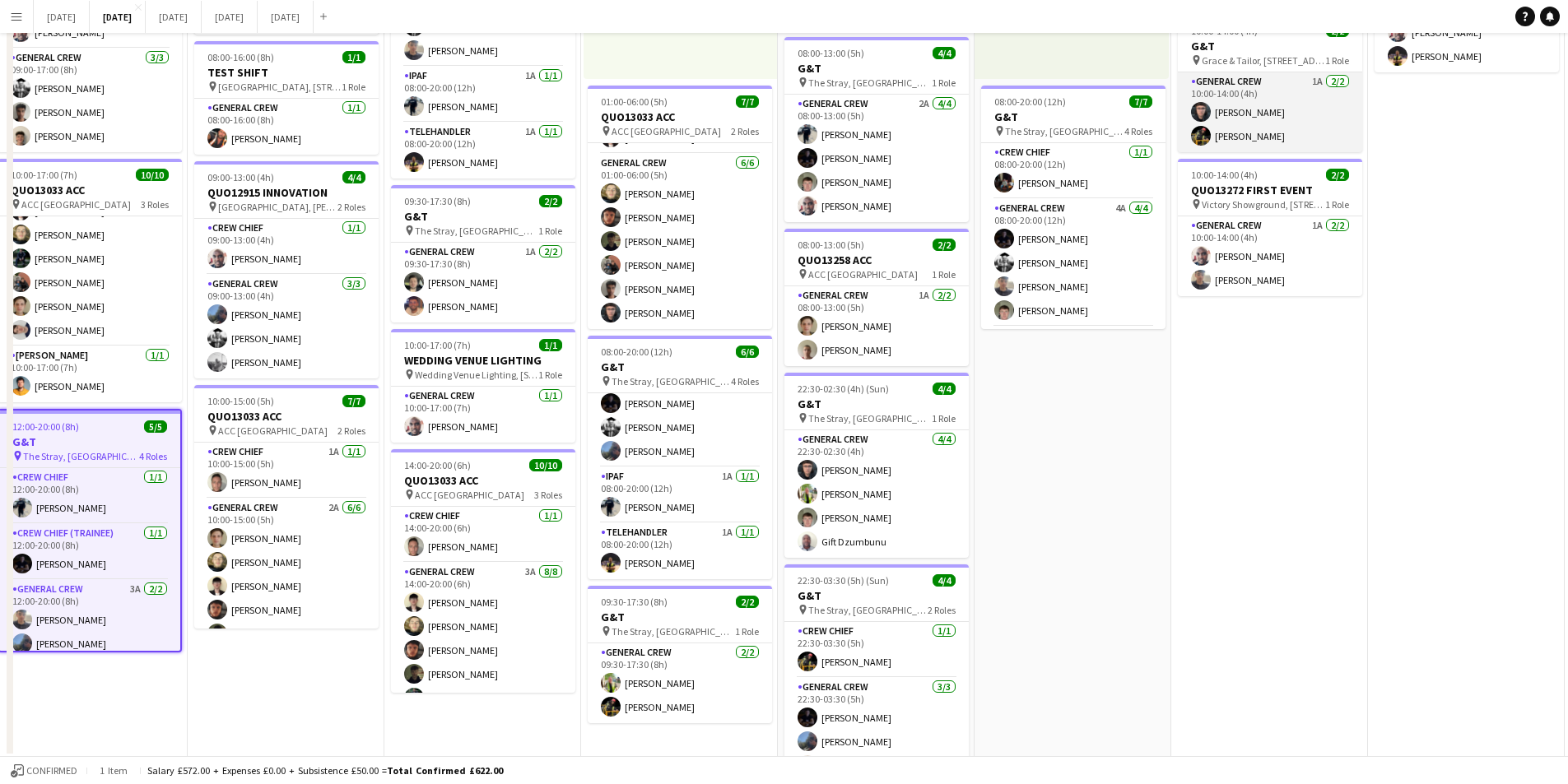
scroll to position [0, 0]
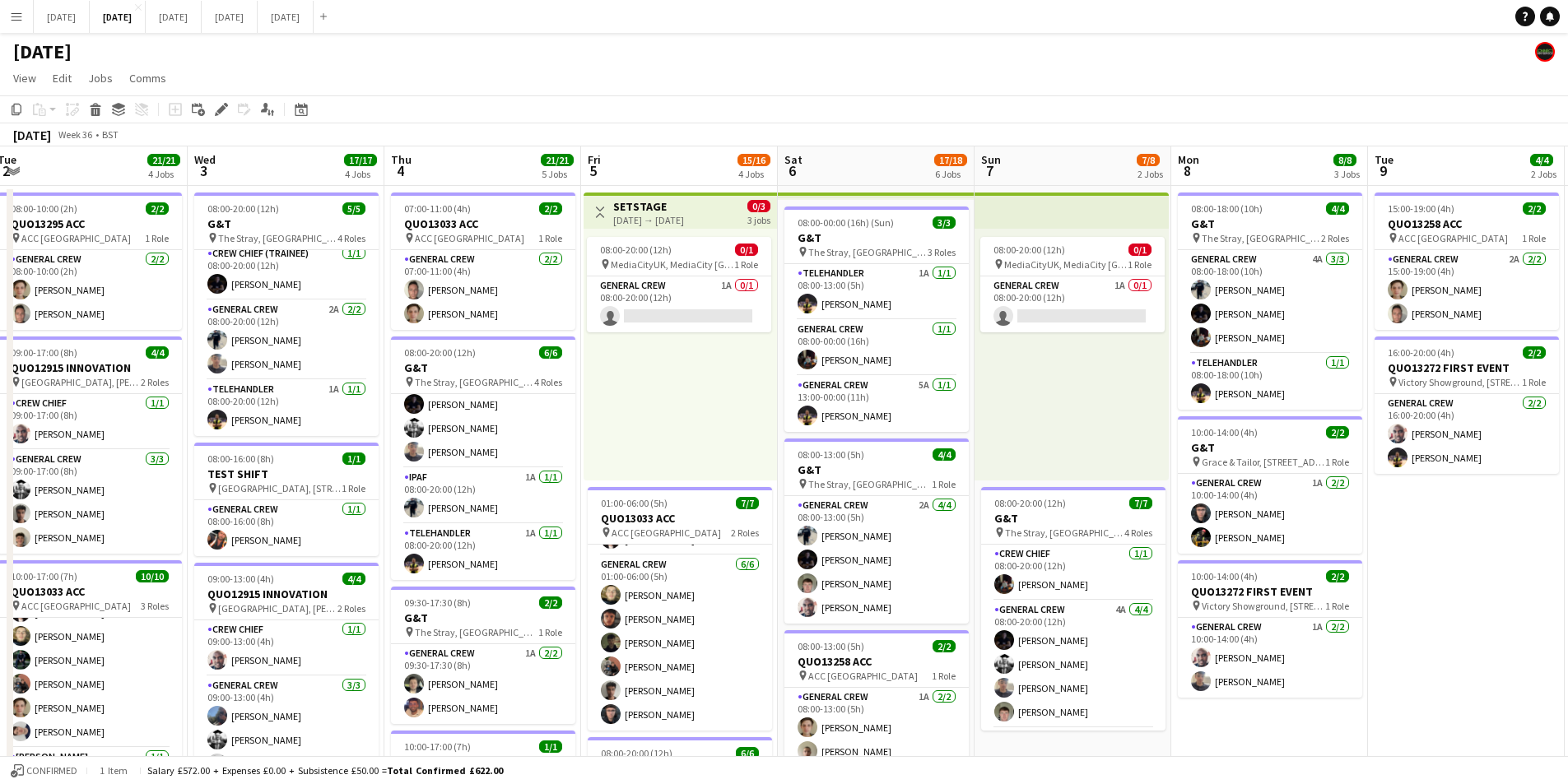
drag, startPoint x: 1394, startPoint y: 557, endPoint x: 1038, endPoint y: 485, distance: 363.2
click at [1034, 484] on app-calendar-viewport "Sun 31 Mon 1 16/16 3 Jobs Tue 2 21/21 4 Jobs Wed 3 17/17 4 Jobs Thu 4 21/21 5 J…" at bounding box center [784, 653] width 1568 height 1013
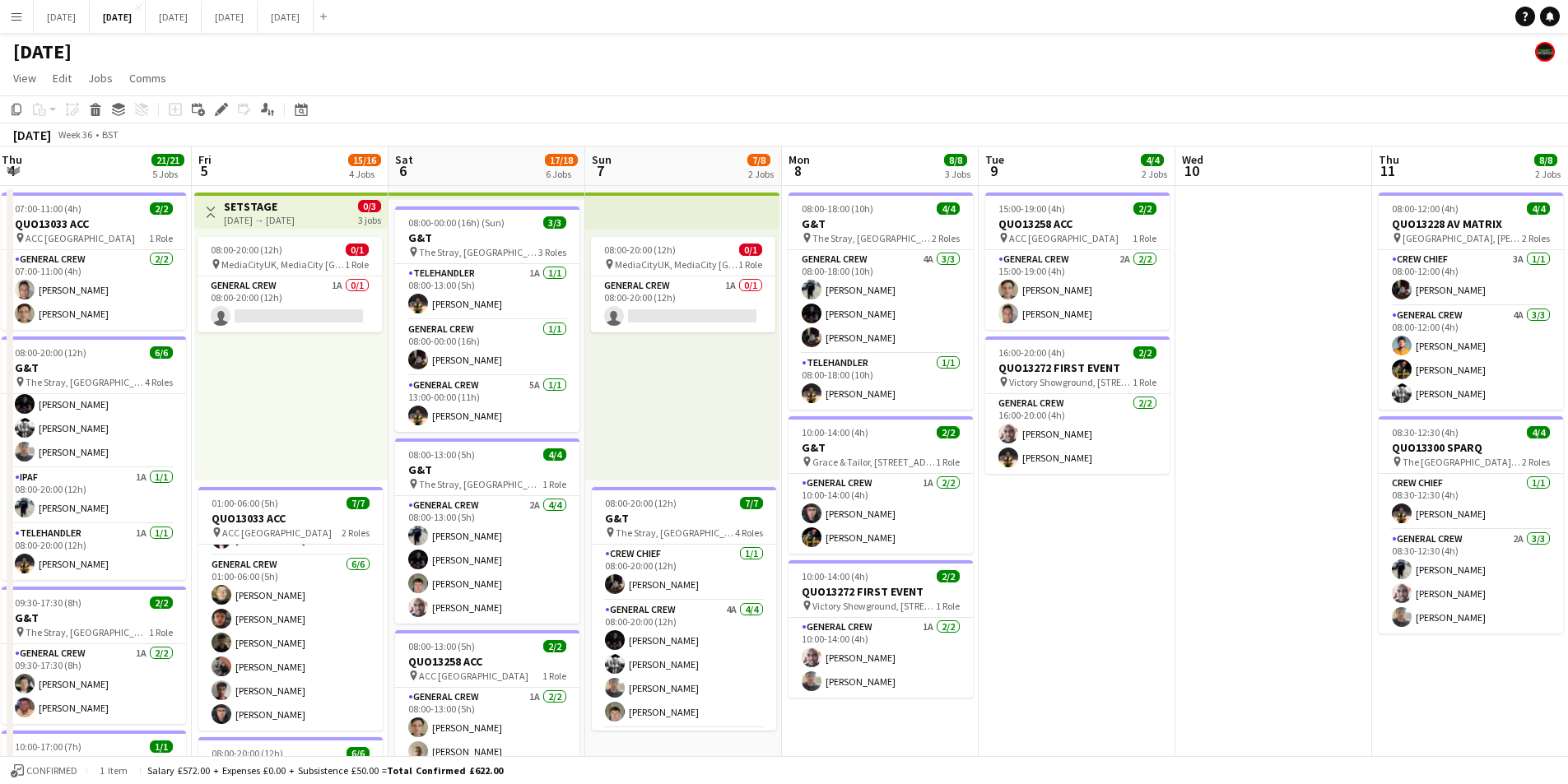
drag, startPoint x: 1261, startPoint y: 547, endPoint x: 1017, endPoint y: 517, distance: 245.8
click at [939, 513] on app-calendar-viewport "Tue 2 21/21 4 Jobs Wed 3 17/17 4 Jobs Thu 4 21/21 5 Jobs Fri 5 15/16 4 Jobs Sat…" at bounding box center [784, 653] width 1568 height 1013
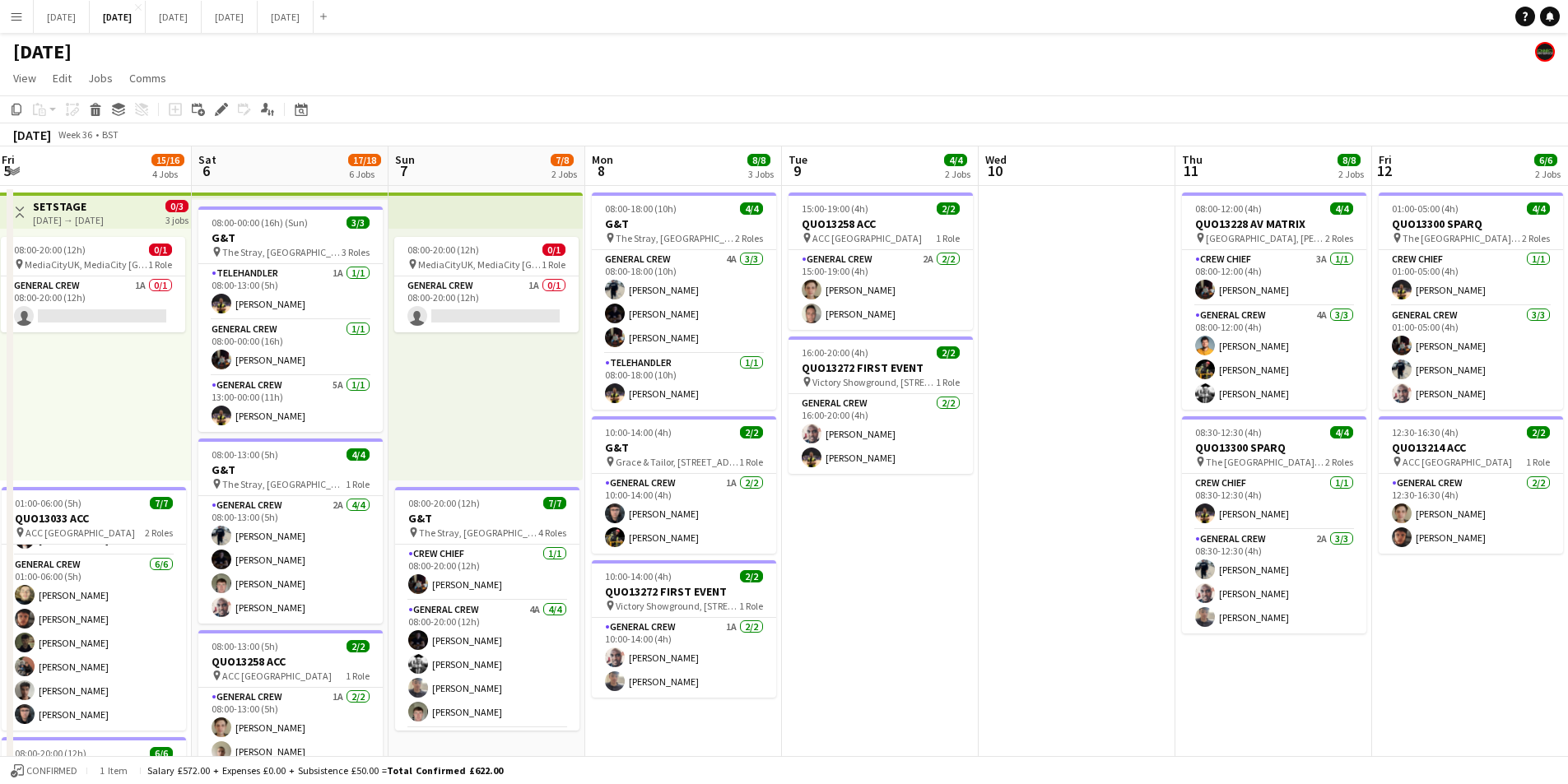
scroll to position [0, 522]
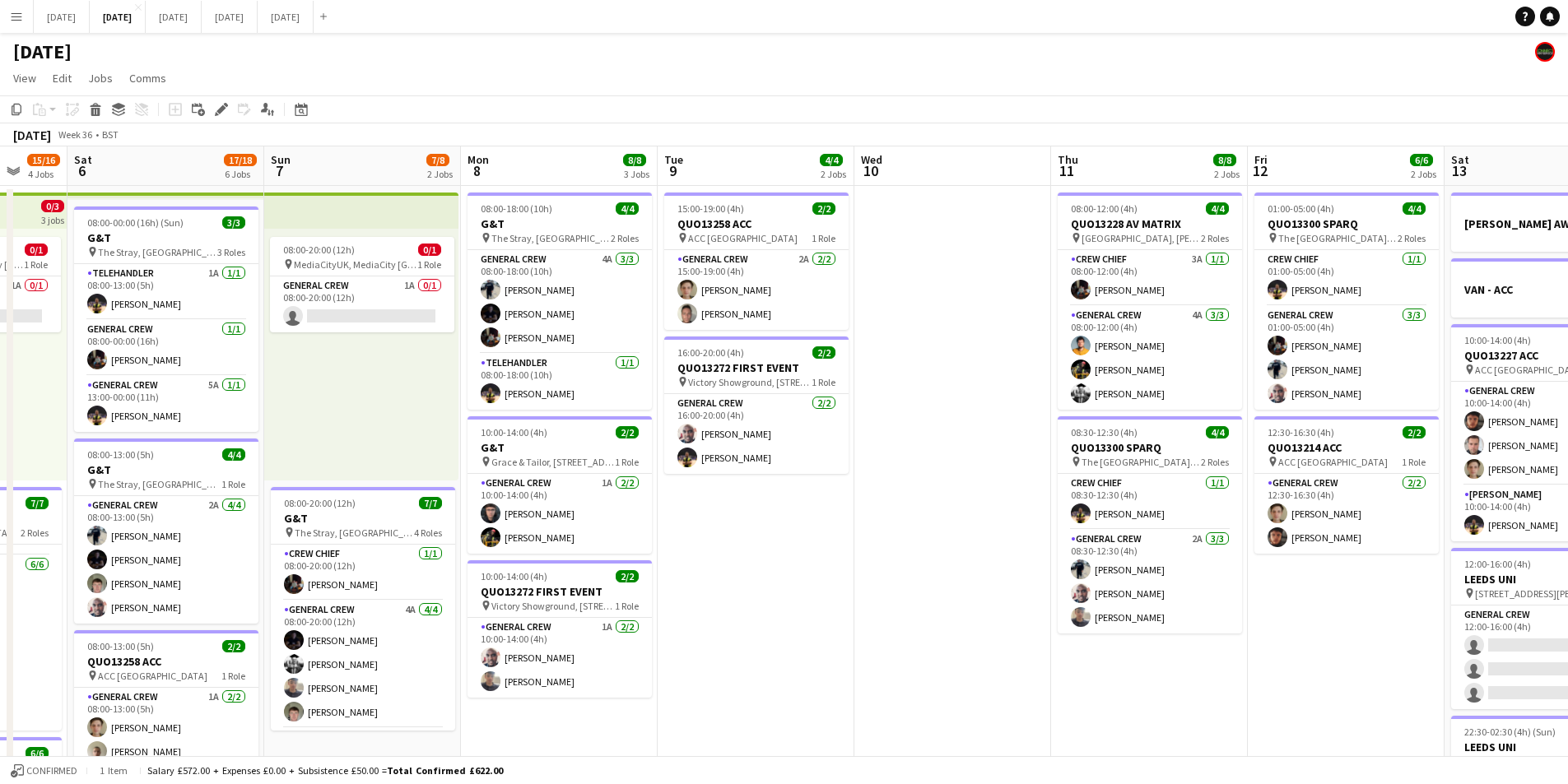
drag, startPoint x: 775, startPoint y: 518, endPoint x: 673, endPoint y: 501, distance: 103.4
click at [675, 501] on app-calendar-viewport "Wed 3 17/17 4 Jobs Thu 4 21/21 5 Jobs Fri 5 15/16 4 Jobs Sat 6 17/18 6 Jobs Sun…" at bounding box center [784, 653] width 1568 height 1013
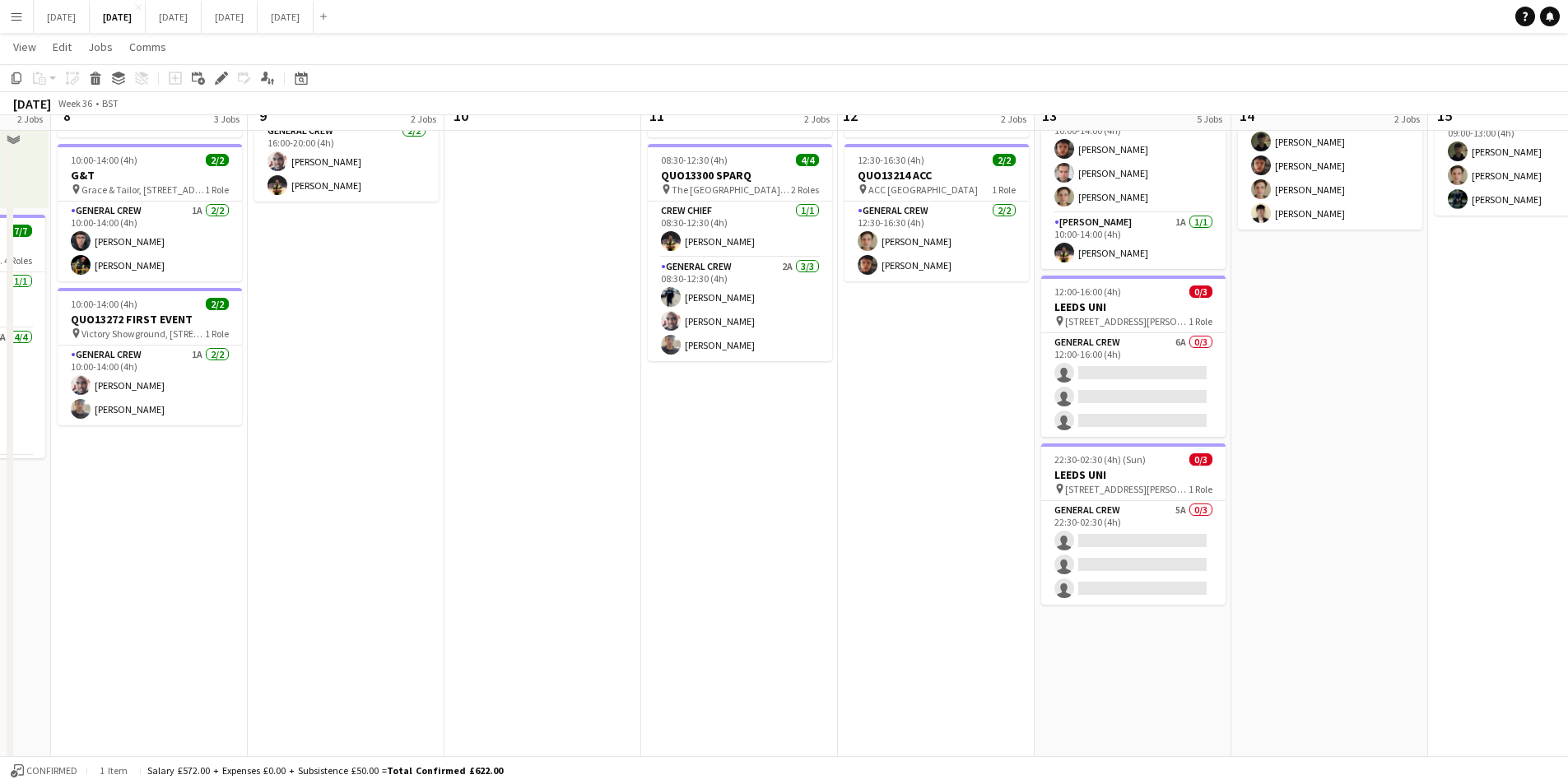
scroll to position [0, 539]
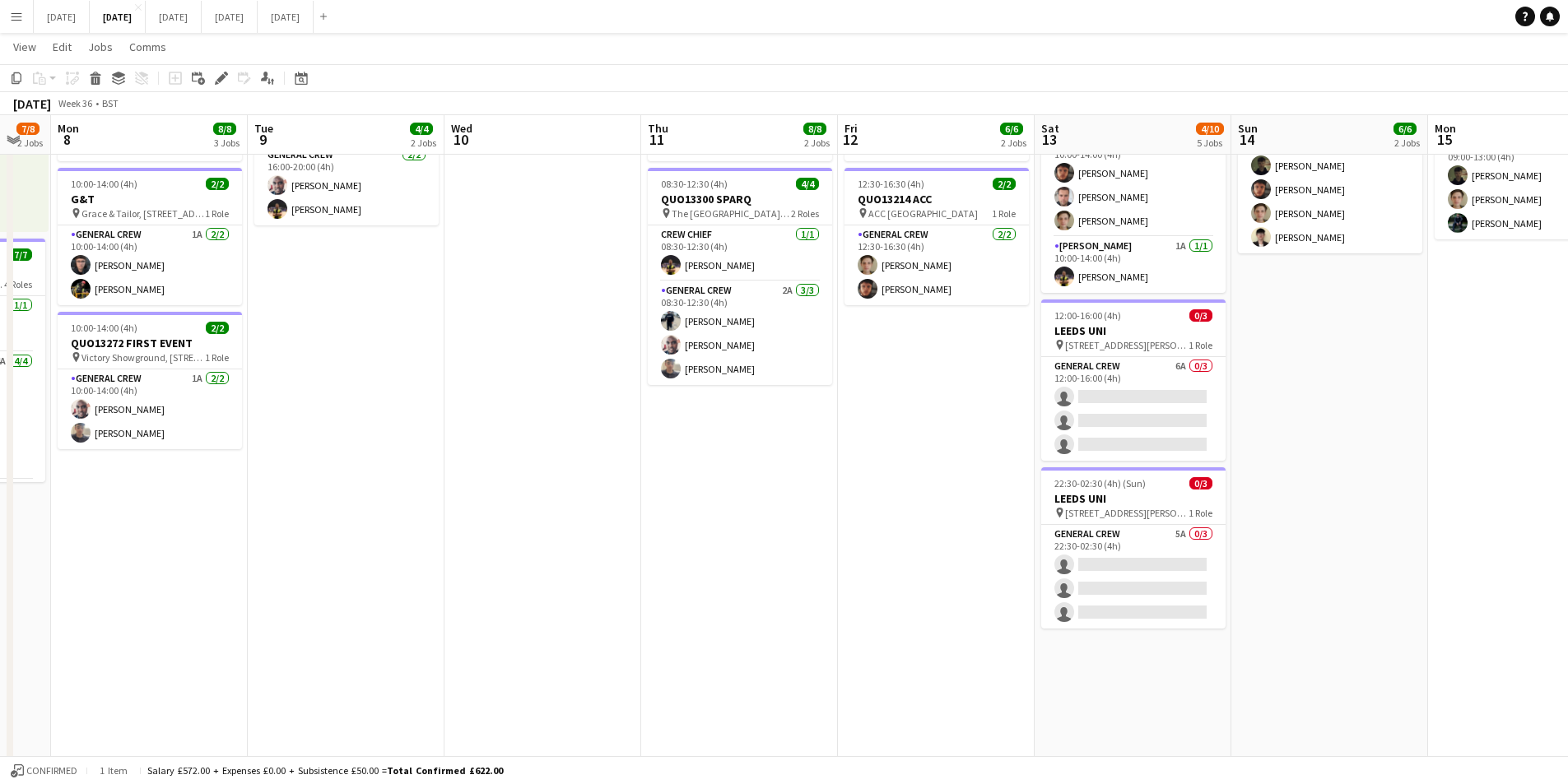
drag, startPoint x: 757, startPoint y: 585, endPoint x: 942, endPoint y: 589, distance: 185.0
click at [952, 589] on app-calendar-viewport "Fri 5 15/16 4 Jobs Sat 6 17/18 6 Jobs Sun 7 7/8 2 Jobs Mon 8 8/8 3 Jobs Tue 9 4…" at bounding box center [784, 364] width 1568 height 1094
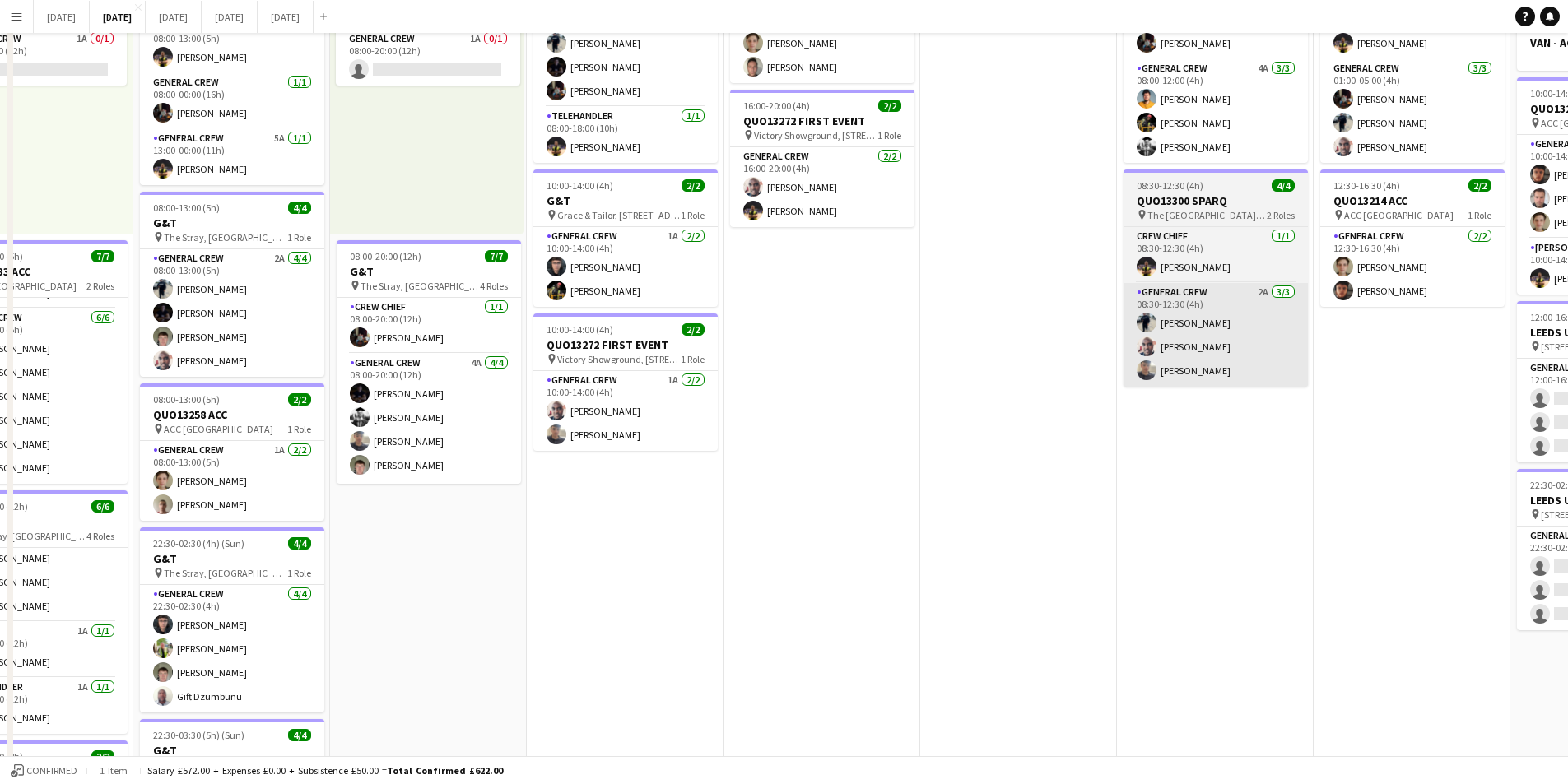
scroll to position [0, 457]
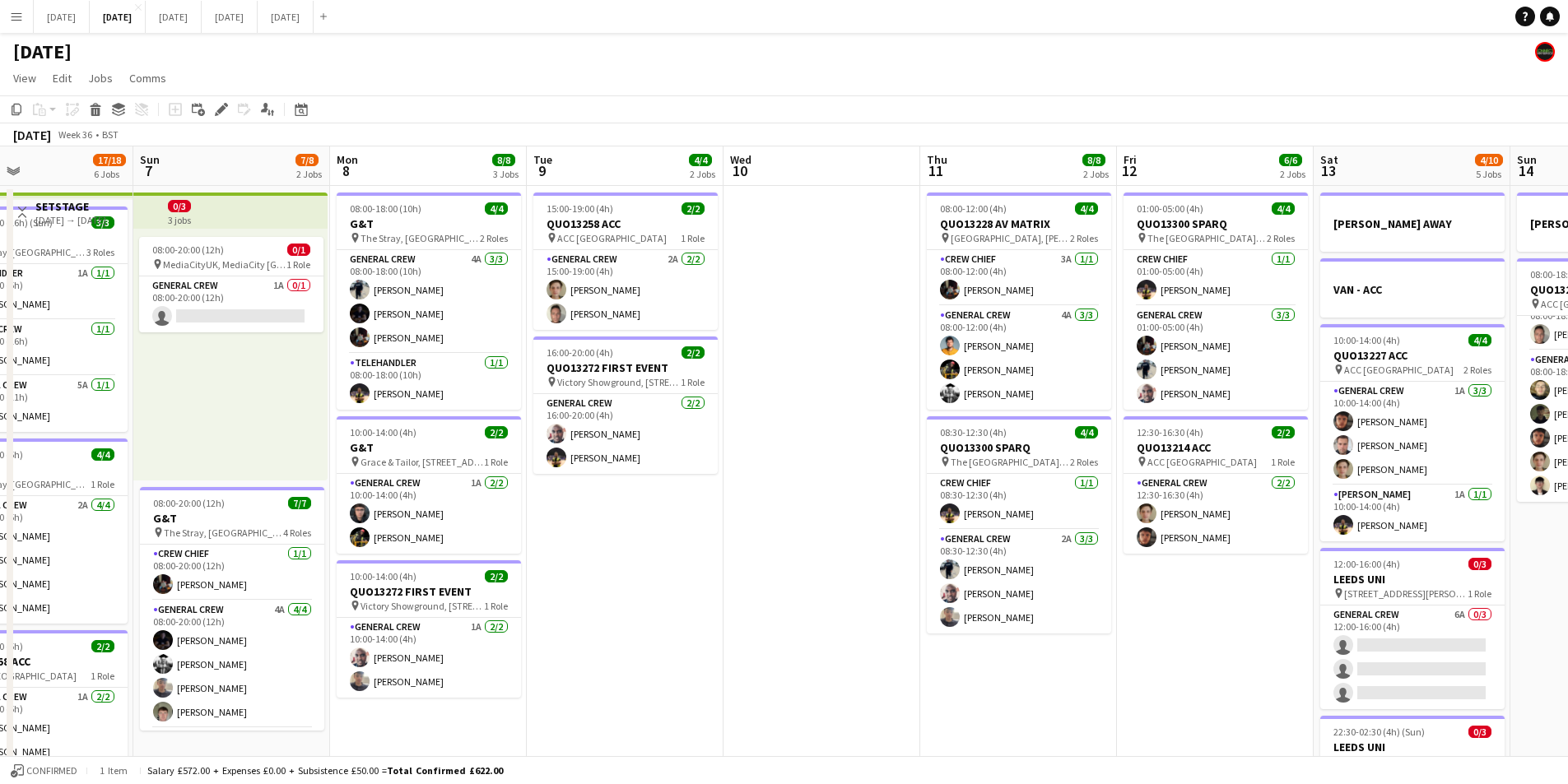
drag, startPoint x: 729, startPoint y: 587, endPoint x: 953, endPoint y: 579, distance: 224.1
click at [949, 582] on app-calendar-viewport "Thu 4 21/21 5 Jobs Fri 5 15/16 4 Jobs Sat 6 17/18 6 Jobs Sun 7 7/8 2 Jobs Mon 8…" at bounding box center [784, 653] width 1568 height 1013
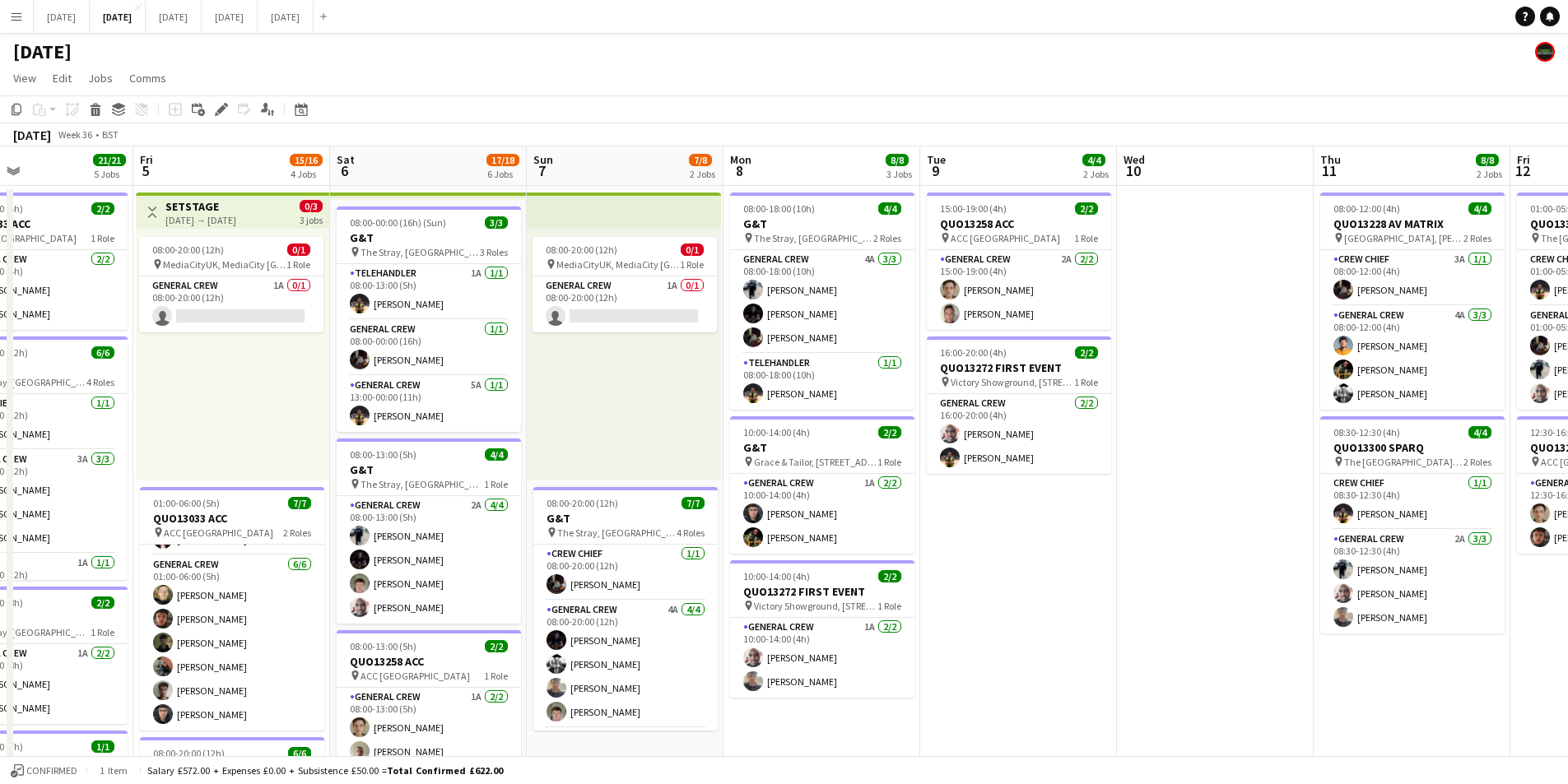
drag, startPoint x: 643, startPoint y: 549, endPoint x: 887, endPoint y: 536, distance: 244.3
click at [873, 539] on app-calendar-viewport "Tue 2 21/21 4 Jobs Wed 3 17/17 4 Jobs Thu 4 21/21 5 Jobs Fri 5 15/16 4 Jobs Sat…" at bounding box center [784, 653] width 1568 height 1013
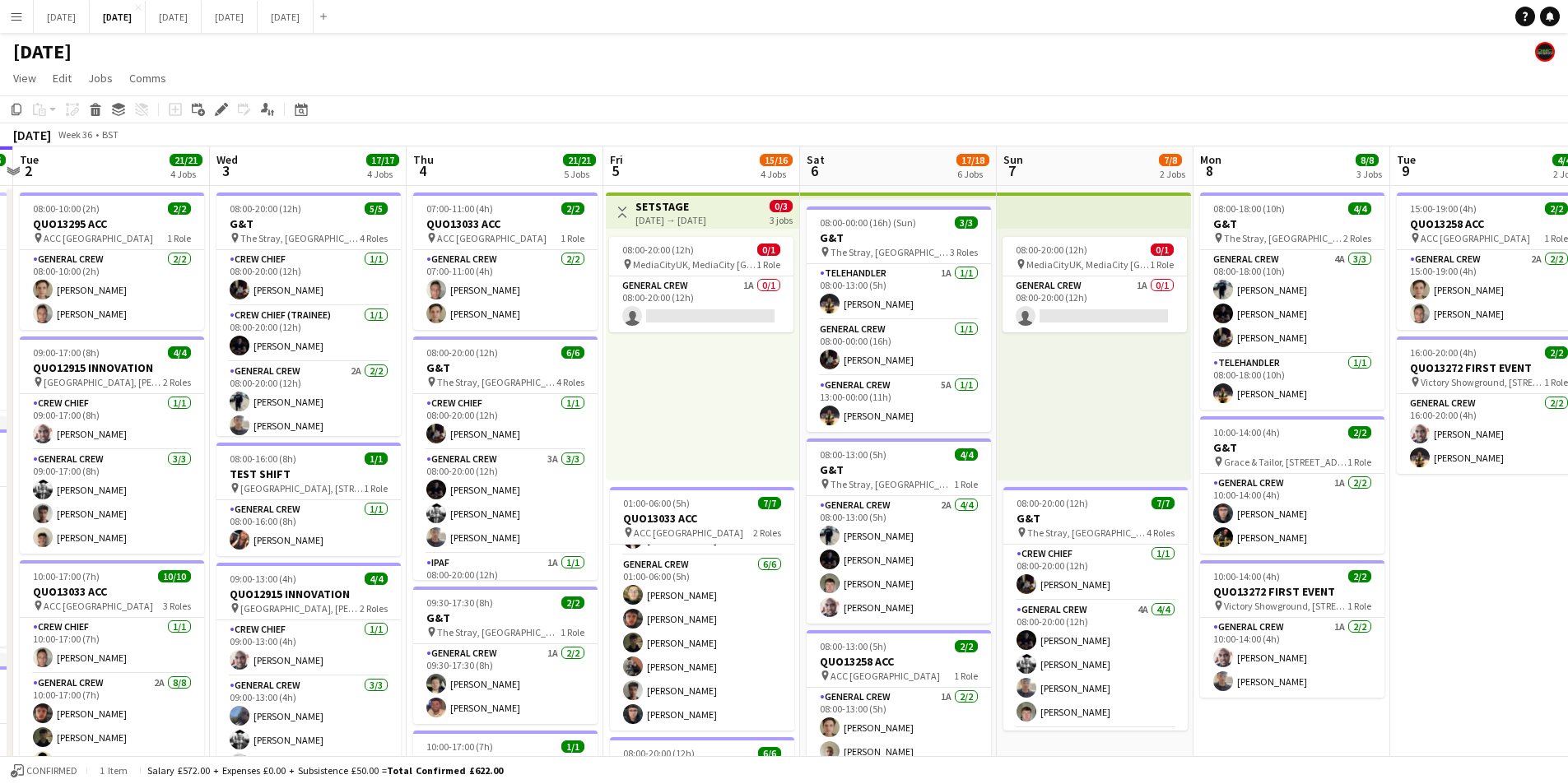
drag, startPoint x: 320, startPoint y: 545, endPoint x: 647, endPoint y: 537, distance: 327.1
click at [642, 540] on app-calendar-viewport "Sun 31 Mon 1 16/16 3 Jobs Tue 2 21/21 4 Jobs Wed 3 17/17 4 Jobs Thu 4 21/21 5 J…" at bounding box center [784, 653] width 1568 height 1013
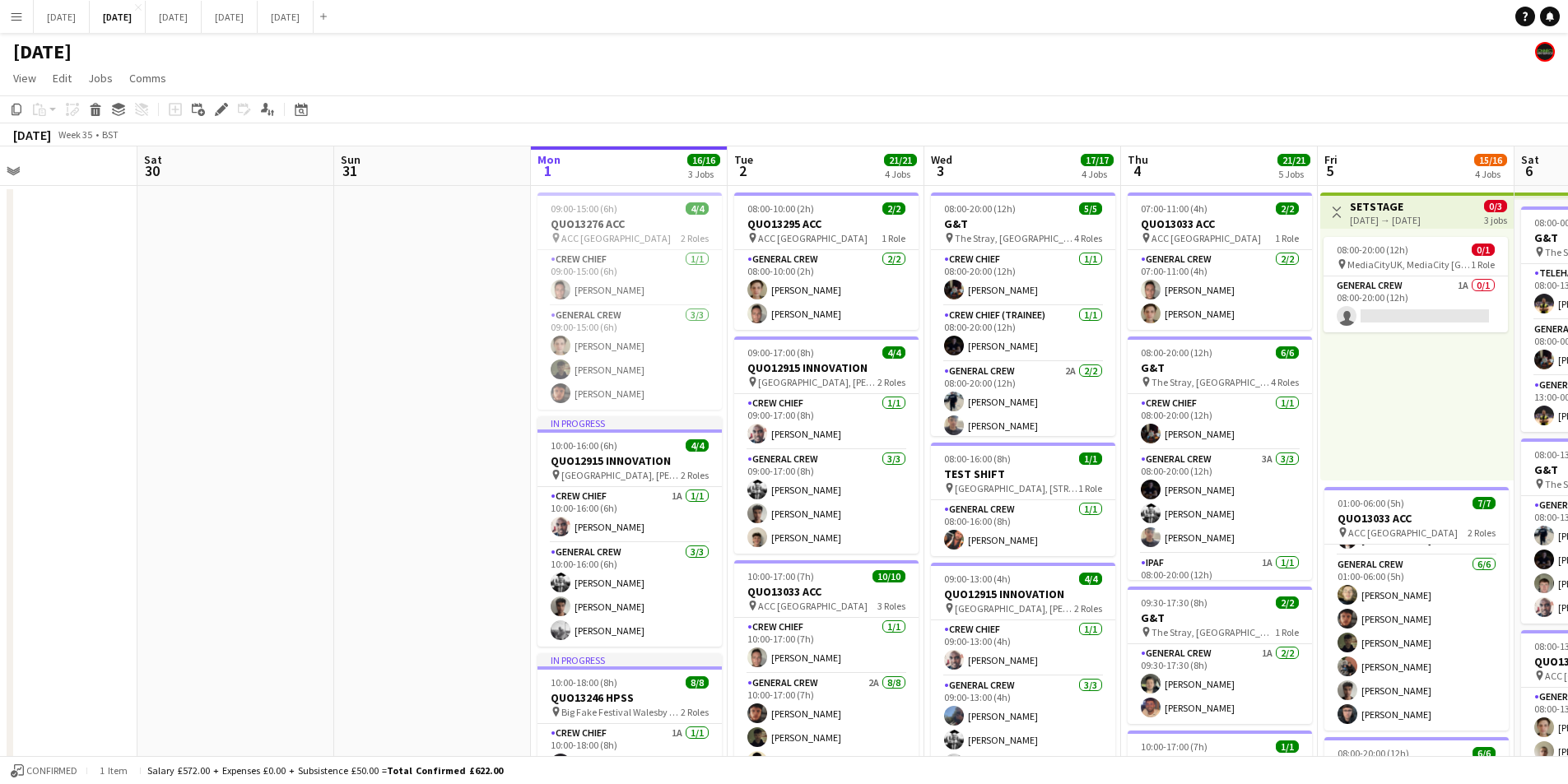
scroll to position [0, 452]
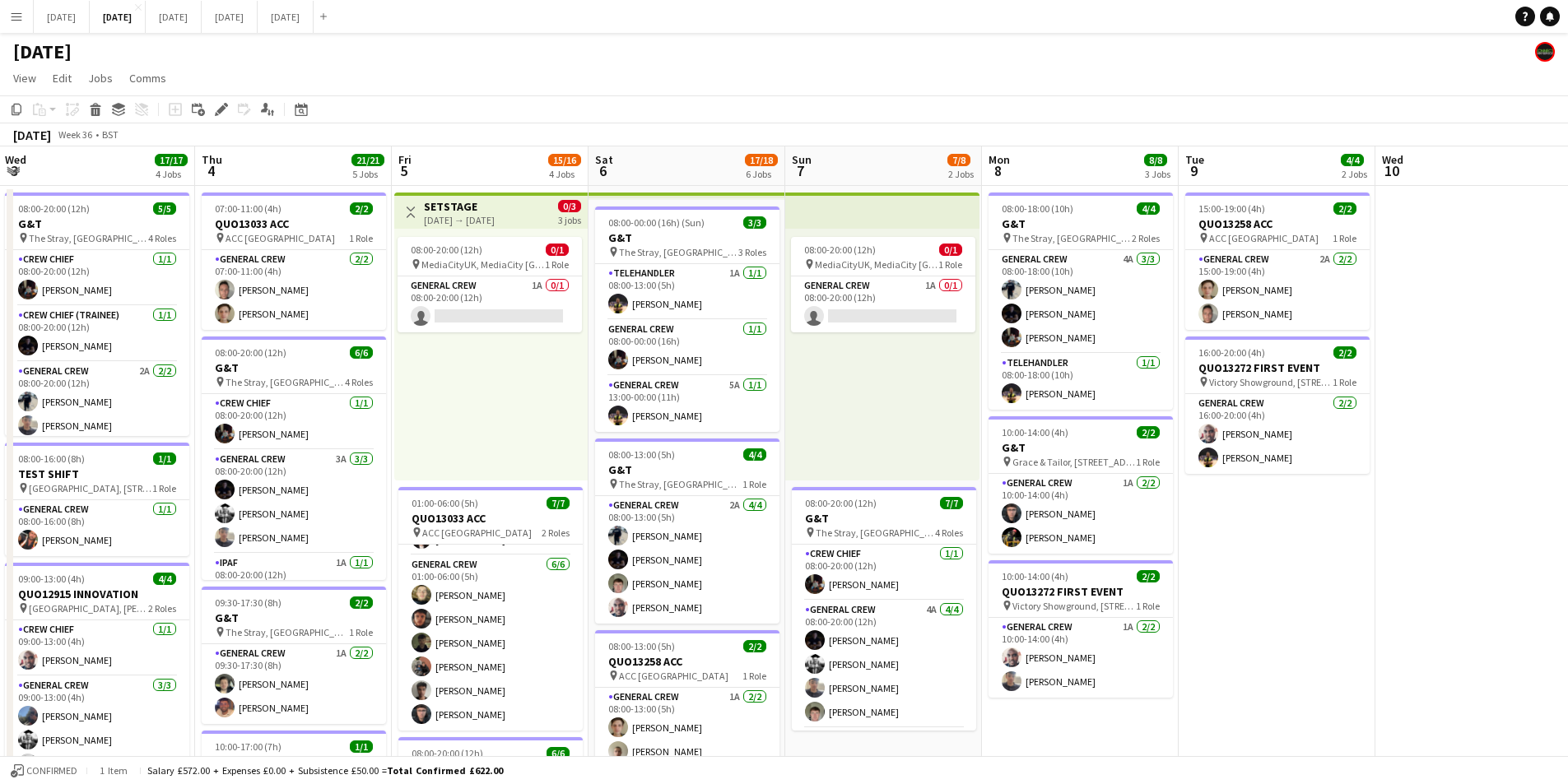
drag, startPoint x: 1021, startPoint y: 534, endPoint x: 717, endPoint y: 485, distance: 307.9
click at [717, 485] on app-calendar-viewport "Sun 31 Mon 1 16/16 3 Jobs Tue 2 21/21 4 Jobs Wed 3 17/17 4 Jobs Thu 4 21/21 5 J…" at bounding box center [784, 653] width 1568 height 1013
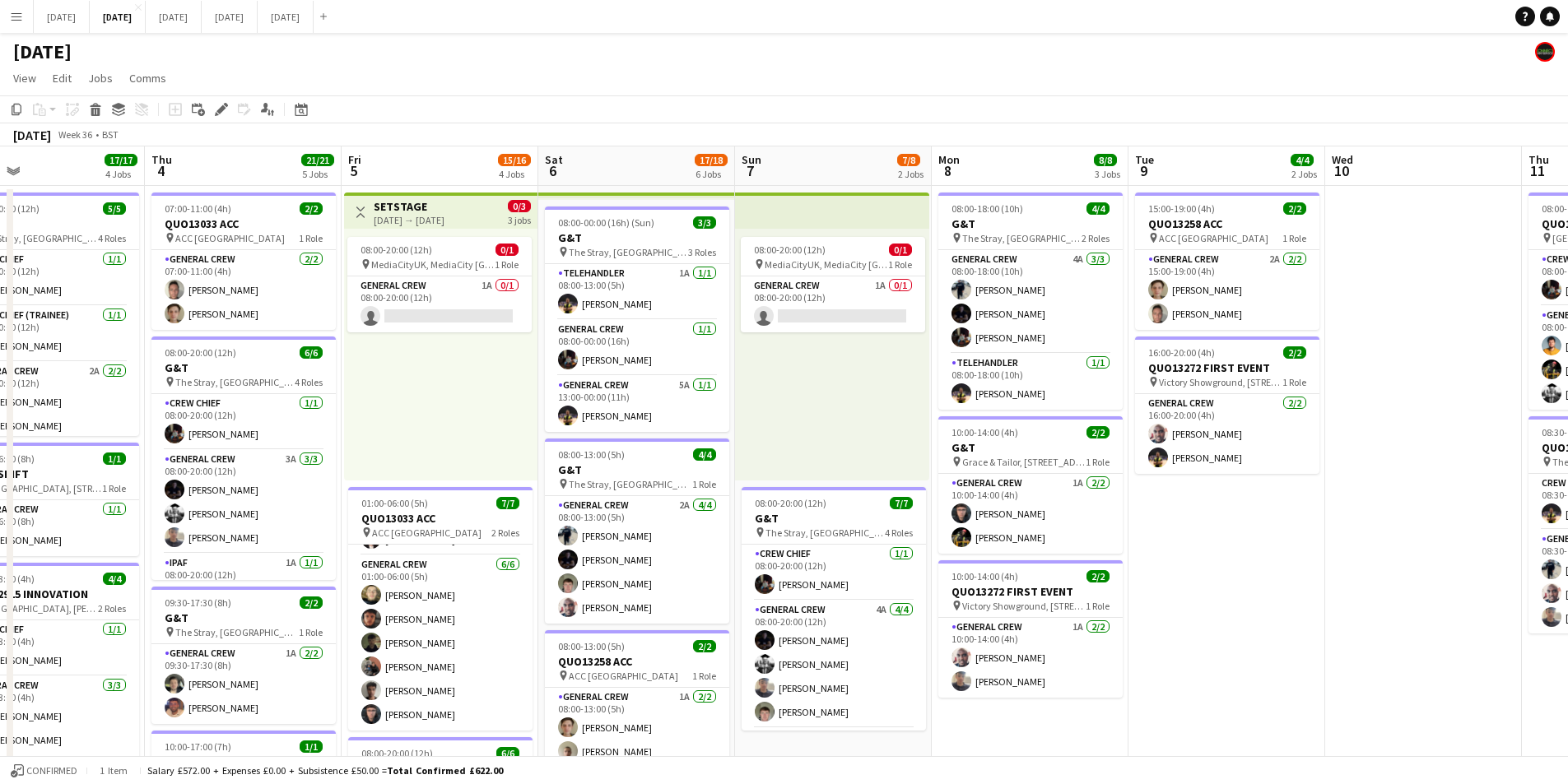
drag, startPoint x: 1134, startPoint y: 502, endPoint x: 887, endPoint y: 480, distance: 248.0
click at [887, 480] on app-calendar-viewport "Mon 1 16/16 3 Jobs Tue 2 21/21 4 Jobs Wed 3 17/17 4 Jobs Thu 4 21/21 5 Jobs Fri…" at bounding box center [784, 653] width 1568 height 1013
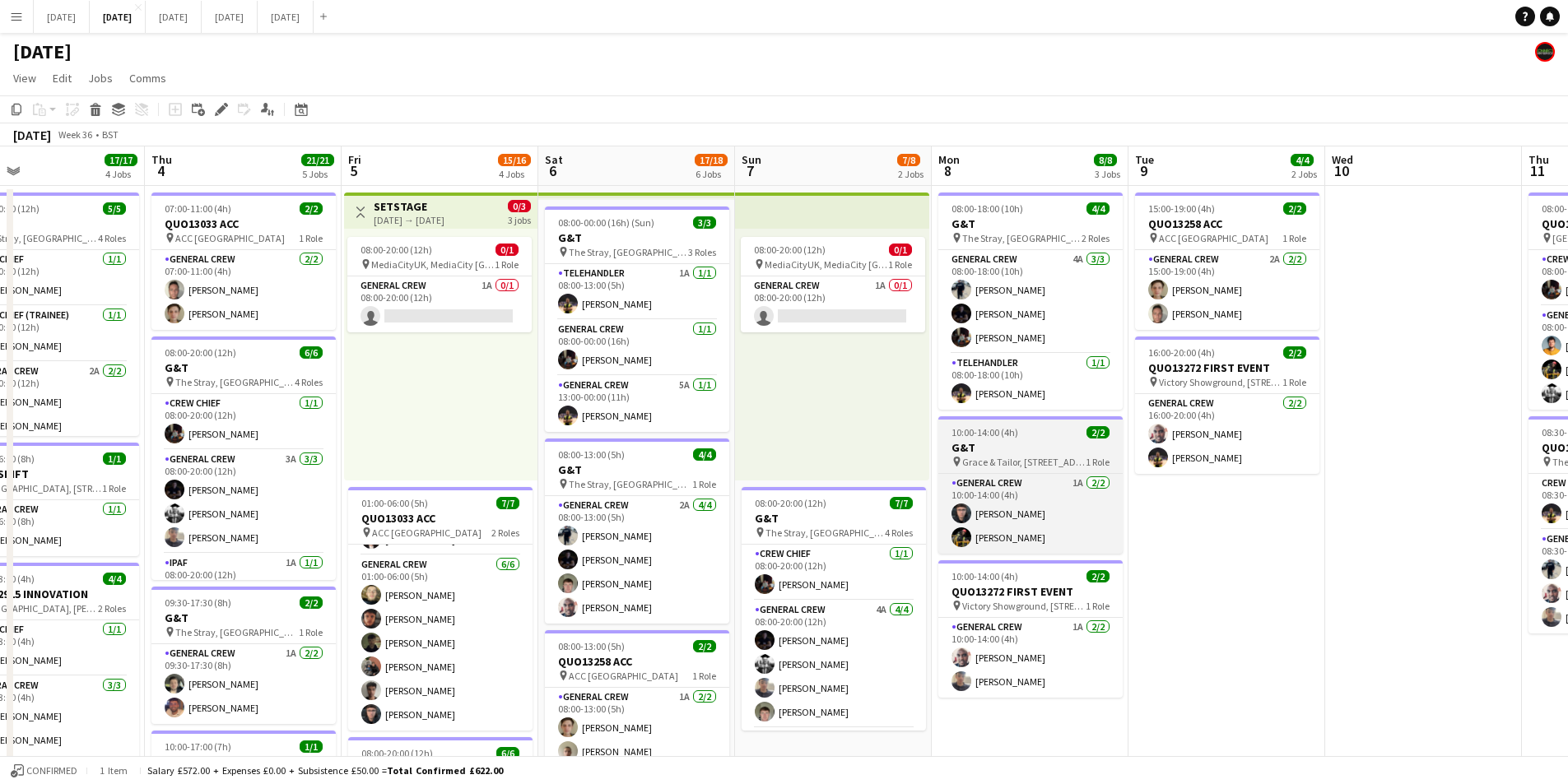
click at [1045, 439] on app-job-card "10:00-14:00 (4h) 2/2 G&T pin Grace & Tailor, The Courtyards, [GEOGRAPHIC_DATA],…" at bounding box center [1031, 484] width 185 height 137
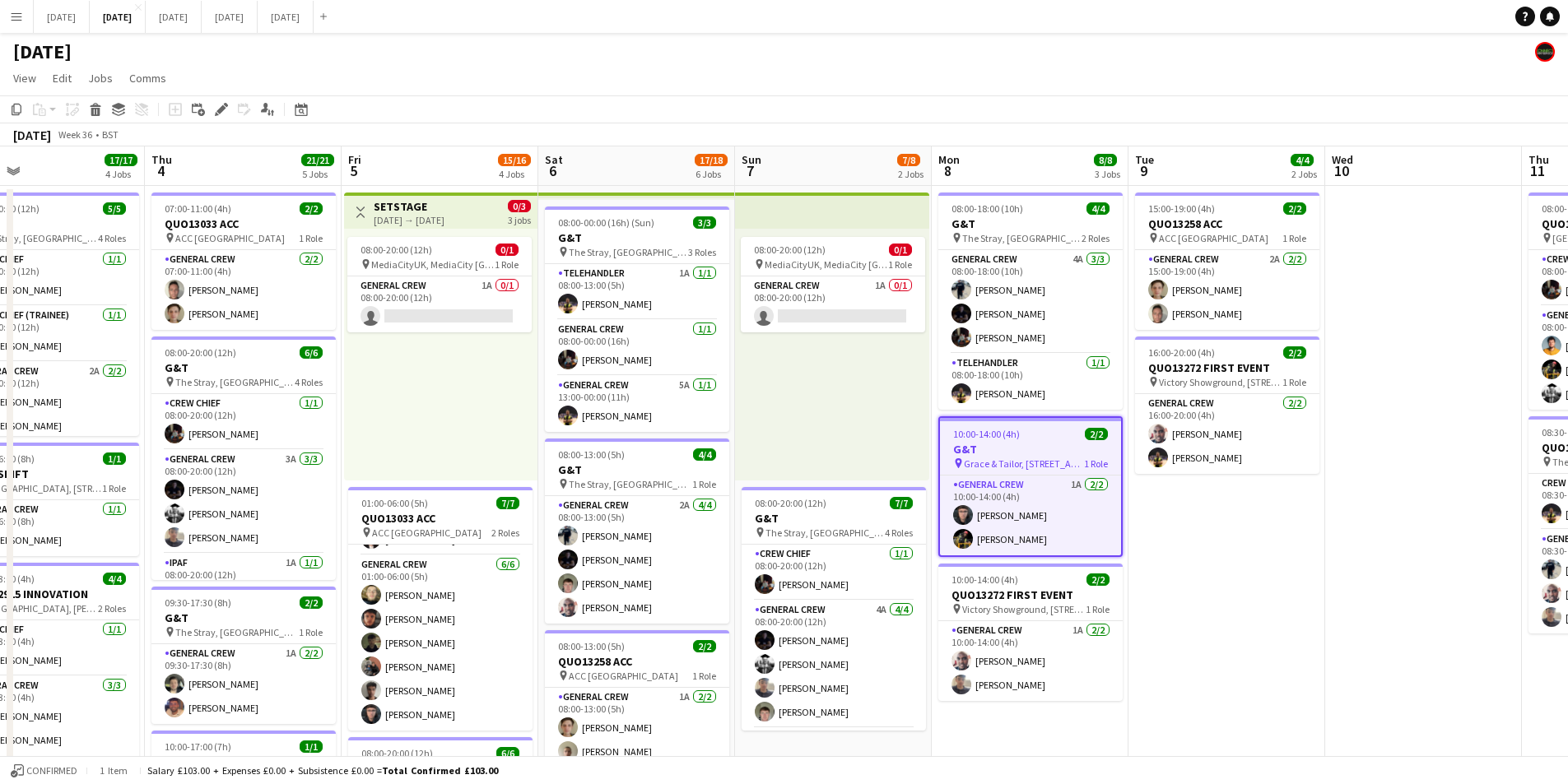
drag, startPoint x: 218, startPoint y: 110, endPoint x: 1441, endPoint y: 98, distance: 1223.1
click at [221, 110] on icon "Edit" at bounding box center [221, 109] width 13 height 13
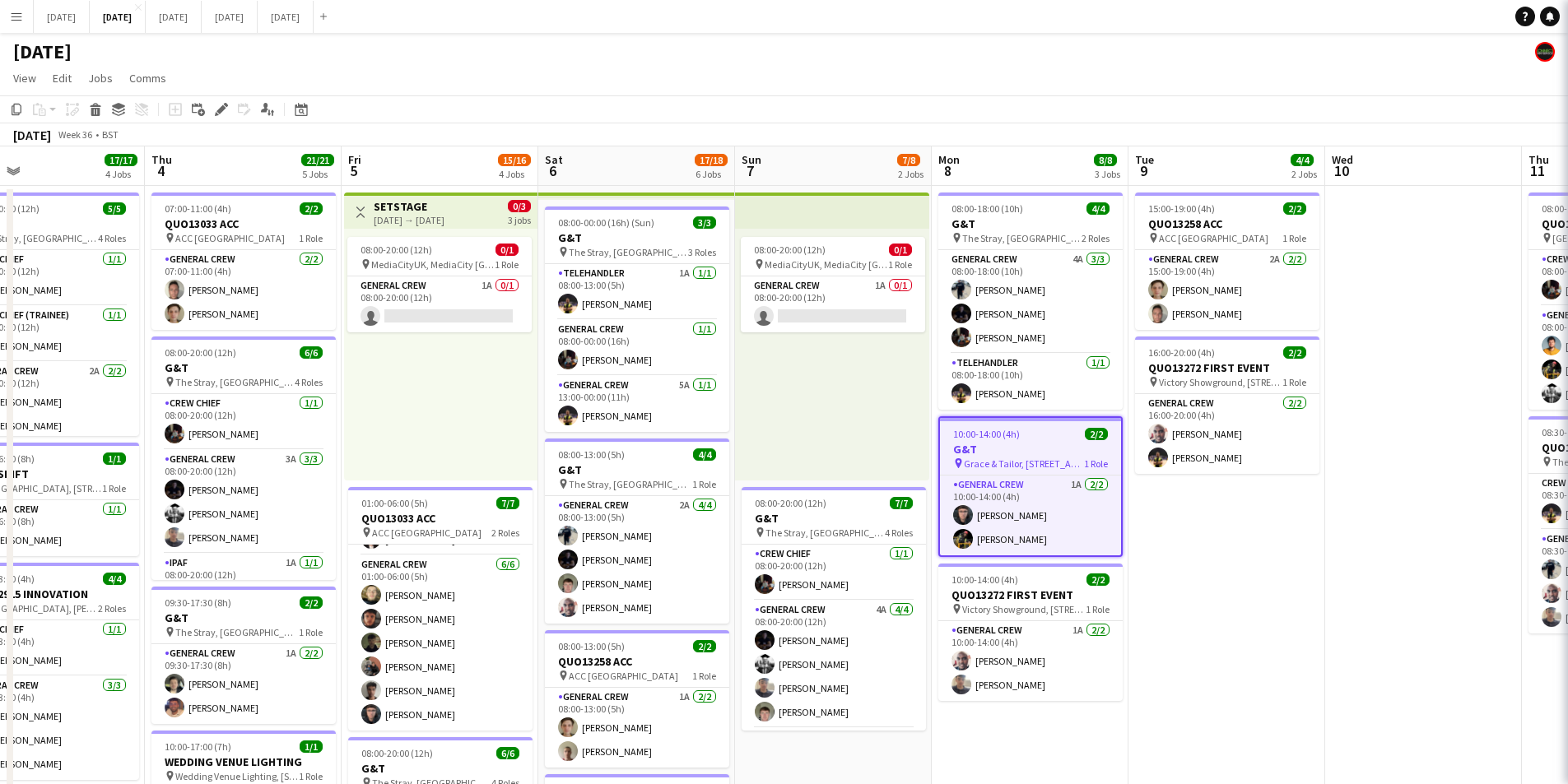
type input "***"
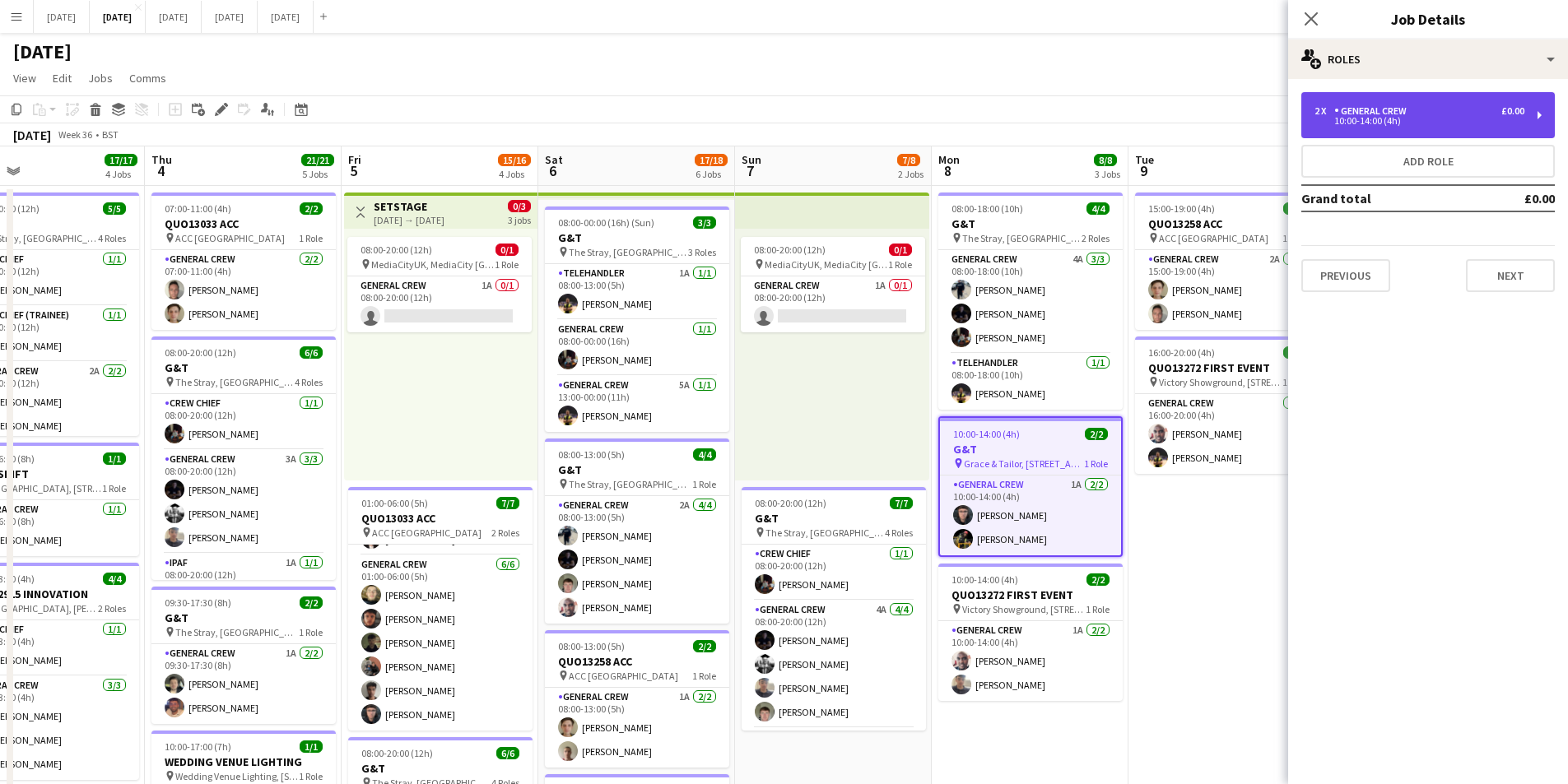
click at [1419, 109] on div "2 x General Crew £0.00" at bounding box center [1419, 111] width 210 height 11
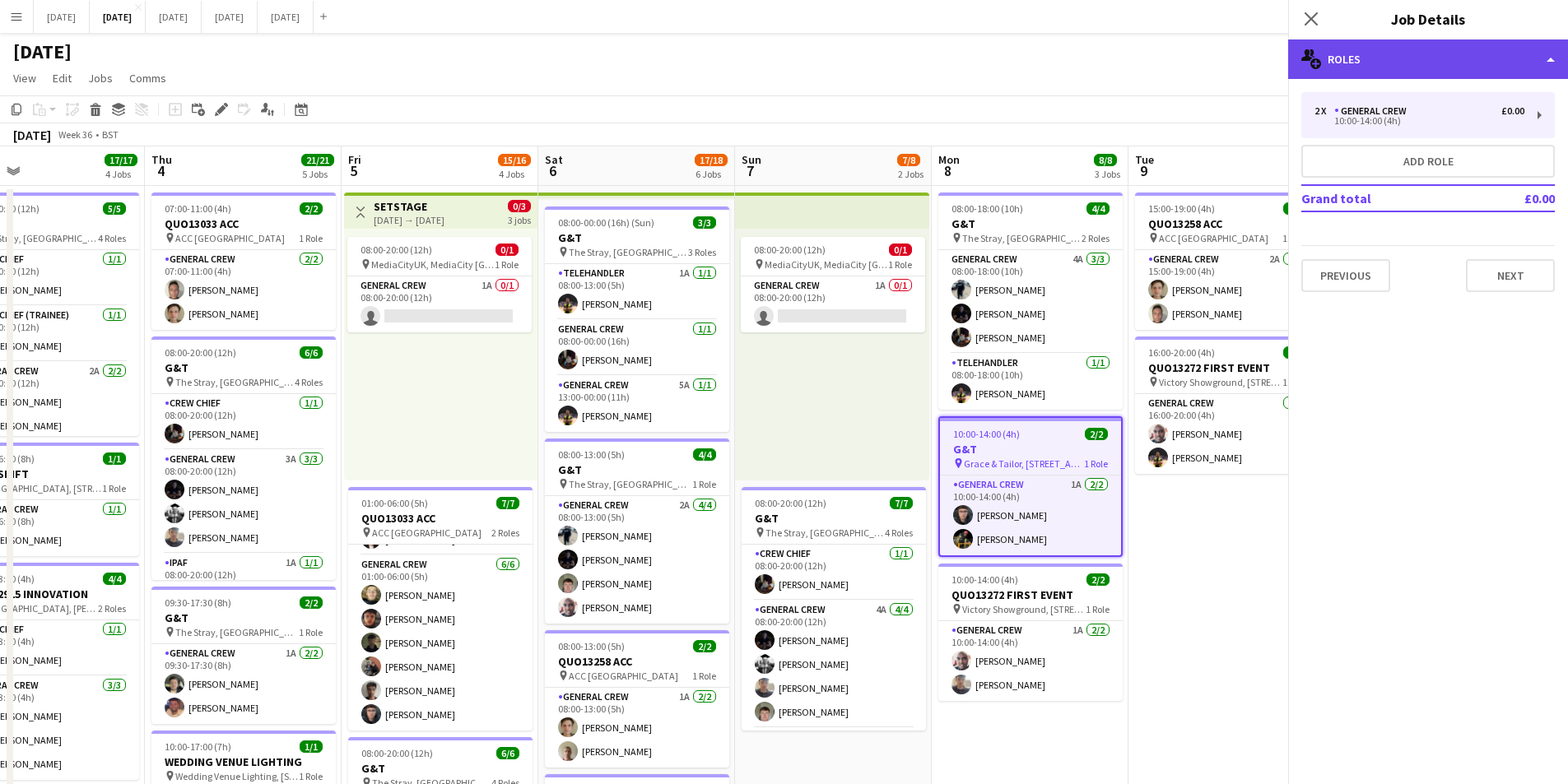
click at [1439, 66] on div "multiple-users-add Roles" at bounding box center [1428, 60] width 280 height 40
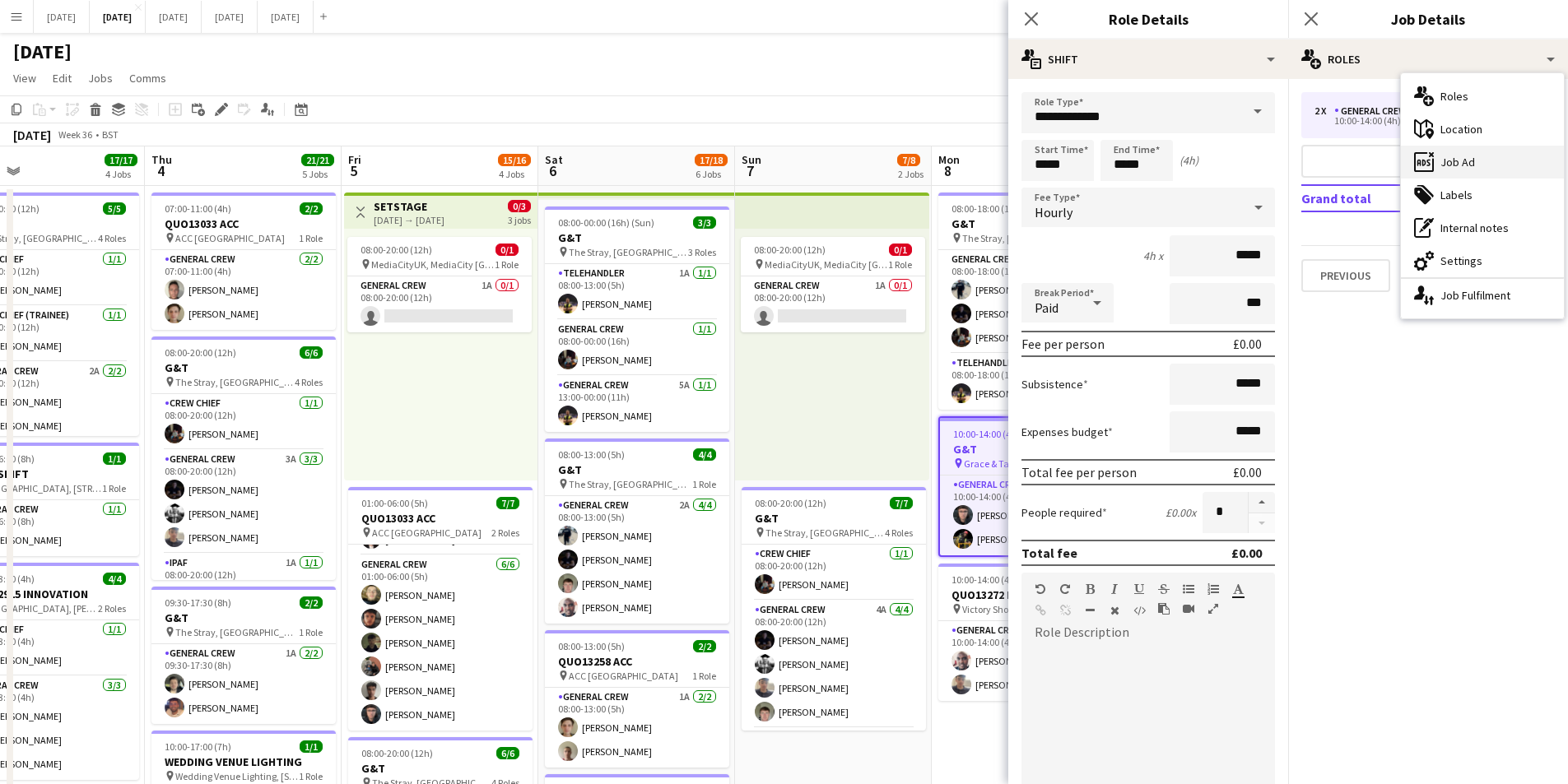
click at [1484, 168] on div "ads-window Job Ad" at bounding box center [1482, 162] width 163 height 33
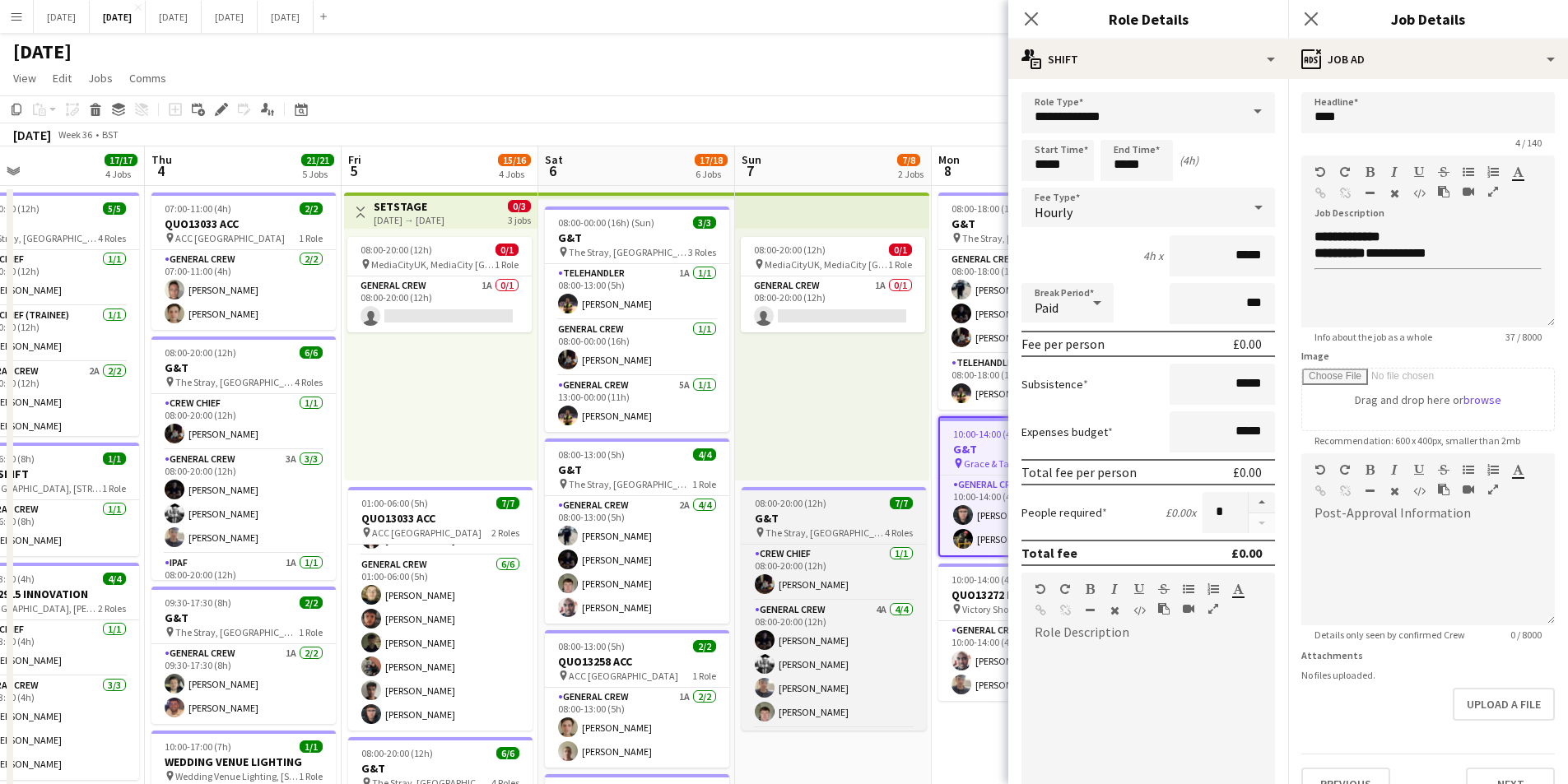
click at [852, 515] on h3 "G&T" at bounding box center [834, 518] width 185 height 15
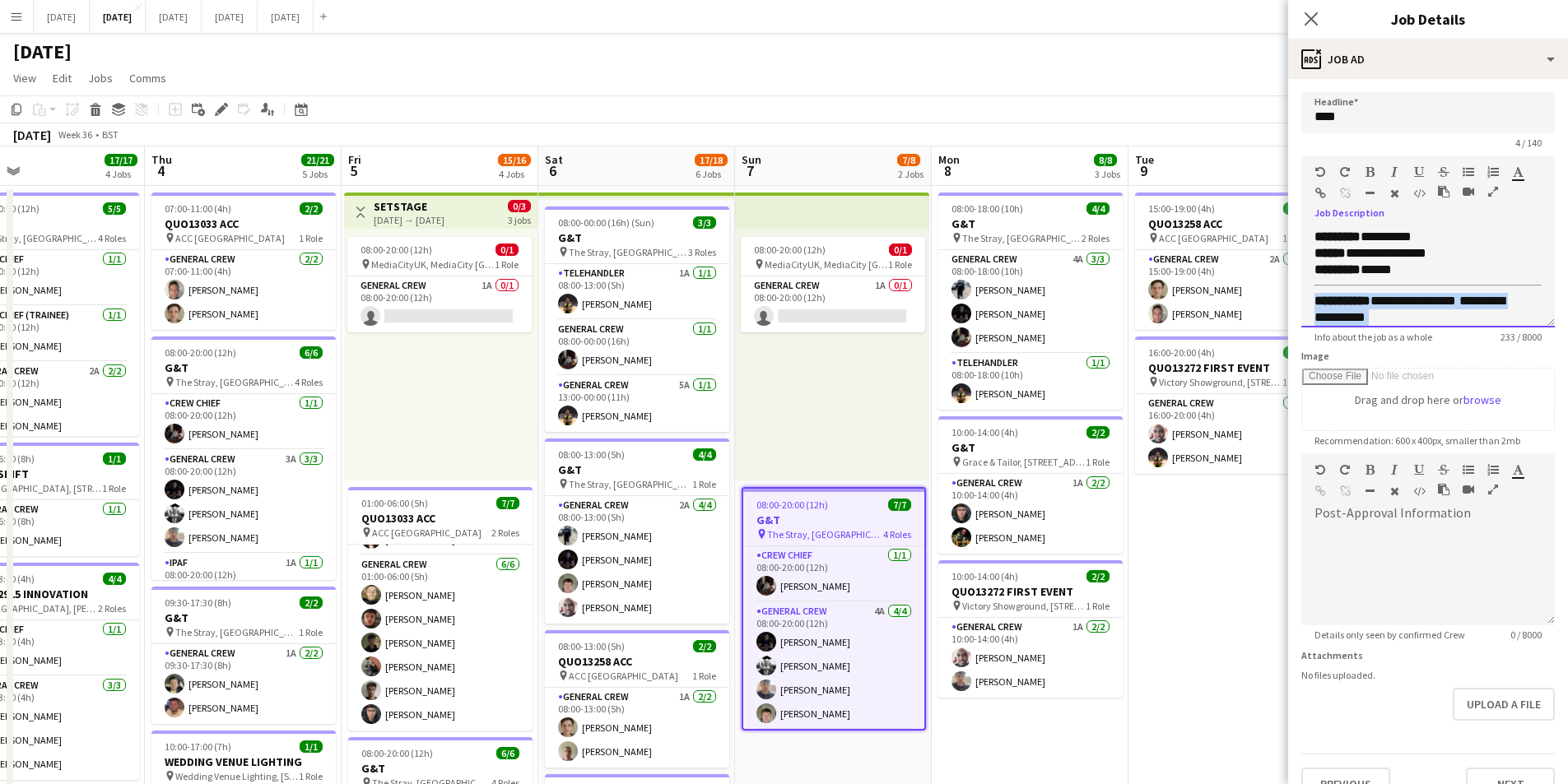
scroll to position [109, 0]
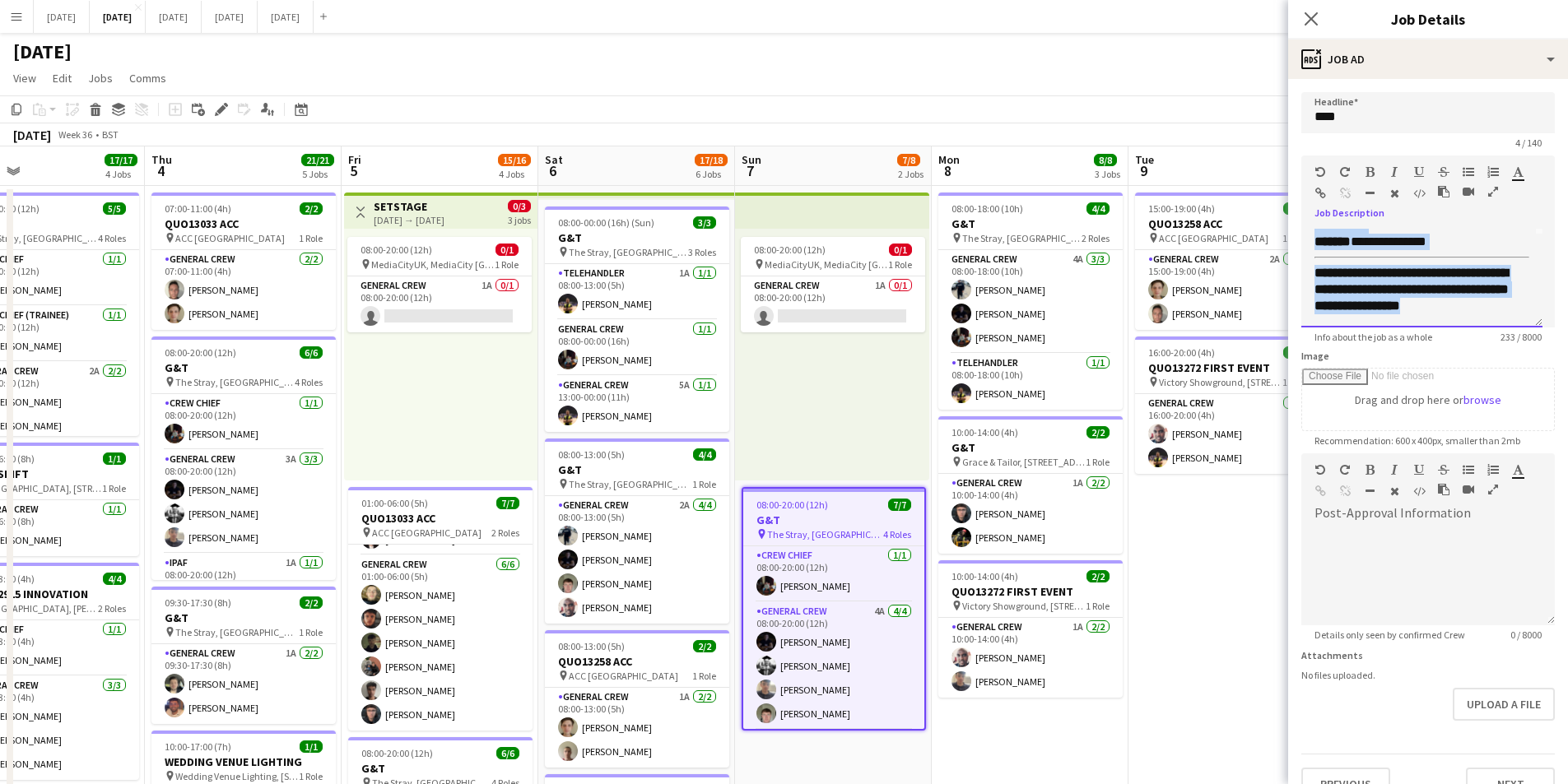
drag, startPoint x: 1313, startPoint y: 300, endPoint x: 1443, endPoint y: 341, distance: 136.3
click at [1443, 341] on app-form-group "**********" at bounding box center [1428, 249] width 254 height 187
copy div "**********"
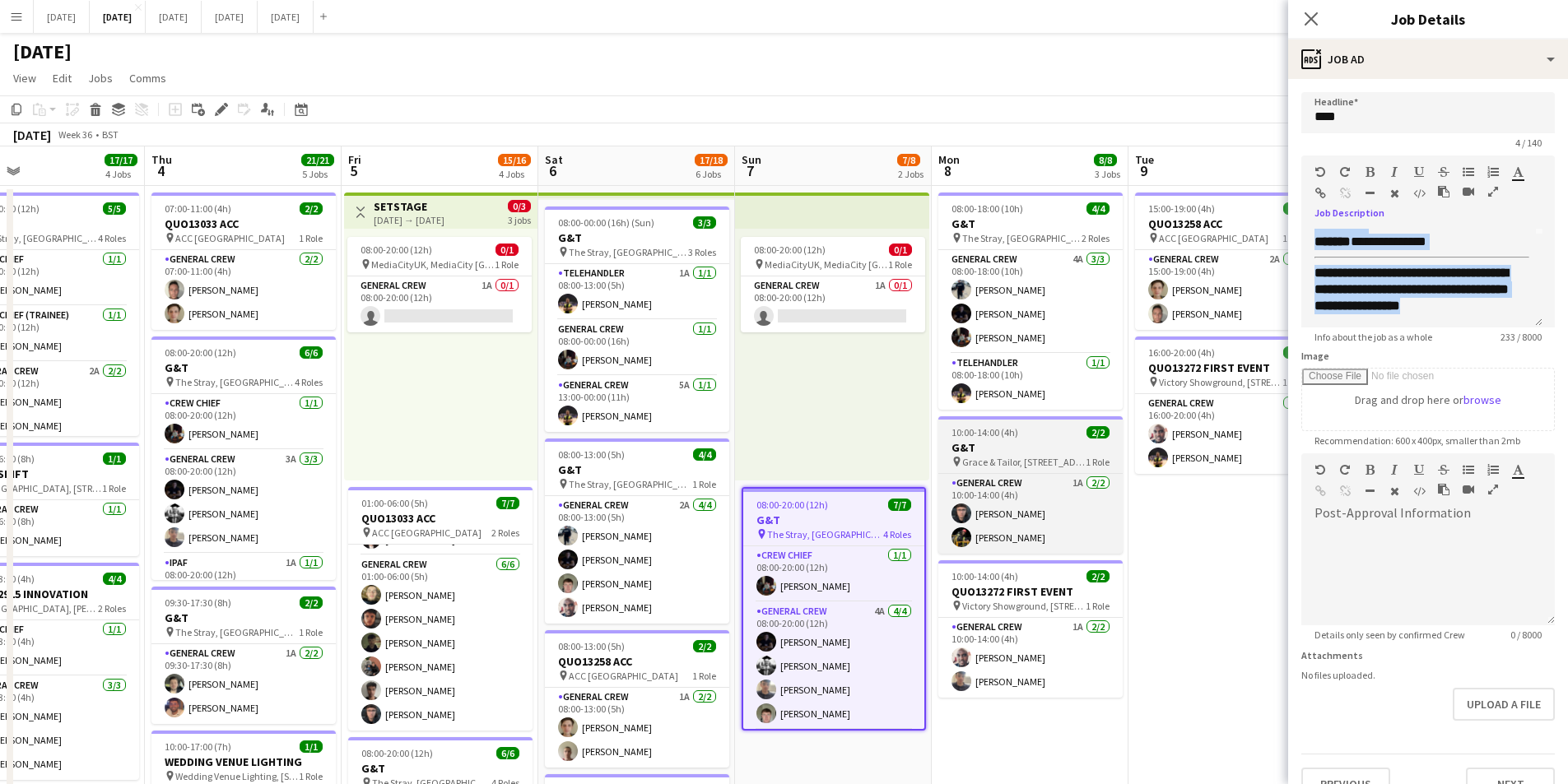
click at [1031, 454] on h3 "G&T" at bounding box center [1031, 447] width 185 height 15
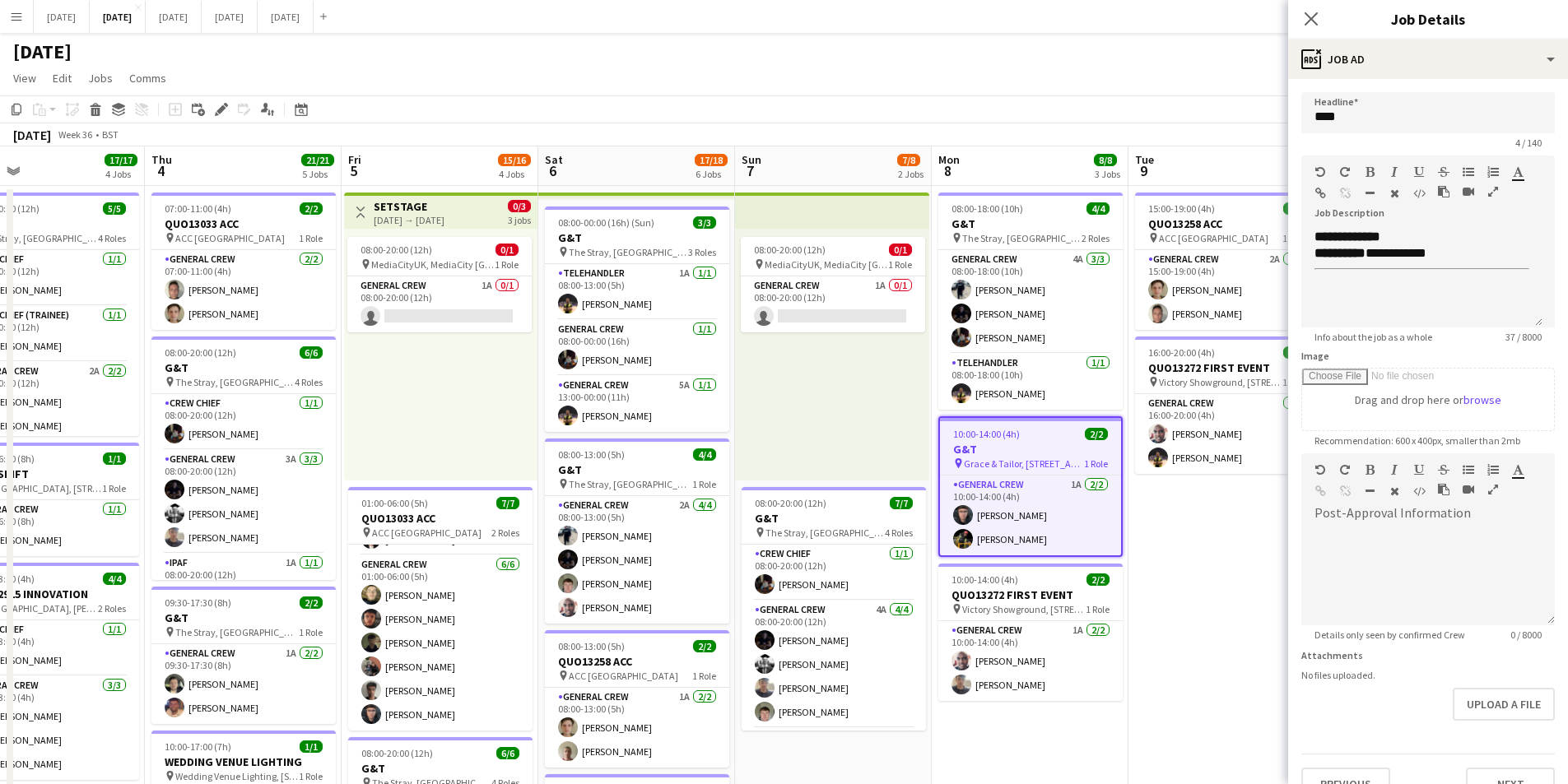
scroll to position [0, 0]
click at [1377, 288] on div "**********" at bounding box center [1421, 278] width 241 height 98
paste div
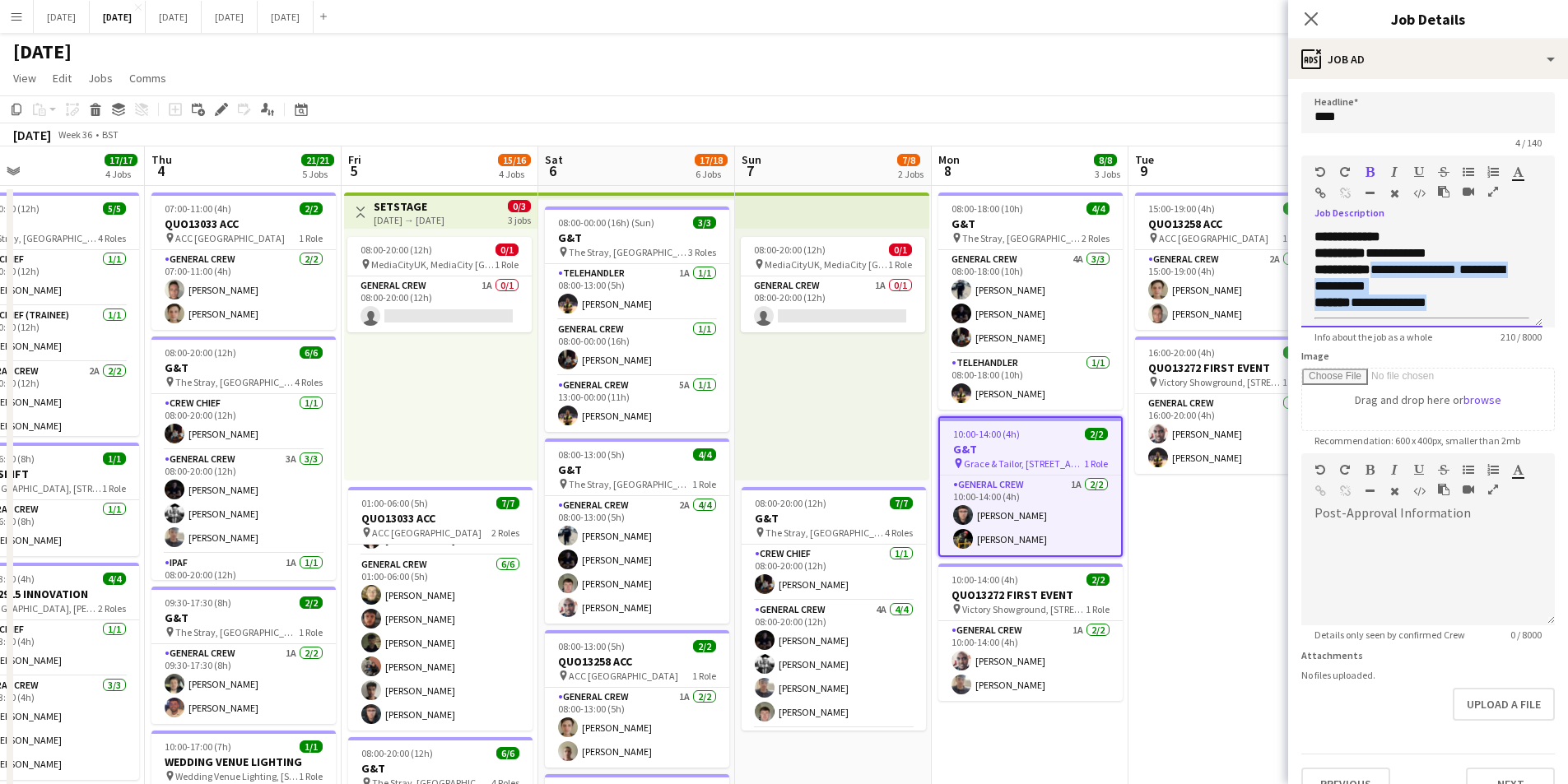
drag, startPoint x: 1464, startPoint y: 236, endPoint x: 1381, endPoint y: 272, distance: 90.5
click at [1381, 272] on div "**********" at bounding box center [1421, 278] width 241 height 98
click at [1310, 269] on div "**********" at bounding box center [1421, 278] width 241 height 98
click at [1315, 264] on div at bounding box center [1421, 269] width 215 height 16
click at [1370, 192] on icon "button" at bounding box center [1369, 193] width 9 height 11
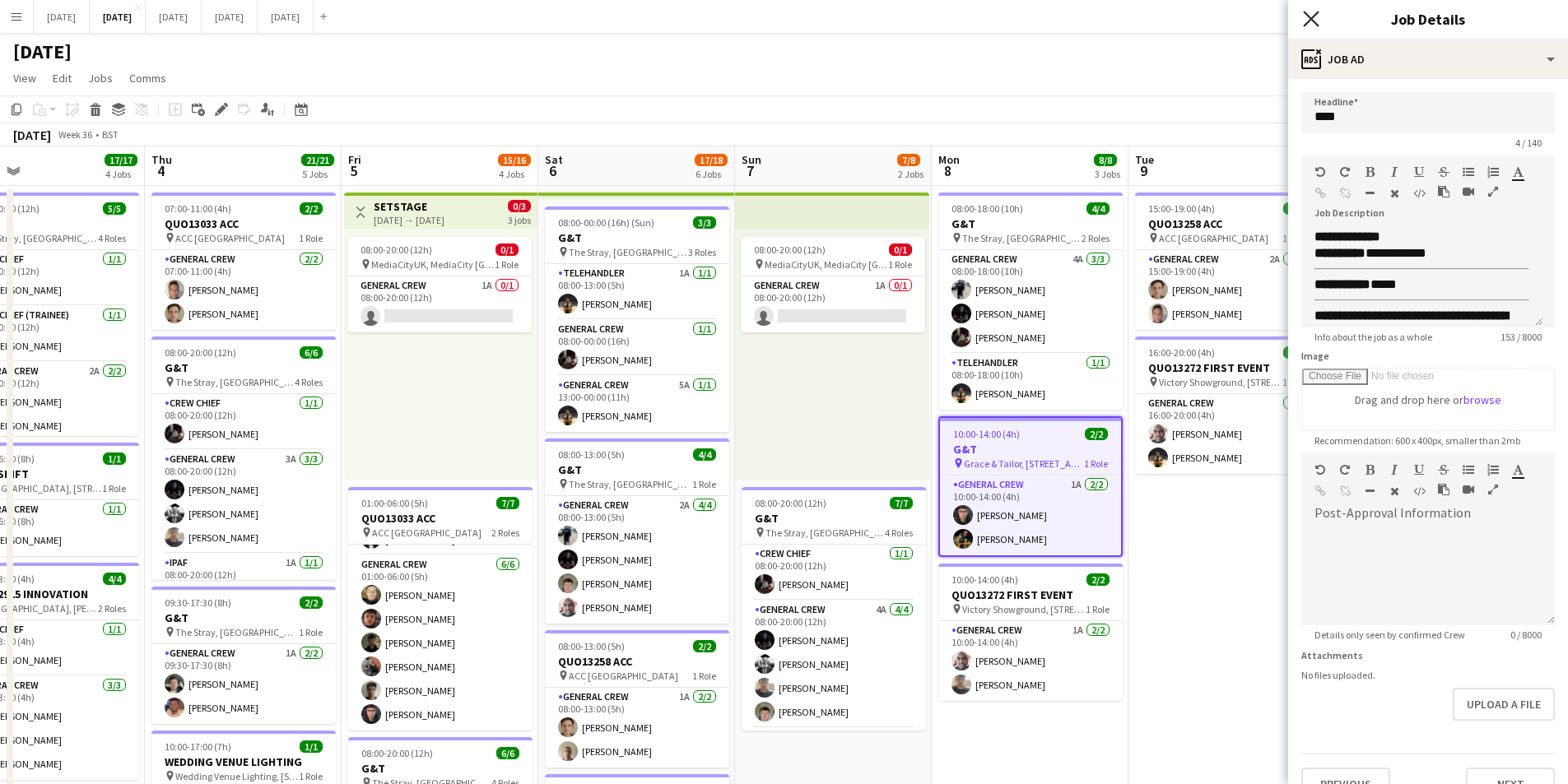
click at [1310, 21] on icon at bounding box center [1311, 18] width 16 height 16
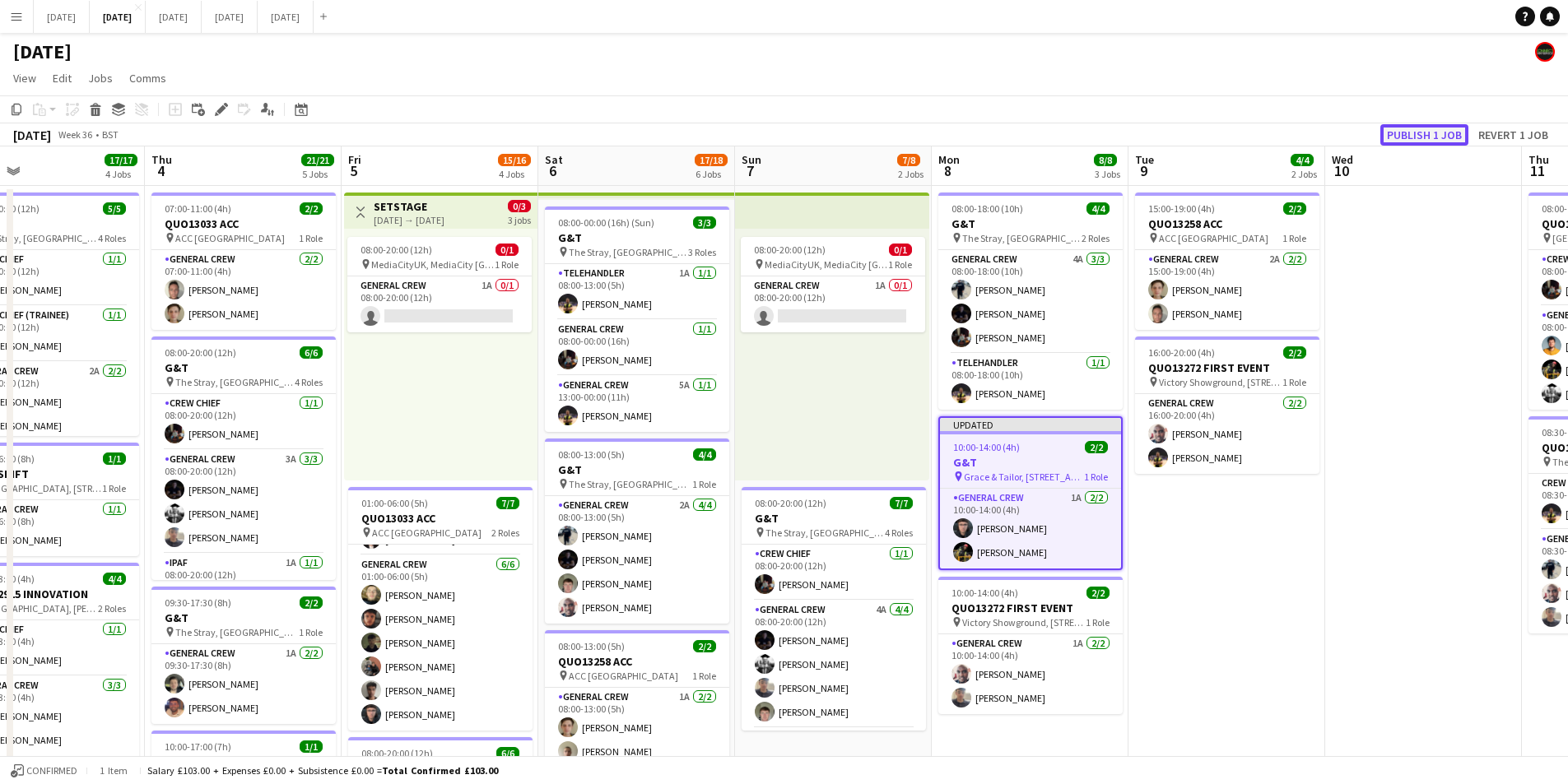
click at [1412, 133] on button "Publish 1 job" at bounding box center [1424, 135] width 88 height 22
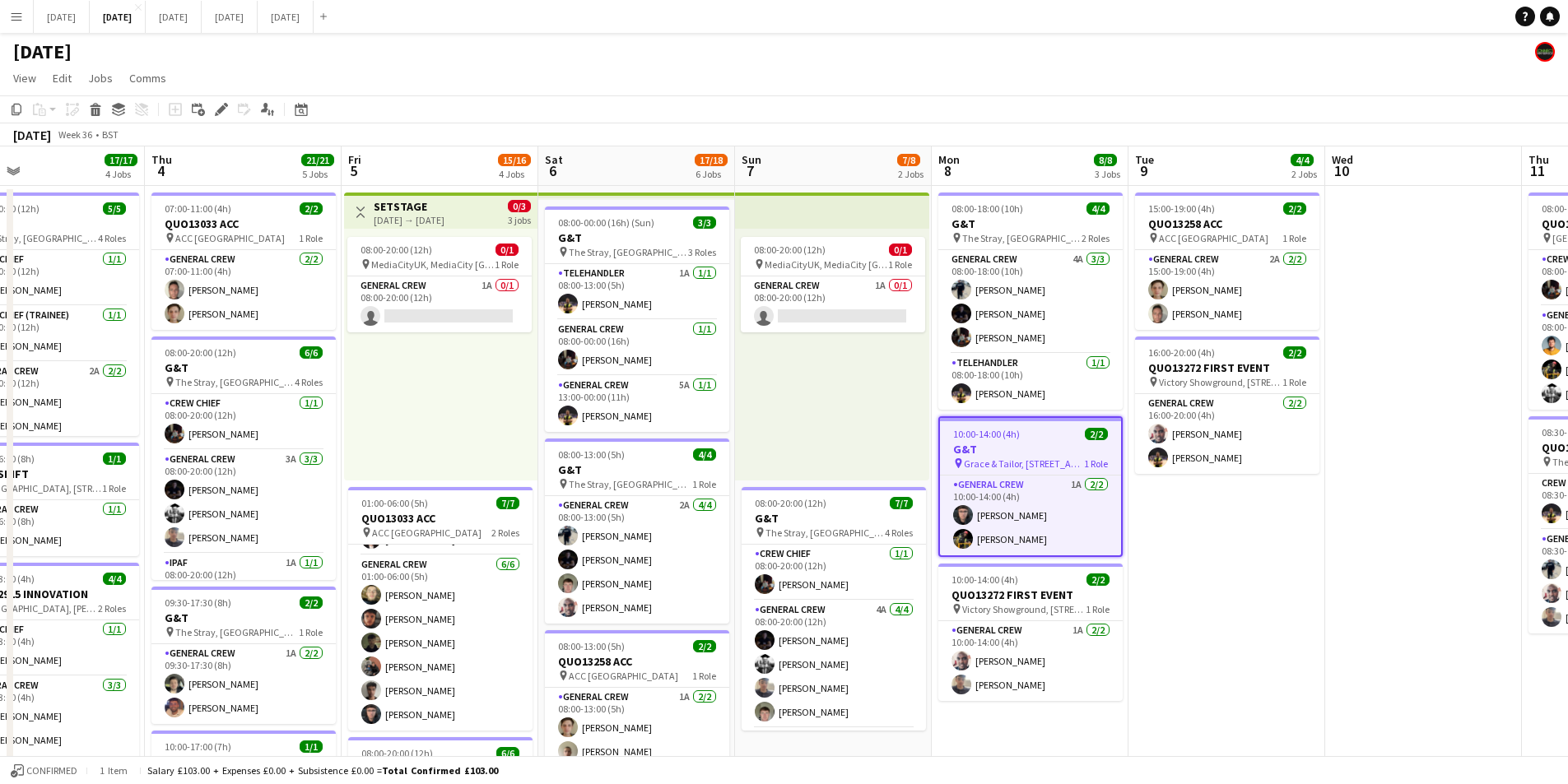
scroll to position [0, 408]
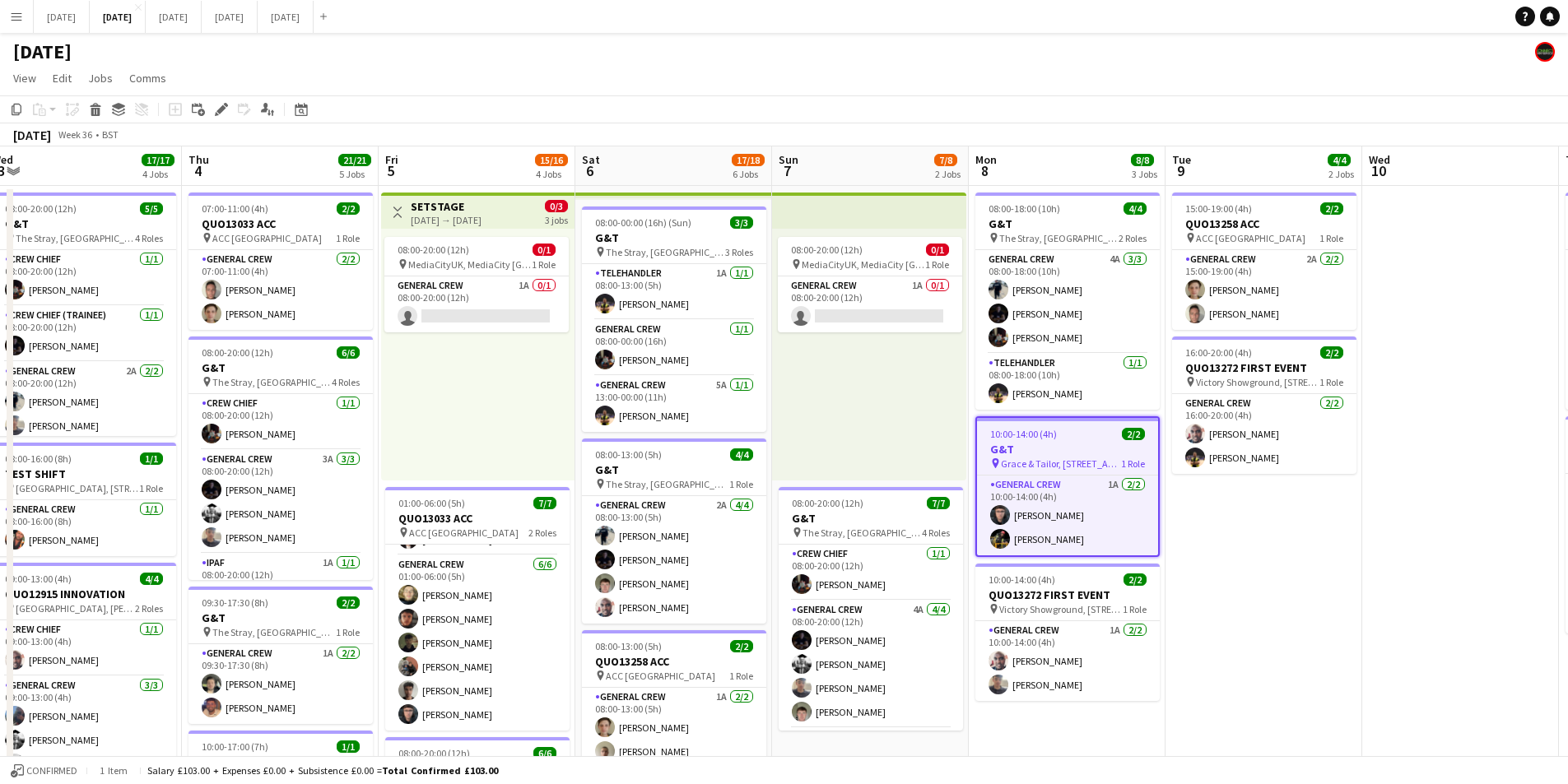
click at [1213, 579] on app-calendar-viewport "Mon 1 16/16 3 Jobs Tue 2 21/21 4 Jobs Wed 3 17/17 4 Jobs Thu 4 21/21 5 Jobs Fri…" at bounding box center [784, 653] width 1568 height 1013
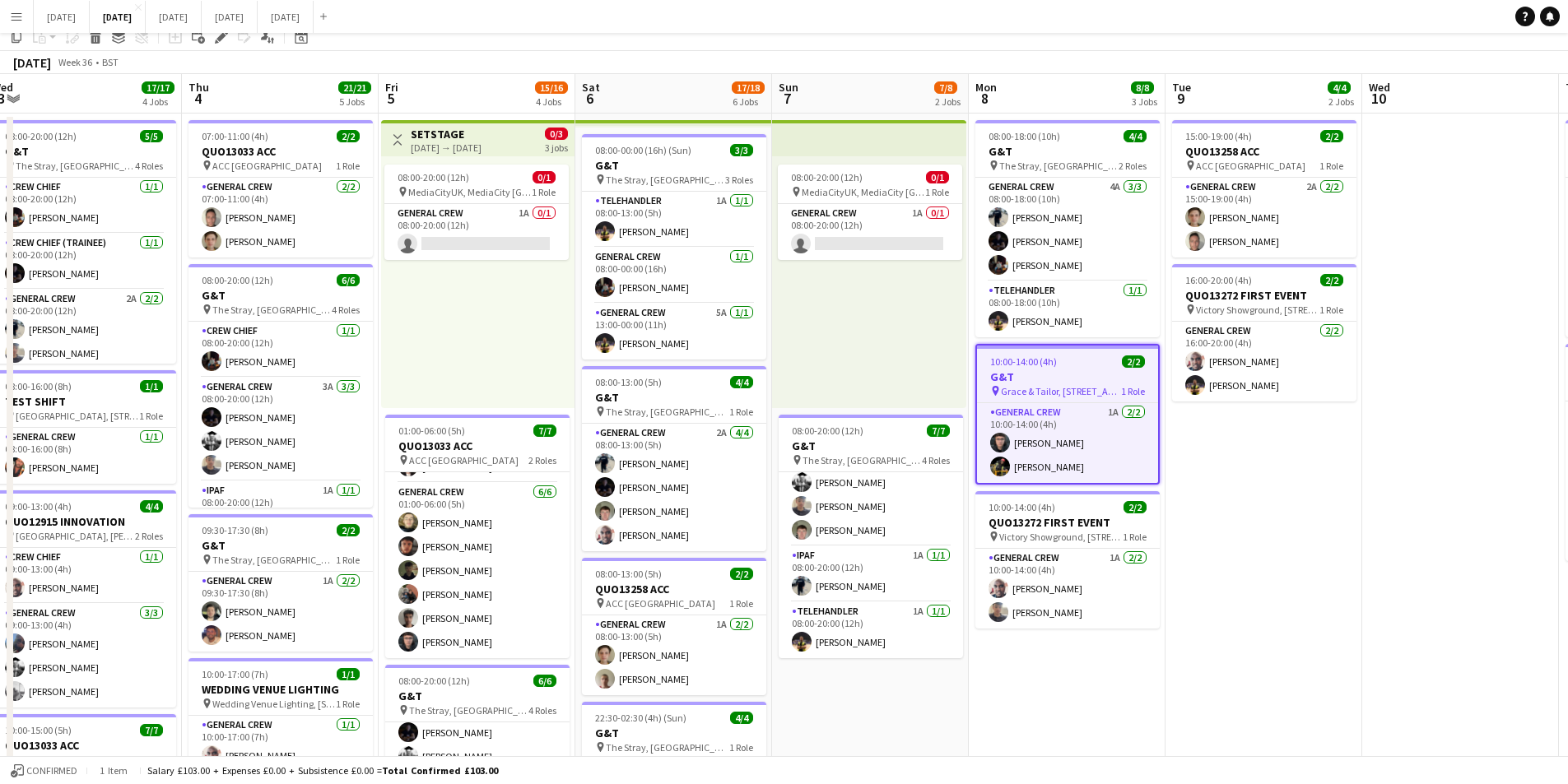
scroll to position [0, 0]
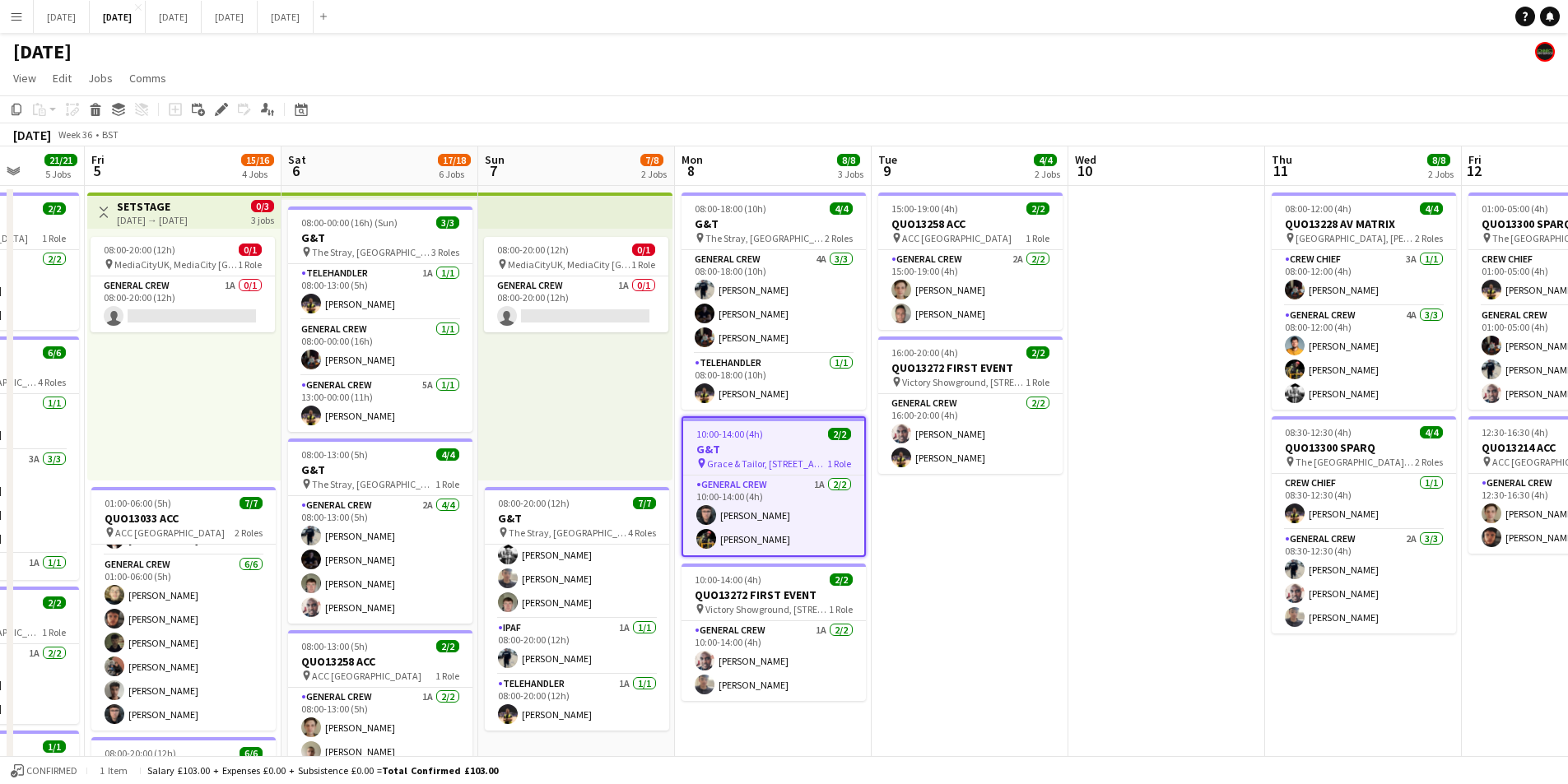
drag, startPoint x: 1319, startPoint y: 571, endPoint x: 1049, endPoint y: 553, distance: 270.6
click at [1027, 539] on app-calendar-viewport "Tue 2 21/21 4 Jobs Wed 3 17/17 4 Jobs Thu 4 21/21 5 Jobs Fri 5 15/16 4 Jobs Sat…" at bounding box center [784, 653] width 1568 height 1013
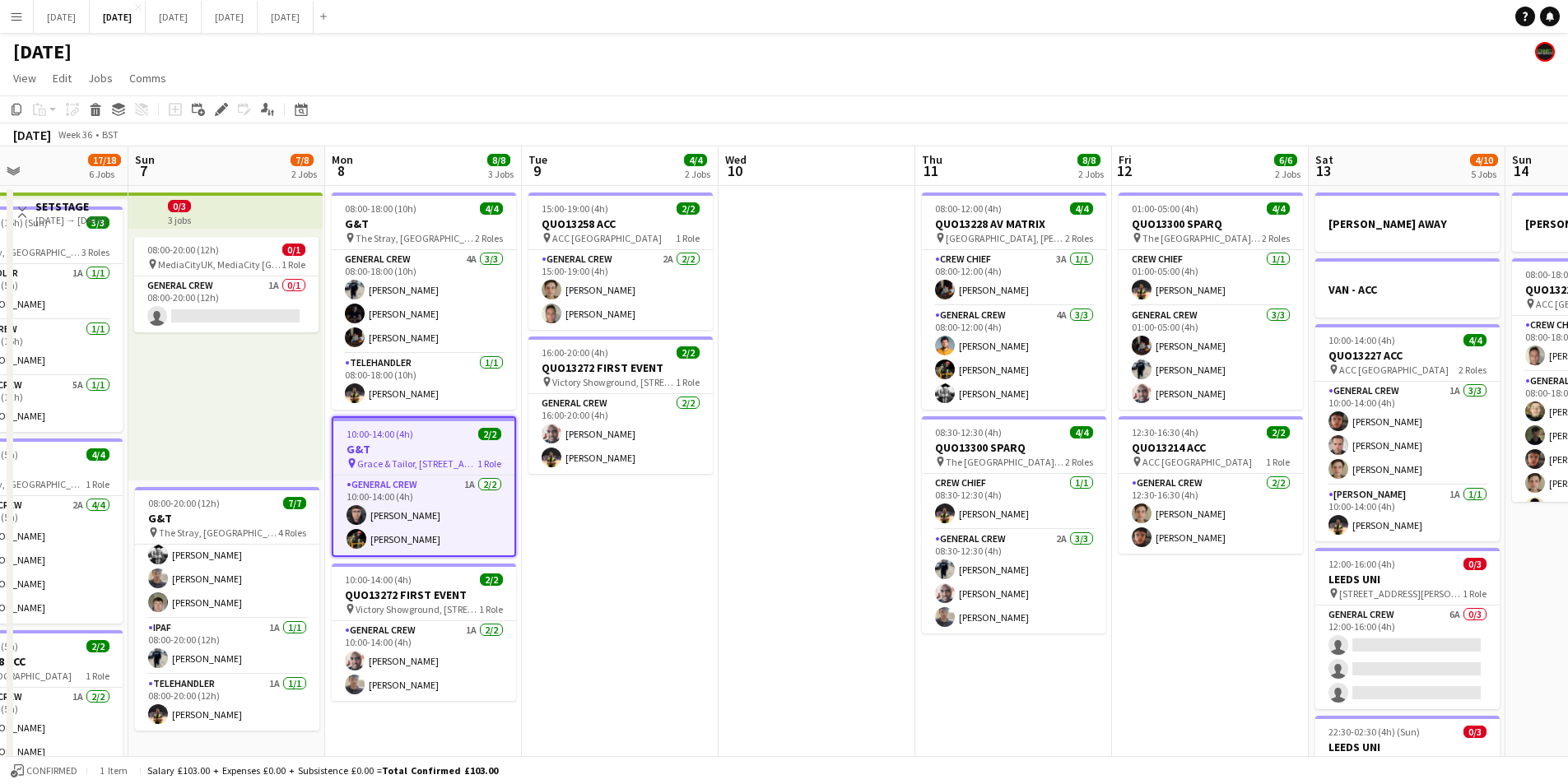
scroll to position [0, 505]
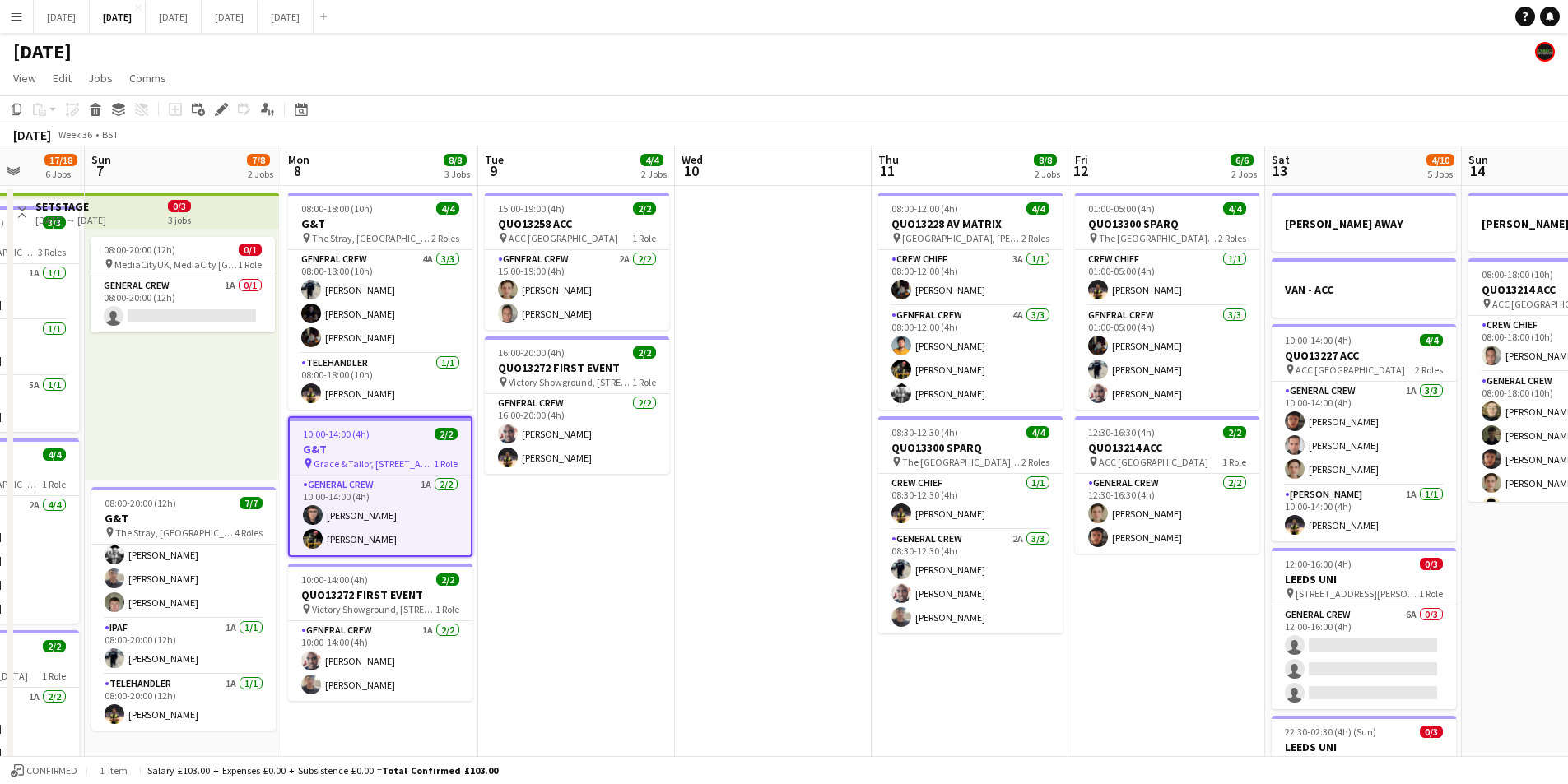
drag, startPoint x: 1174, startPoint y: 575, endPoint x: 781, endPoint y: 553, distance: 393.6
click at [781, 553] on app-calendar-viewport "Thu 4 21/21 5 Jobs Fri 5 15/16 4 Jobs Sat 6 17/18 6 Jobs Sun 7 7/8 2 Jobs Mon 8…" at bounding box center [784, 653] width 1568 height 1013
drag, startPoint x: 572, startPoint y: 572, endPoint x: 563, endPoint y: 571, distance: 9.1
click at [452, 566] on app-calendar-viewport "Thu 4 21/21 5 Jobs Fri 5 15/16 4 Jobs Sat 6 17/18 6 Jobs Sun 7 7/8 2 Jobs Mon 8…" at bounding box center [784, 653] width 1568 height 1013
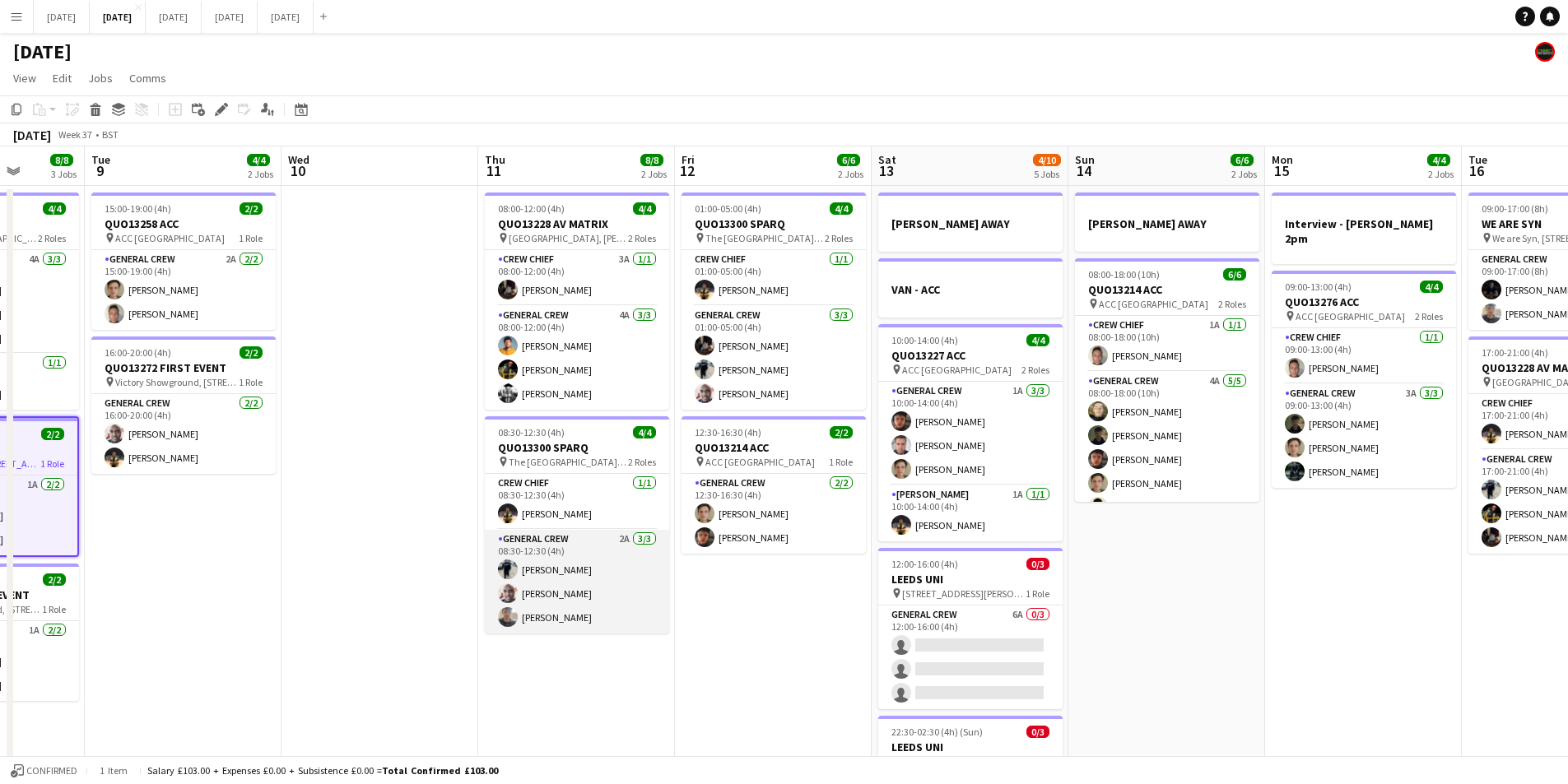
scroll to position [0, 458]
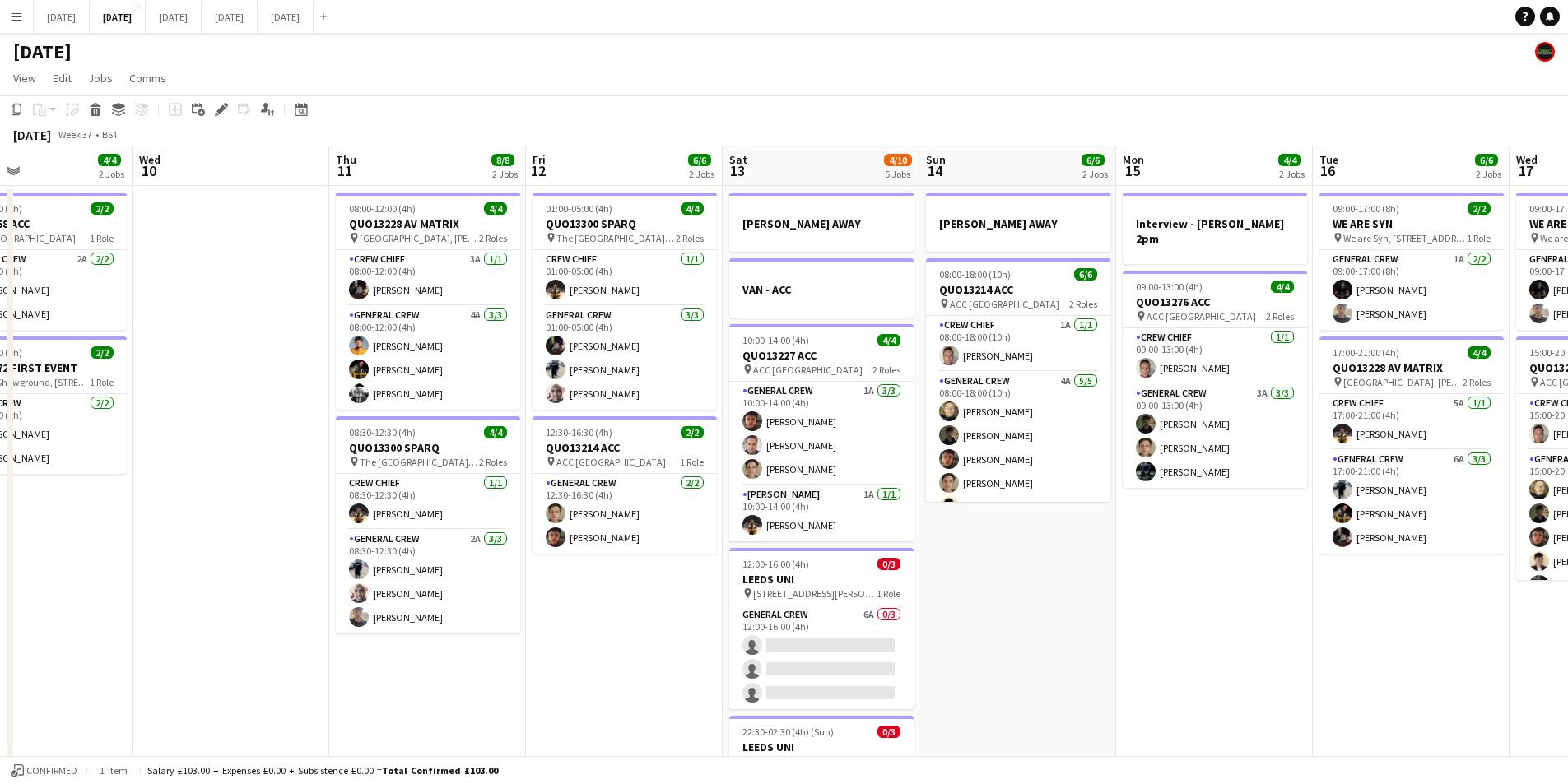
drag, startPoint x: 1395, startPoint y: 579, endPoint x: 1024, endPoint y: 572, distance: 371.1
click at [1027, 572] on app-calendar-viewport "Sun 7 7/8 2 Jobs Mon 8 8/8 3 Jobs Tue 9 4/4 2 Jobs Wed 10 Thu 11 8/8 2 Jobs Fri…" at bounding box center [784, 653] width 1568 height 1013
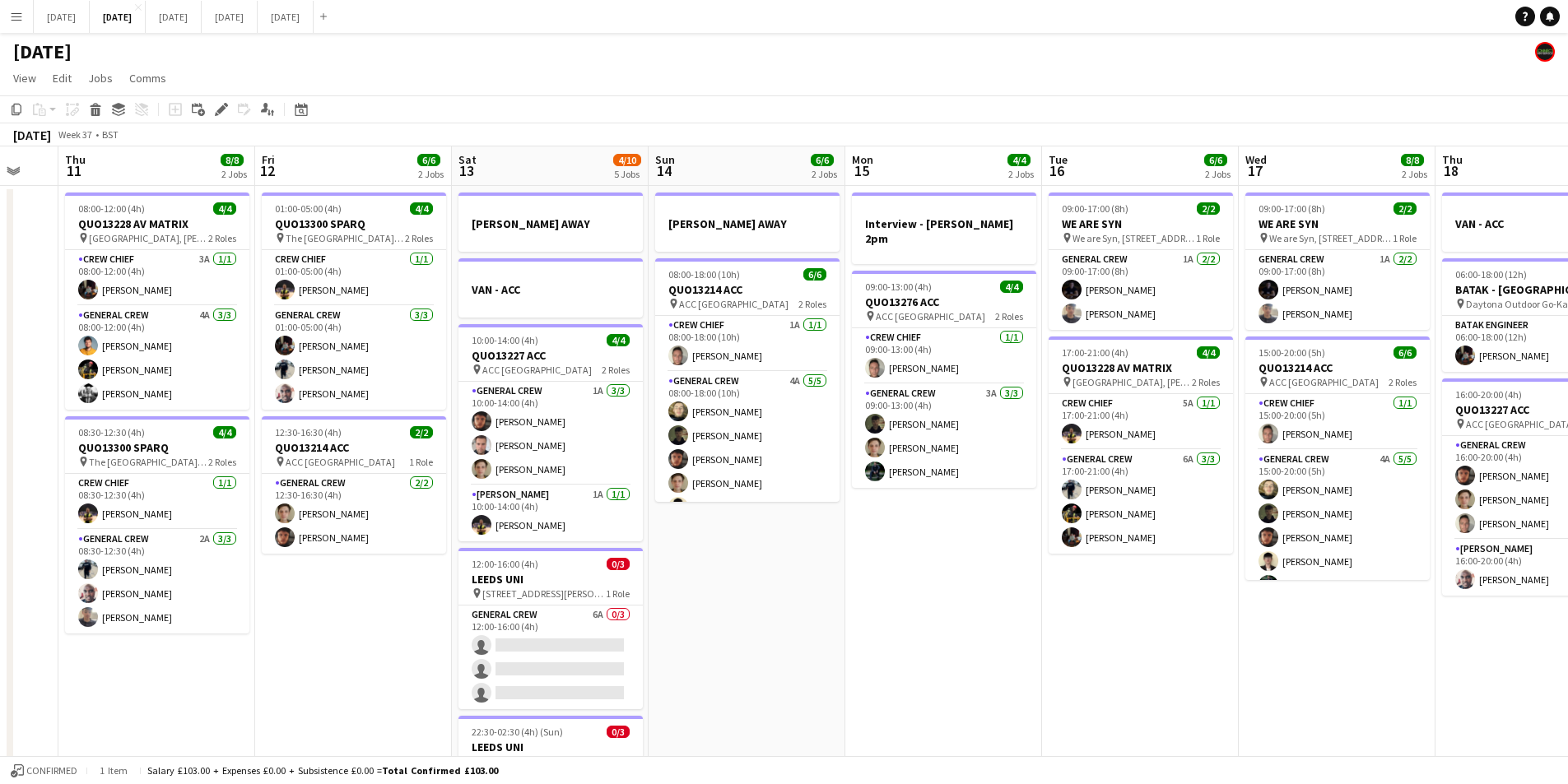
drag, startPoint x: 939, startPoint y: 631, endPoint x: 907, endPoint y: 571, distance: 68.0
click at [800, 605] on app-calendar-viewport "Mon 8 8/8 3 Jobs Tue 9 4/4 2 Jobs Wed 10 Thu 11 8/8 2 Jobs Fri 12 6/6 2 Jobs Sa…" at bounding box center [784, 653] width 1568 height 1013
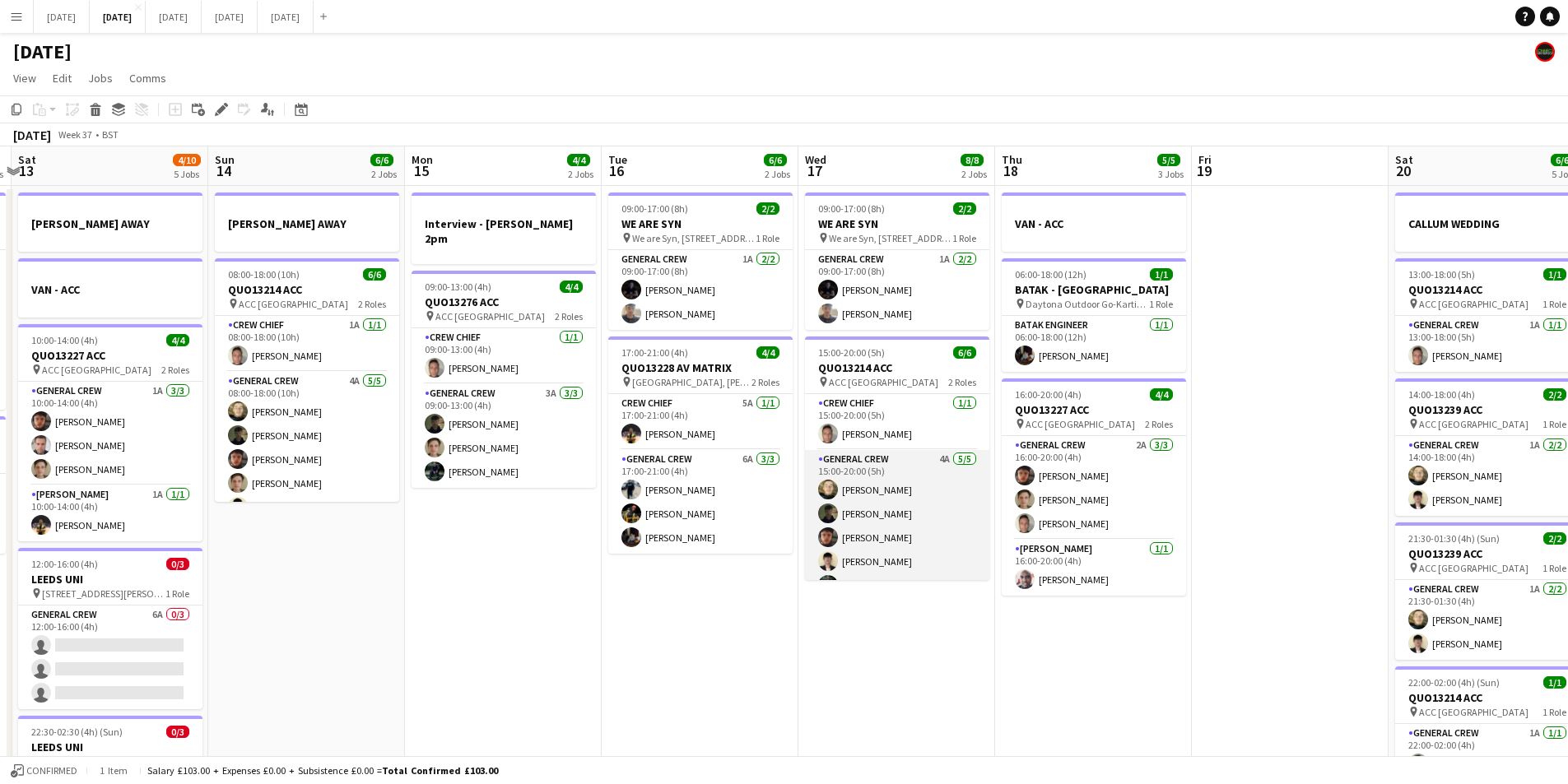
scroll to position [22, 0]
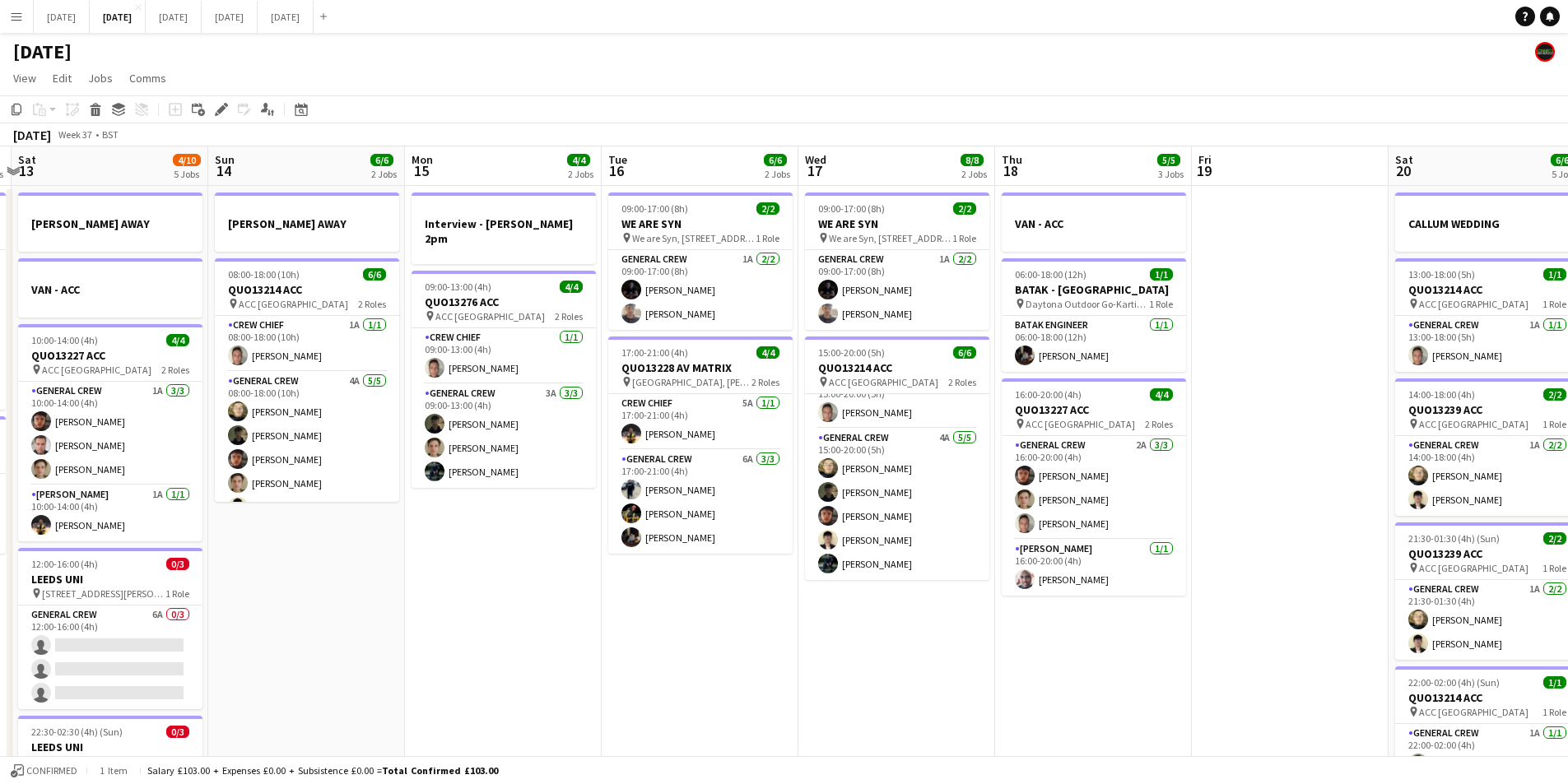
drag, startPoint x: 536, startPoint y: 567, endPoint x: 1414, endPoint y: 571, distance: 878.0
click at [1516, 604] on app-calendar-viewport "Wed 10 Thu 11 8/8 2 Jobs Fri 12 6/6 2 Jobs Sat 13 4/10 5 Jobs Sun 14 6/6 2 Jobs…" at bounding box center [784, 653] width 1568 height 1013
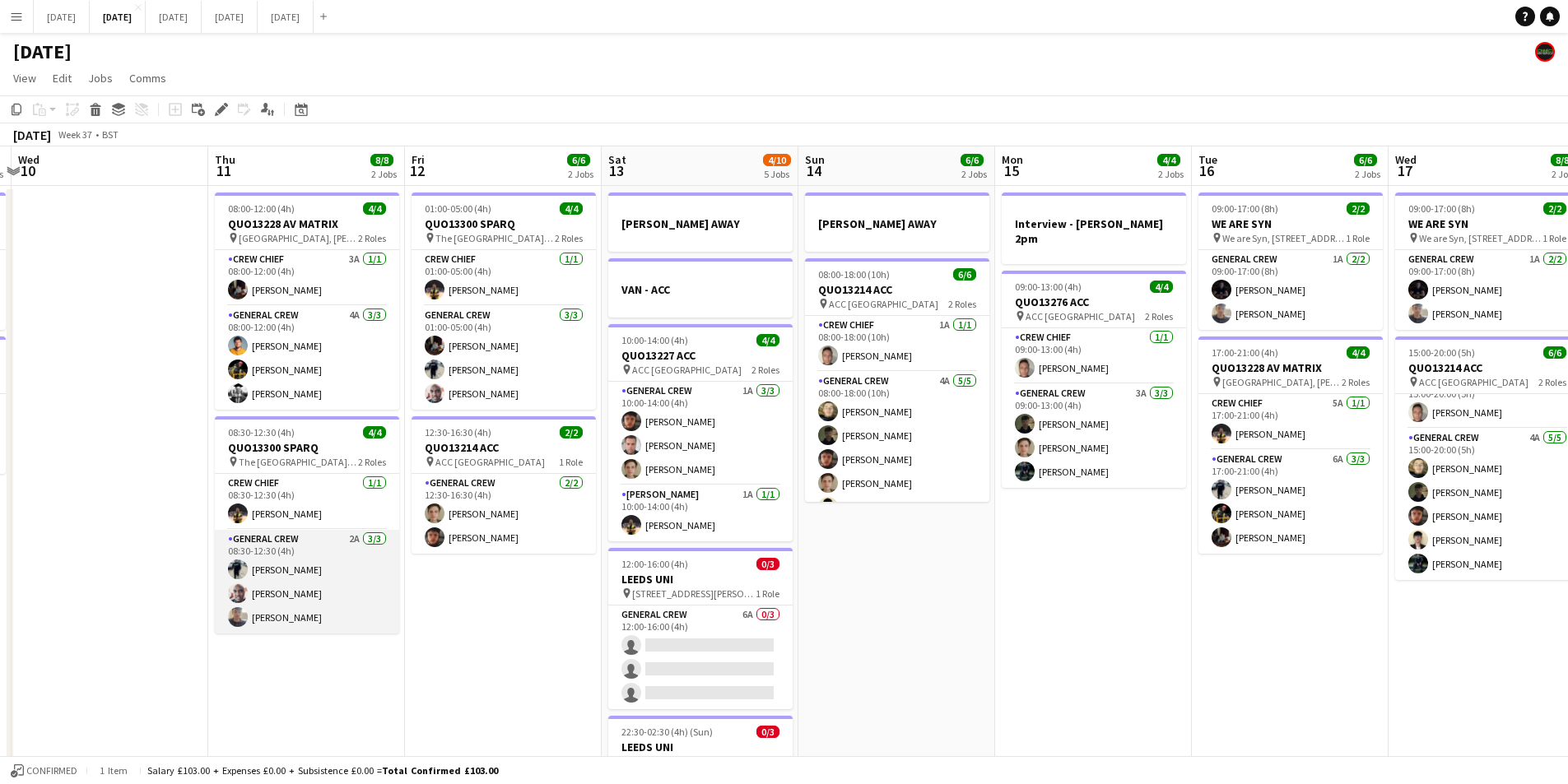
scroll to position [0, 389]
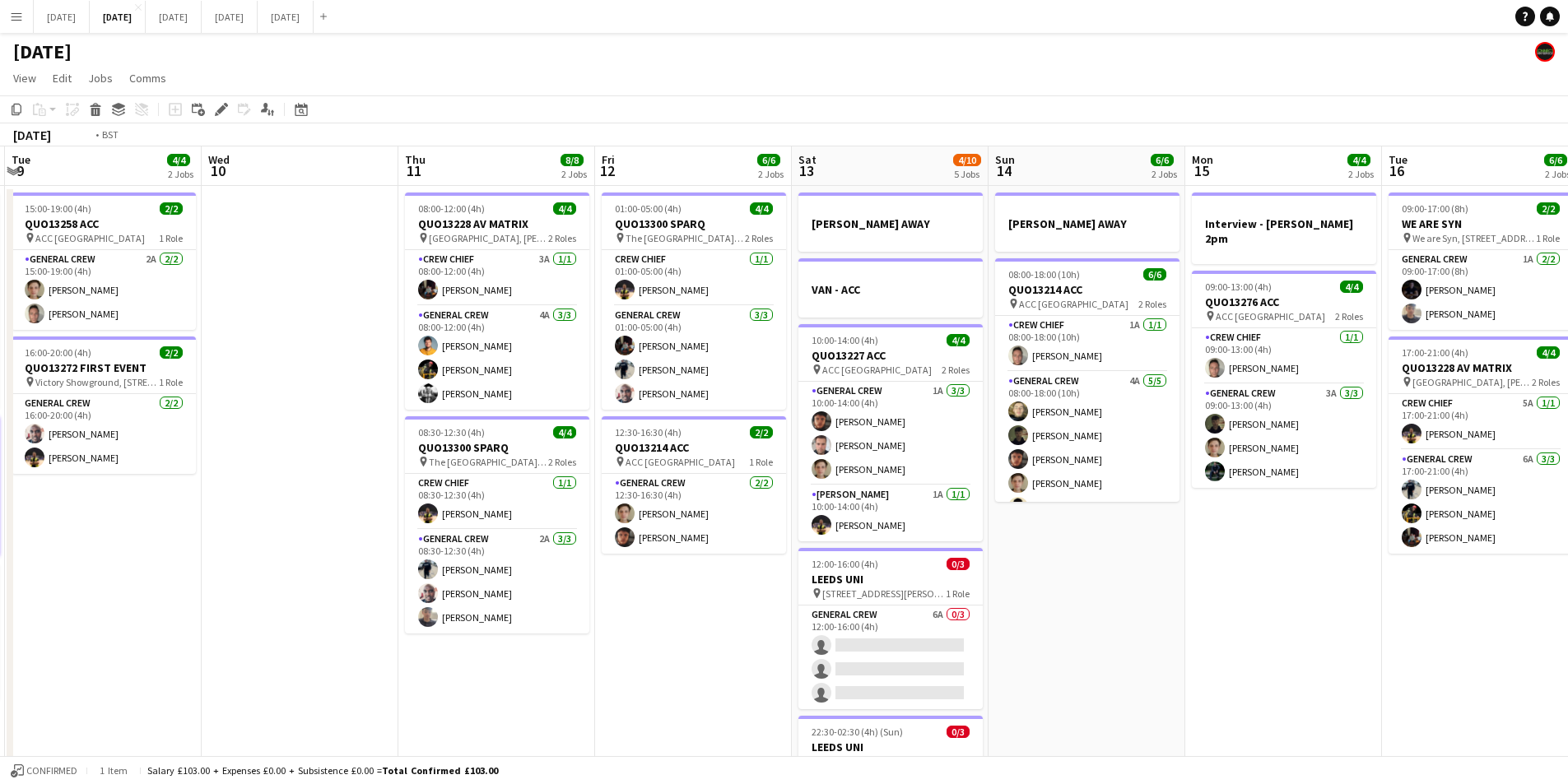
drag, startPoint x: 498, startPoint y: 619, endPoint x: 668, endPoint y: 606, distance: 170.5
click at [1000, 612] on app-calendar-viewport "Sun 7 7/8 2 Jobs Mon 8 8/8 3 Jobs Tue 9 4/4 2 Jobs Wed 10 Thu 11 8/8 2 Jobs Fri…" at bounding box center [784, 653] width 1568 height 1013
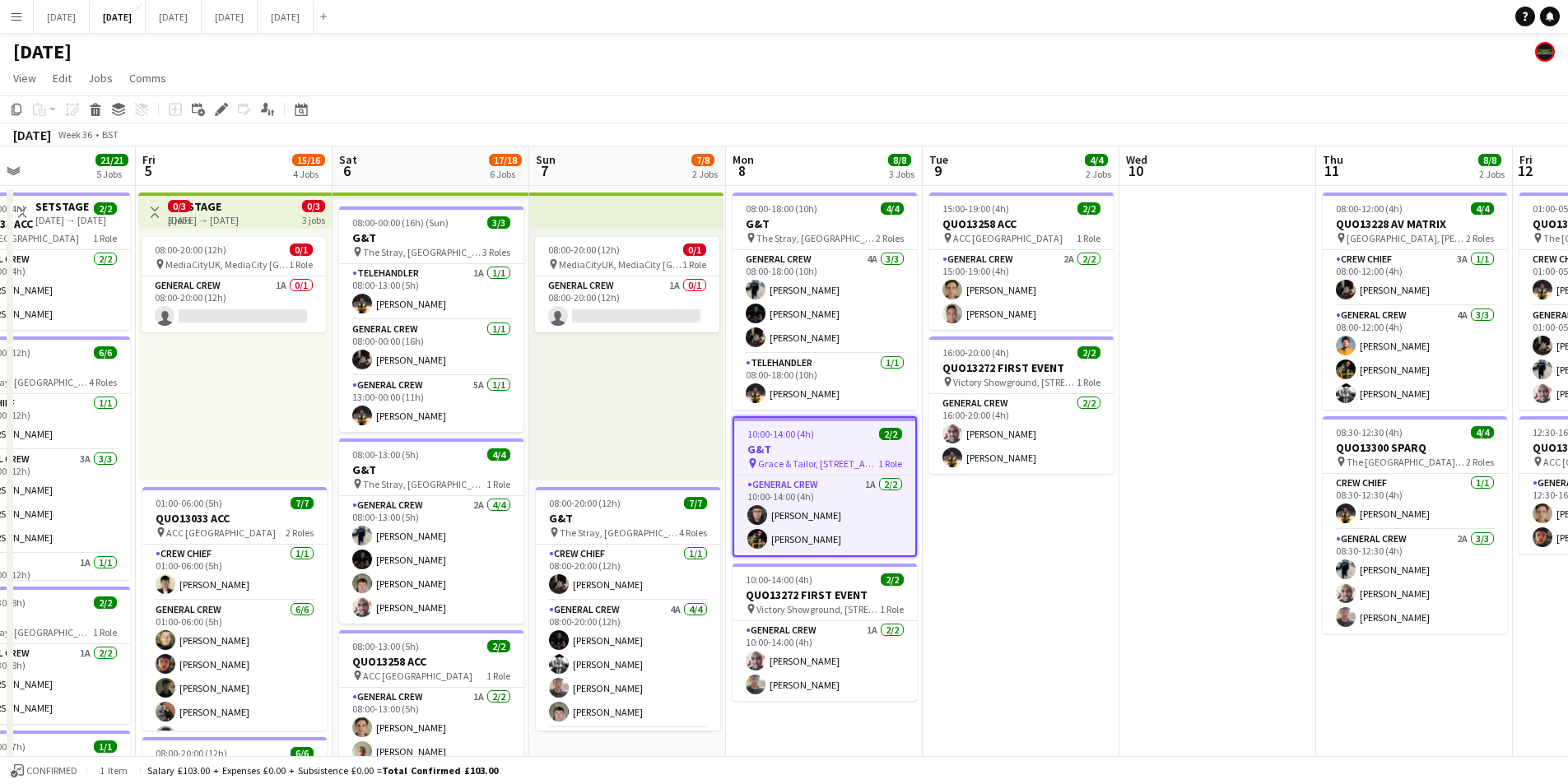
drag, startPoint x: 599, startPoint y: 633, endPoint x: 929, endPoint y: 604, distance: 331.3
click at [959, 618] on app-calendar-viewport "Thu 4 21/21 5 Jobs Fri 5 15/16 4 Jobs Sat 6 17/18 6 Jobs Sun 7 7/8 2 Jobs Mon 8…" at bounding box center [784, 653] width 1568 height 1013
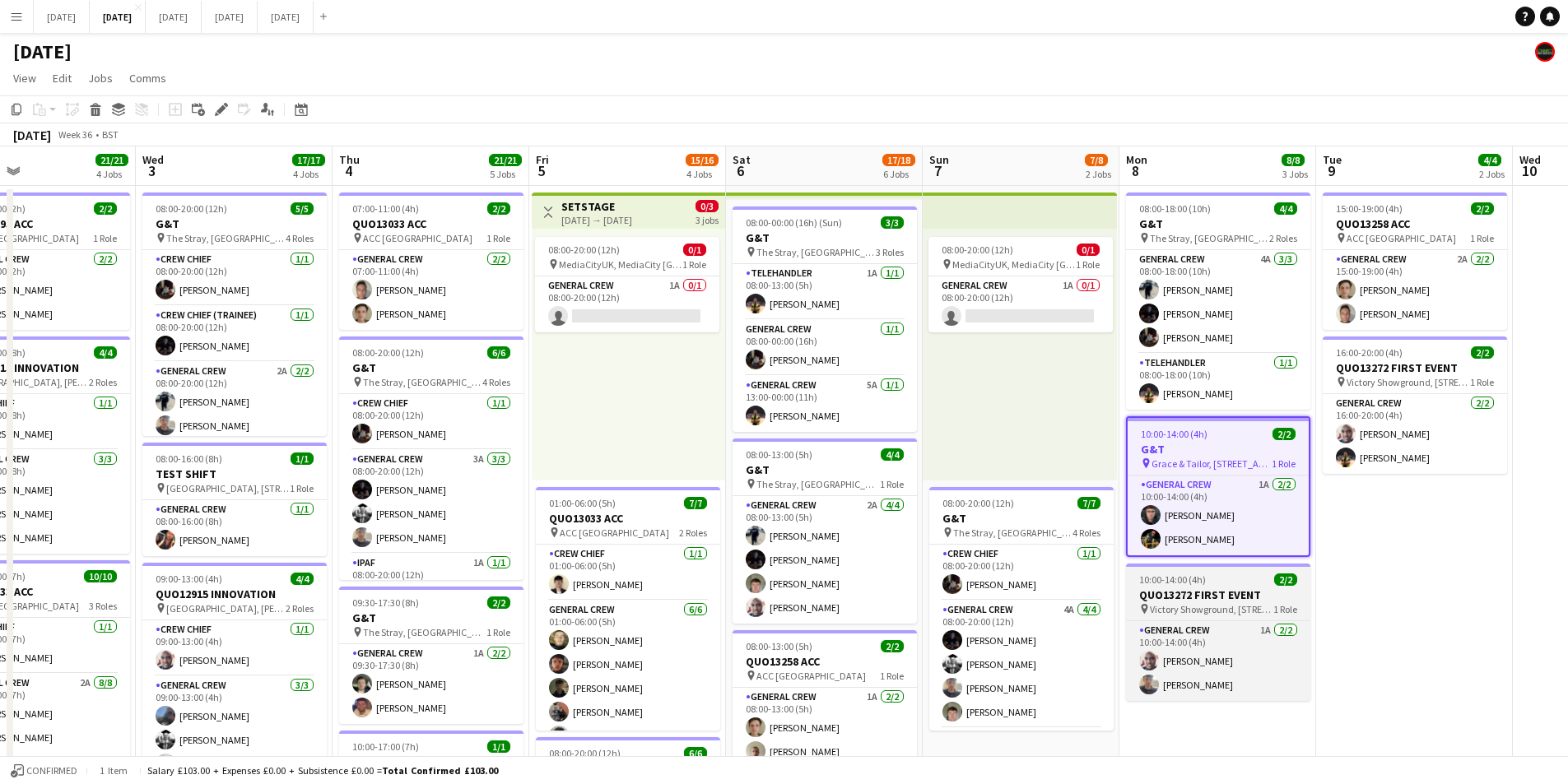
scroll to position [0, 446]
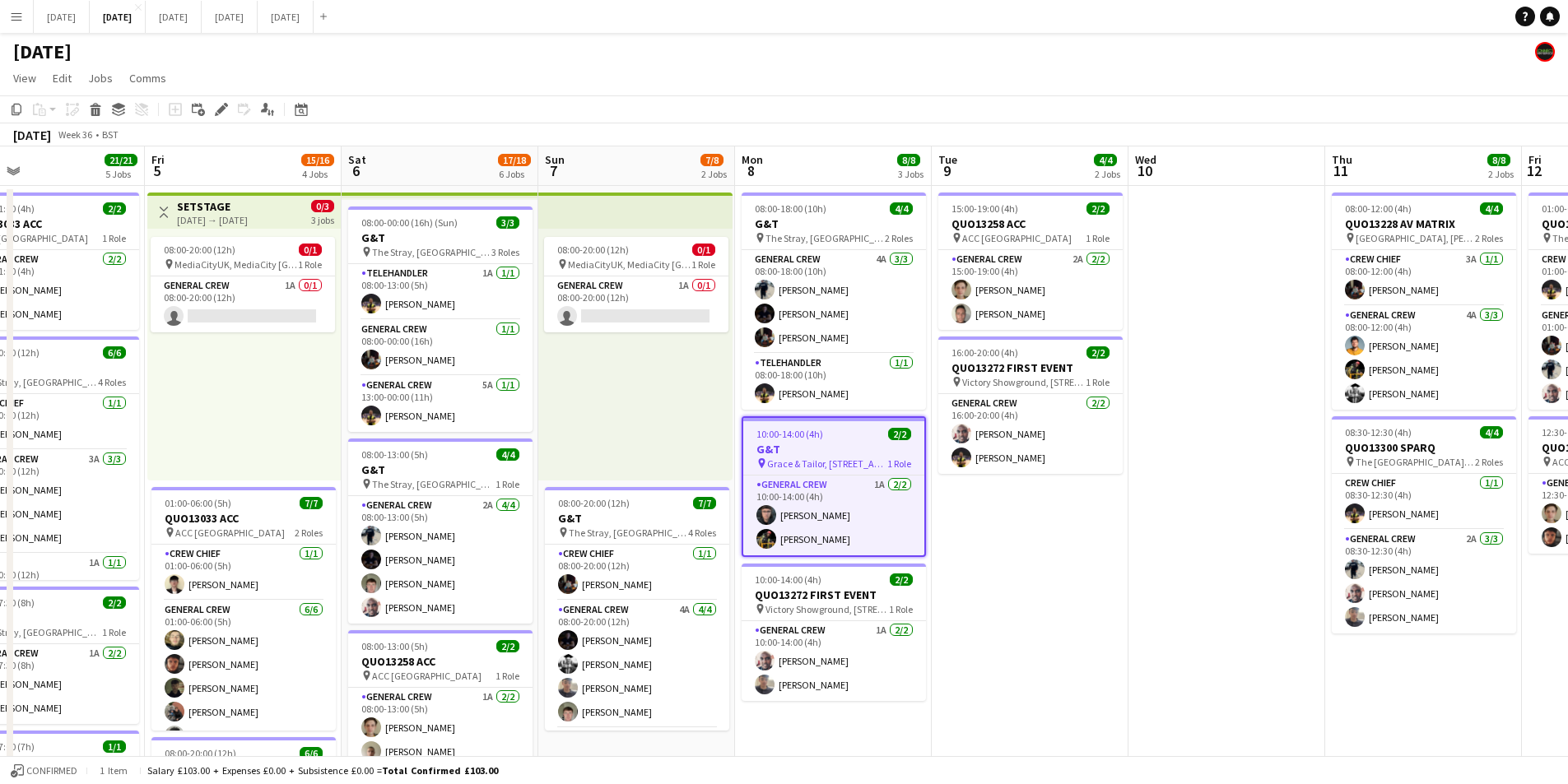
drag, startPoint x: 685, startPoint y: 625, endPoint x: 1193, endPoint y: 545, distance: 514.3
click at [1098, 579] on app-calendar-viewport "Tue 2 21/21 4 Jobs Wed 3 17/17 4 Jobs Thu 4 21/21 5 Jobs Fri 5 15/16 4 Jobs Sat…" at bounding box center [784, 653] width 1568 height 1013
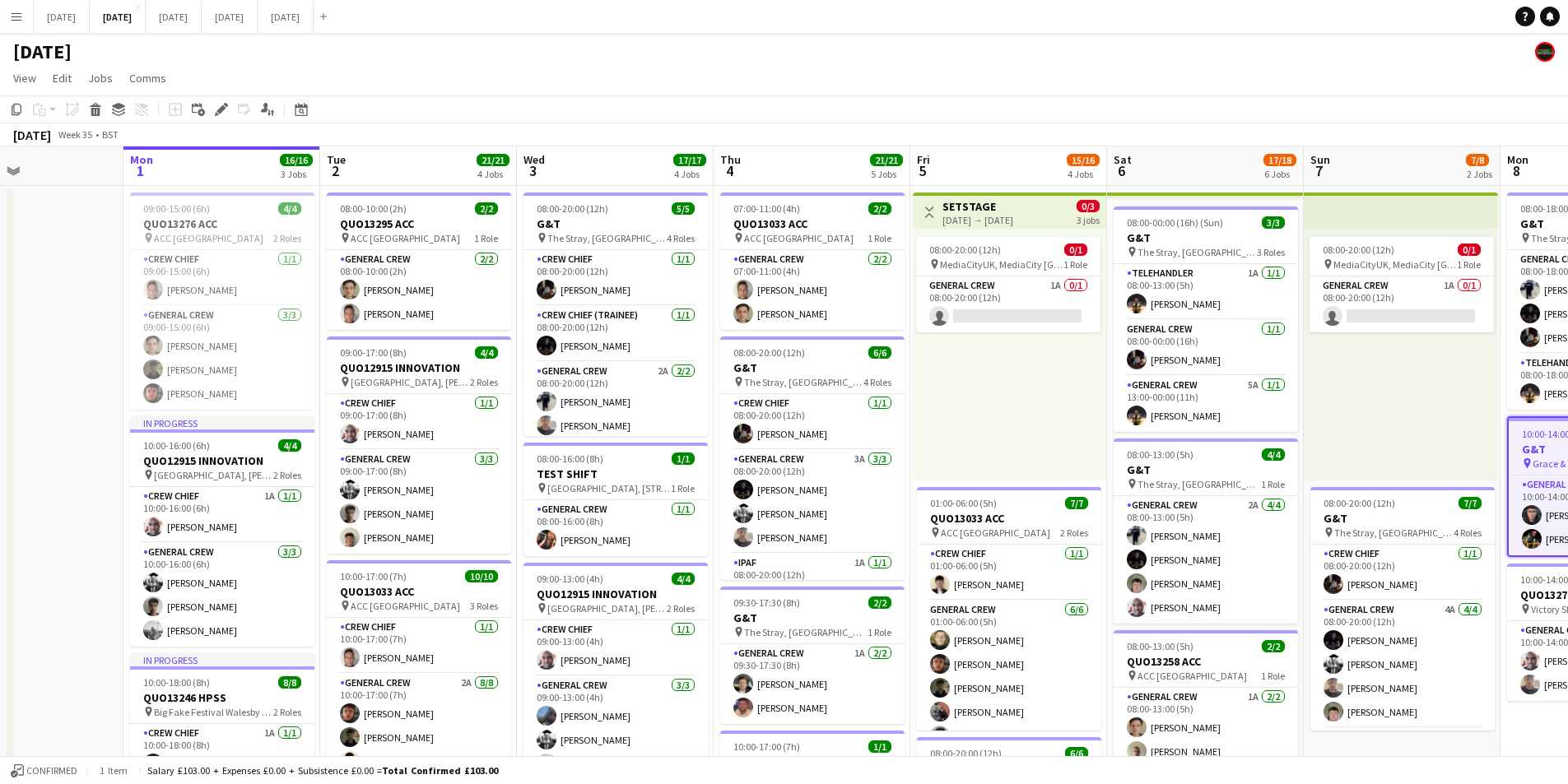
scroll to position [0, 462]
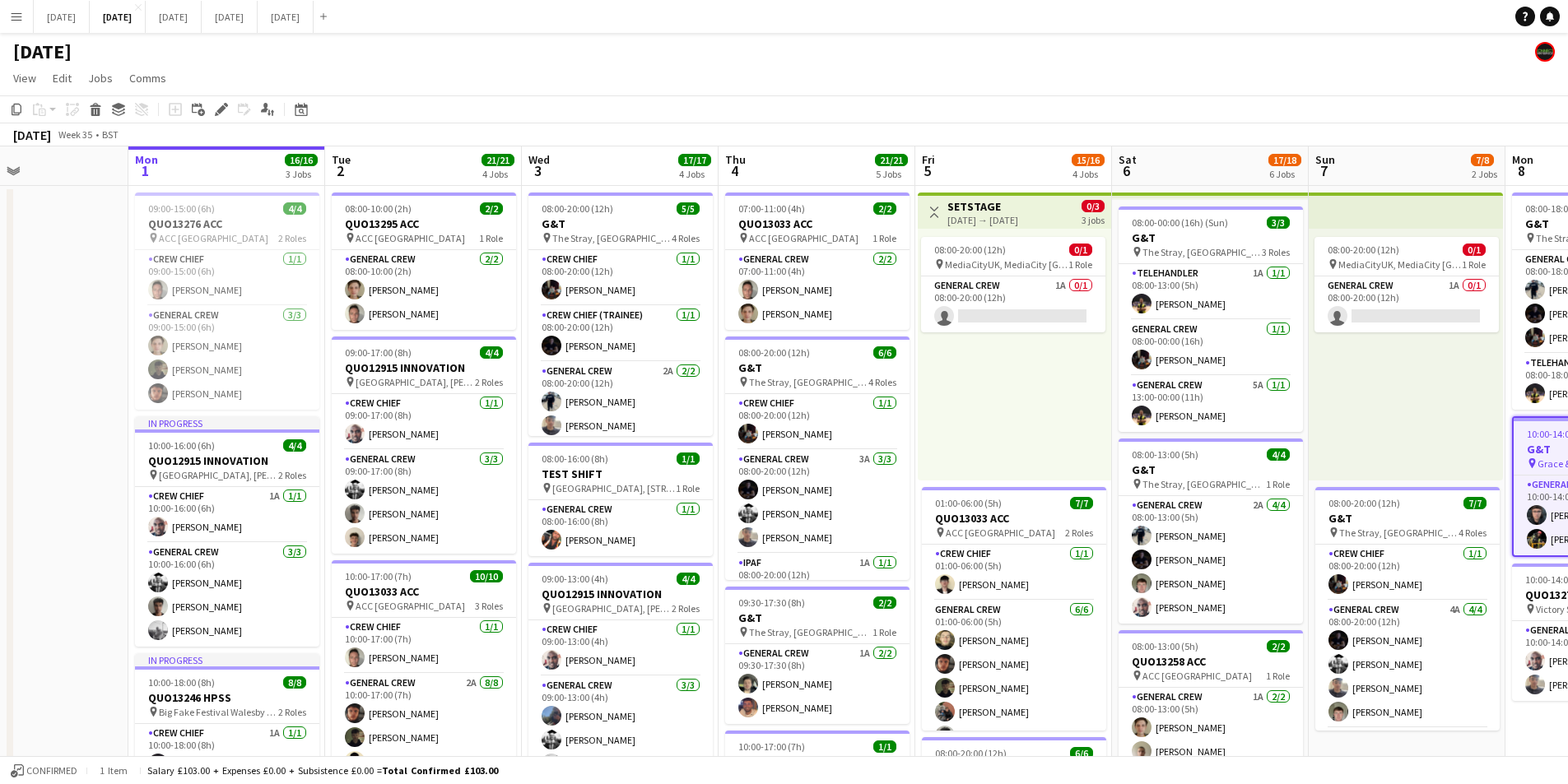
drag, startPoint x: 643, startPoint y: 569, endPoint x: 658, endPoint y: 569, distance: 15.0
click at [658, 569] on app-calendar-viewport "Fri 29 Sat 30 Sun 31 Mon 1 16/16 3 Jobs Tue 2 21/21 4 Jobs Wed 3 17/17 4 Jobs T…" at bounding box center [784, 653] width 1568 height 1013
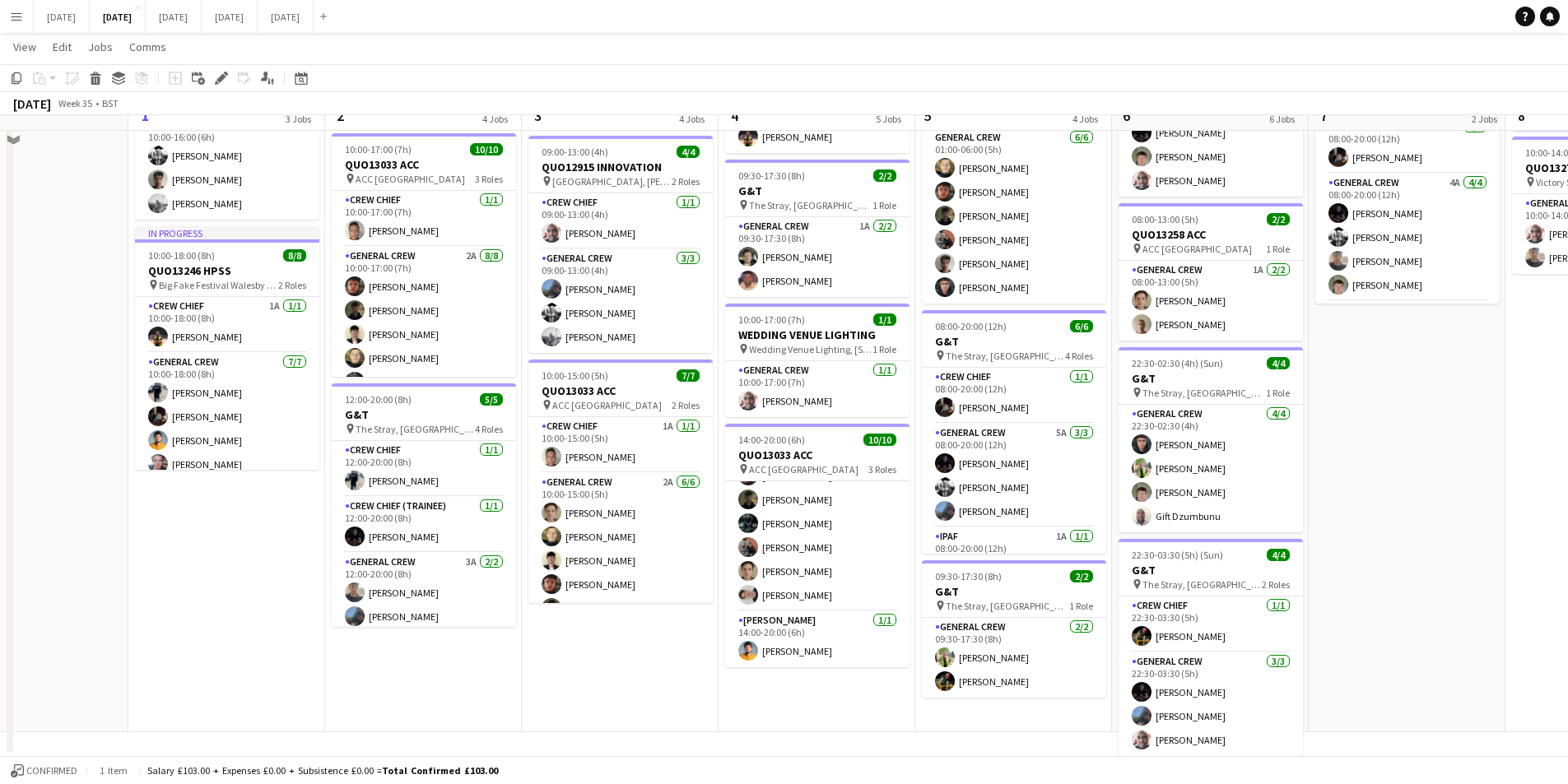
scroll to position [0, 0]
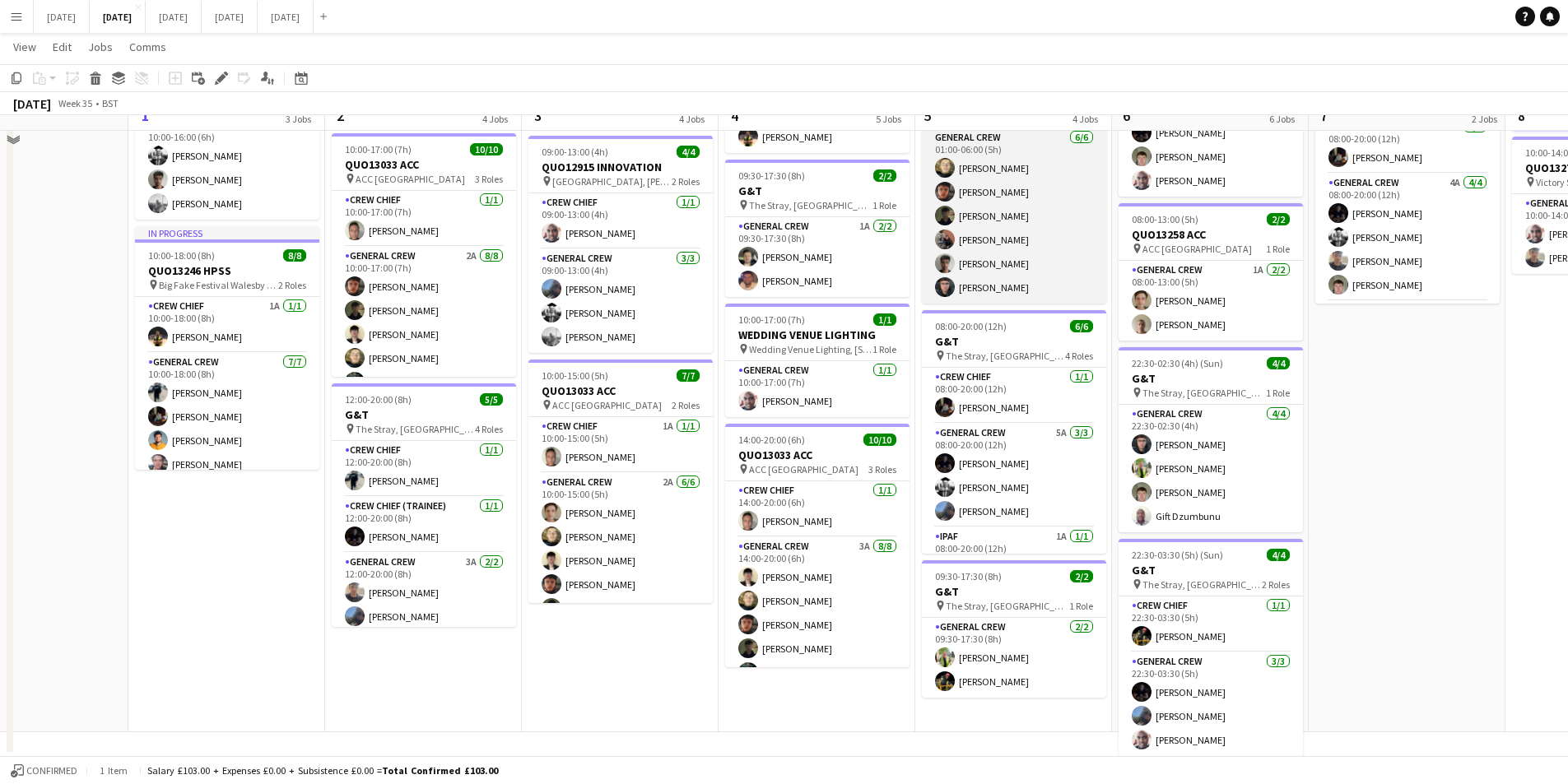
click at [992, 264] on app-card-role "General Crew [DATE] 01:00-06:00 (5h) [PERSON_NAME] black [PERSON_NAME] [PERSON_…" at bounding box center [1015, 216] width 185 height 175
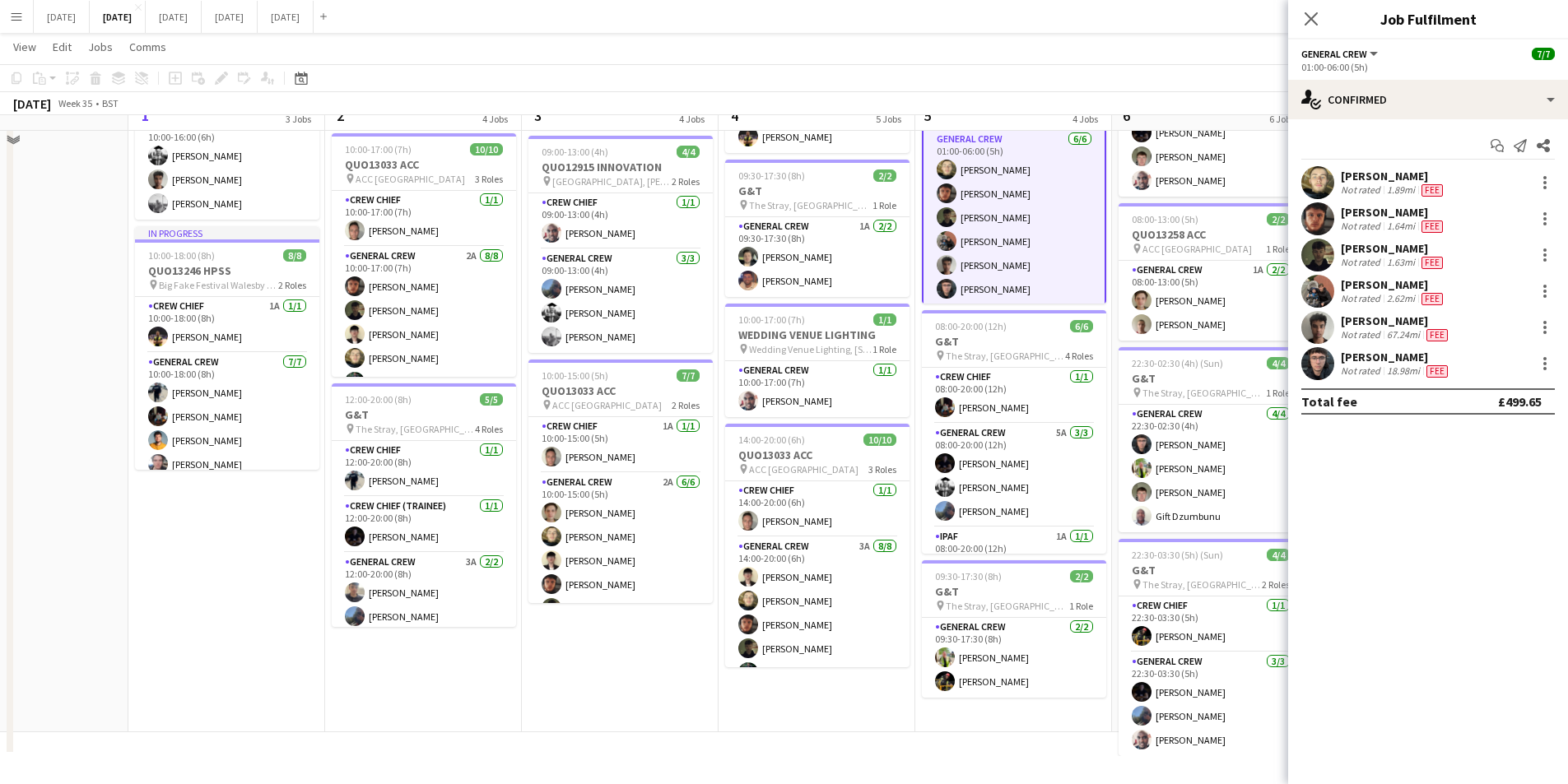
click at [1363, 321] on div "[PERSON_NAME]" at bounding box center [1396, 320] width 111 height 15
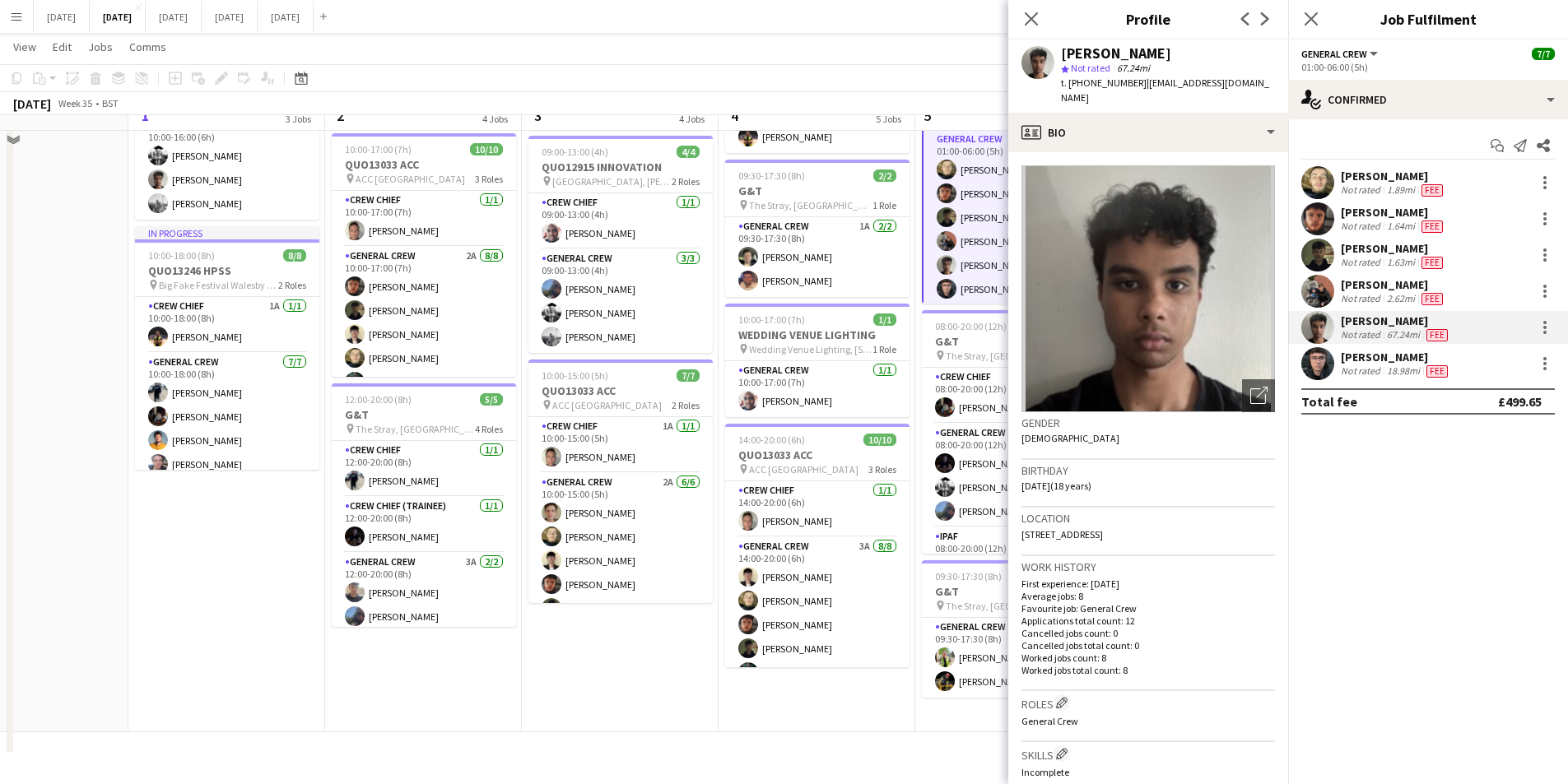
drag, startPoint x: 1042, startPoint y: 538, endPoint x: 1015, endPoint y: 520, distance: 32.4
click at [1015, 520] on app-crew-profile-bio "Open photos pop-in Gender [DEMOGRAPHIC_DATA] Birthday [DEMOGRAPHIC_DATA] (18 ye…" at bounding box center [1148, 468] width 280 height 632
copy span "[STREET_ADDRESS]"
click at [1321, 368] on app-user-avatar at bounding box center [1318, 364] width 33 height 33
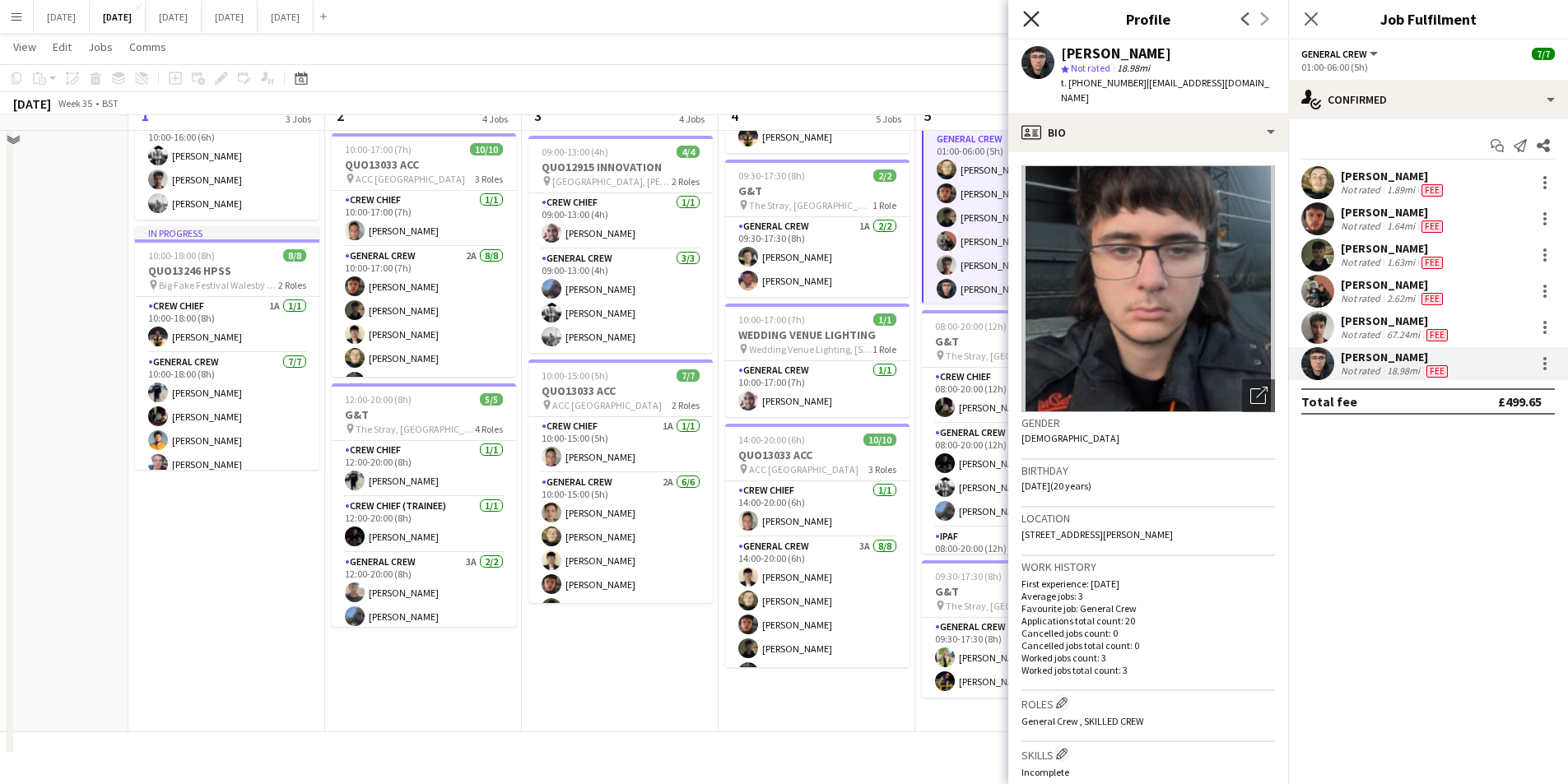
click at [1032, 16] on icon "Close pop-in" at bounding box center [1031, 18] width 16 height 16
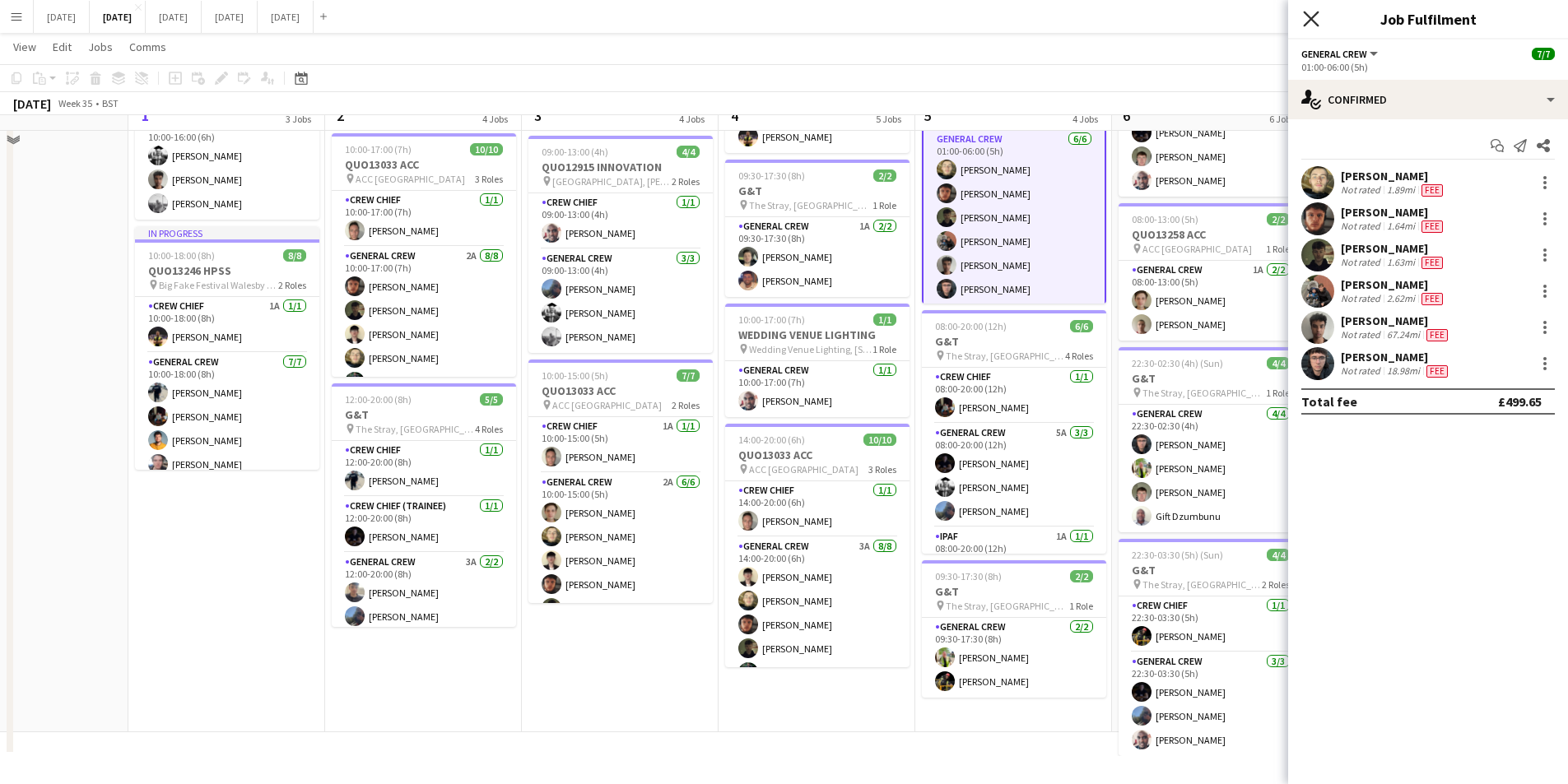
click at [1310, 16] on icon "Close pop-in" at bounding box center [1311, 18] width 16 height 16
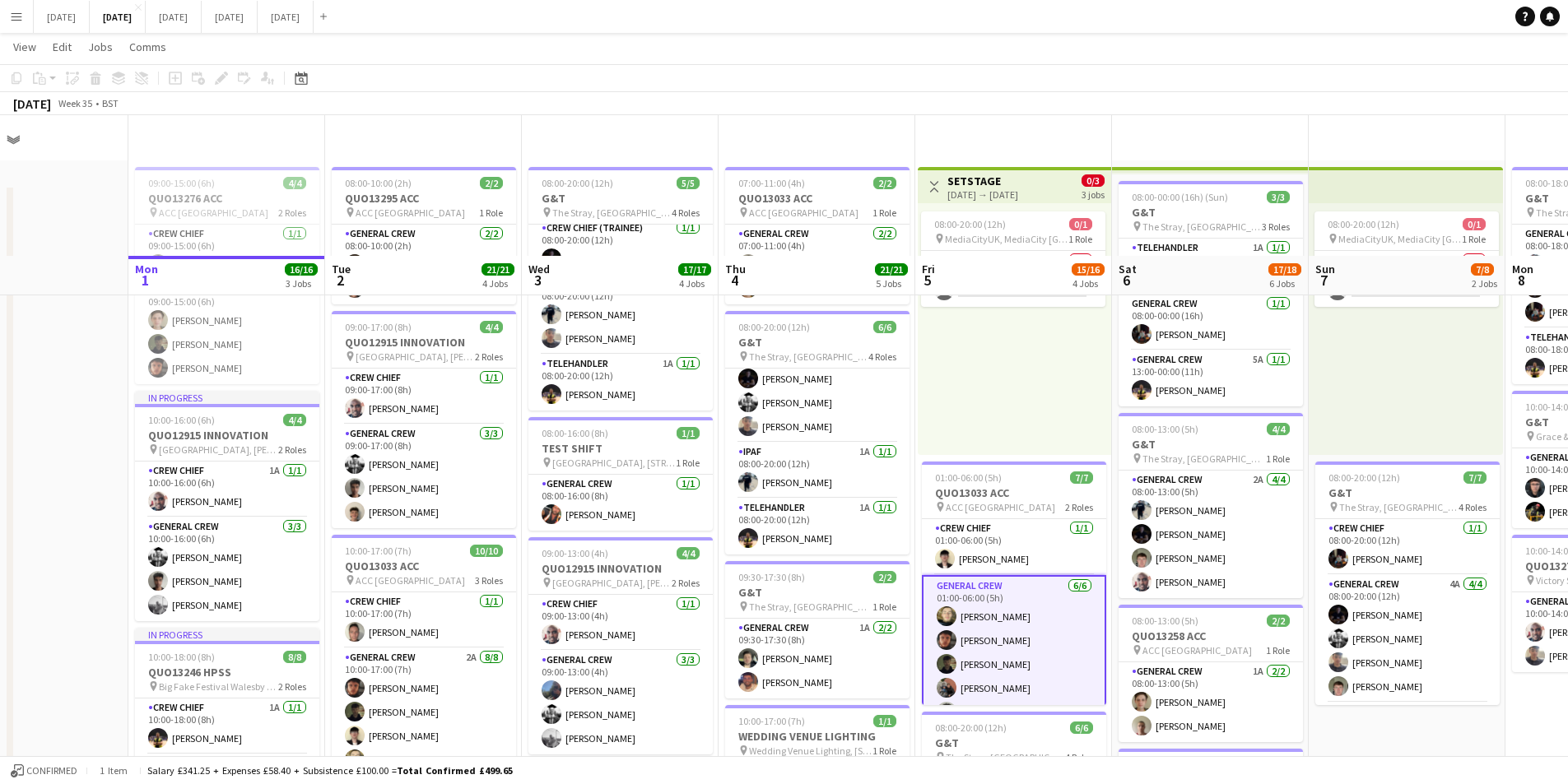
scroll to position [165, 0]
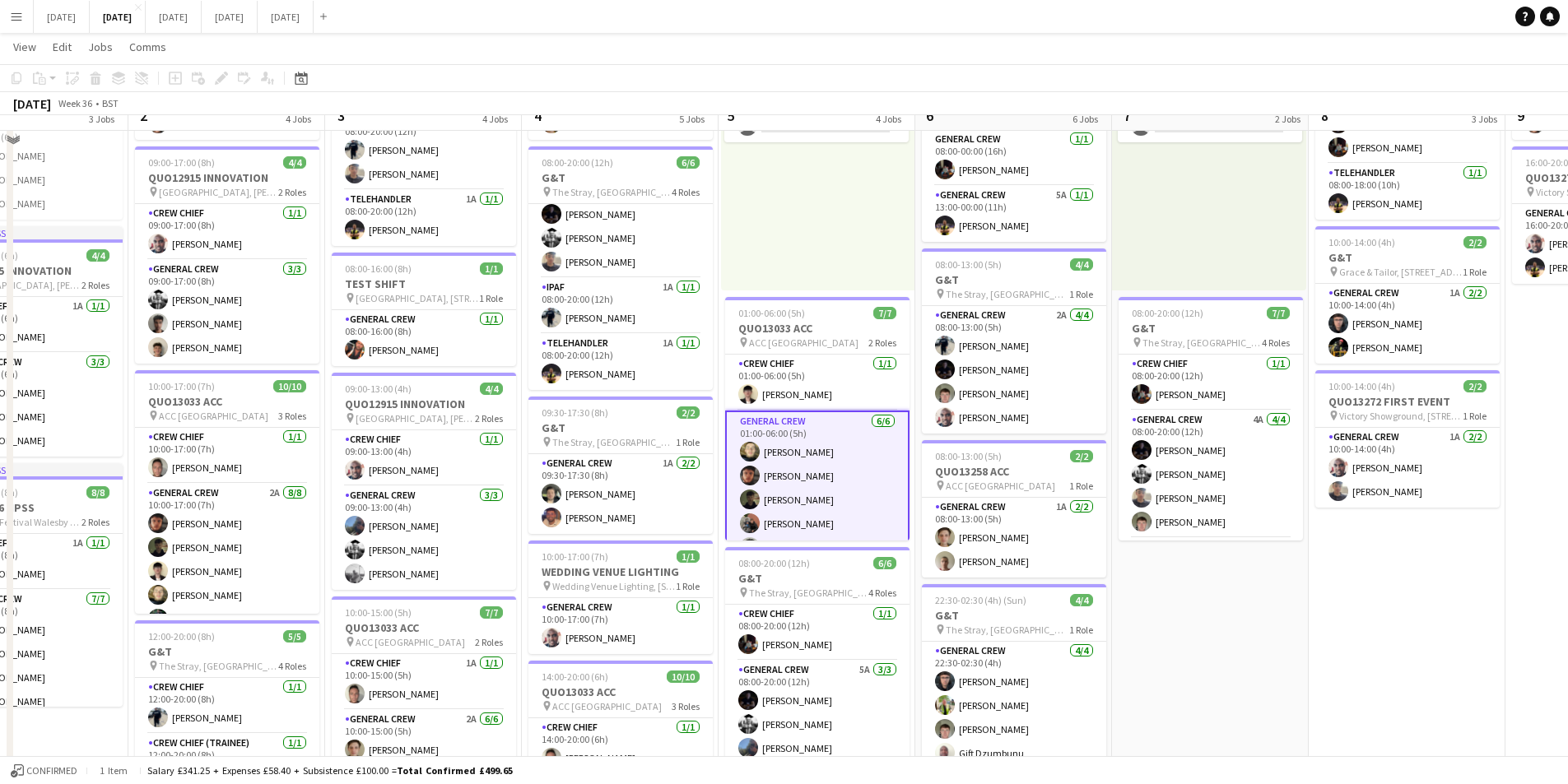
drag, startPoint x: 1457, startPoint y: 618, endPoint x: 1035, endPoint y: 573, distance: 424.4
click at [887, 550] on app-calendar-viewport "Sat 30 Sun 31 Mon 1 16/16 3 Jobs Tue 2 21/21 4 Jobs Wed 3 17/17 4 Jobs Thu 4 21…" at bounding box center [784, 446] width 1568 height 1094
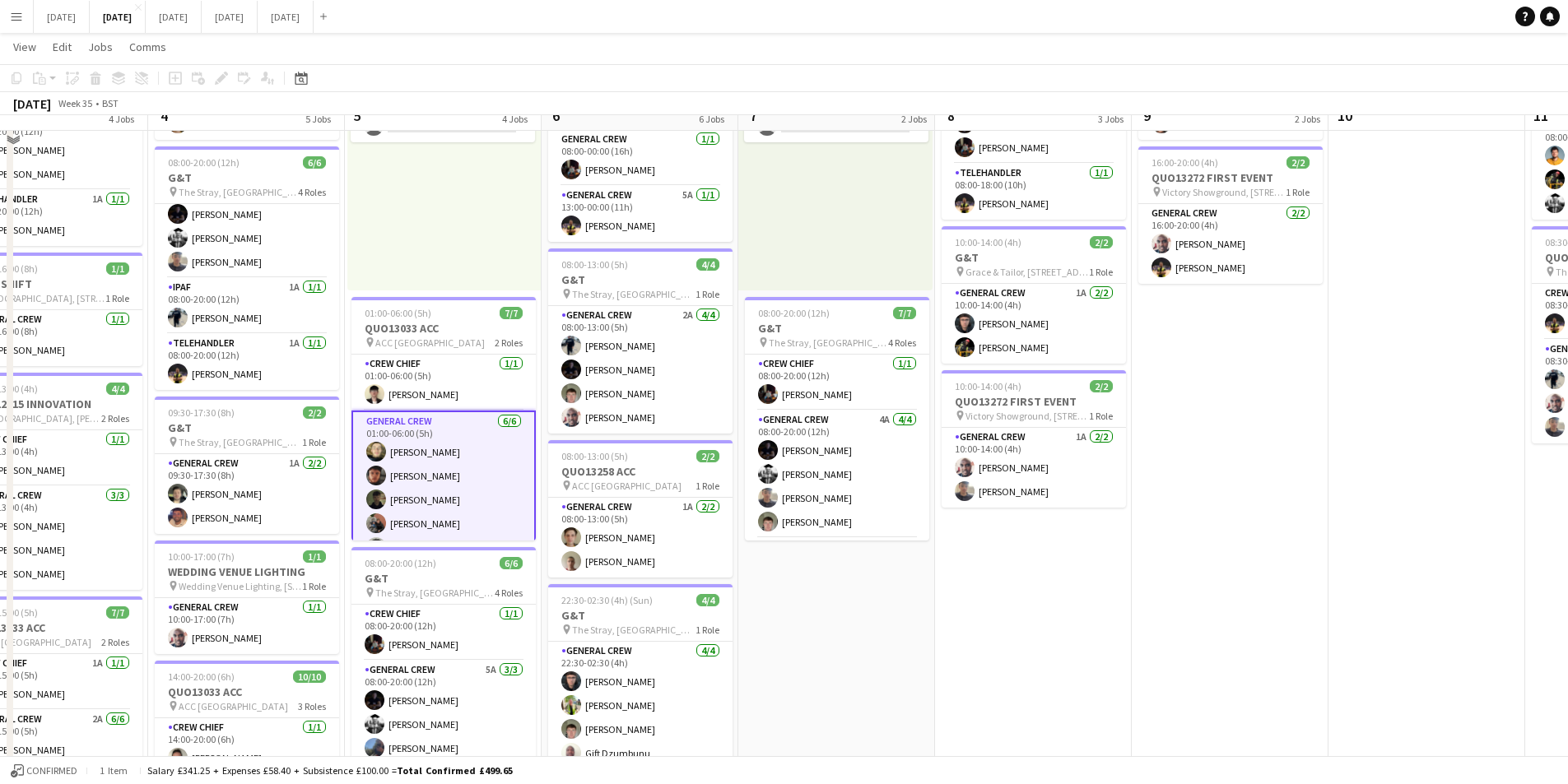
scroll to position [0, 442]
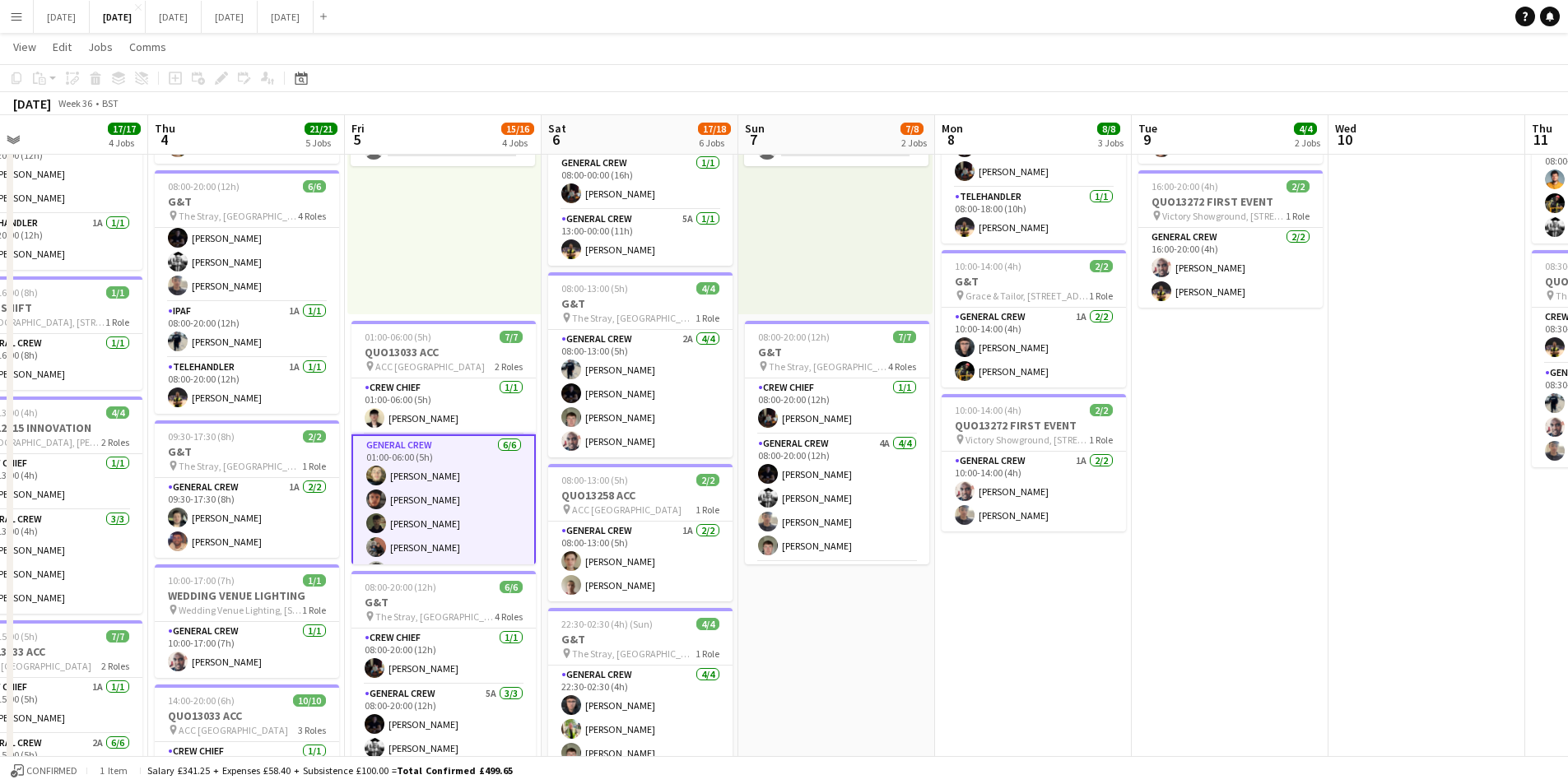
click at [1101, 509] on app-calendar-viewport "Mon 1 16/16 3 Jobs Tue 2 21/21 4 Jobs Wed 3 17/17 4 Jobs Thu 4 21/21 5 Jobs Fri…" at bounding box center [784, 446] width 1568 height 1094
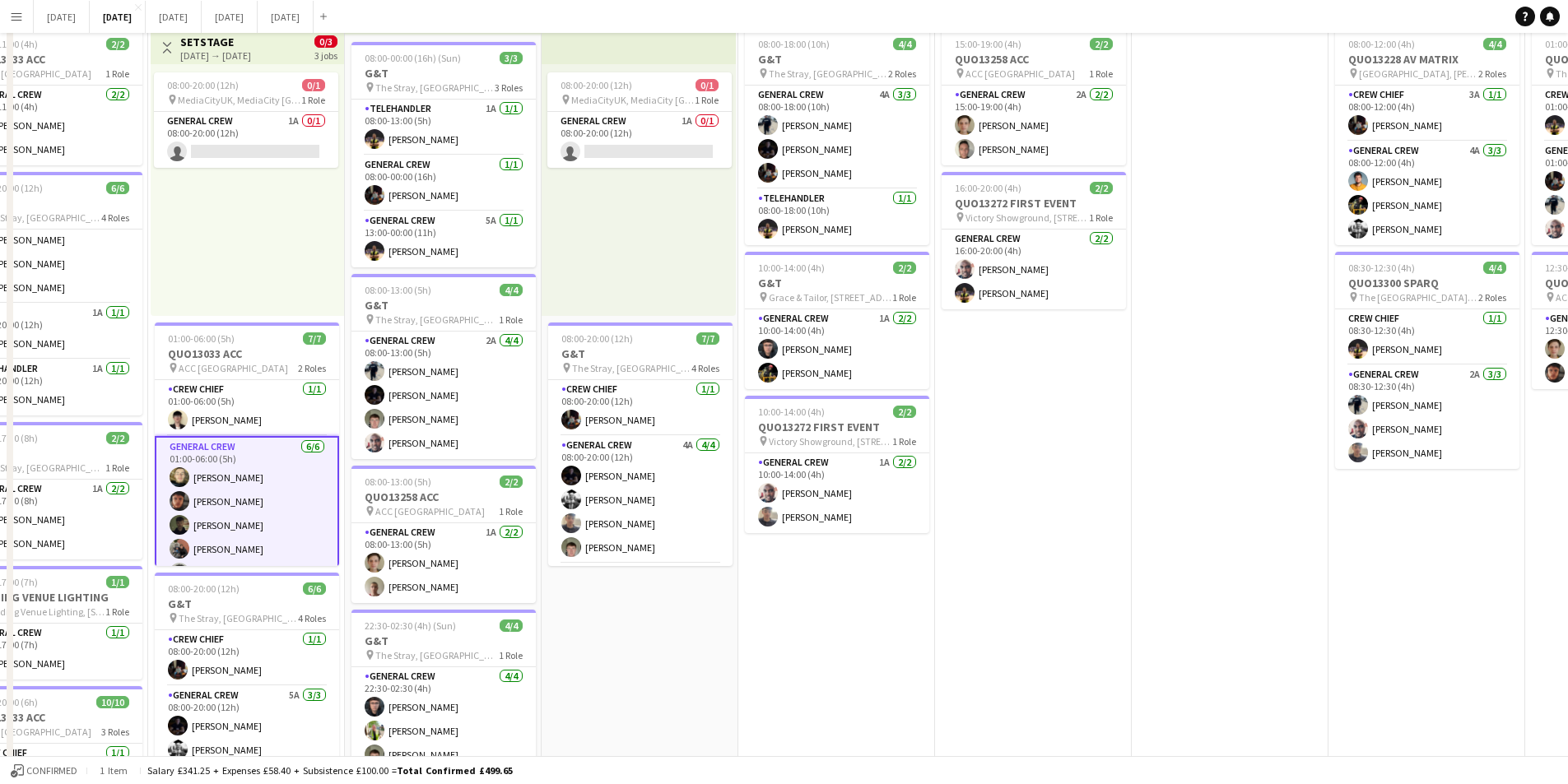
drag, startPoint x: 1223, startPoint y: 559, endPoint x: 790, endPoint y: 454, distance: 445.5
click at [802, 461] on app-calendar-viewport "Tue 2 21/21 4 Jobs Wed 3 17/17 4 Jobs Thu 4 21/21 5 Jobs Fri 5 15/16 4 Jobs Sat…" at bounding box center [784, 488] width 1568 height 1013
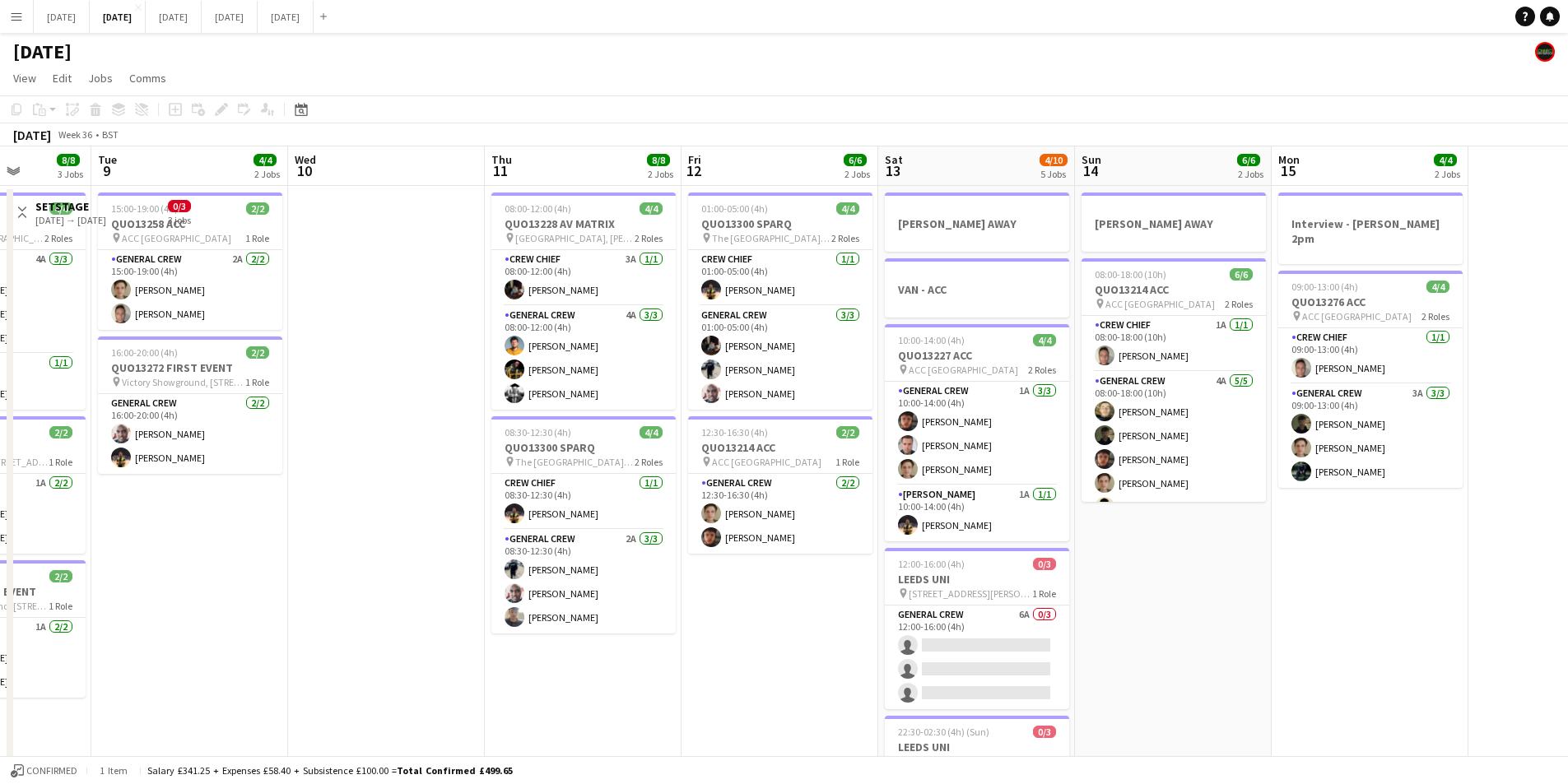
scroll to position [0, 499]
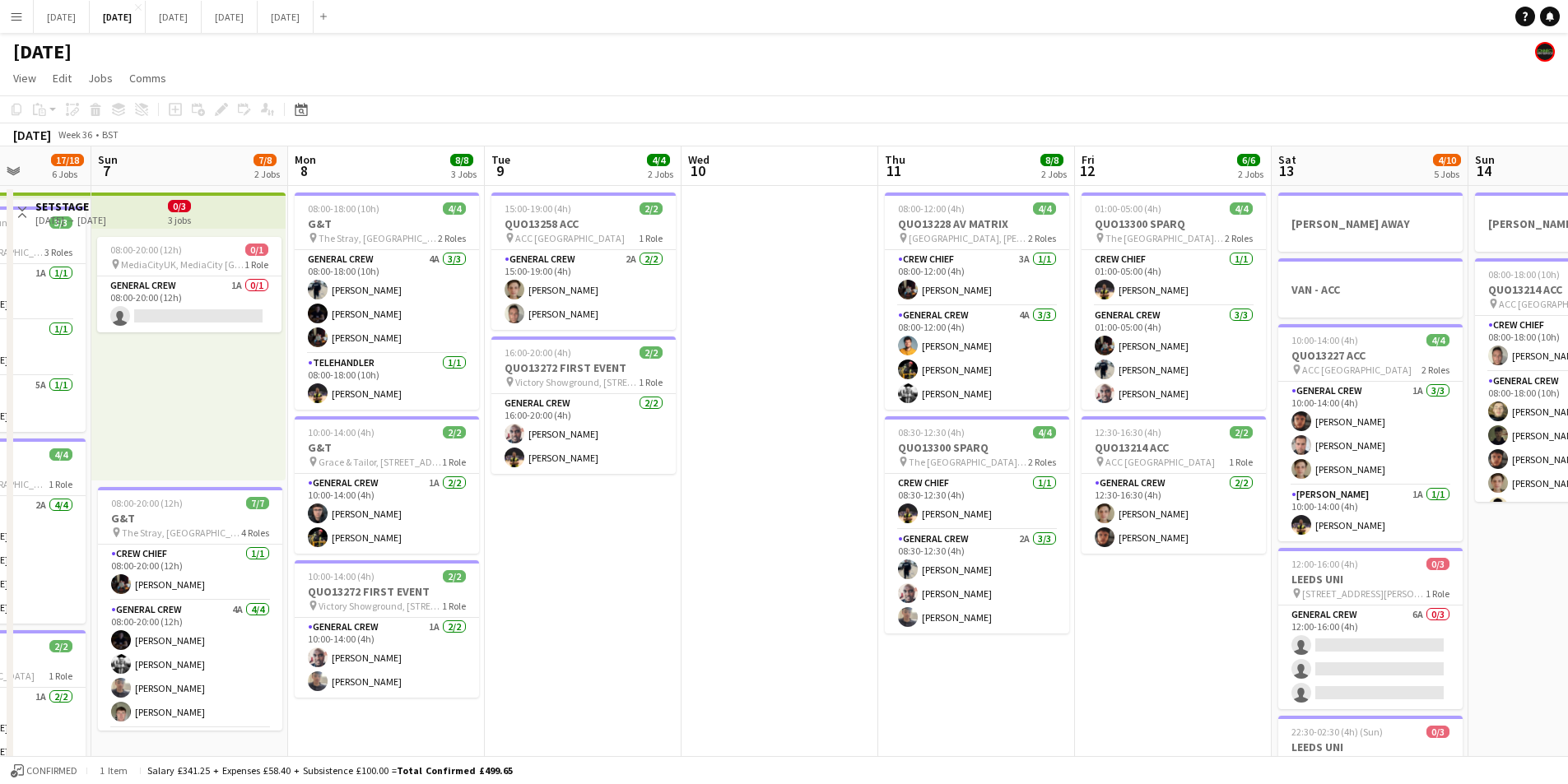
drag, startPoint x: 834, startPoint y: 377, endPoint x: 806, endPoint y: 0, distance: 378.0
click at [731, 347] on app-calendar-viewport "Thu 4 21/21 5 Jobs Fri 5 15/16 4 Jobs Sat 6 17/18 6 Jobs Sun 7 7/8 2 Jobs Mon 8…" at bounding box center [784, 653] width 1568 height 1013
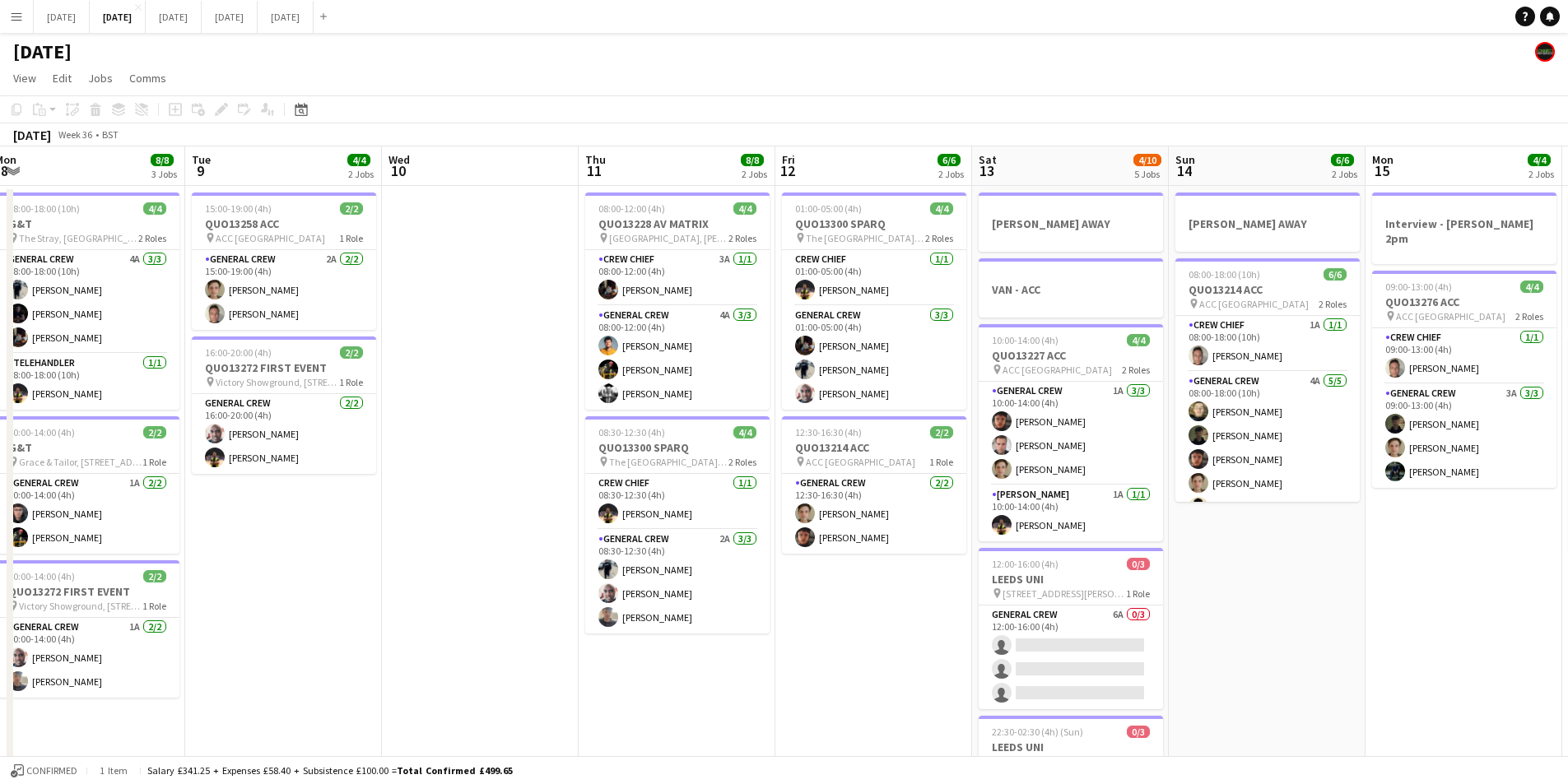
scroll to position [0, 405]
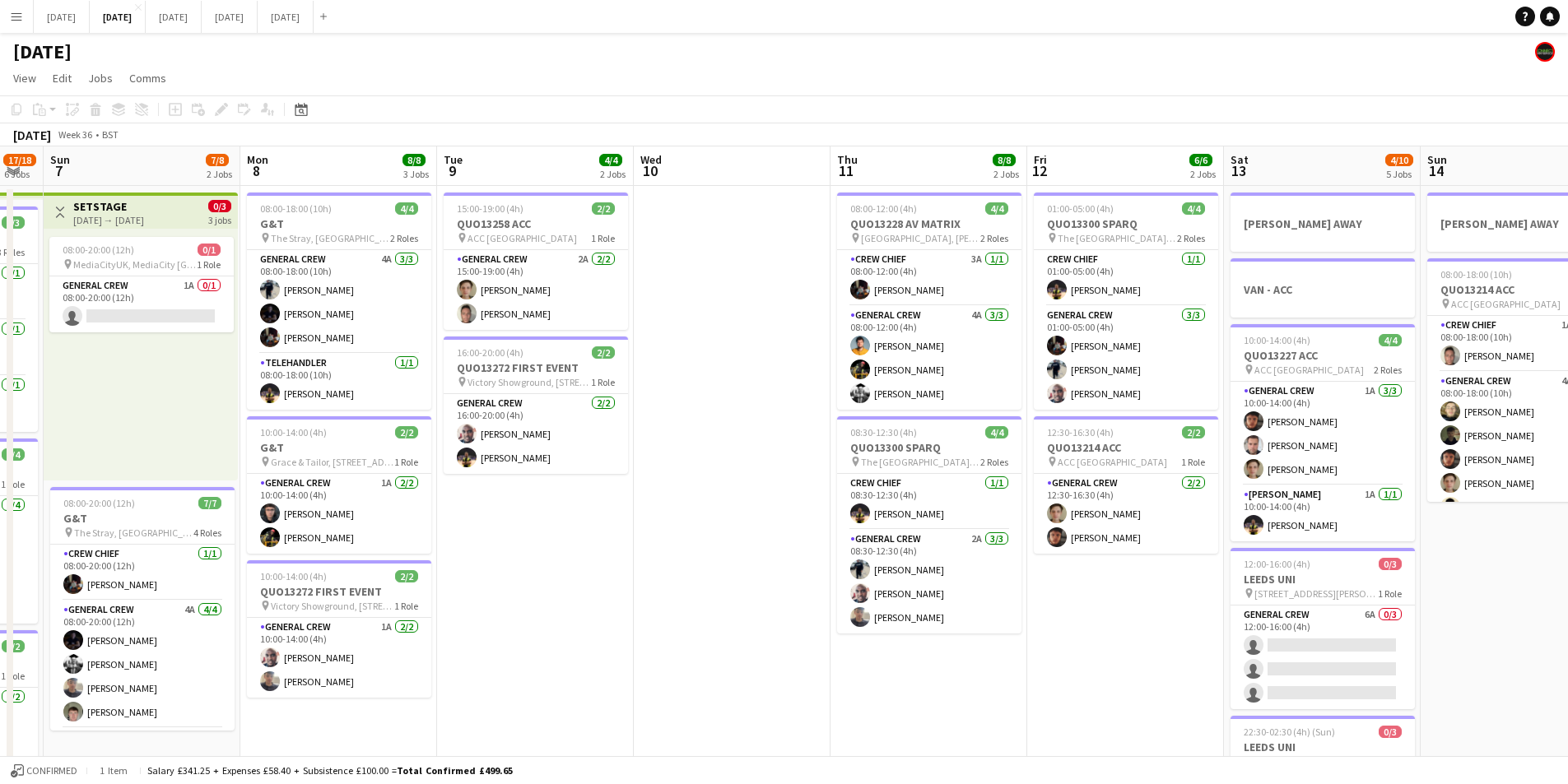
drag, startPoint x: 718, startPoint y: 452, endPoint x: 781, endPoint y: 464, distance: 64.1
click at [781, 464] on app-calendar-viewport "Fri 5 15/16 4 Jobs Sat 6 17/18 6 Jobs Sun 7 7/8 2 Jobs Mon 8 8/8 3 Jobs Tue 9 4…" at bounding box center [784, 653] width 1568 height 1013
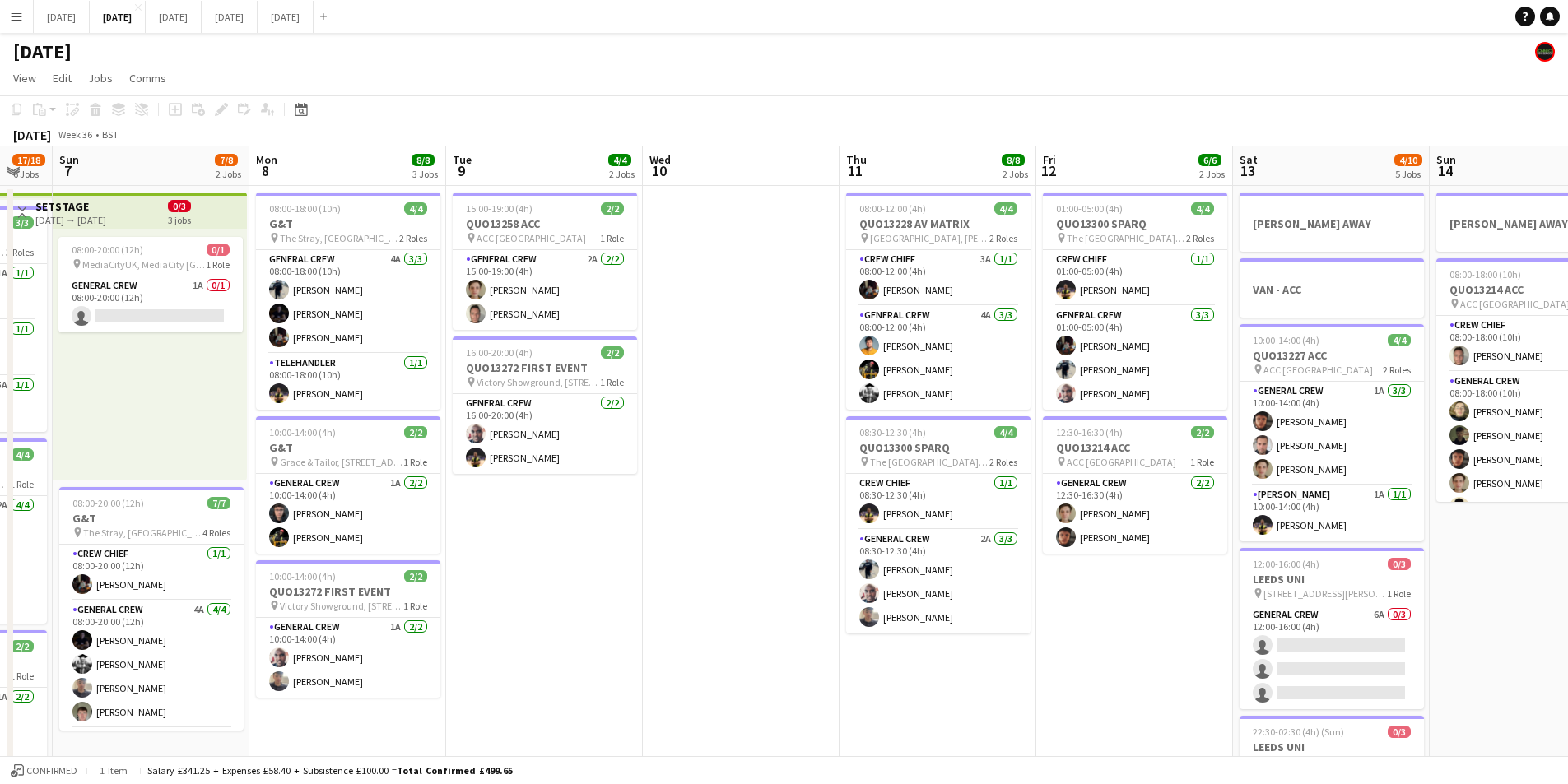
click at [1006, 586] on app-calendar-viewport "Fri 5 15/16 4 Jobs Sat 6 17/18 6 Jobs Sun 7 7/8 2 Jobs Mon 8 8/8 3 Jobs Tue 9 4…" at bounding box center [784, 653] width 1568 height 1013
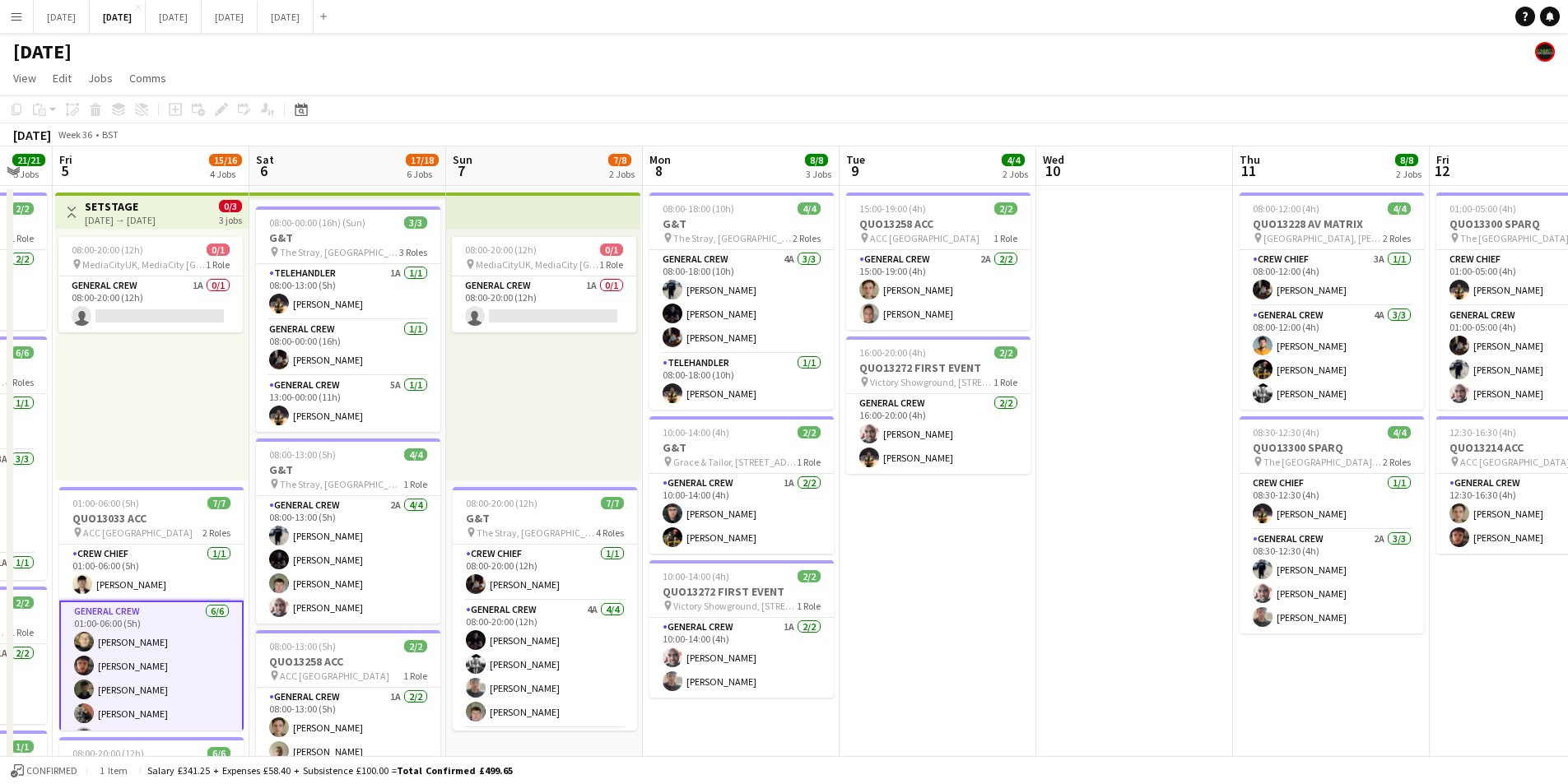
scroll to position [0, 343]
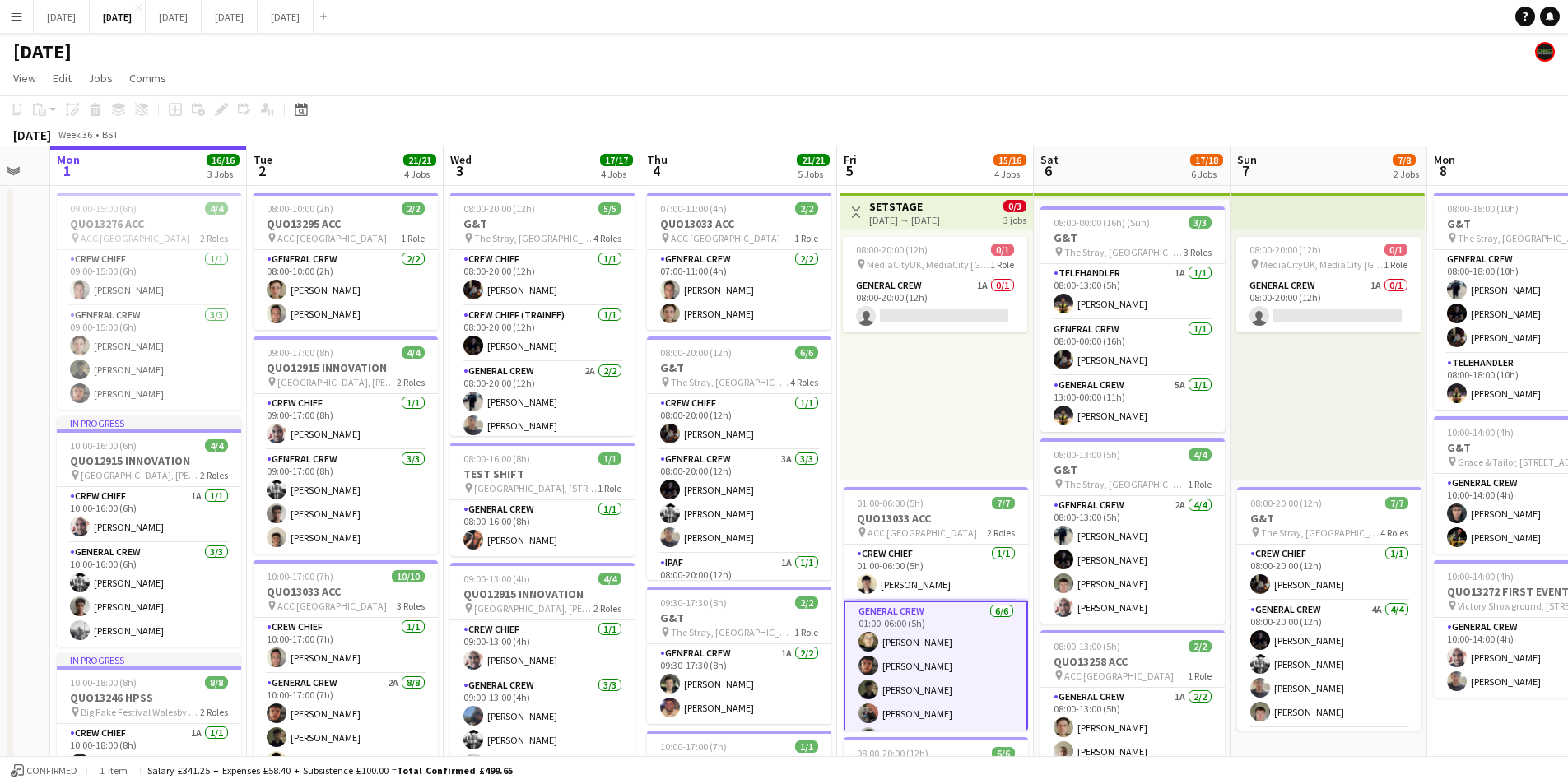
drag, startPoint x: 288, startPoint y: 561, endPoint x: 842, endPoint y: 579, distance: 554.3
click at [842, 579] on app-calendar-viewport "Sat 30 Sun 31 Mon 1 16/16 3 Jobs Tue 2 21/21 4 Jobs Wed 3 17/17 4 Jobs Thu 4 21…" at bounding box center [784, 653] width 1568 height 1013
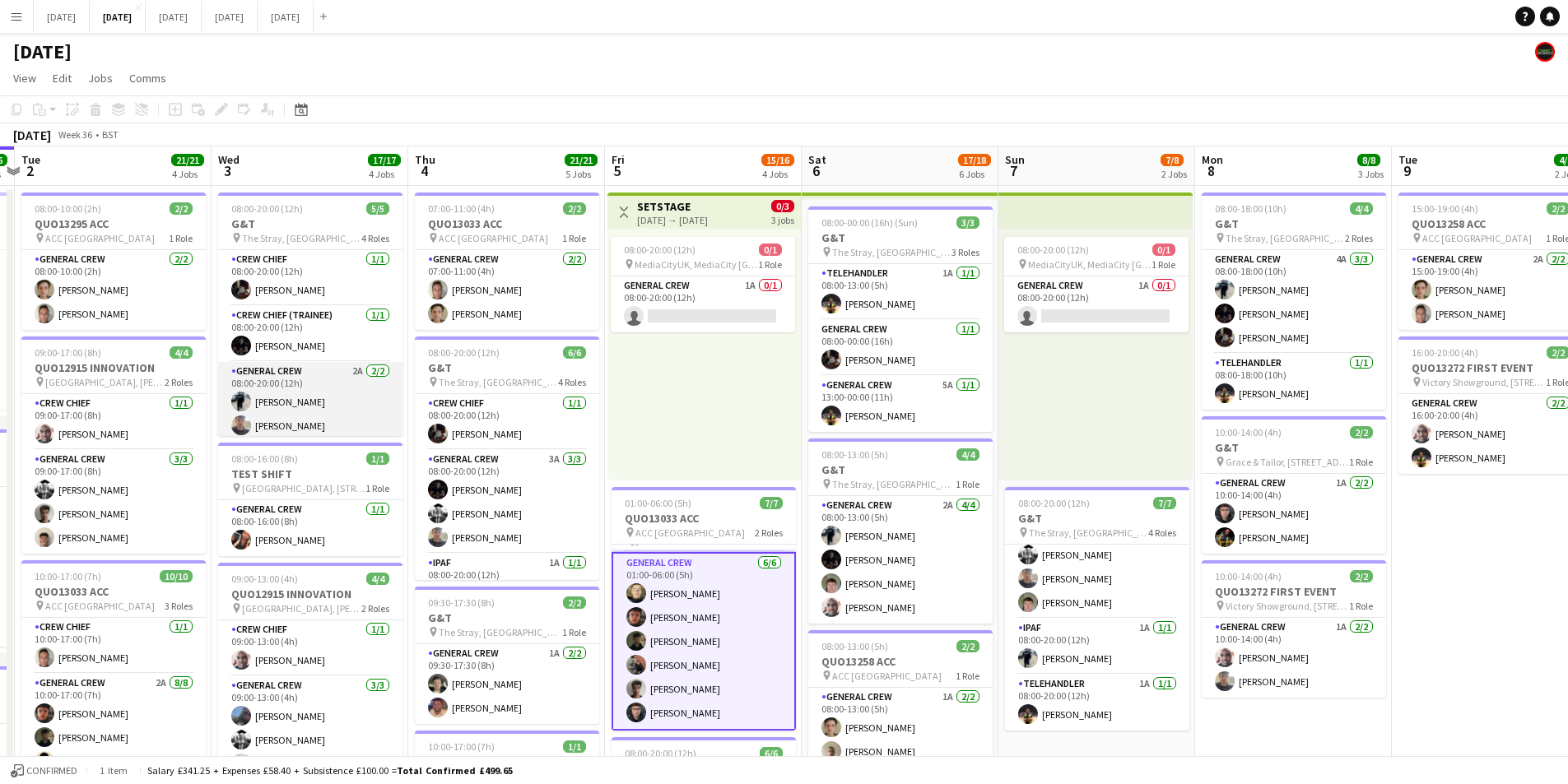
scroll to position [61, 0]
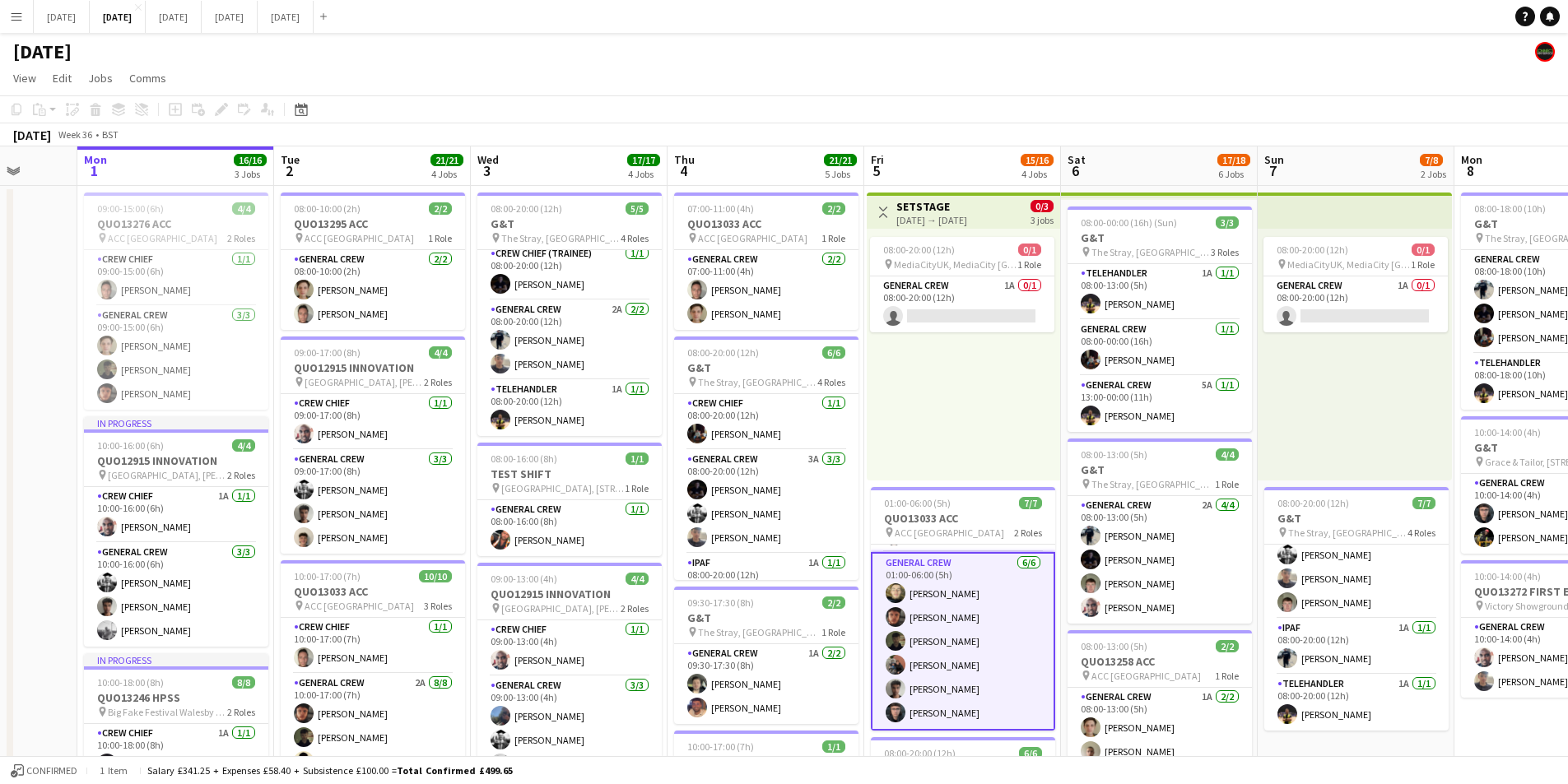
drag, startPoint x: 439, startPoint y: 490, endPoint x: 660, endPoint y: 491, distance: 221.0
click at [660, 491] on app-calendar-viewport "Fri 29 Sat 30 Sun 31 Mon 1 16/16 3 Jobs Tue 2 21/21 4 Jobs Wed 3 17/17 4 Jobs T…" at bounding box center [784, 653] width 1568 height 1013
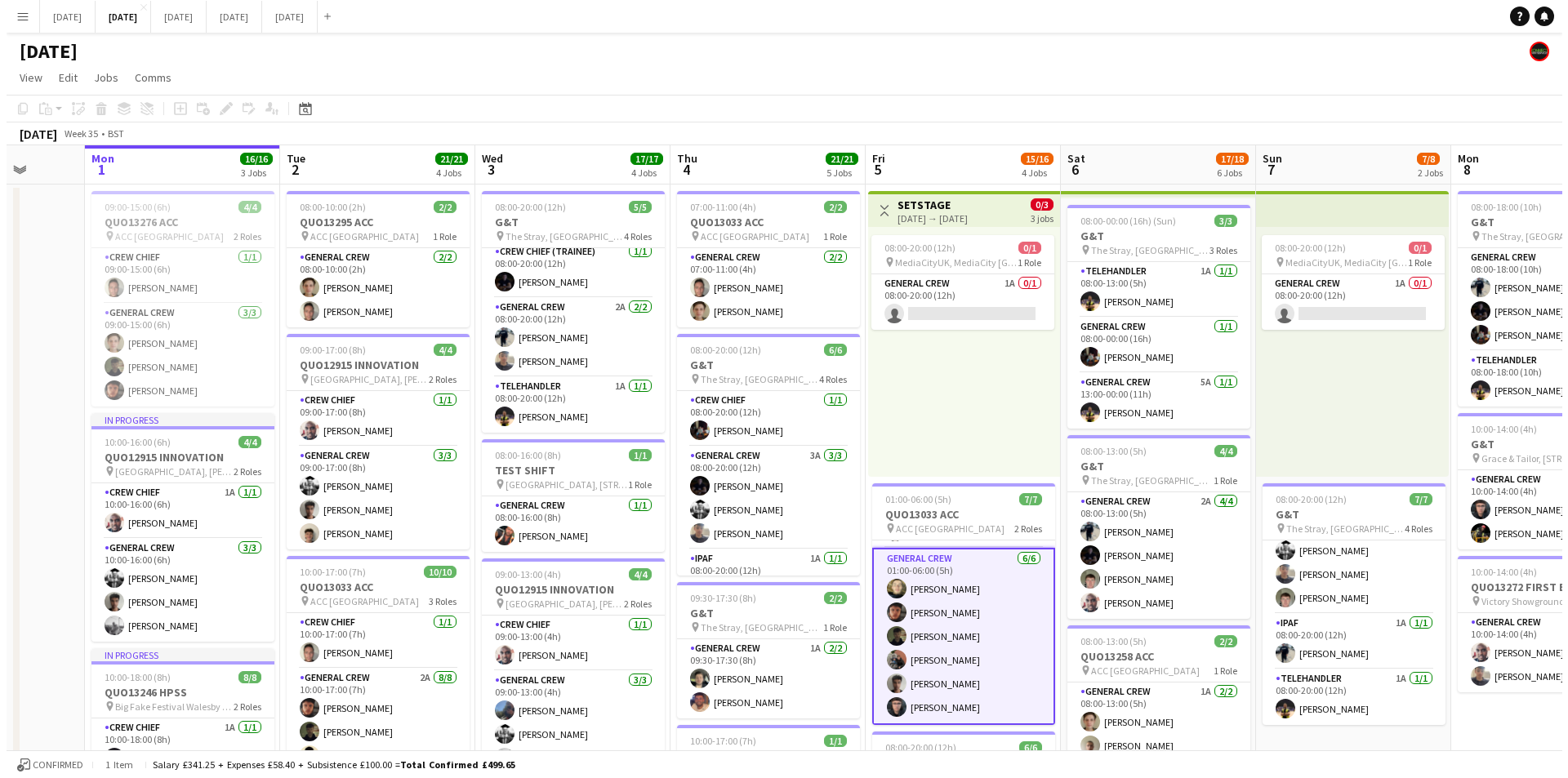
scroll to position [0, 0]
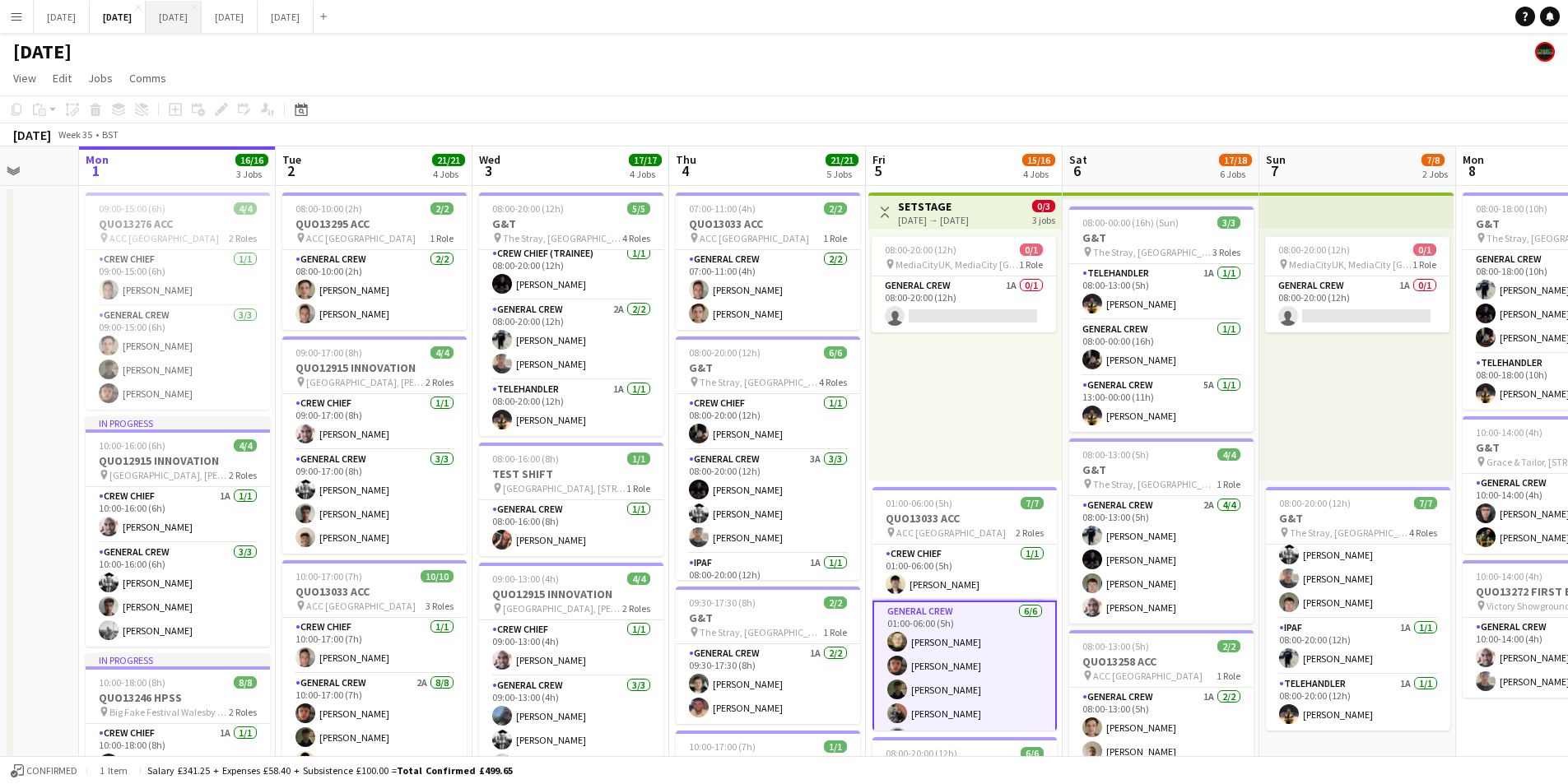
click at [202, 22] on button "[DATE] Close" at bounding box center [174, 16] width 56 height 32
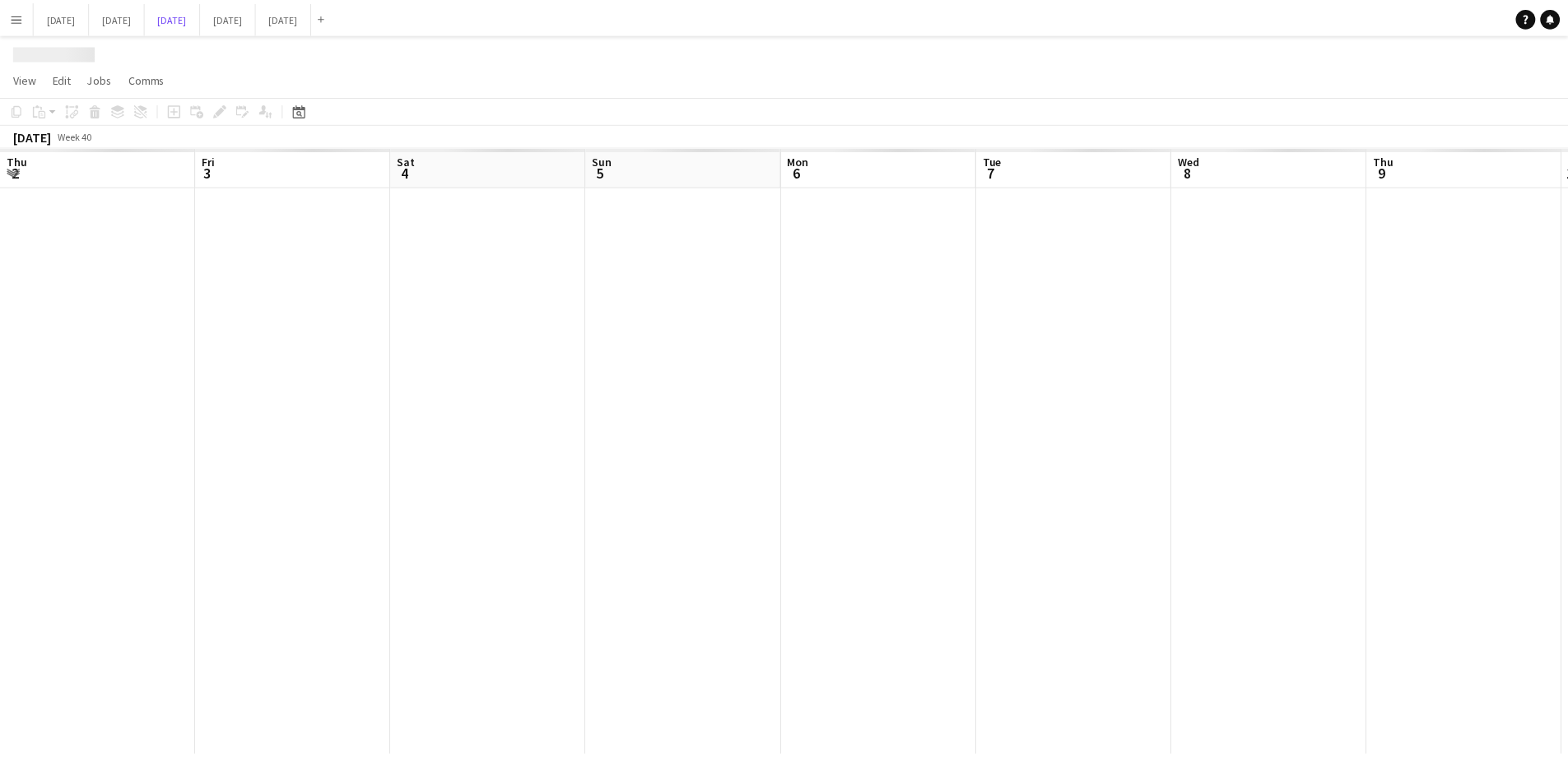
scroll to position [0, 439]
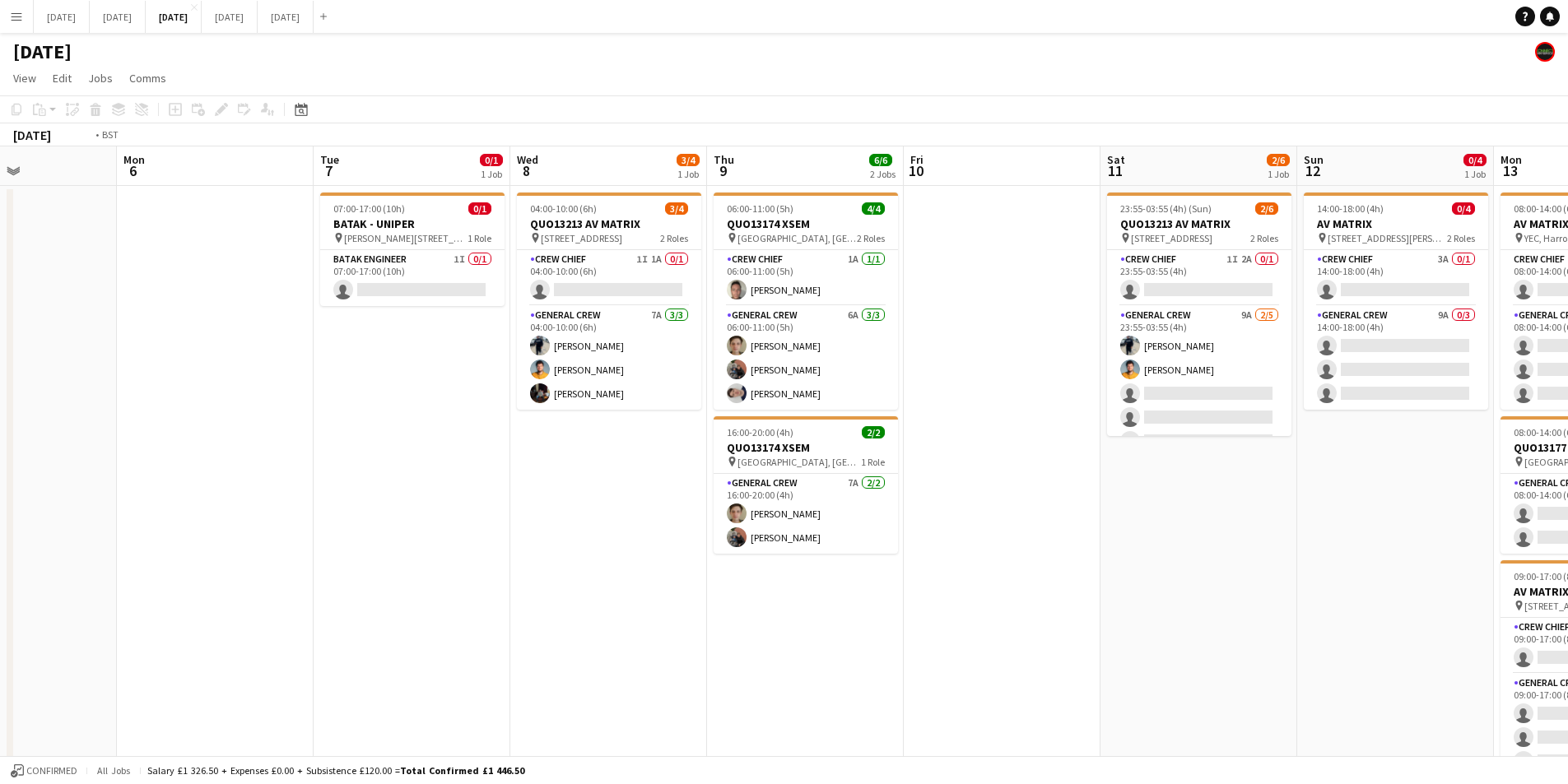
drag, startPoint x: 666, startPoint y: 589, endPoint x: 472, endPoint y: 616, distance: 195.9
click at [337, 614] on app-calendar-viewport "Fri 3 2/2 2 Jobs Sat 4 Sun 5 Mon 6 Tue 7 0/1 1 Job Wed 8 3/4 1 Job Thu 9 6/6 2 …" at bounding box center [784, 493] width 1568 height 693
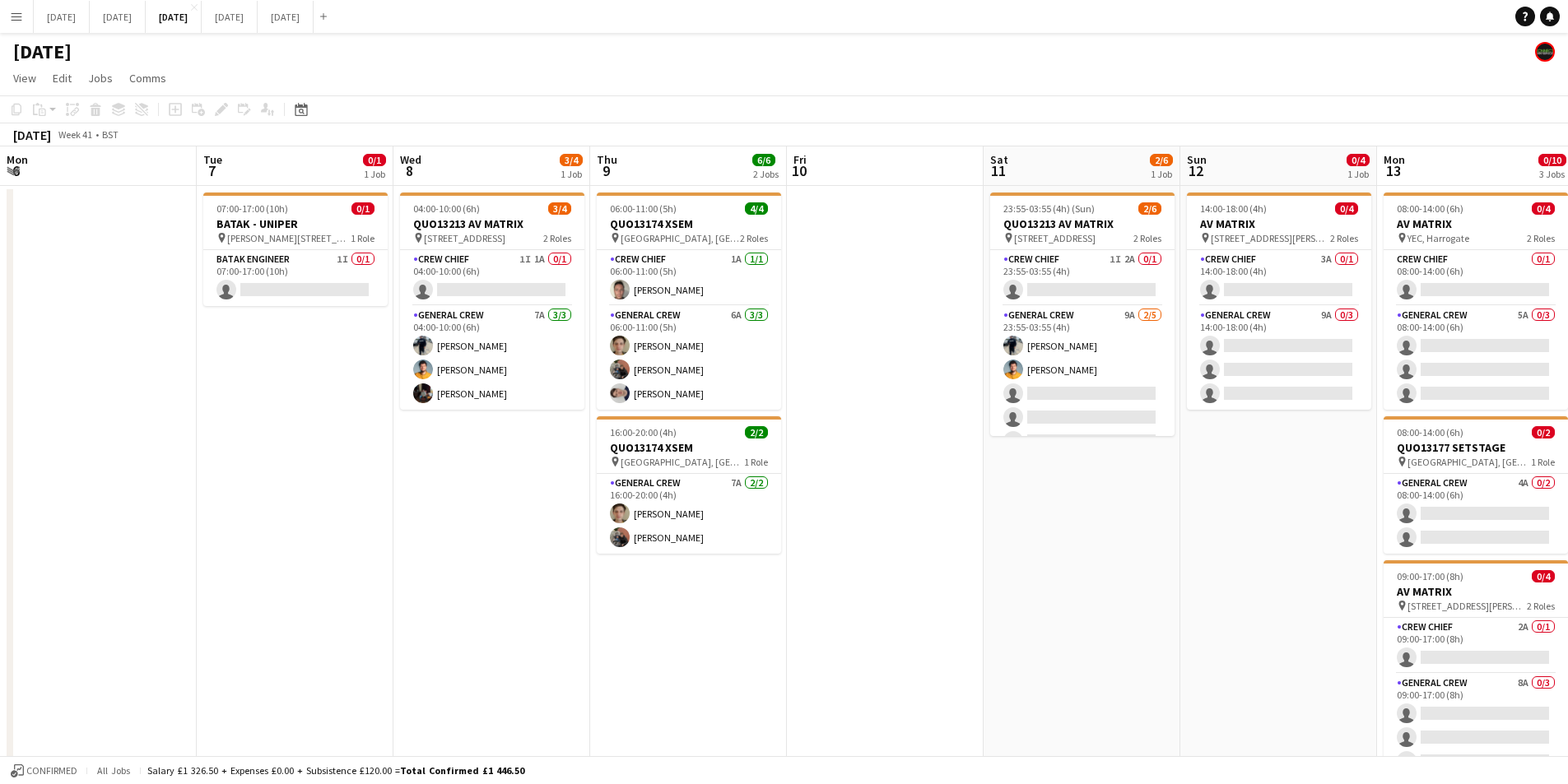
scroll to position [0, 536]
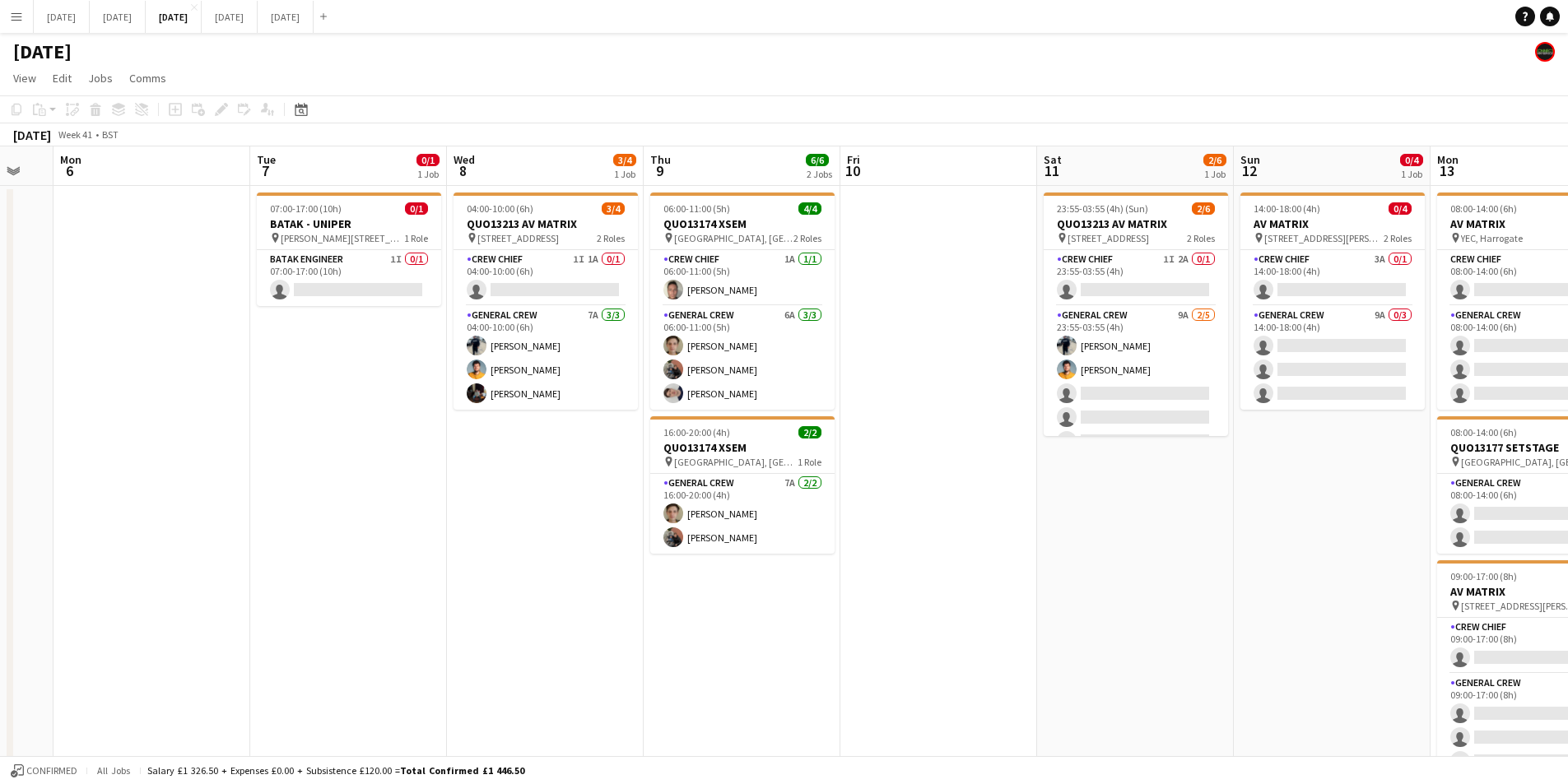
drag, startPoint x: 379, startPoint y: 602, endPoint x: 361, endPoint y: 604, distance: 18.1
click at [349, 604] on app-calendar-viewport "Fri 3 2/2 2 Jobs Sat 4 Sun 5 Mon 6 Tue 7 0/1 1 Job Wed 8 3/4 1 Job Thu 9 6/6 2 …" at bounding box center [784, 493] width 1568 height 693
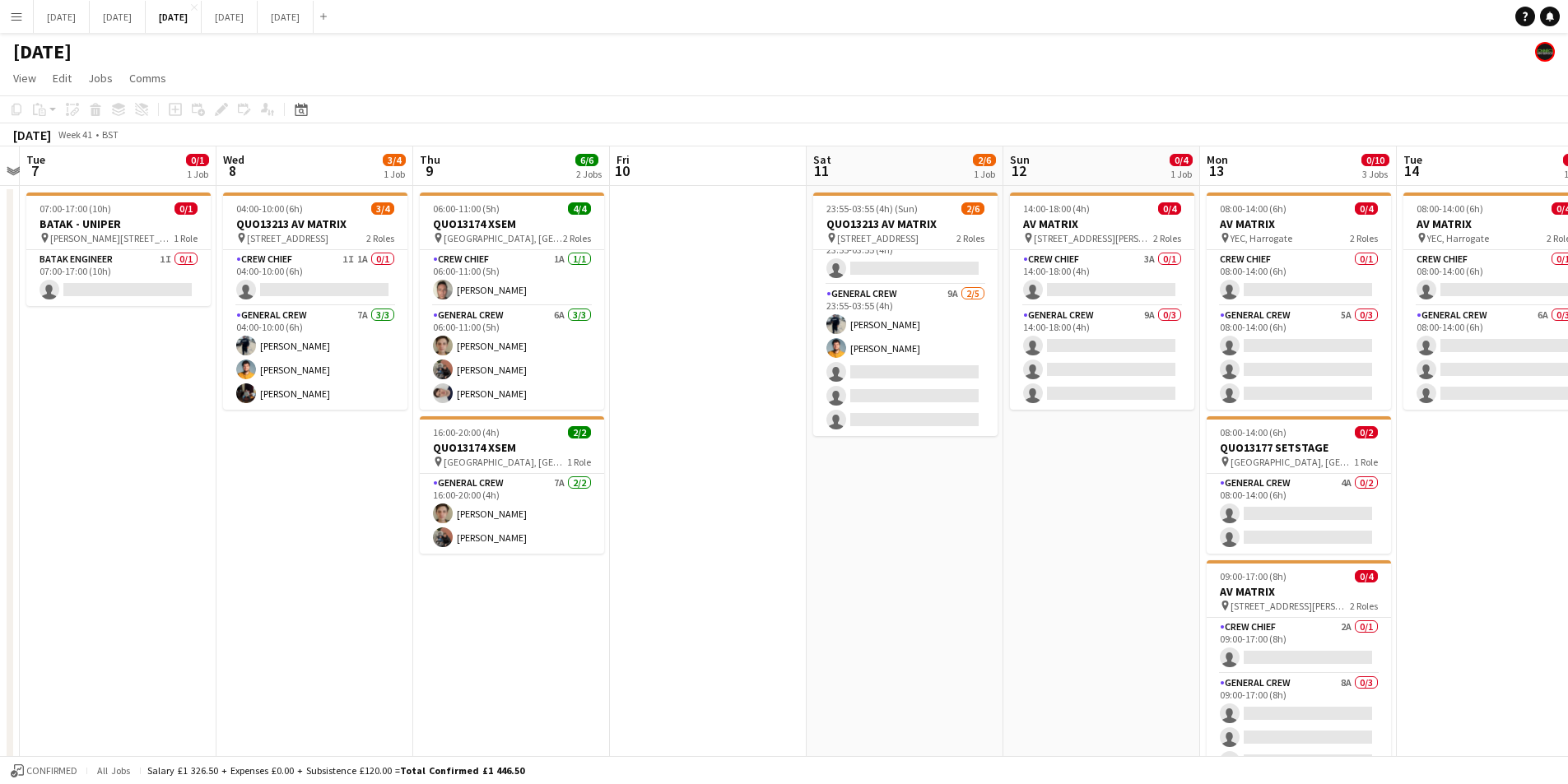
scroll to position [0, 577]
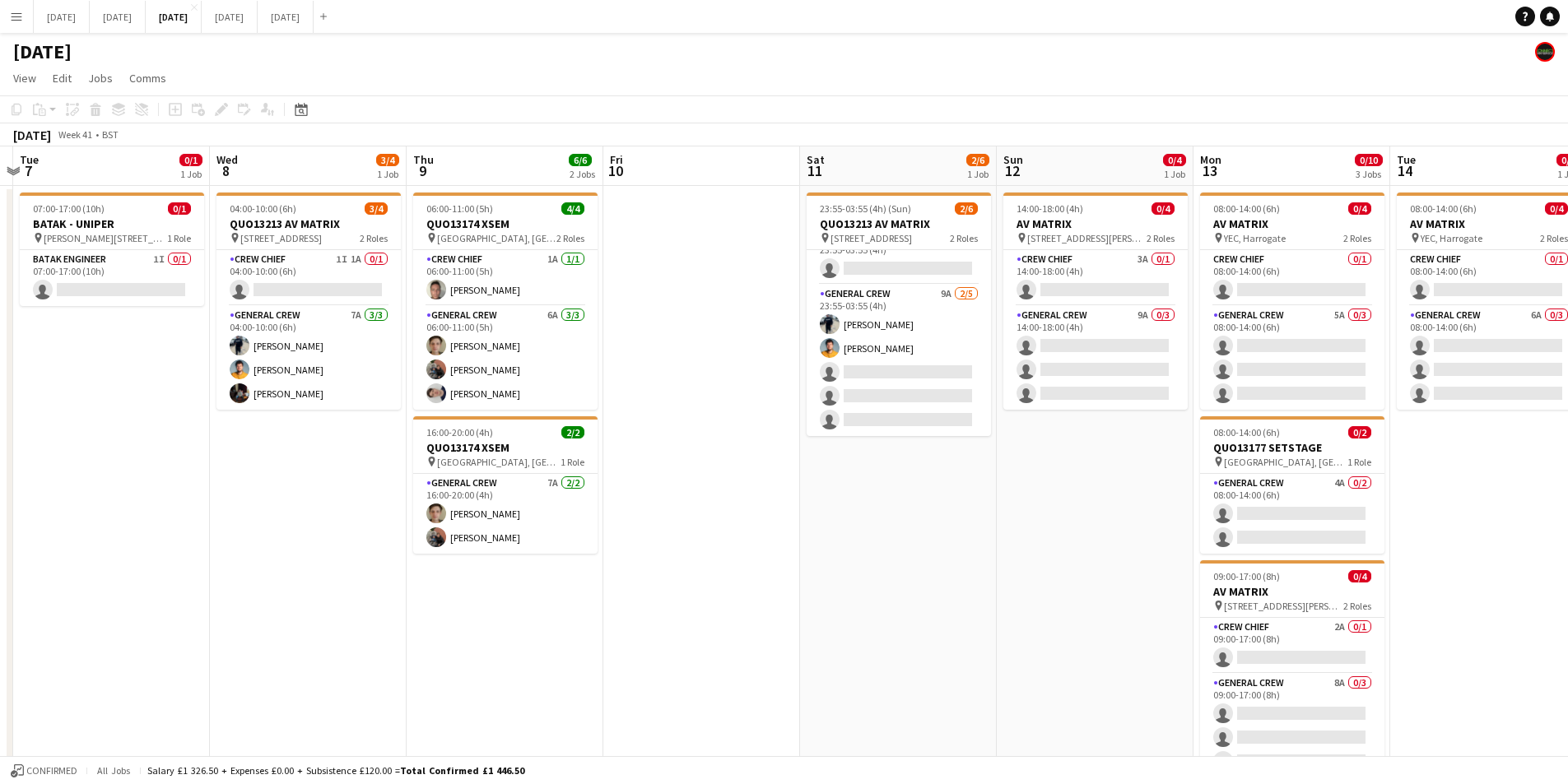
drag, startPoint x: 1028, startPoint y: 546, endPoint x: 992, endPoint y: 546, distance: 36.0
click at [992, 546] on app-calendar-viewport "Sat 4 Sun 5 Mon 6 Tue 7 0/1 1 Job Wed 8 3/4 1 Job Thu 9 6/6 2 Jobs Fri 10 Sat 1…" at bounding box center [784, 626] width 1568 height 958
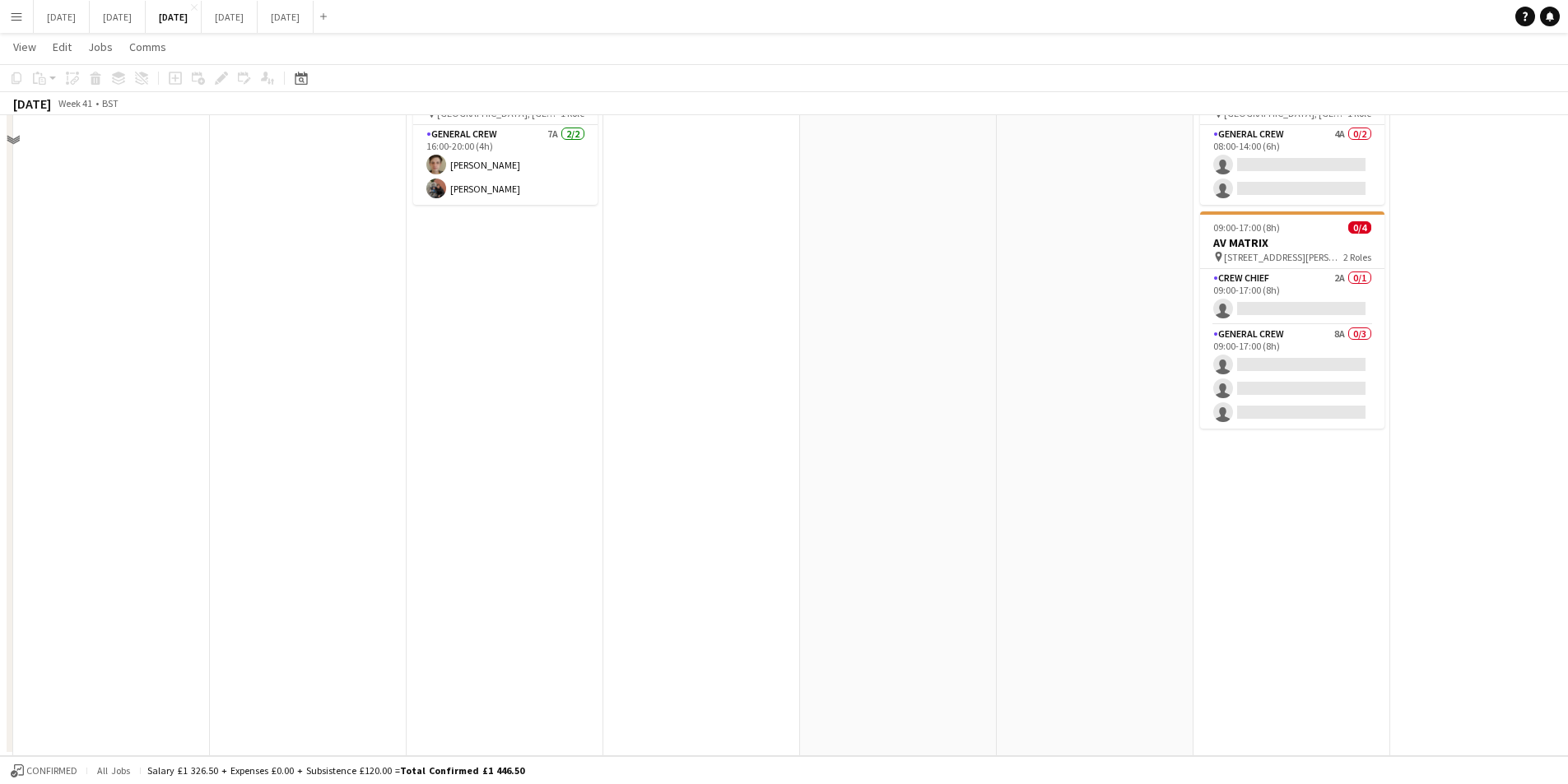
scroll to position [0, 0]
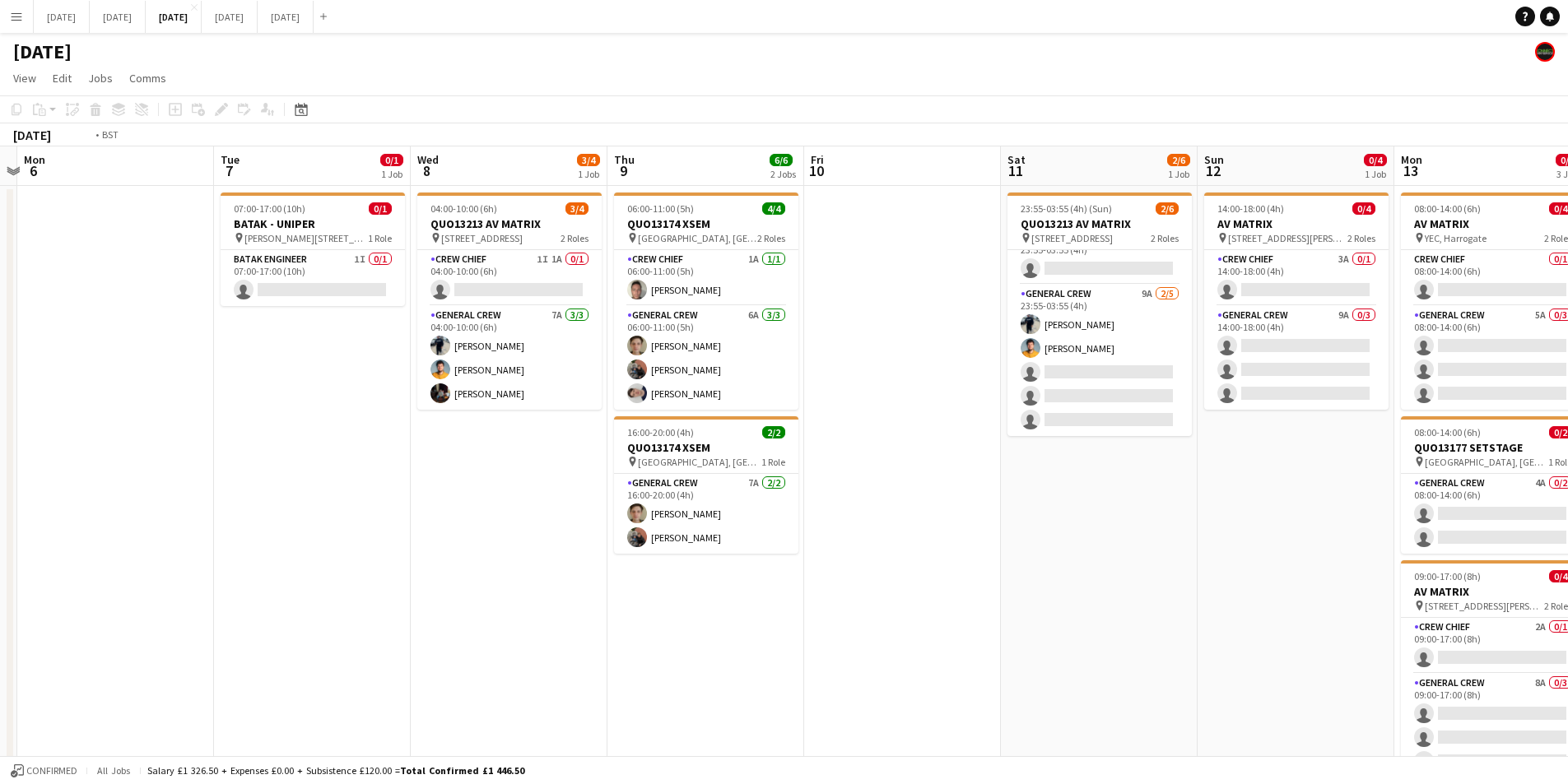
drag, startPoint x: 910, startPoint y: 547, endPoint x: 978, endPoint y: 513, distance: 76.0
click at [1146, 530] on app-calendar-viewport "Sat 4 Sun 5 Mon 6 Tue 7 0/1 1 Job Wed 8 3/4 1 Job Thu 9 6/6 2 Jobs Fri 10 Sat 1…" at bounding box center [784, 626] width 1568 height 958
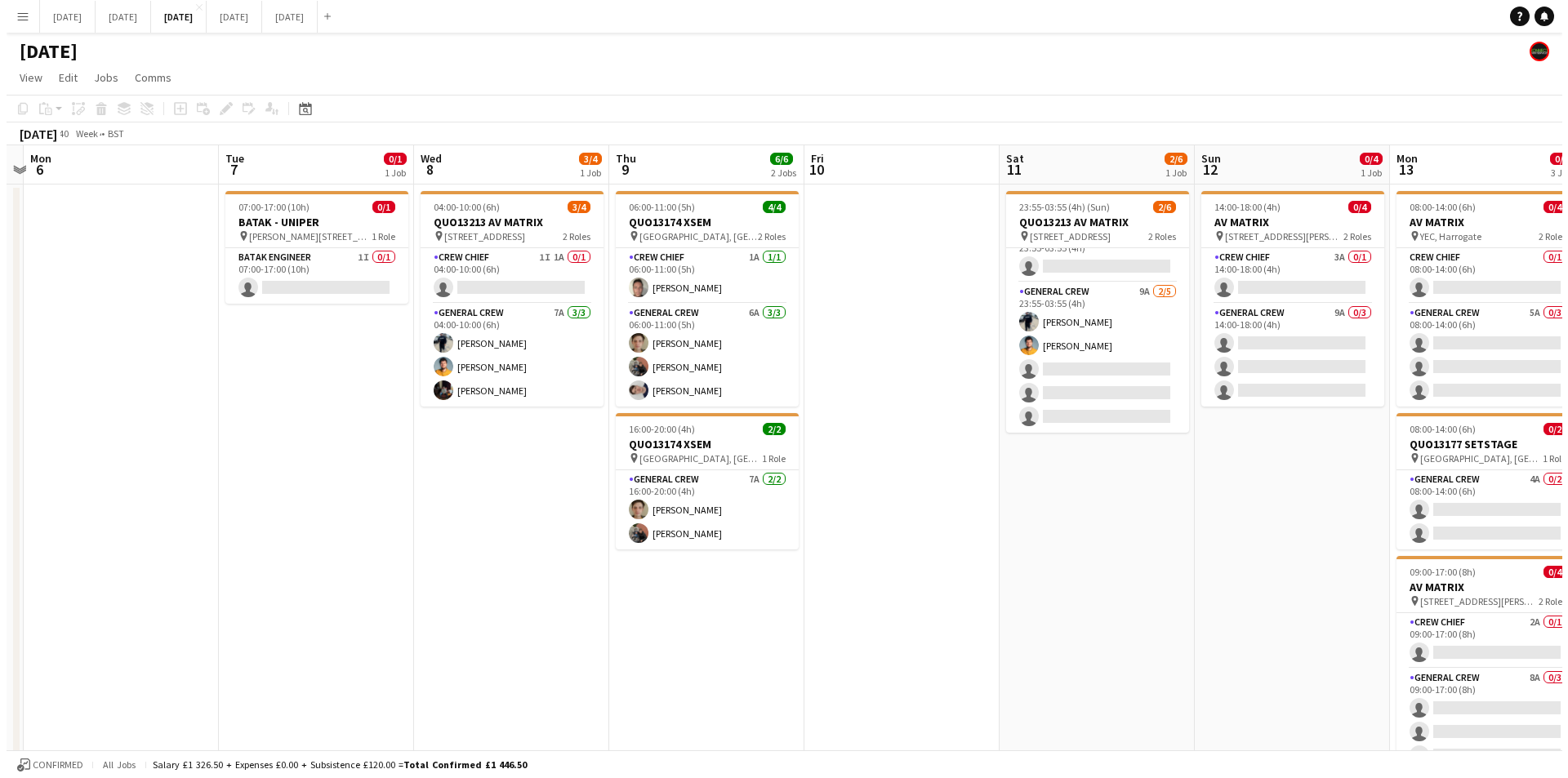
scroll to position [0, 339]
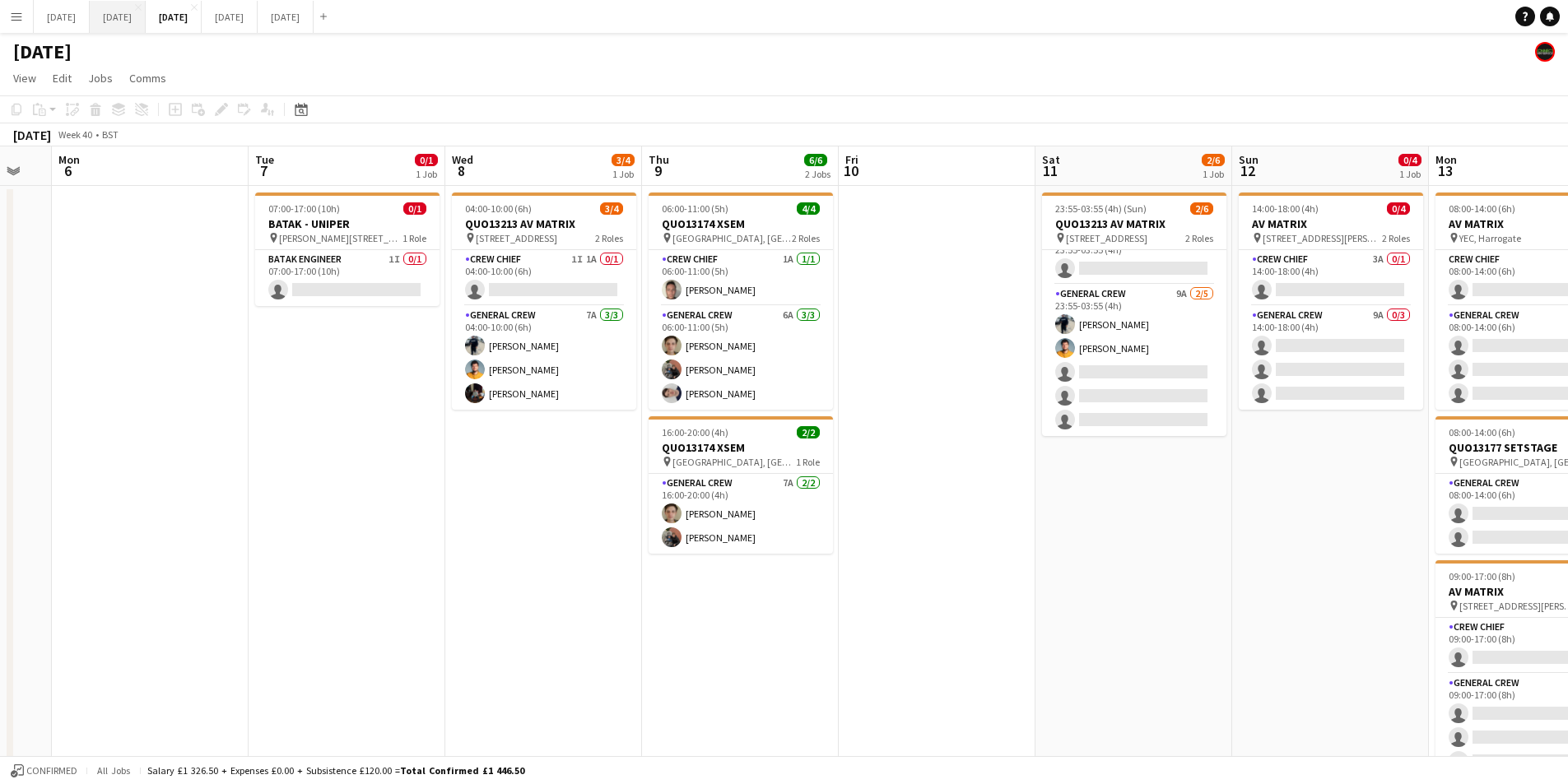
click at [146, 19] on button "[DATE] Close" at bounding box center [117, 16] width 56 height 32
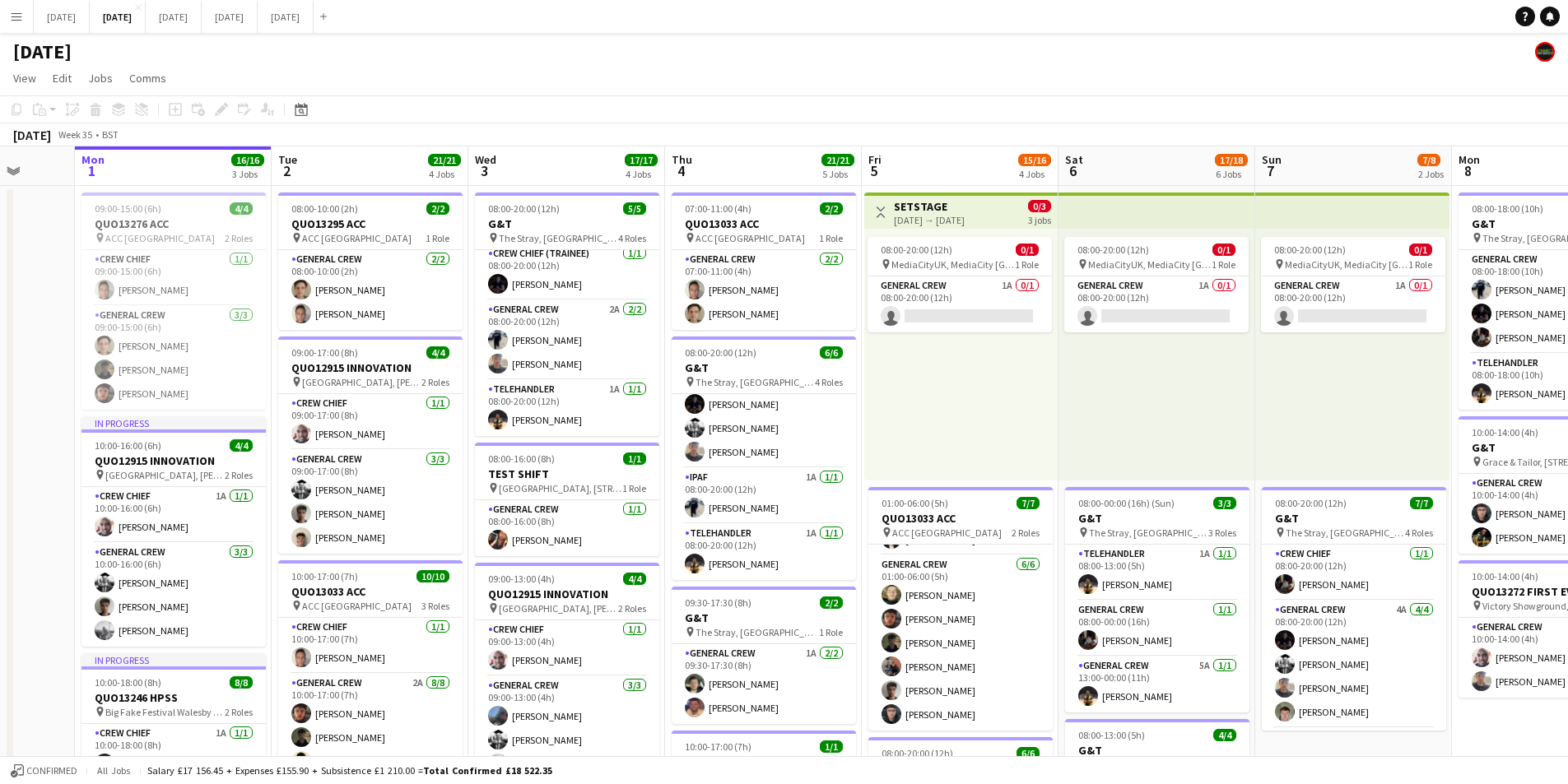
scroll to position [0, 518]
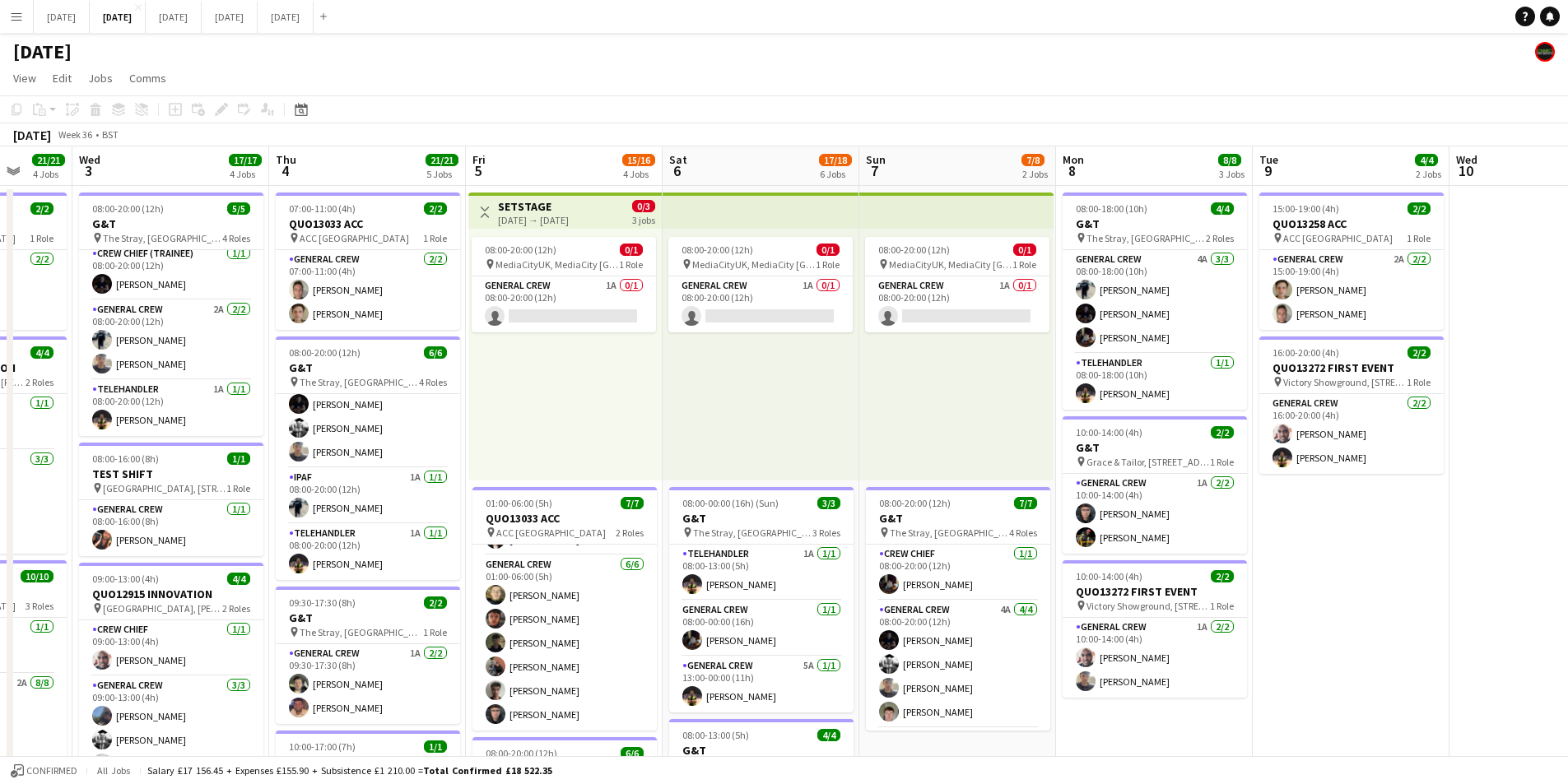
drag, startPoint x: 1190, startPoint y: 522, endPoint x: 1316, endPoint y: 491, distance: 129.8
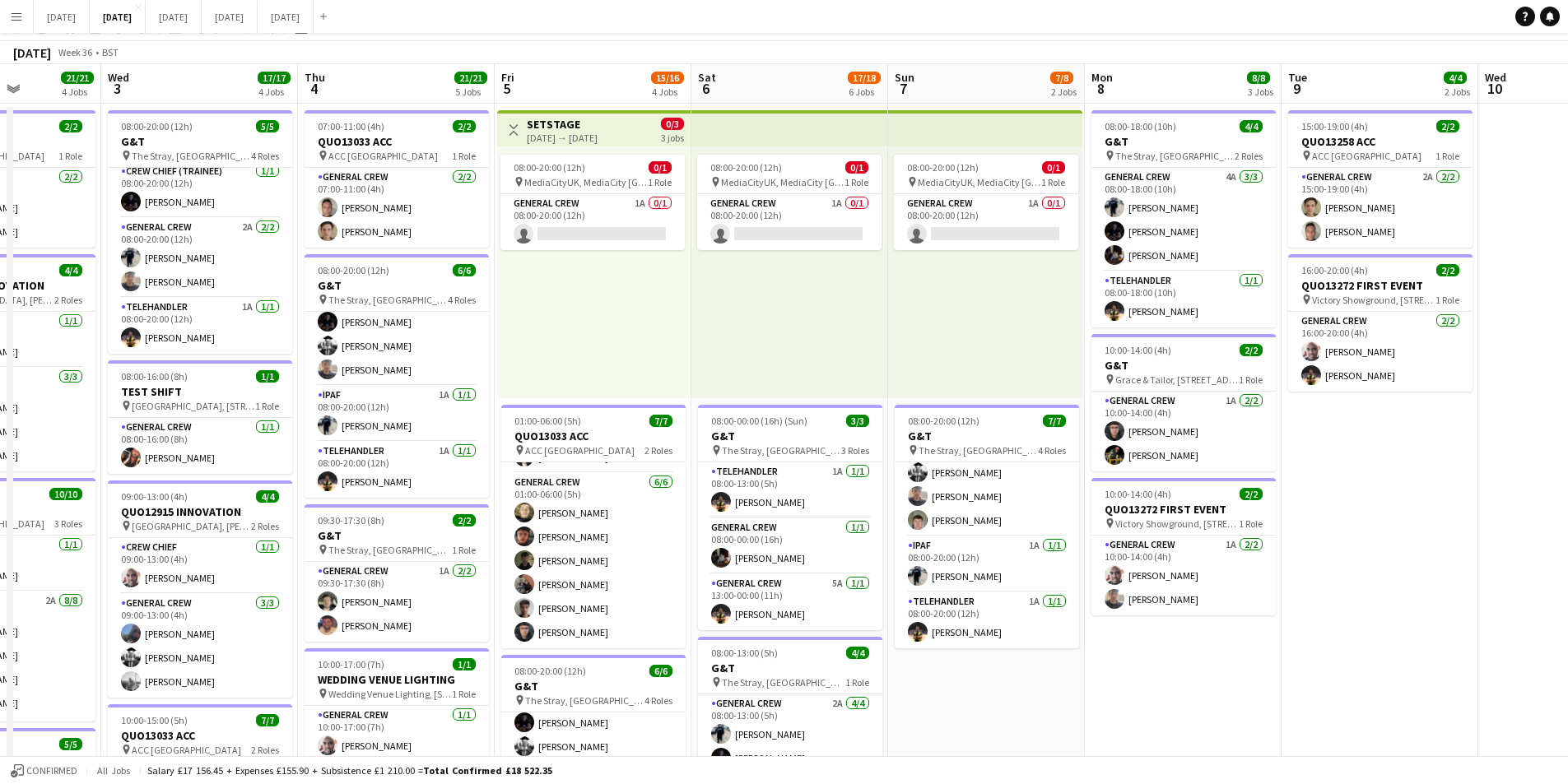
scroll to position [0, 0]
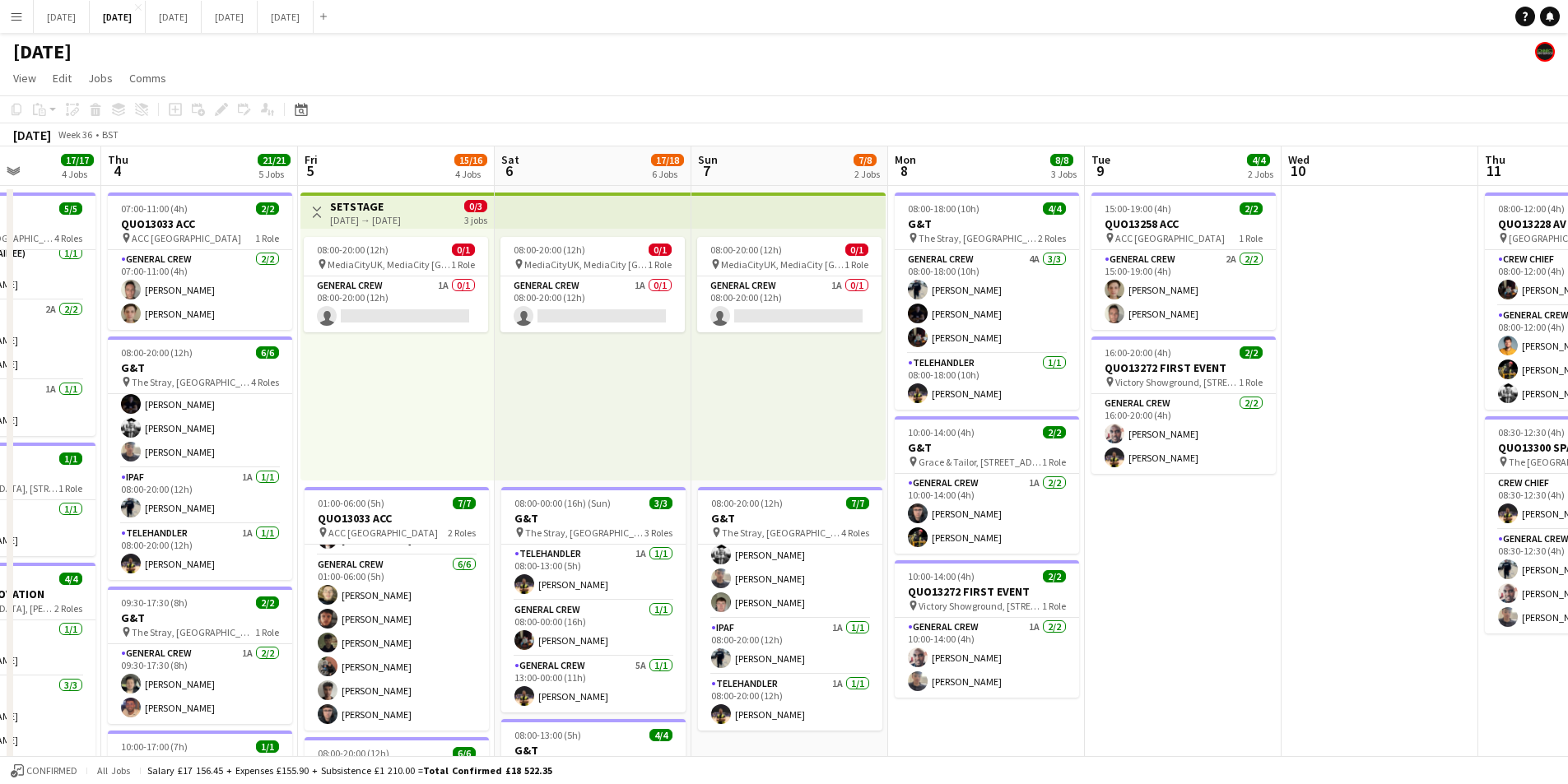
drag, startPoint x: 1419, startPoint y: 515, endPoint x: 975, endPoint y: 484, distance: 445.1
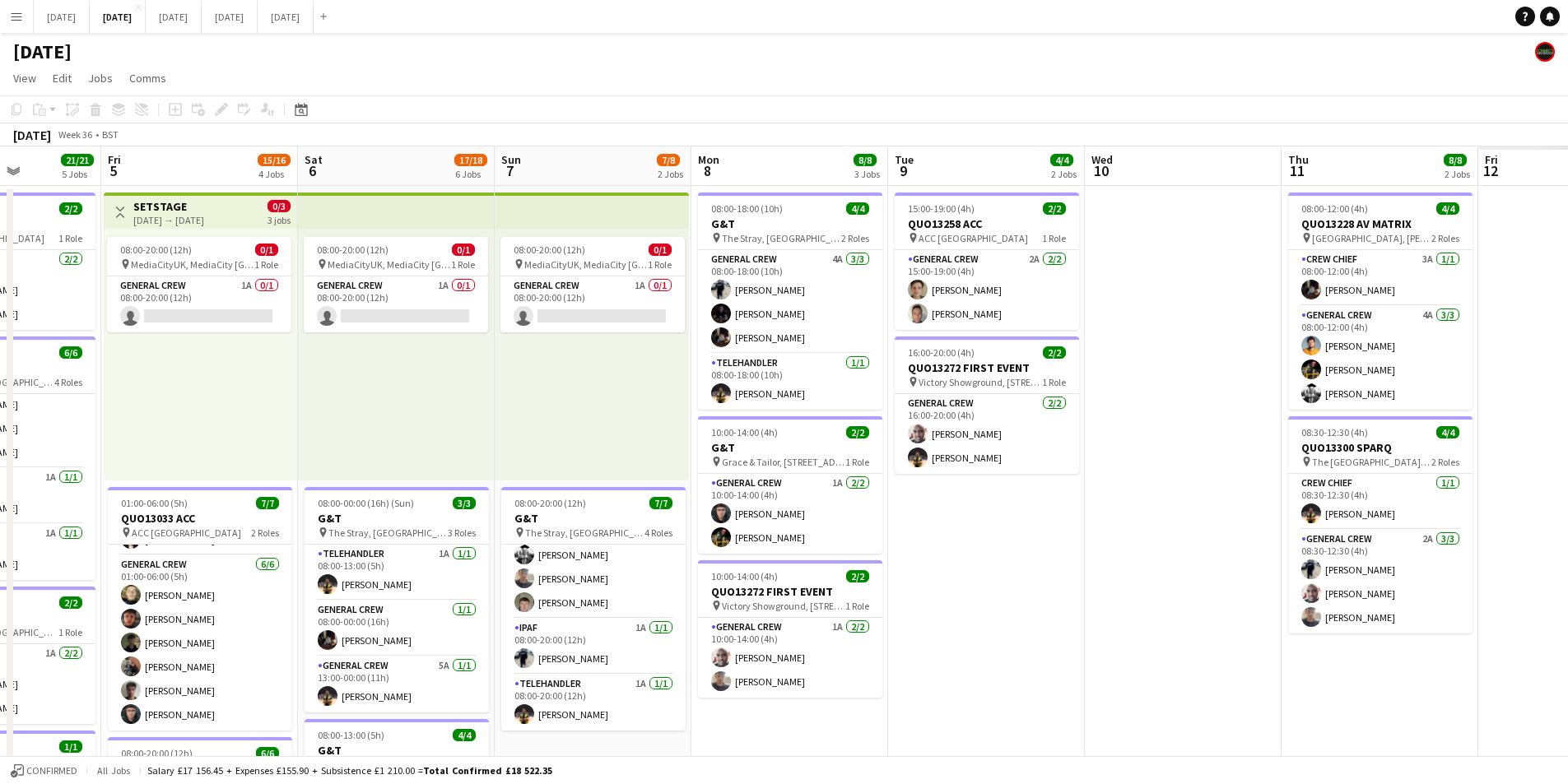
scroll to position [0, 575]
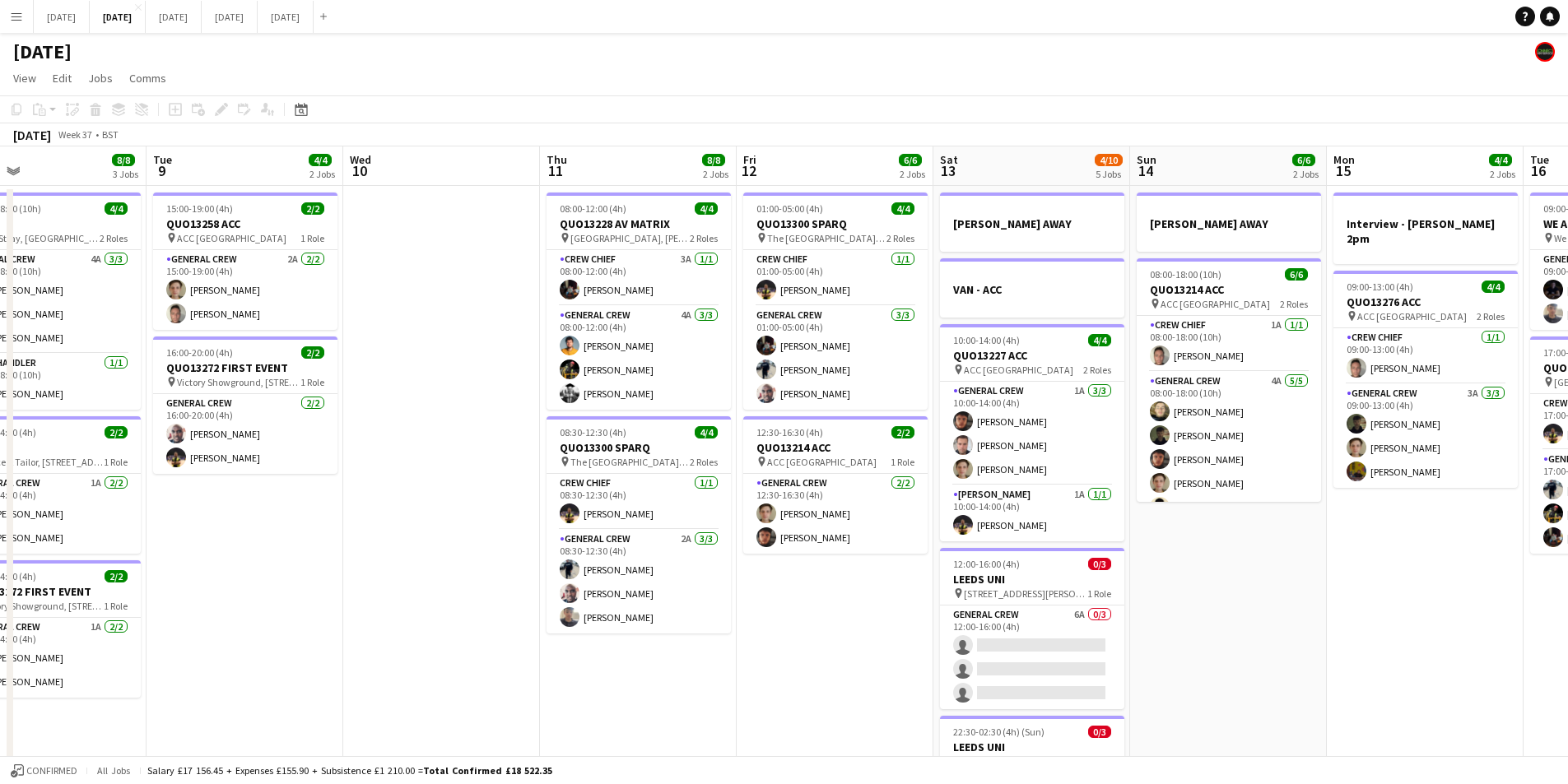
drag, startPoint x: 1087, startPoint y: 566, endPoint x: 1084, endPoint y: 532, distance: 34.1
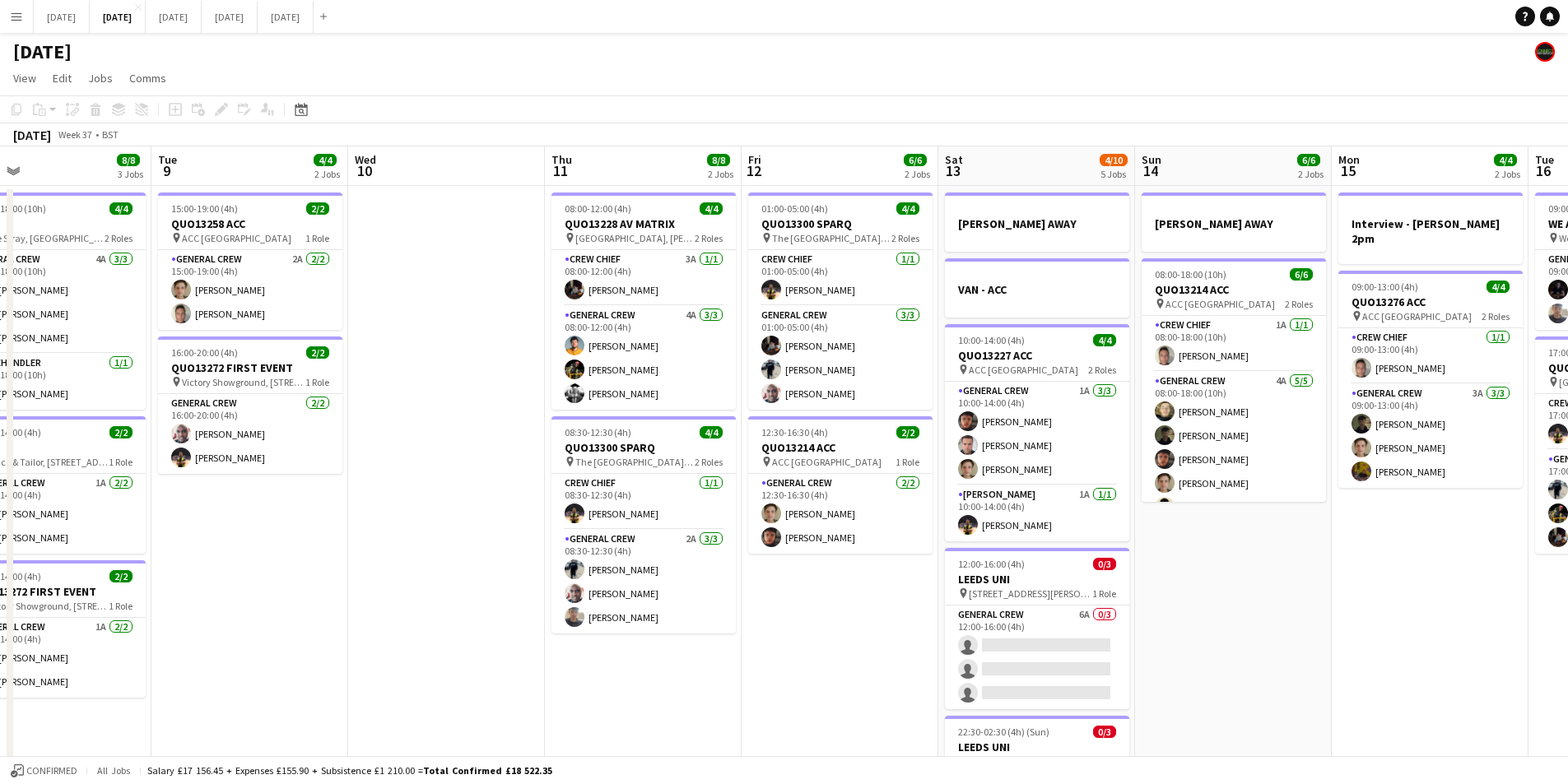
scroll to position [22, 0]
drag, startPoint x: 1362, startPoint y: 589, endPoint x: 1008, endPoint y: 507, distance: 363.4
click at [1567, 522] on html "Menu Boards Boards Boards All jobs Status Workforce Workforce My Workforce Recr…" at bounding box center [784, 766] width 1568 height 1532
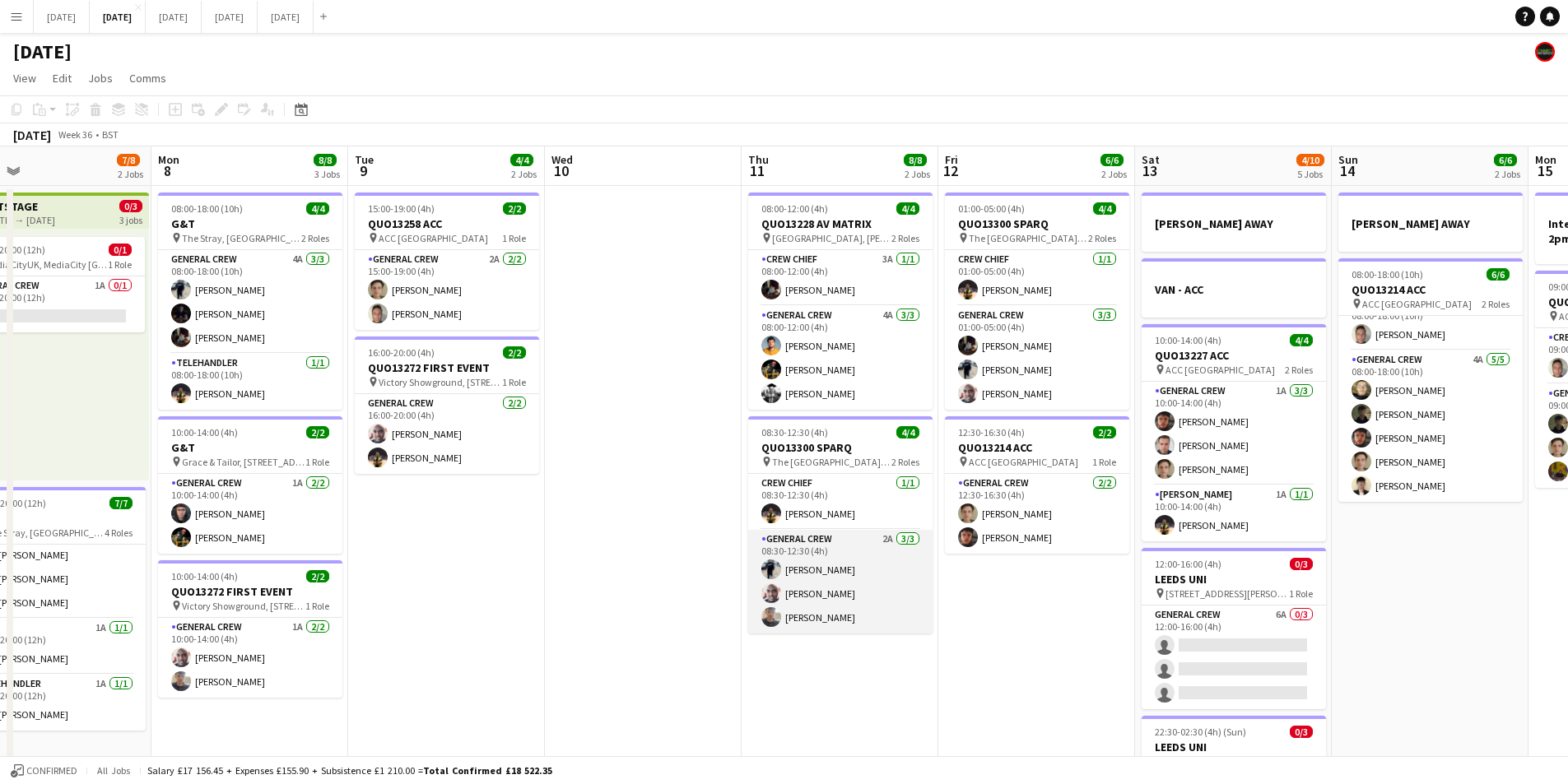
scroll to position [0, 430]
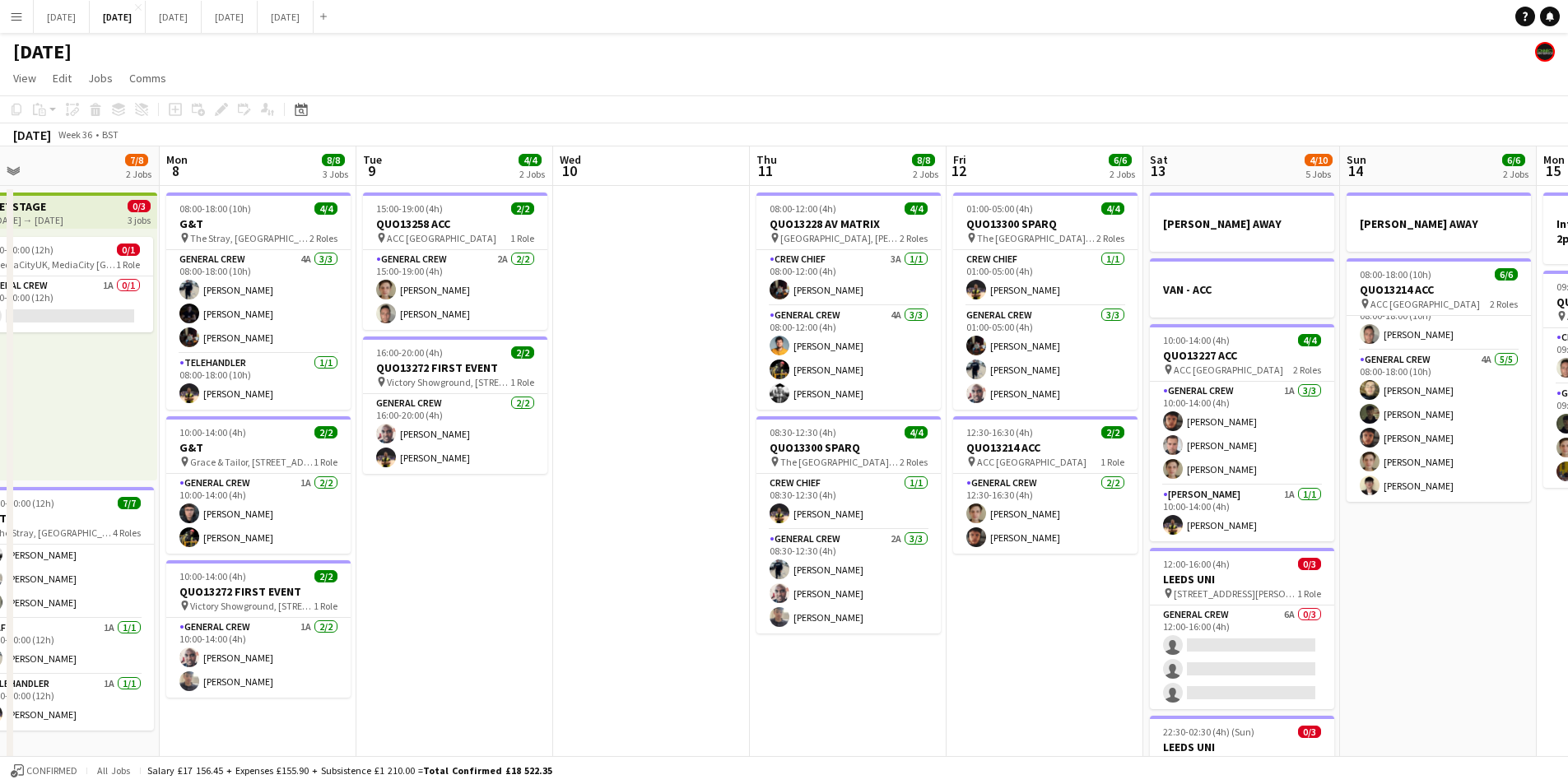
drag, startPoint x: 1135, startPoint y: 585, endPoint x: 627, endPoint y: 568, distance: 508.3
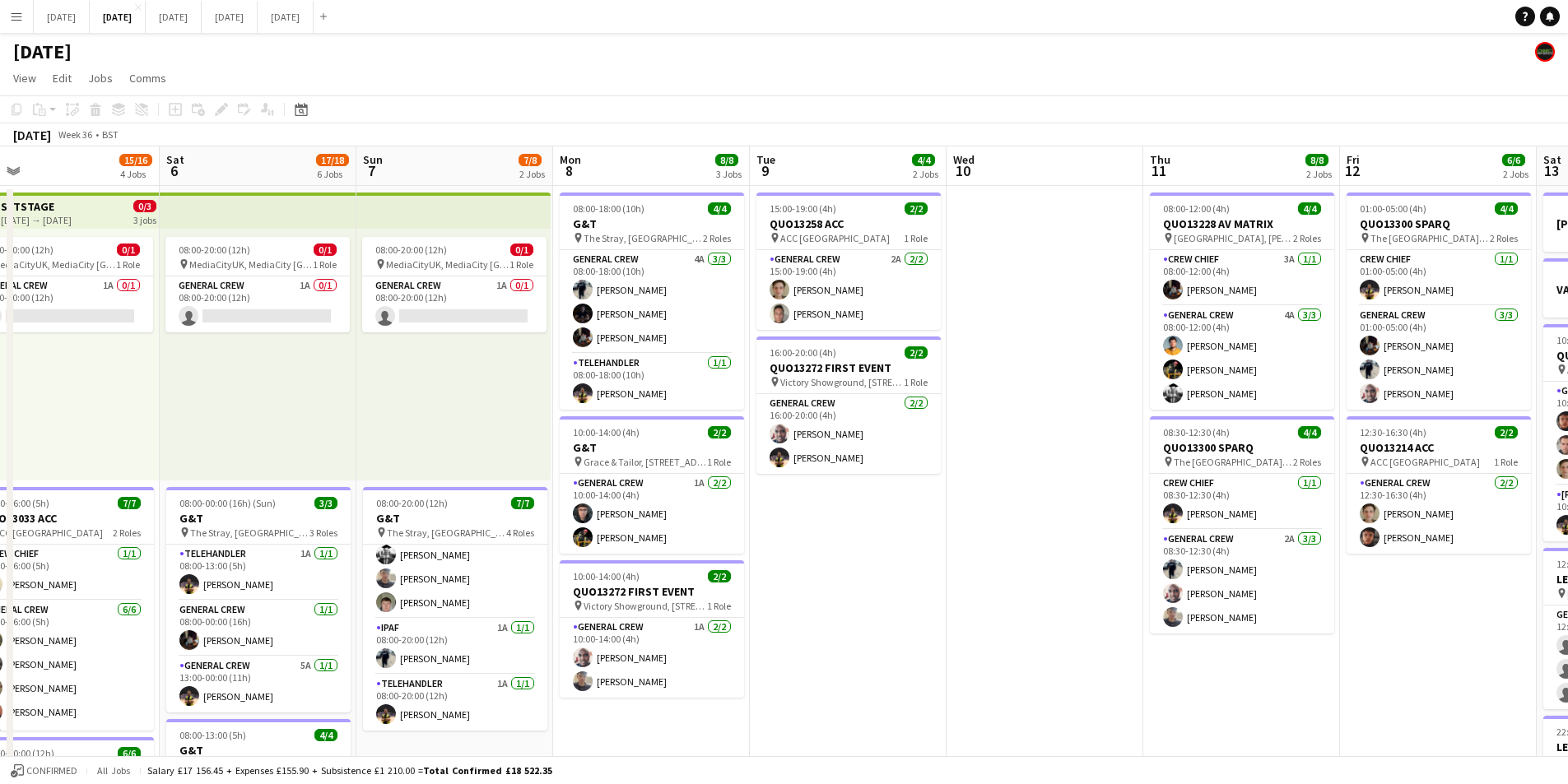
drag, startPoint x: 623, startPoint y: 571, endPoint x: 1119, endPoint y: 573, distance: 496.0
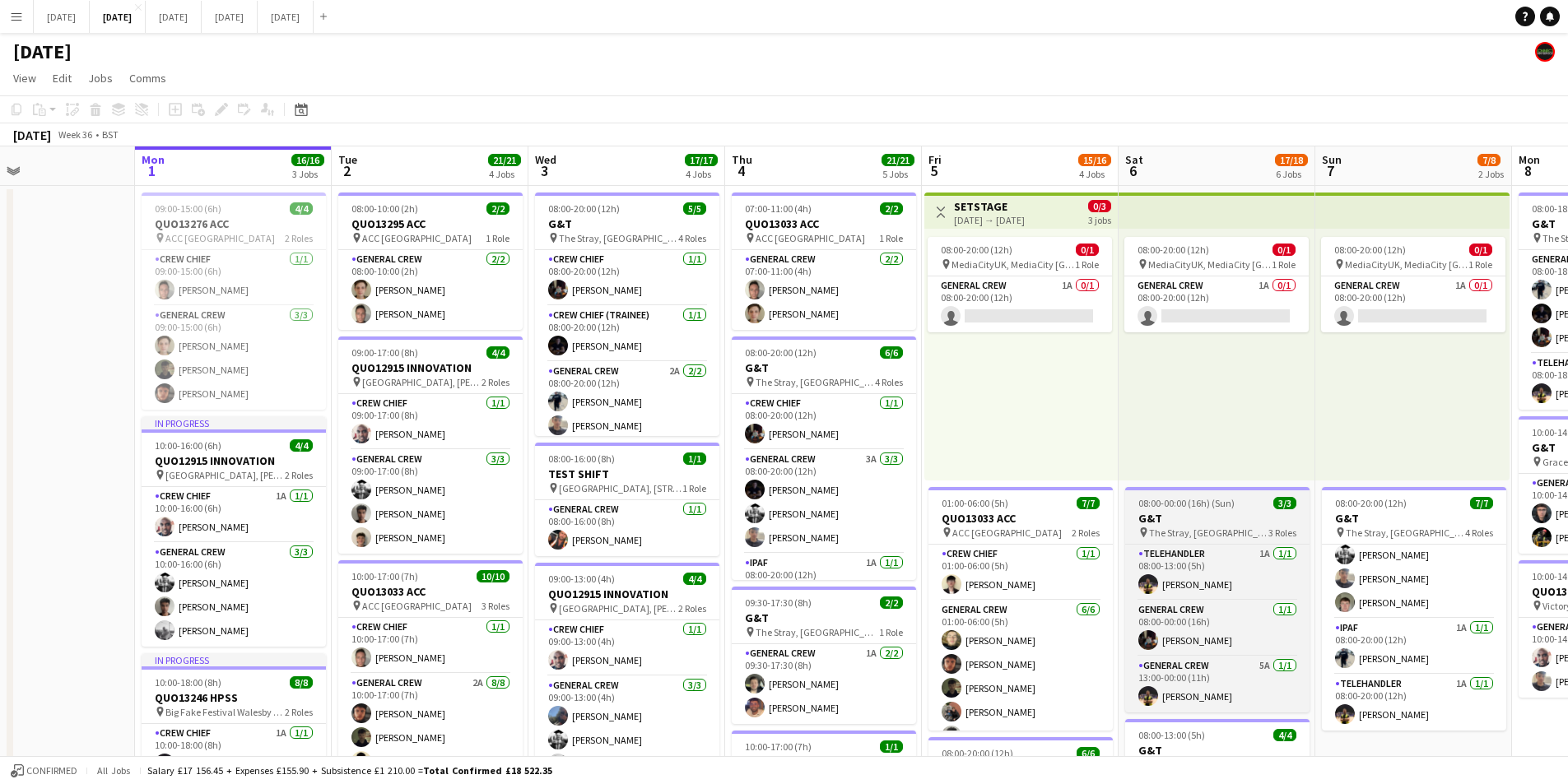
scroll to position [0, 455]
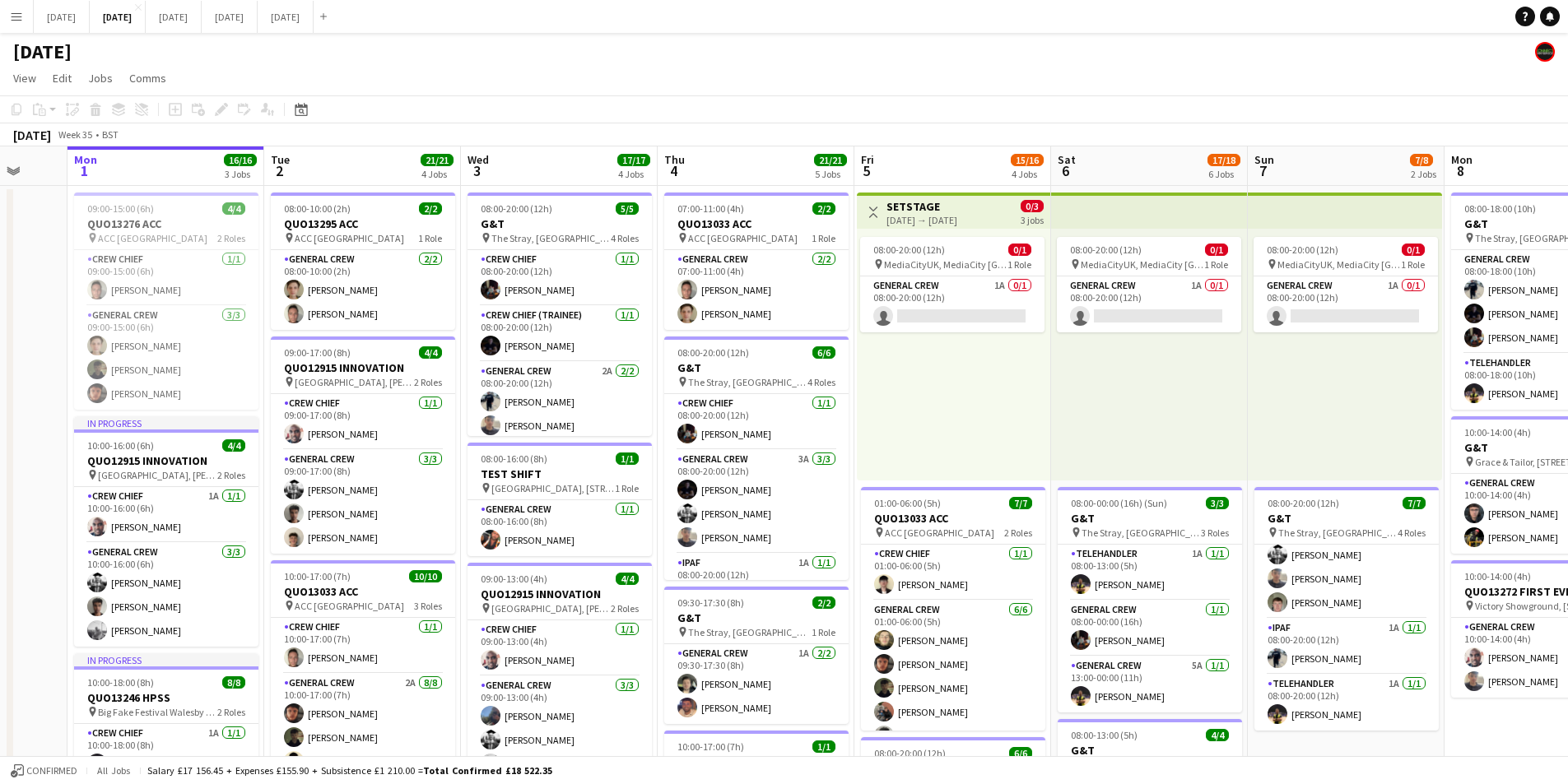
drag, startPoint x: 262, startPoint y: 485, endPoint x: 374, endPoint y: 91, distance: 409.6
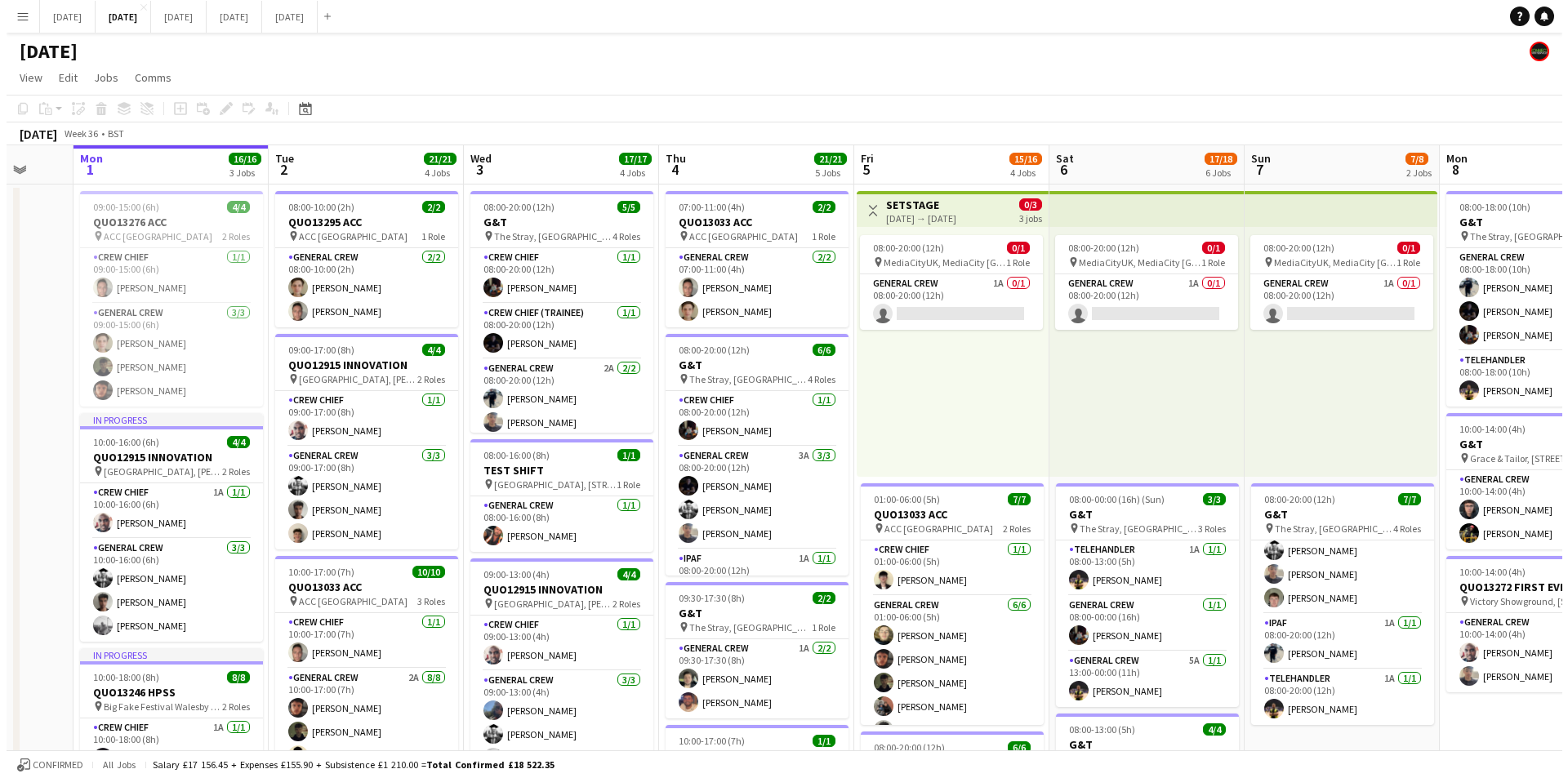
scroll to position [0, 469]
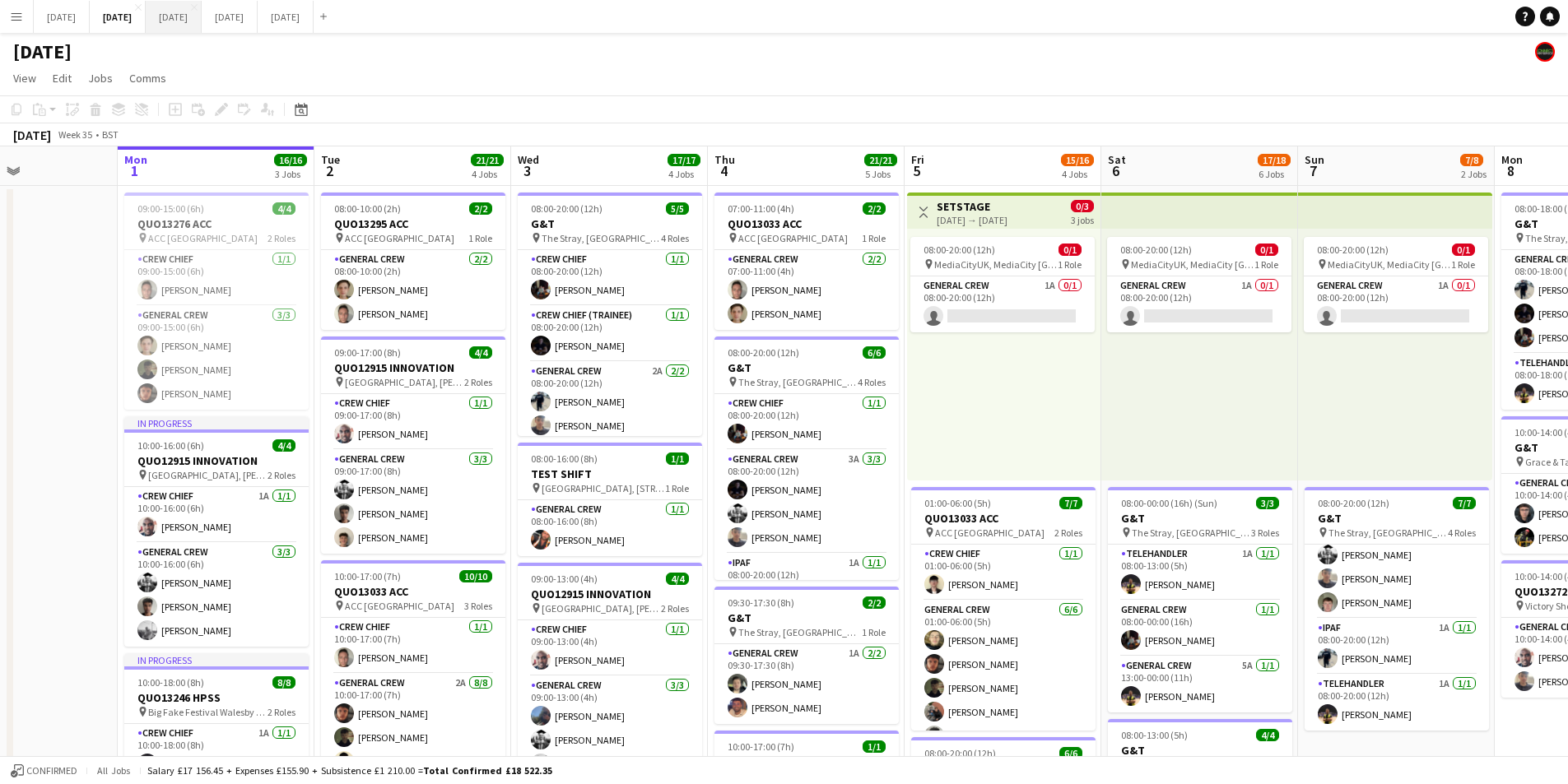
click at [202, 9] on button "[DATE] Close" at bounding box center [174, 16] width 56 height 32
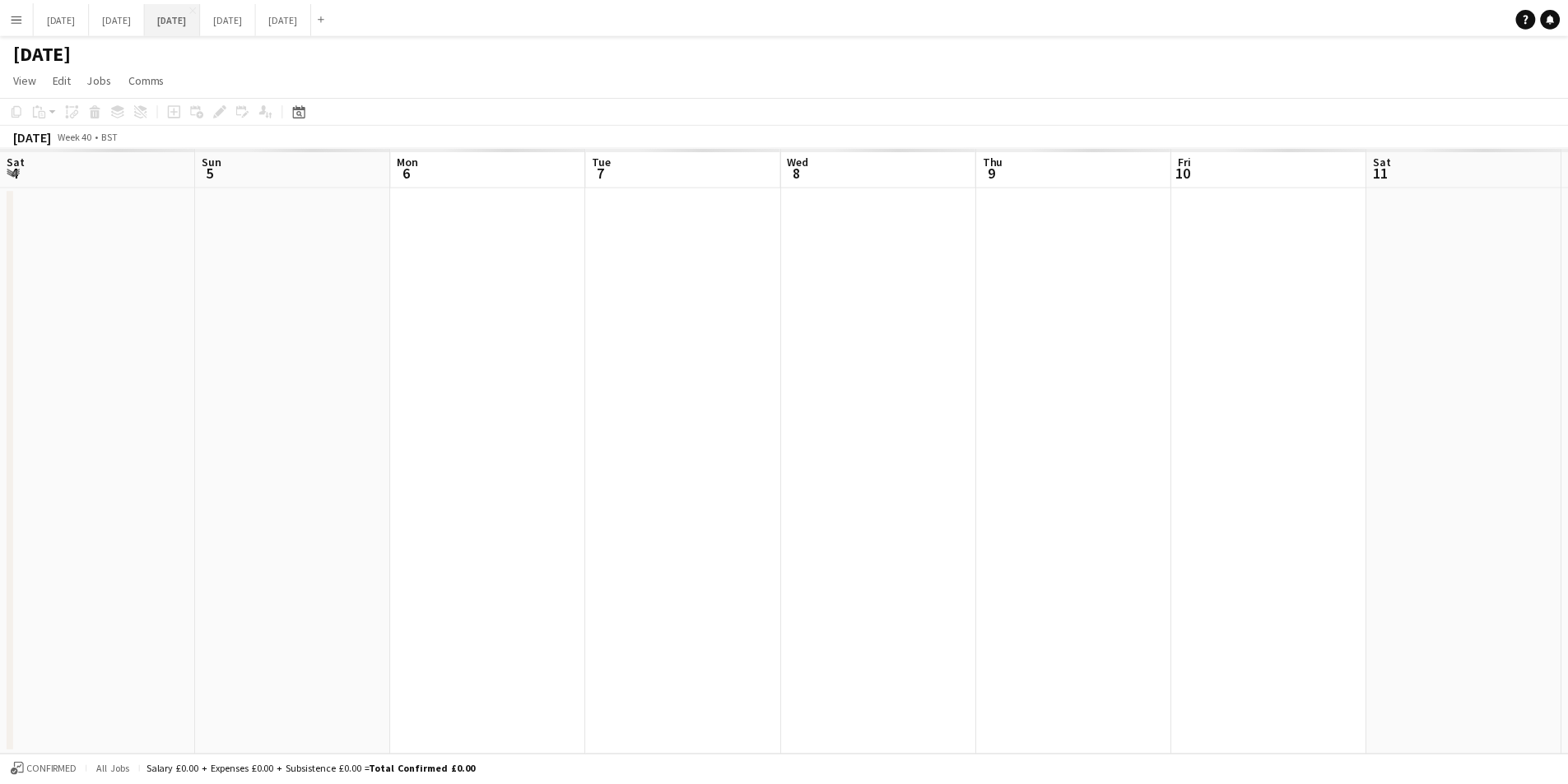
scroll to position [0, 342]
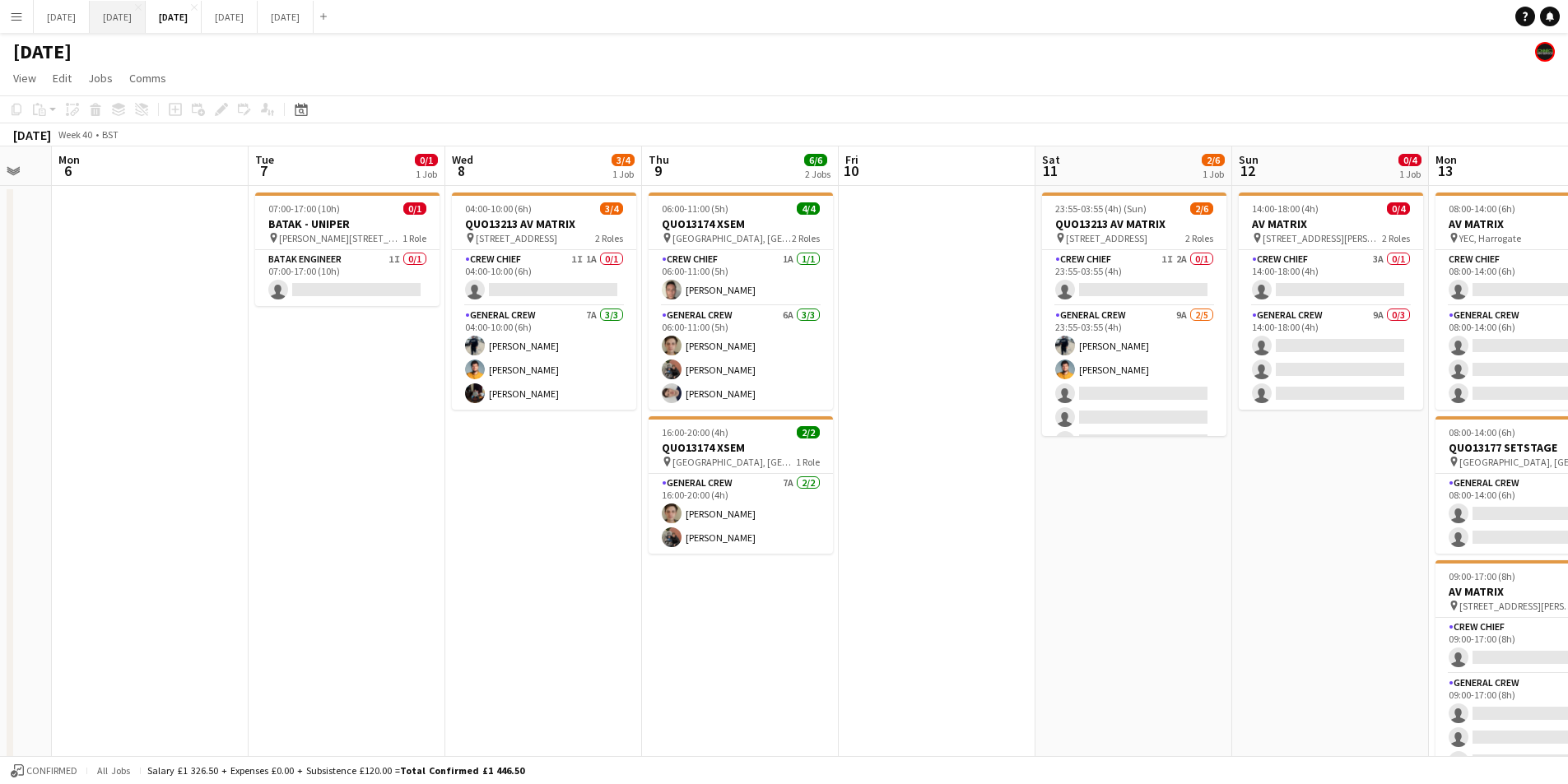
click at [144, 21] on button "[DATE] Close" at bounding box center [117, 16] width 56 height 32
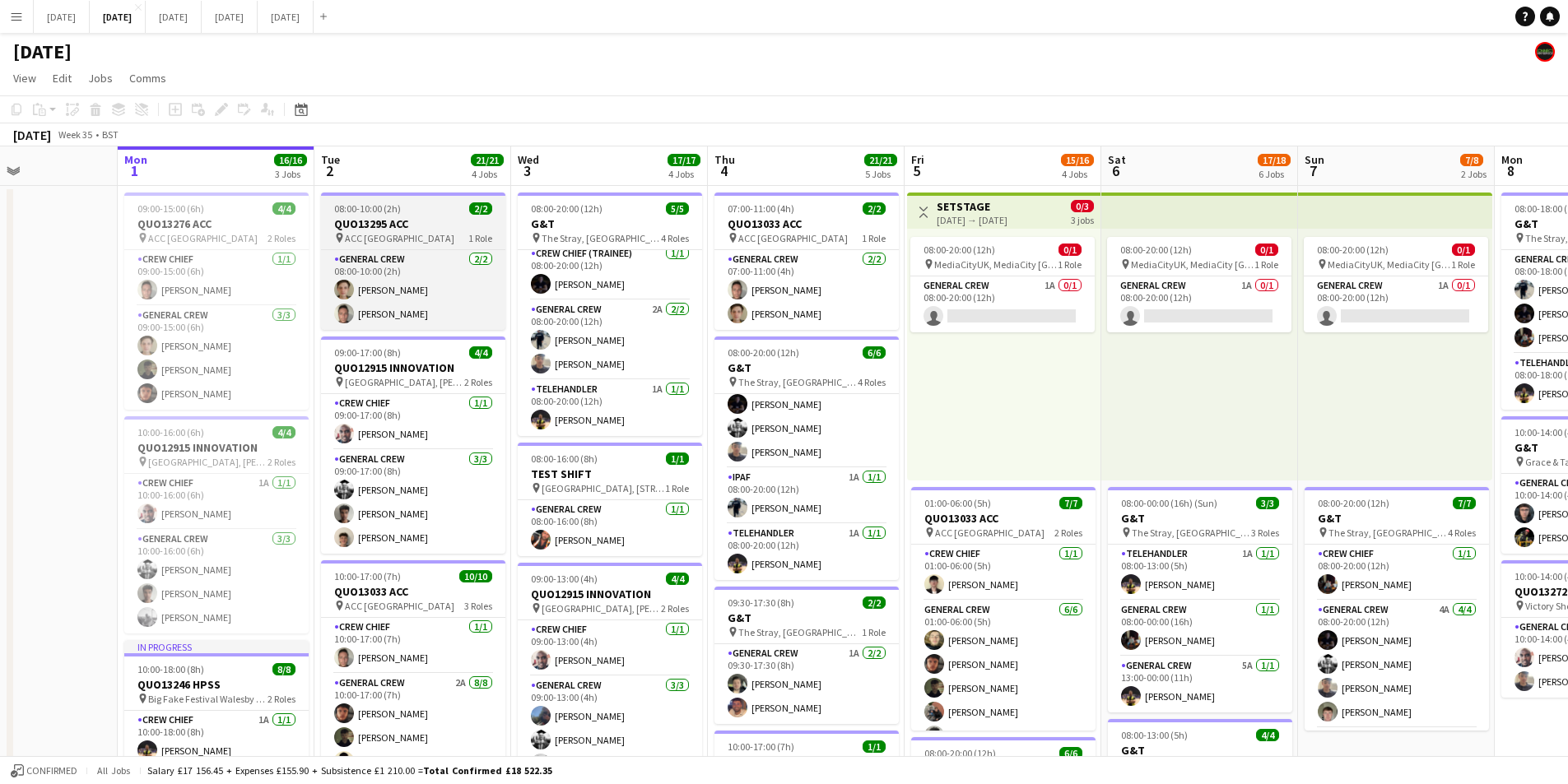
click at [408, 216] on app-job-card "08:00-10:00 (2h) 2/2 QUO13295 ACC pin ACC Liverpool 1 Role General Crew [DATE] …" at bounding box center [414, 261] width 185 height 137
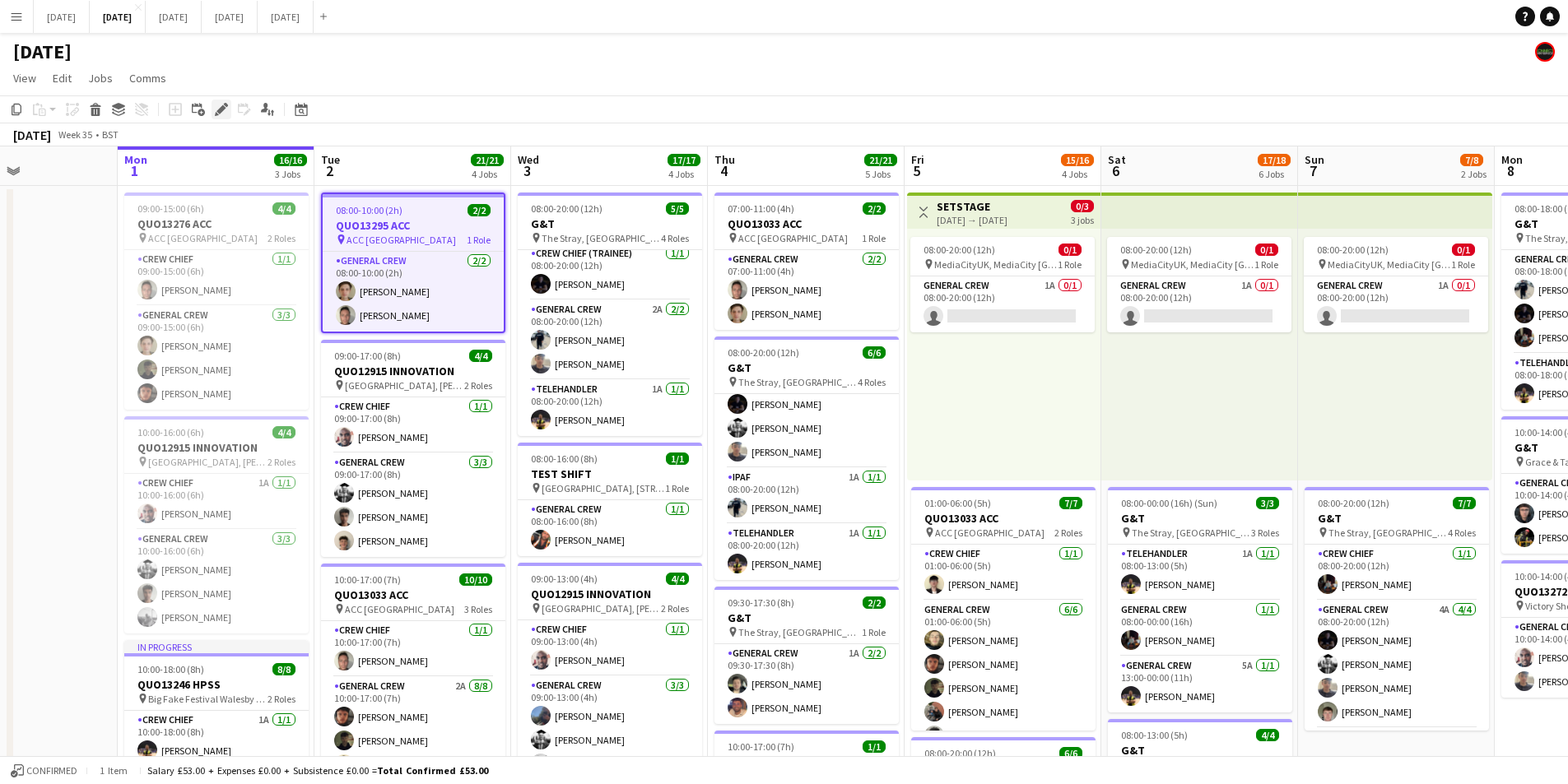
click at [224, 116] on icon "Edit" at bounding box center [221, 109] width 13 height 13
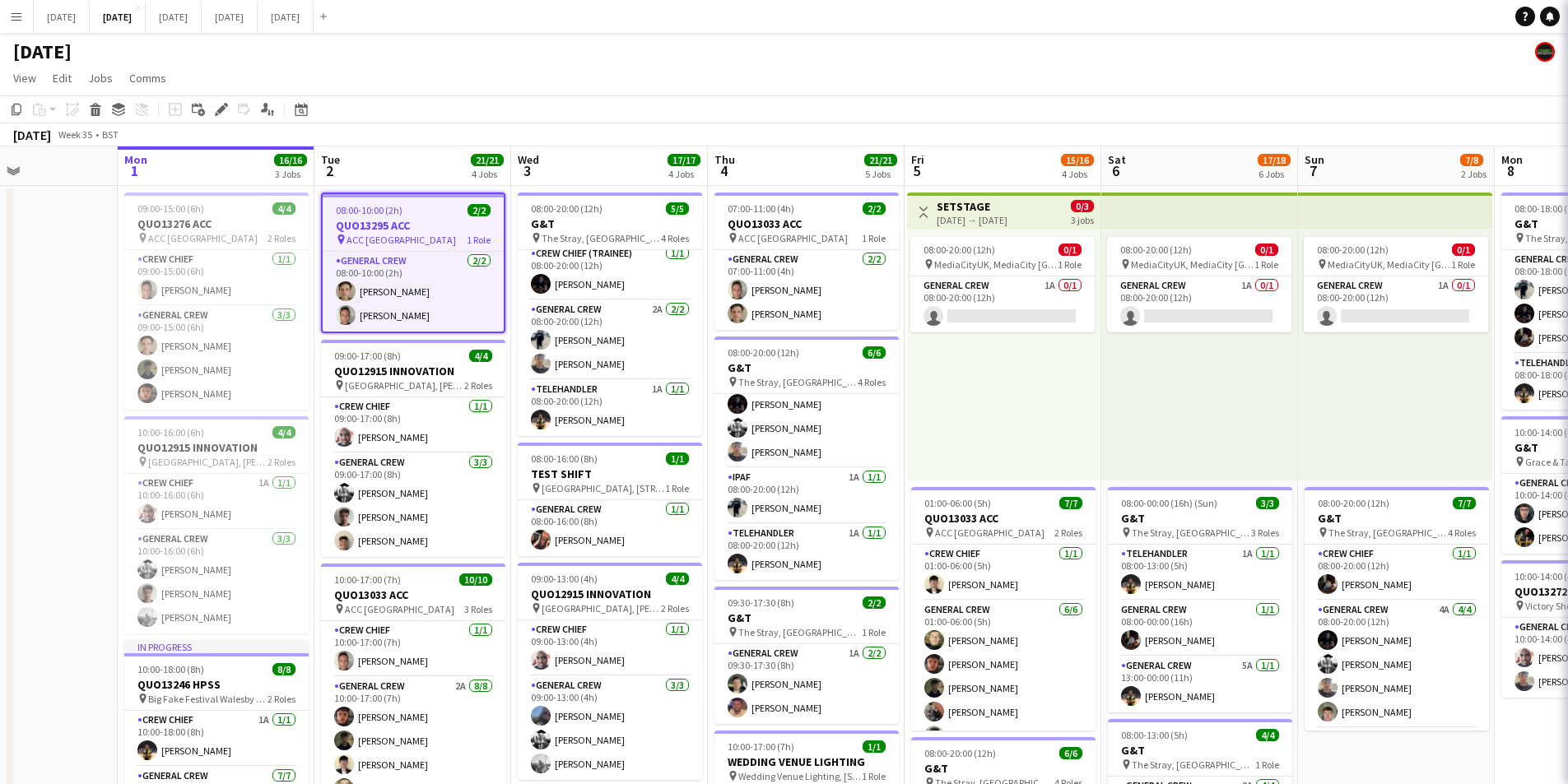
type input "**********"
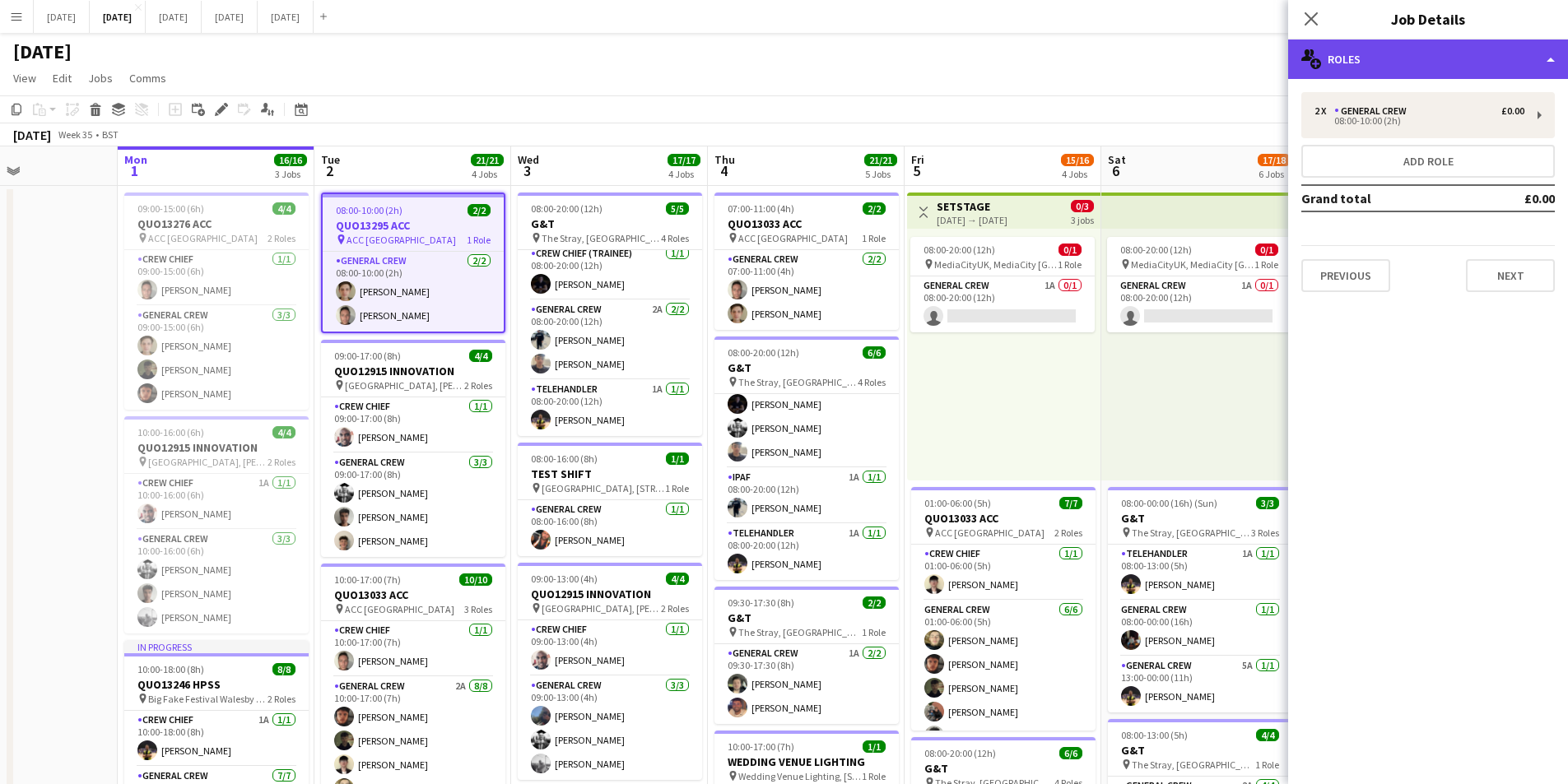
click at [1463, 73] on div "multiple-users-add Roles" at bounding box center [1428, 60] width 280 height 40
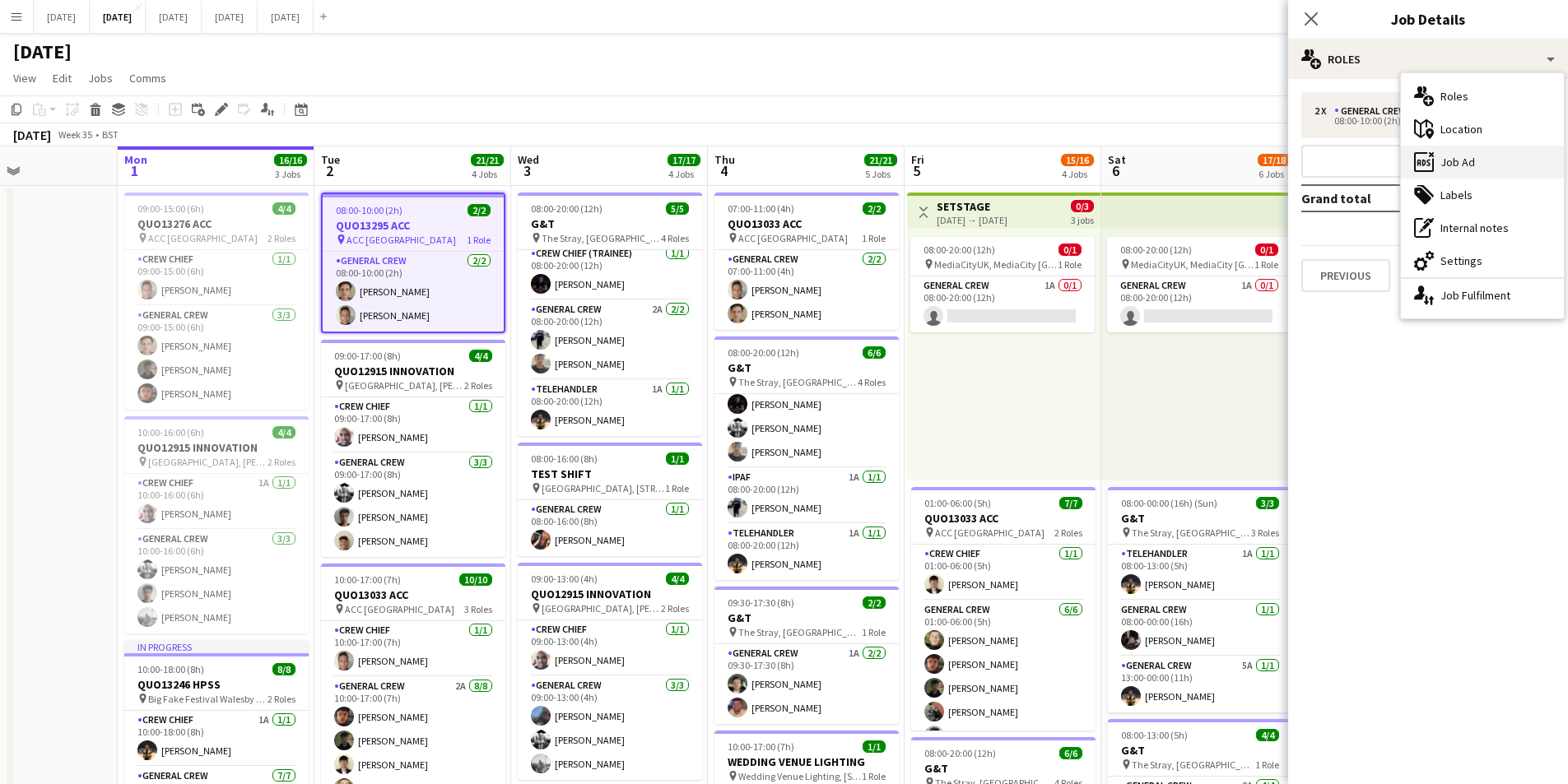
click at [1491, 152] on div "ads-window Job Ad" at bounding box center [1482, 162] width 163 height 33
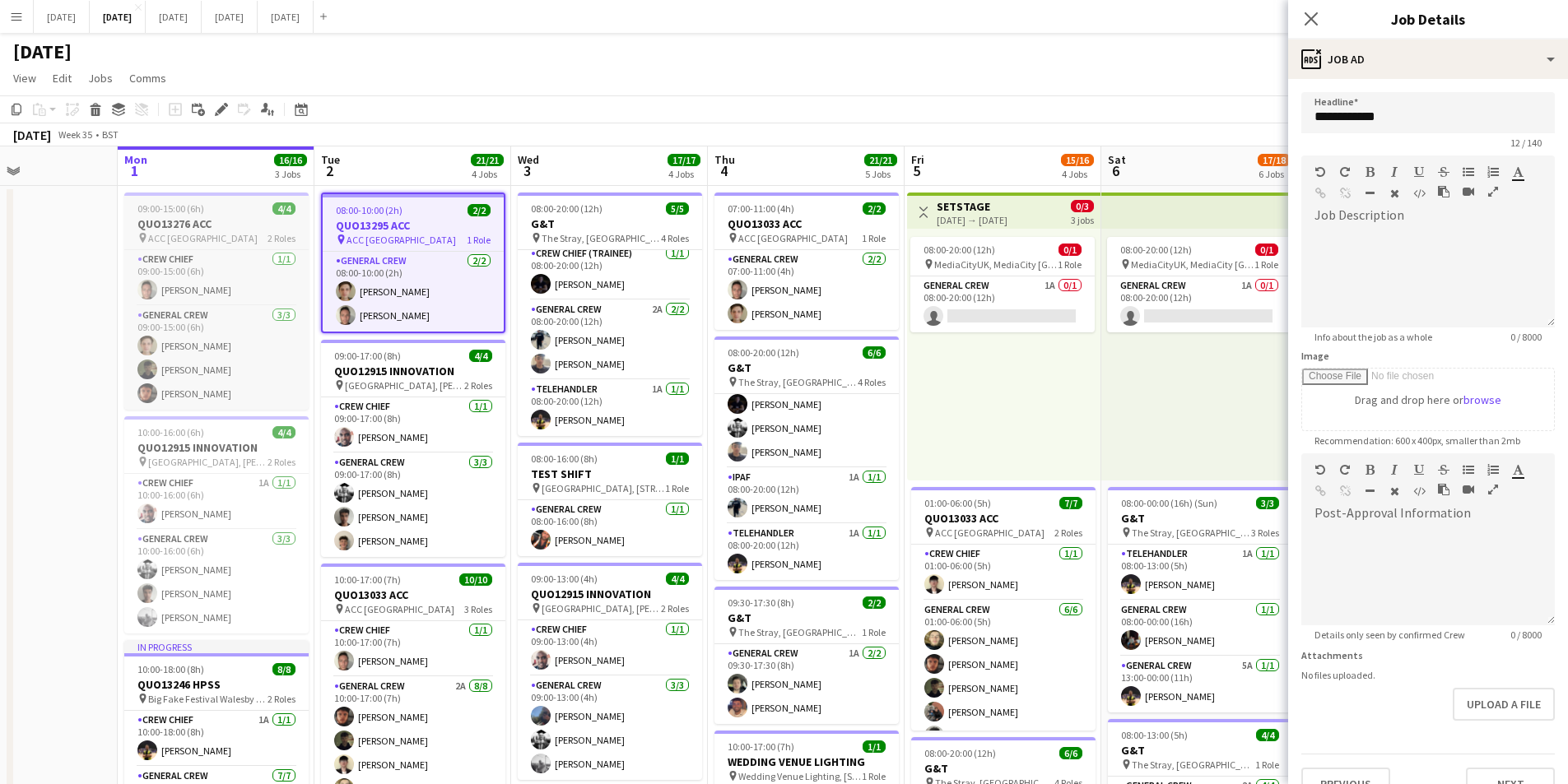
click at [190, 219] on h3 "QUO13276 ACC" at bounding box center [217, 224] width 185 height 15
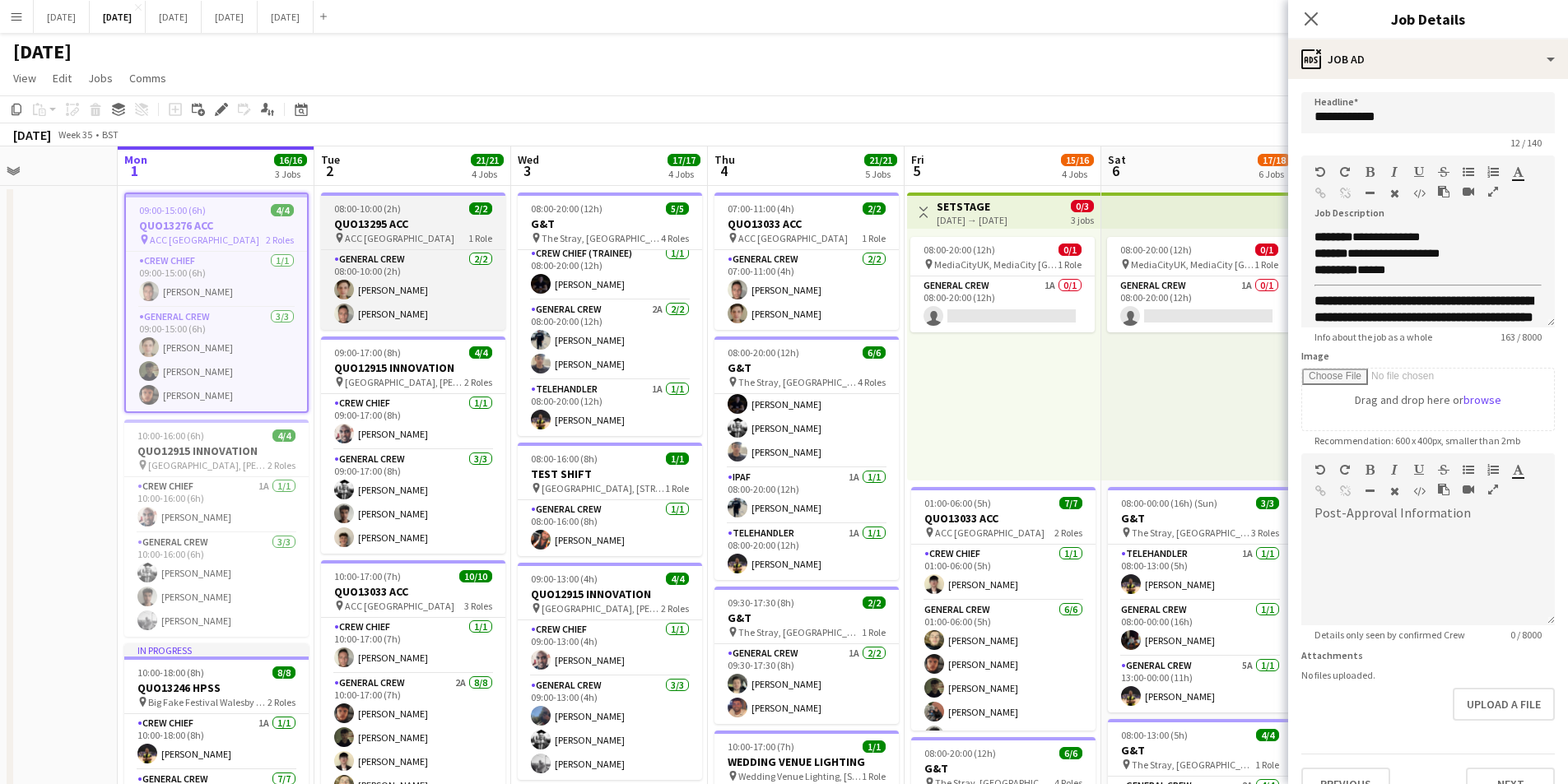
click at [411, 225] on h3 "QUO13295 ACC" at bounding box center [414, 224] width 185 height 15
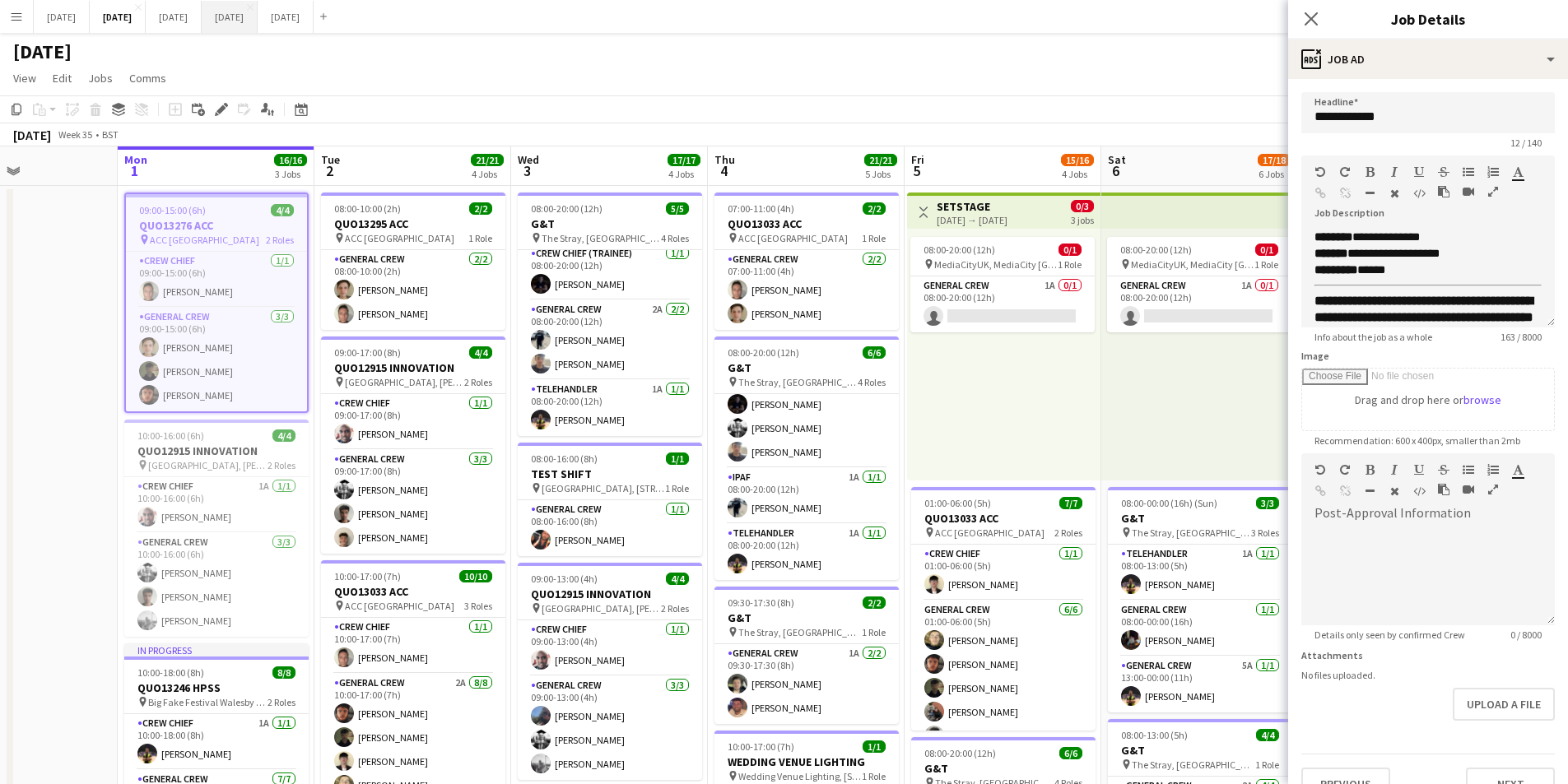
type input "**********"
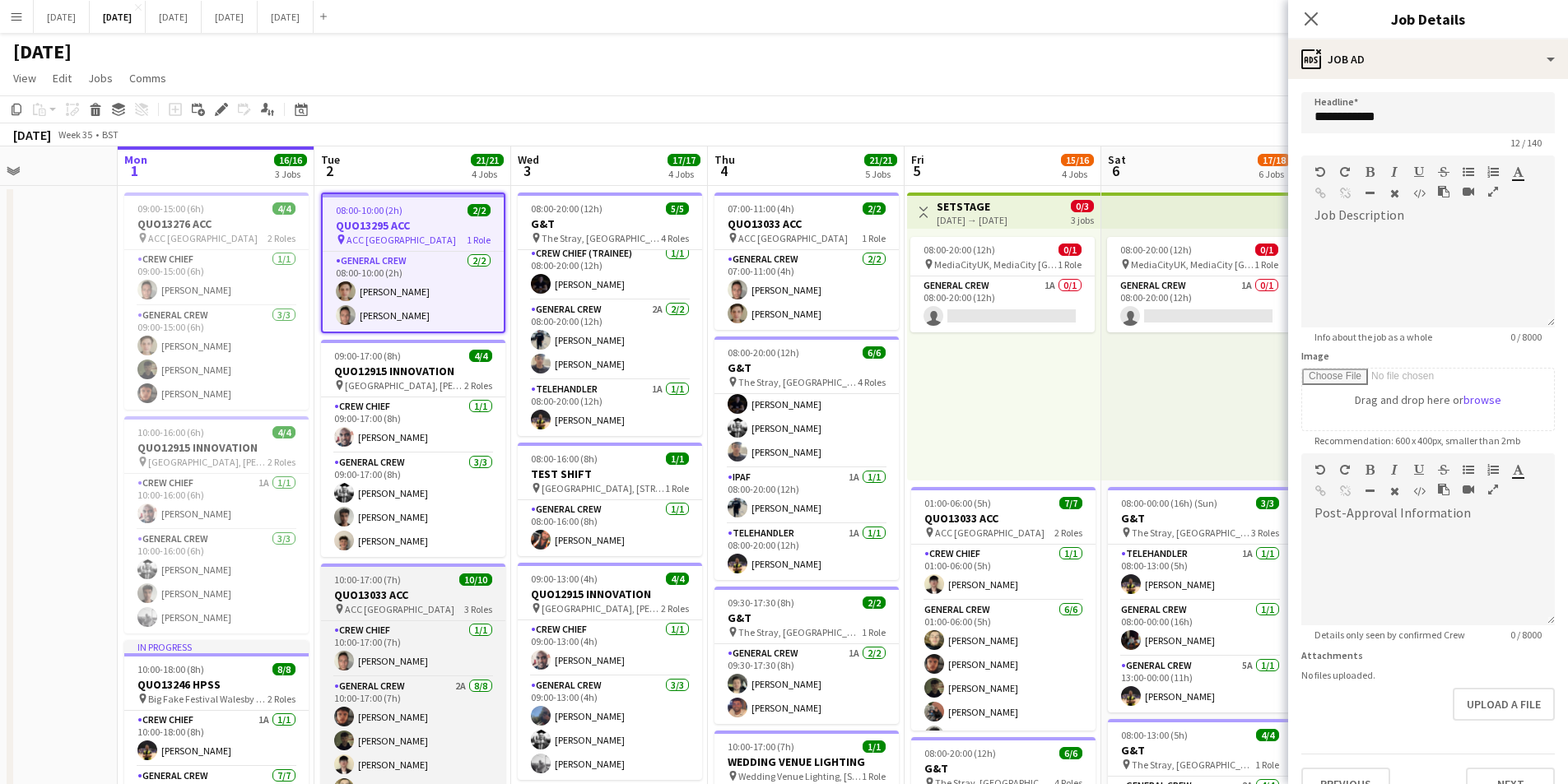
click at [410, 593] on h3 "QUO13033 ACC" at bounding box center [414, 595] width 185 height 15
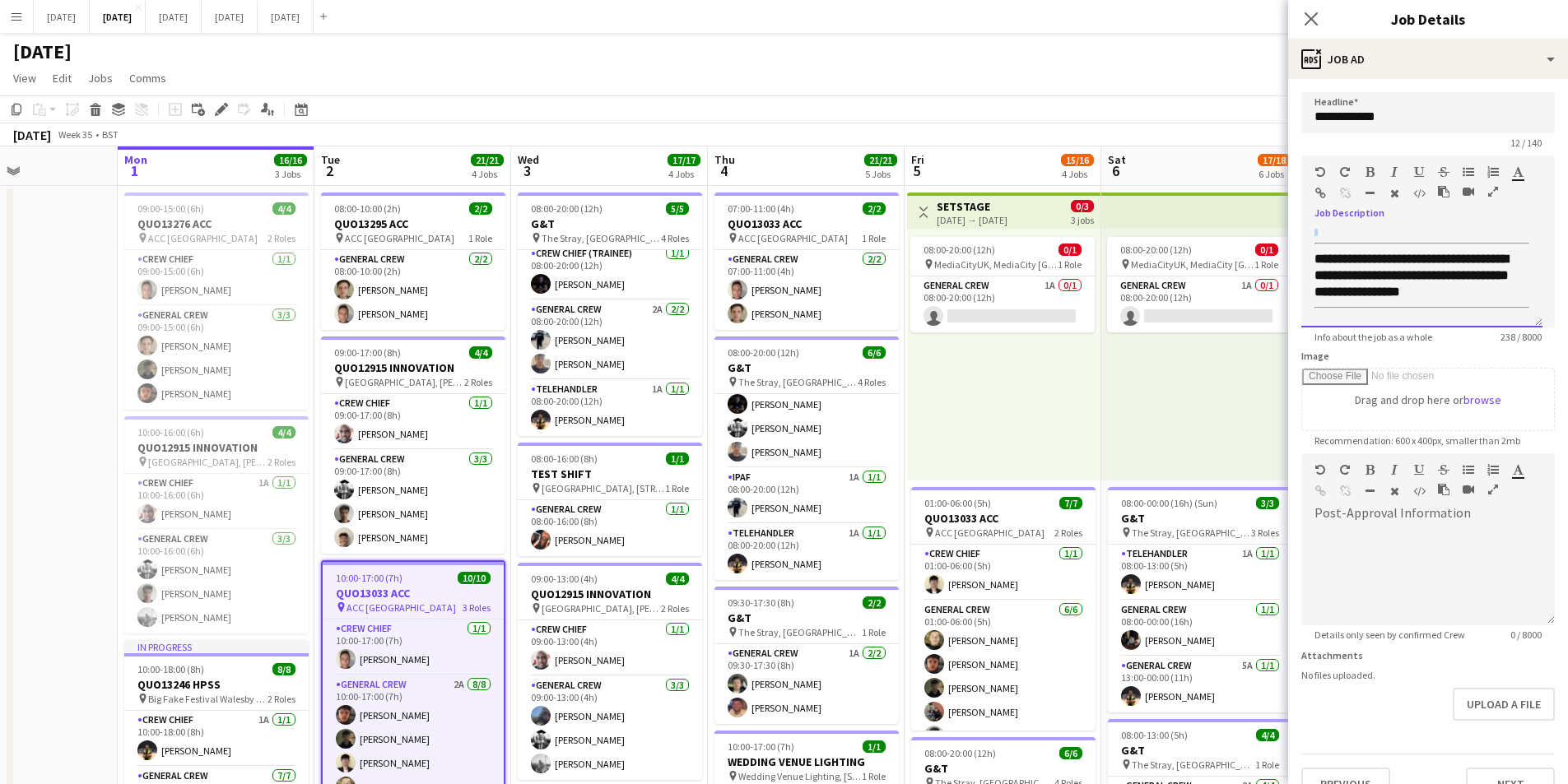
scroll to position [123, 0]
drag, startPoint x: 1312, startPoint y: 237, endPoint x: 1484, endPoint y: 313, distance: 188.0
click at [1484, 313] on div "**********" at bounding box center [1421, 278] width 241 height 98
copy div "**********"
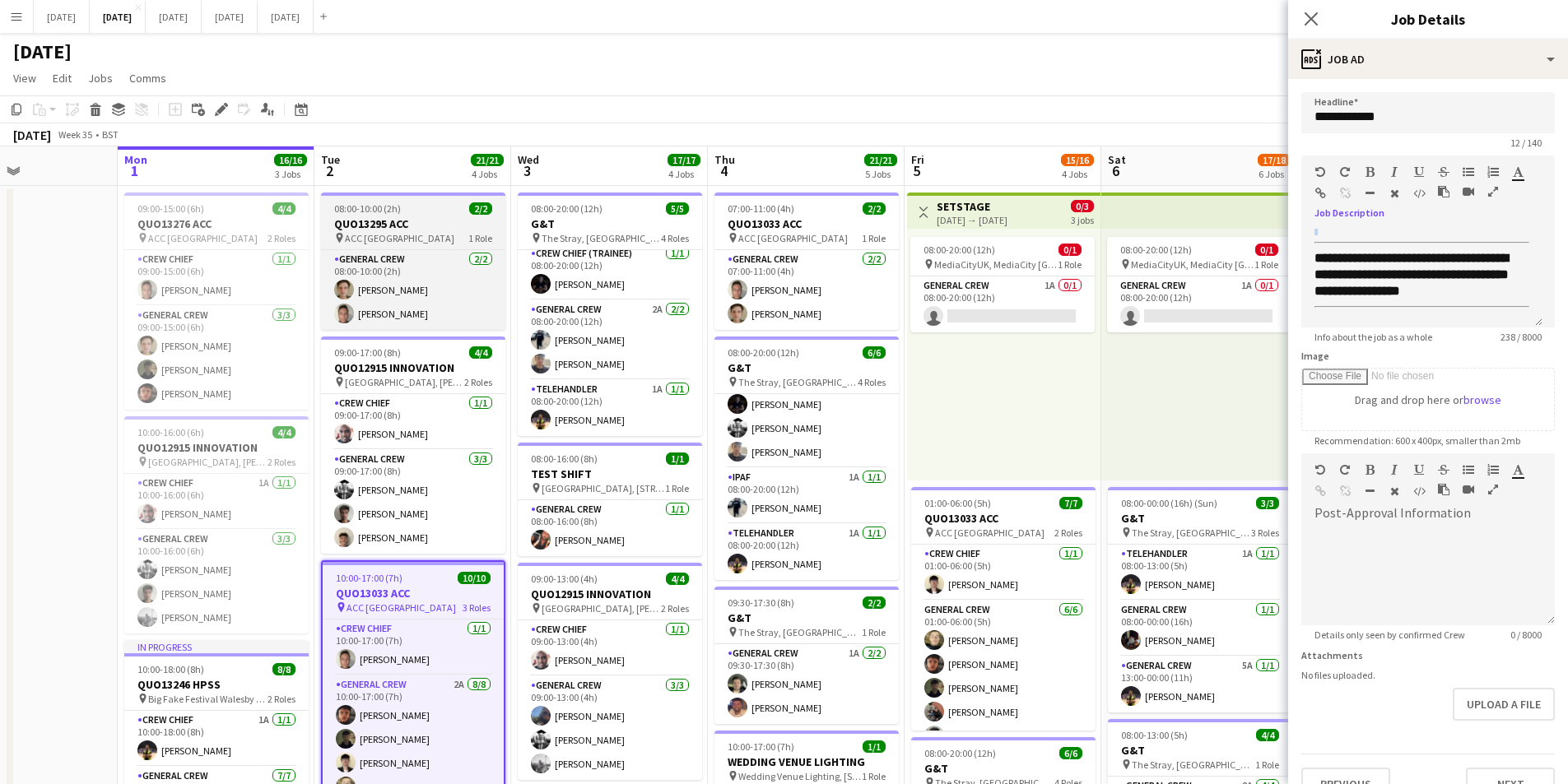
click at [400, 219] on h3 "QUO13295 ACC" at bounding box center [414, 224] width 185 height 15
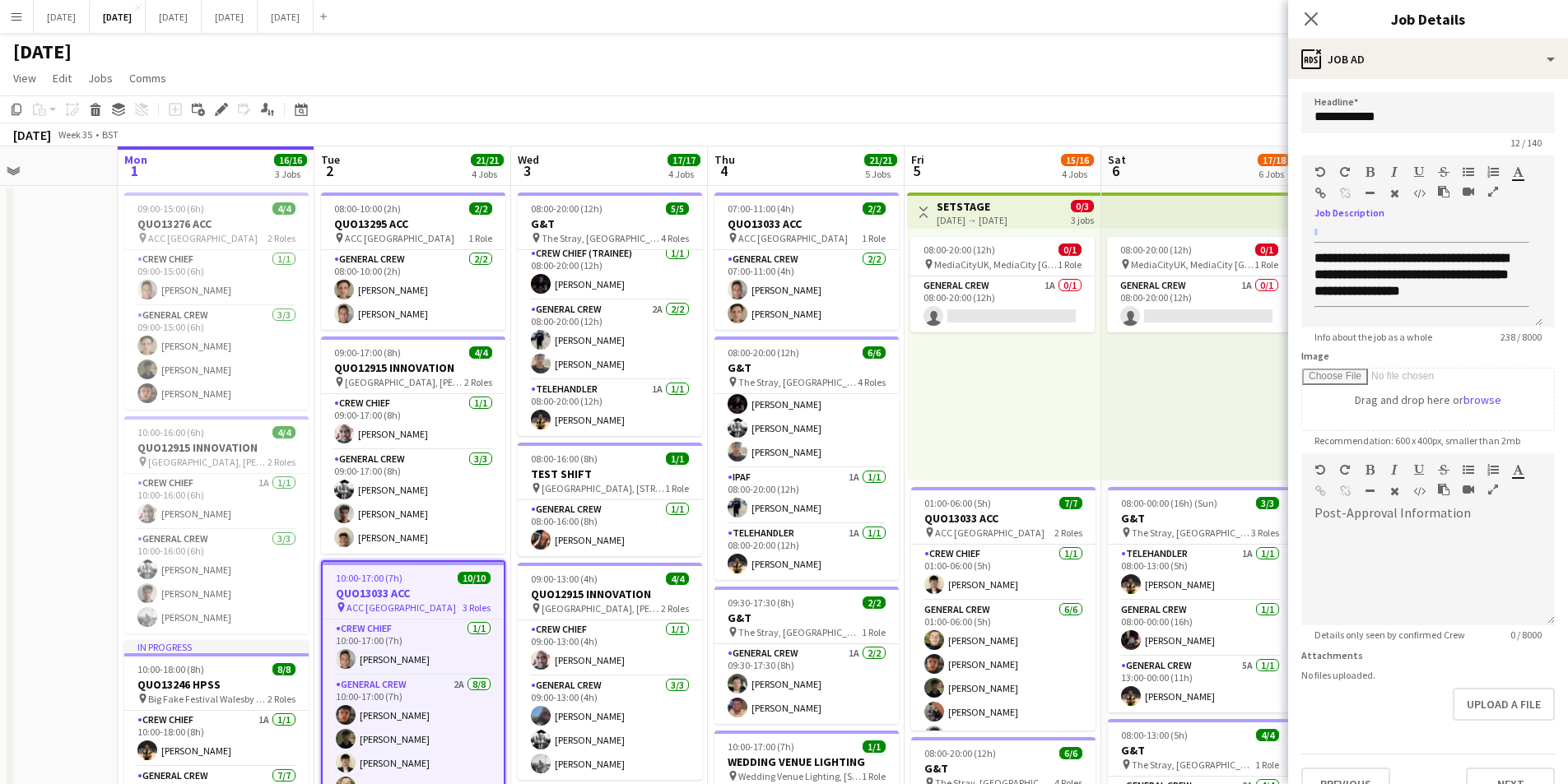
type input "**********"
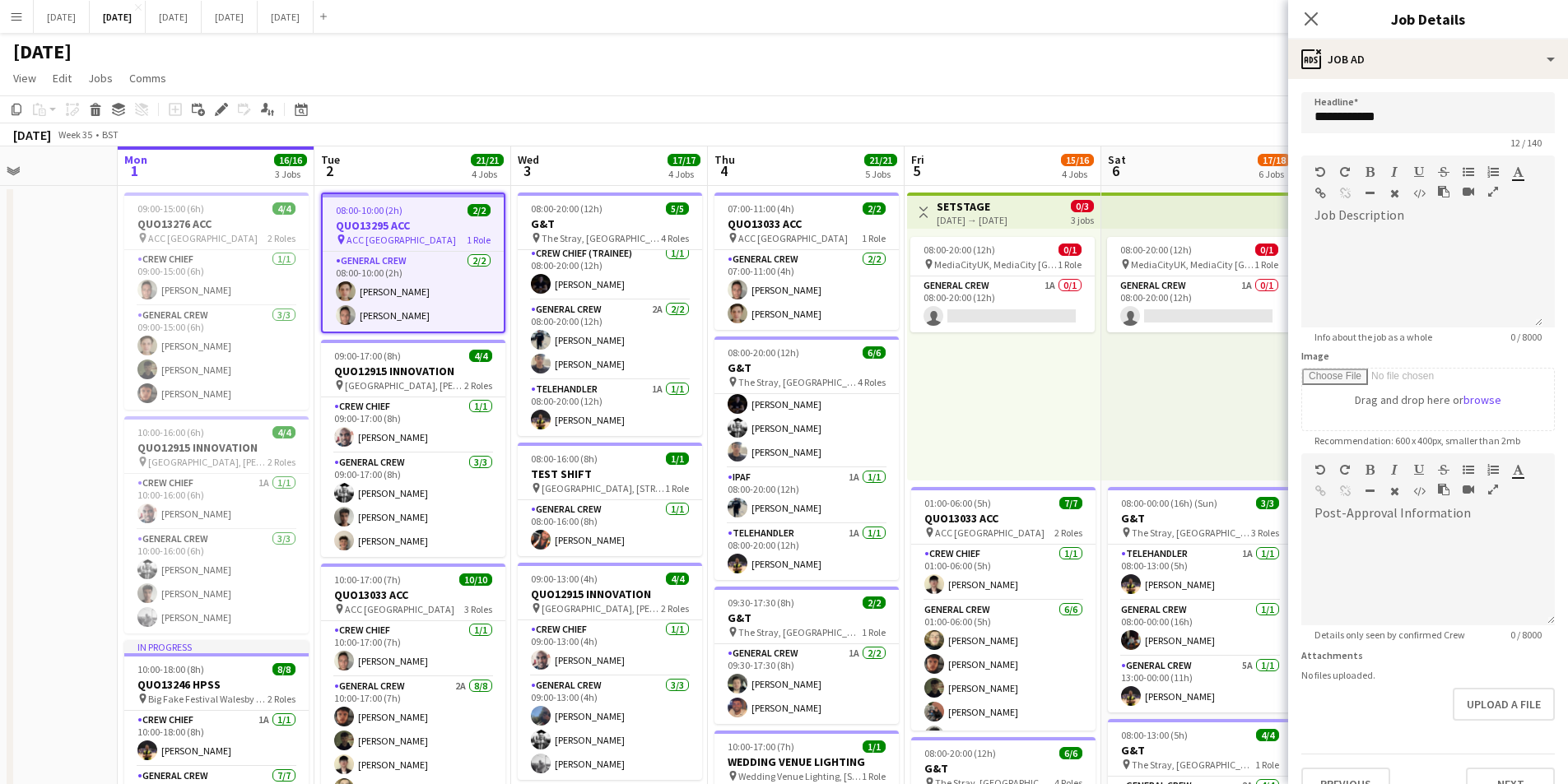
scroll to position [0, 0]
click at [1356, 231] on div at bounding box center [1421, 278] width 241 height 98
paste div
click at [1309, 18] on icon at bounding box center [1311, 18] width 16 height 16
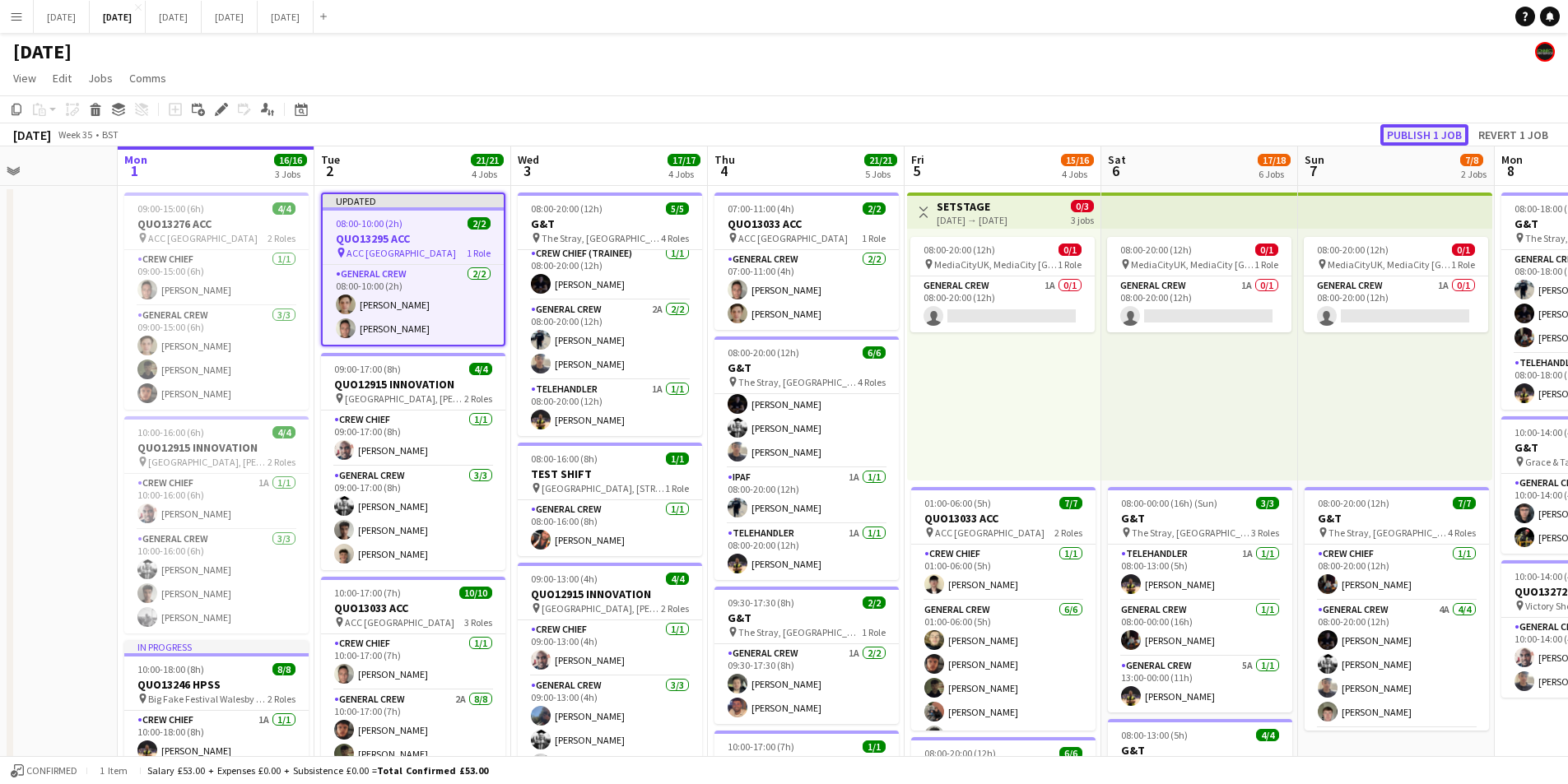
click at [1420, 130] on button "Publish 1 job" at bounding box center [1424, 135] width 88 height 22
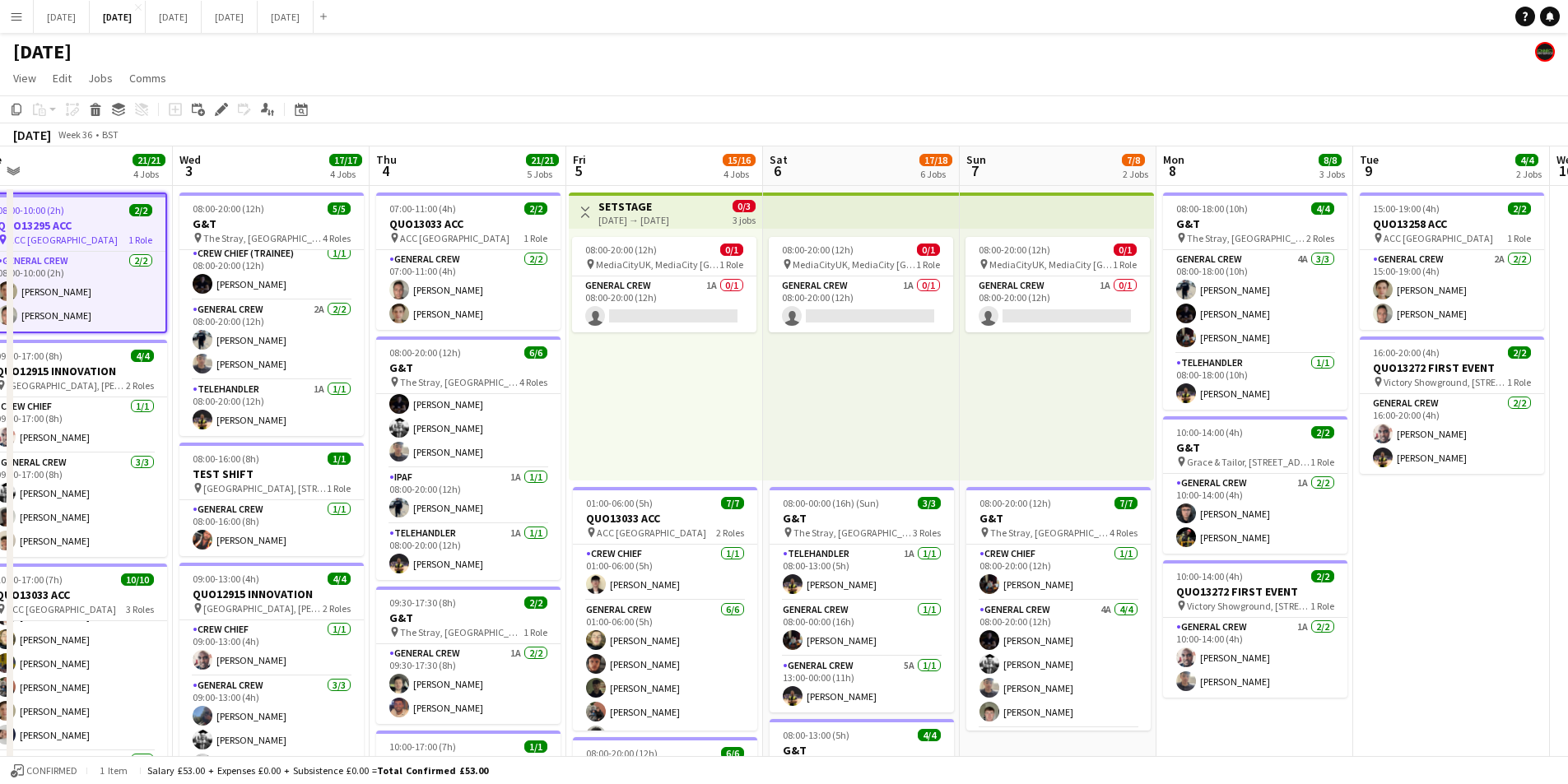
drag, startPoint x: 1268, startPoint y: 532, endPoint x: 723, endPoint y: 219, distance: 628.5
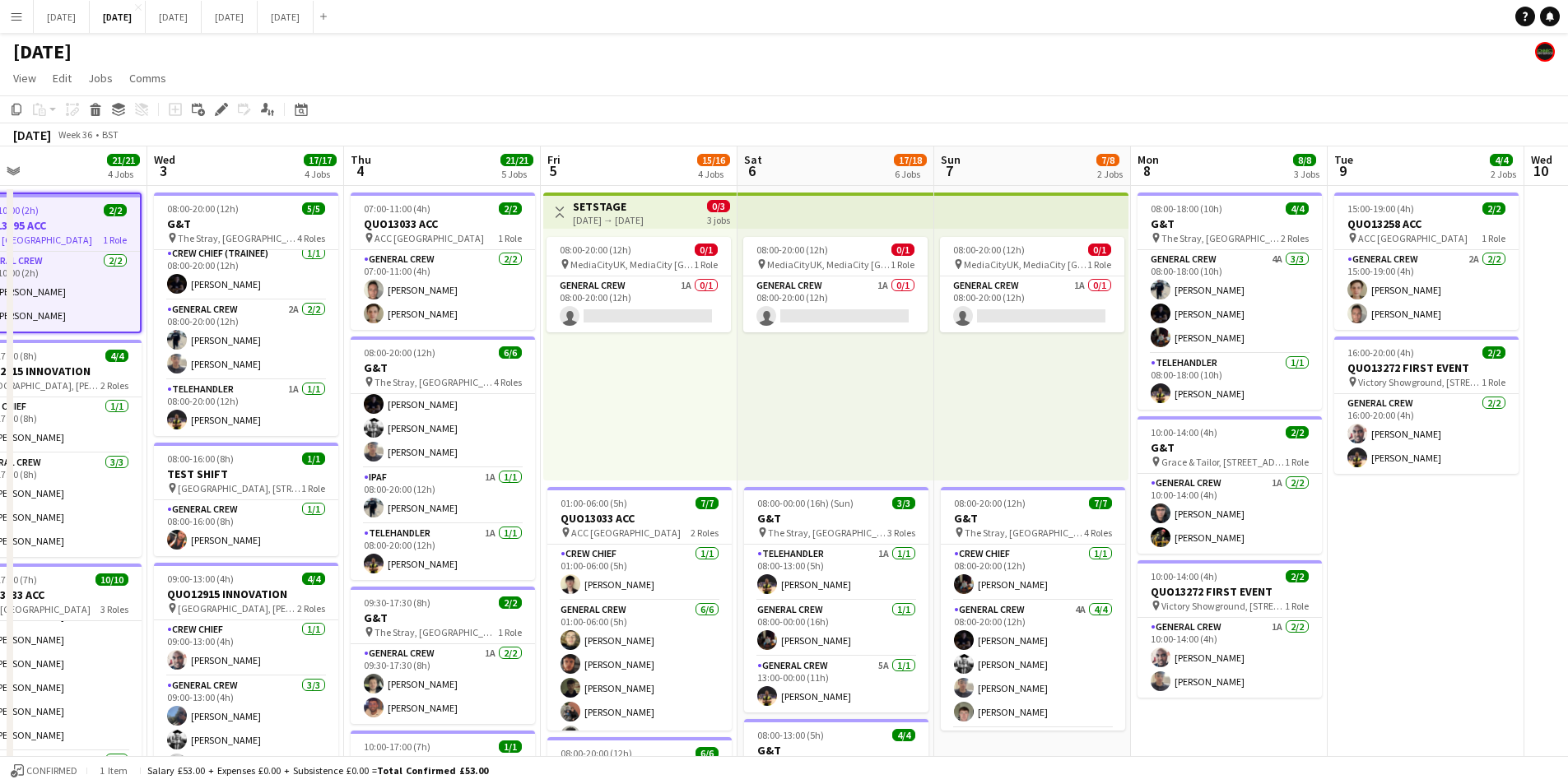
scroll to position [0, 464]
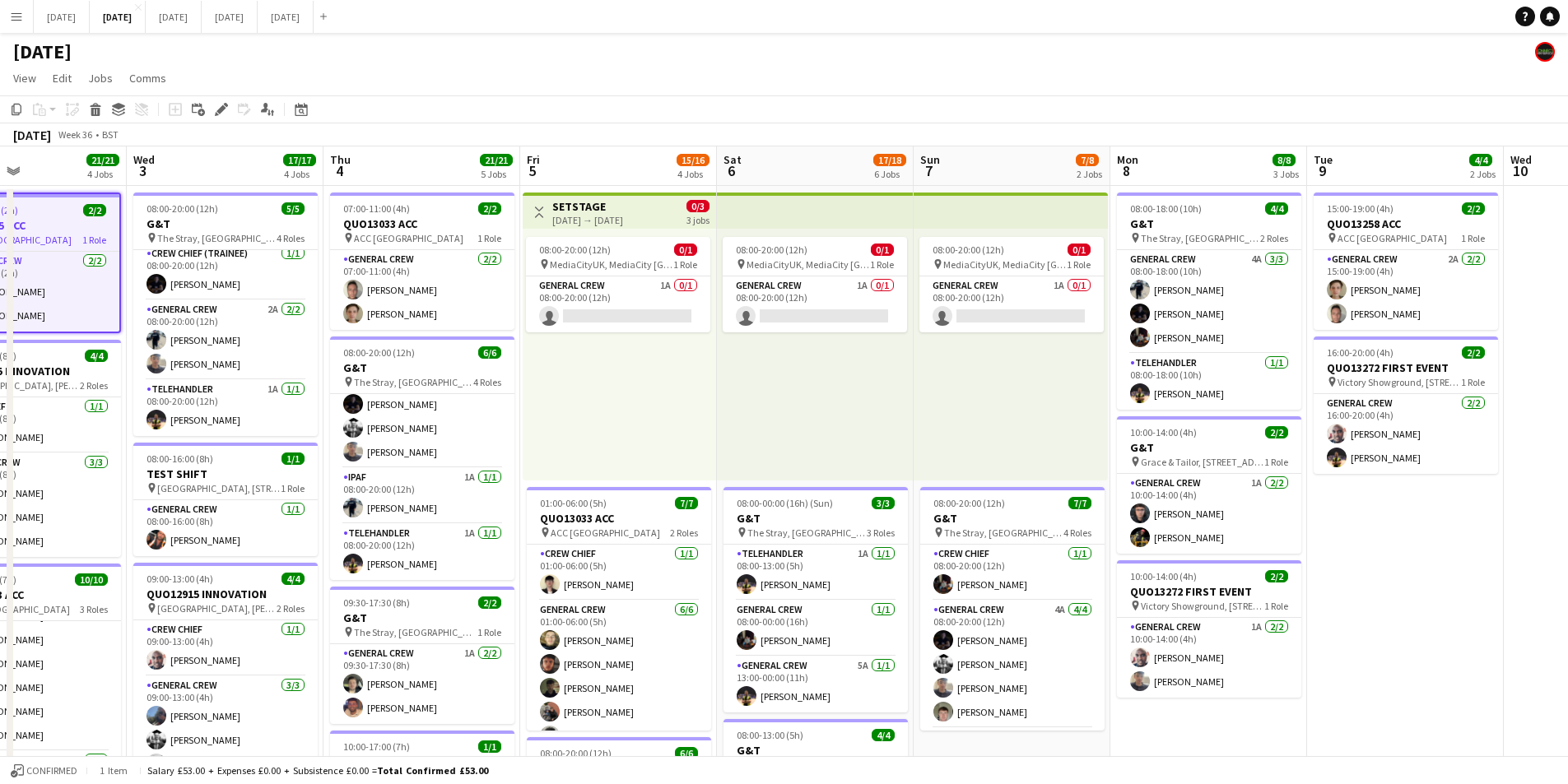
drag, startPoint x: 1287, startPoint y: 469, endPoint x: 1159, endPoint y: 495, distance: 130.6
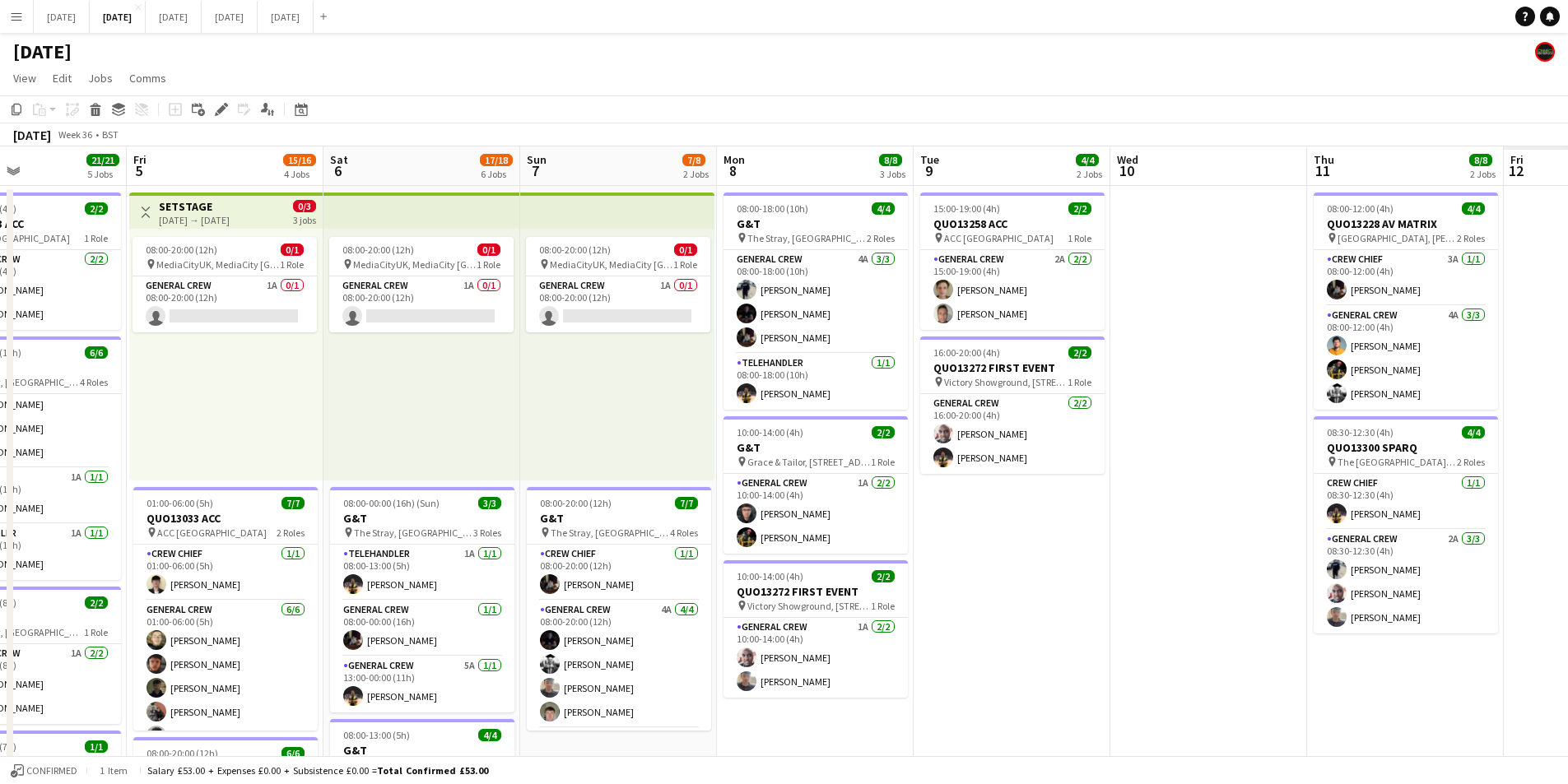
scroll to position [0, 503]
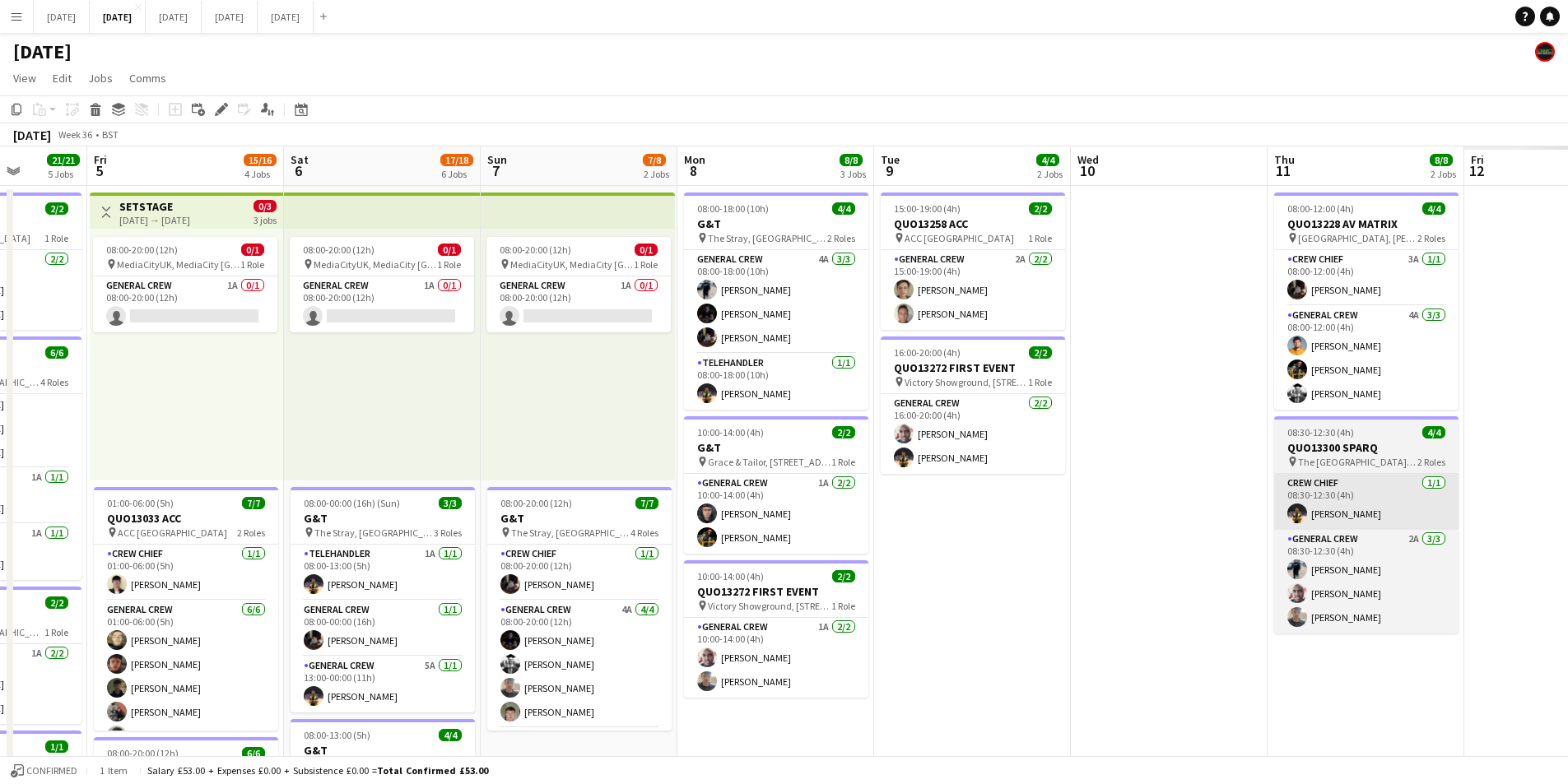
drag, startPoint x: 1312, startPoint y: 582, endPoint x: 833, endPoint y: 496, distance: 486.7
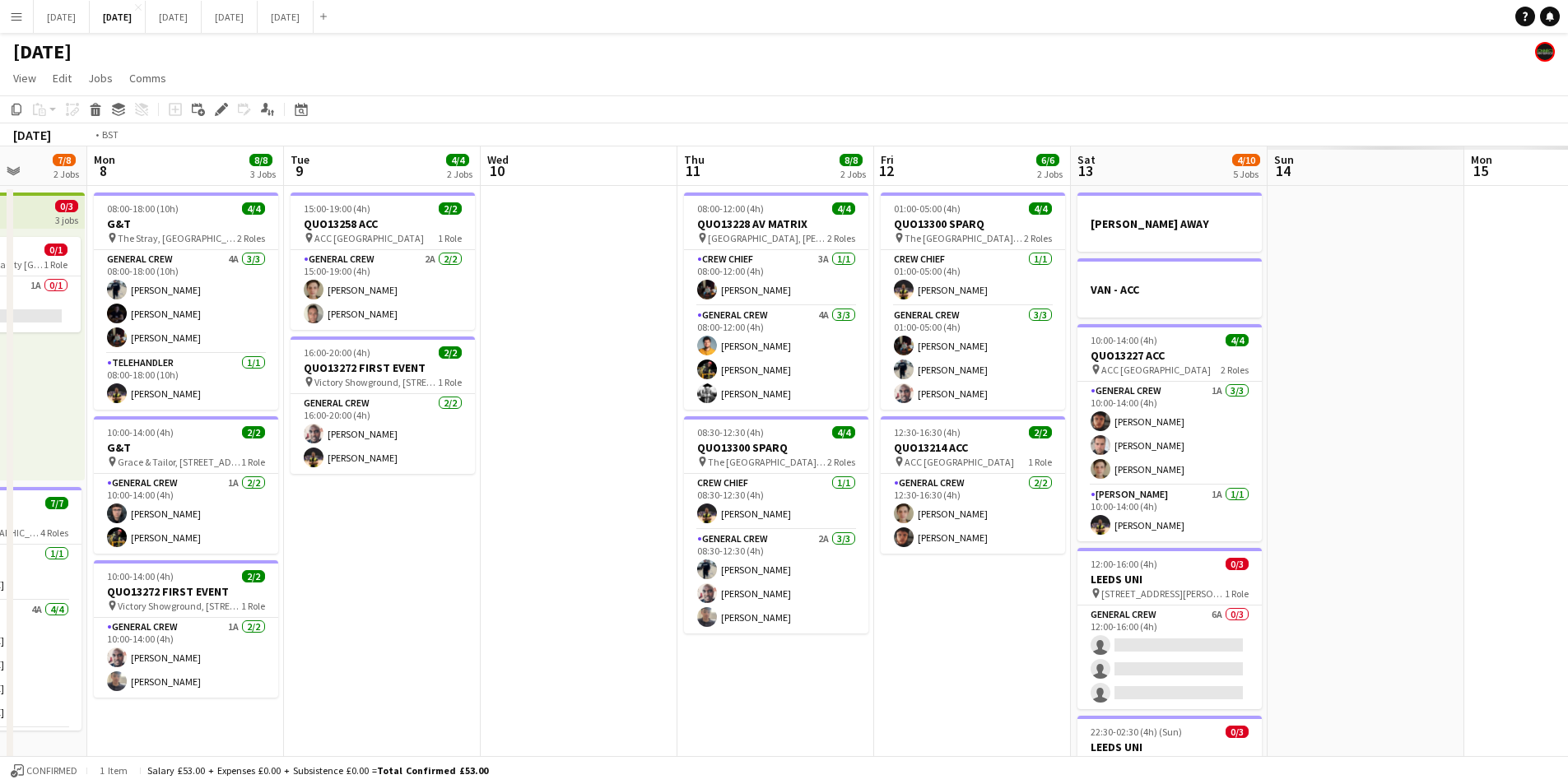
drag, startPoint x: 833, startPoint y: 496, endPoint x: 978, endPoint y: 496, distance: 145.0
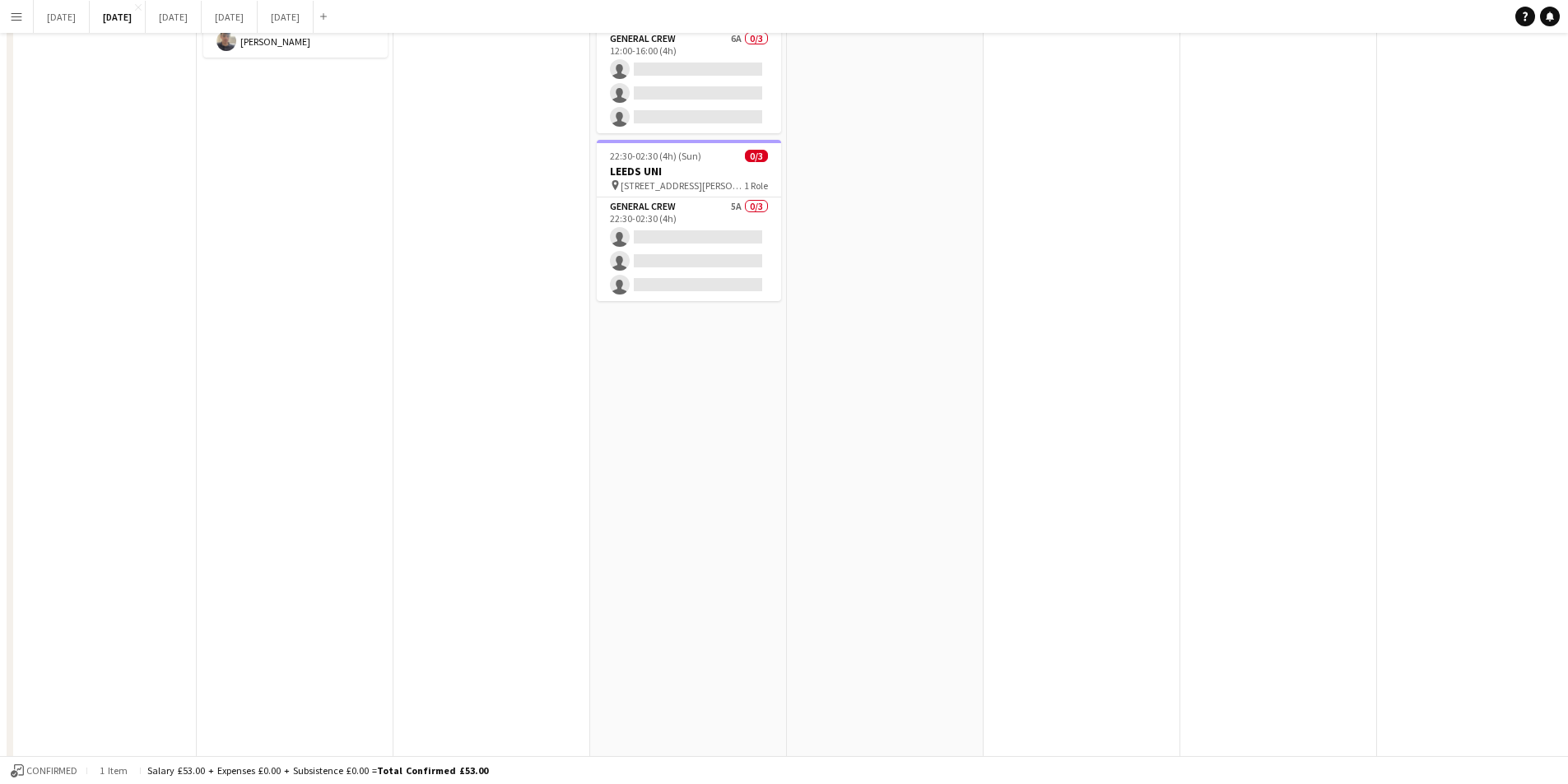
scroll to position [0, 0]
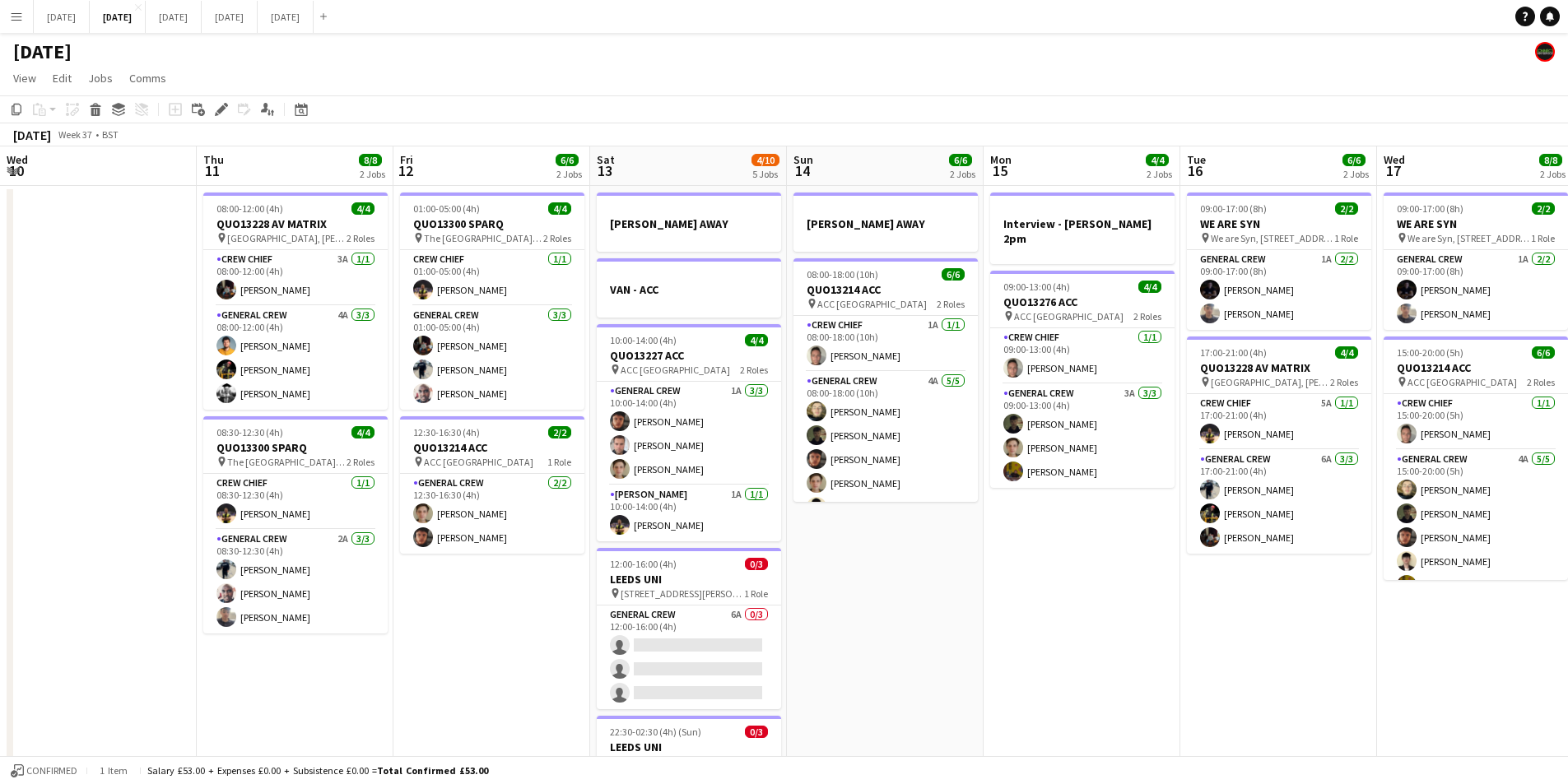
drag, startPoint x: 678, startPoint y: 539, endPoint x: 1063, endPoint y: 454, distance: 394.3
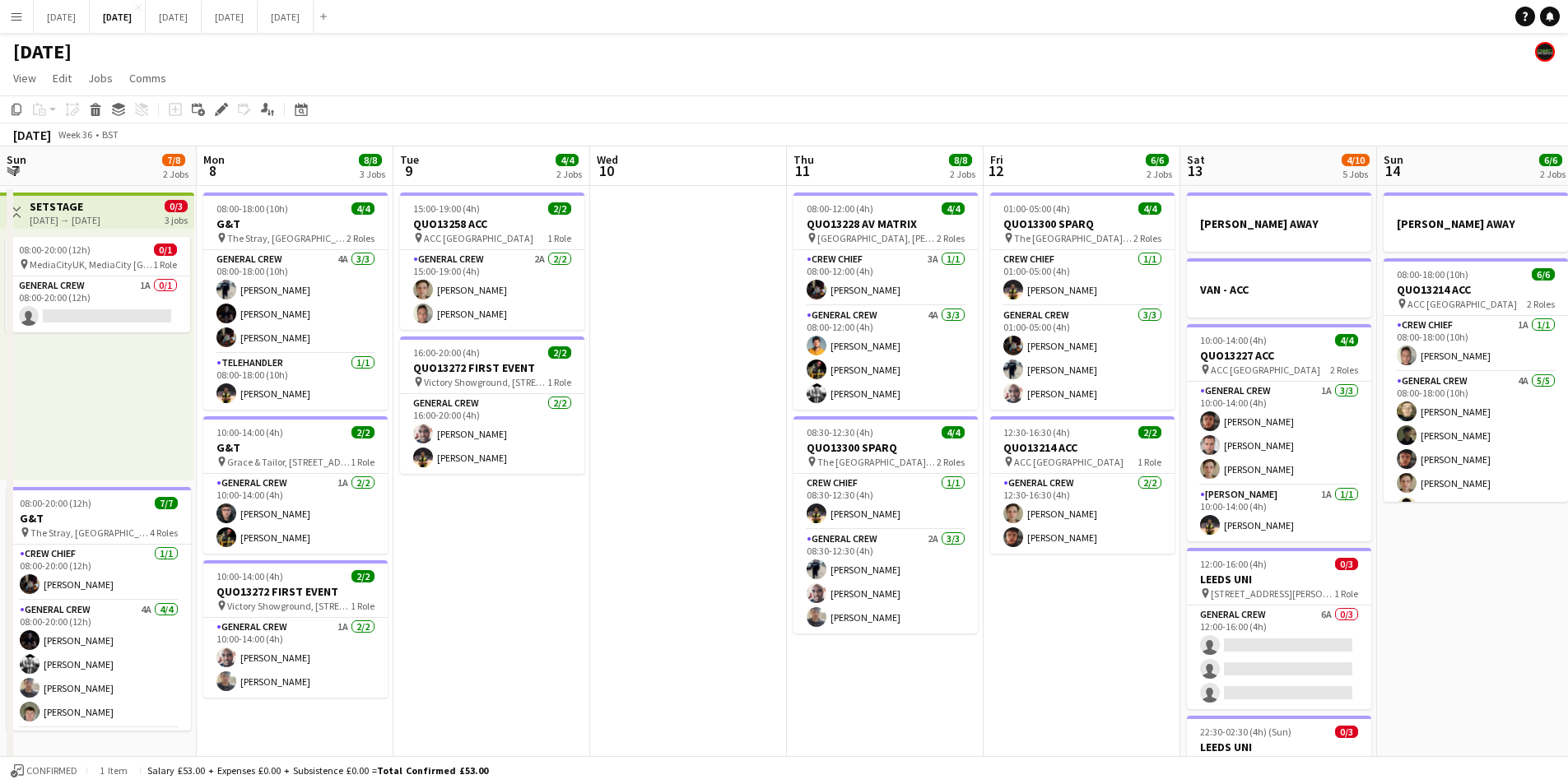
scroll to position [0, 432]
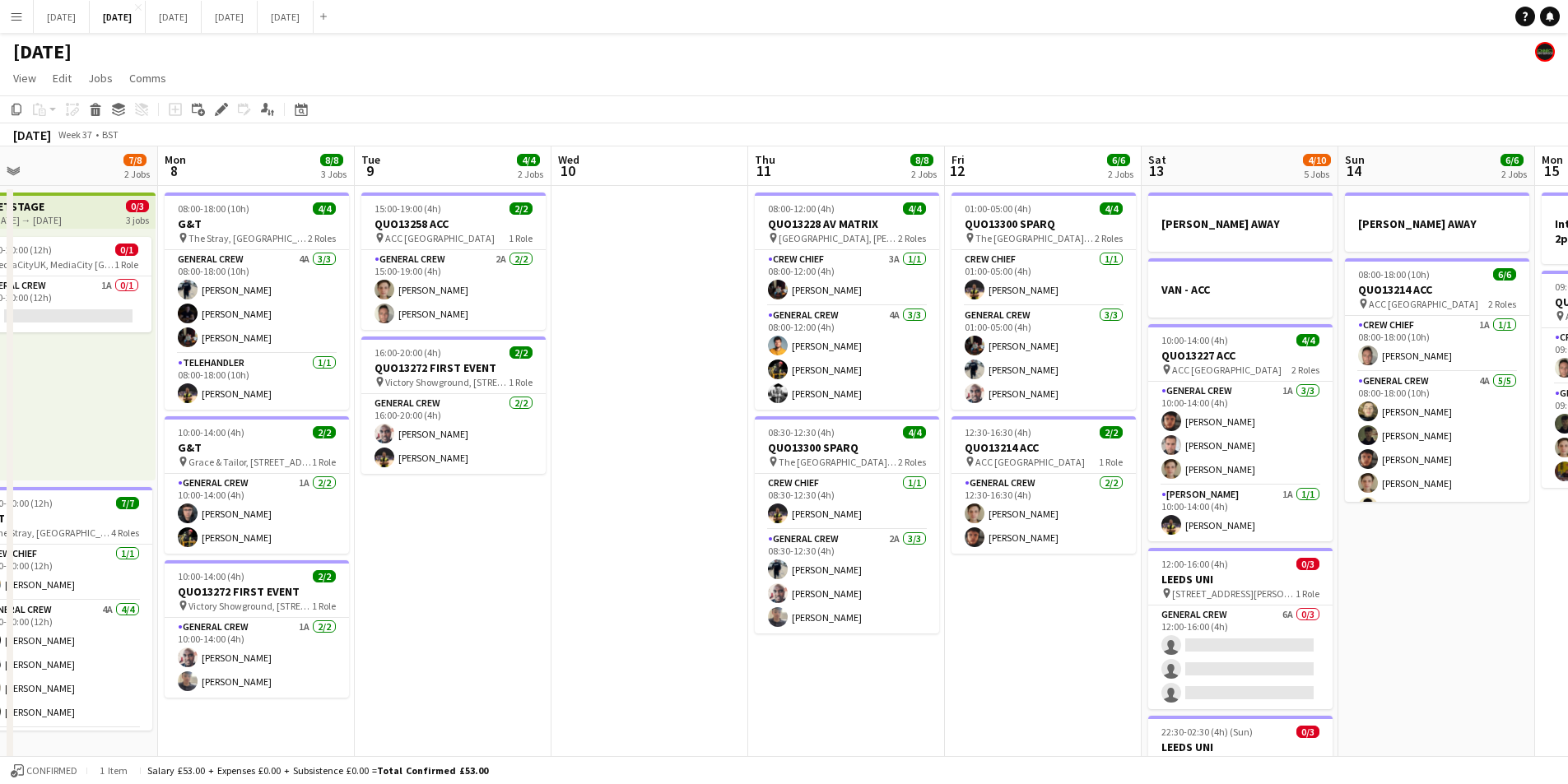
drag, startPoint x: 430, startPoint y: 553, endPoint x: 1011, endPoint y: 561, distance: 581.1
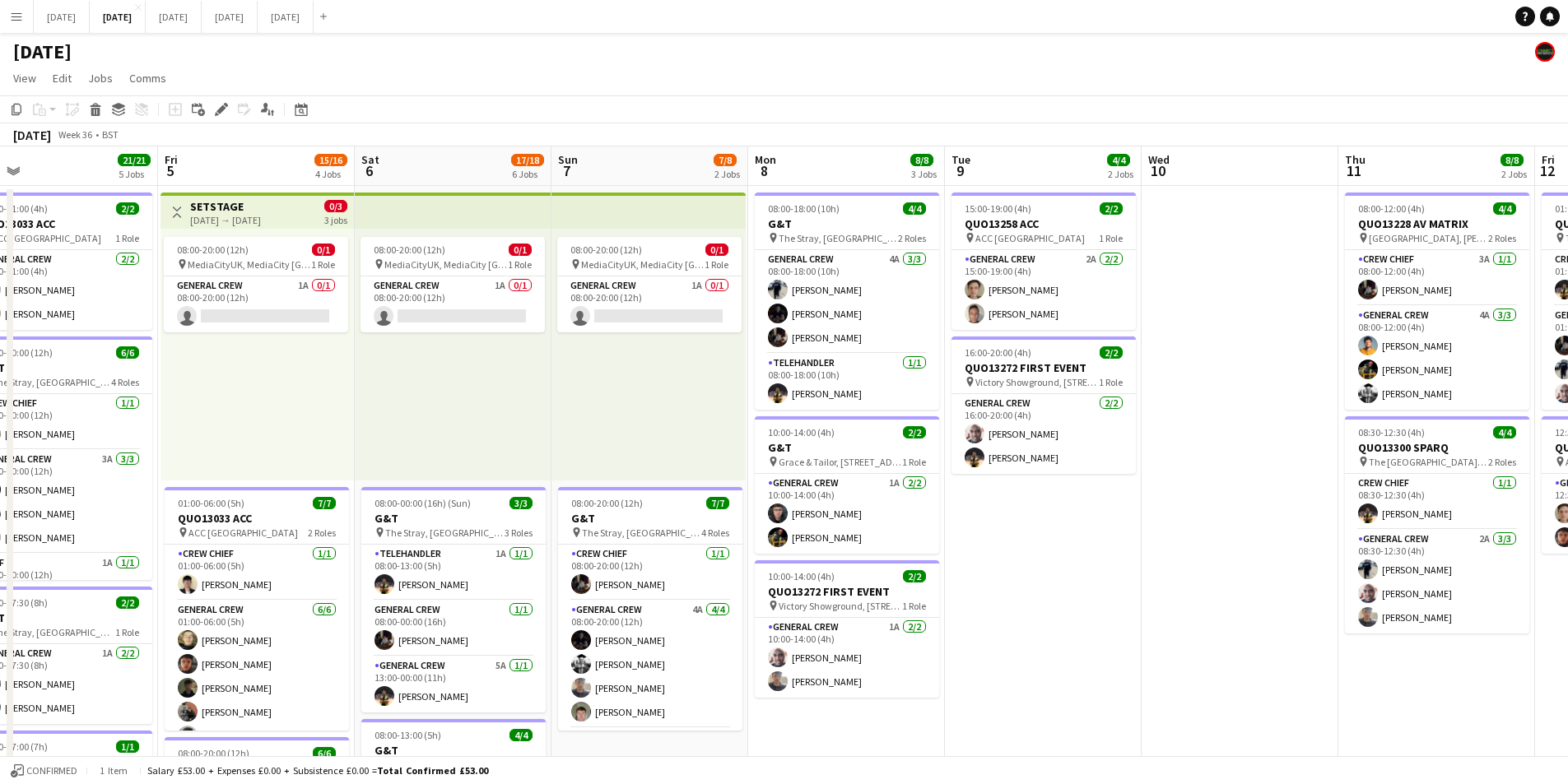
scroll to position [0, 441]
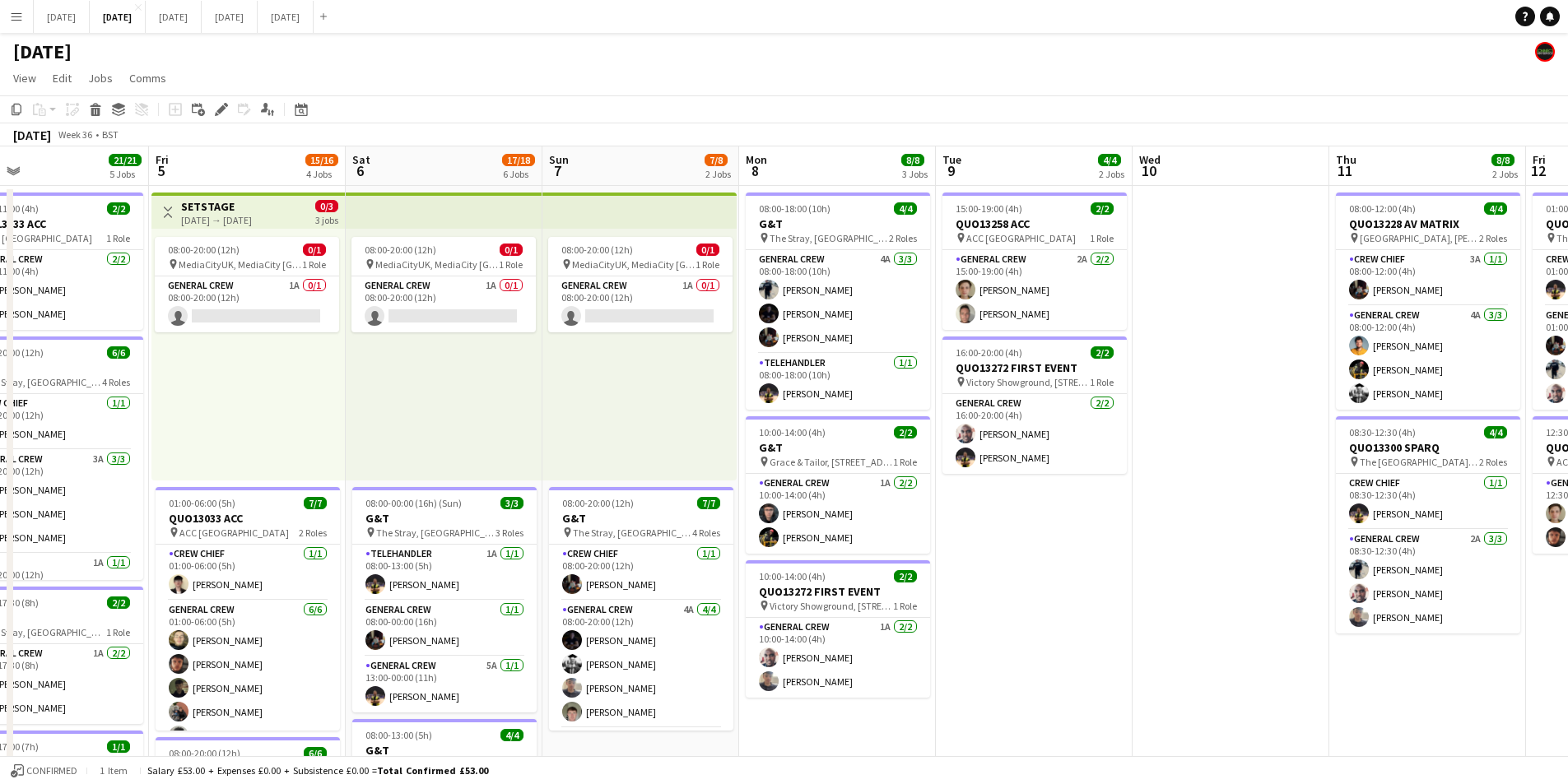
drag, startPoint x: 403, startPoint y: 546, endPoint x: 542, endPoint y: 533, distance: 139.6
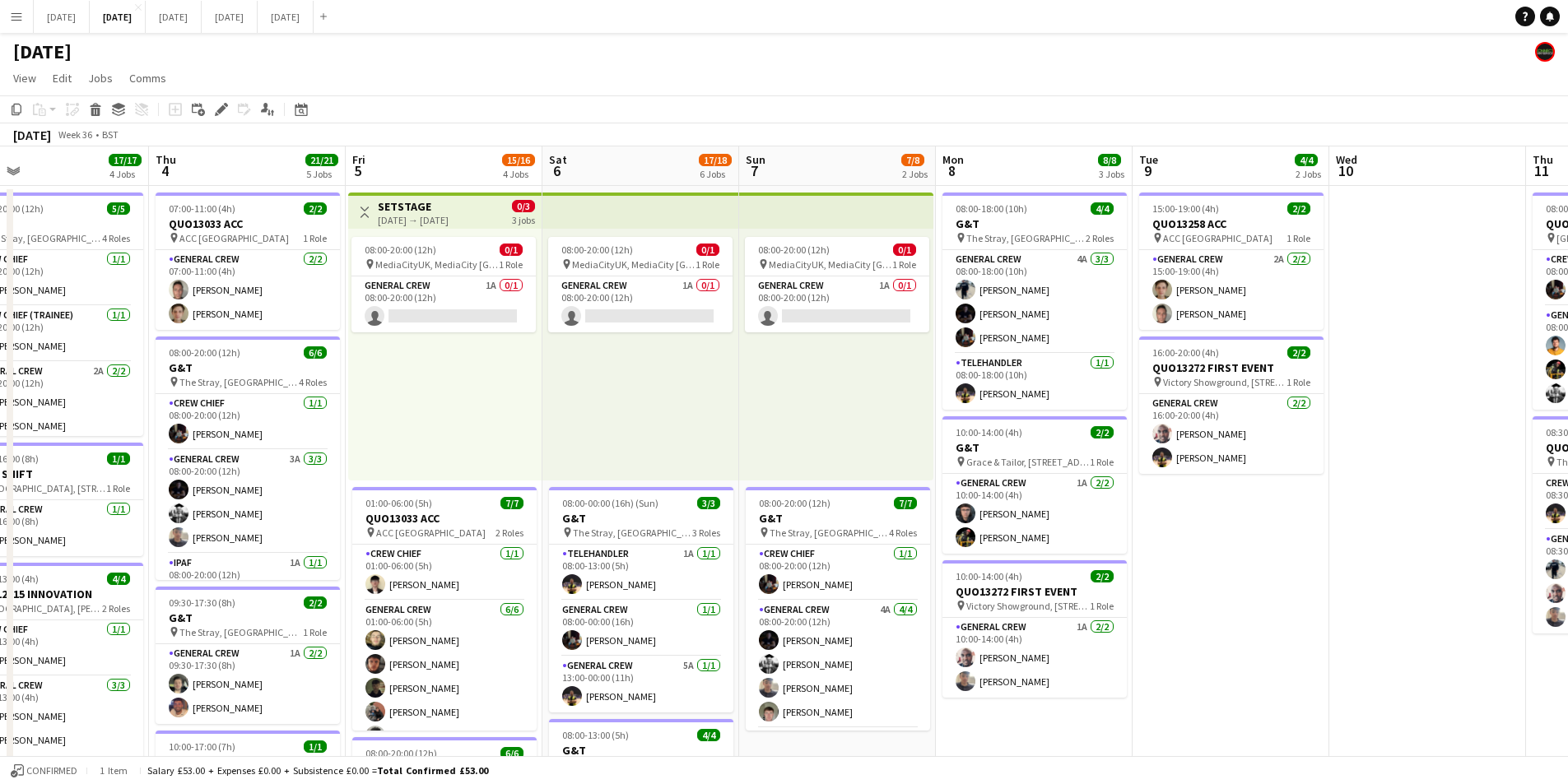
scroll to position [0, 382]
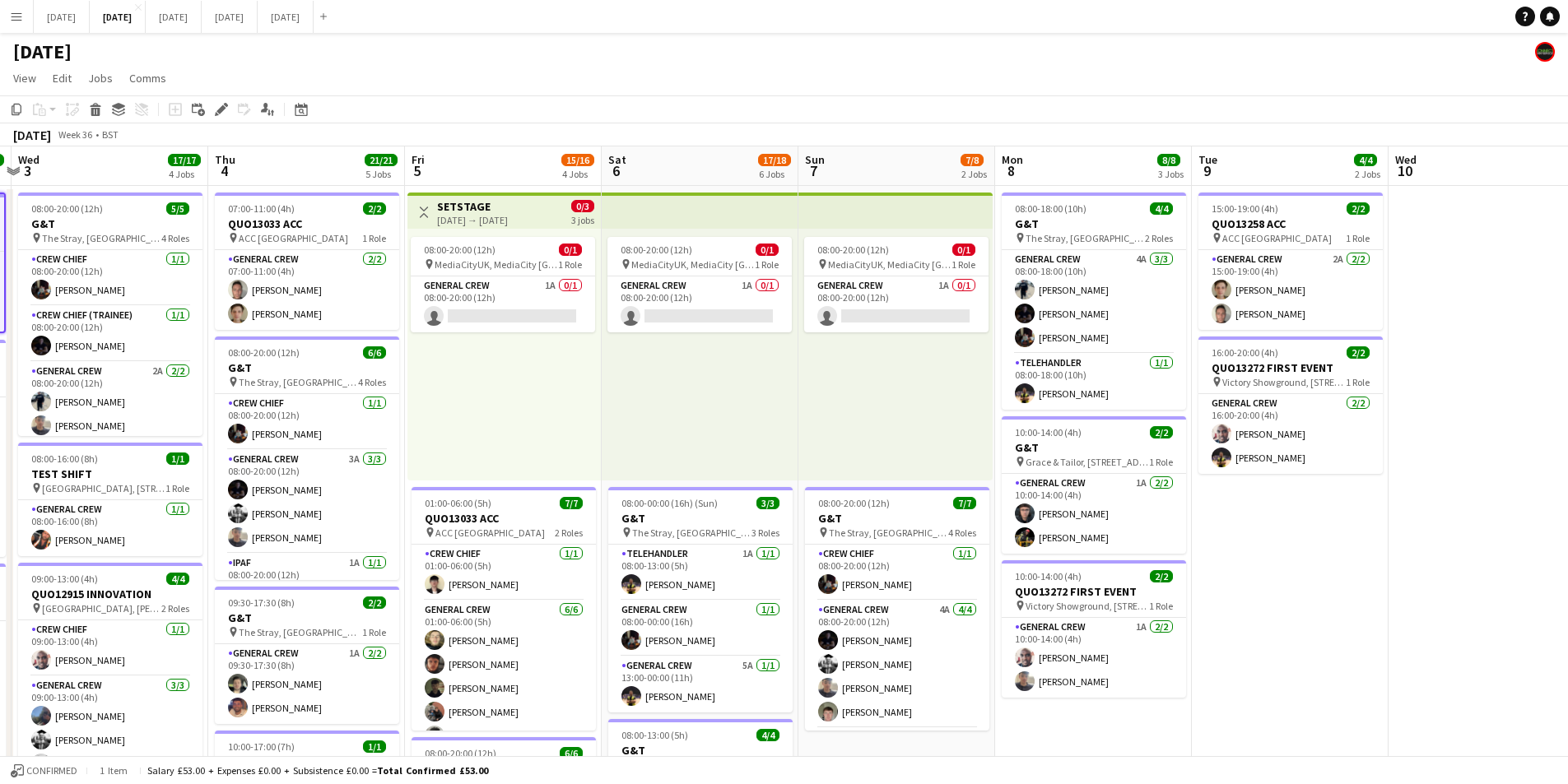
click at [456, 210] on h3 "SETSTAGE" at bounding box center [472, 206] width 71 height 15
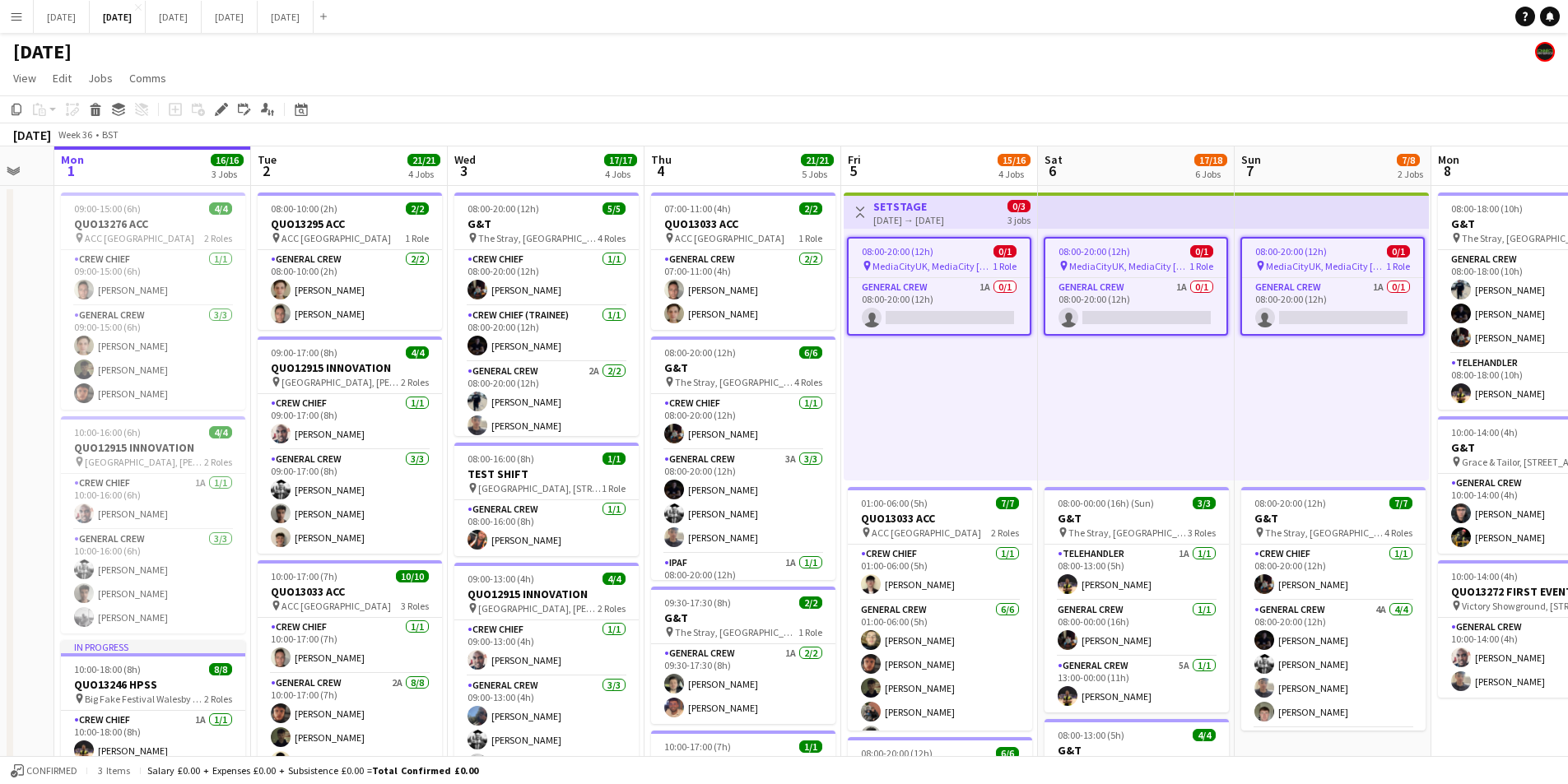
scroll to position [0, 521]
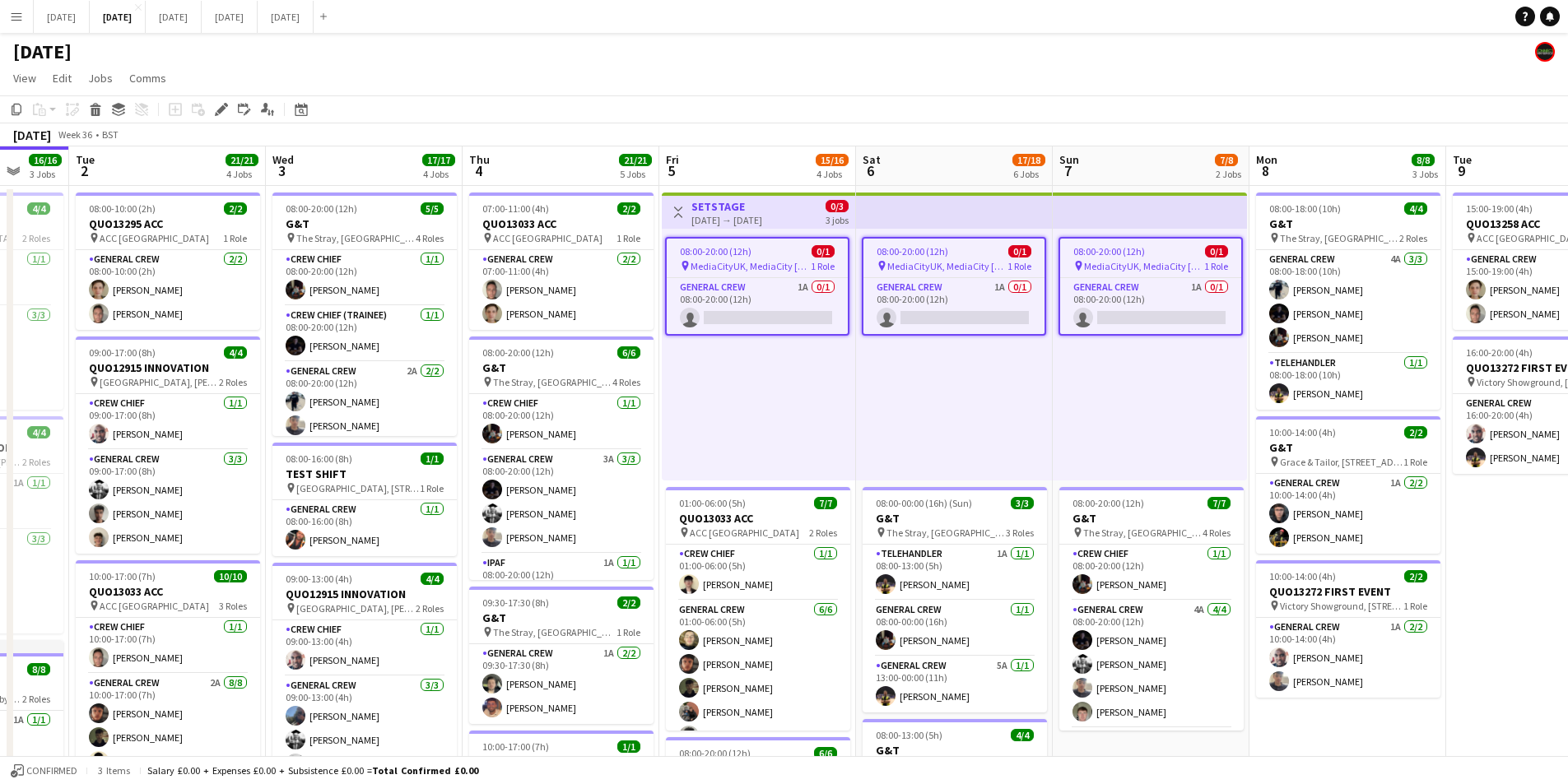
drag, startPoint x: 237, startPoint y: 616, endPoint x: 422, endPoint y: 597, distance: 186.0
drag, startPoint x: 357, startPoint y: 483, endPoint x: 540, endPoint y: 483, distance: 183.0
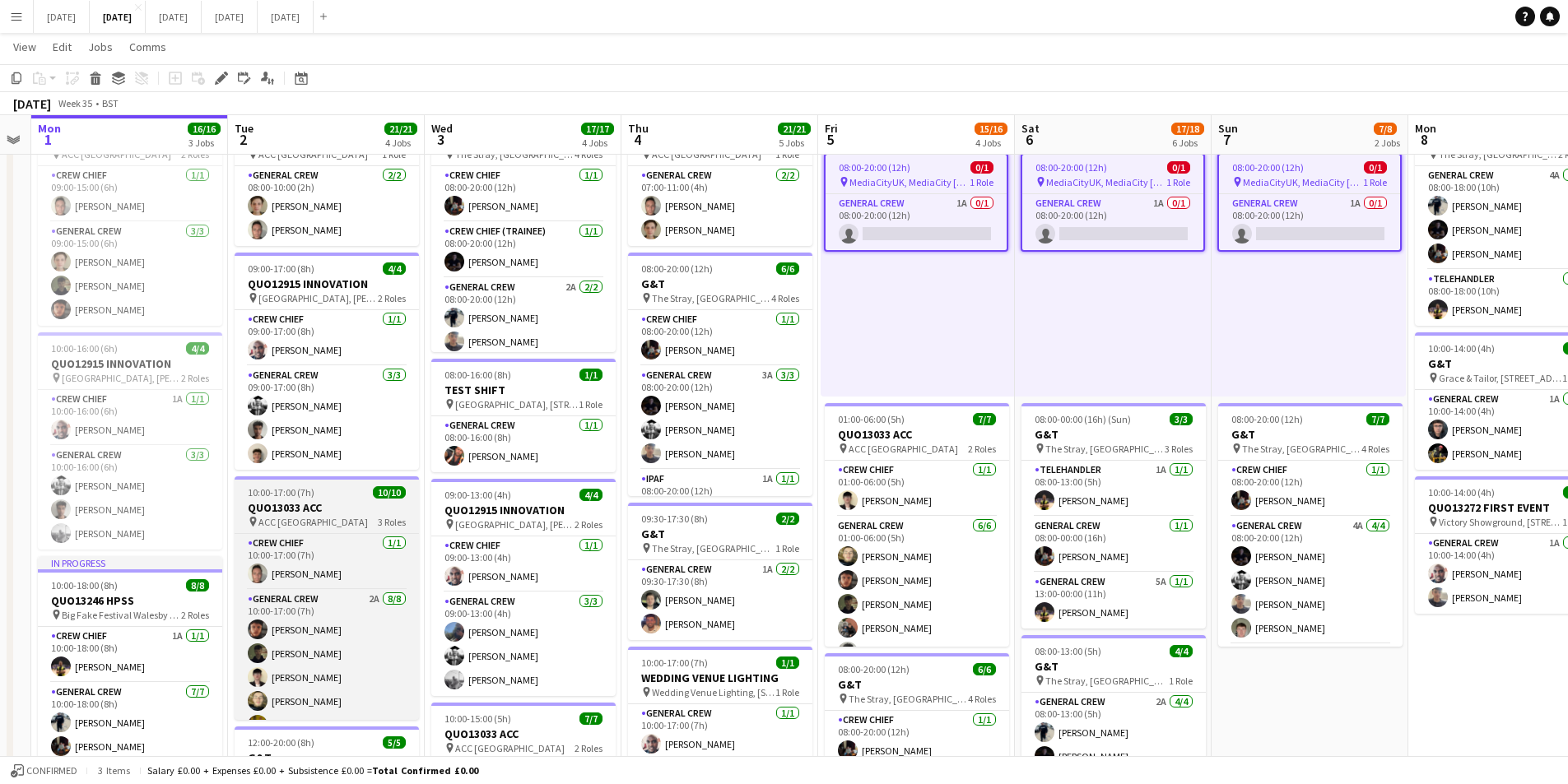
scroll to position [149, 0]
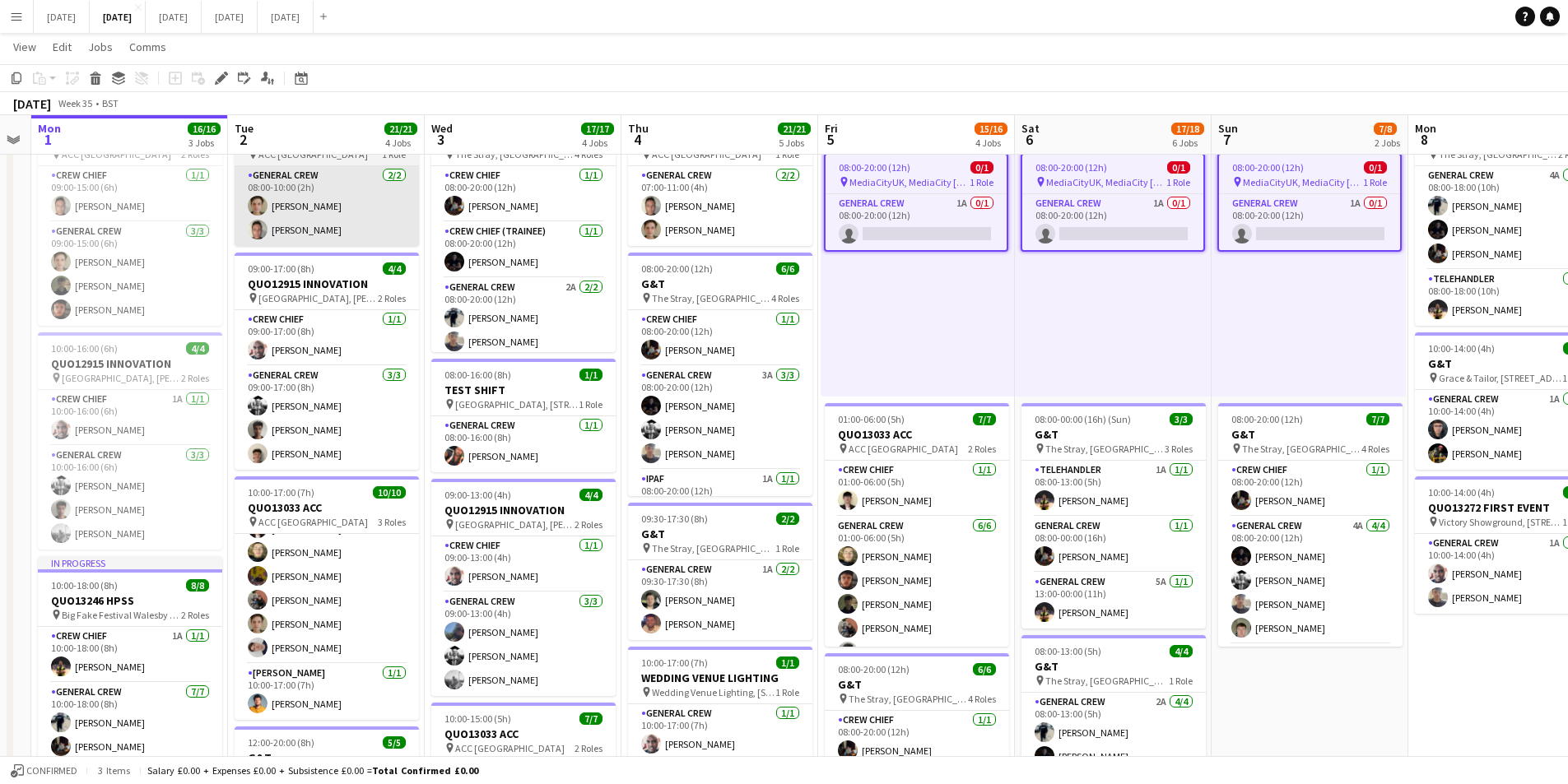
drag, startPoint x: 307, startPoint y: 282, endPoint x: 270, endPoint y: 175, distance: 113.2
click at [307, 282] on h3 "QUO12915 INNOVATION" at bounding box center [327, 283] width 185 height 15
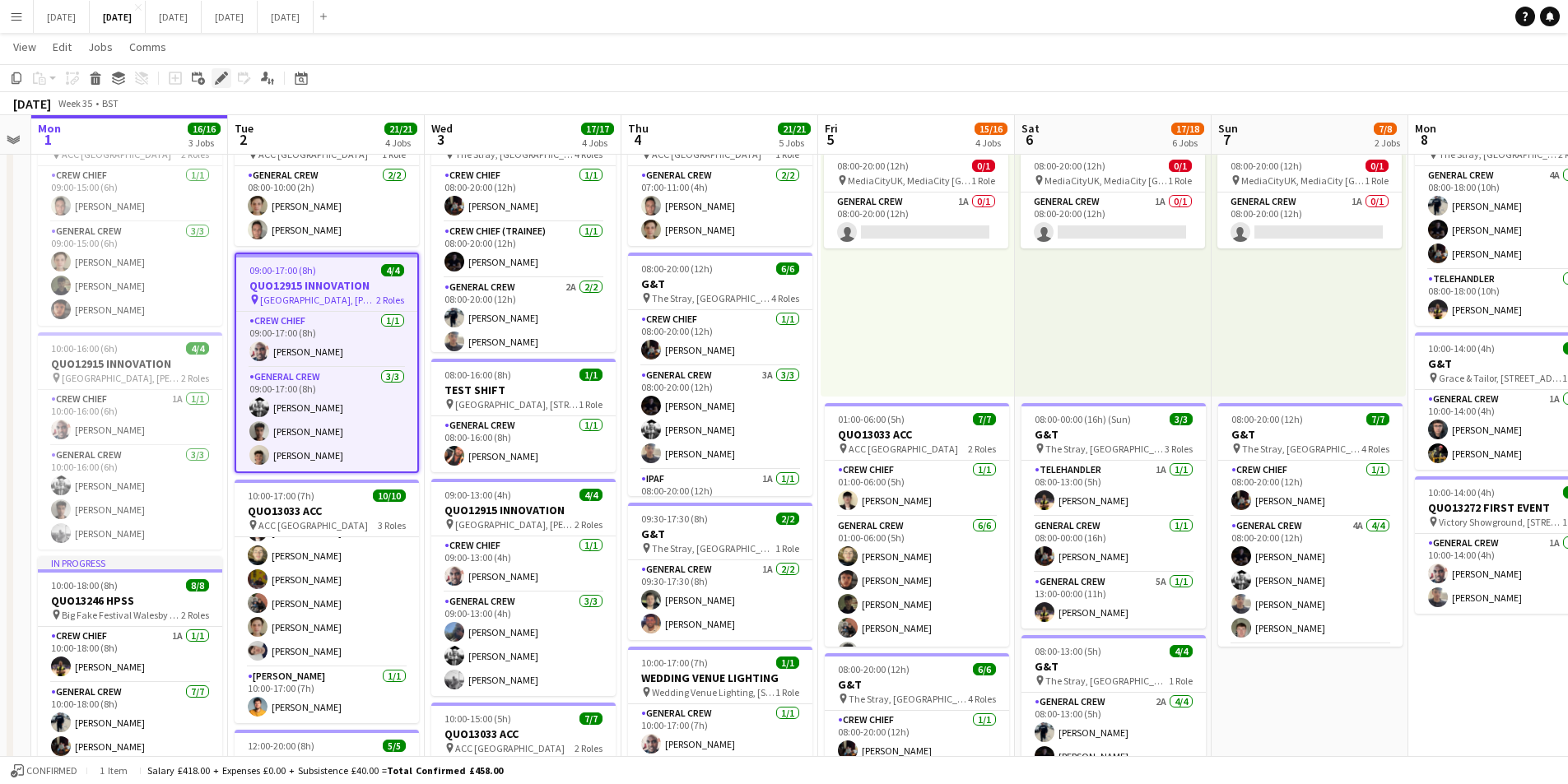
click at [219, 79] on icon at bounding box center [221, 79] width 9 height 9
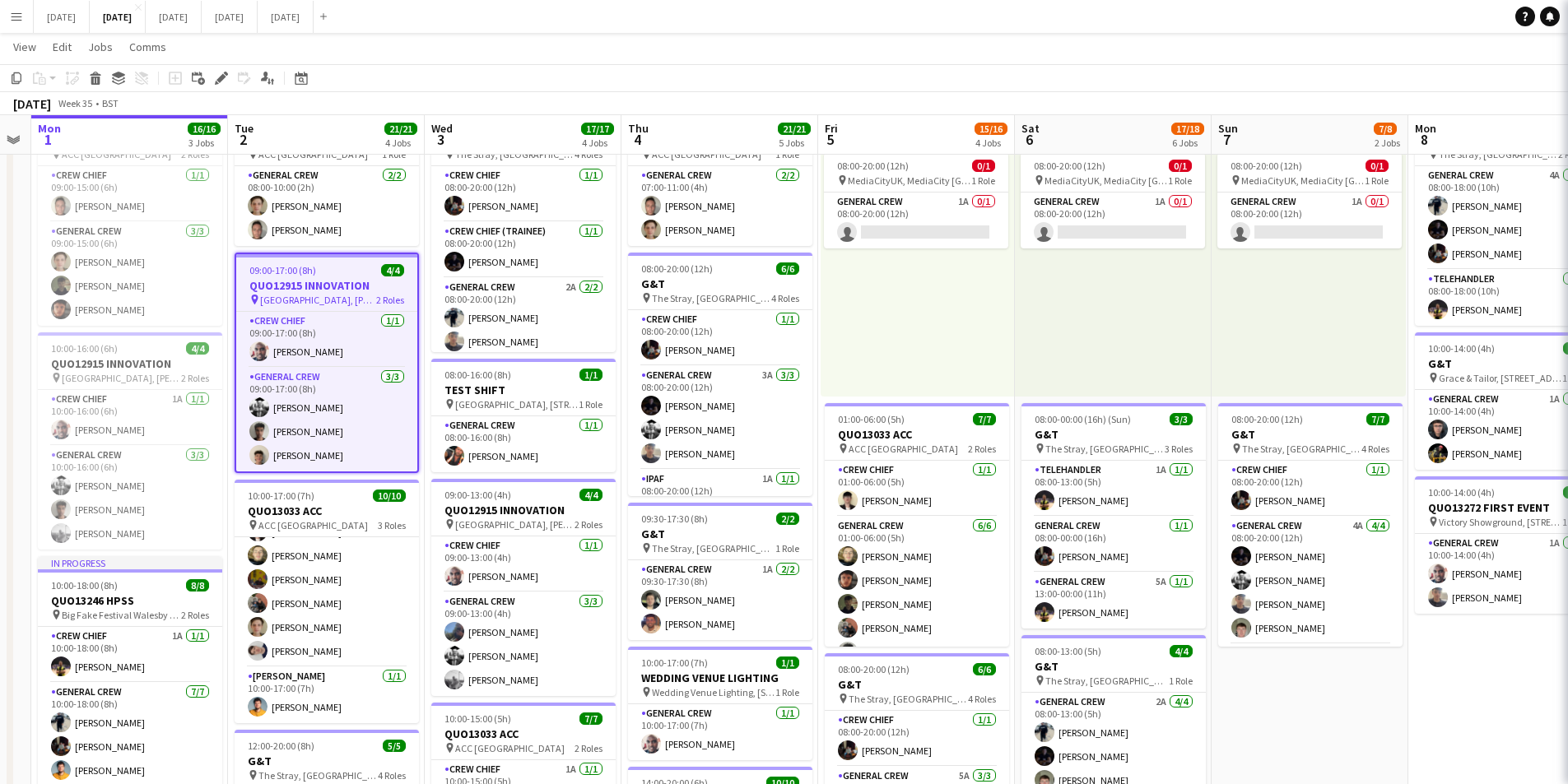
type input "**********"
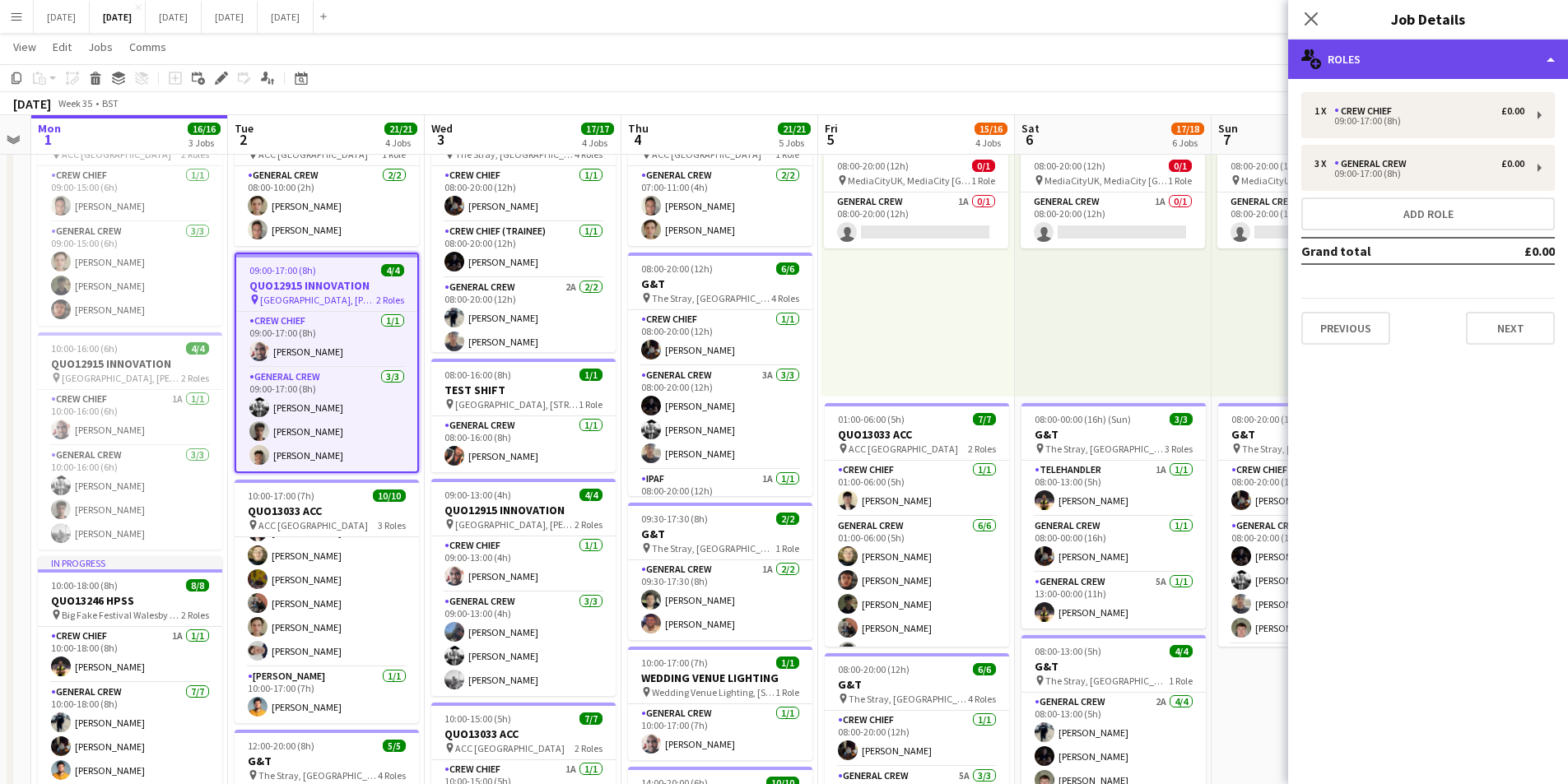
click at [1439, 63] on div "multiple-users-add Roles" at bounding box center [1428, 60] width 280 height 40
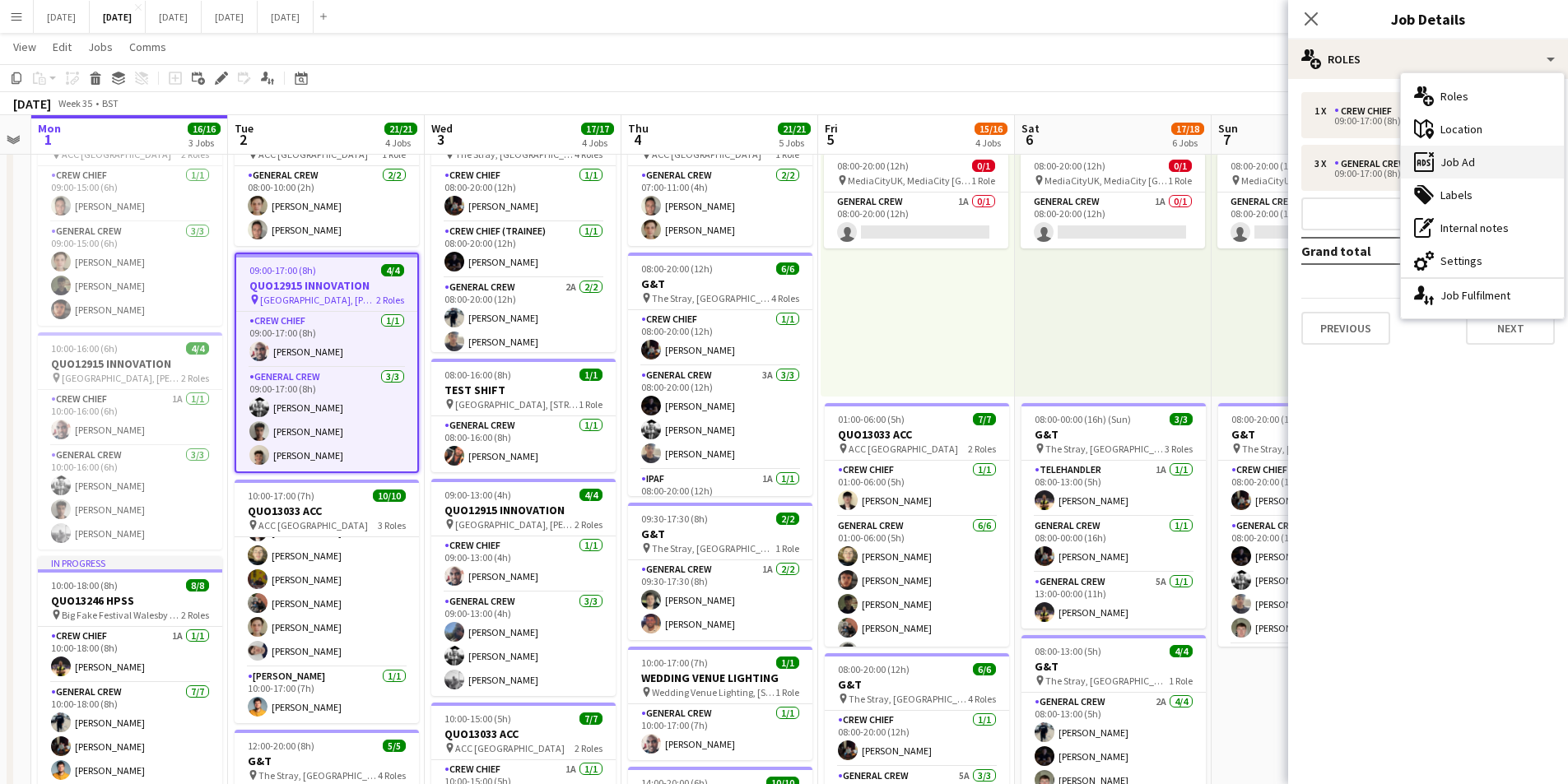
click at [1483, 164] on div "ads-window Job Ad" at bounding box center [1482, 162] width 163 height 33
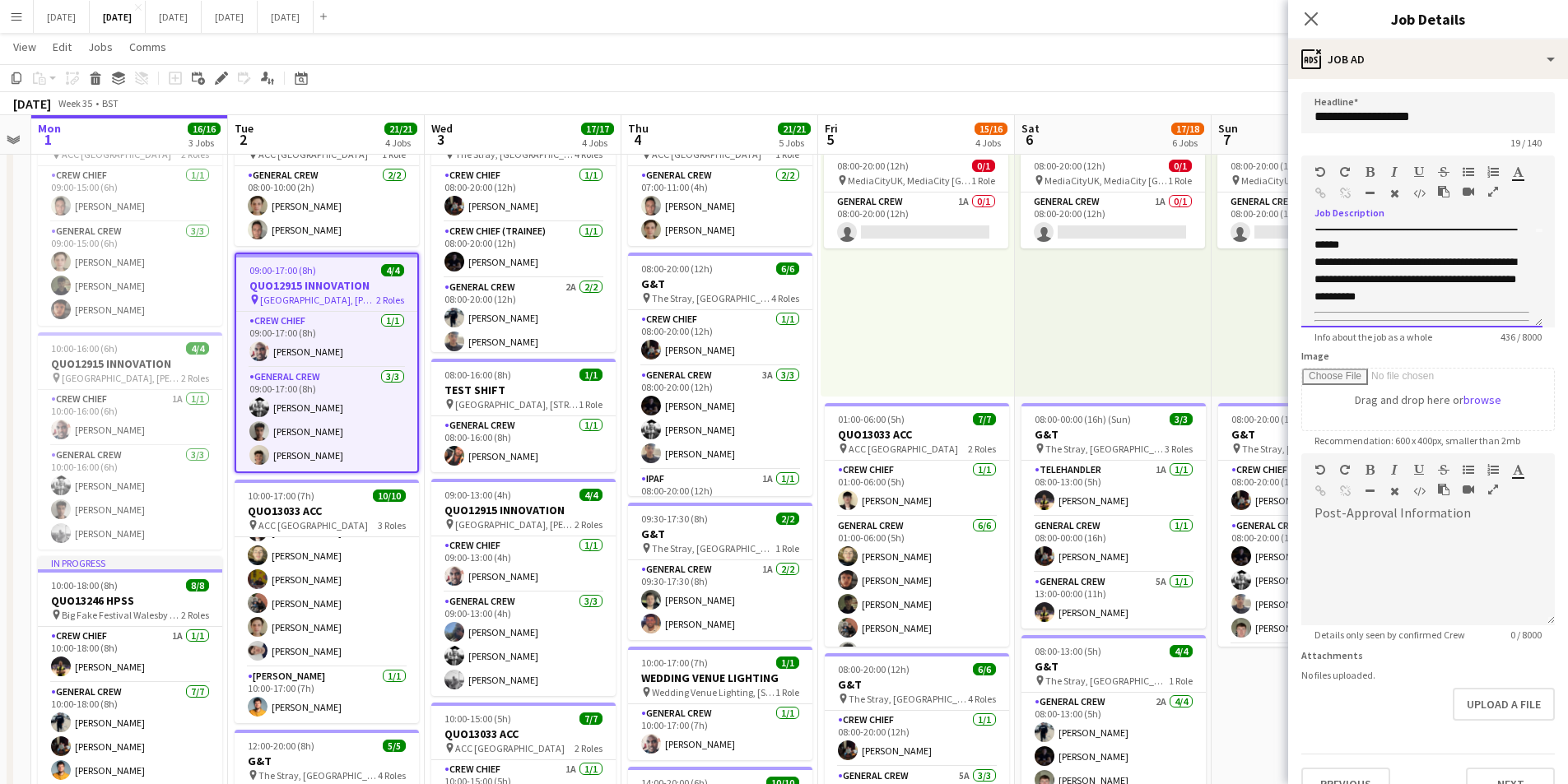
scroll to position [0, 0]
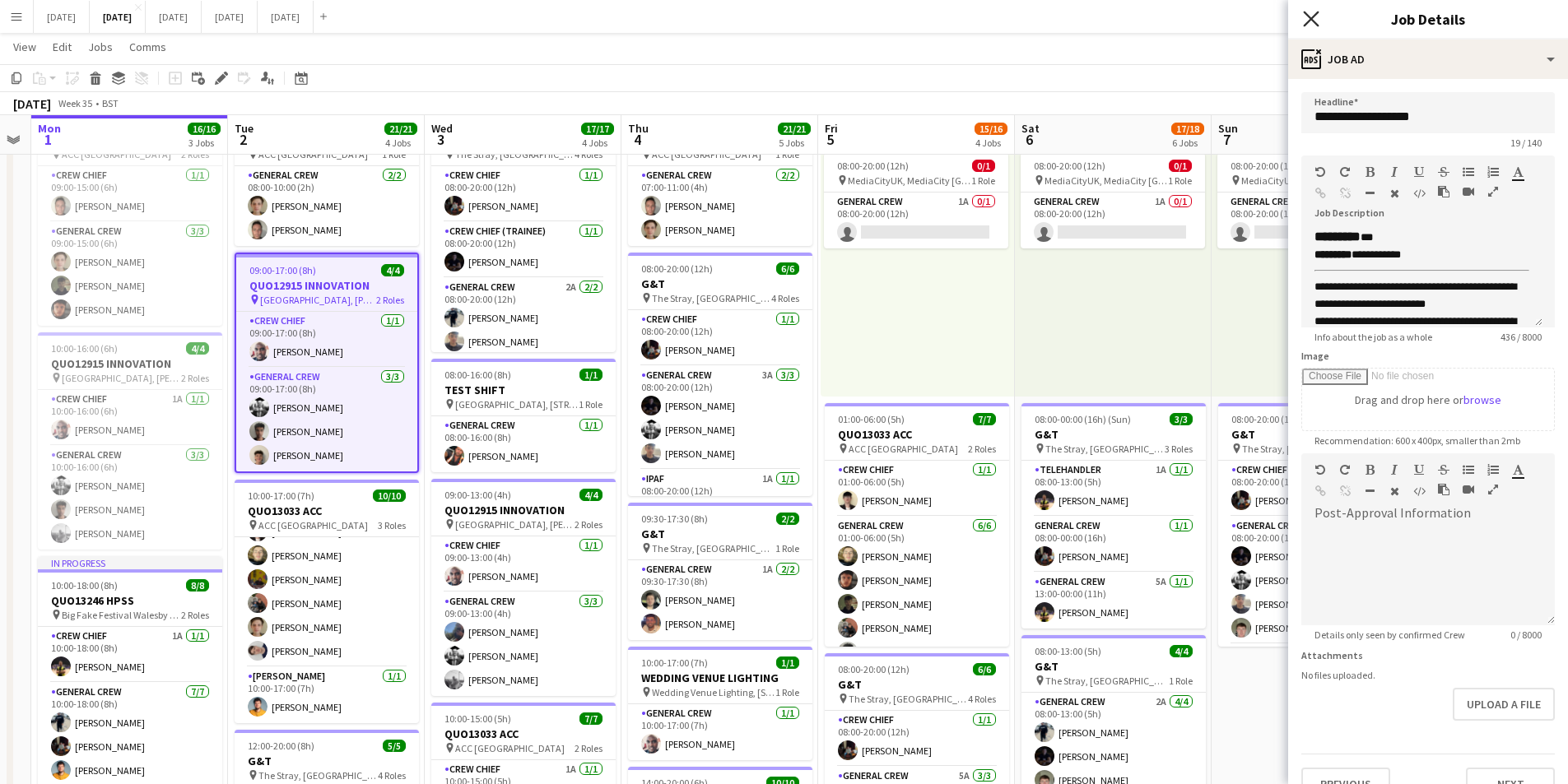
click at [1309, 18] on icon at bounding box center [1311, 18] width 16 height 16
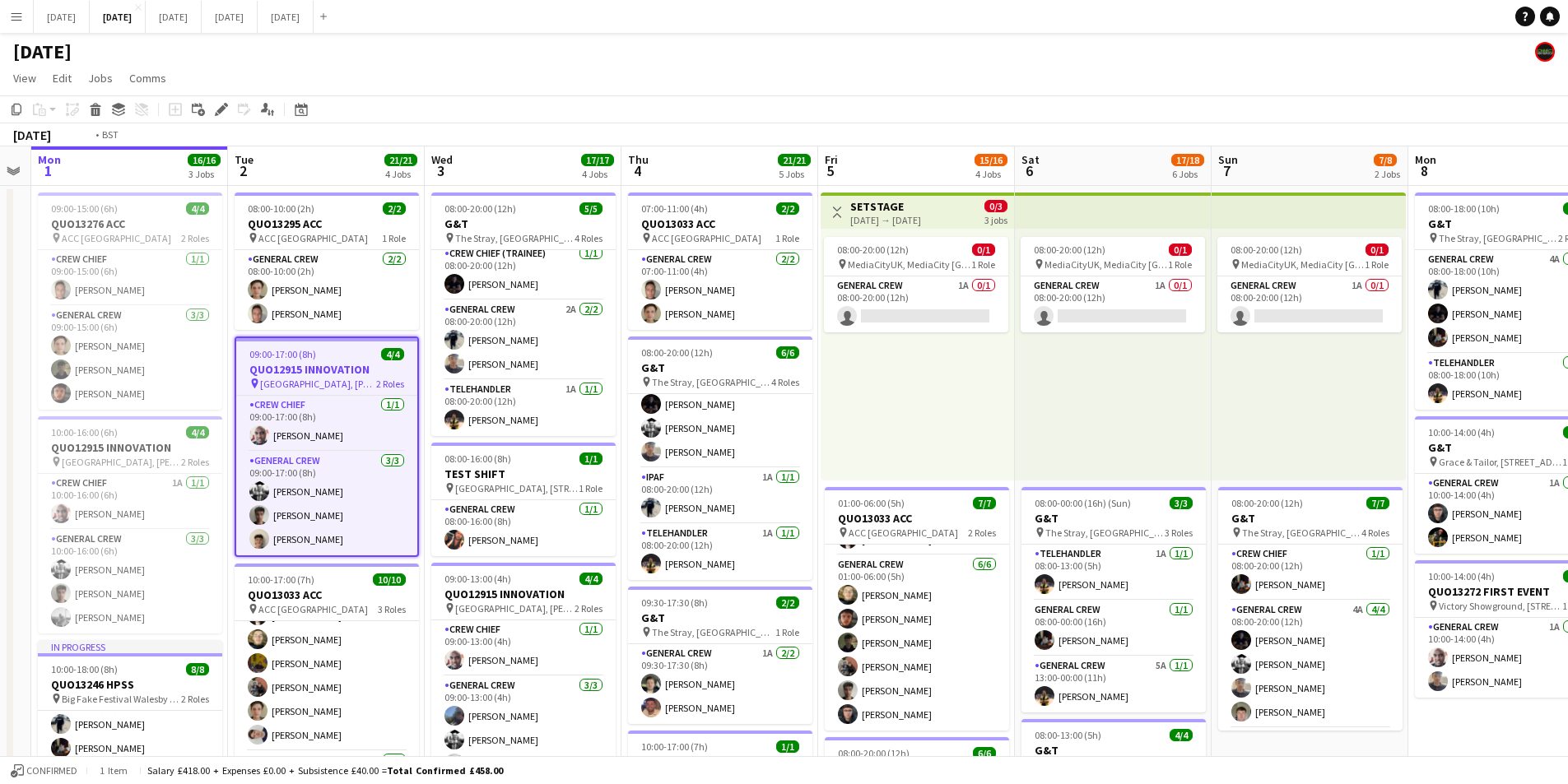
drag, startPoint x: 1046, startPoint y: 528, endPoint x: 953, endPoint y: 526, distance: 93.0
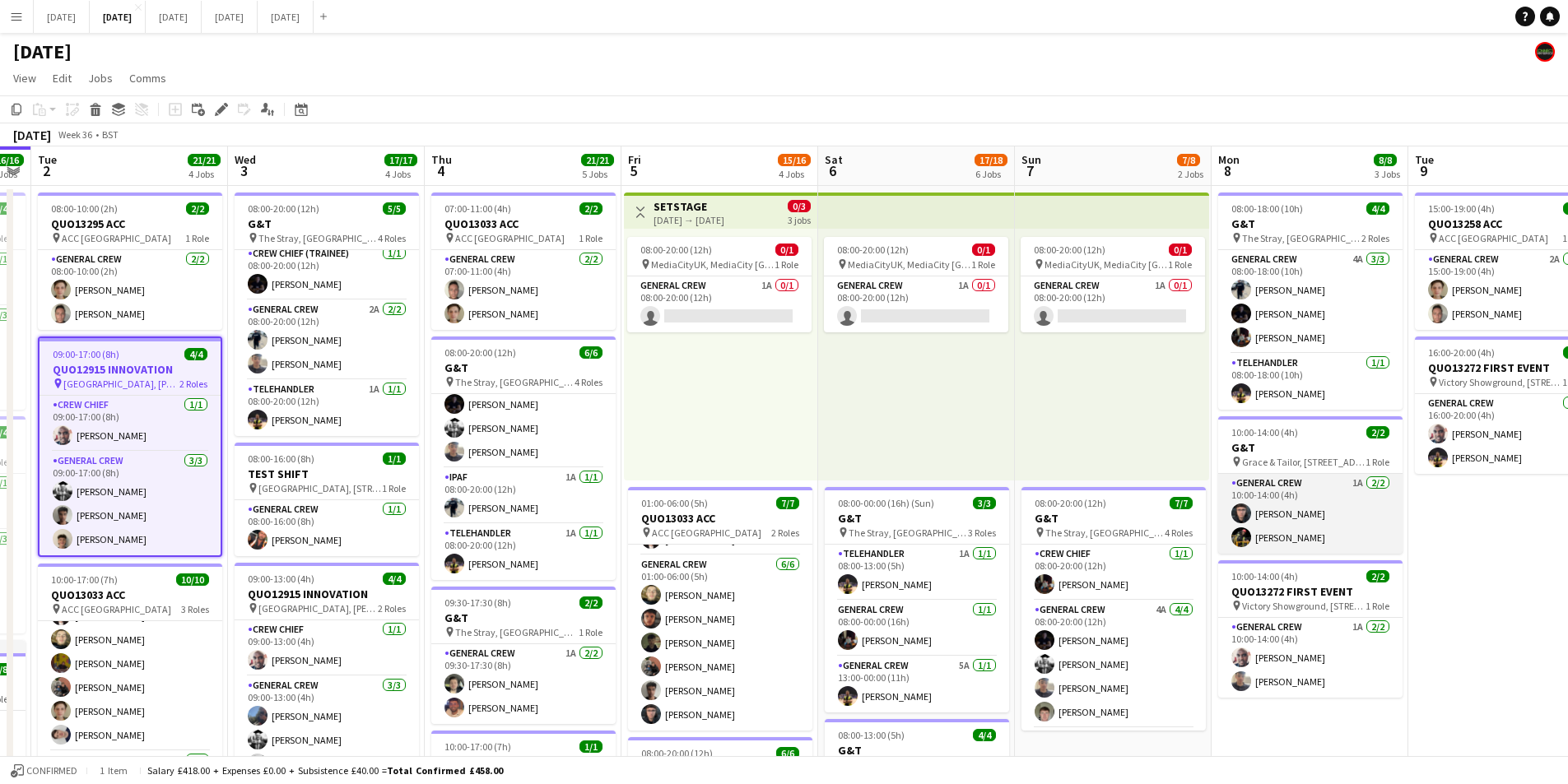
scroll to position [0, 568]
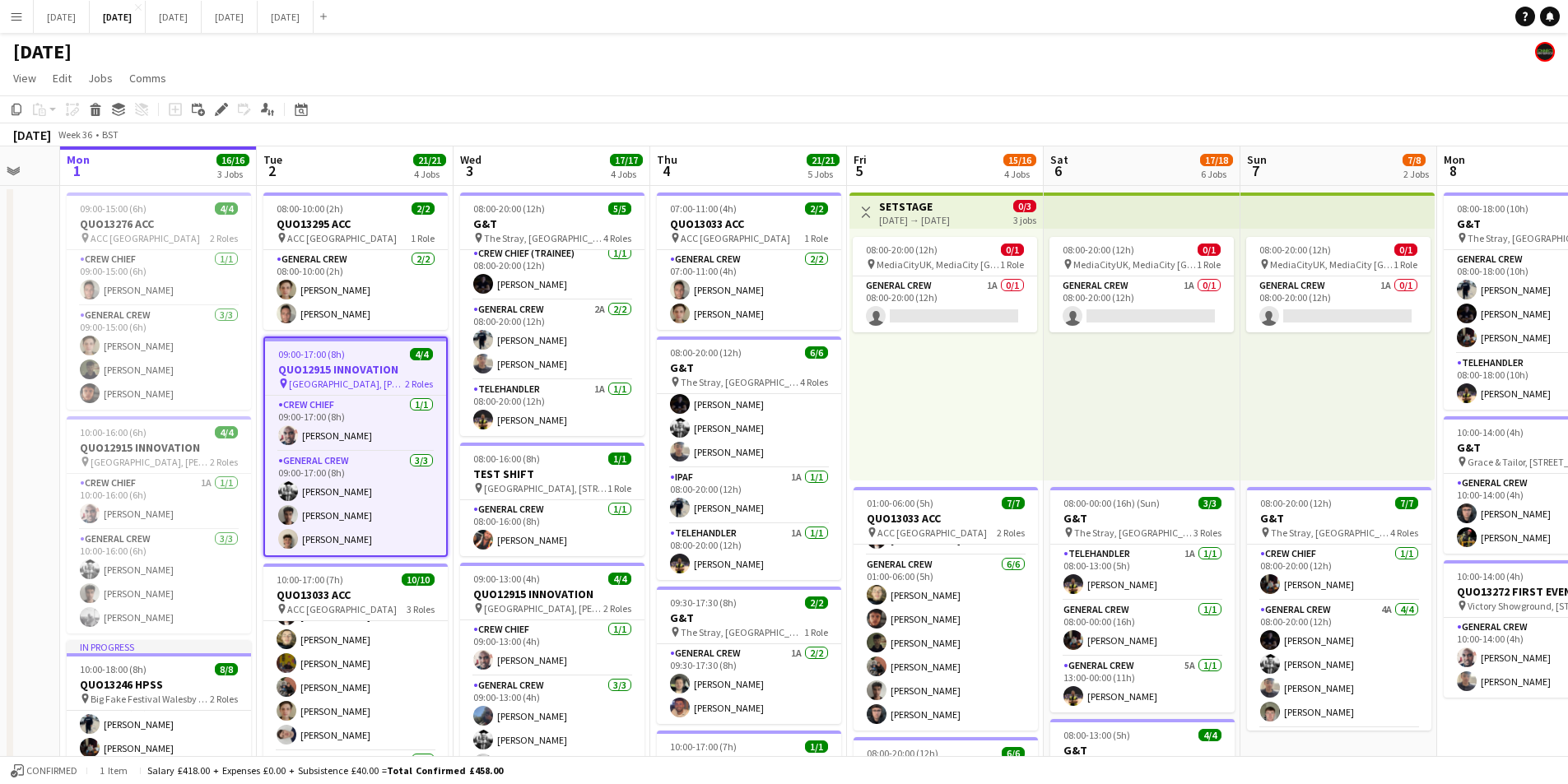
drag, startPoint x: 541, startPoint y: 425, endPoint x: 987, endPoint y: 450, distance: 446.7
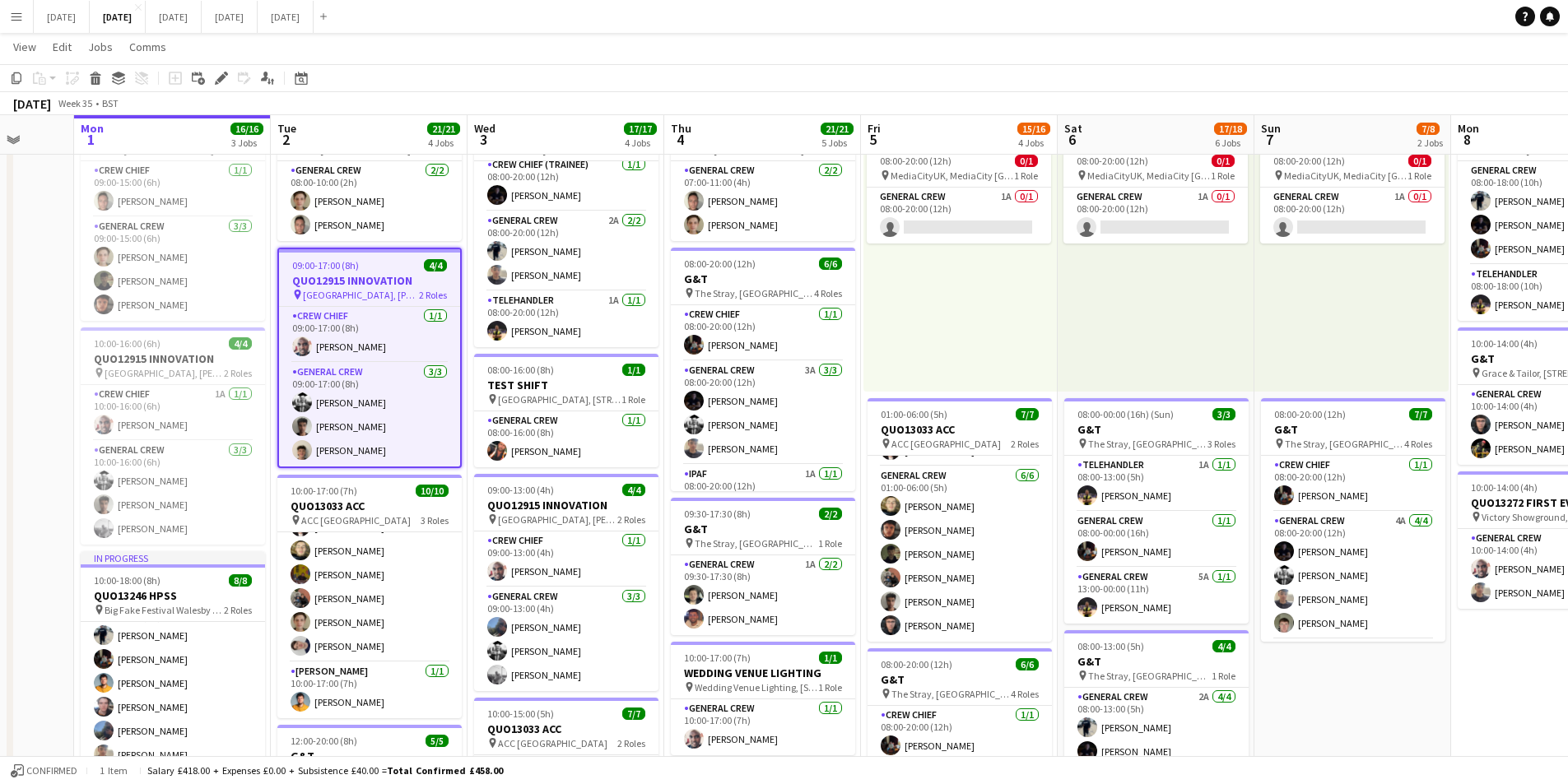
scroll to position [0, 0]
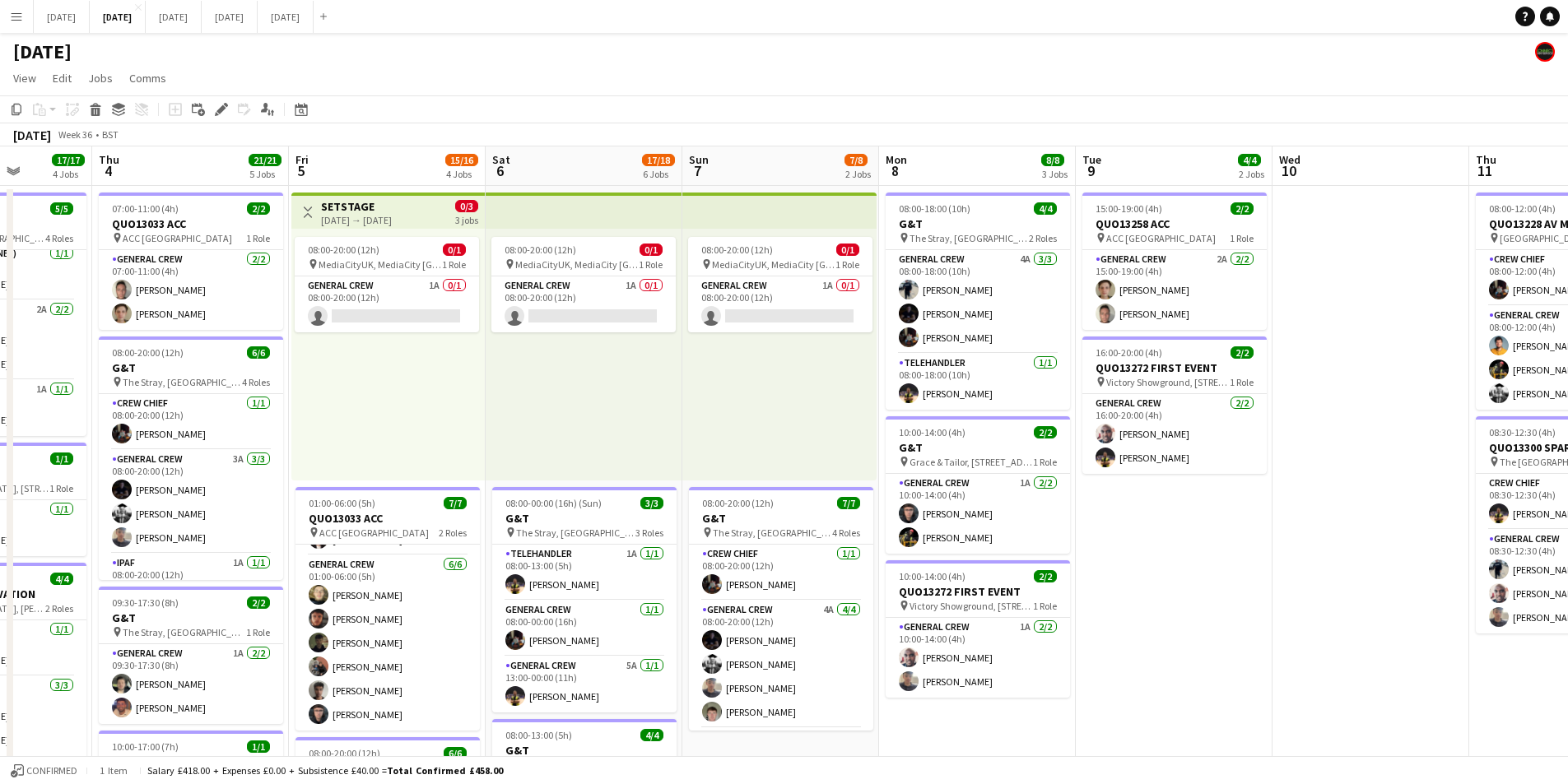
drag, startPoint x: 1458, startPoint y: 411, endPoint x: 963, endPoint y: 400, distance: 495.1
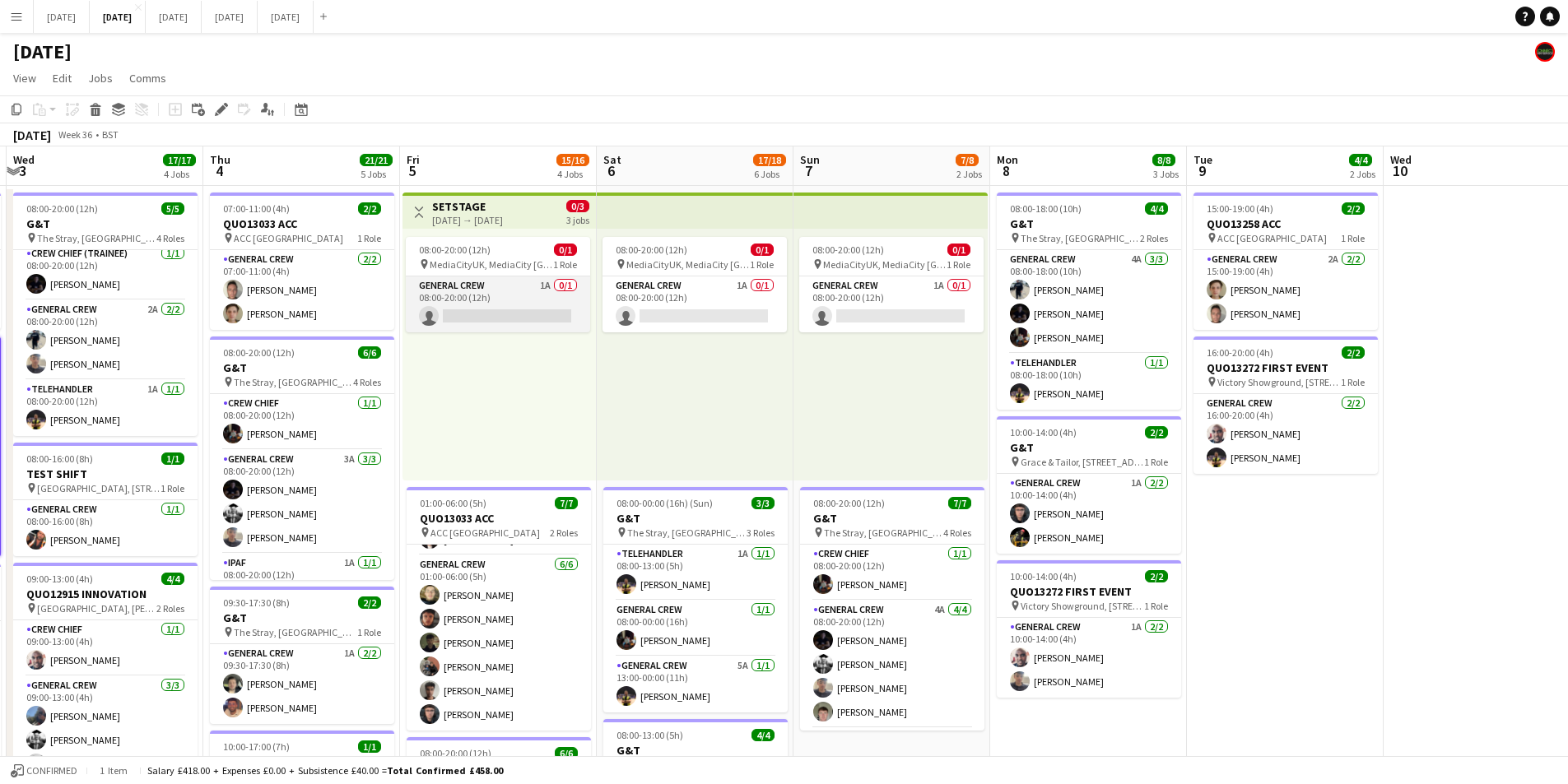
click at [484, 300] on app-card-role "General Crew 1A 0/1 08:00-20:00 (12h) single-neutral-actions" at bounding box center [498, 304] width 185 height 56
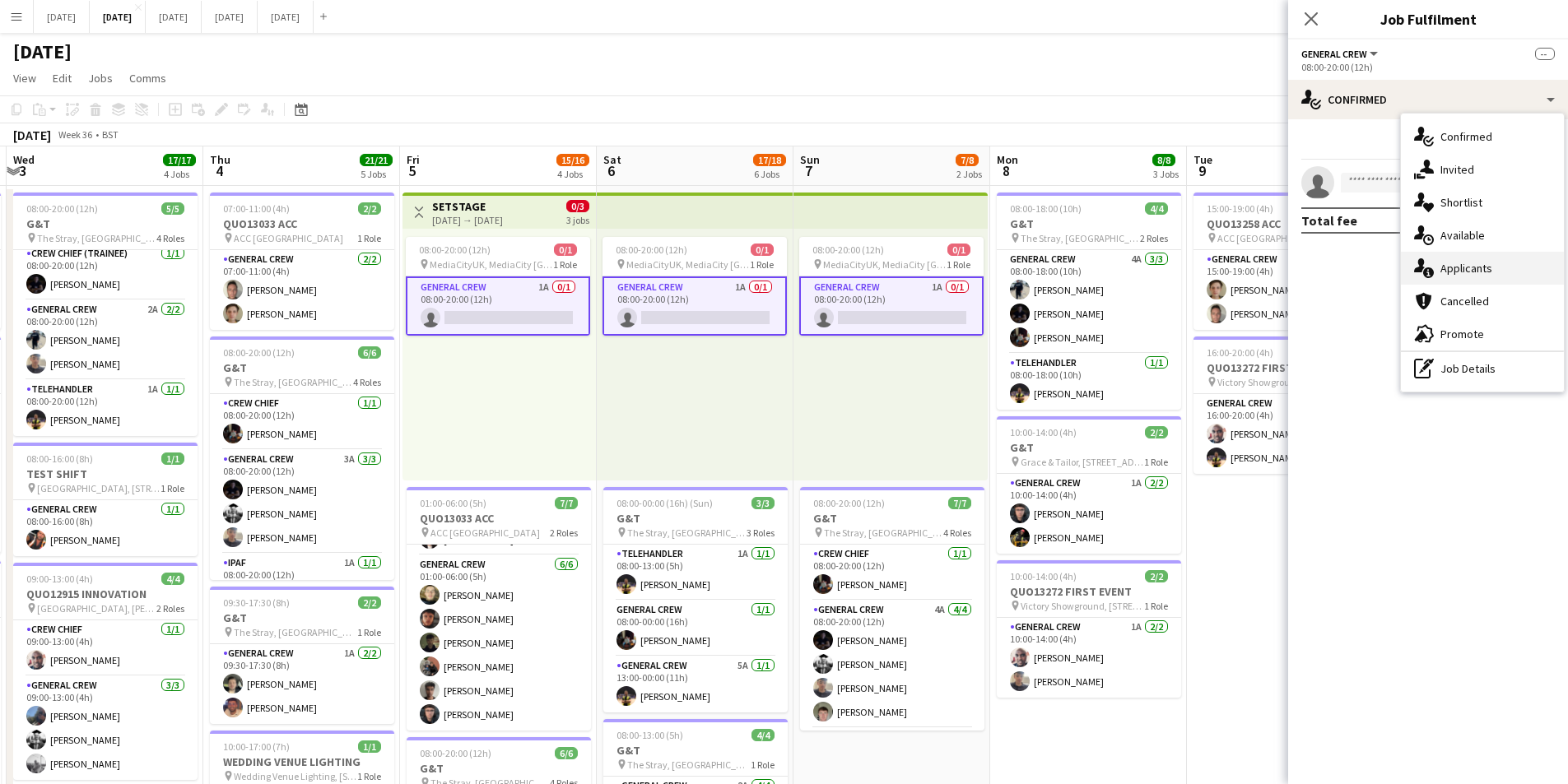
click at [1475, 265] on div "single-neutral-actions-information Applicants" at bounding box center [1482, 269] width 163 height 33
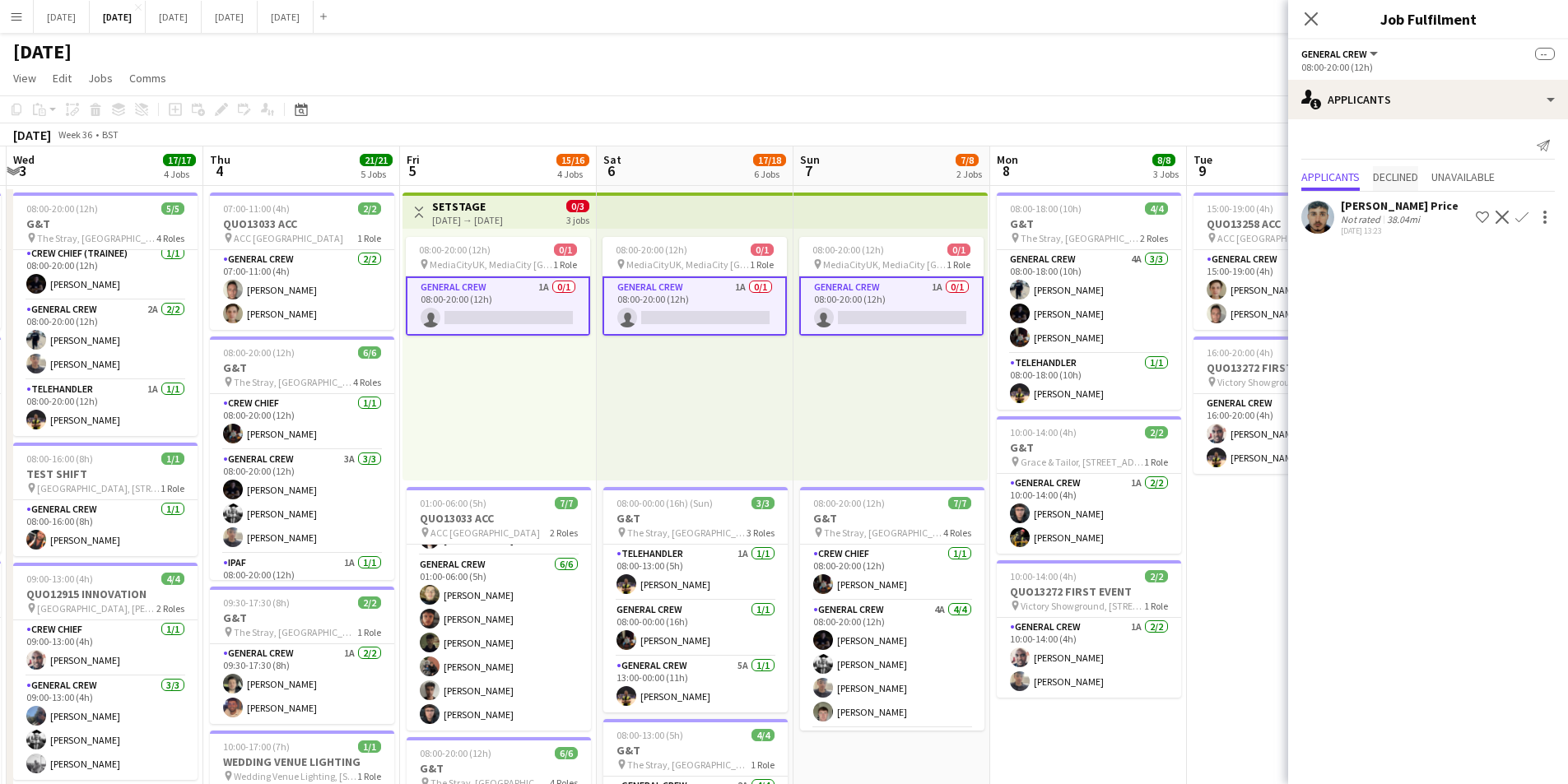
click at [1405, 183] on span "Declined" at bounding box center [1395, 176] width 45 height 11
click at [1461, 135] on span "Unavailable" at bounding box center [1463, 144] width 63 height 25
click at [1335, 149] on span "Applicants" at bounding box center [1331, 142] width 59 height 11
click at [1312, 19] on icon at bounding box center [1311, 18] width 16 height 16
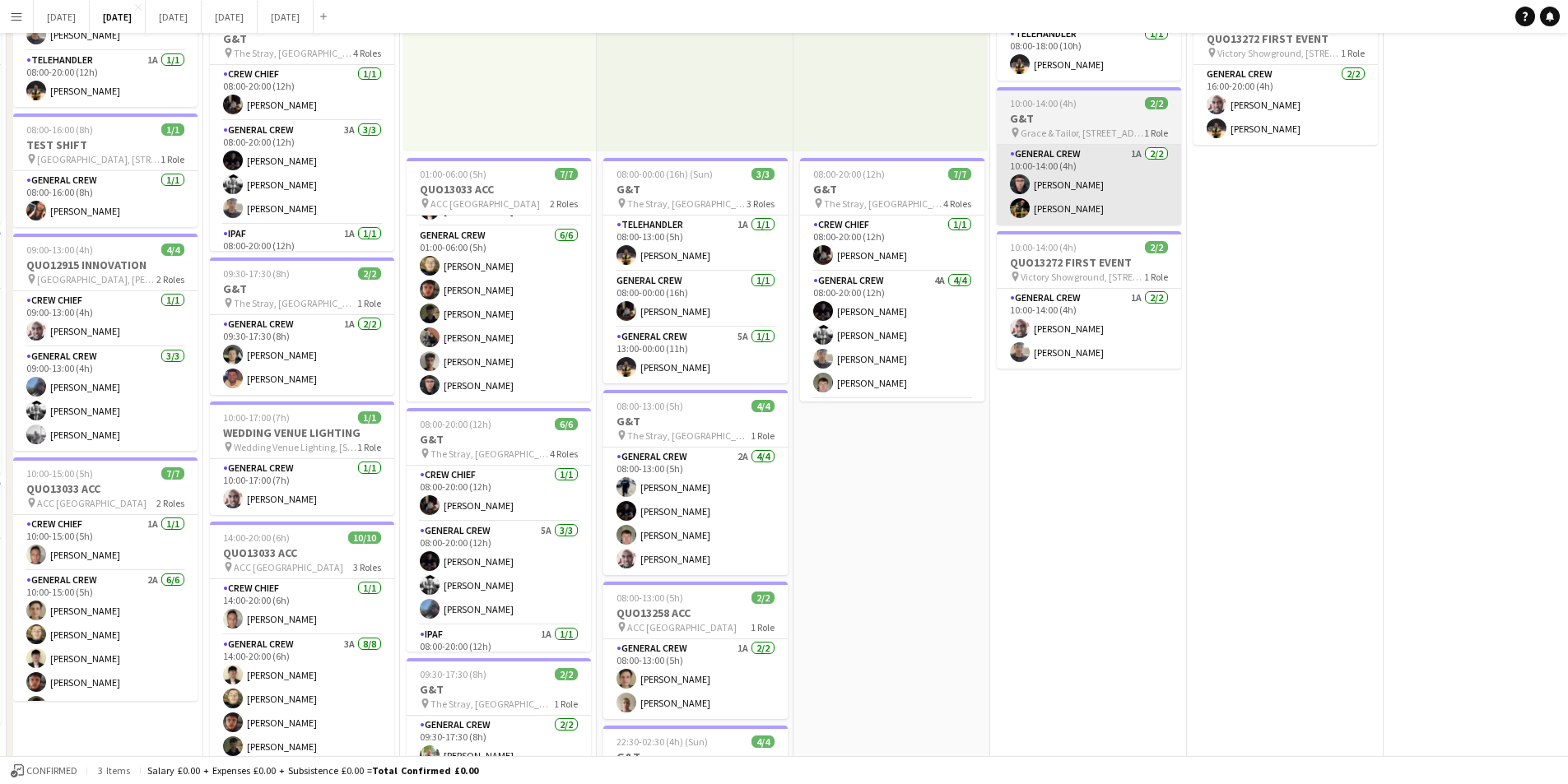
scroll to position [0, 0]
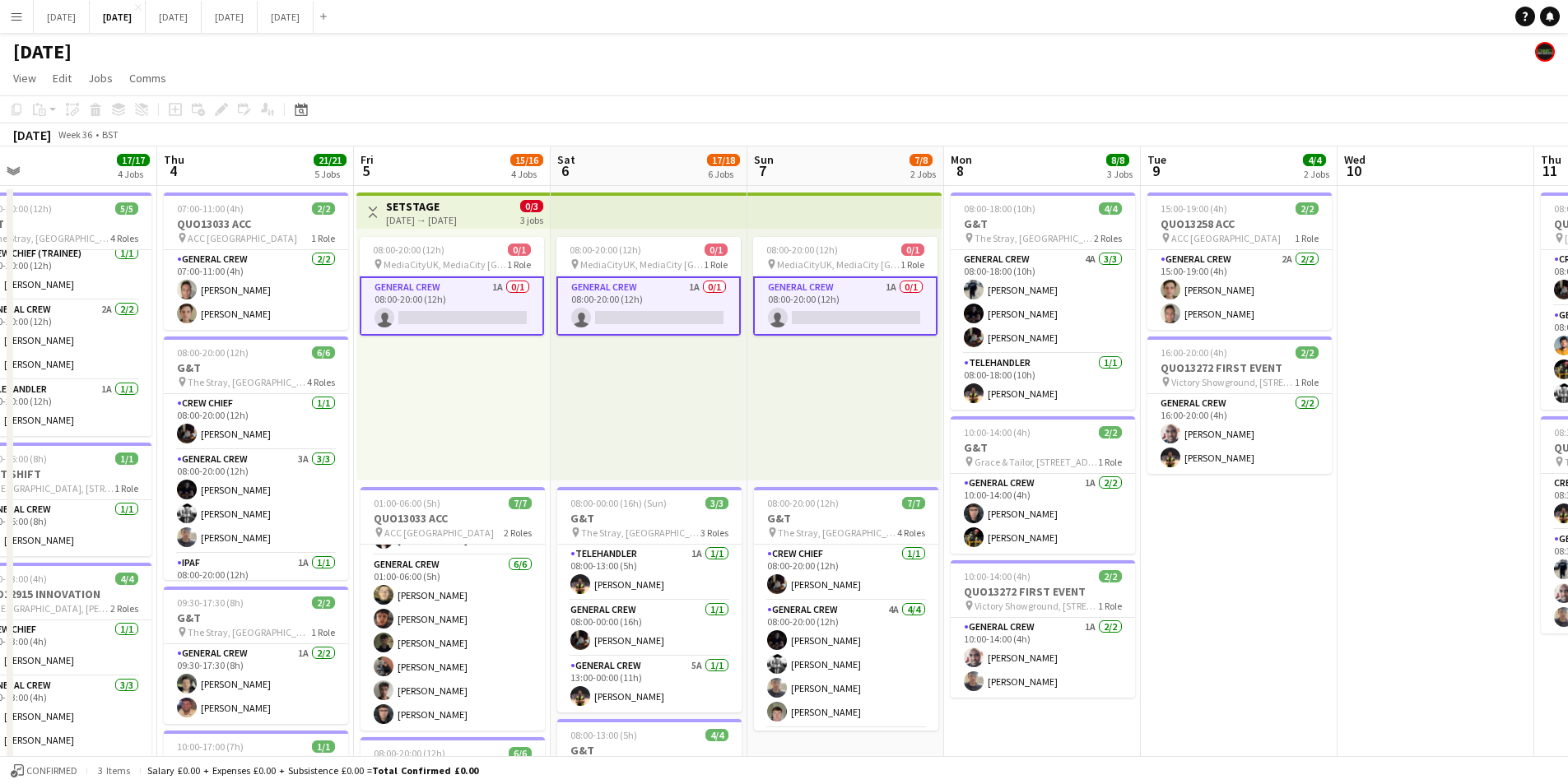
drag, startPoint x: 1314, startPoint y: 552, endPoint x: 834, endPoint y: 549, distance: 480.0
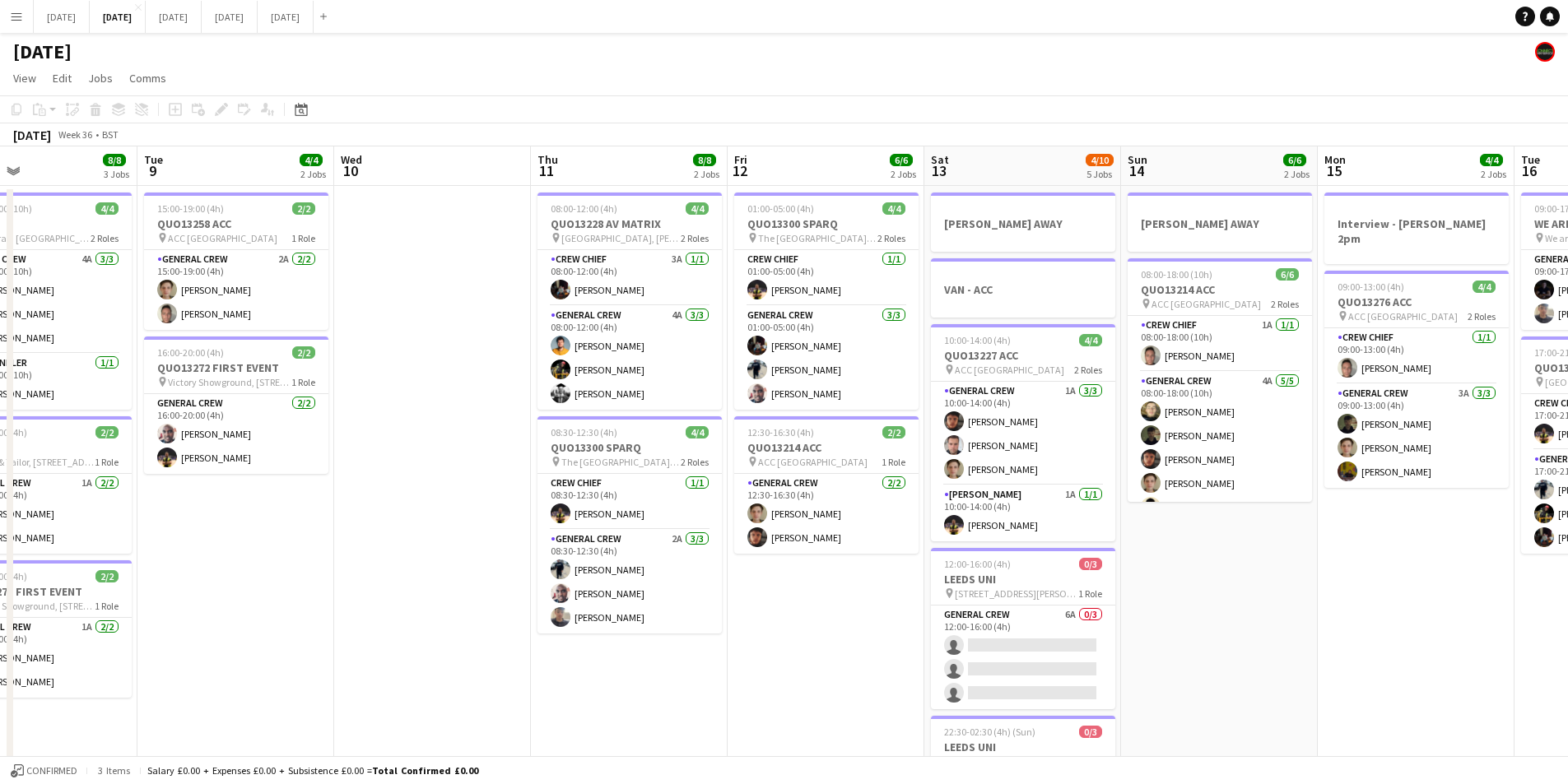
drag, startPoint x: 831, startPoint y: 567, endPoint x: 689, endPoint y: 549, distance: 143.1
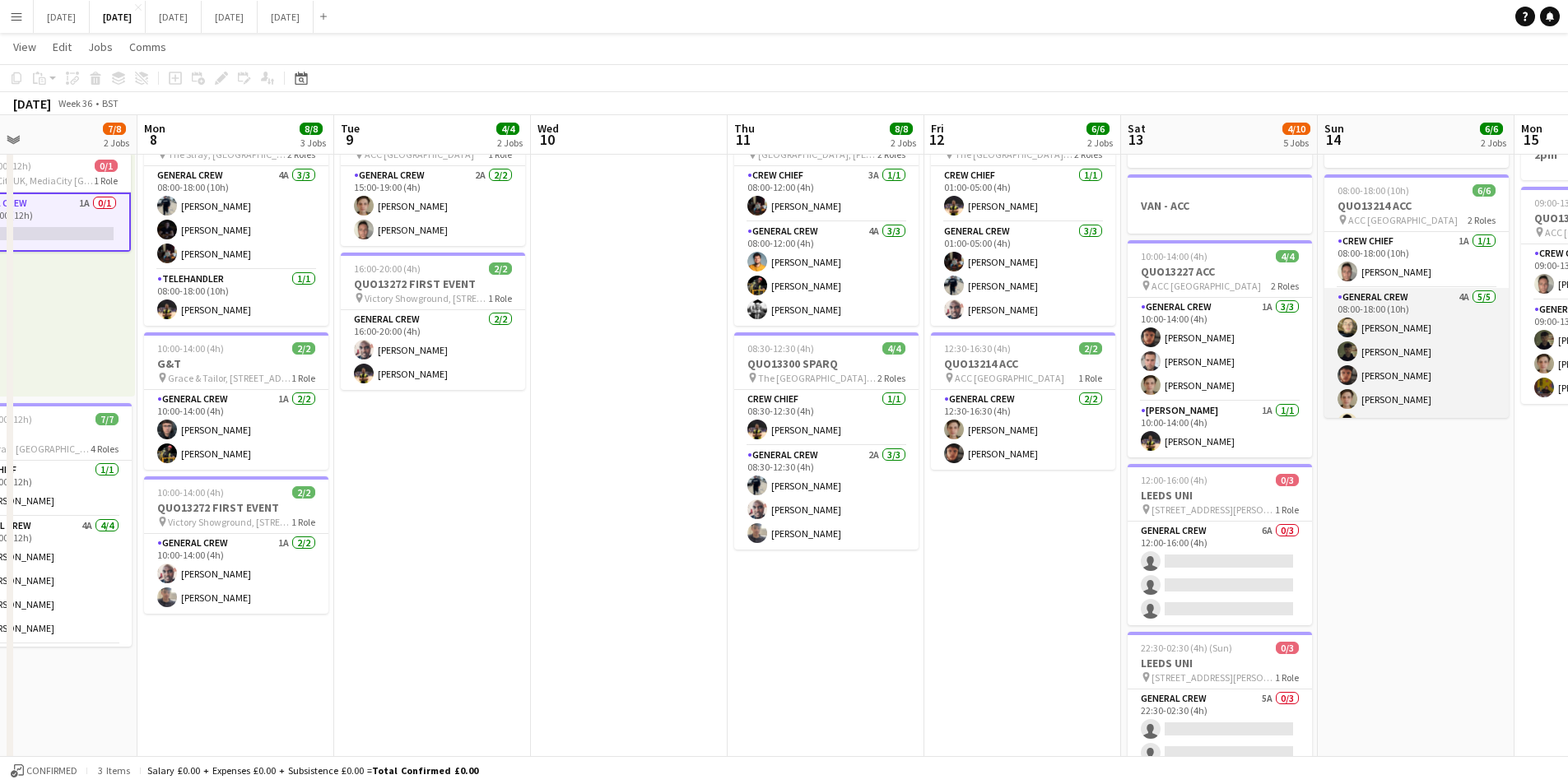
scroll to position [22, 0]
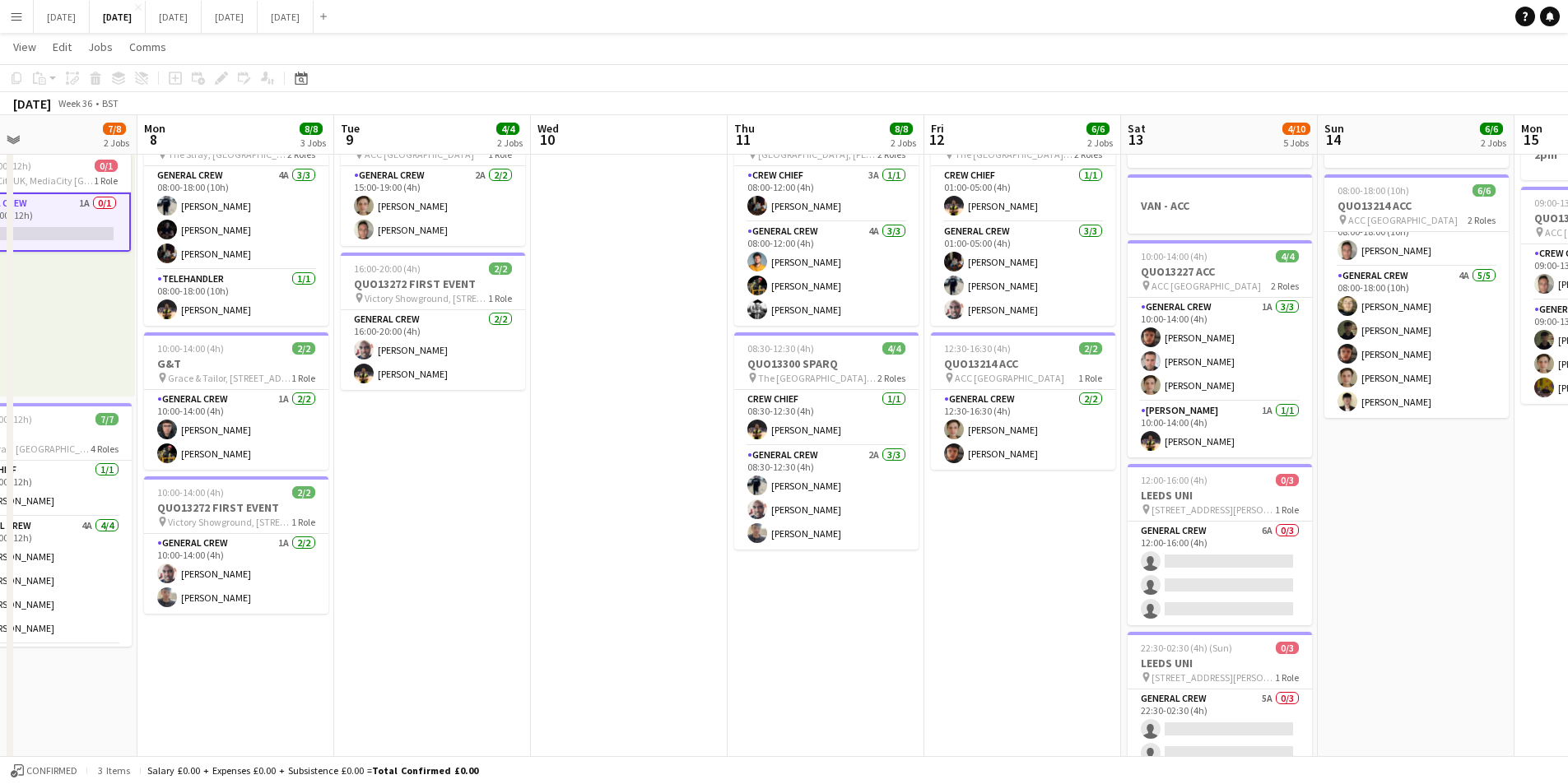
drag, startPoint x: 1034, startPoint y: 575, endPoint x: 688, endPoint y: 599, distance: 346.8
click at [1296, 516] on app-calendar-viewport "Fri 5 15/16 4 Jobs Sat 6 17/18 6 Jobs Sun 7 7/8 2 Jobs Mon 8 8/8 3 Jobs Tue 9 4…" at bounding box center [784, 700] width 1568 height 1438
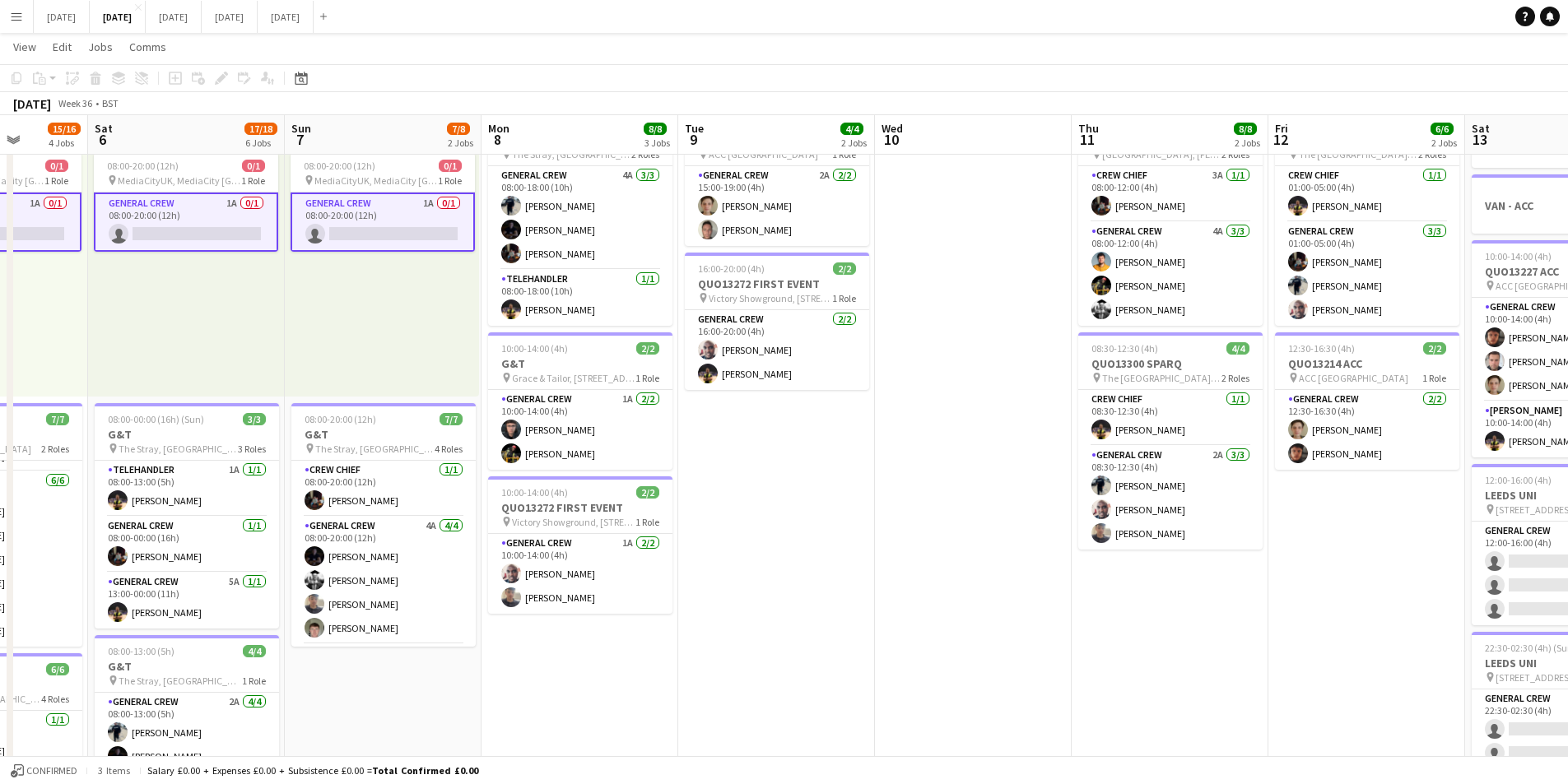
drag, startPoint x: 688, startPoint y: 599, endPoint x: 988, endPoint y: 548, distance: 304.3
click at [986, 566] on app-calendar-viewport "Wed 3 17/17 4 Jobs Thu 4 21/21 5 Jobs Fri 5 15/16 4 Jobs Sat 6 17/18 6 Jobs Sun…" at bounding box center [784, 700] width 1568 height 1438
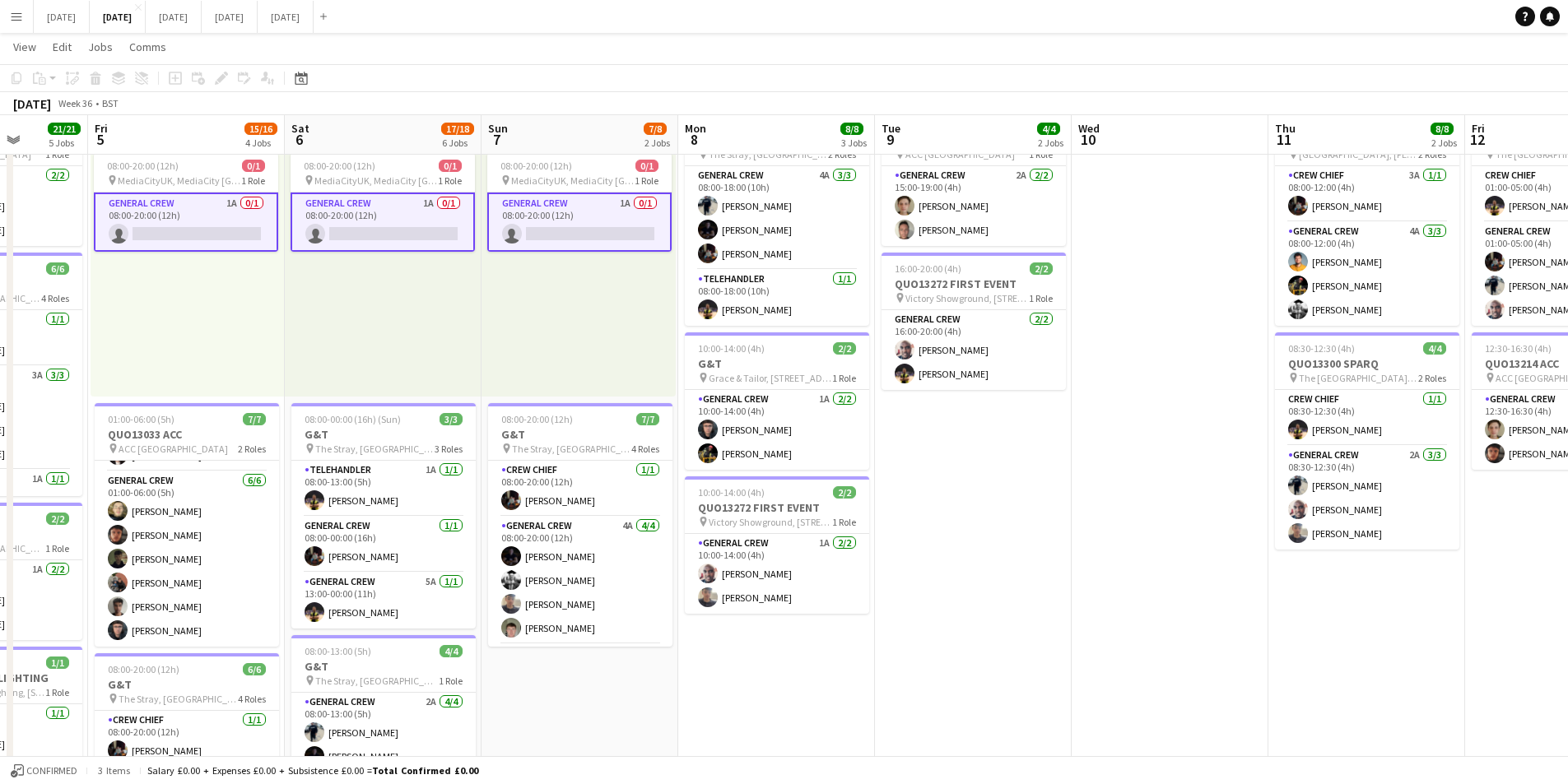
scroll to position [0, 417]
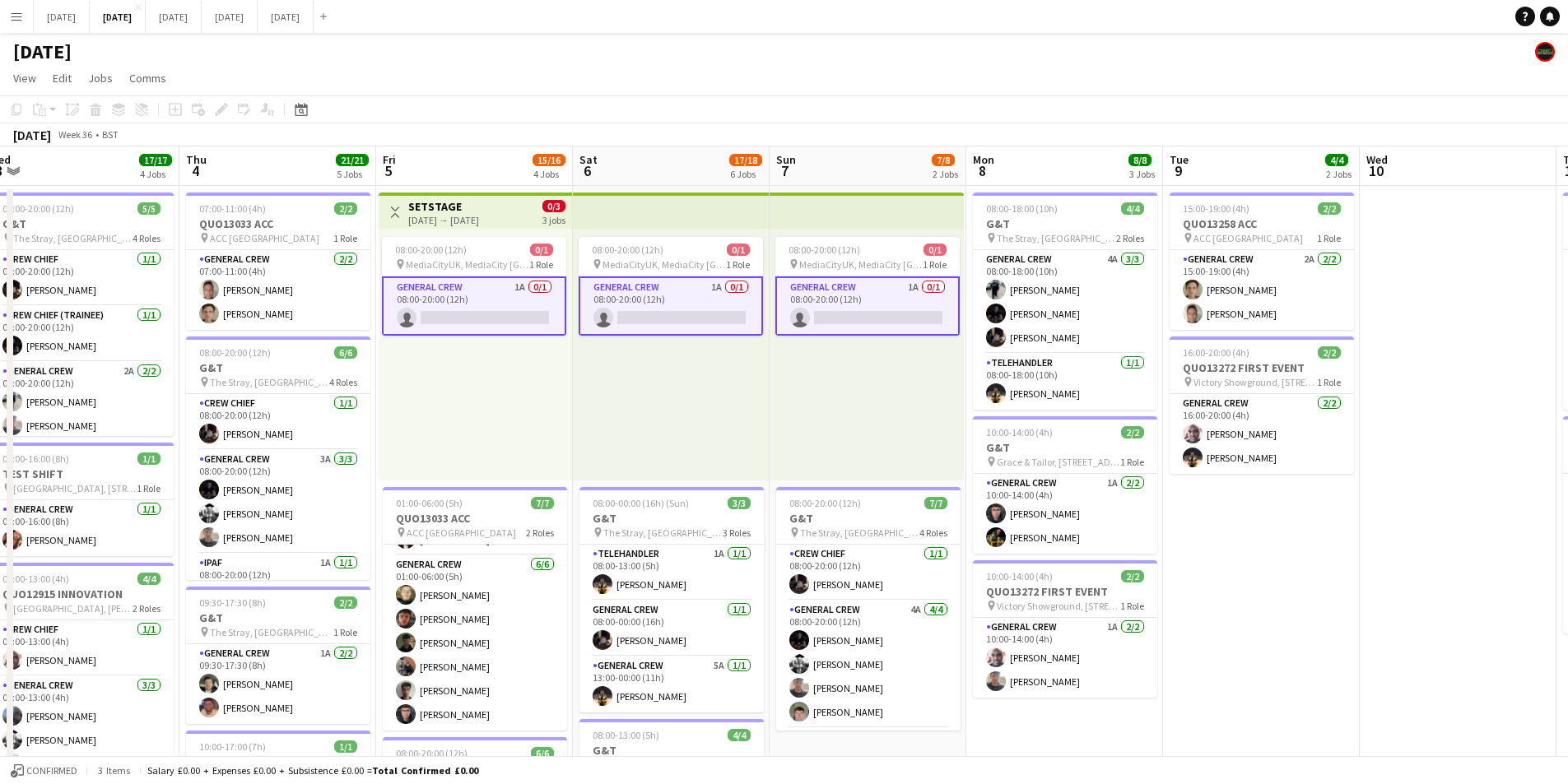
scroll to position [0, 422]
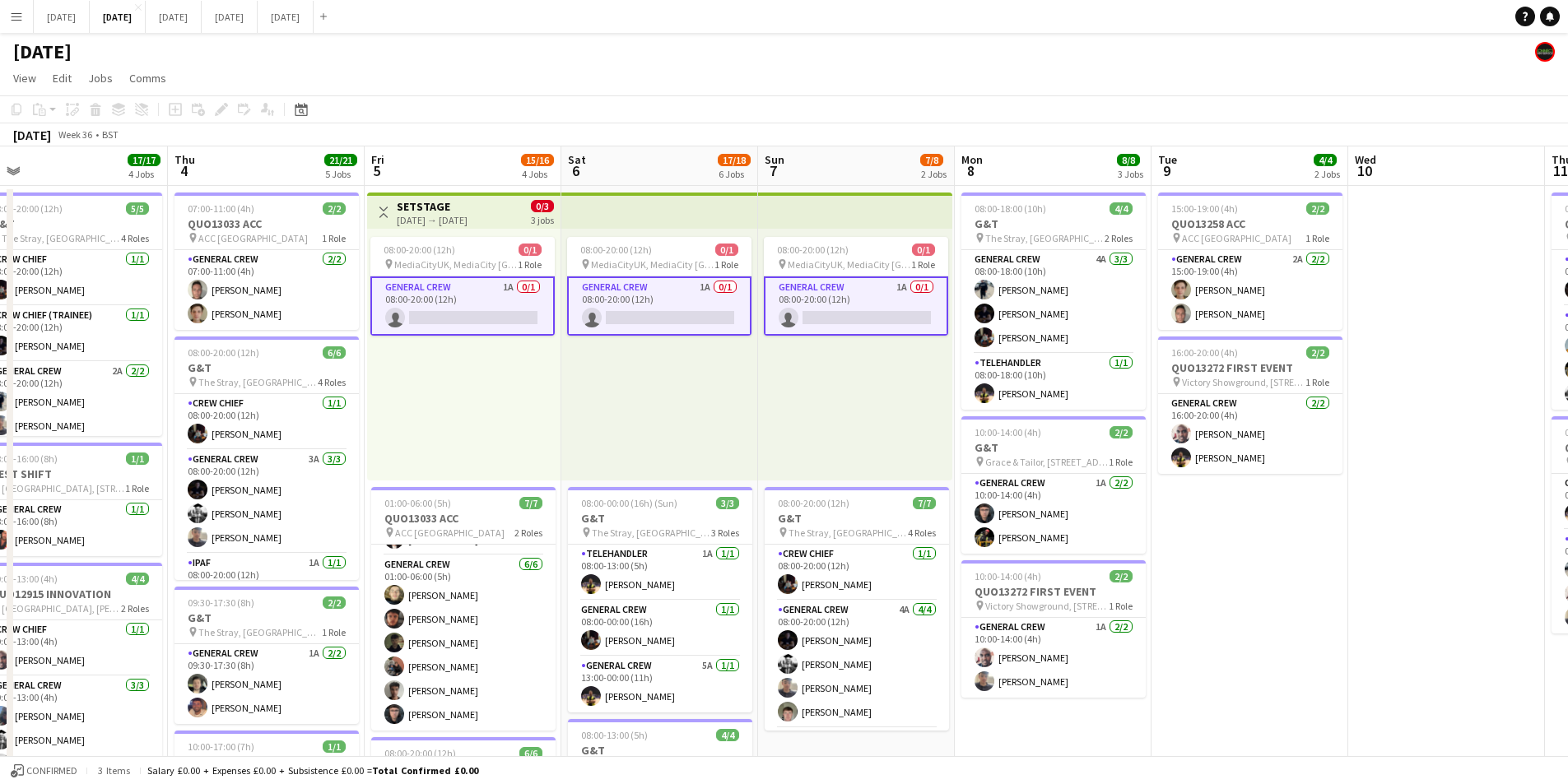
drag, startPoint x: 1378, startPoint y: 596, endPoint x: 1309, endPoint y: 592, distance: 69.1
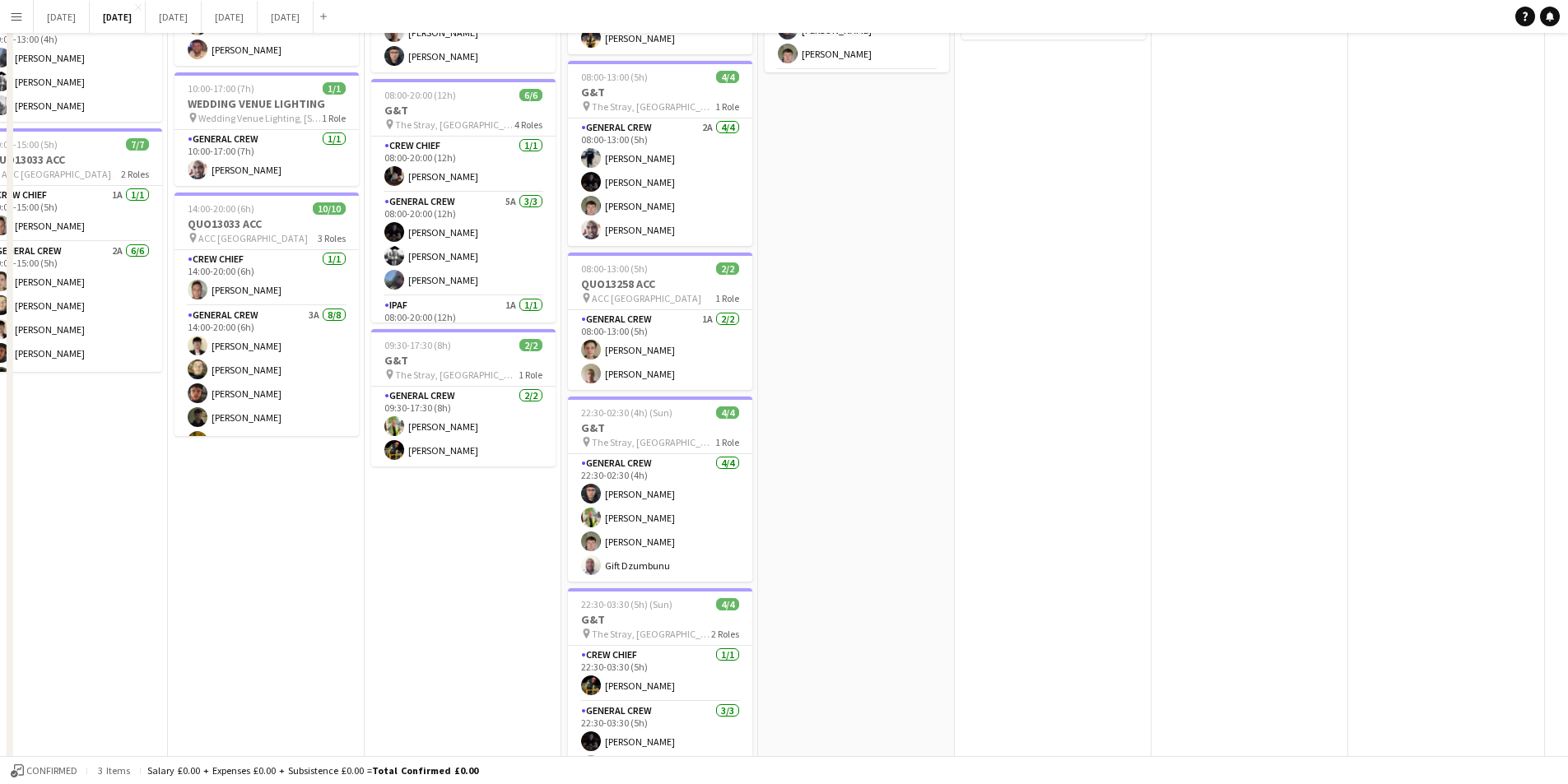
scroll to position [0, 0]
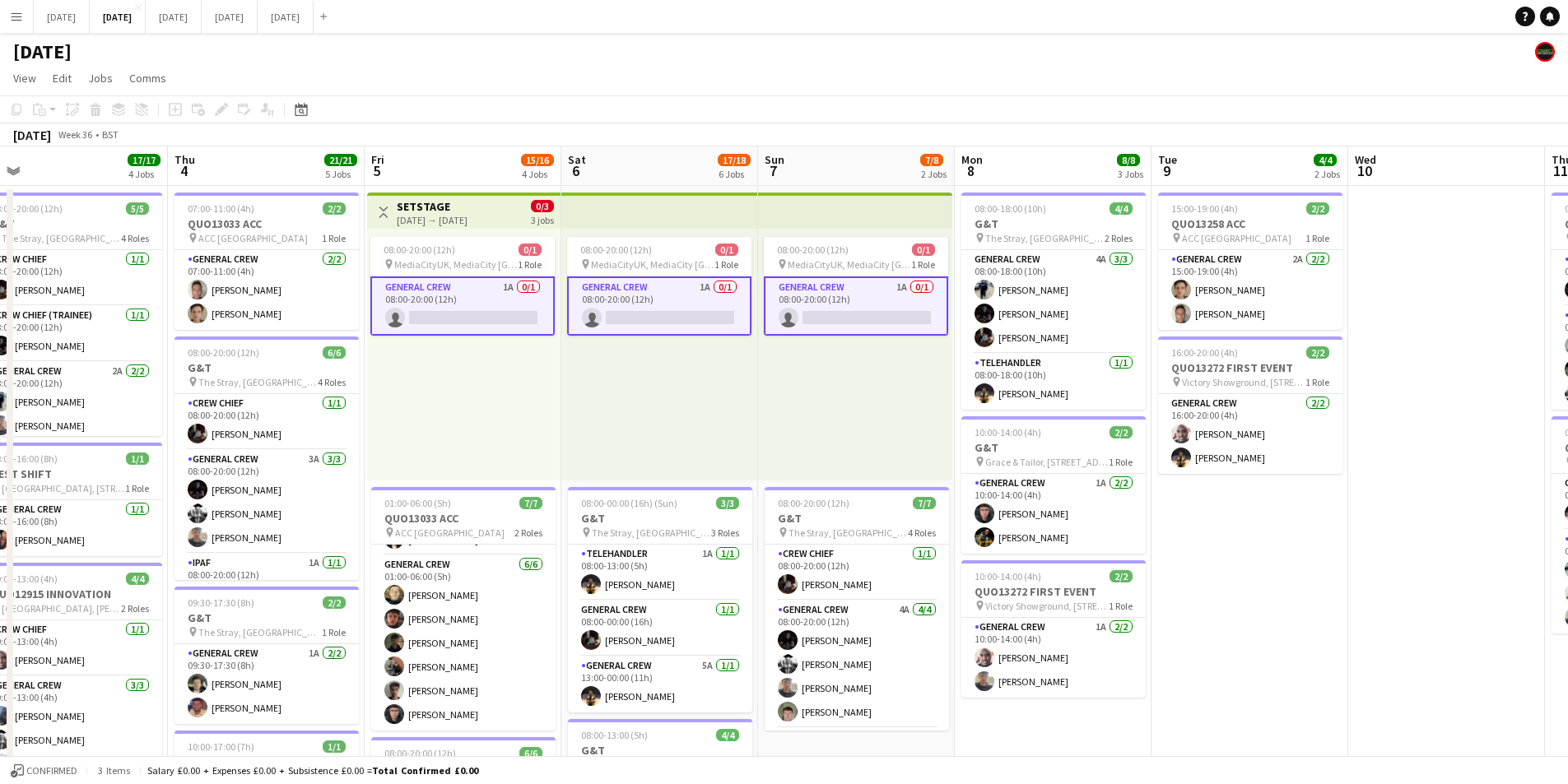
drag, startPoint x: 1397, startPoint y: 577, endPoint x: 1290, endPoint y: 585, distance: 107.3
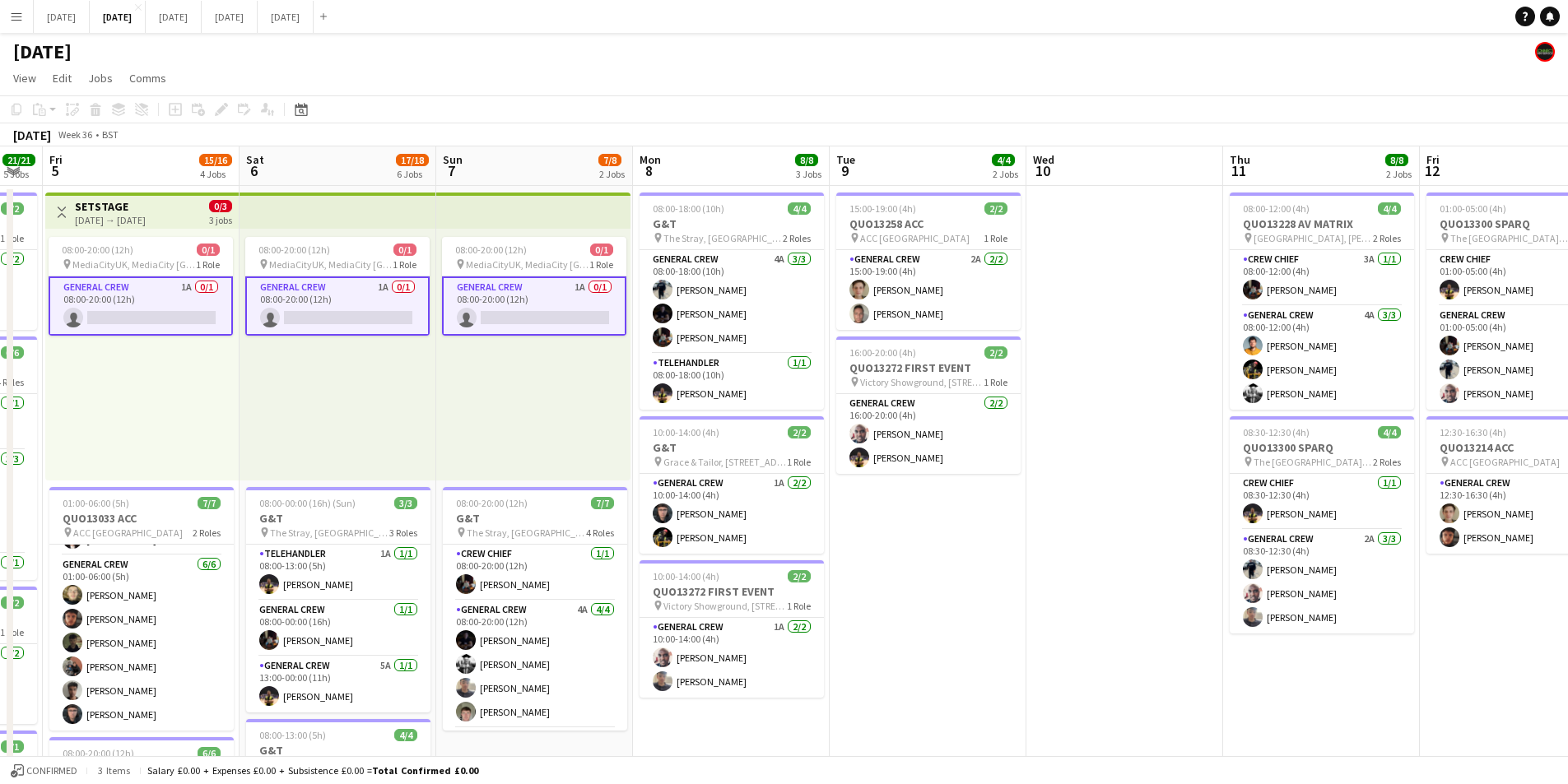
drag, startPoint x: 1323, startPoint y: 599, endPoint x: 1135, endPoint y: 552, distance: 193.8
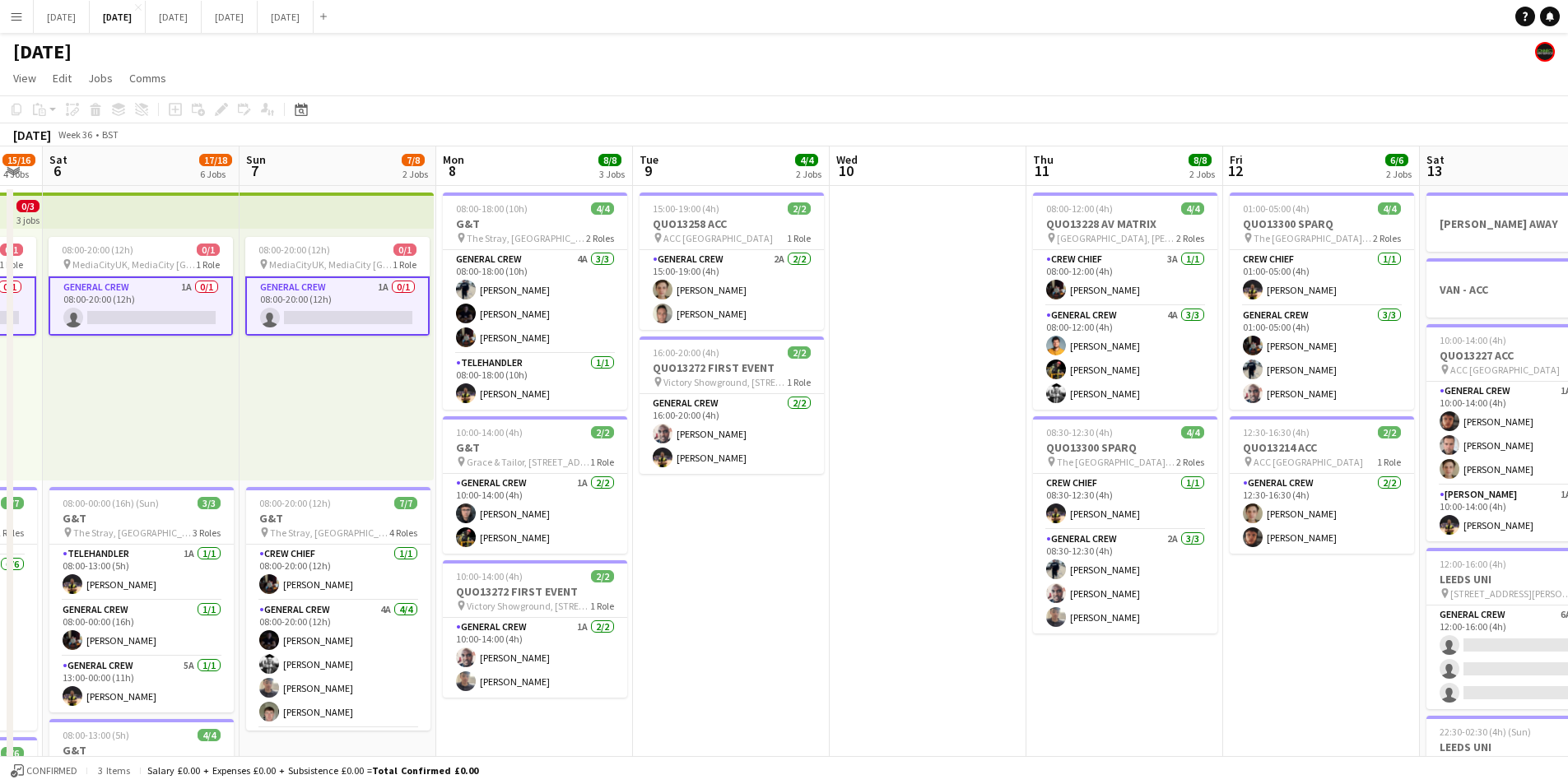
scroll to position [0, 427]
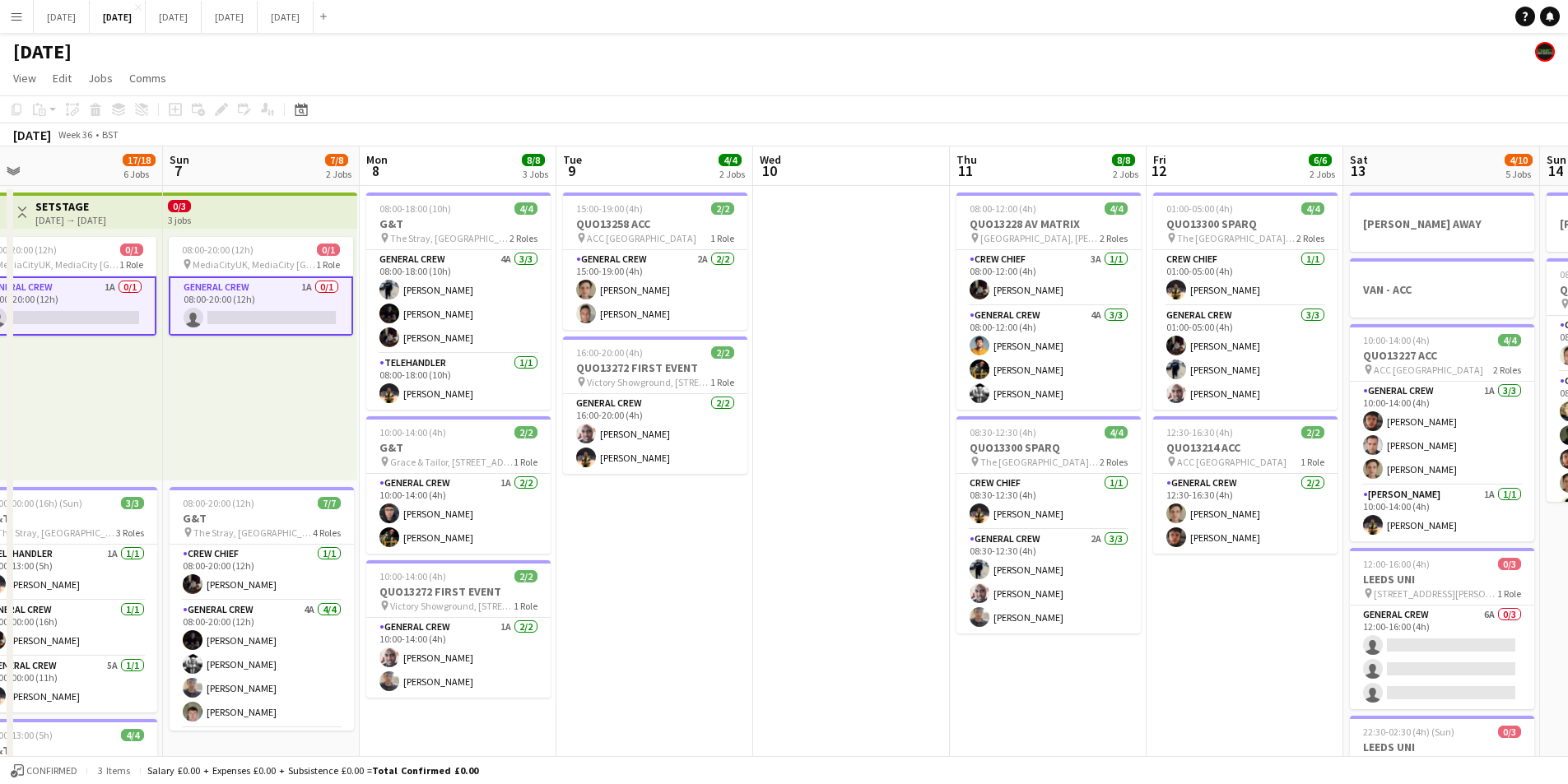
drag, startPoint x: 1489, startPoint y: 619, endPoint x: 1141, endPoint y: 566, distance: 352.0
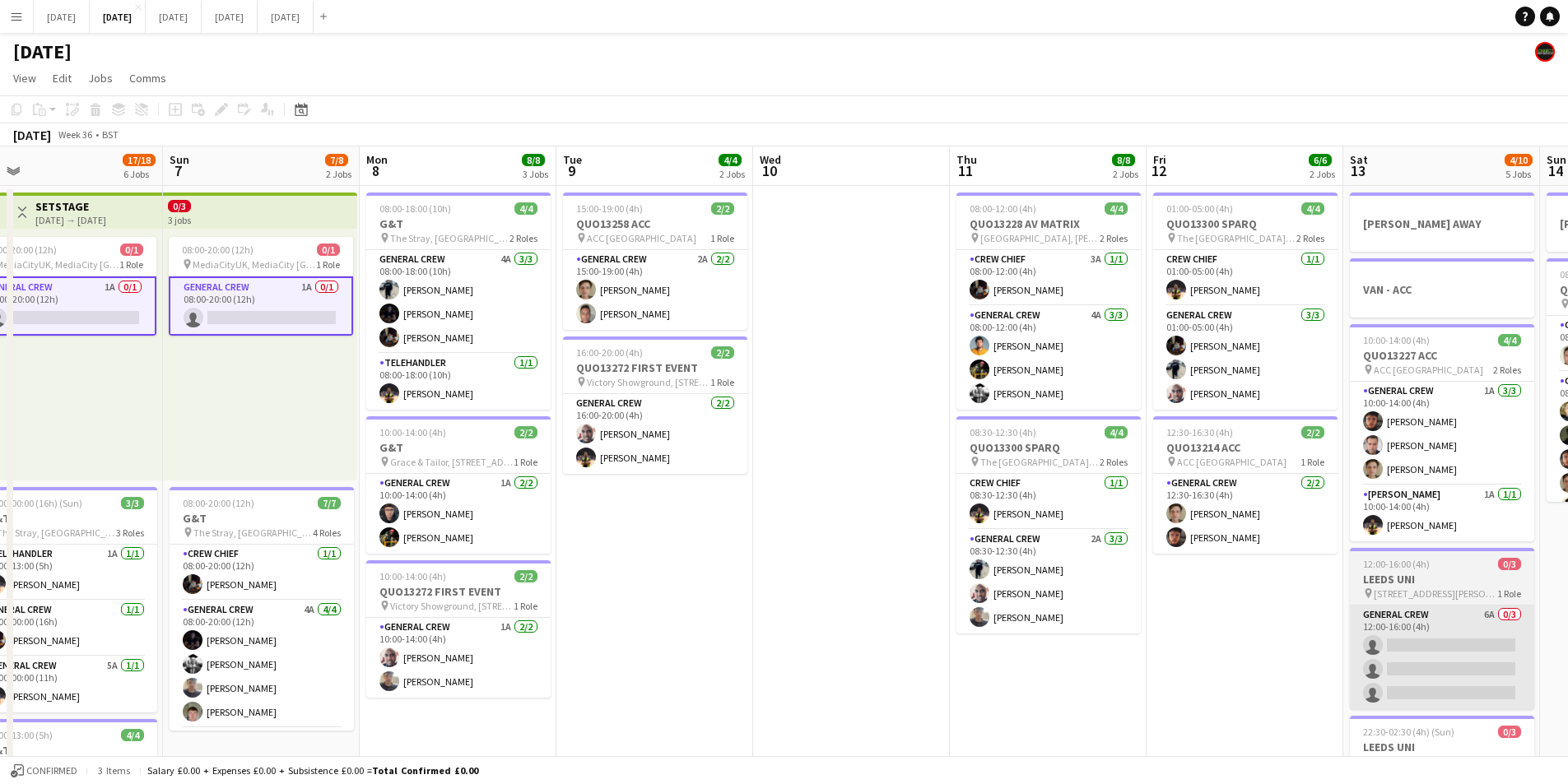
scroll to position [0, 579]
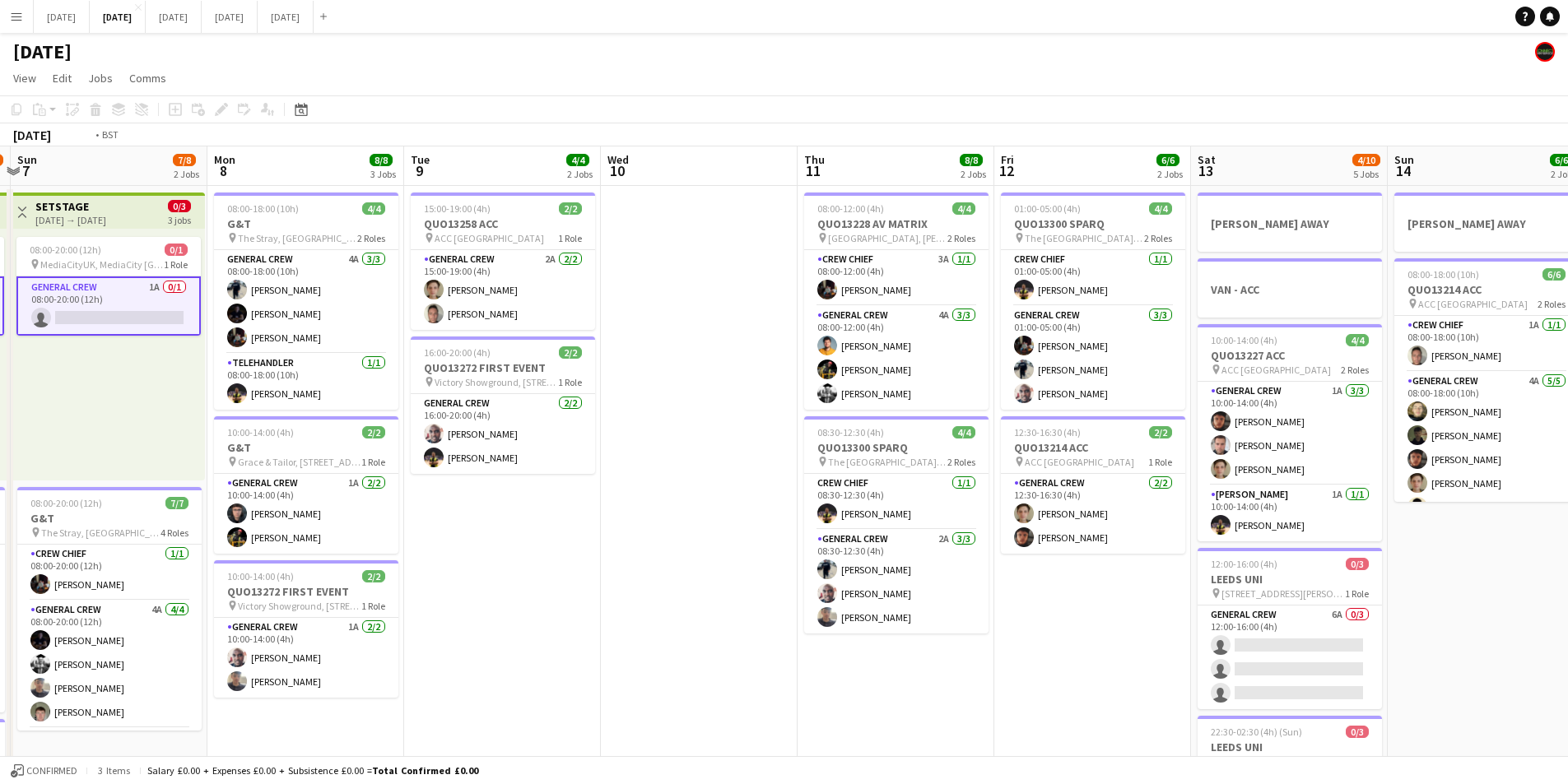
drag, startPoint x: 1520, startPoint y: 589, endPoint x: 997, endPoint y: 534, distance: 525.9
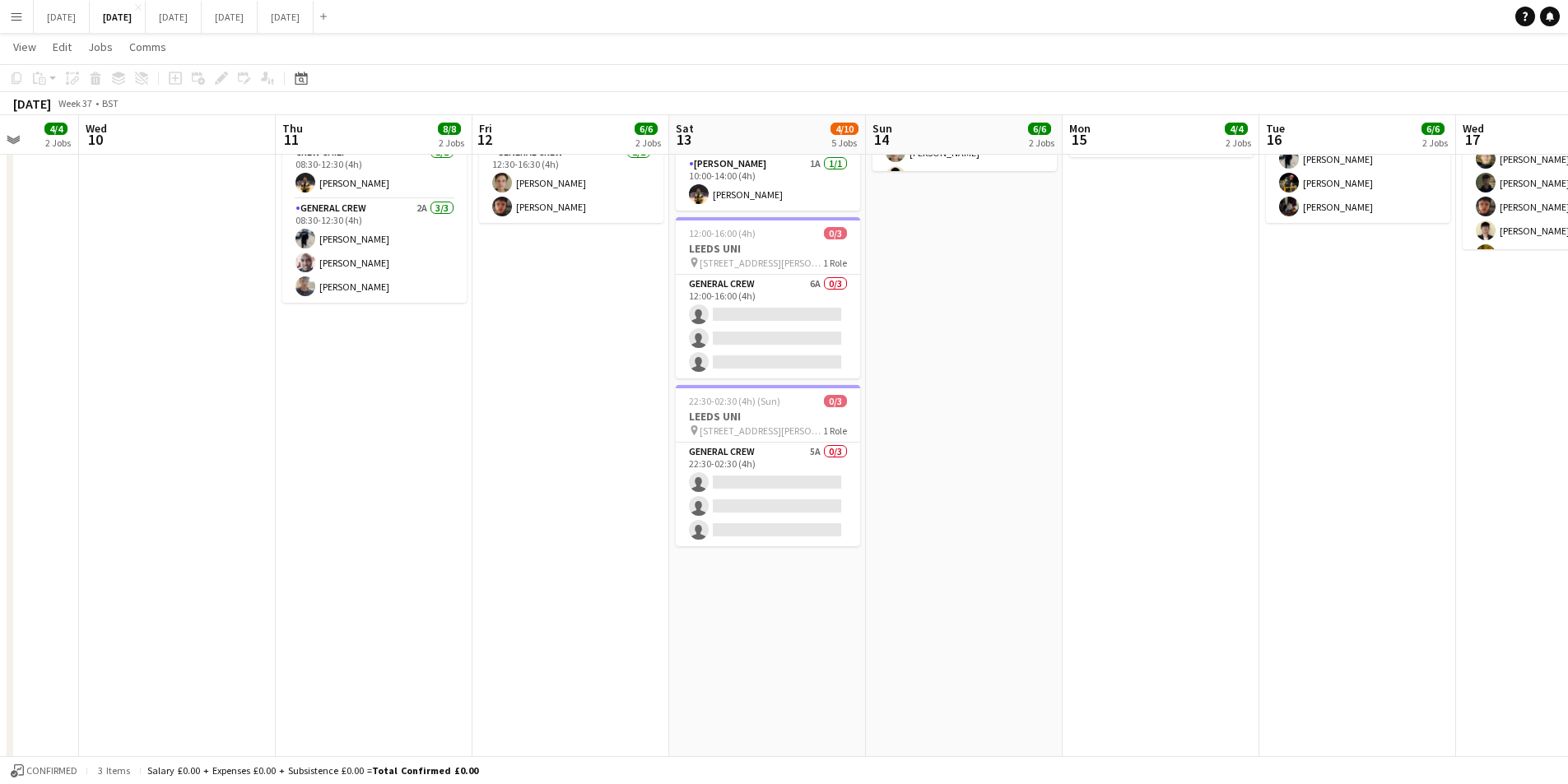
scroll to position [0, 0]
